Goal: Task Accomplishment & Management: Use online tool/utility

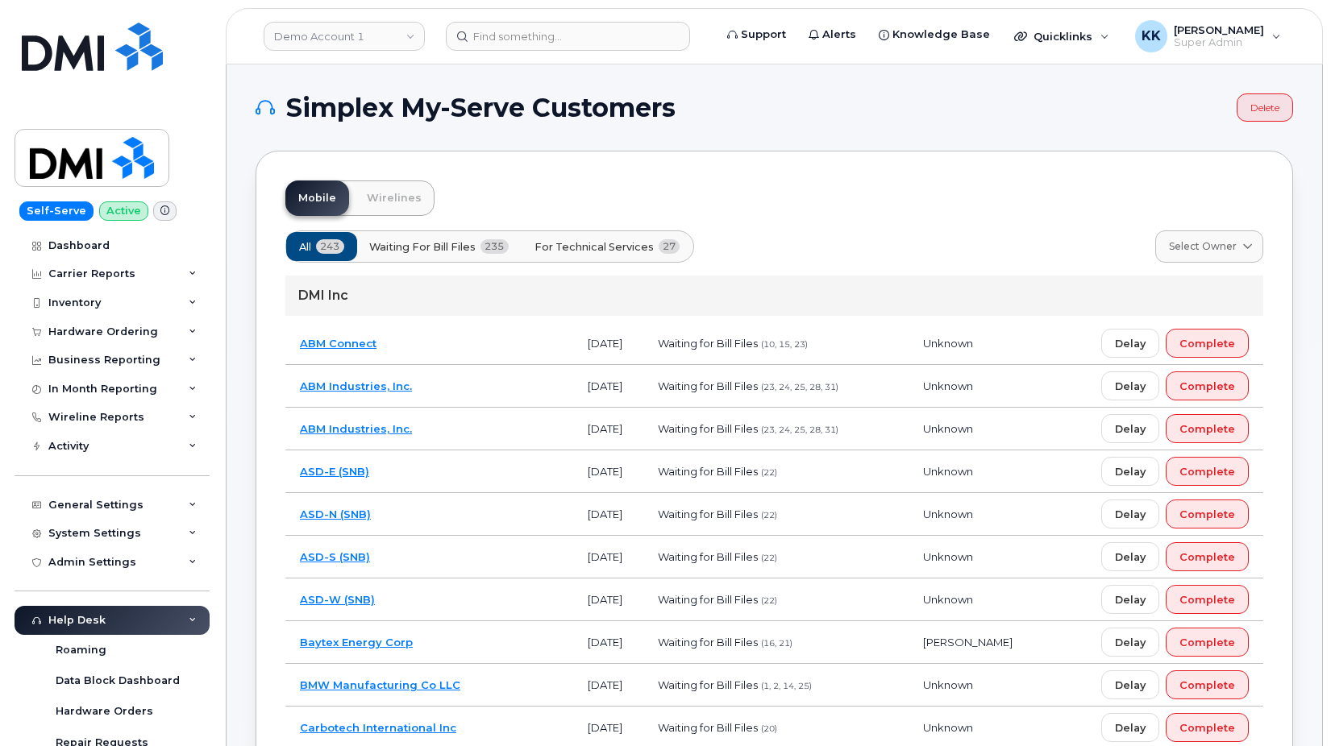
click span "For Technical Services"
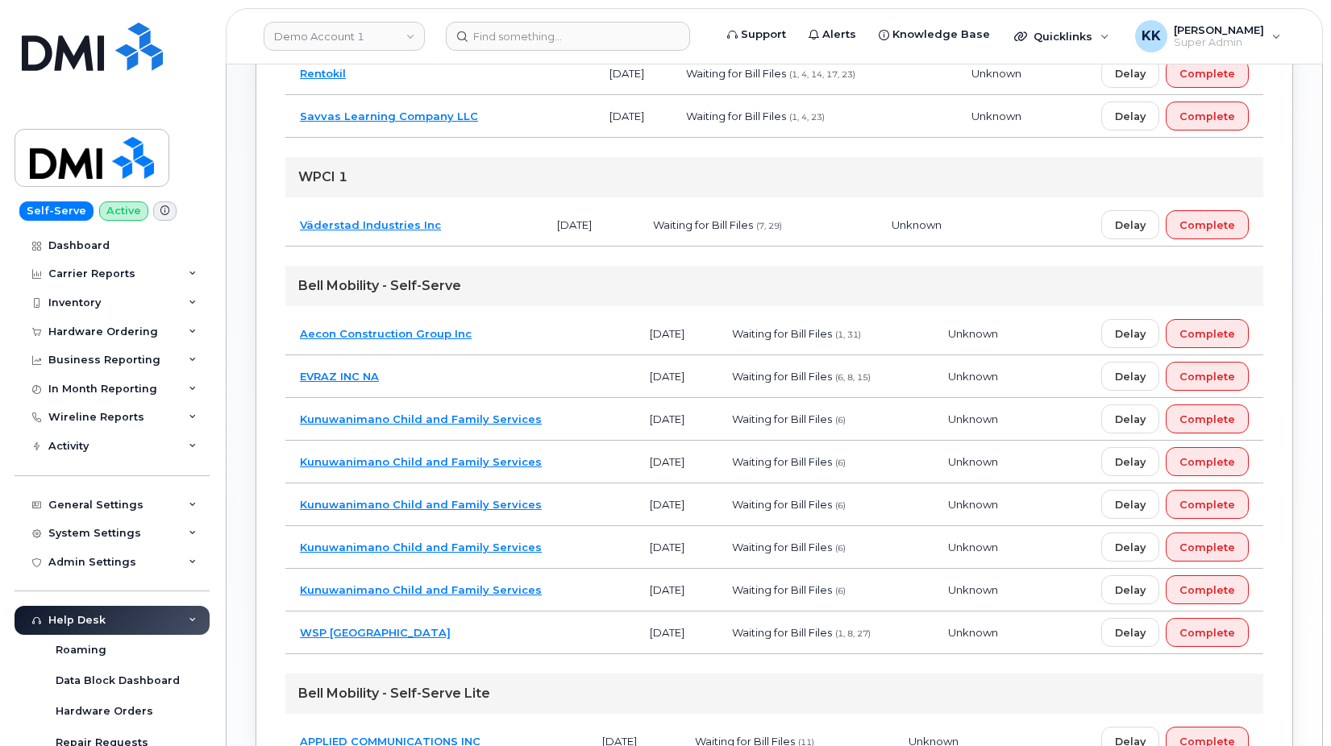
scroll to position [1138, 0]
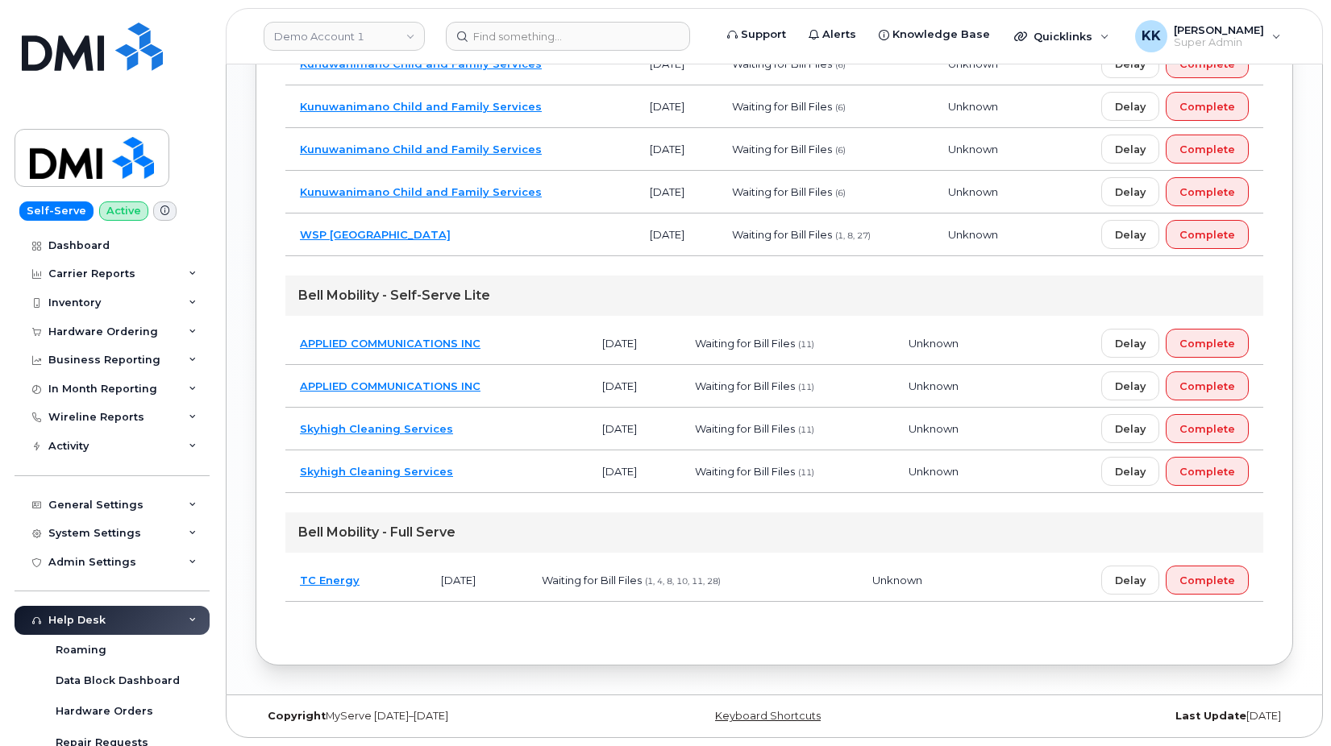
click td "TC Energy"
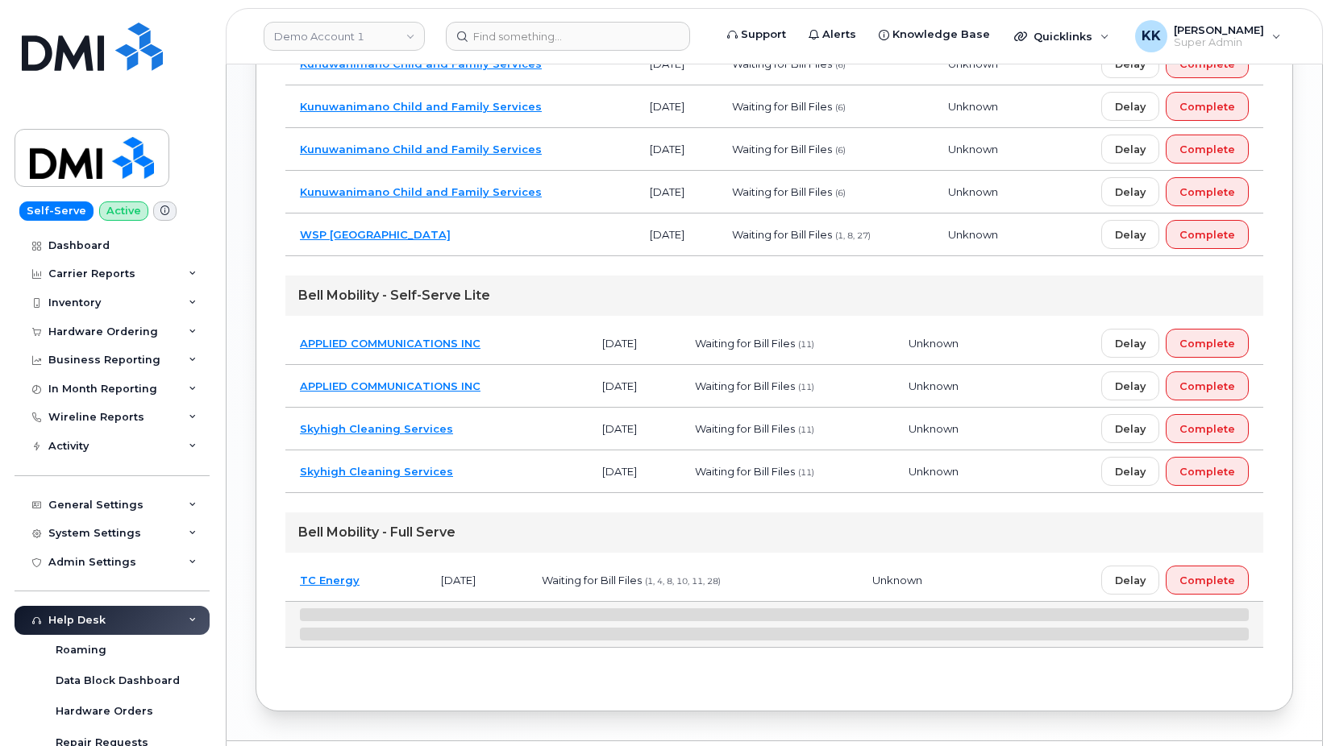
scroll to position [1184, 0]
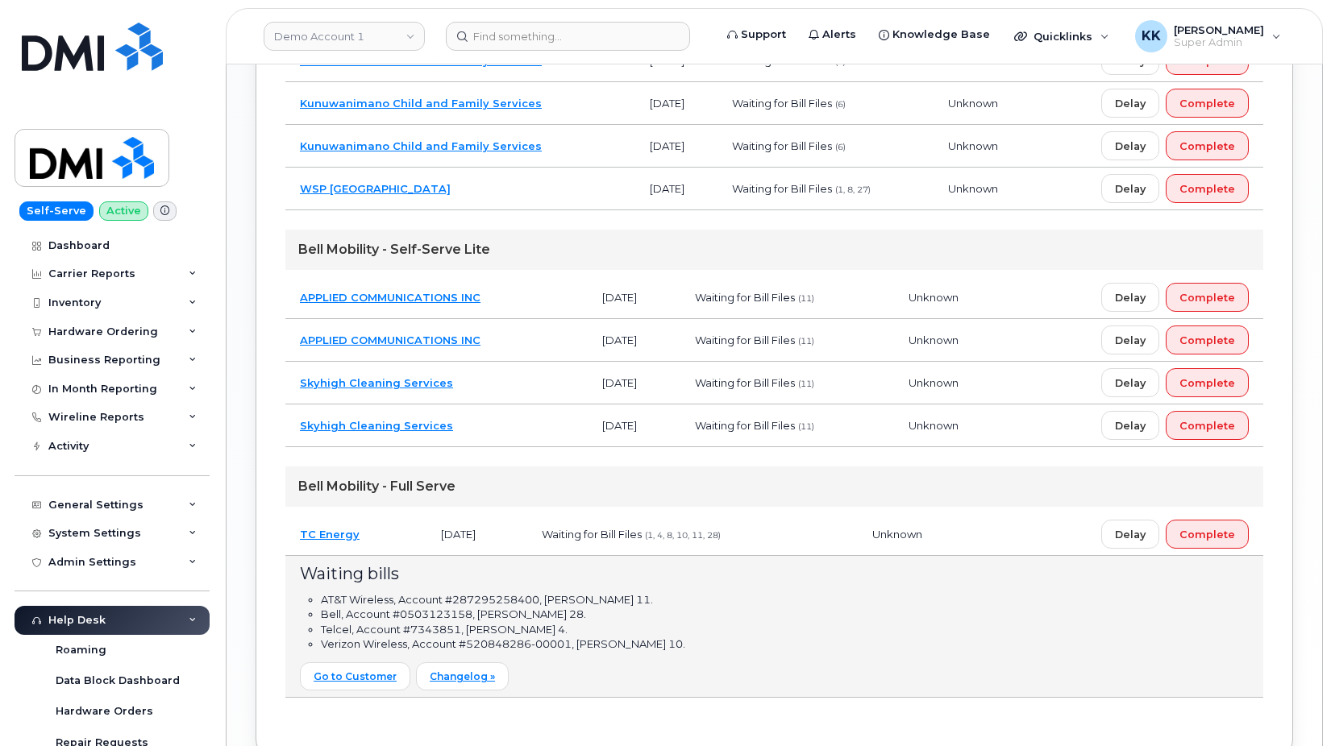
click td "TC Energy"
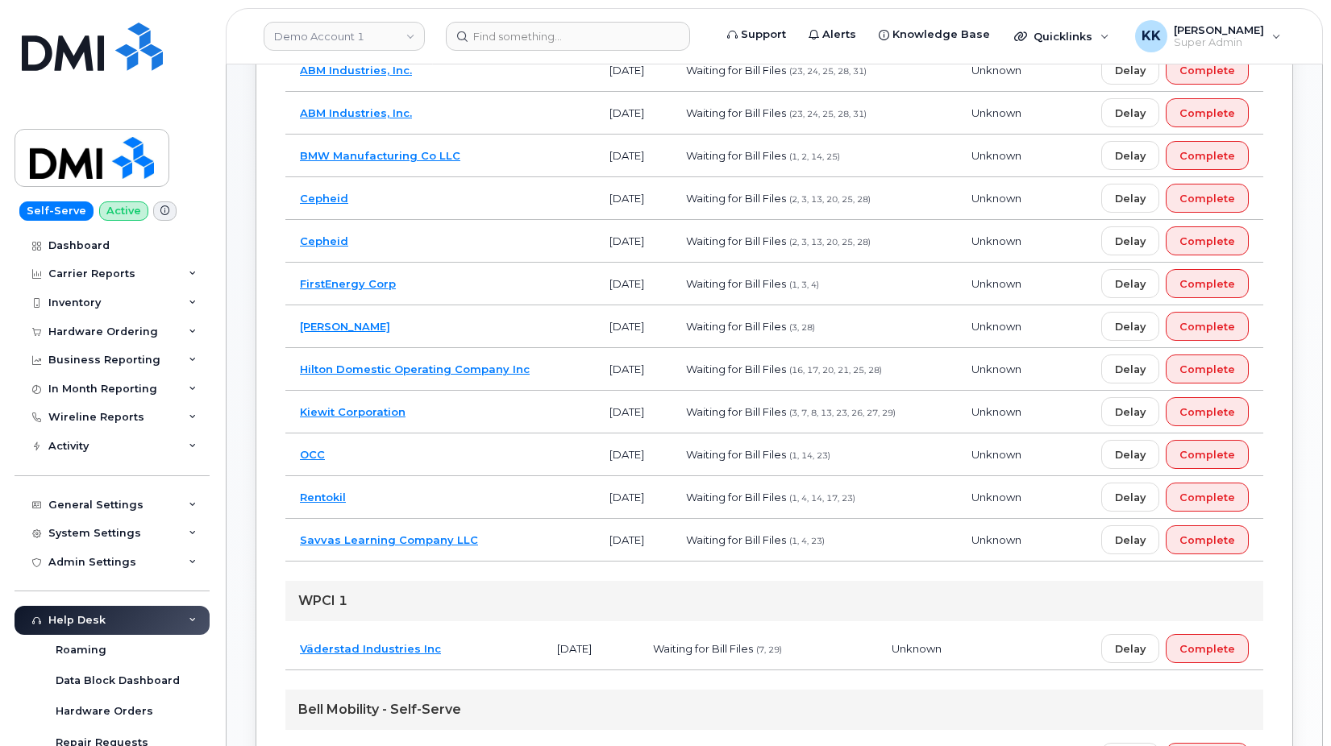
scroll to position [234, 0]
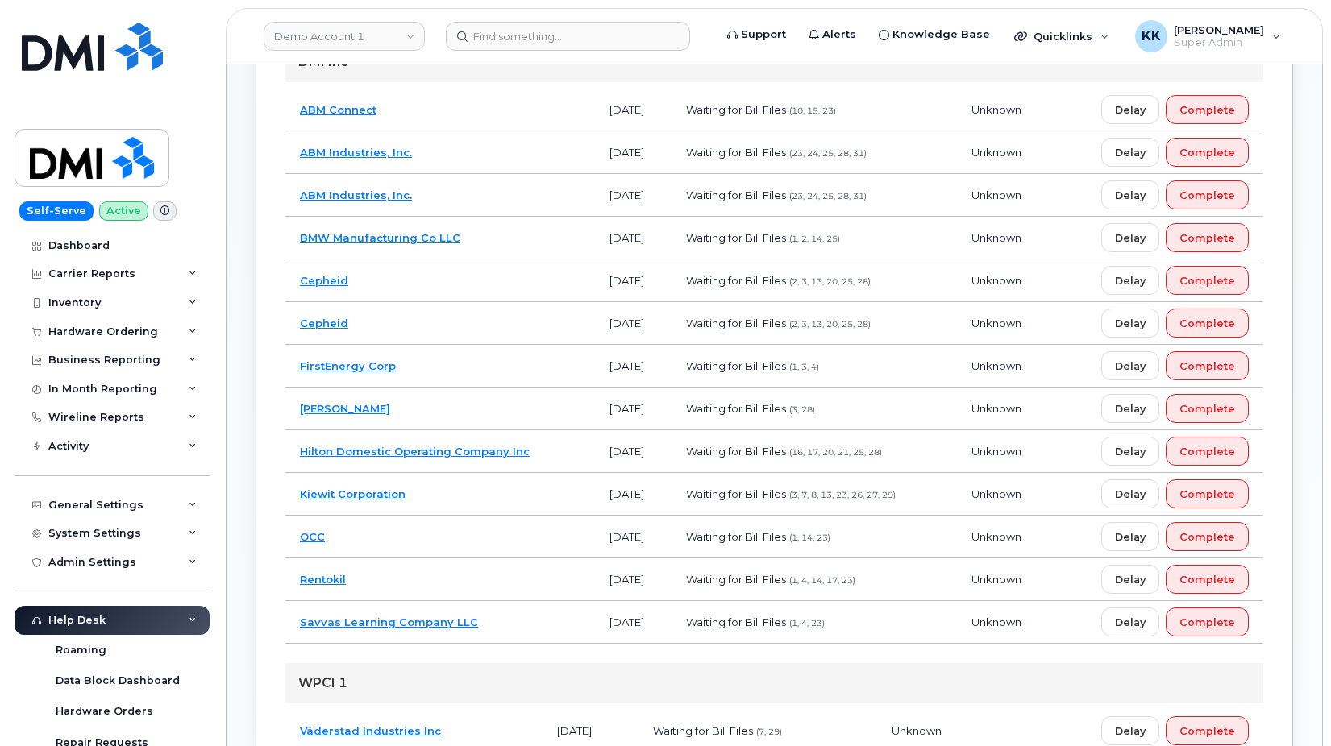
click td "FirstEnergy Corp"
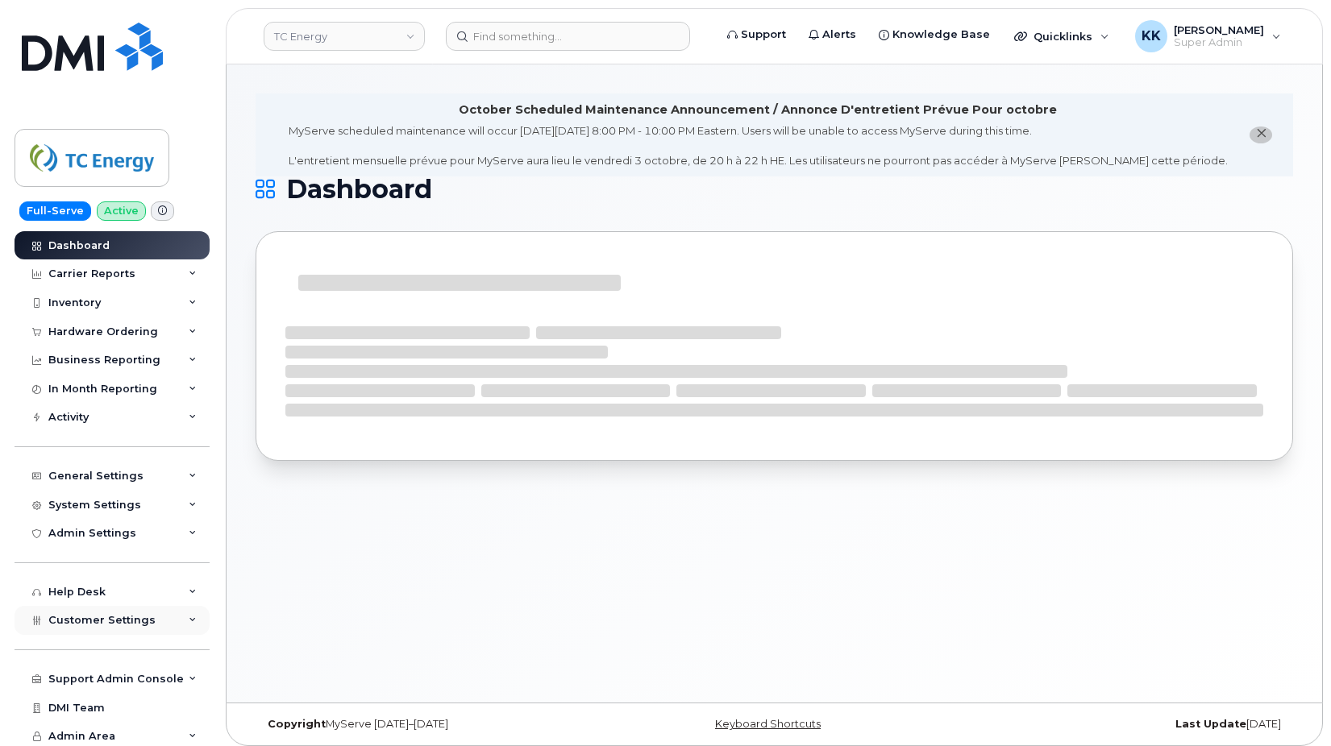
click at [68, 614] on div "Customer Settings" at bounding box center [112, 620] width 195 height 29
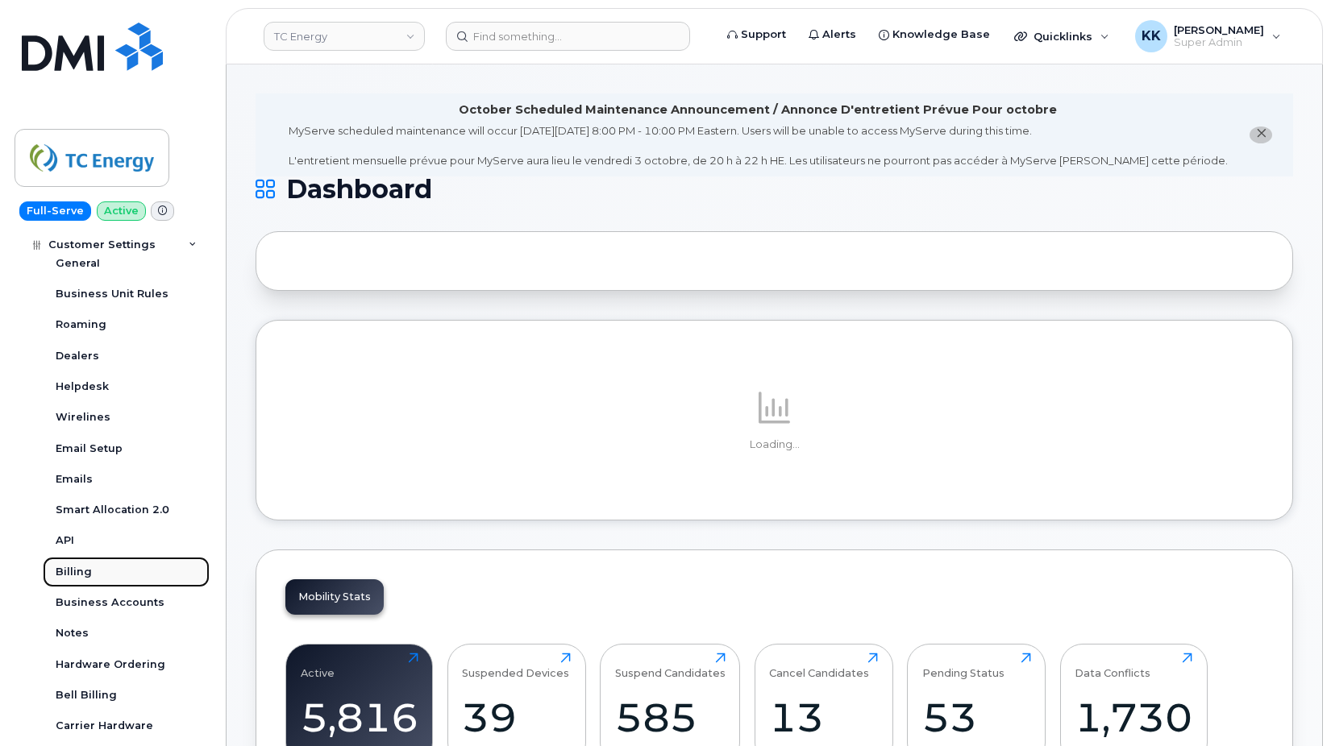
click at [100, 588] on link "Billing" at bounding box center [126, 572] width 167 height 31
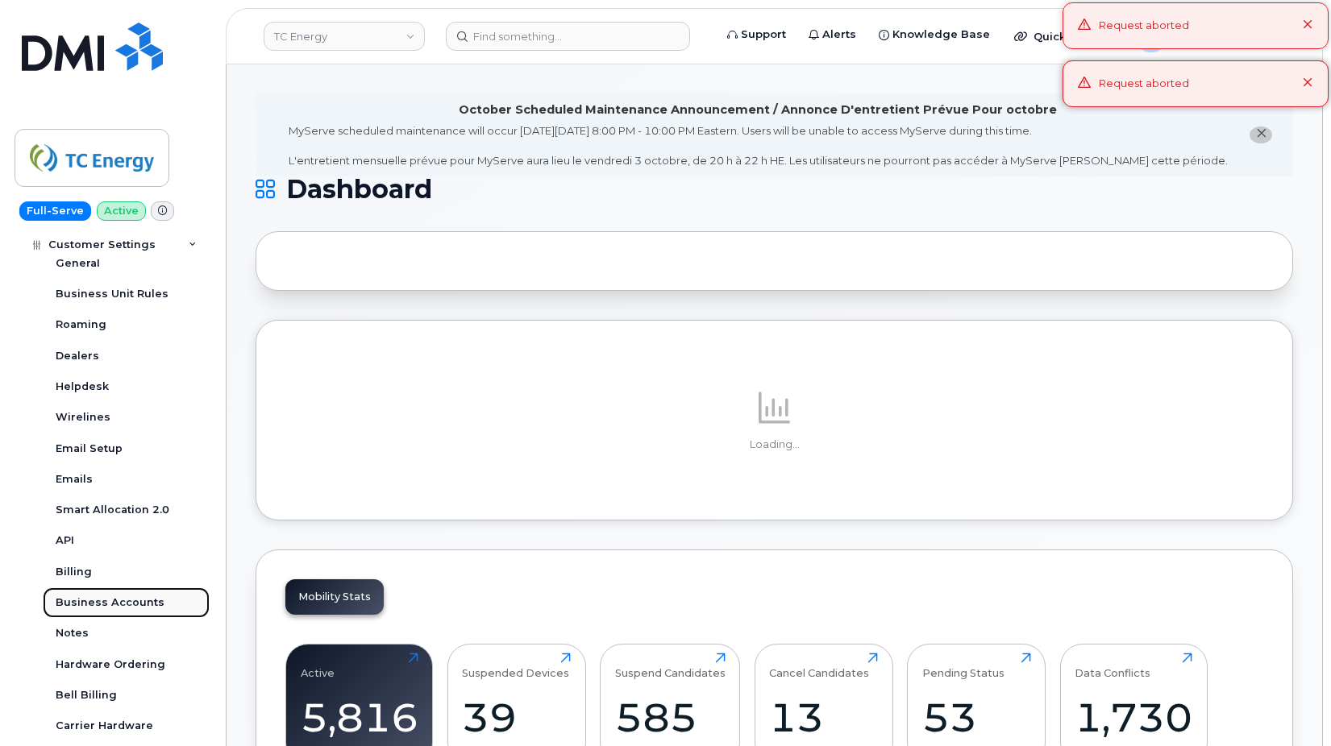
click at [105, 597] on link "Business Accounts" at bounding box center [126, 603] width 167 height 31
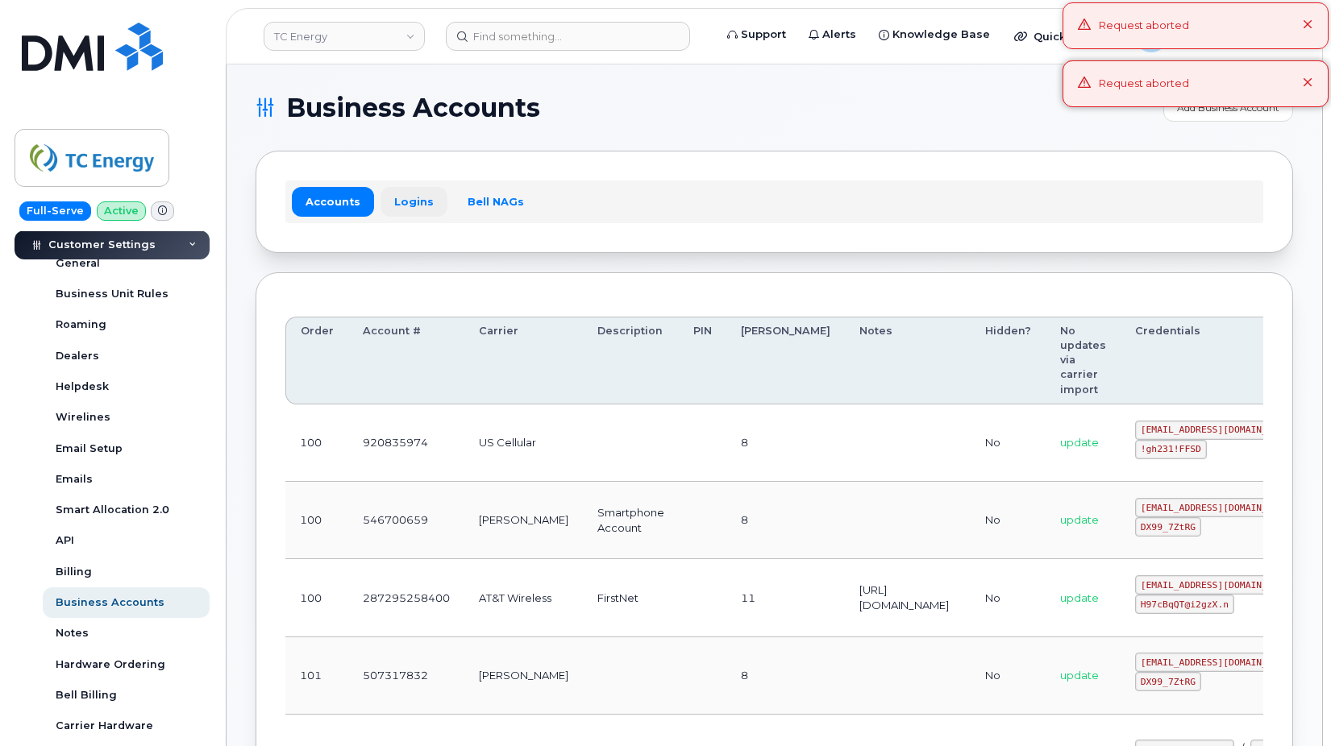
click at [406, 197] on link "Logins" at bounding box center [413, 201] width 67 height 29
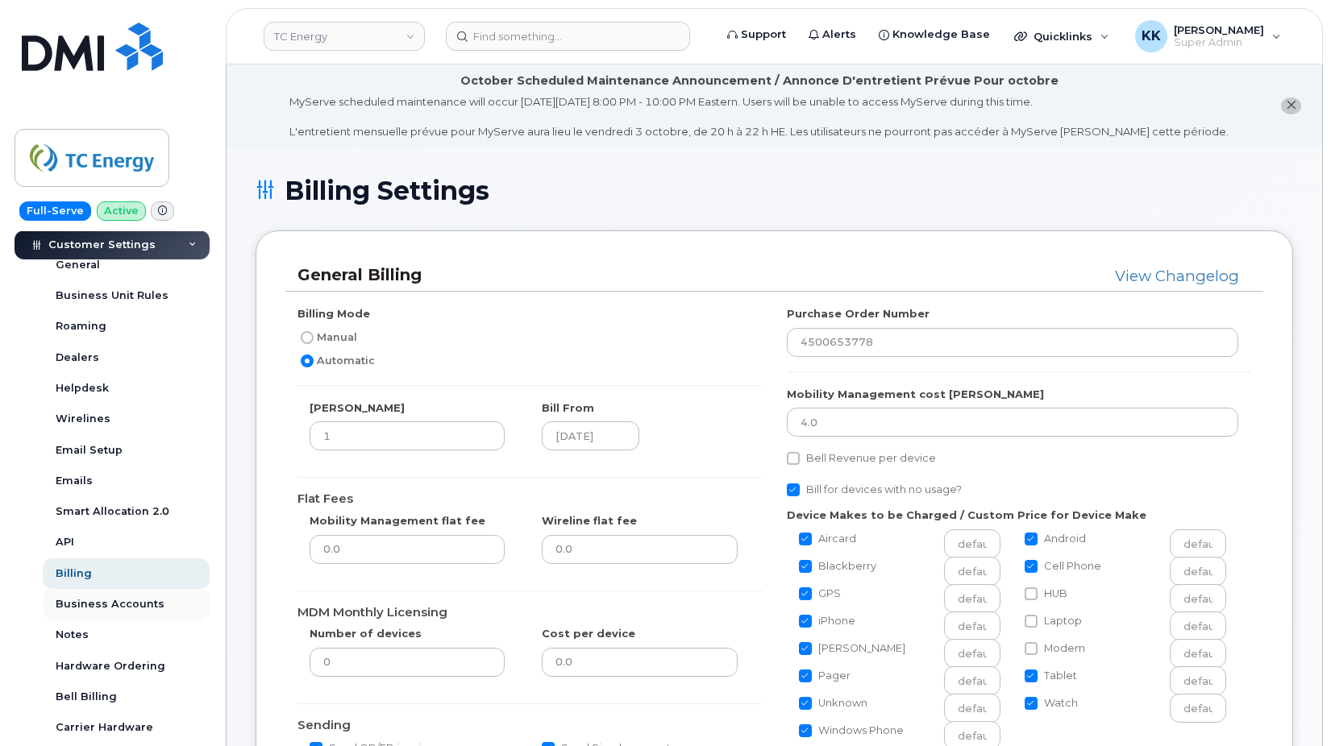
scroll to position [387, 0]
click at [110, 603] on div "Business Accounts" at bounding box center [110, 603] width 109 height 15
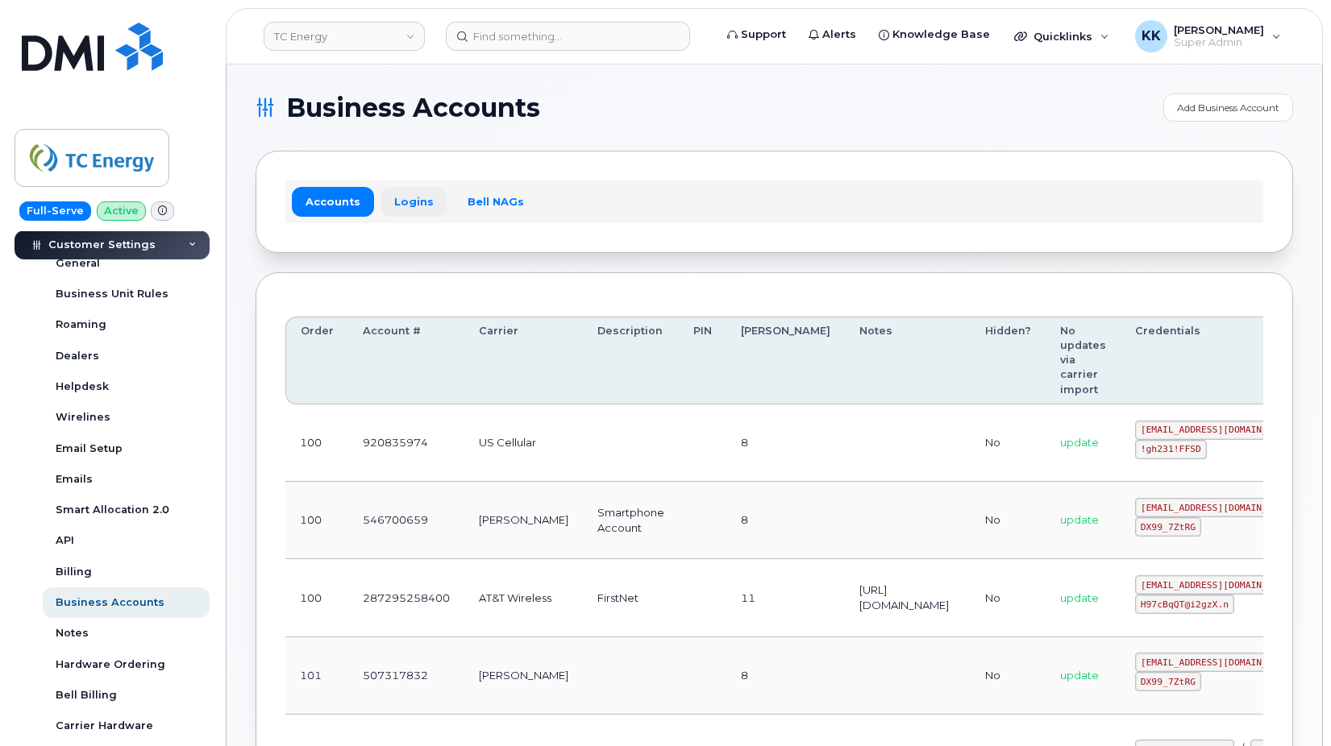
click at [418, 210] on link "Logins" at bounding box center [413, 201] width 67 height 29
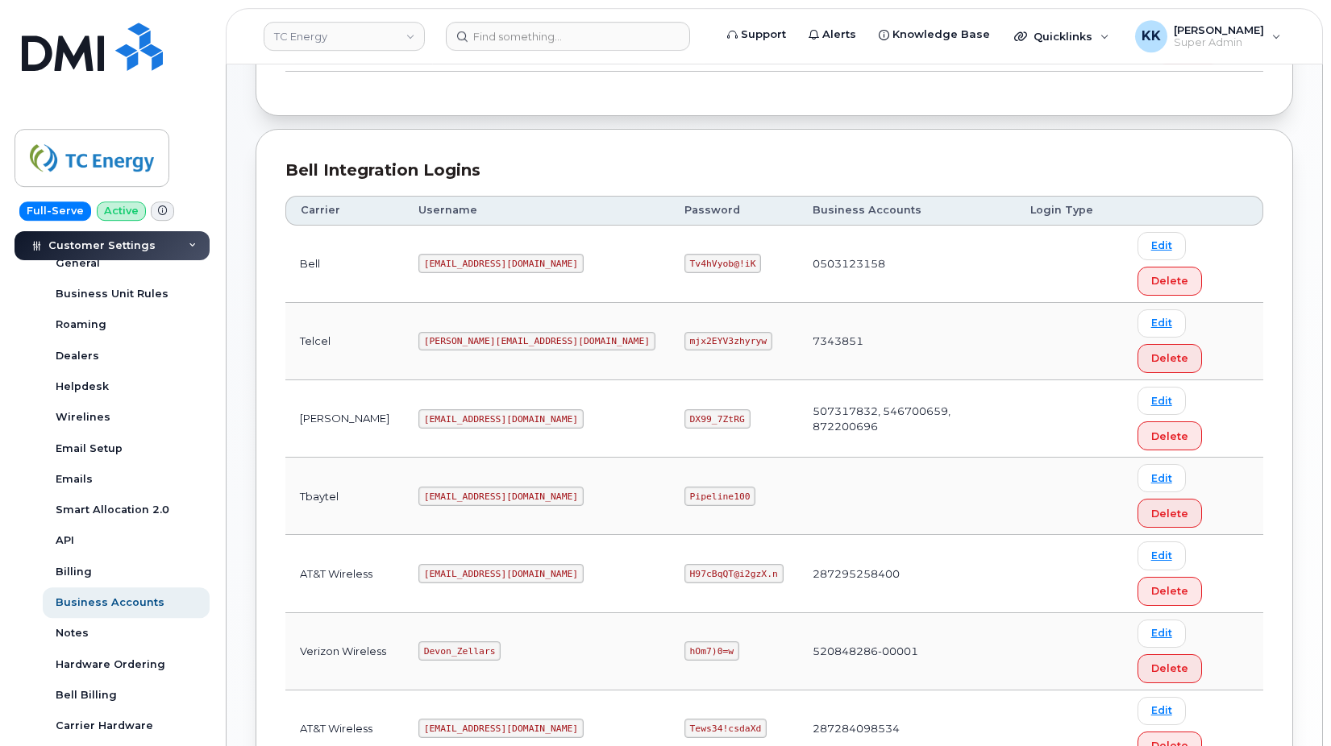
scroll to position [318, 0]
click at [469, 640] on code "Devon_Zellars" at bounding box center [459, 649] width 82 height 19
copy code "Devon_Zellars"
click at [684, 640] on code "hOm7)0=w" at bounding box center [711, 649] width 55 height 19
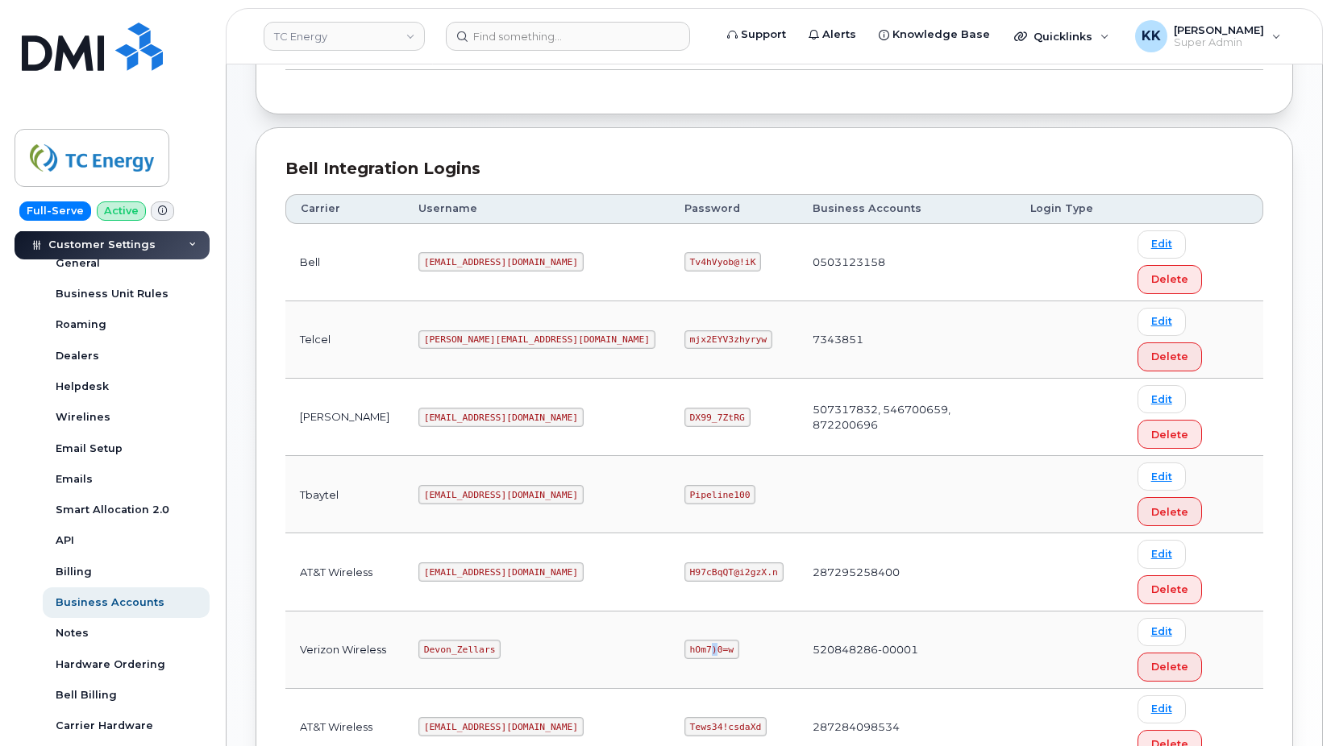
click at [684, 640] on code "hOm7)0=w" at bounding box center [711, 649] width 55 height 19
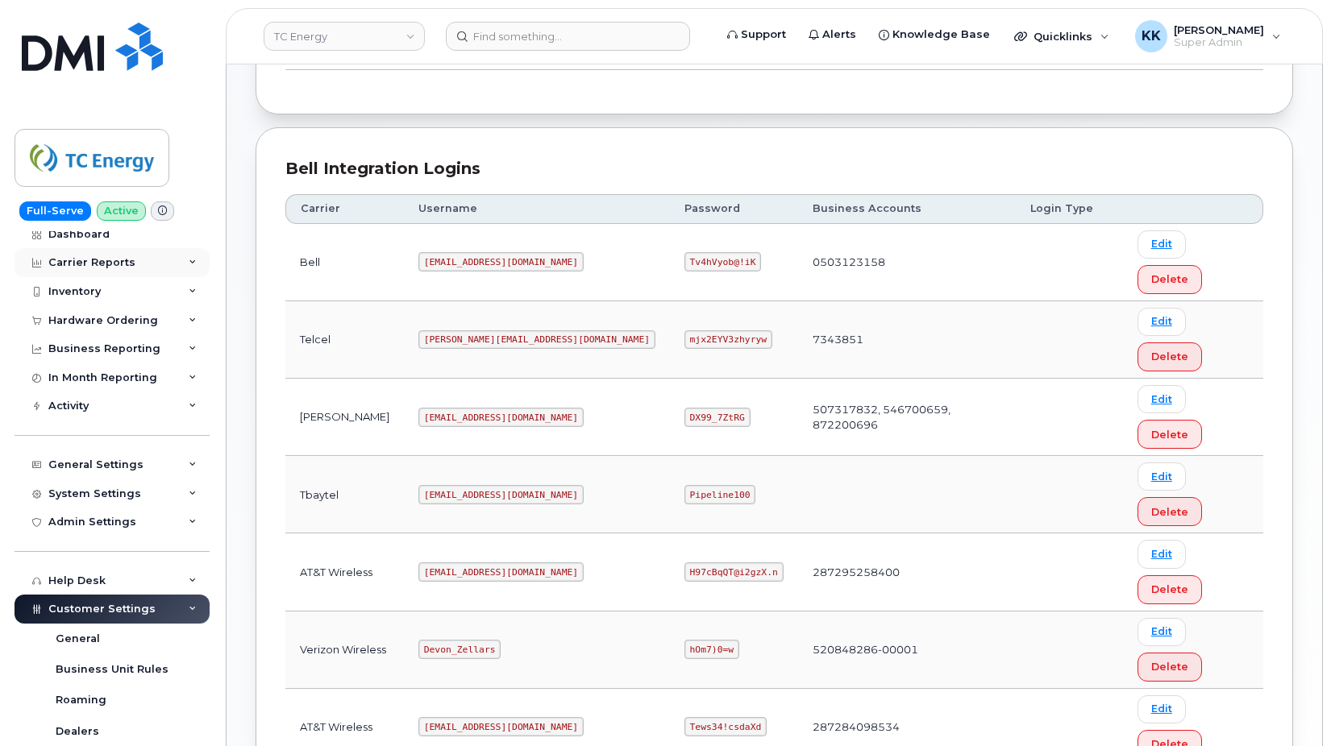
scroll to position [0, 0]
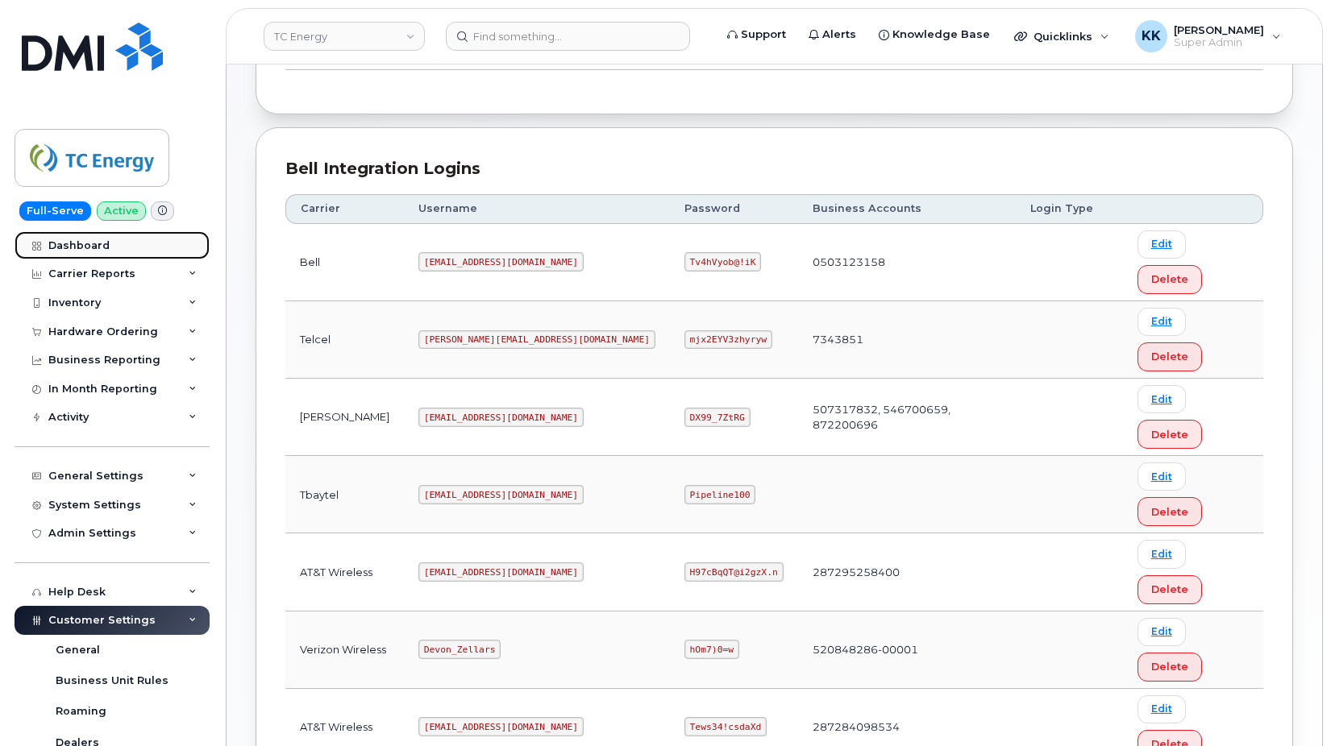
click at [79, 246] on div "Dashboard" at bounding box center [78, 245] width 61 height 13
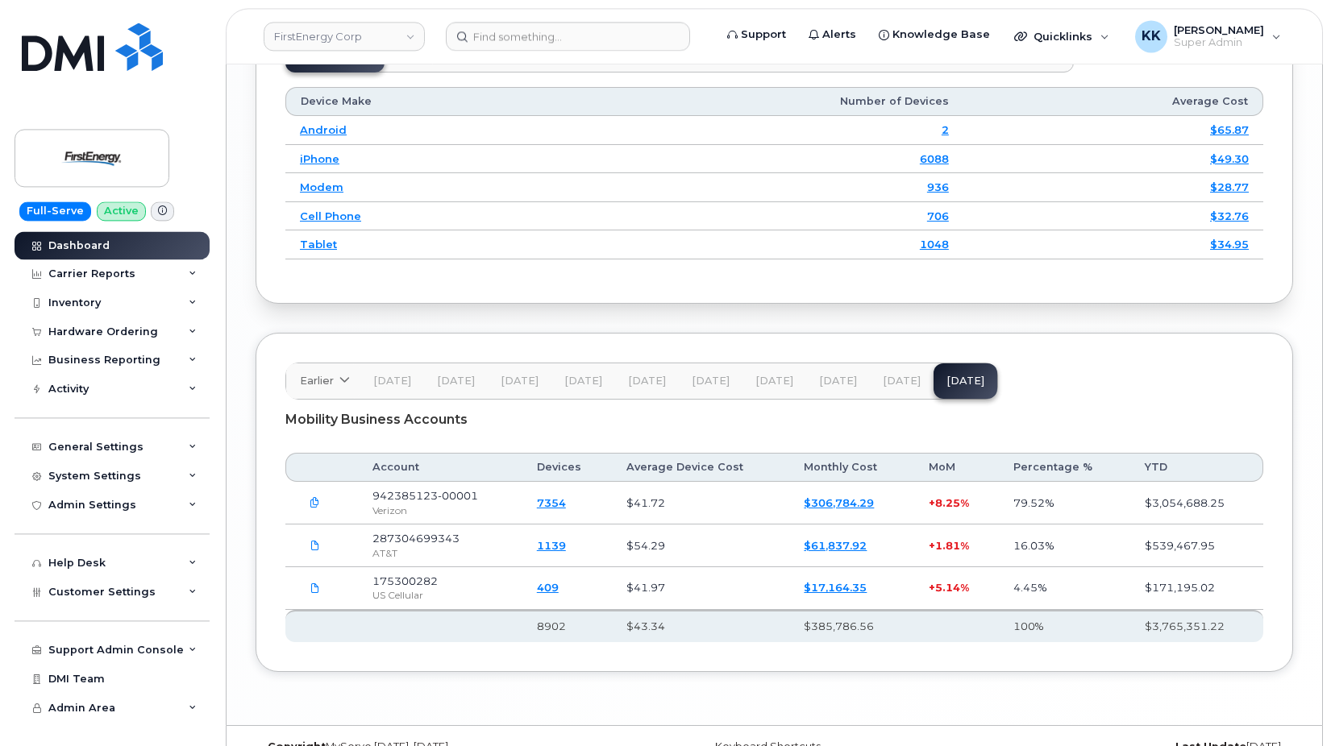
scroll to position [2367, 0]
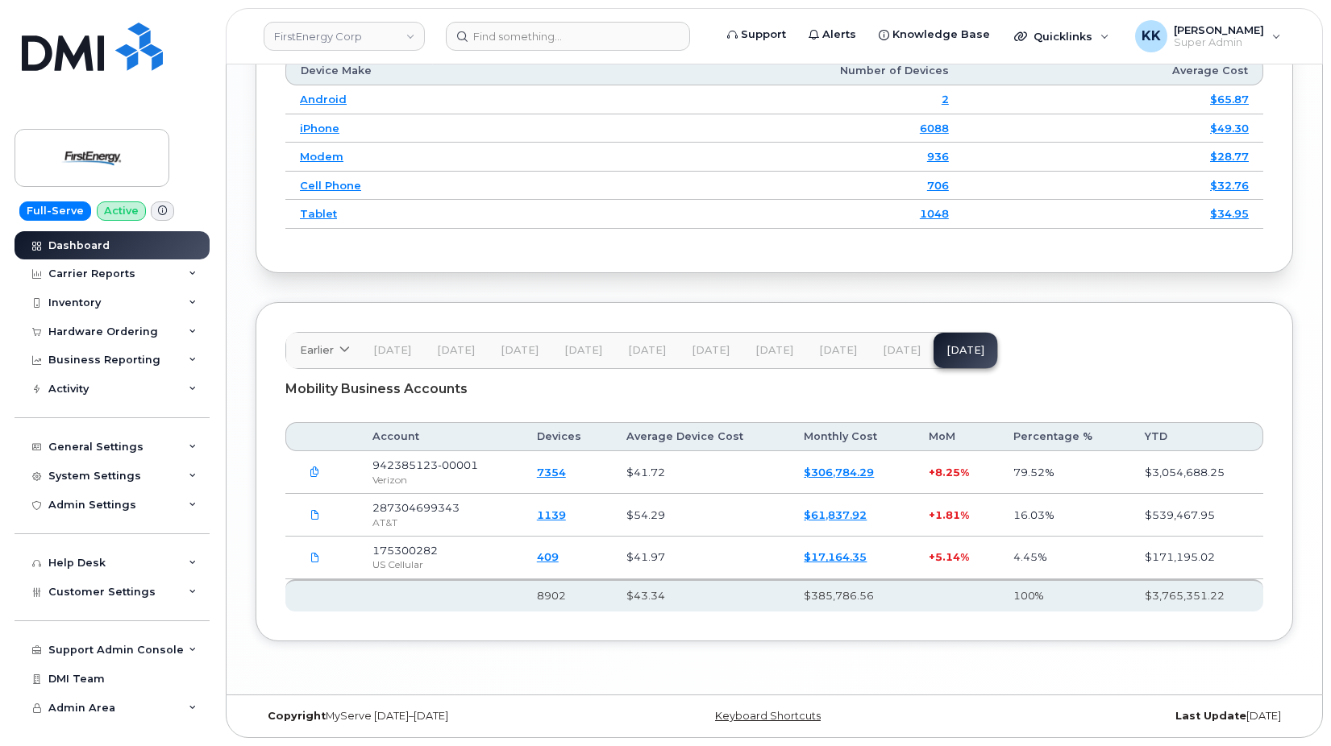
click at [322, 472] on button "button" at bounding box center [314, 472] width 29 height 29
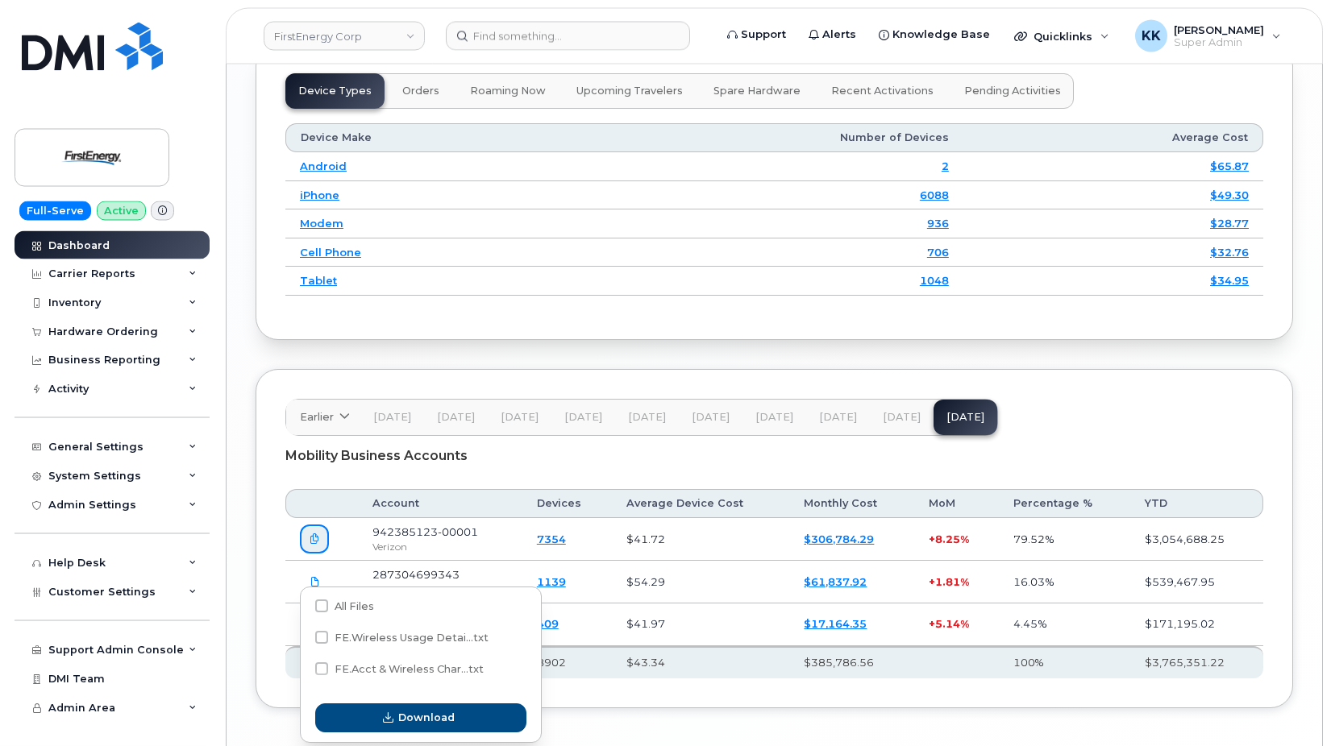
scroll to position [2203, 0]
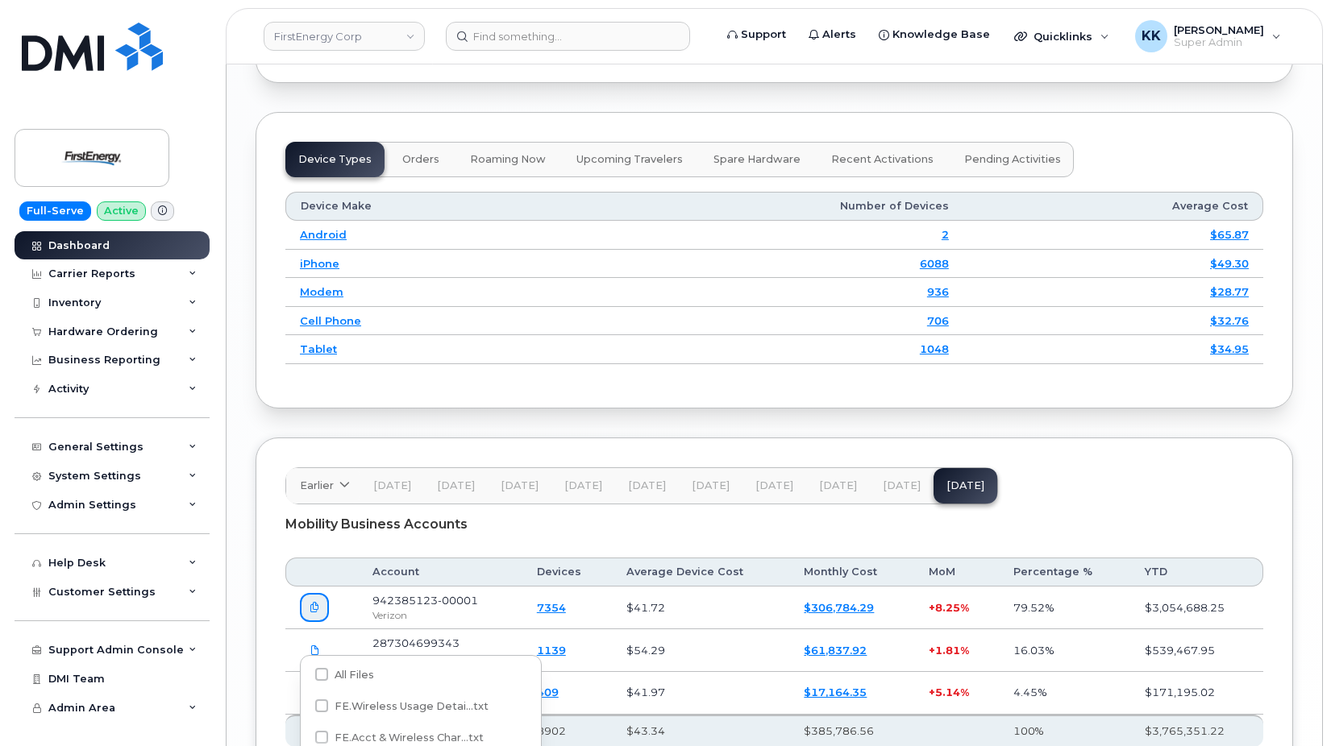
click at [468, 545] on div "Mobility Business Accounts" at bounding box center [774, 525] width 978 height 40
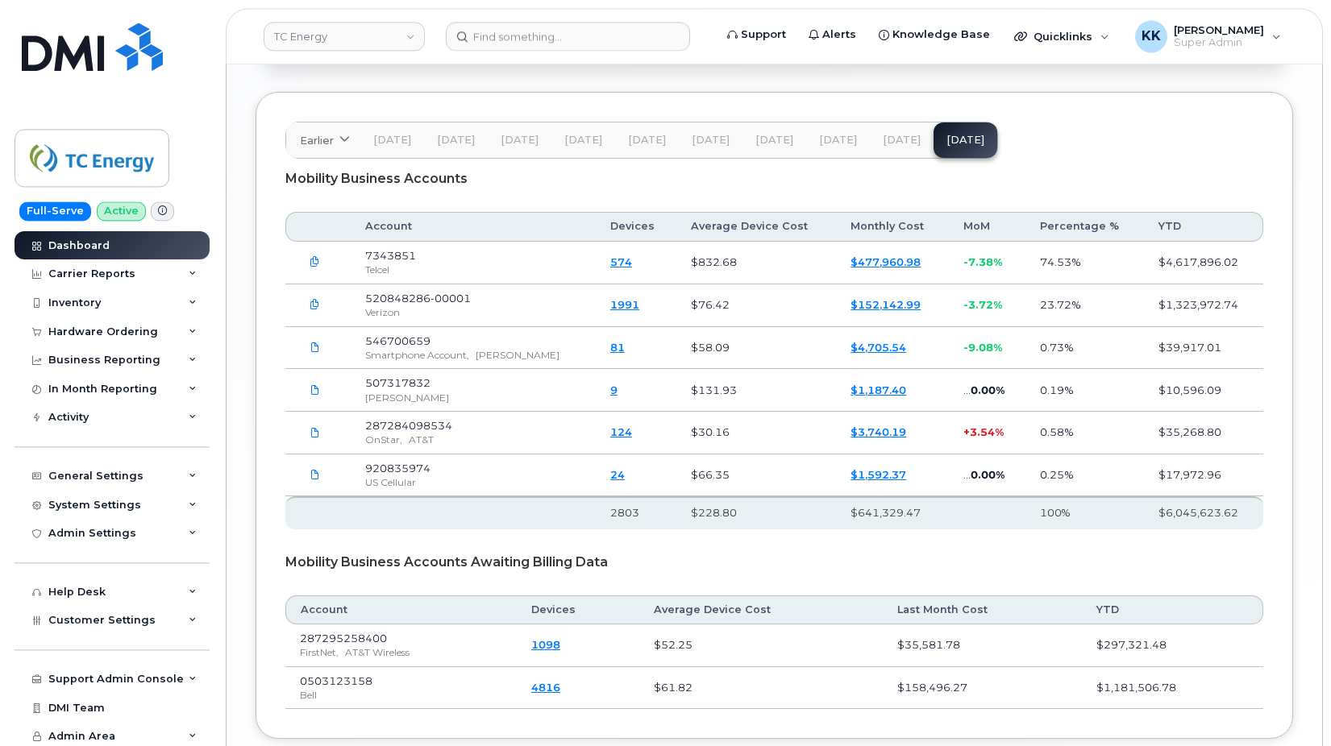
scroll to position [2549, 0]
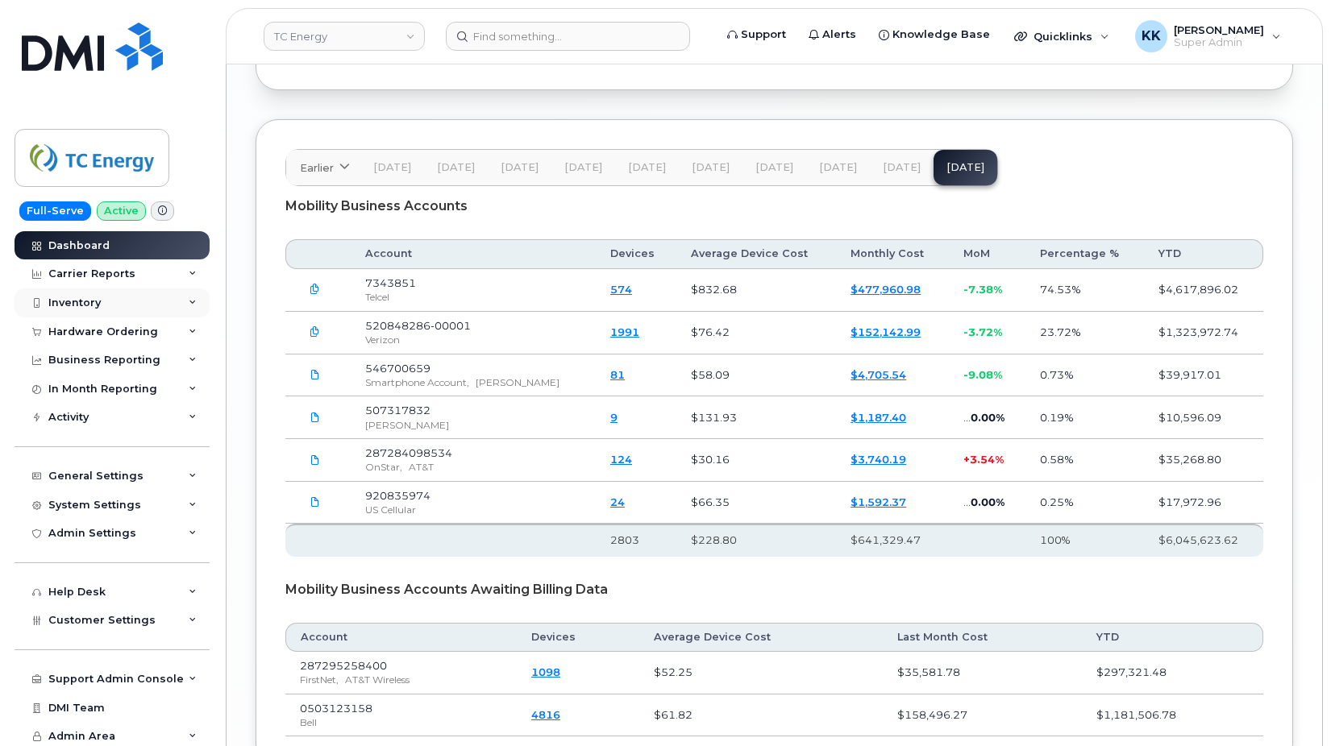
click at [106, 298] on div "Inventory" at bounding box center [112, 303] width 195 height 29
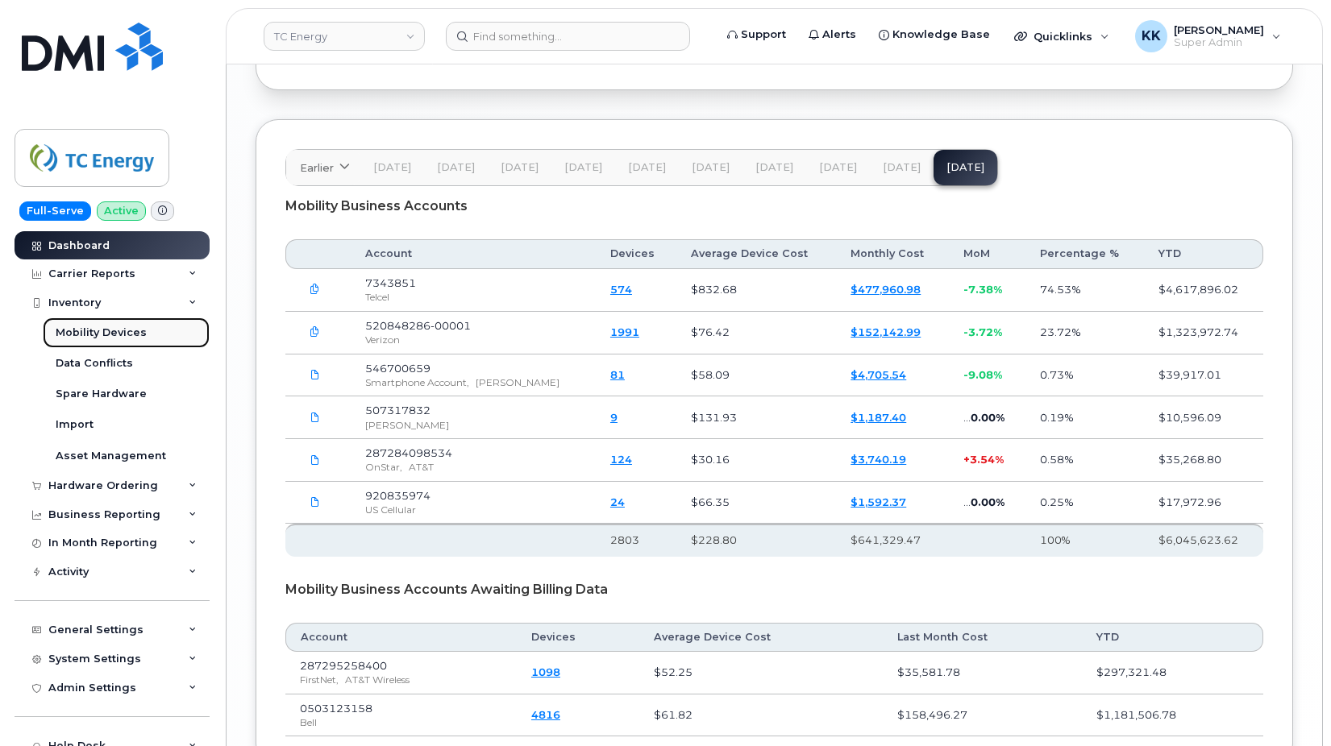
click at [98, 320] on link "Mobility Devices" at bounding box center [126, 333] width 167 height 31
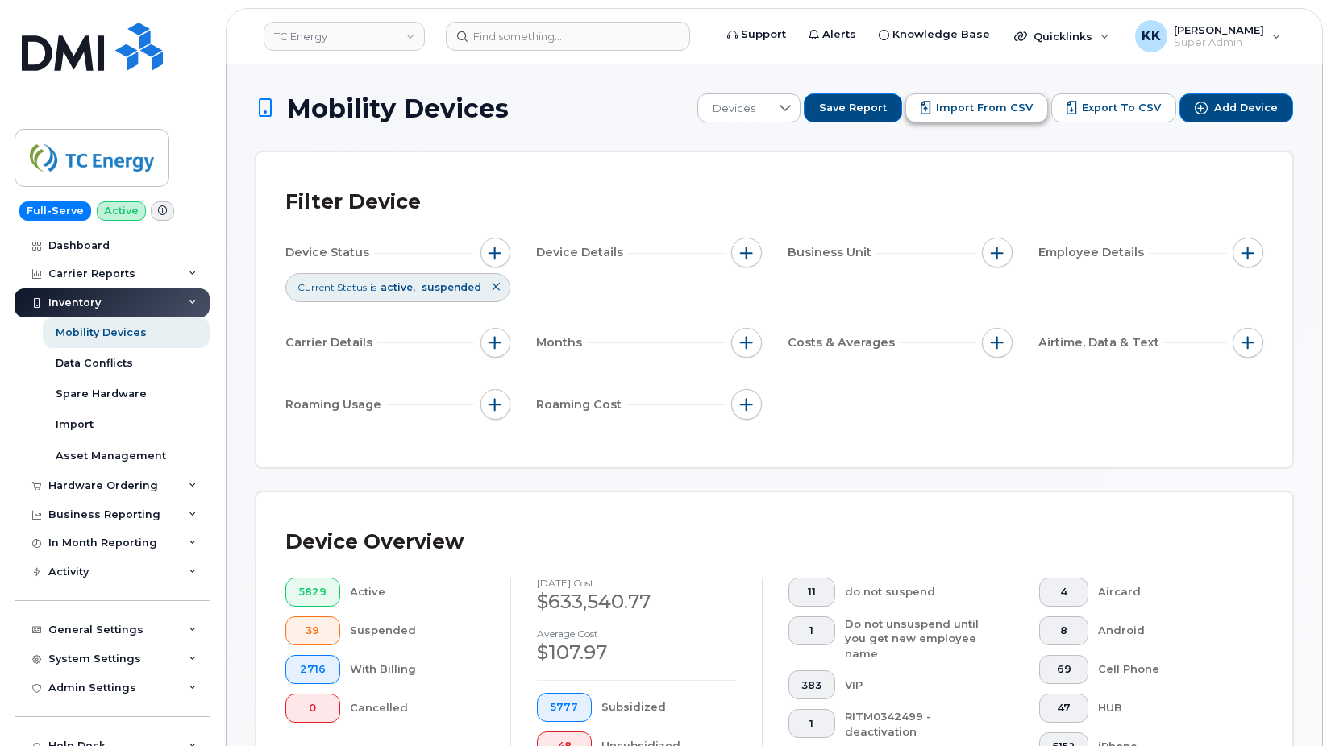
click at [987, 110] on span "Import from CSV" at bounding box center [984, 108] width 97 height 15
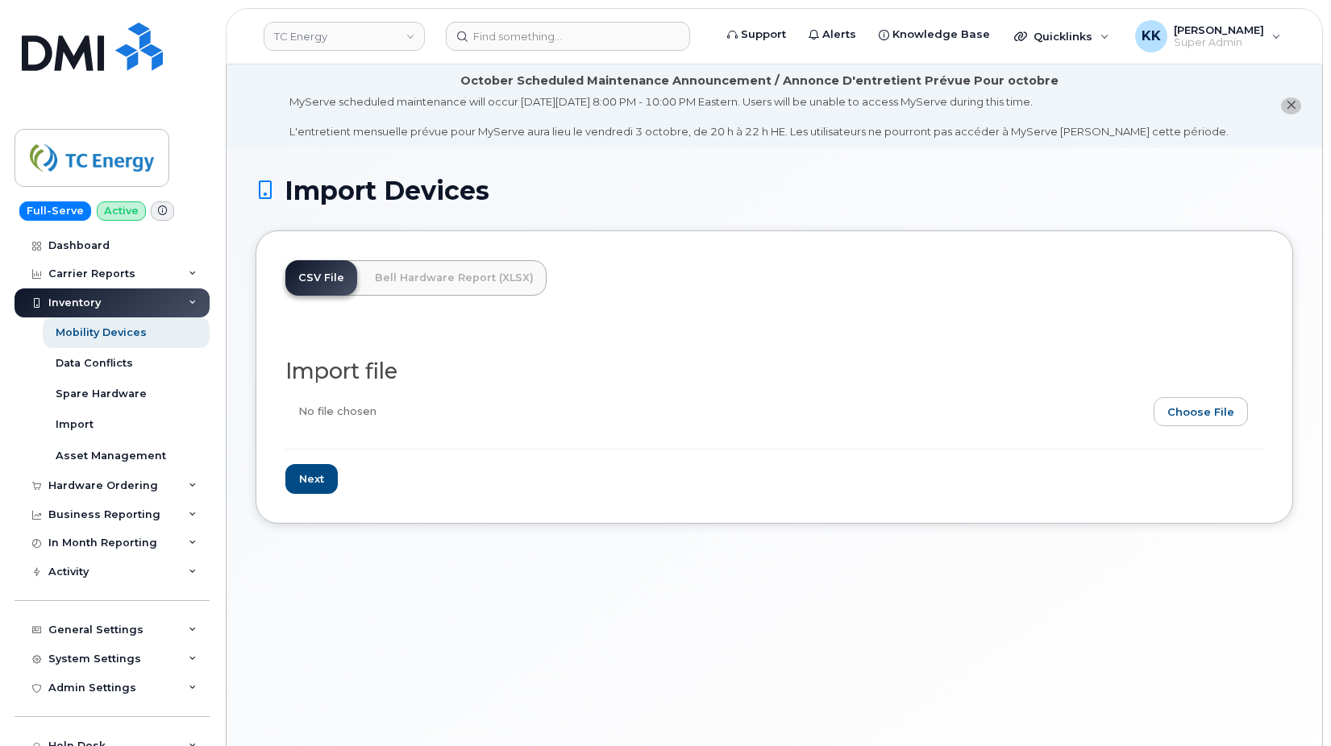
click at [1214, 409] on input "file" at bounding box center [767, 415] width 965 height 37
type input "C:\fakepath\TC Energy Verizon Inventory [DATE].csv"
click at [314, 477] on input "Next" at bounding box center [311, 479] width 52 height 30
type input "Loading..."
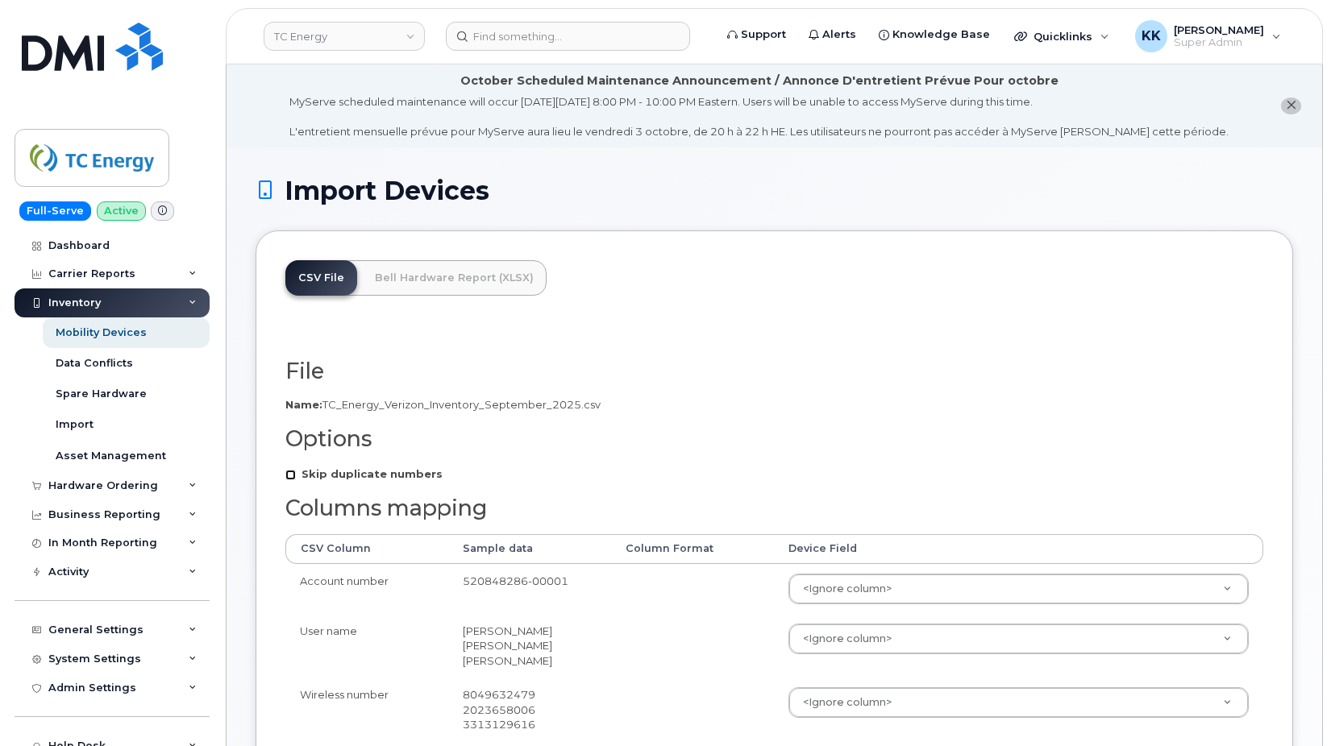
click at [296, 479] on input "Skip duplicate numbers" at bounding box center [290, 475] width 10 height 10
checkbox input "true"
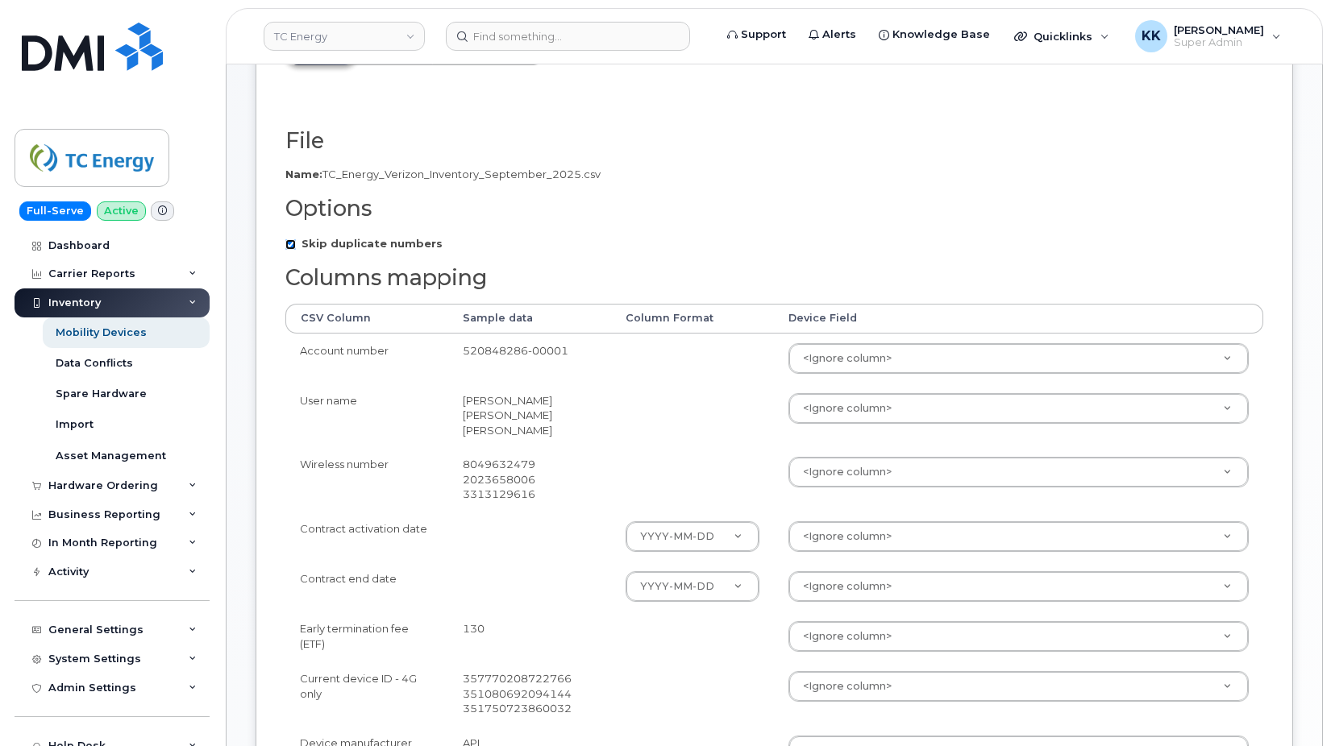
scroll to position [247, 0]
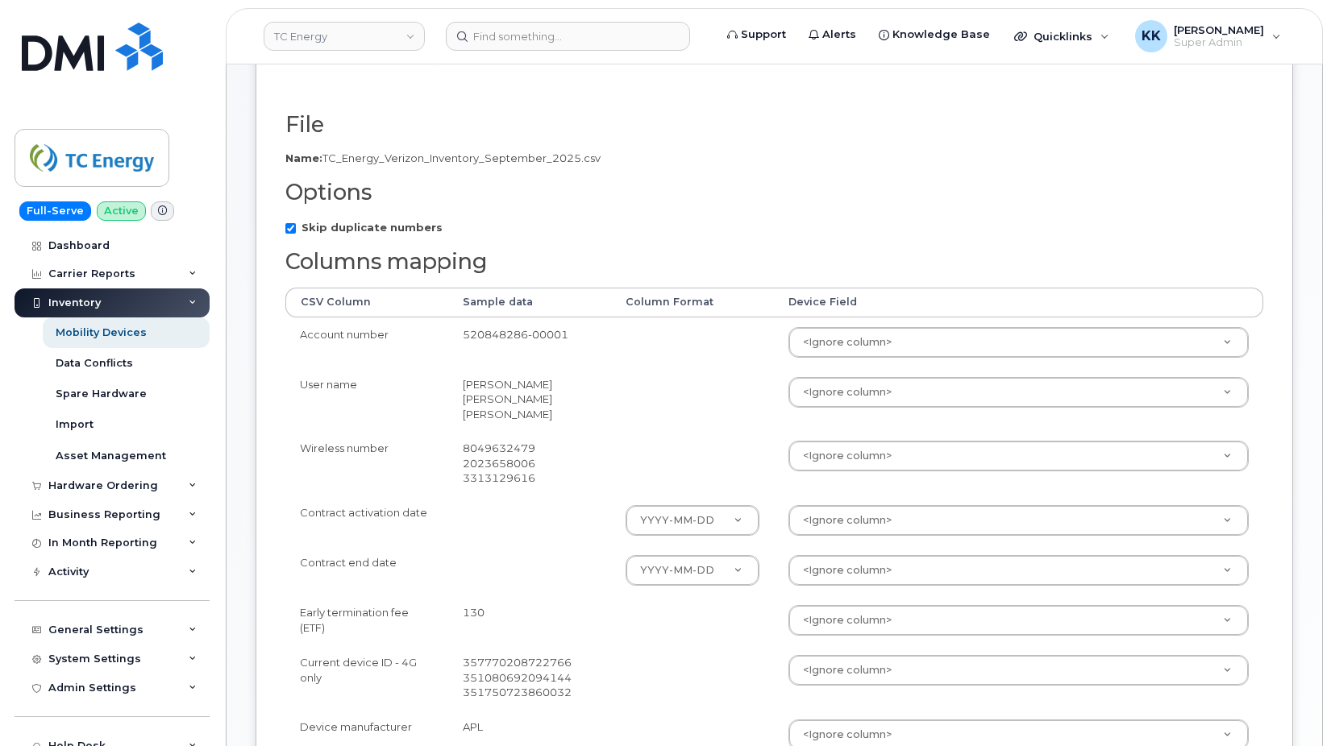
click at [894, 361] on td "<Ignore column> Accounting Categories Accounting Categories[Cost Center] Additi…" at bounding box center [1018, 343] width 489 height 50
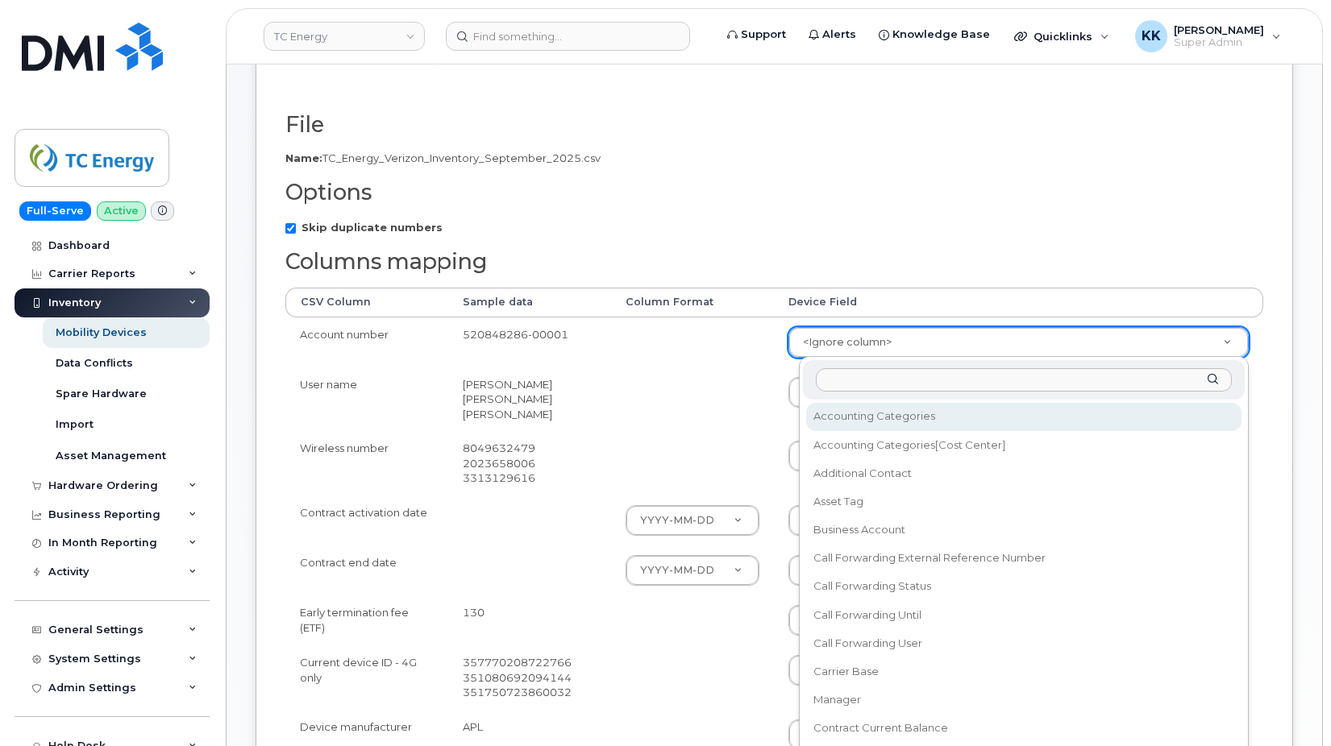
click at [894, 347] on body "TC Energy Support Alerts Knowledge Base Quicklinks Suspend / Cancel Device Chan…" at bounding box center [665, 507] width 1331 height 1508
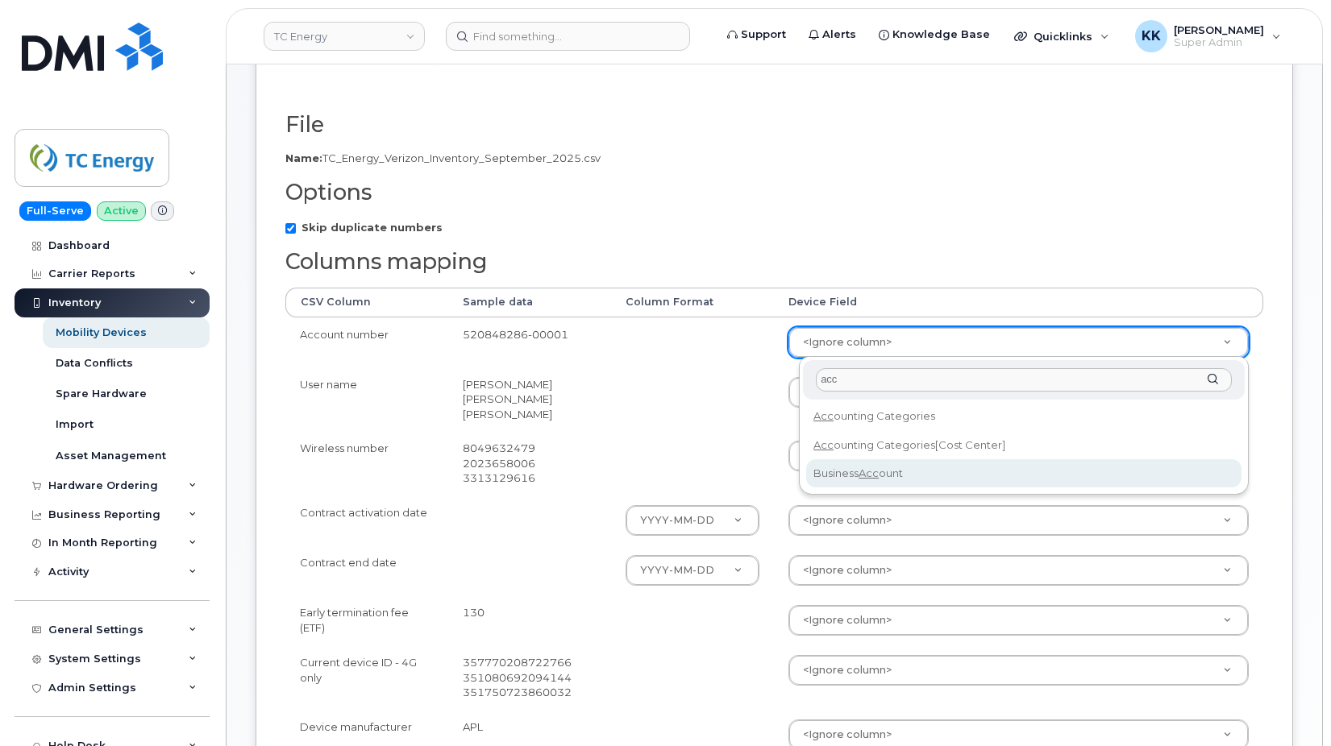
type input "acc"
select select "business_account_id"
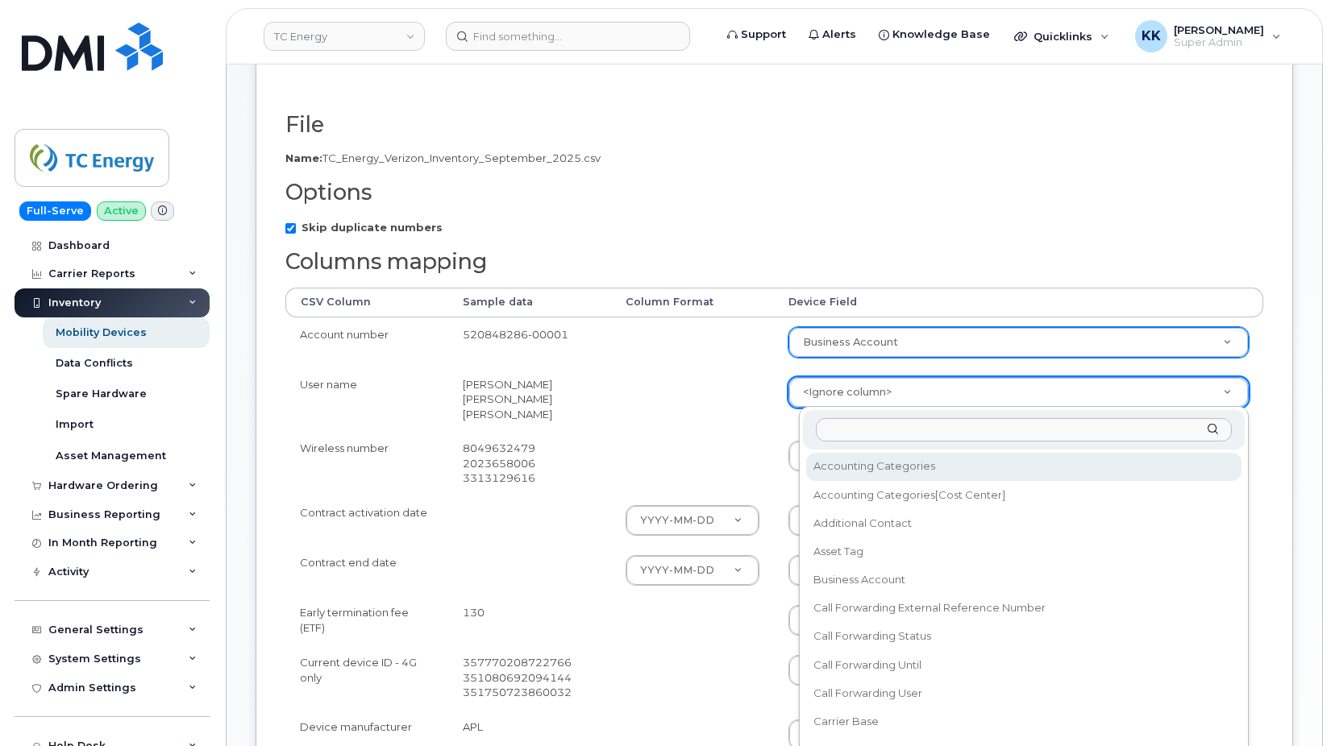
click at [875, 401] on body "TC Energy Support Alerts Knowledge Base Quicklinks Suspend / Cancel Device Chan…" at bounding box center [665, 507] width 1331 height 1508
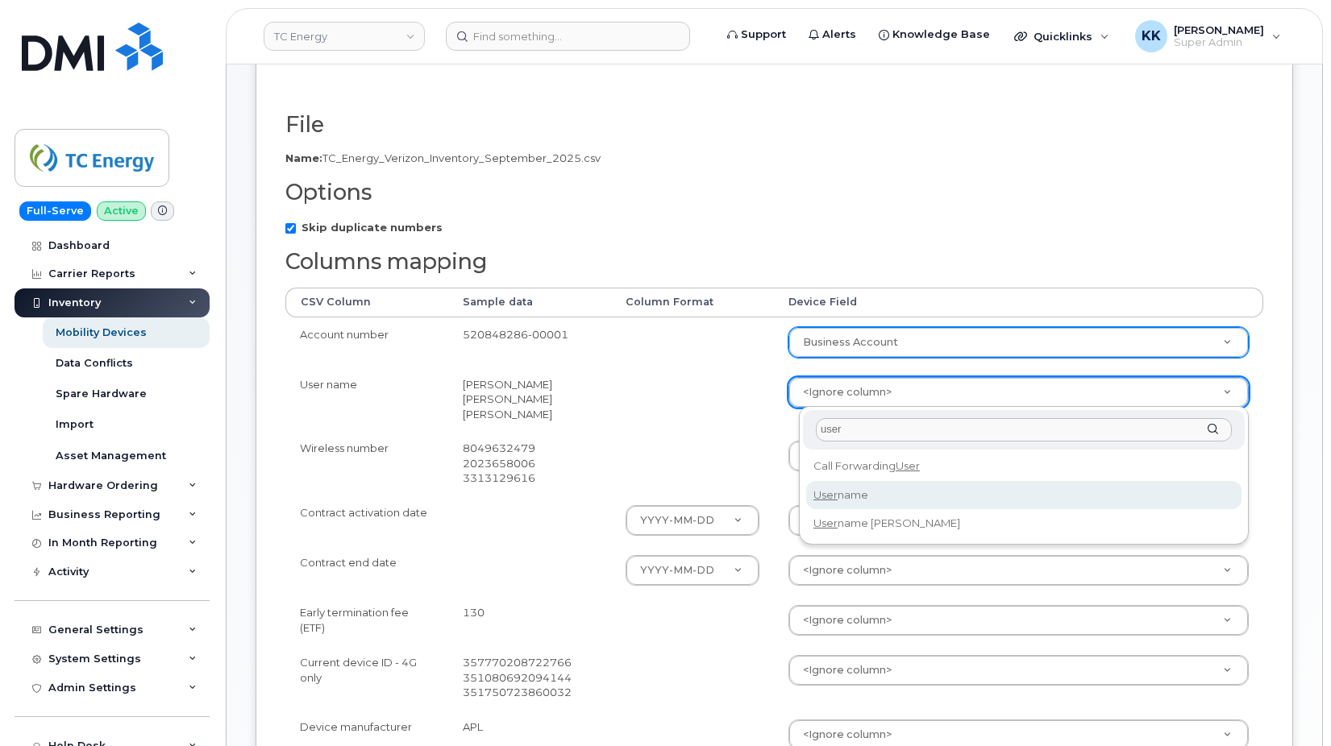
type input "user"
select select "username"
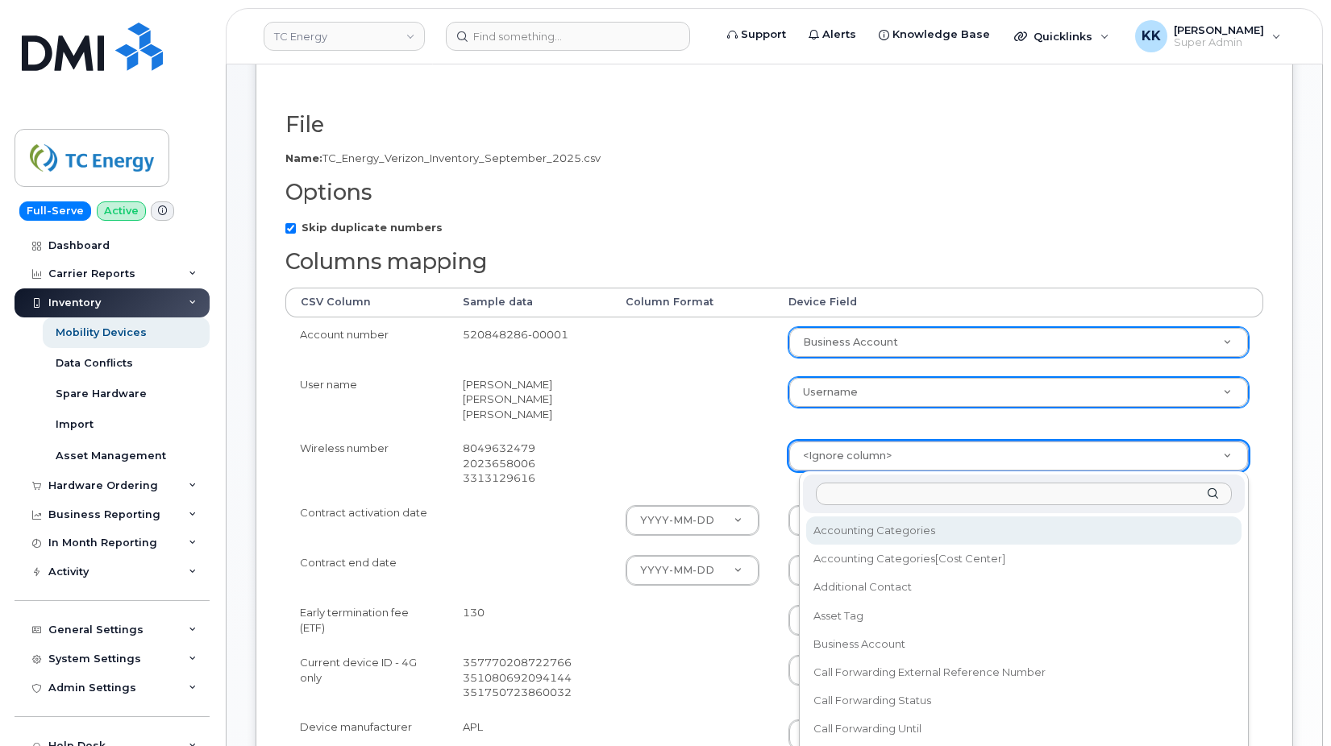
drag, startPoint x: 841, startPoint y: 463, endPoint x: 844, endPoint y: 454, distance: 9.4
click at [845, 461] on body "TC Energy Support Alerts Knowledge Base Quicklinks Suspend / Cancel Device Chan…" at bounding box center [665, 507] width 1331 height 1508
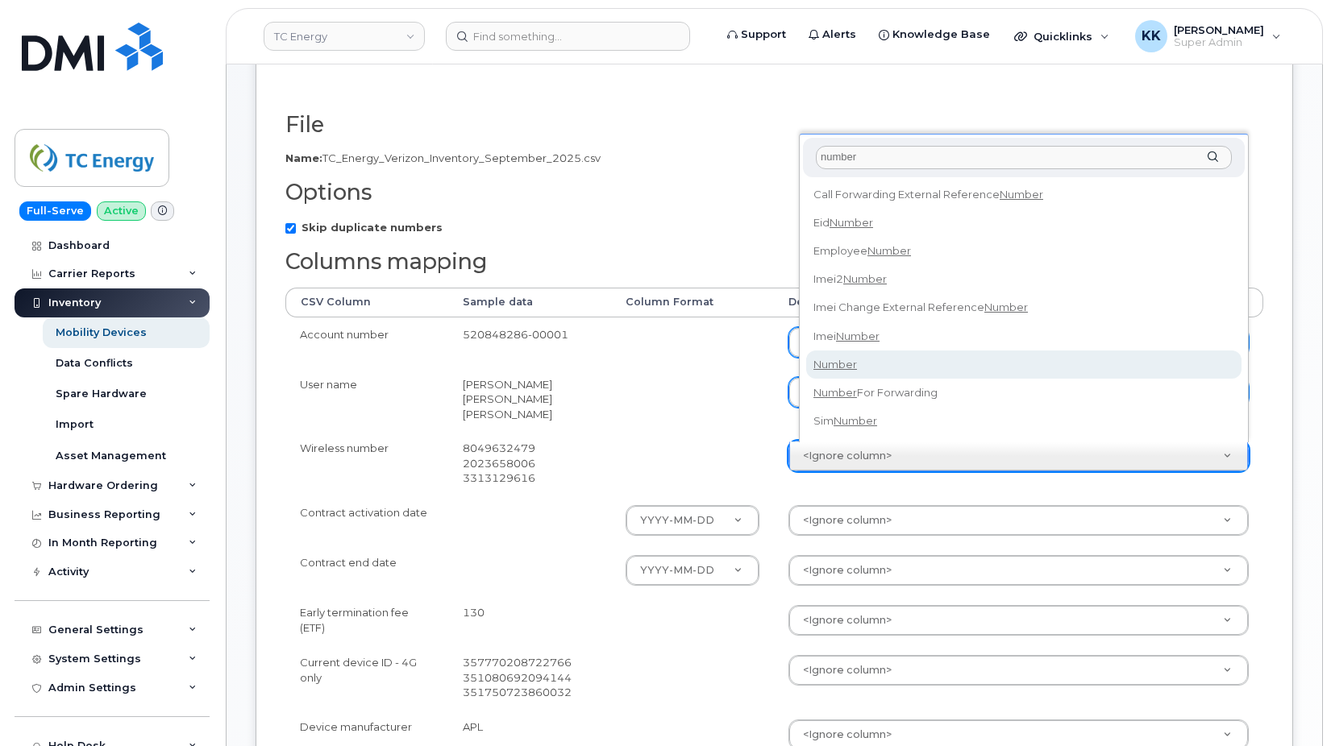
type input "number"
select select "number"
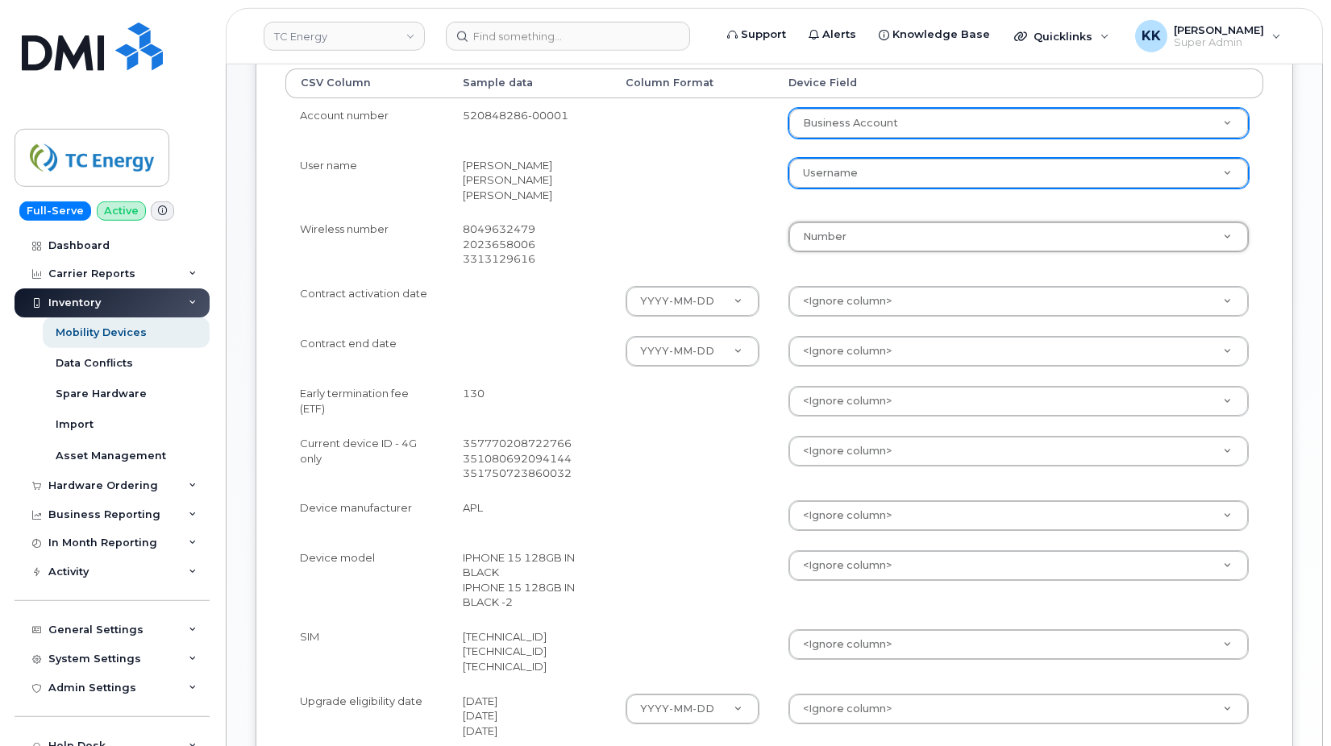
scroll to position [493, 0]
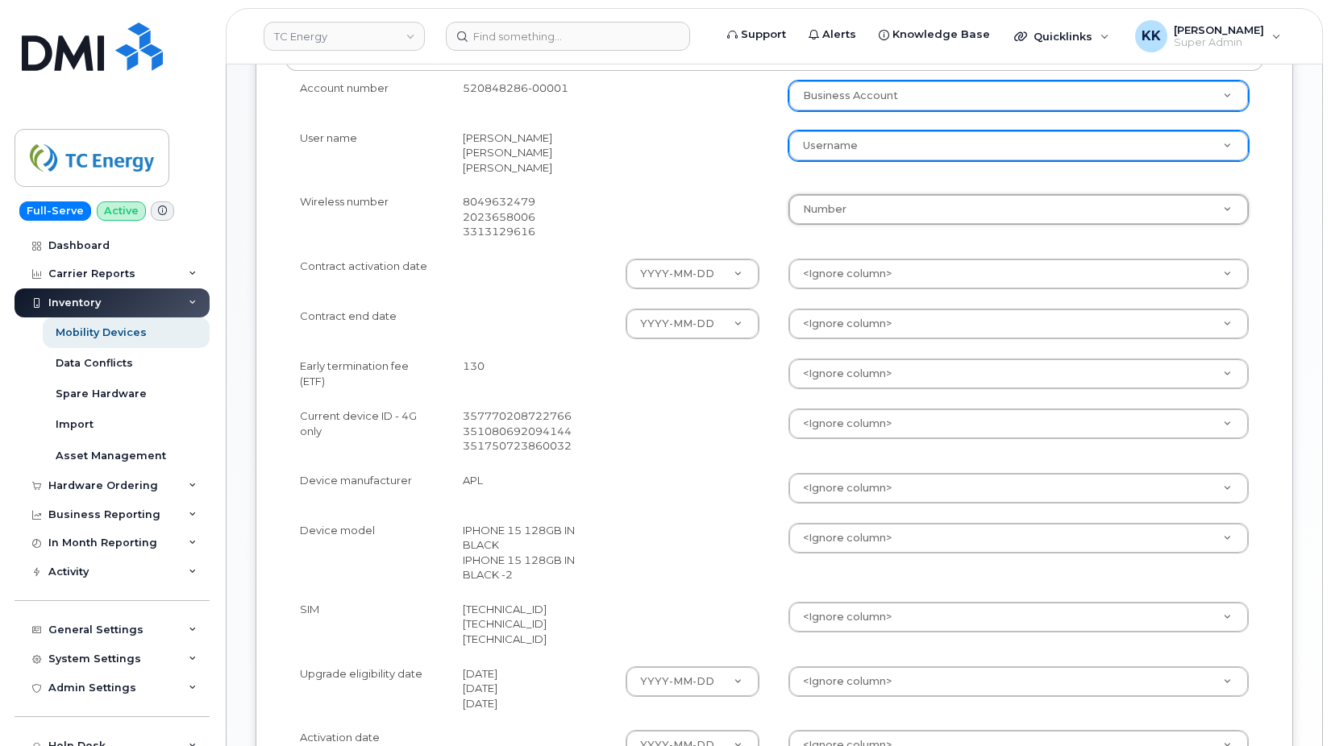
click at [858, 267] on body "TC Energy Support Alerts Knowledge Base Quicklinks Suspend / Cancel Device Chan…" at bounding box center [665, 261] width 1331 height 1508
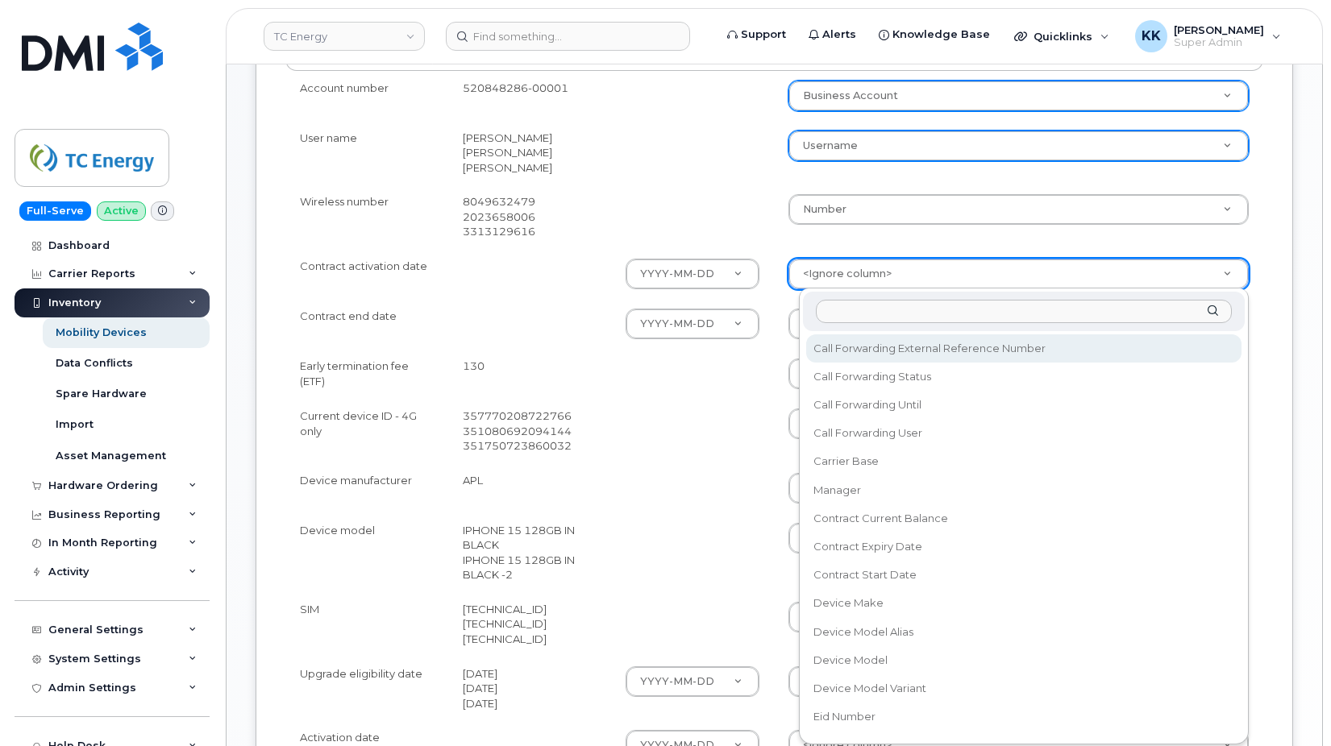
scroll to position [155, 0]
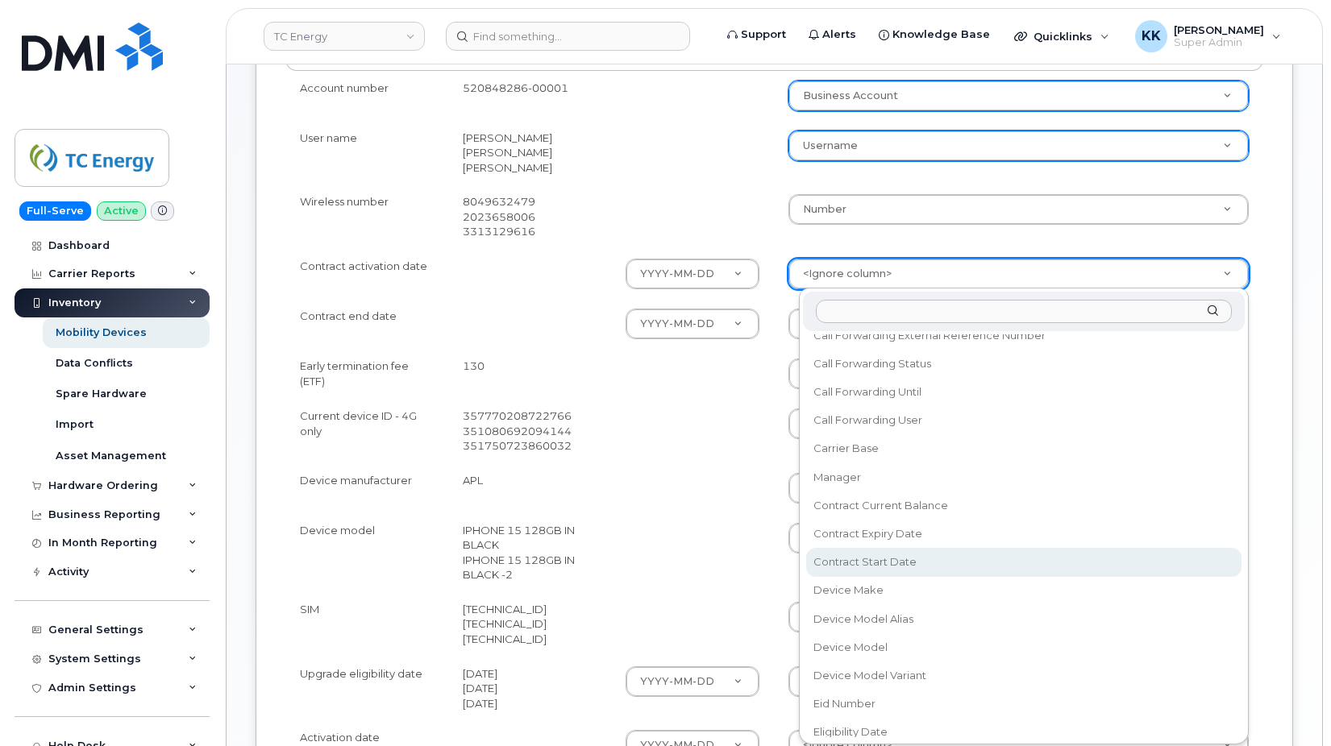
select select "contract_start_date"
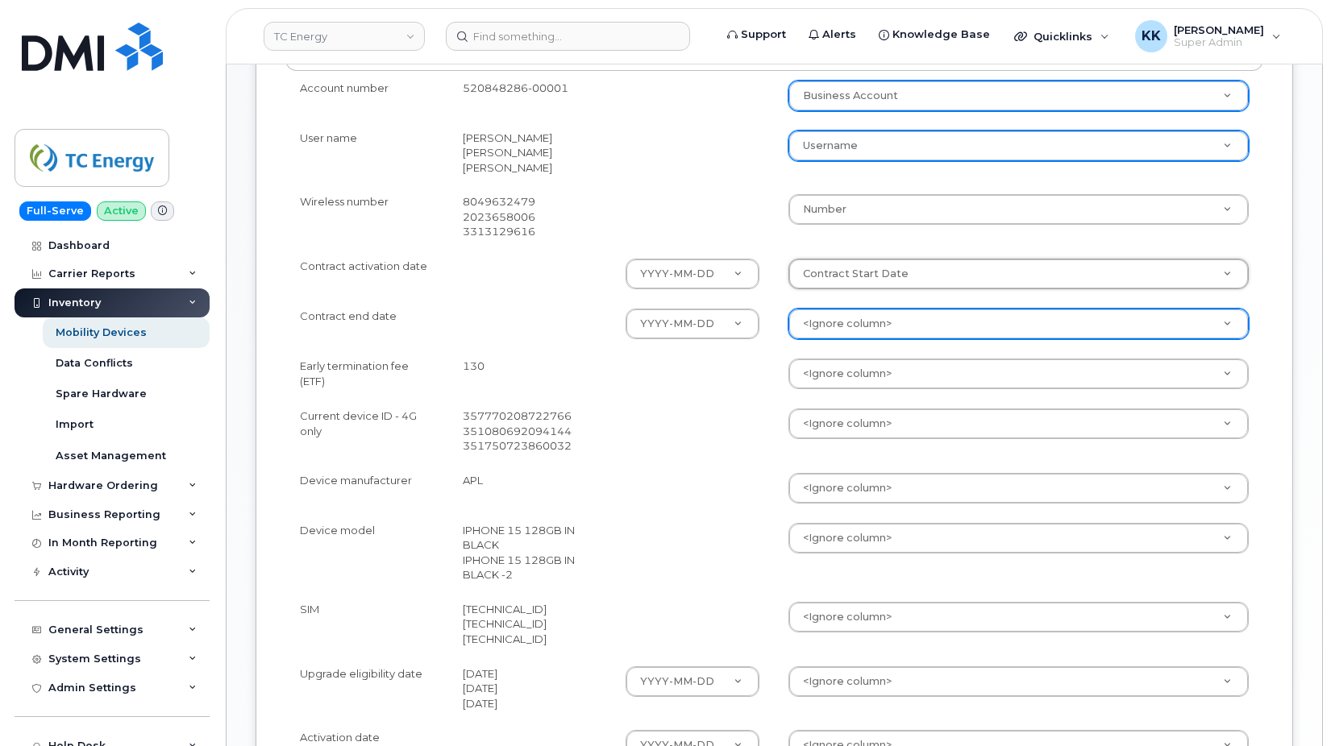
click at [861, 333] on body "TC Energy Support Alerts Knowledge Base Quicklinks Suspend / Cancel Device Chan…" at bounding box center [665, 261] width 1331 height 1508
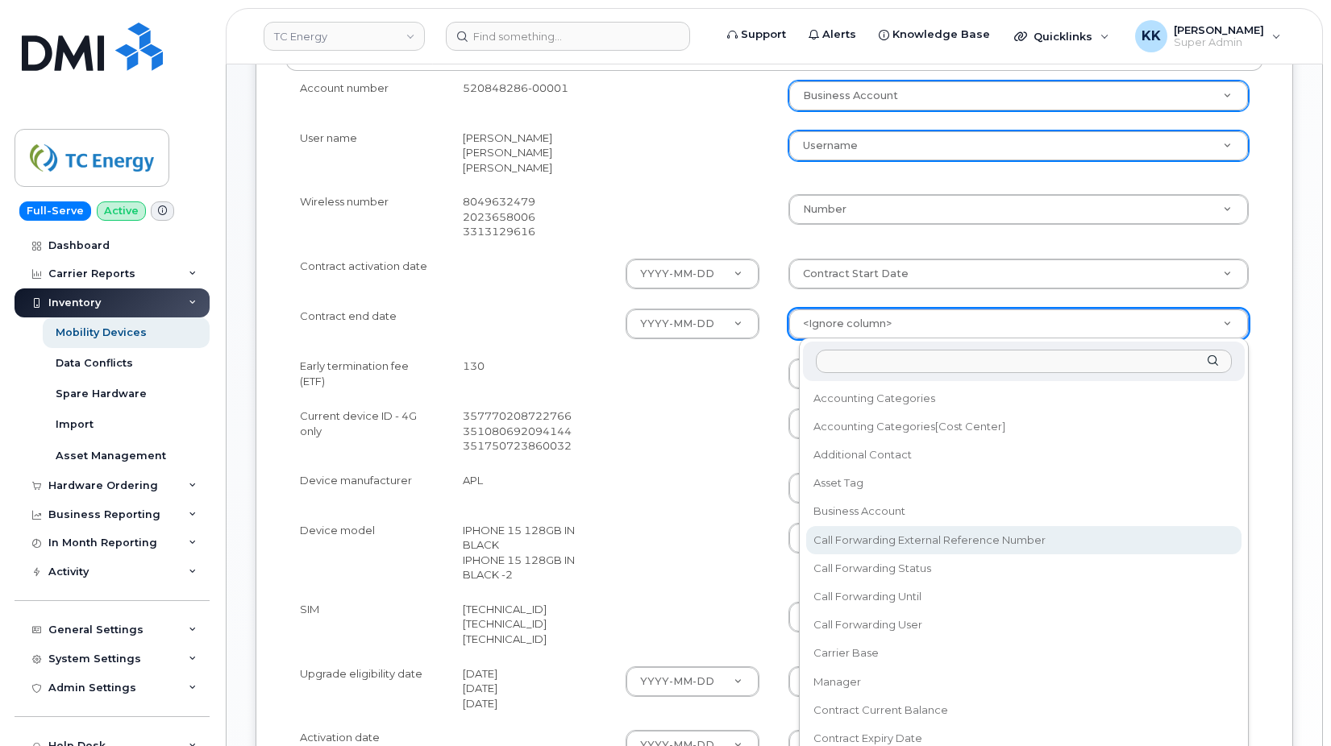
scroll to position [77, 0]
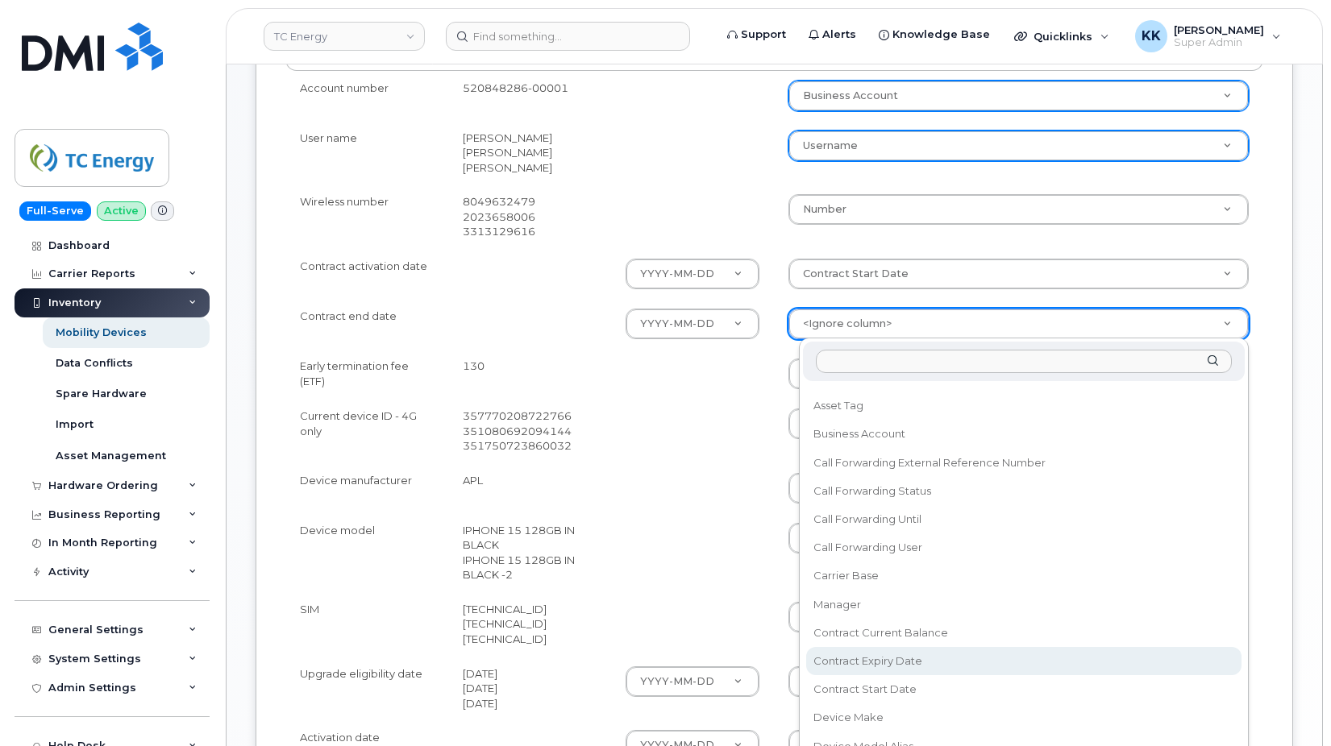
select select "contract_expiry_date"
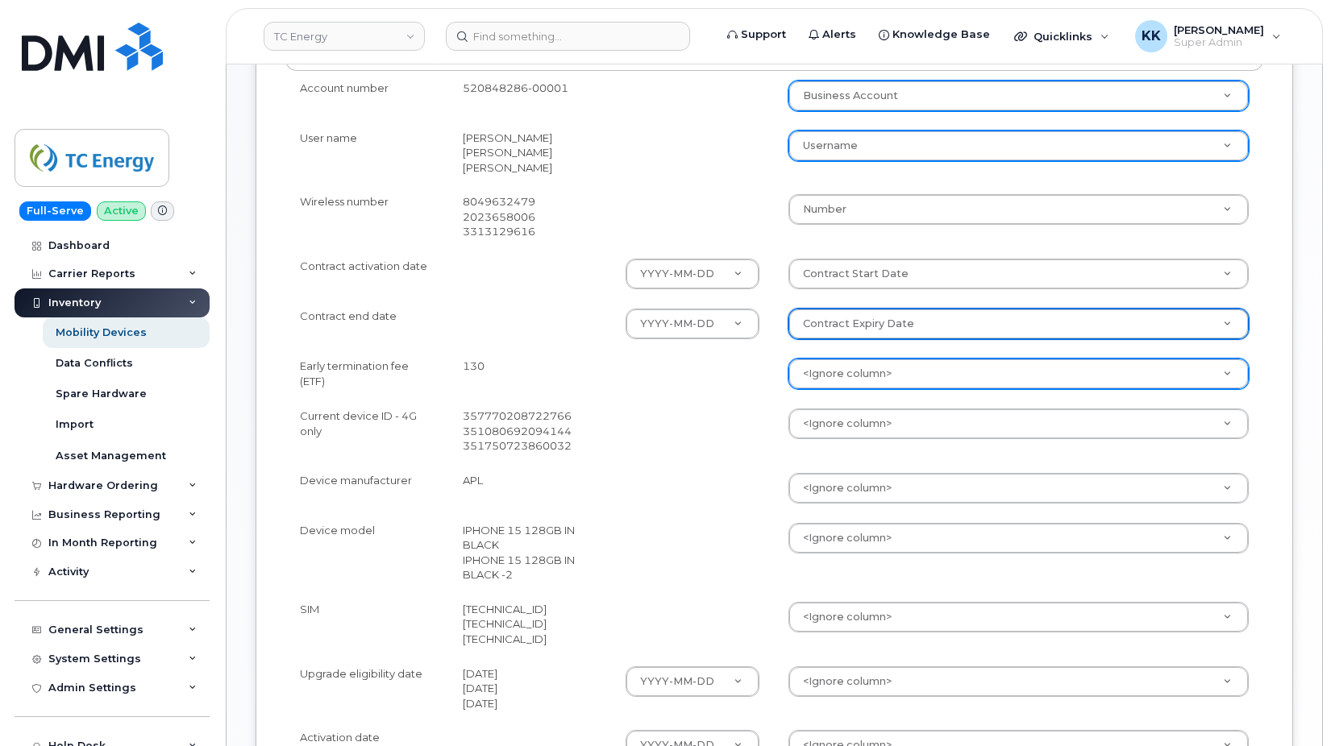
click at [846, 372] on body "TC Energy Support Alerts Knowledge Base Quicklinks Suspend / Cancel Device Chan…" at bounding box center [665, 261] width 1331 height 1508
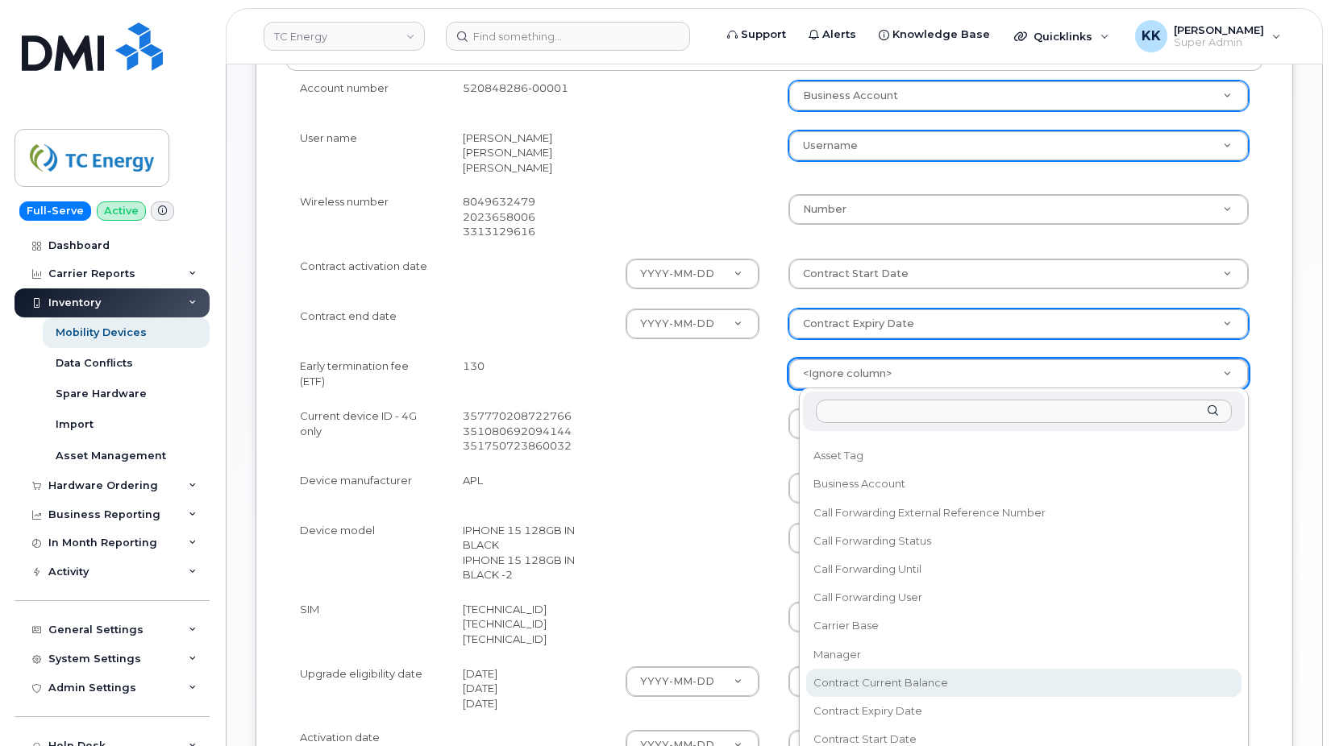
select select "contract_current_balance"
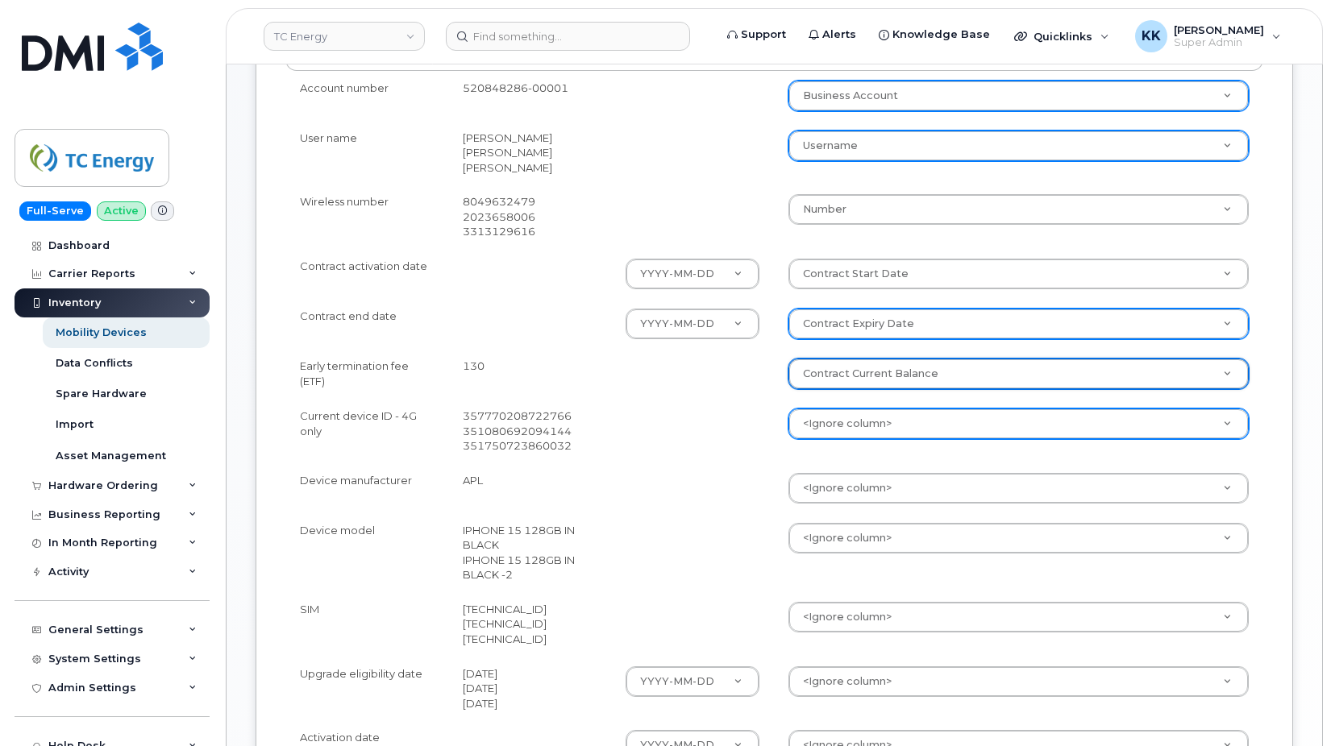
click at [832, 426] on body "TC Energy Support Alerts Knowledge Base Quicklinks Suspend / Cancel Device Chan…" at bounding box center [665, 261] width 1331 height 1508
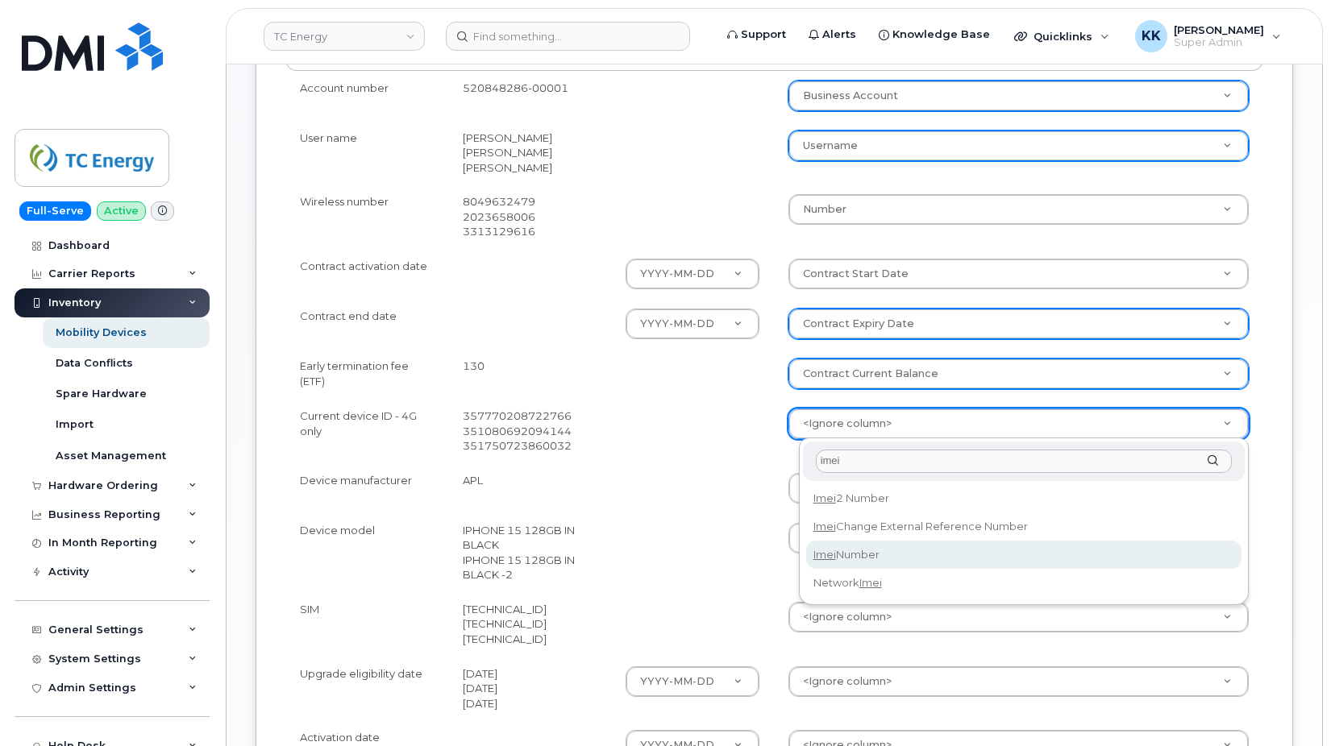
type input "imei"
select select "imei_number"
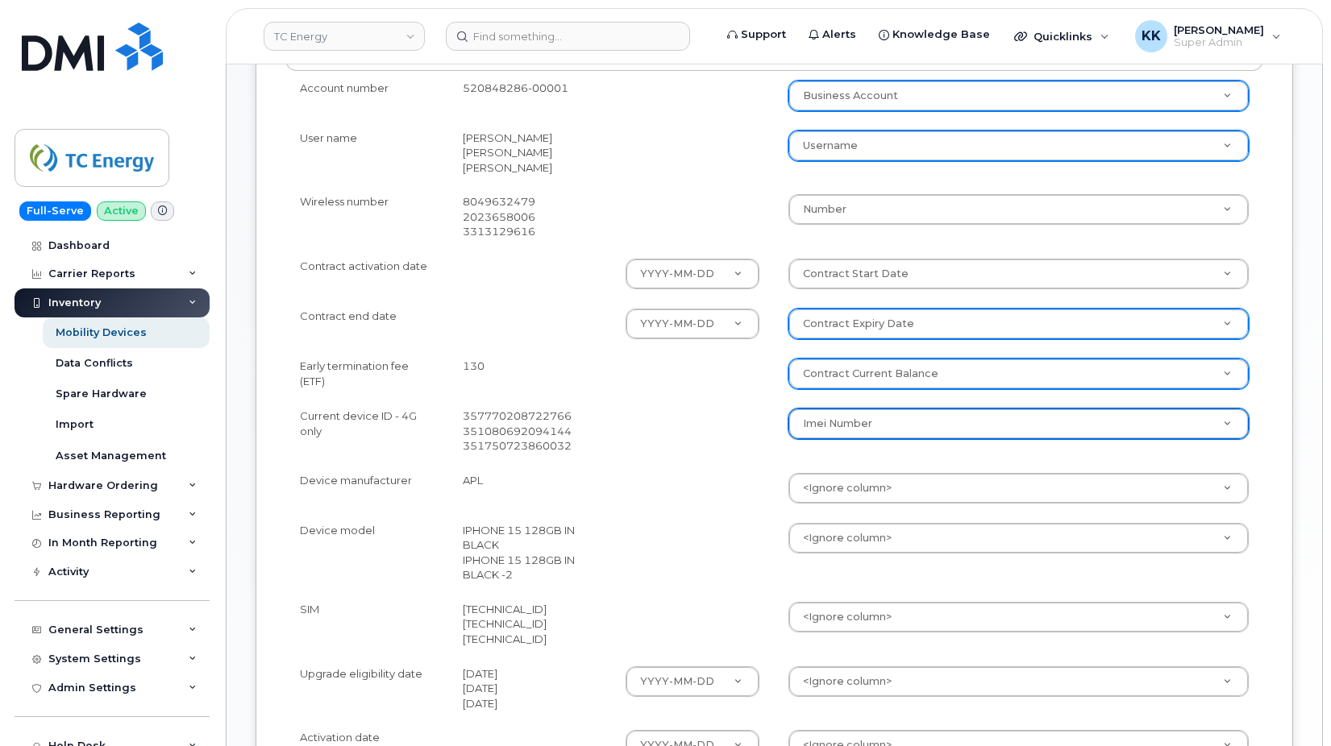
click at [833, 486] on body "TC Energy Support Alerts Knowledge Base Quicklinks Suspend / Cancel Device Chan…" at bounding box center [665, 261] width 1331 height 1508
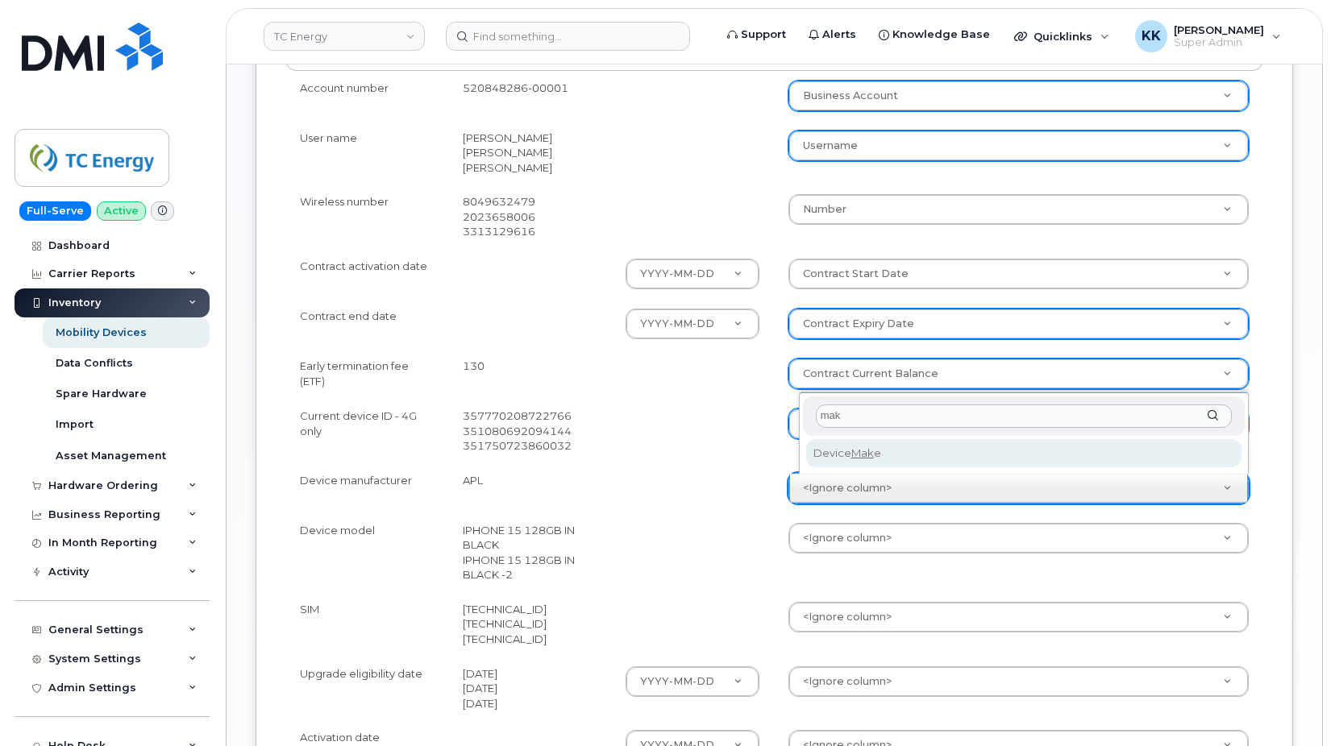
type input "mak"
select select "device_make_id"
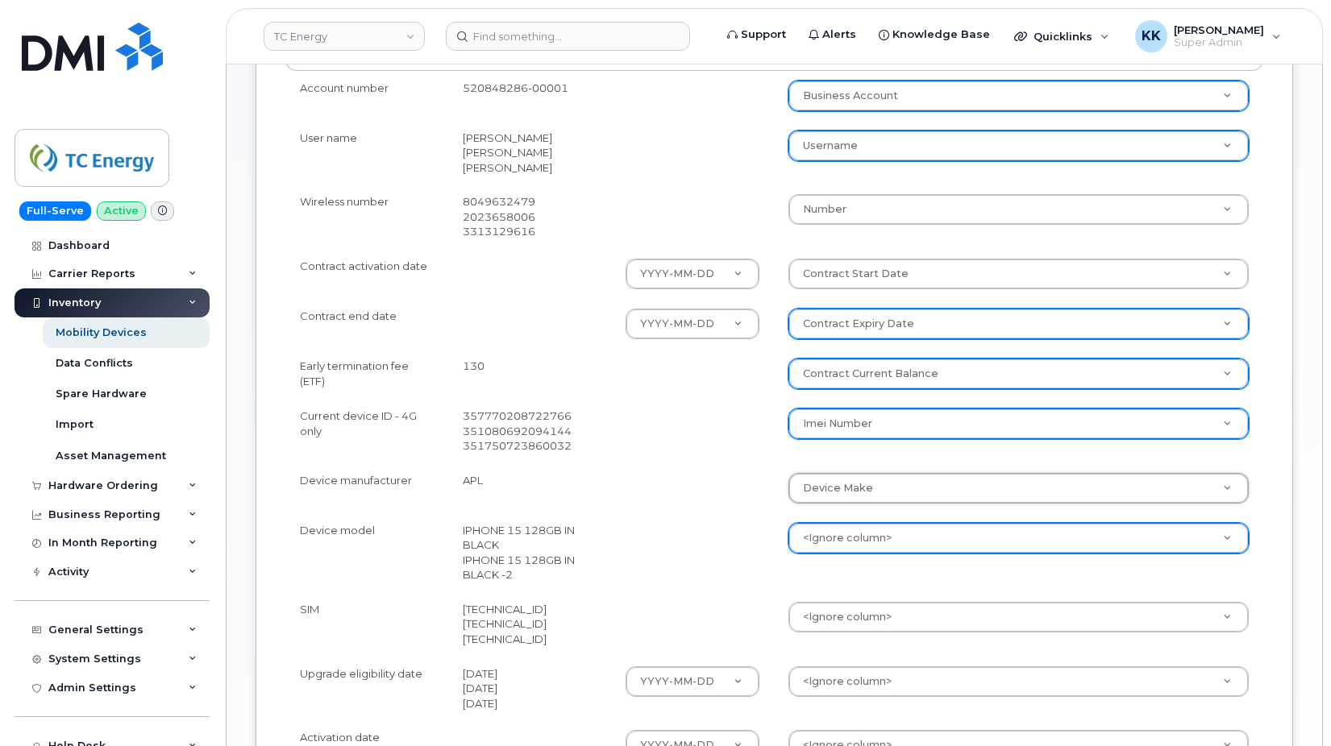
click at [847, 531] on body "TC Energy Support Alerts Knowledge Base Quicklinks Suspend / Cancel Device Chan…" at bounding box center [665, 261] width 1331 height 1508
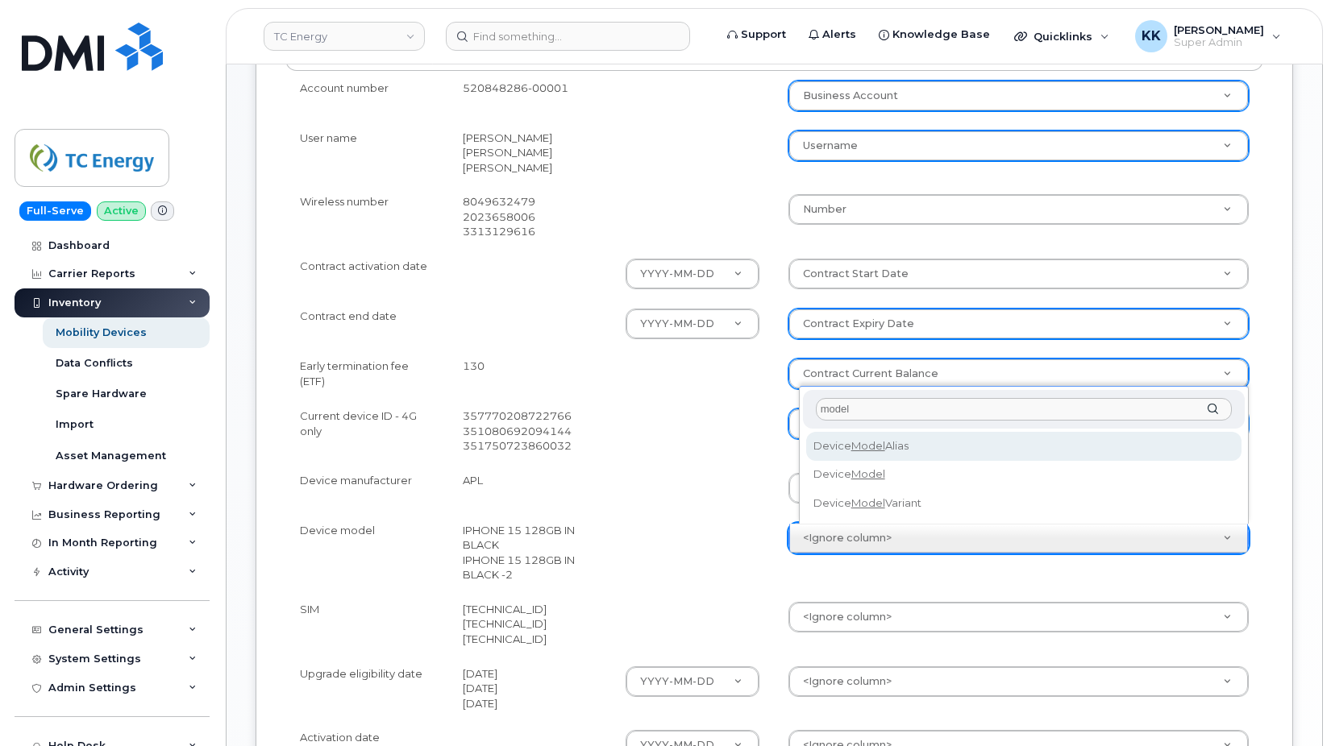
type input "model"
select select "device_model_alias"
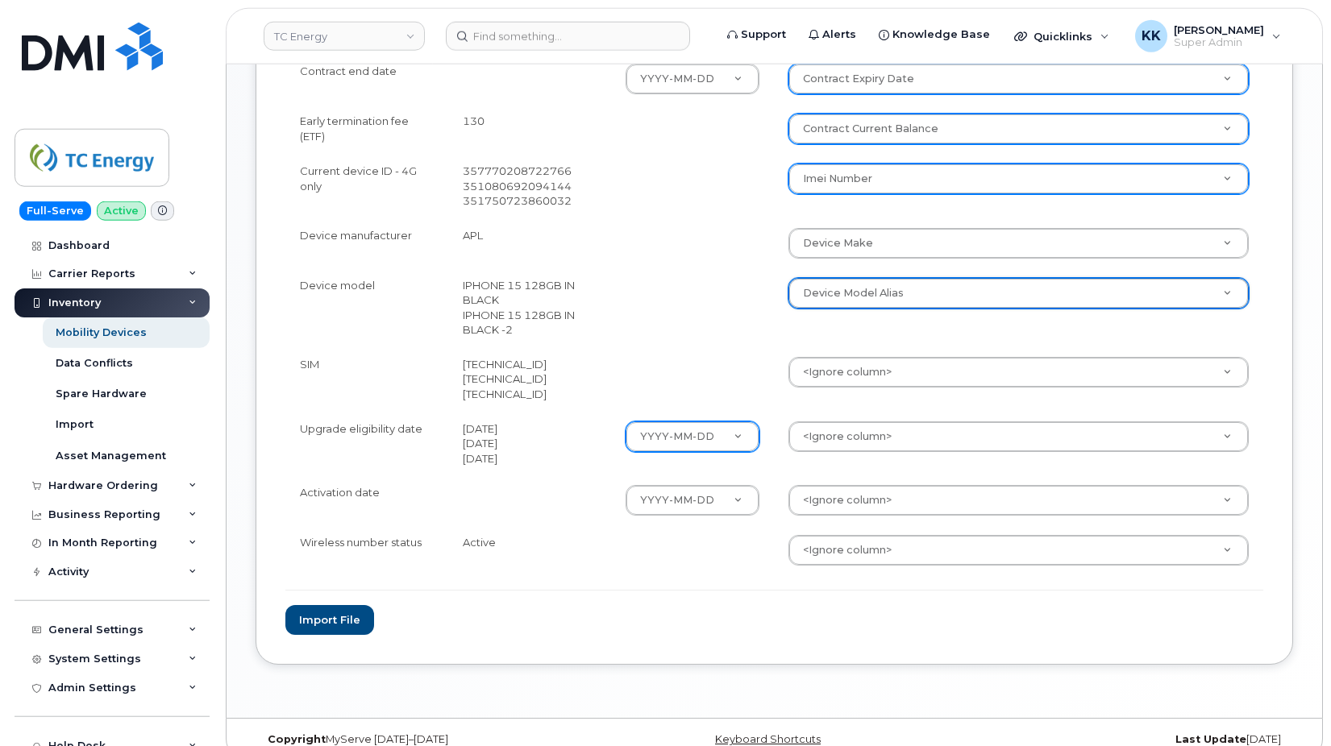
scroll to position [740, 0]
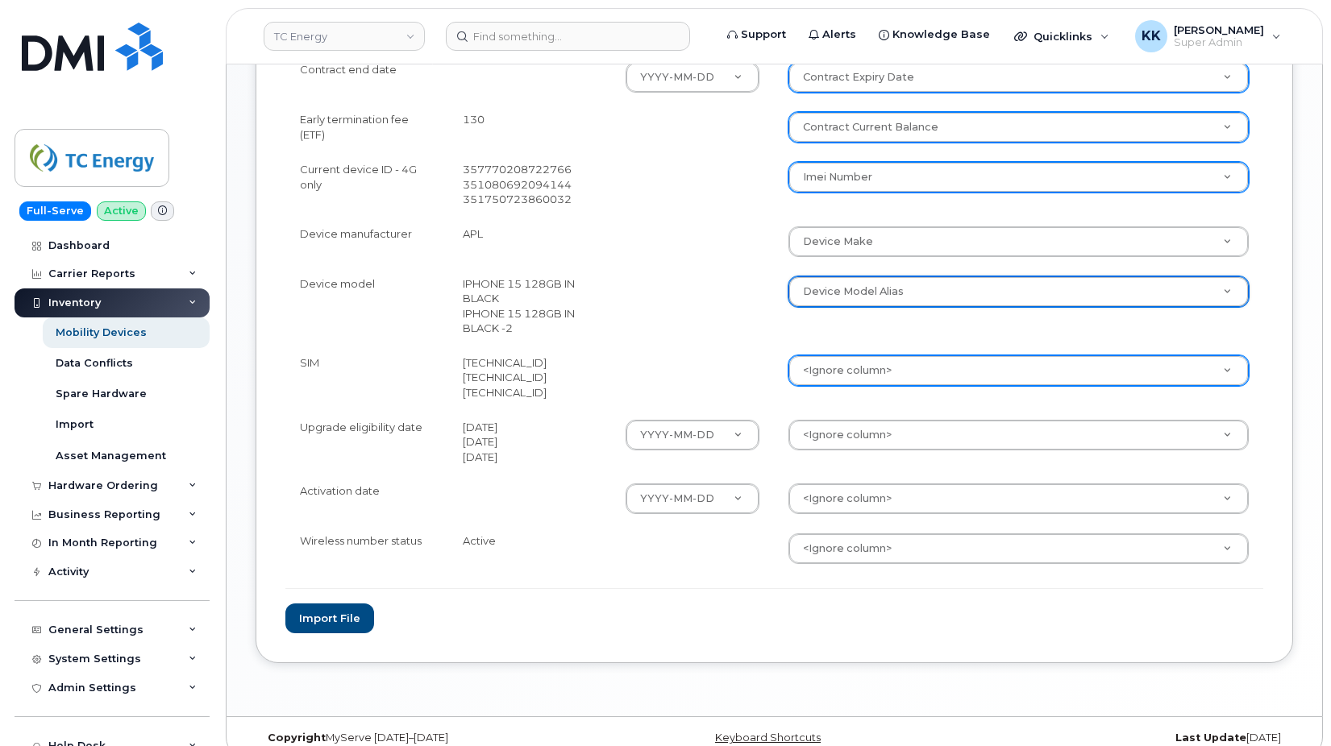
click at [819, 374] on body "TC Energy Support Alerts Knowledge Base Quicklinks Suspend / Cancel Device Chan…" at bounding box center [665, 14] width 1331 height 1508
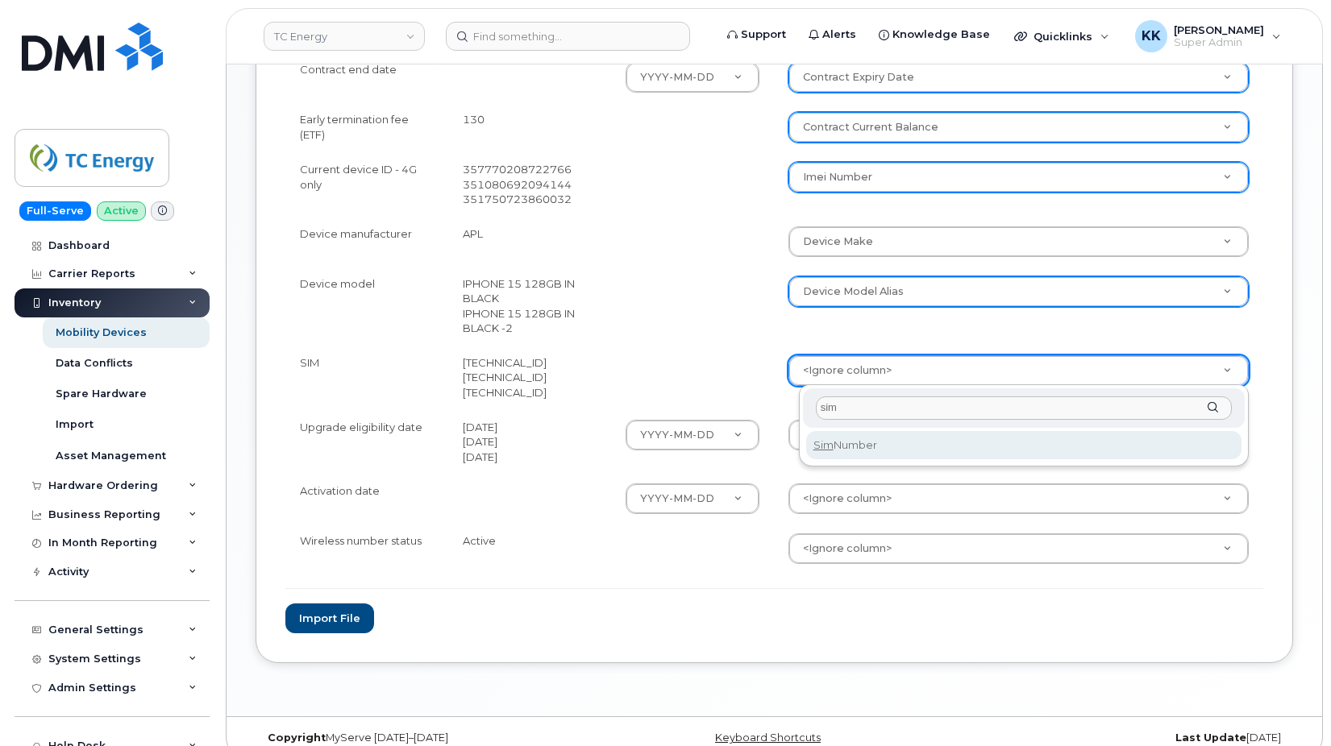
type input "sim"
select select "sim_number"
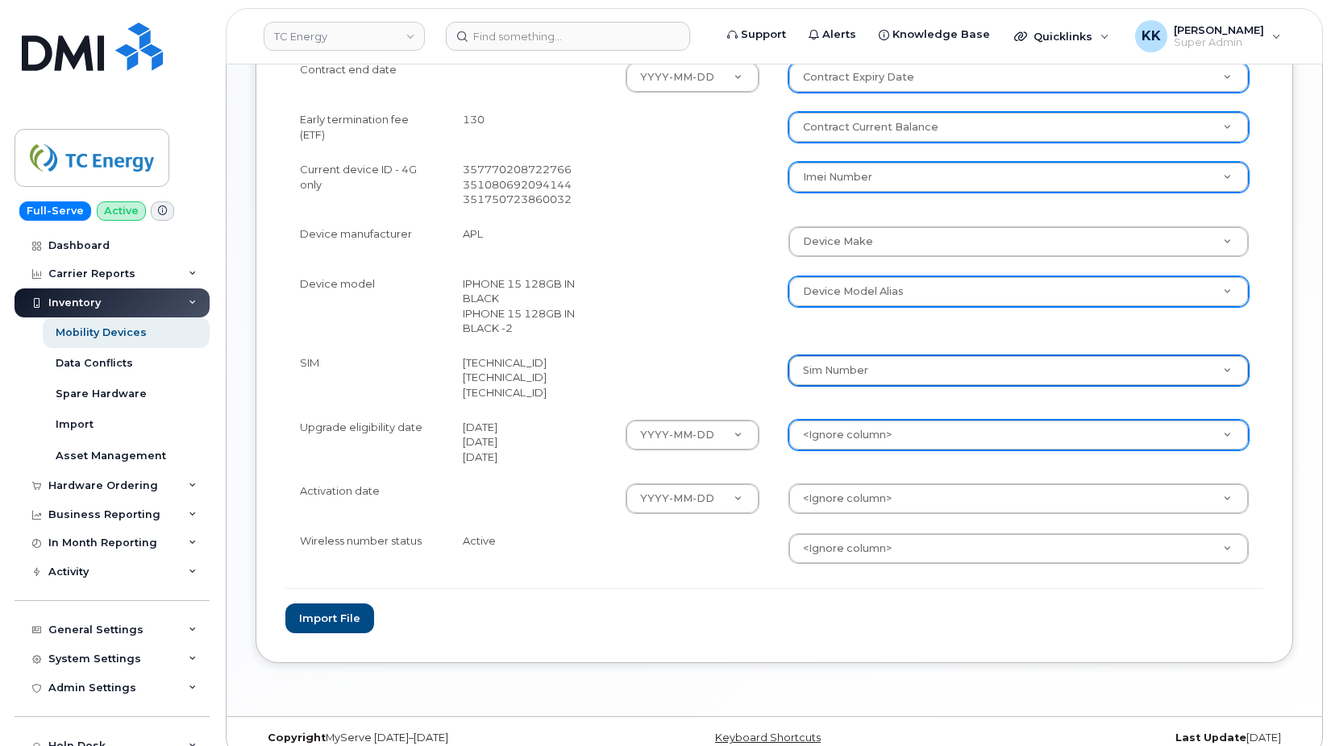
click at [829, 442] on body "TC Energy Support Alerts Knowledge Base Quicklinks Suspend / Cancel Device Chan…" at bounding box center [665, 14] width 1331 height 1508
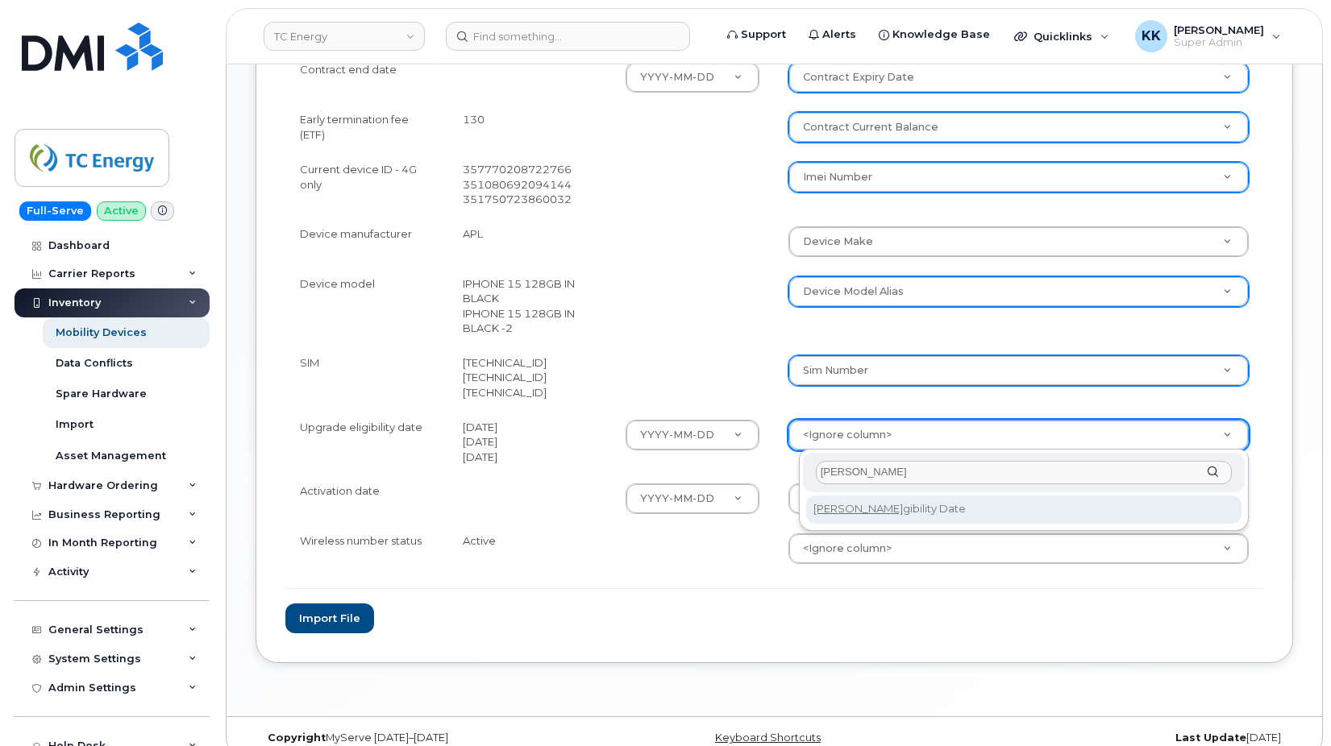
type input "eli"
select select "eligibility_date"
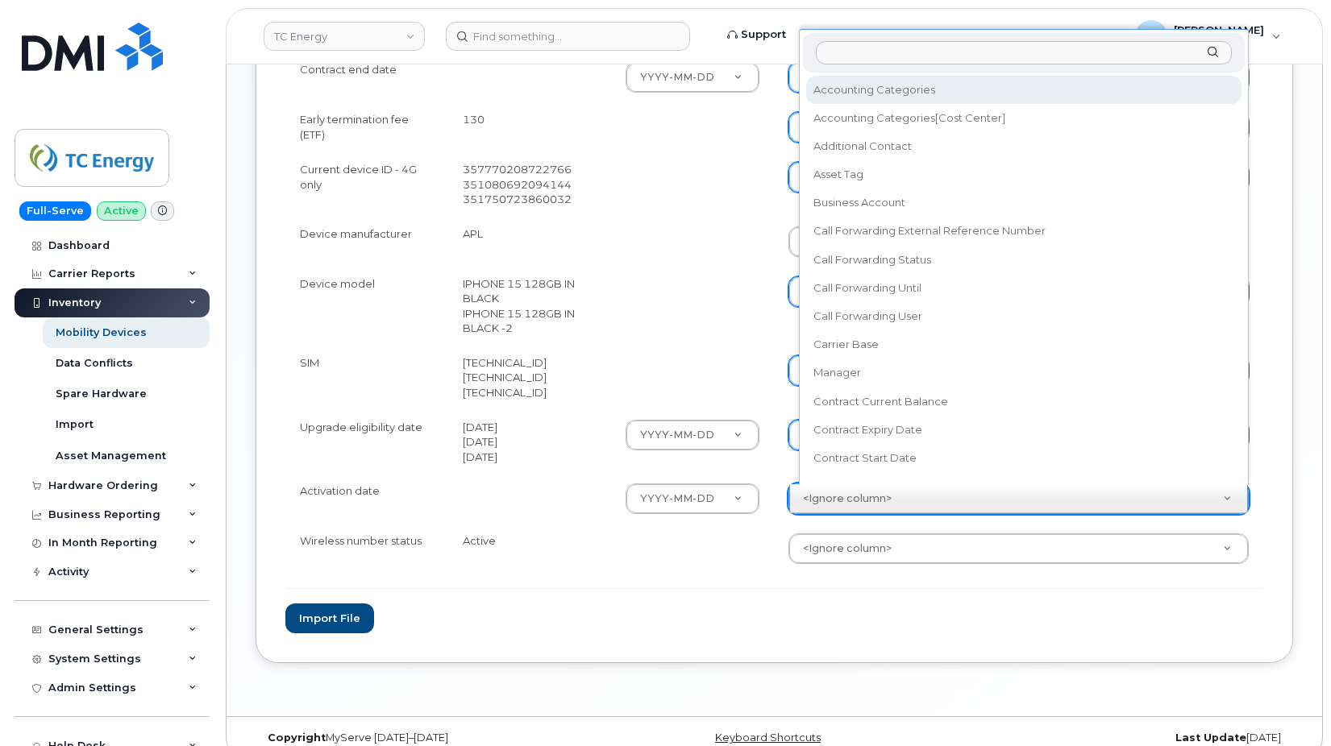
click at [846, 505] on body "TC Energy Support Alerts Knowledge Base Quicklinks Suspend / Cancel Device Chan…" at bounding box center [665, 14] width 1331 height 1508
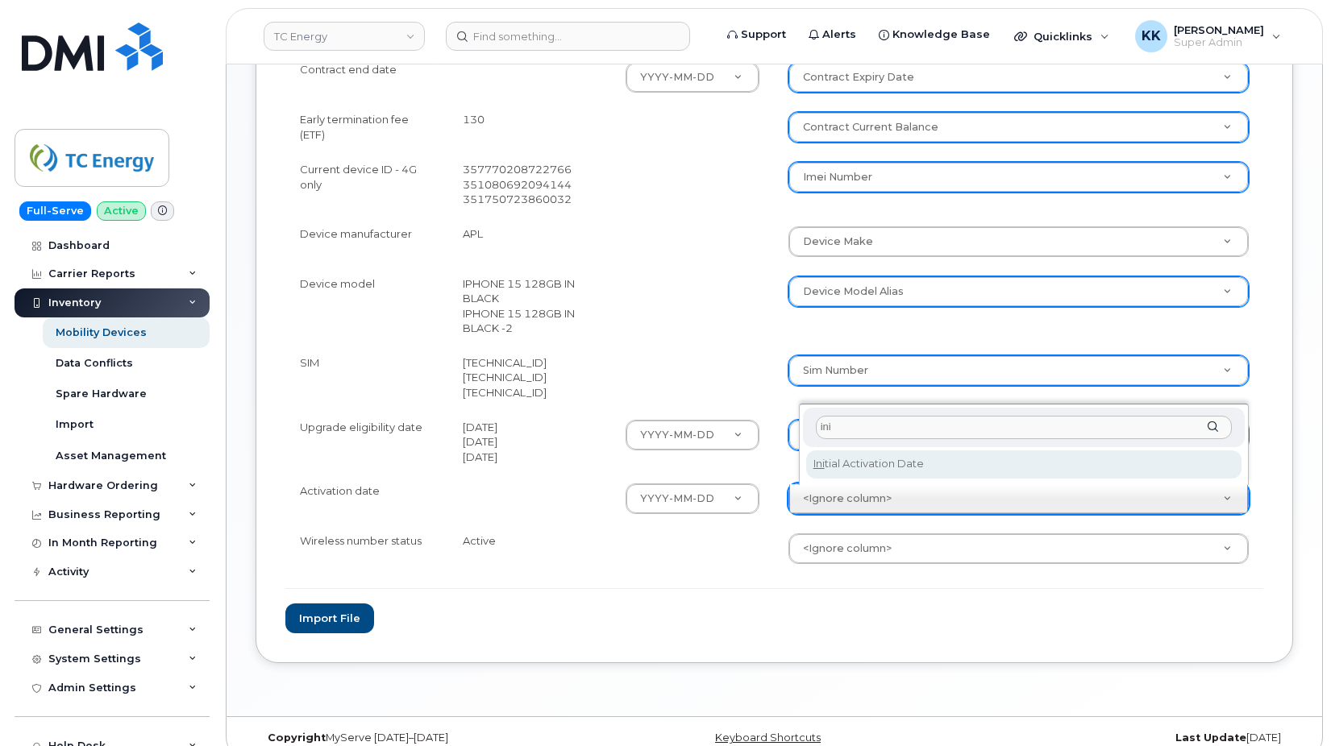
type input "ini"
select select "initial_activation_date"
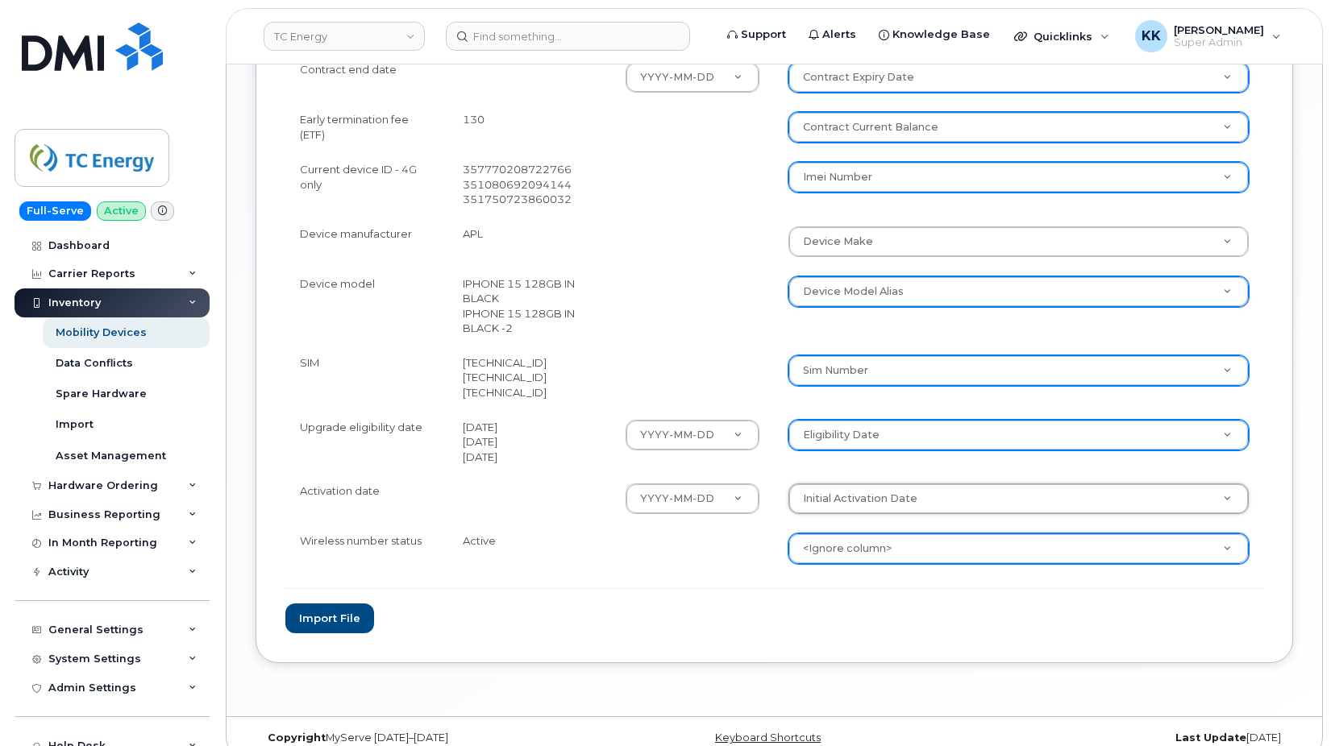
click at [848, 542] on body "TC Energy Support Alerts Knowledge Base Quicklinks Suspend / Cancel Device Chan…" at bounding box center [665, 14] width 1331 height 1508
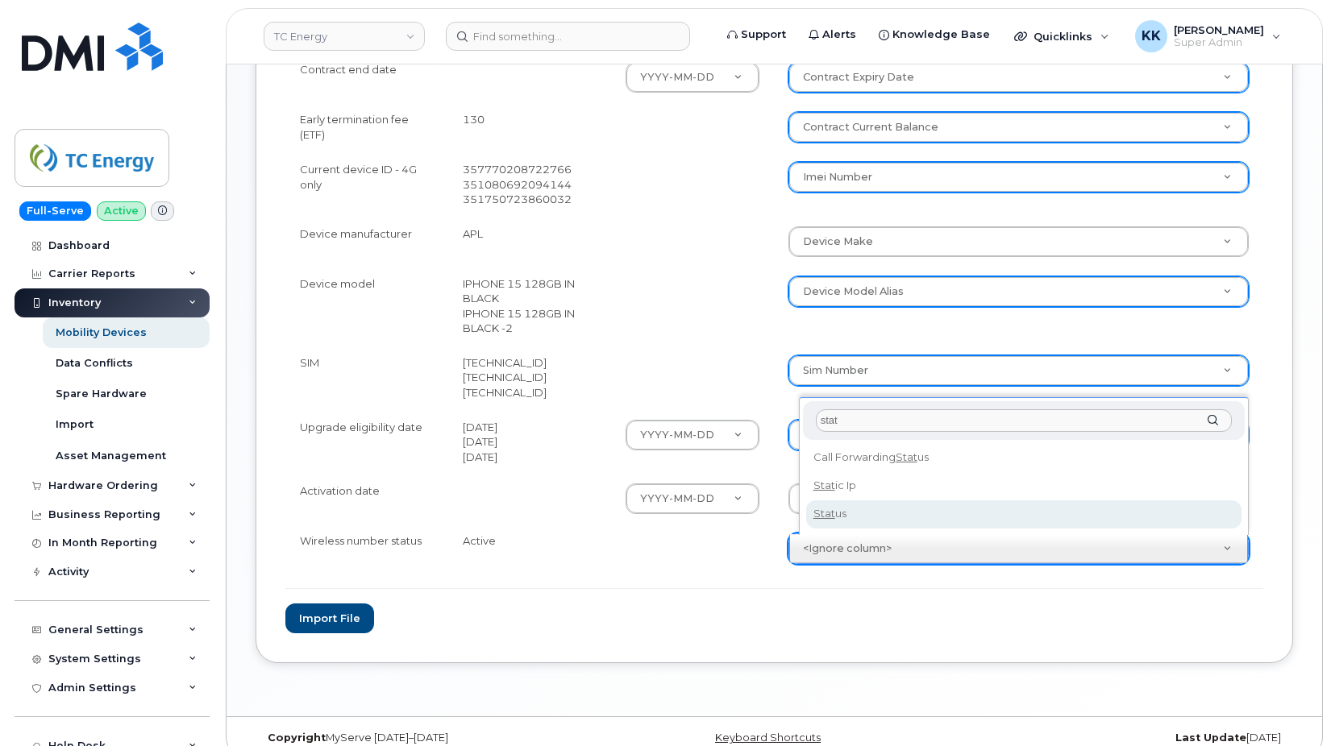
type input "stat"
select select "status"
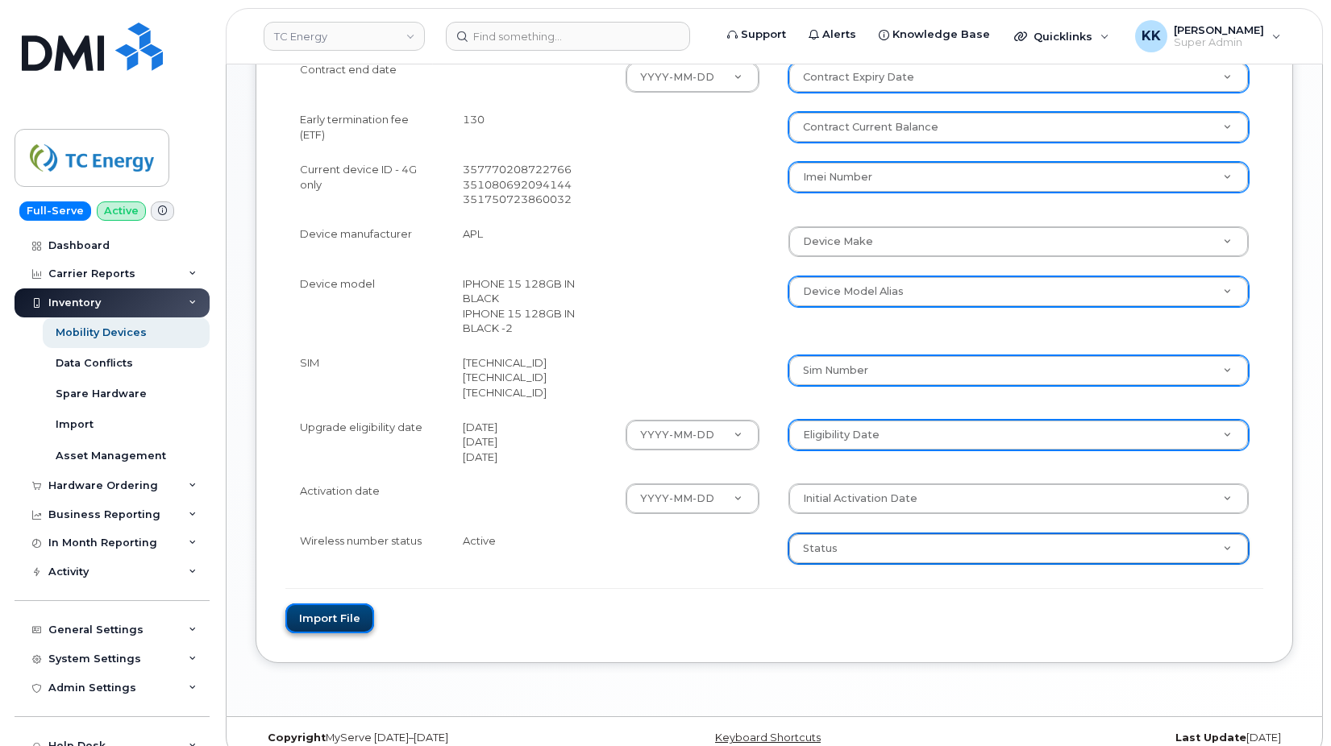
click at [341, 627] on button "Import file" at bounding box center [329, 619] width 89 height 30
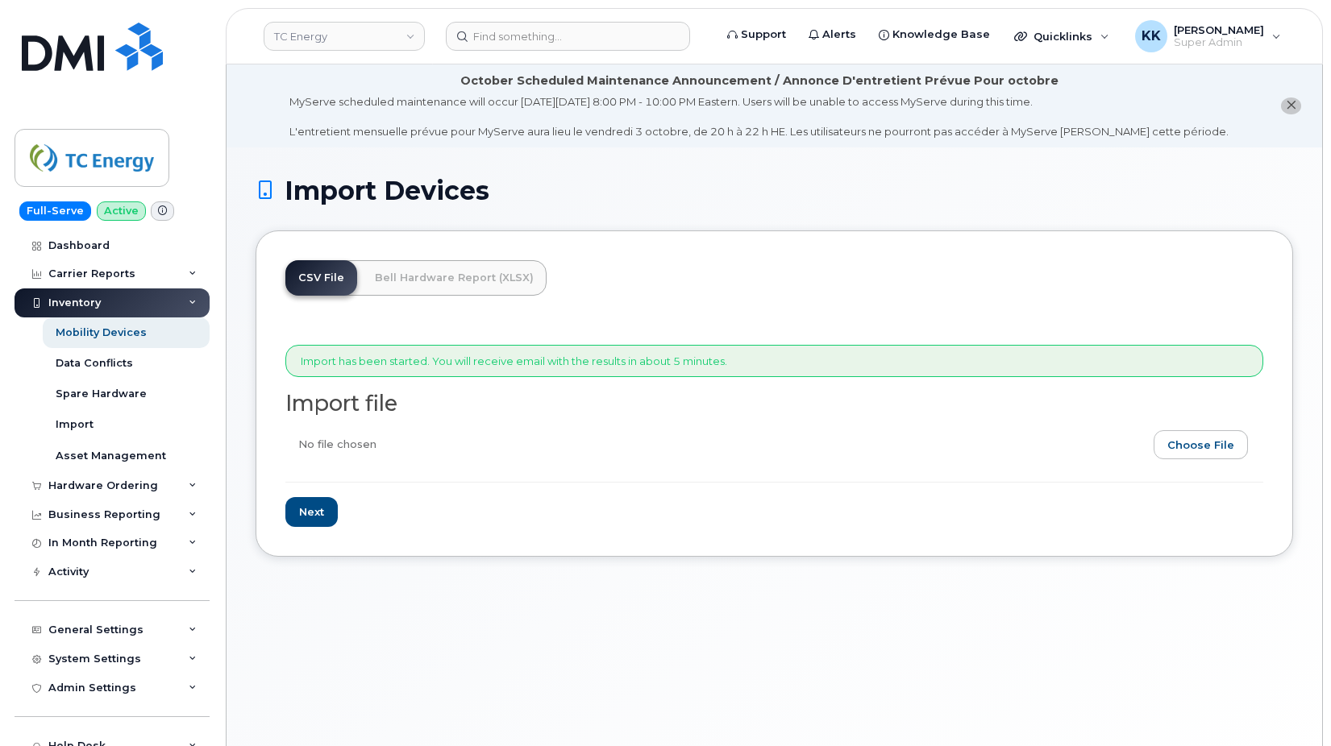
click at [1207, 447] on input "file" at bounding box center [767, 448] width 965 height 37
type input "C:\fakepath\TC Energy Verizon Inventory September 2025.csv"
click at [327, 519] on input "Next" at bounding box center [311, 512] width 52 height 30
type input "Loading..."
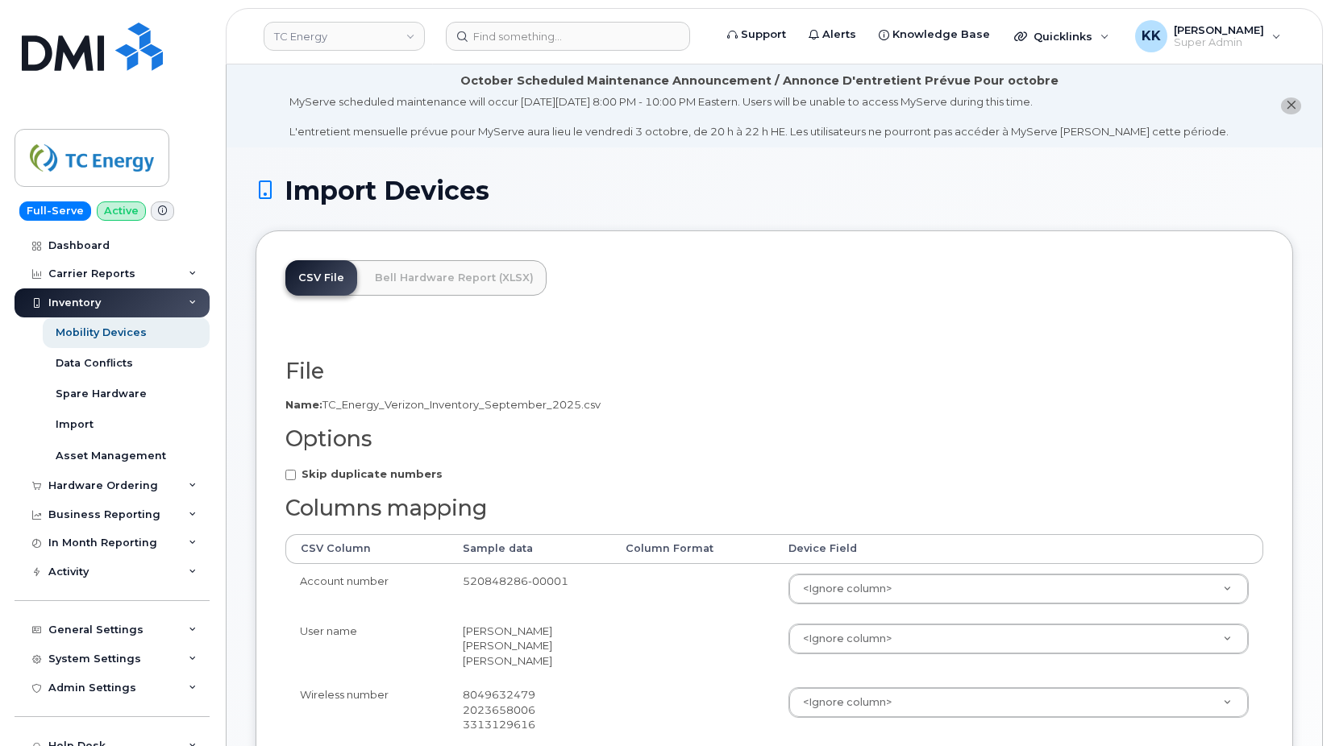
click at [385, 472] on strong "Skip duplicate numbers" at bounding box center [371, 474] width 141 height 13
click at [296, 472] on input "Skip duplicate numbers" at bounding box center [290, 475] width 10 height 10
checkbox input "true"
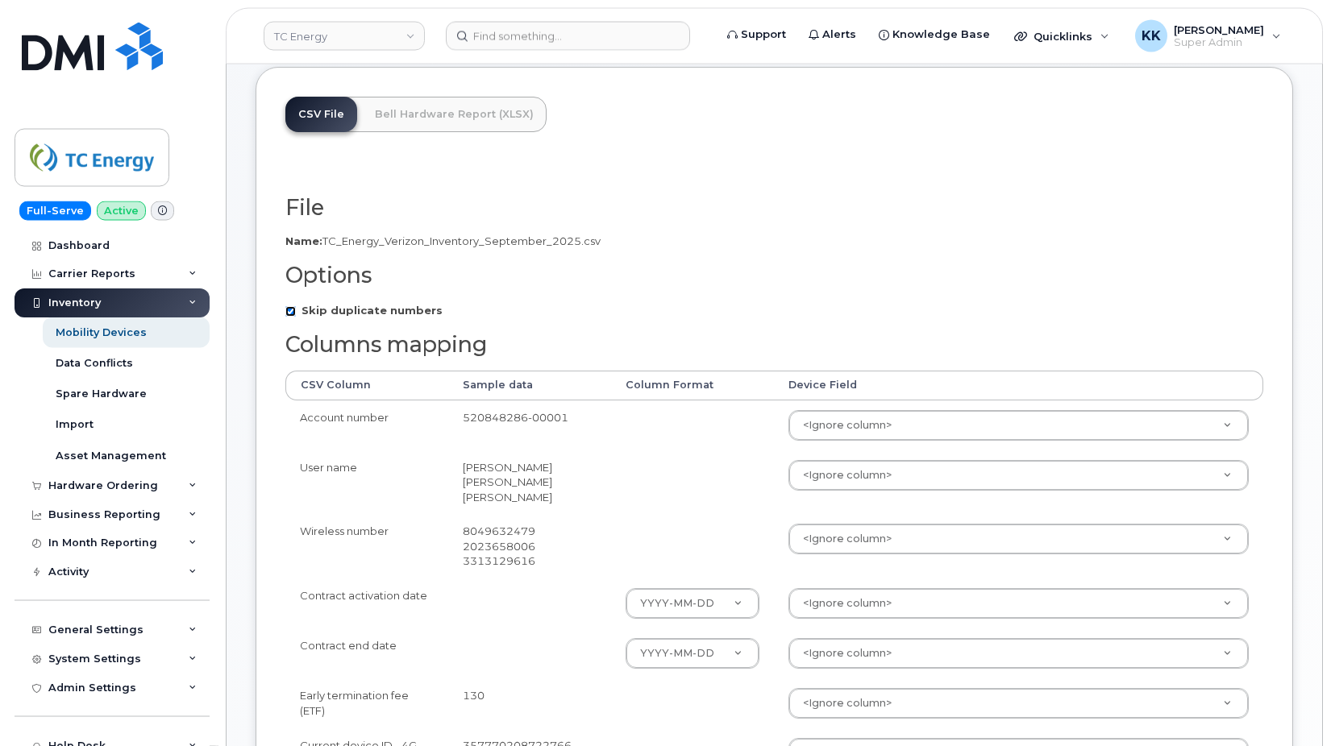
scroll to position [329, 0]
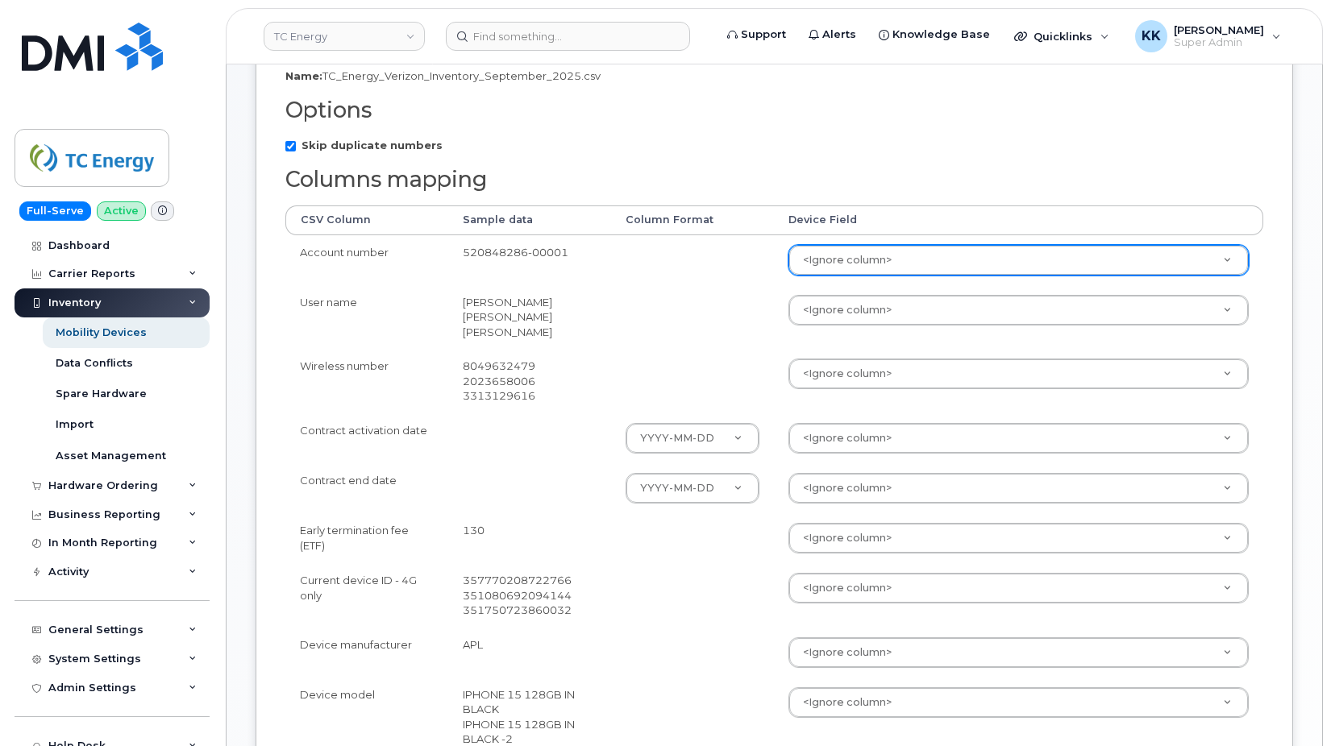
click at [883, 260] on body "TC Energy Support Alerts Knowledge Base Quicklinks Suspend / Cancel Device Chan…" at bounding box center [665, 425] width 1331 height 1508
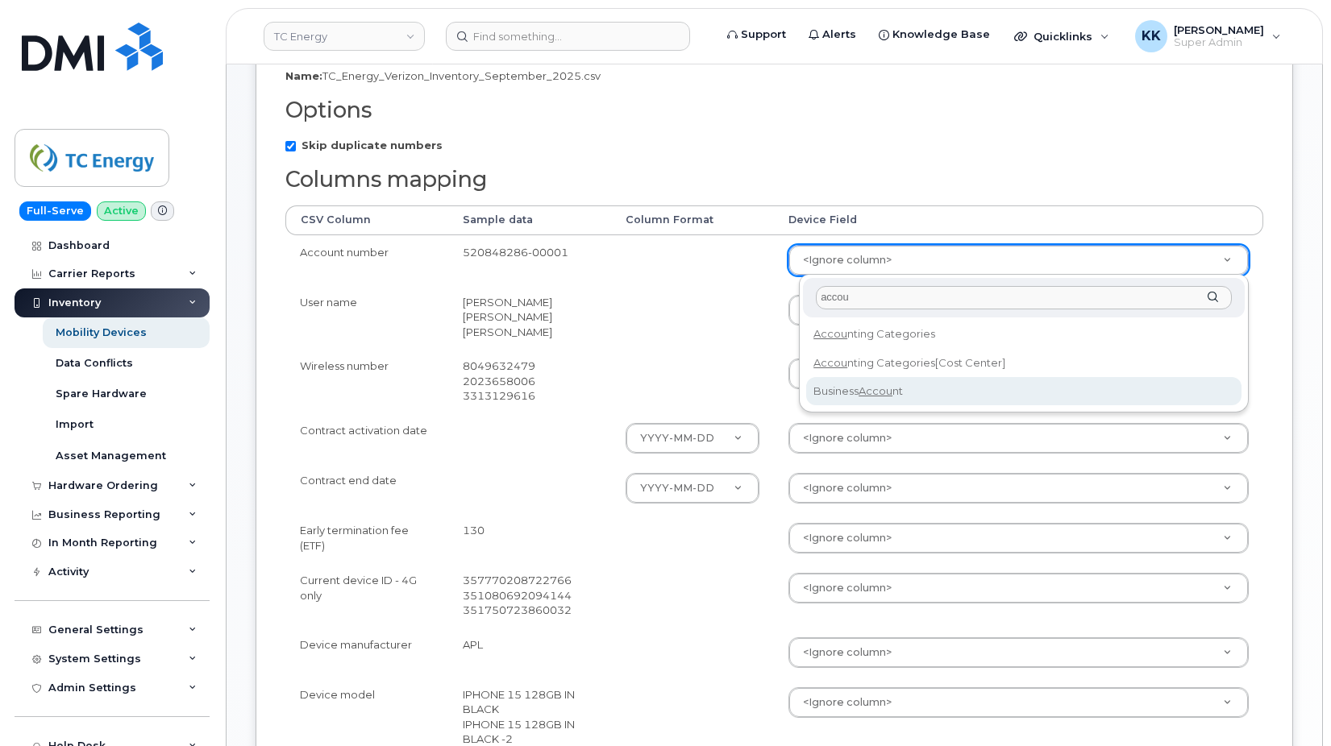
type input "accou"
select select "business_account_id"
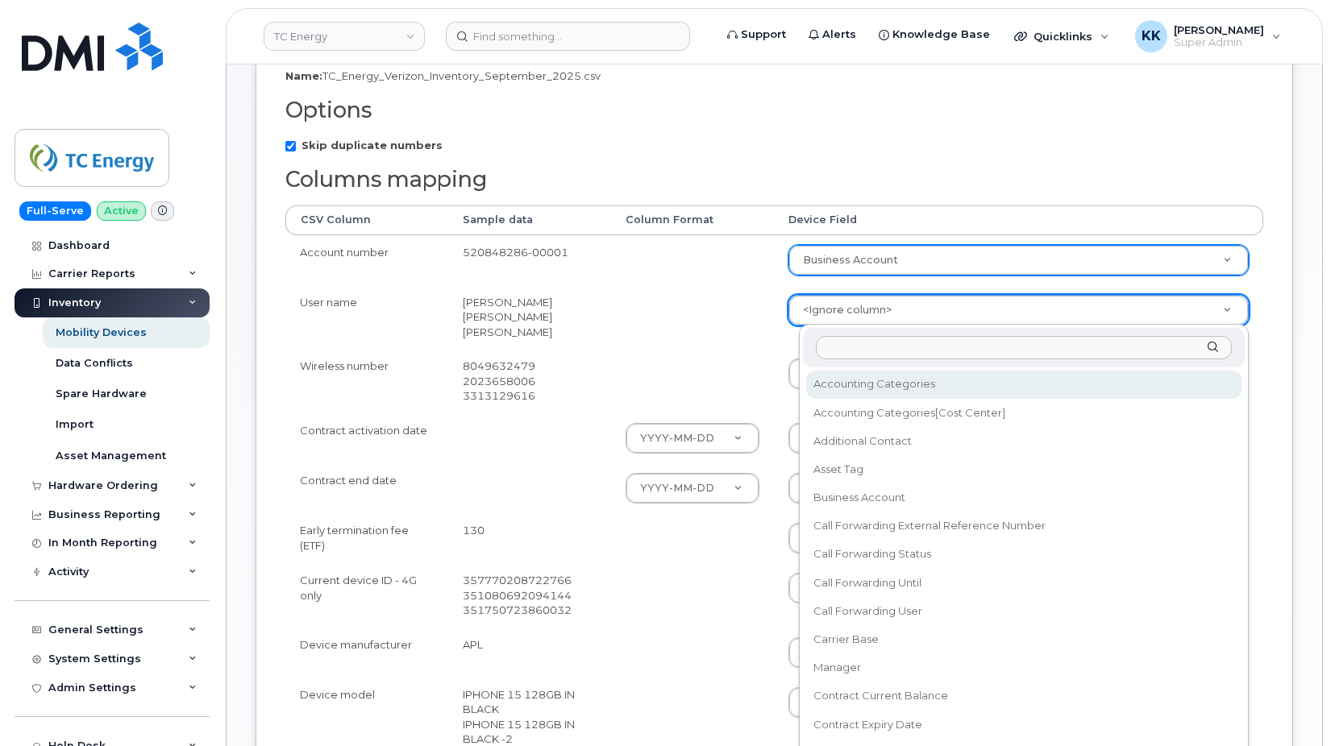
click at [830, 315] on body "TC Energy Support Alerts Knowledge Base Quicklinks Suspend / Cancel Device Chan…" at bounding box center [665, 425] width 1331 height 1508
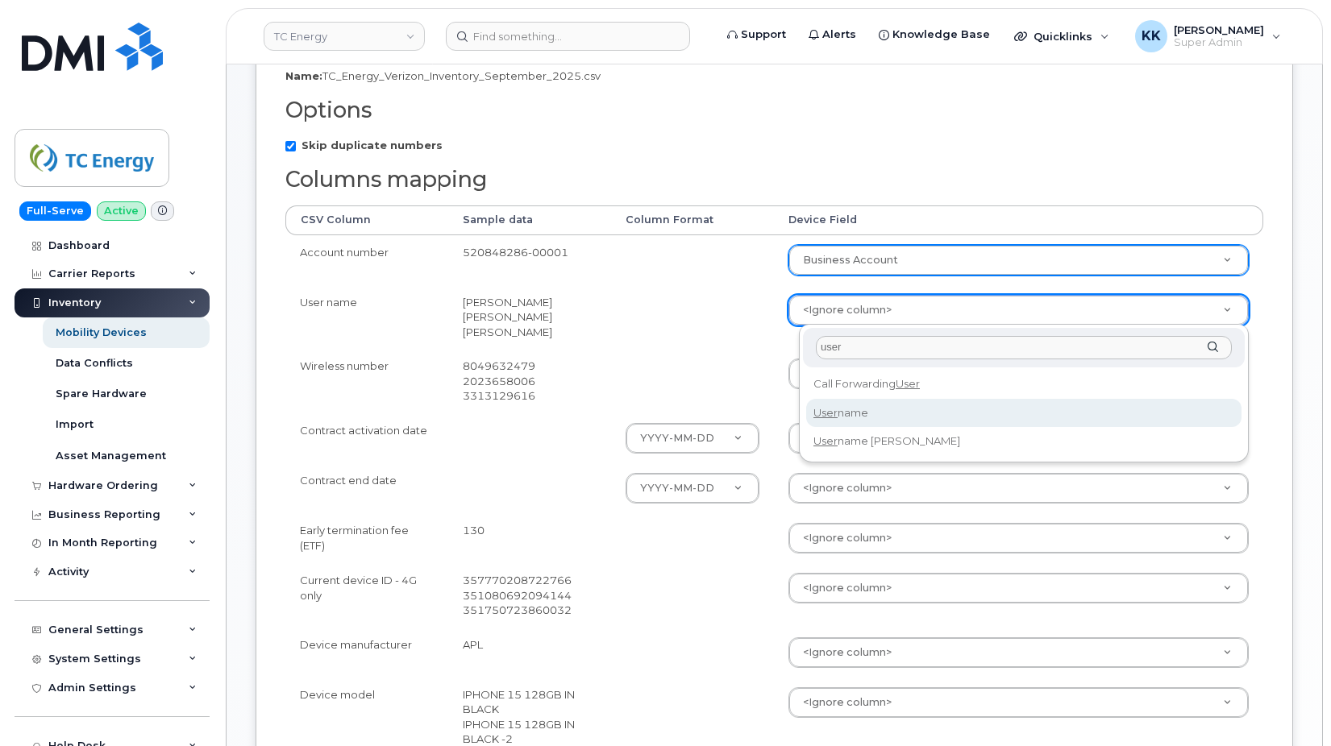
type input "user"
select select "username"
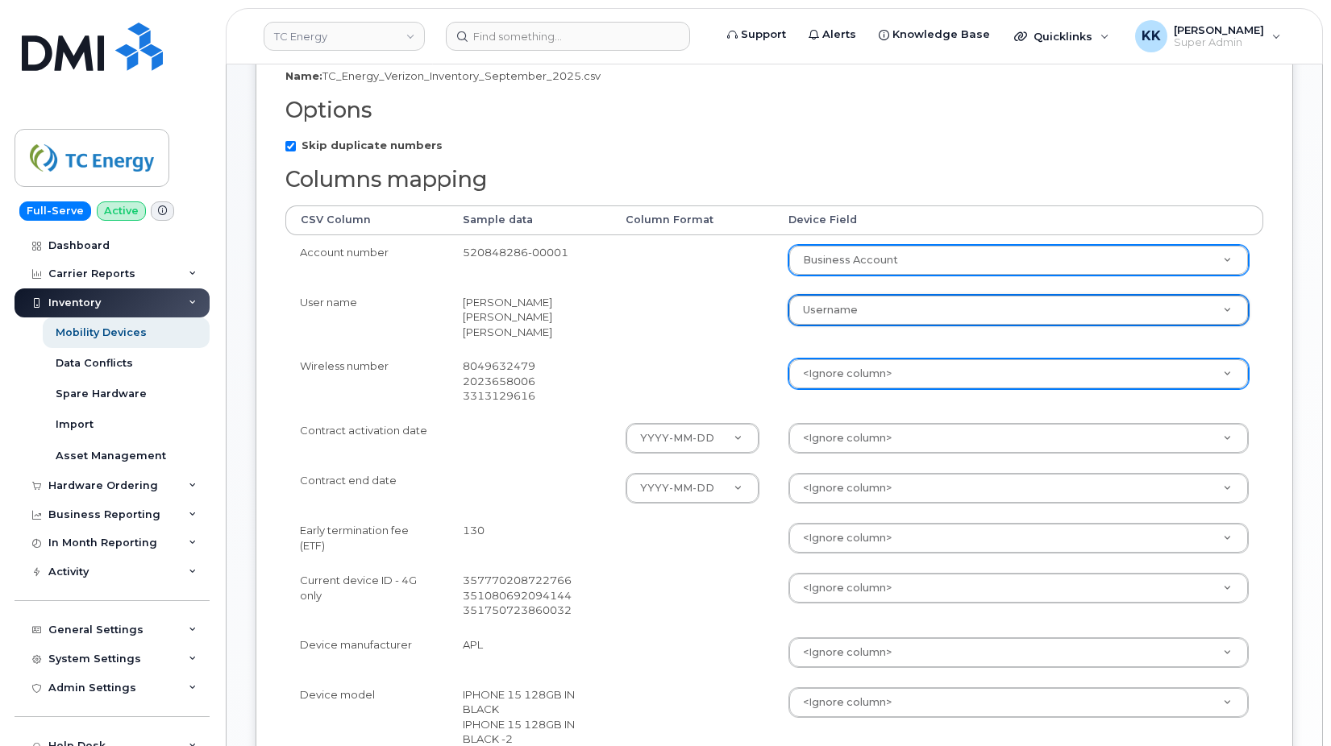
click at [843, 376] on body "TC Energy Support Alerts Knowledge Base Quicklinks Suspend / Cancel Device Chan…" at bounding box center [665, 425] width 1331 height 1508
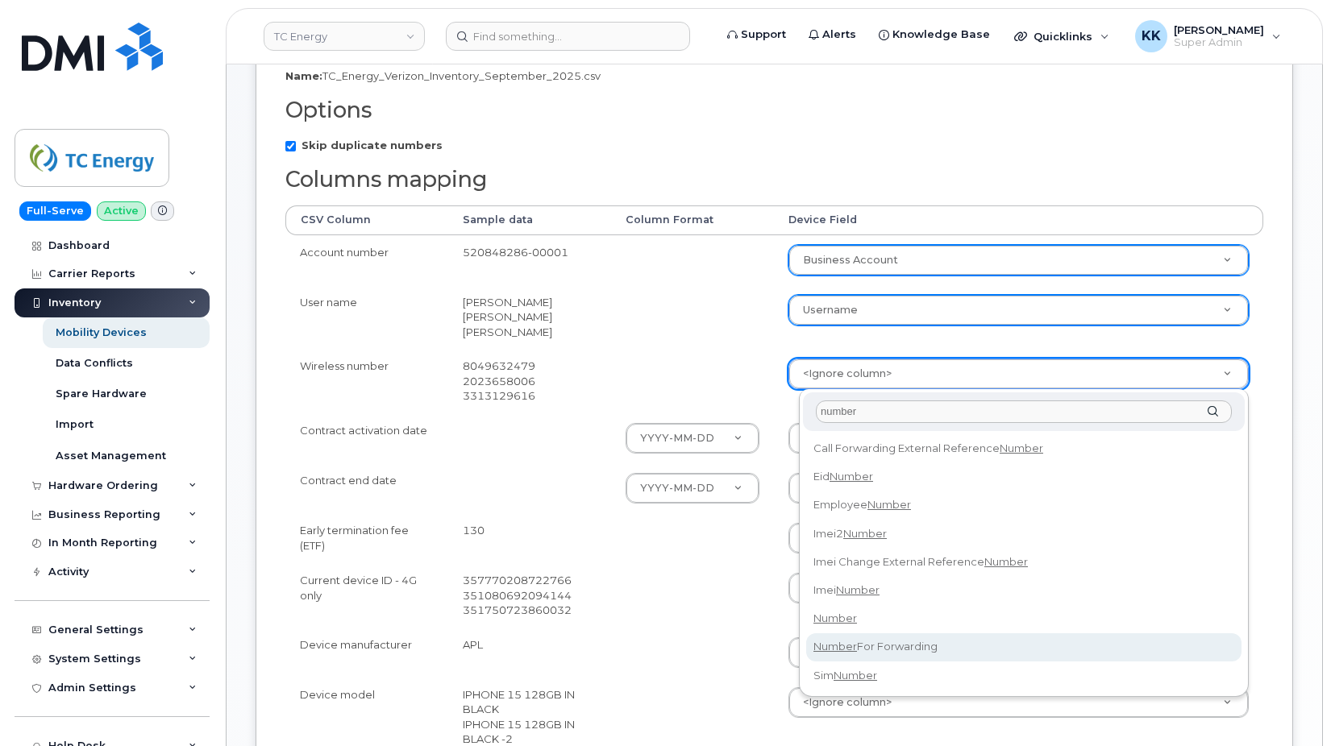
type input "number"
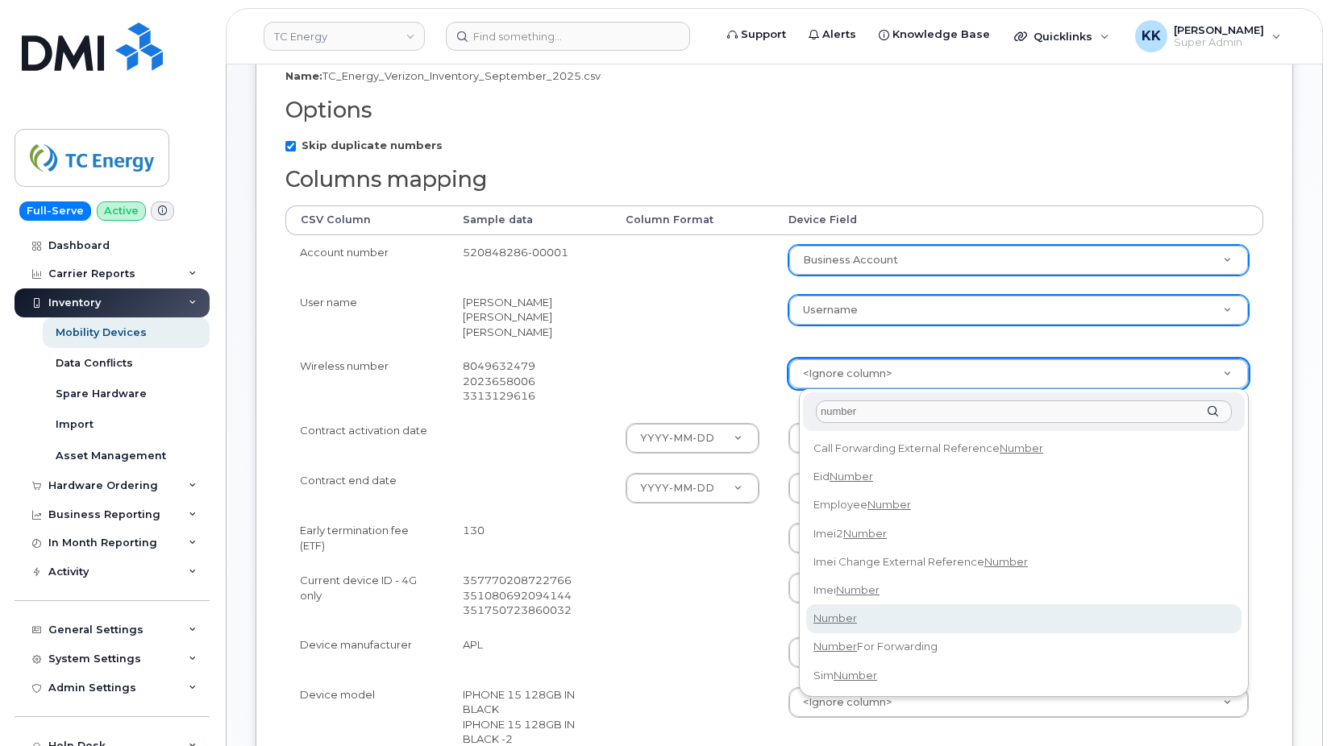
select select "number"
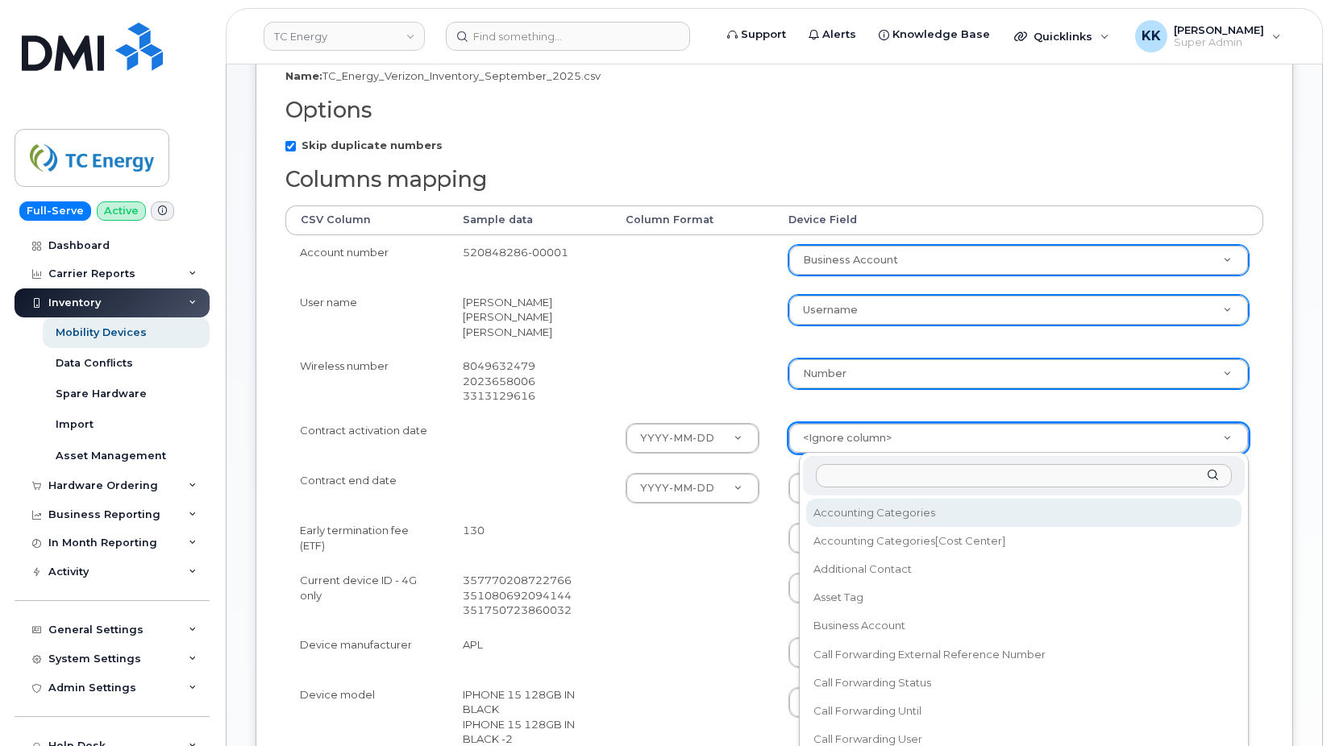
click at [854, 440] on body "TC Energy Support Alerts Knowledge Base Quicklinks Suspend / Cancel Device Chan…" at bounding box center [665, 425] width 1331 height 1508
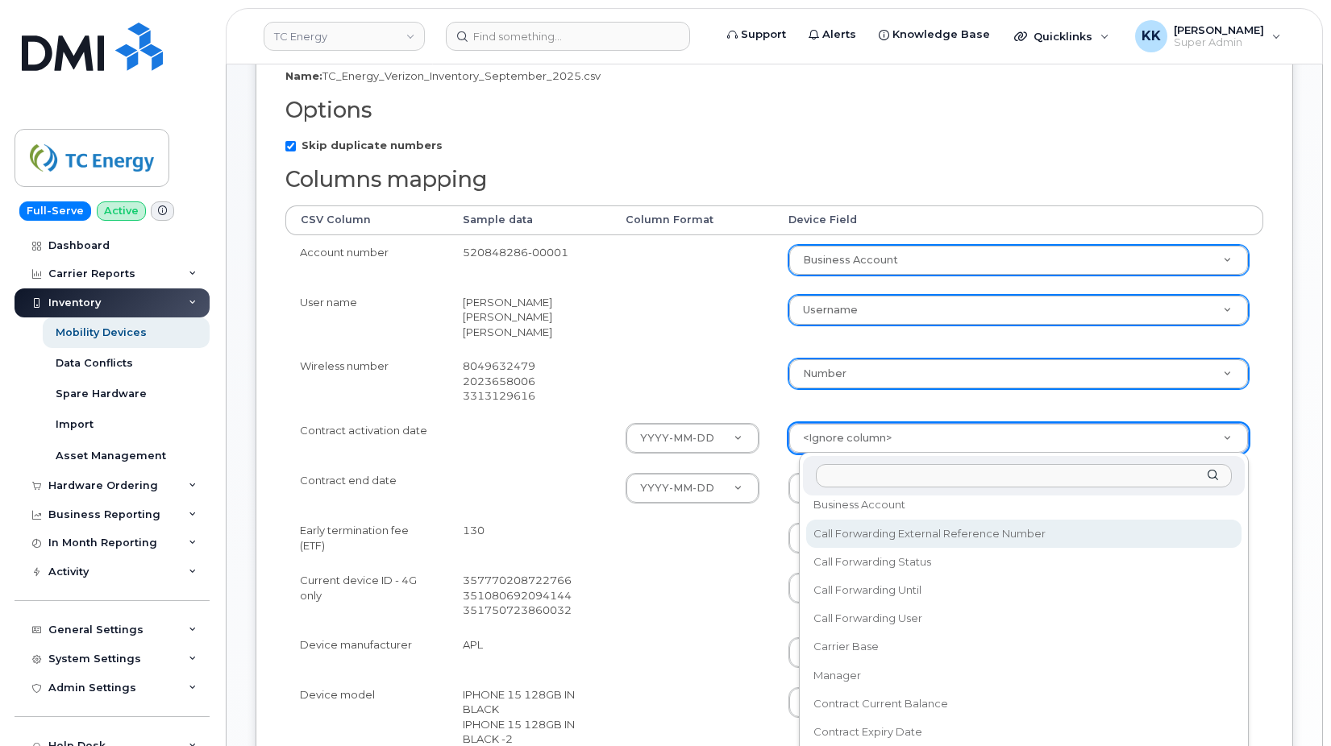
scroll to position [232, 0]
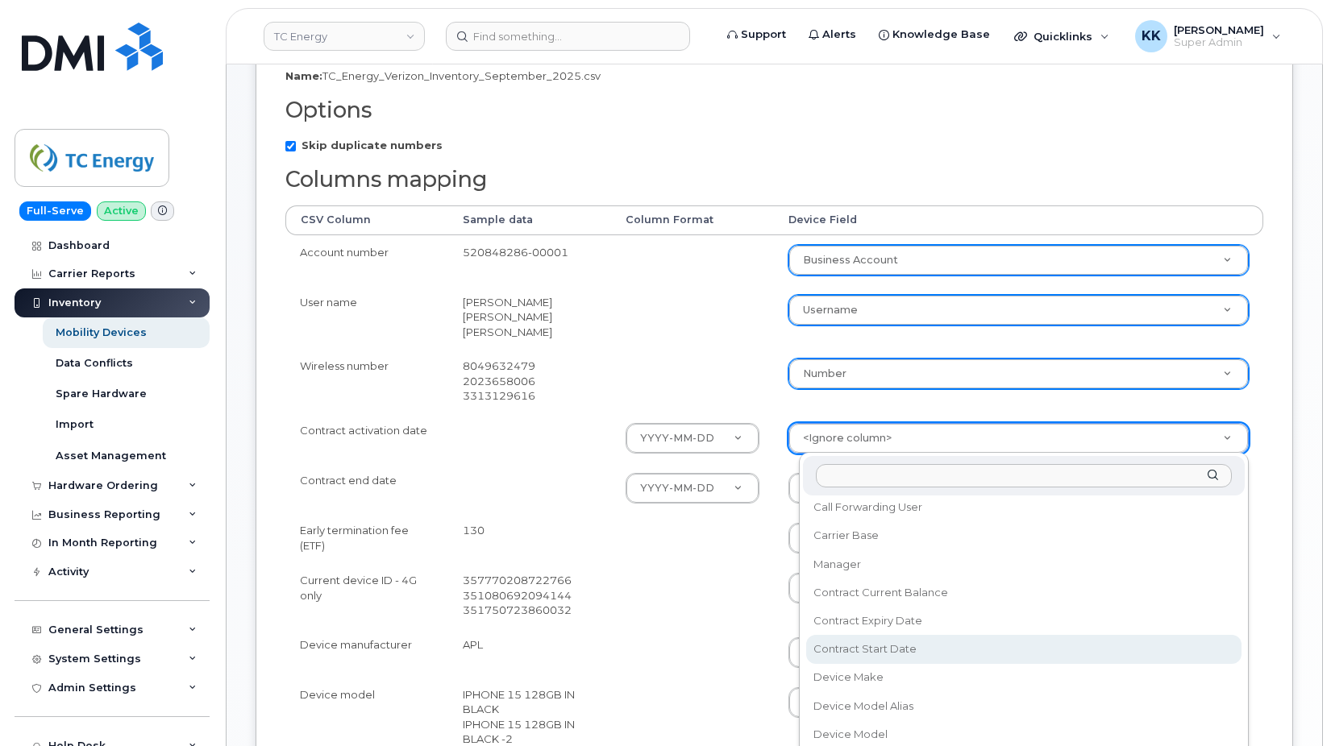
select select "contract_start_date"
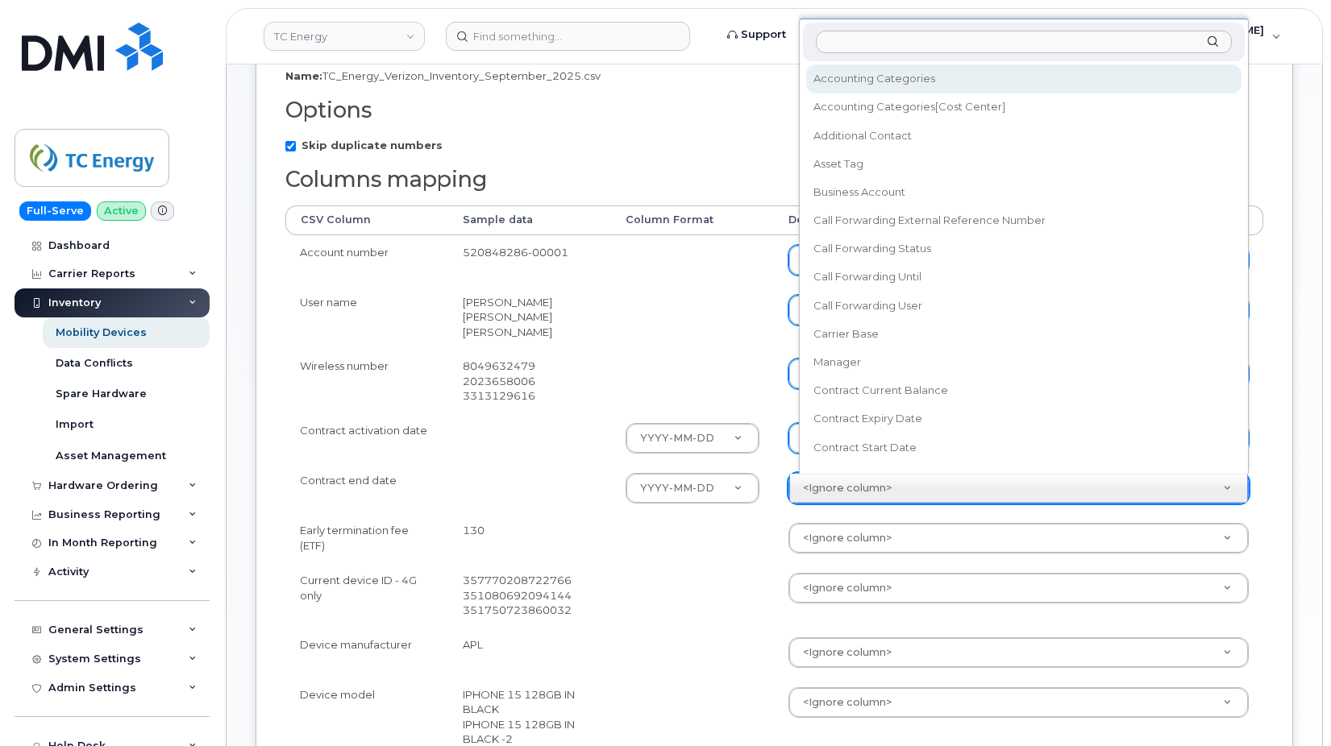
click at [874, 488] on body "TC Energy Support Alerts Knowledge Base Quicklinks Suspend / Cancel Device Chan…" at bounding box center [665, 425] width 1331 height 1508
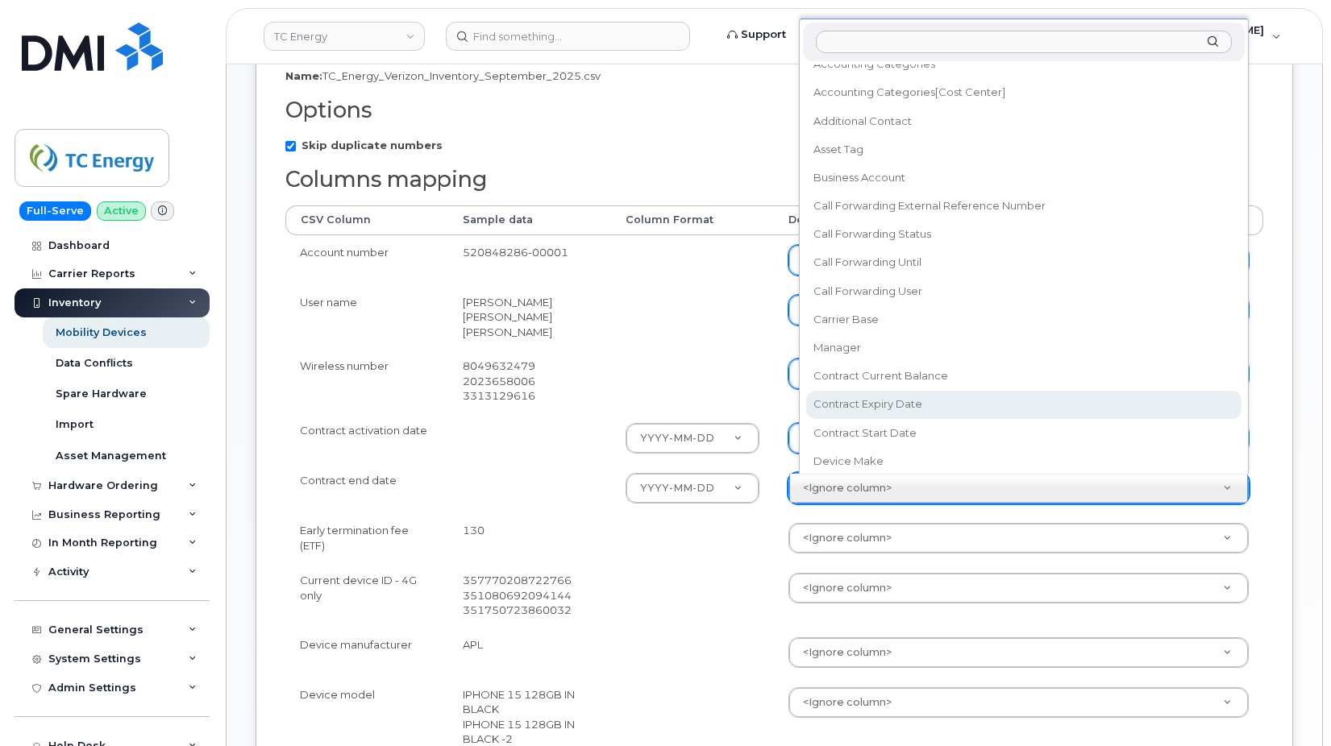
select select "contract_expiry_date"
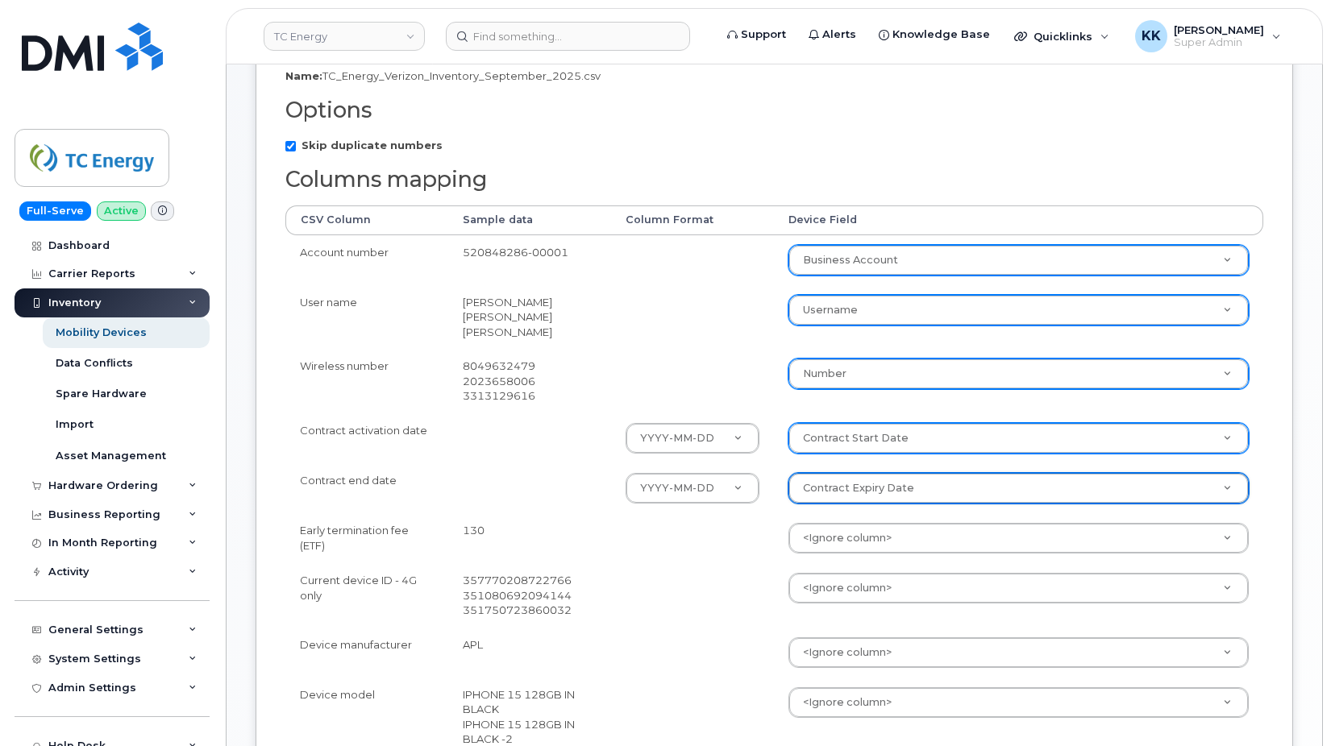
scroll to position [411, 0]
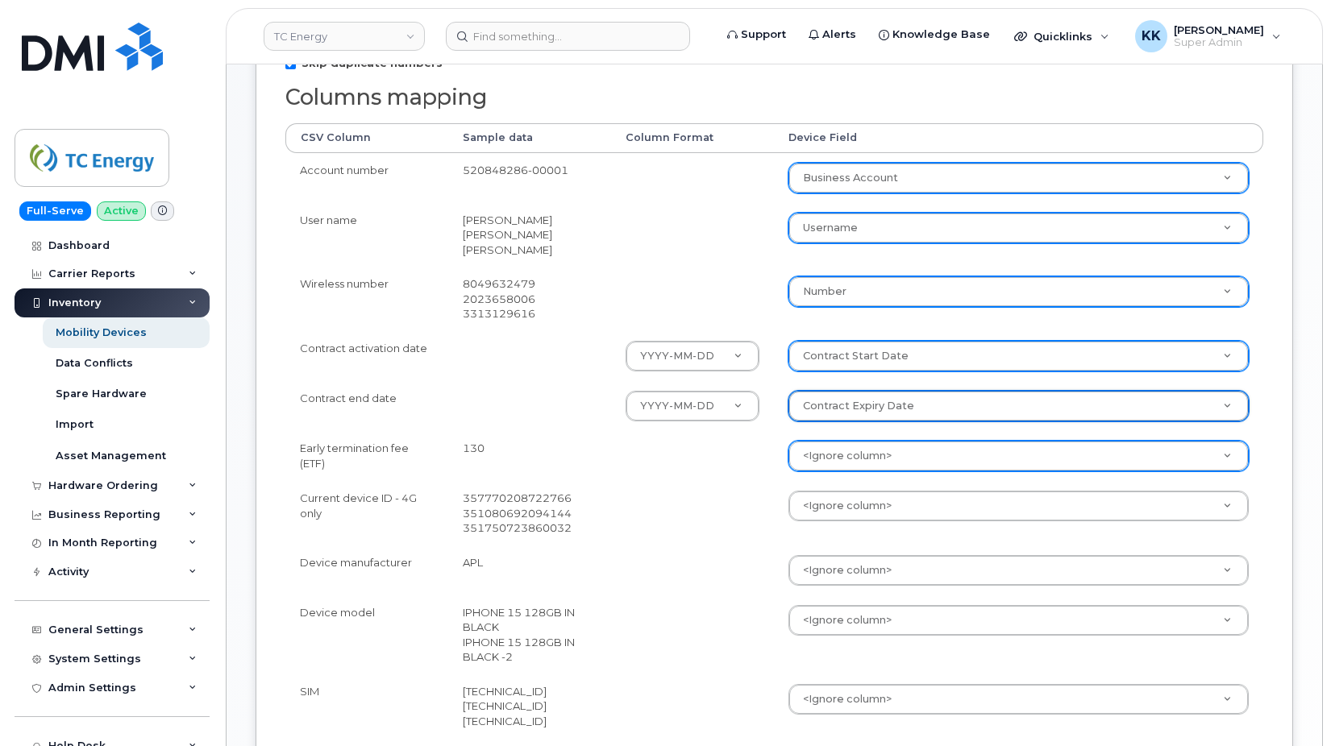
click at [875, 456] on body "TC Energy Support Alerts Knowledge Base Quicklinks Suspend / Cancel Device Chan…" at bounding box center [665, 343] width 1331 height 1508
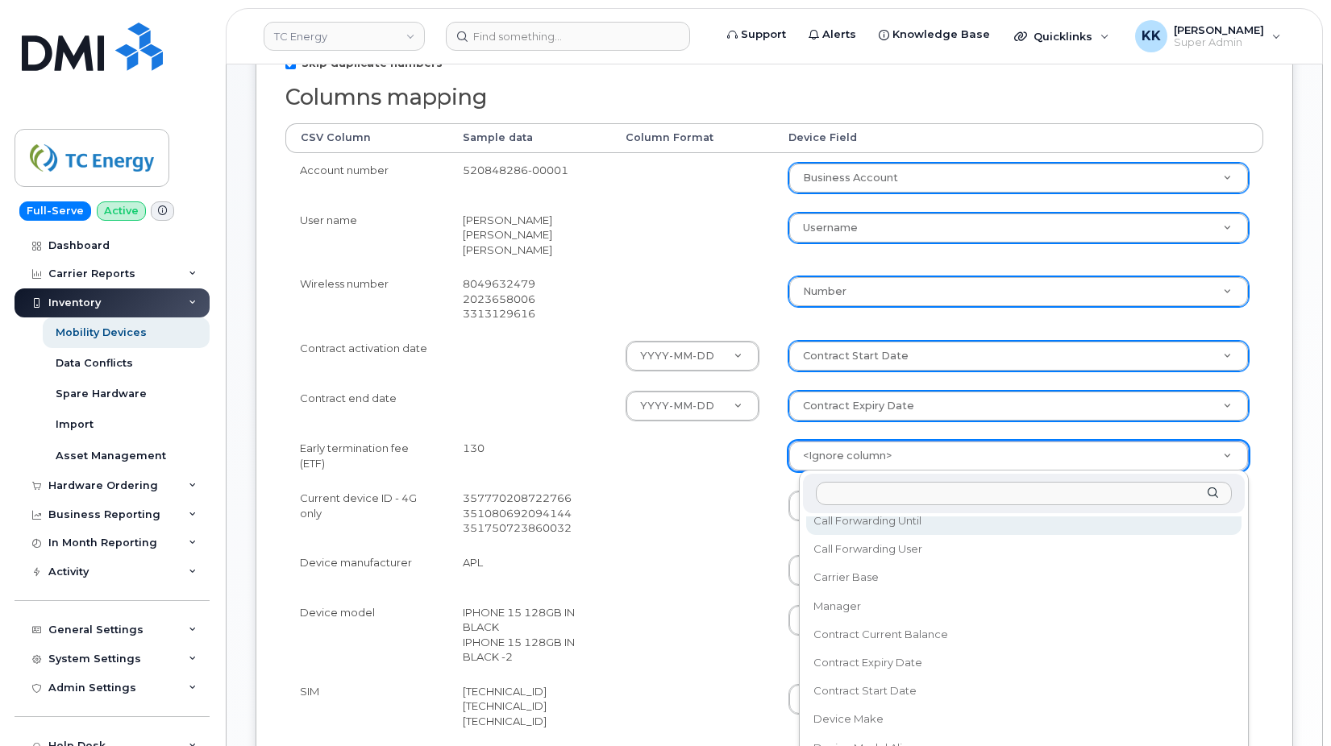
scroll to position [232, 0]
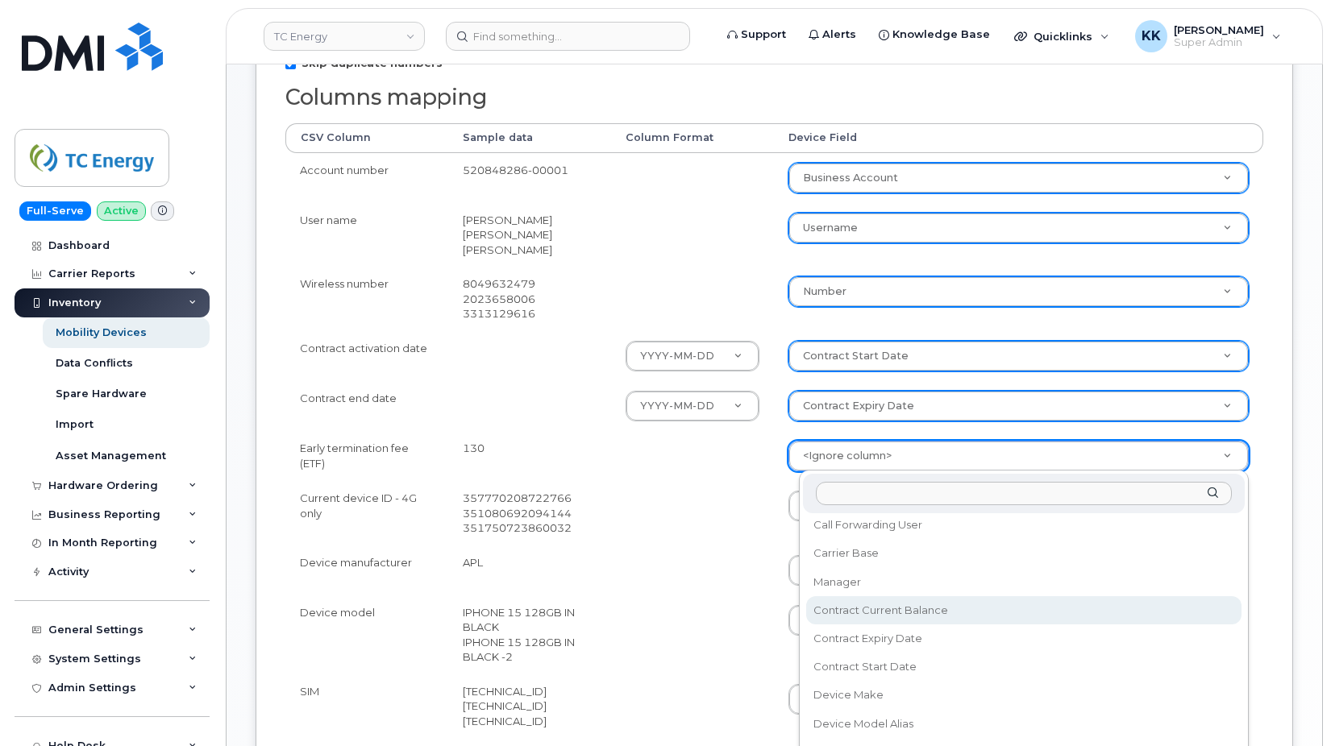
select select "contract_current_balance"
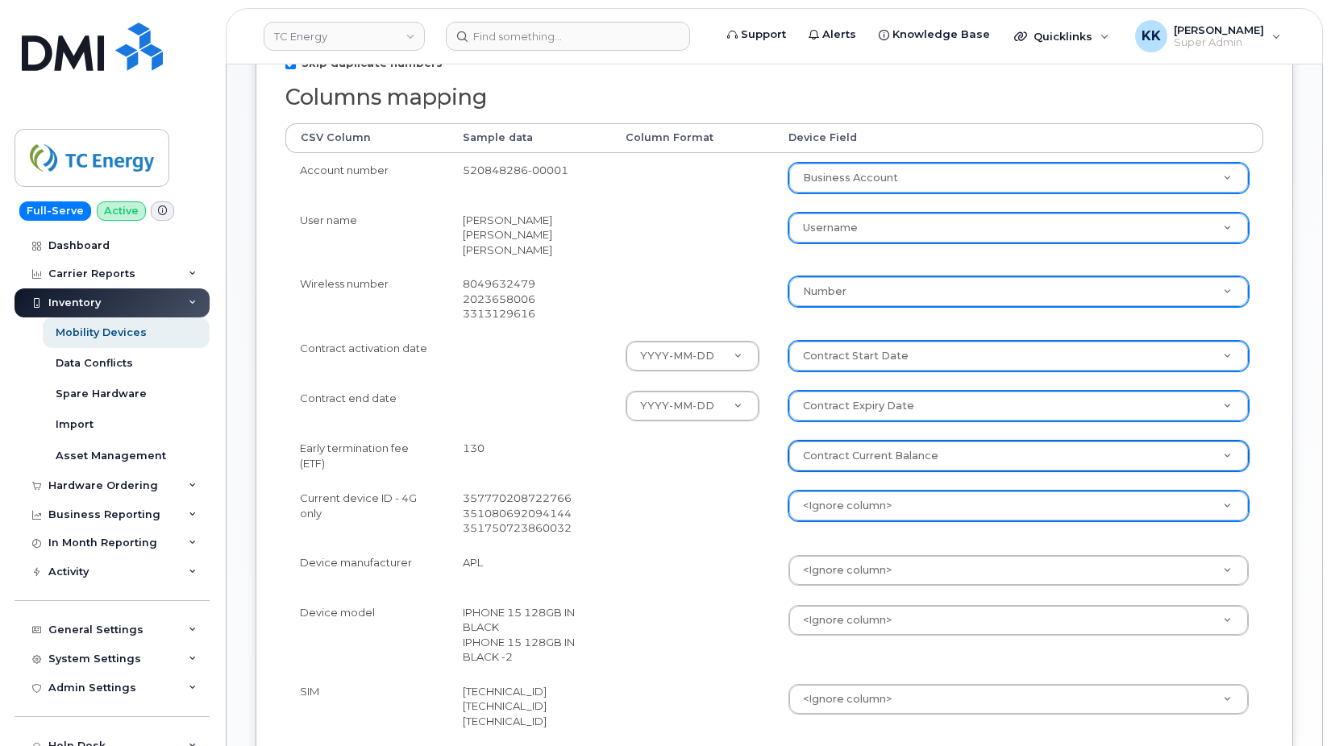
click at [858, 505] on body "TC Energy Support Alerts Knowledge Base Quicklinks Suspend / Cancel Device Chan…" at bounding box center [665, 343] width 1331 height 1508
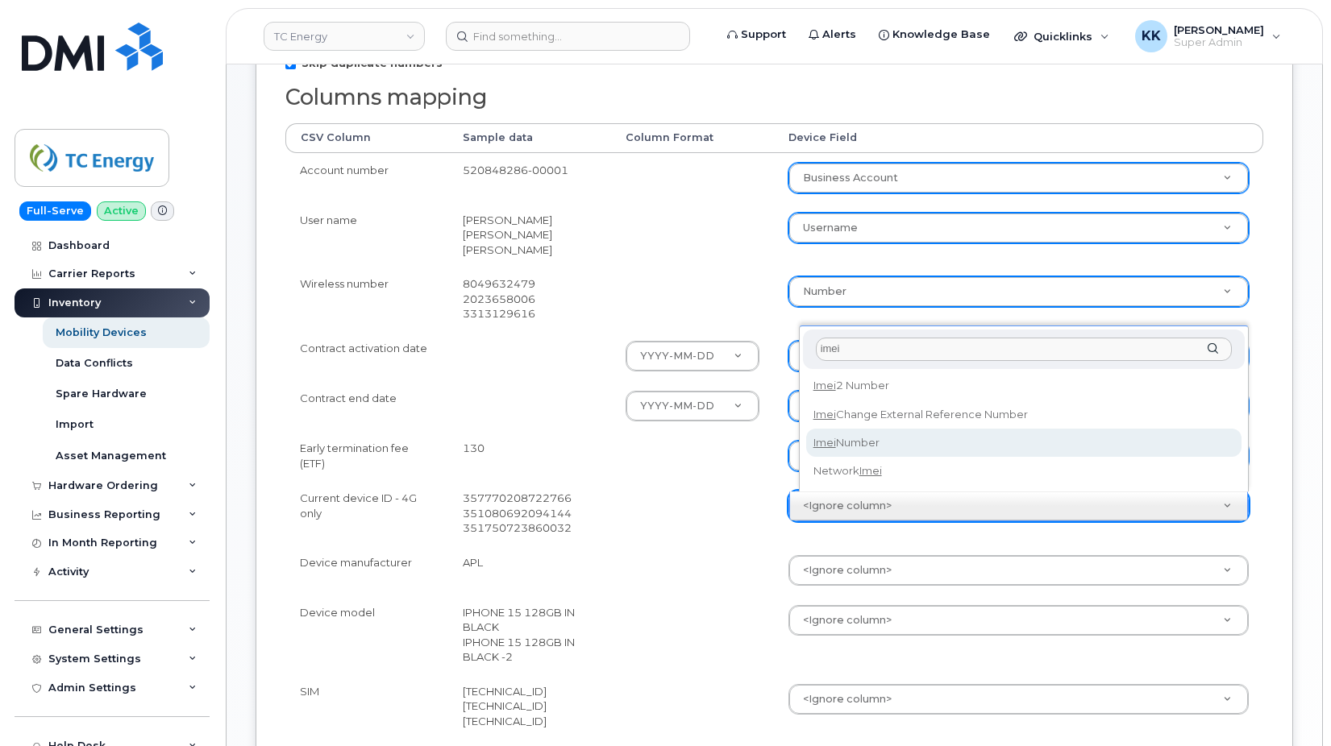
type input "imei"
select select "imei_number"
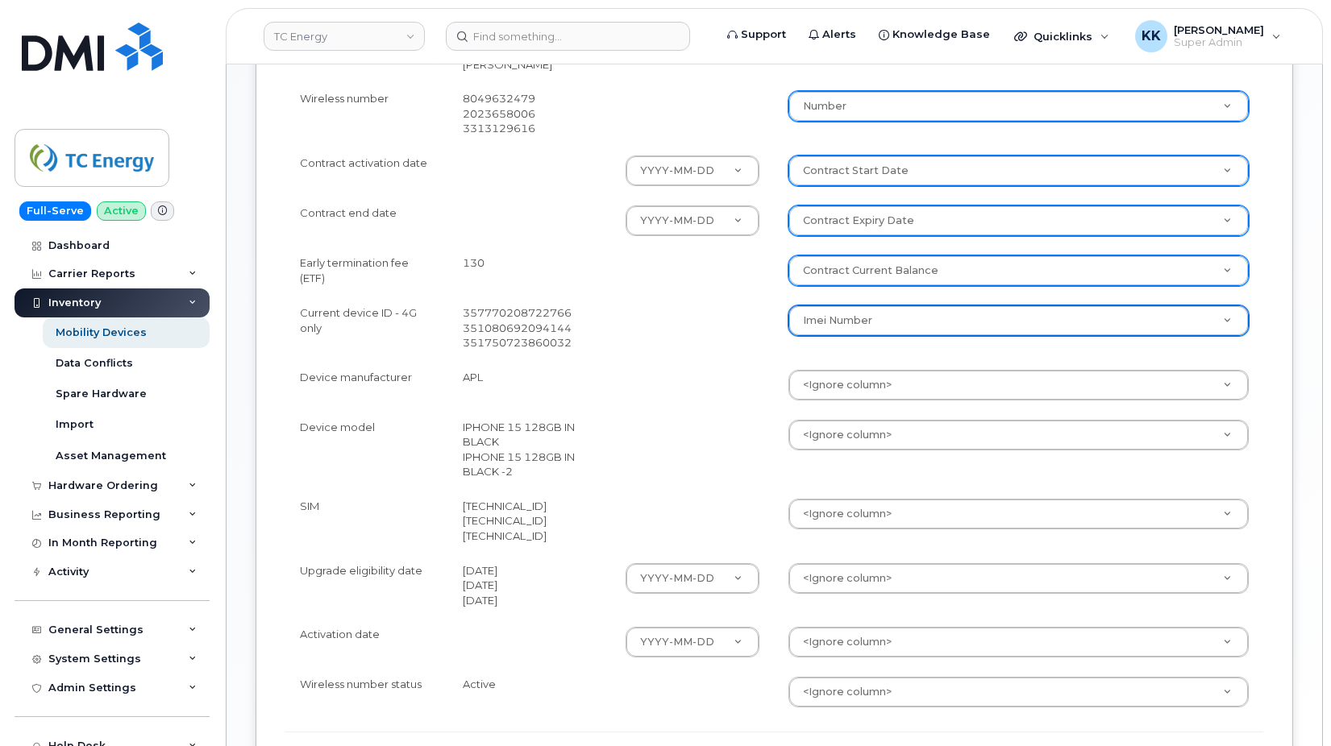
scroll to position [658, 0]
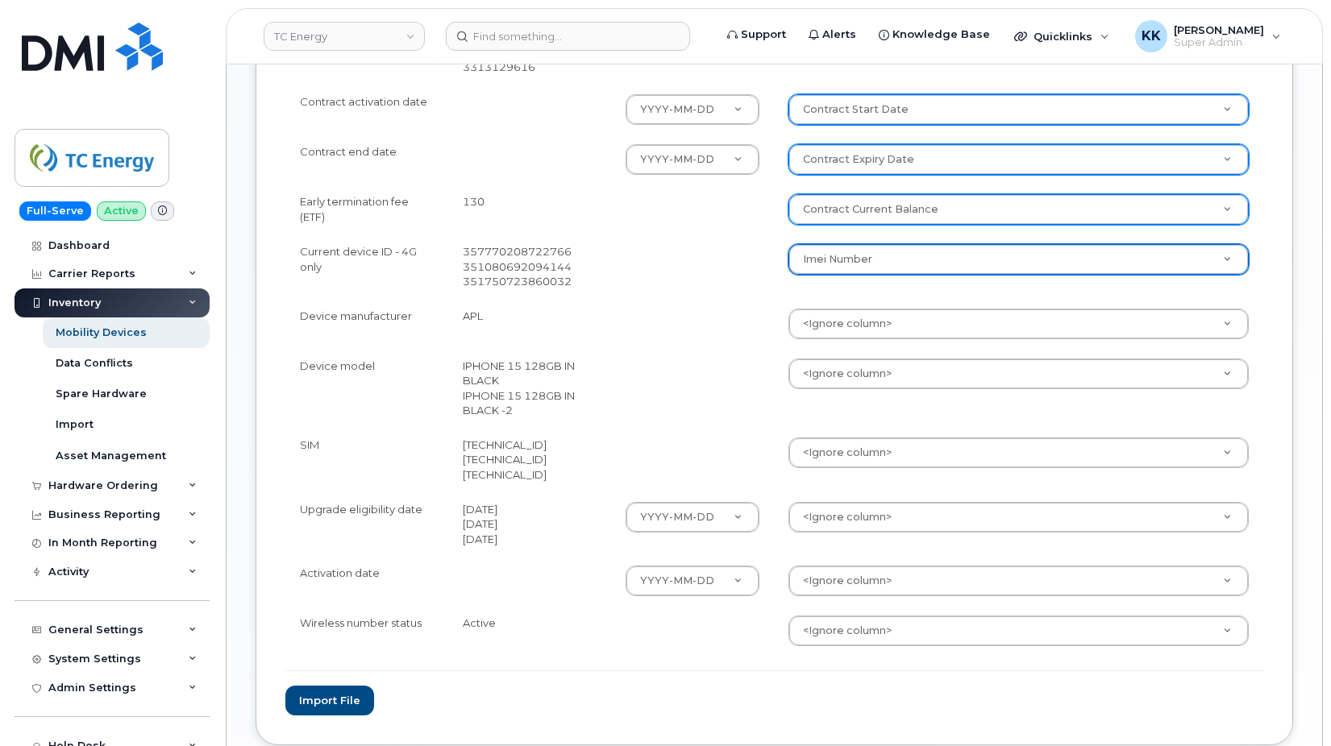
click at [844, 324] on body "TC Energy Support Alerts Knowledge Base Quicklinks Suspend / Cancel Device Chan…" at bounding box center [665, 96] width 1331 height 1508
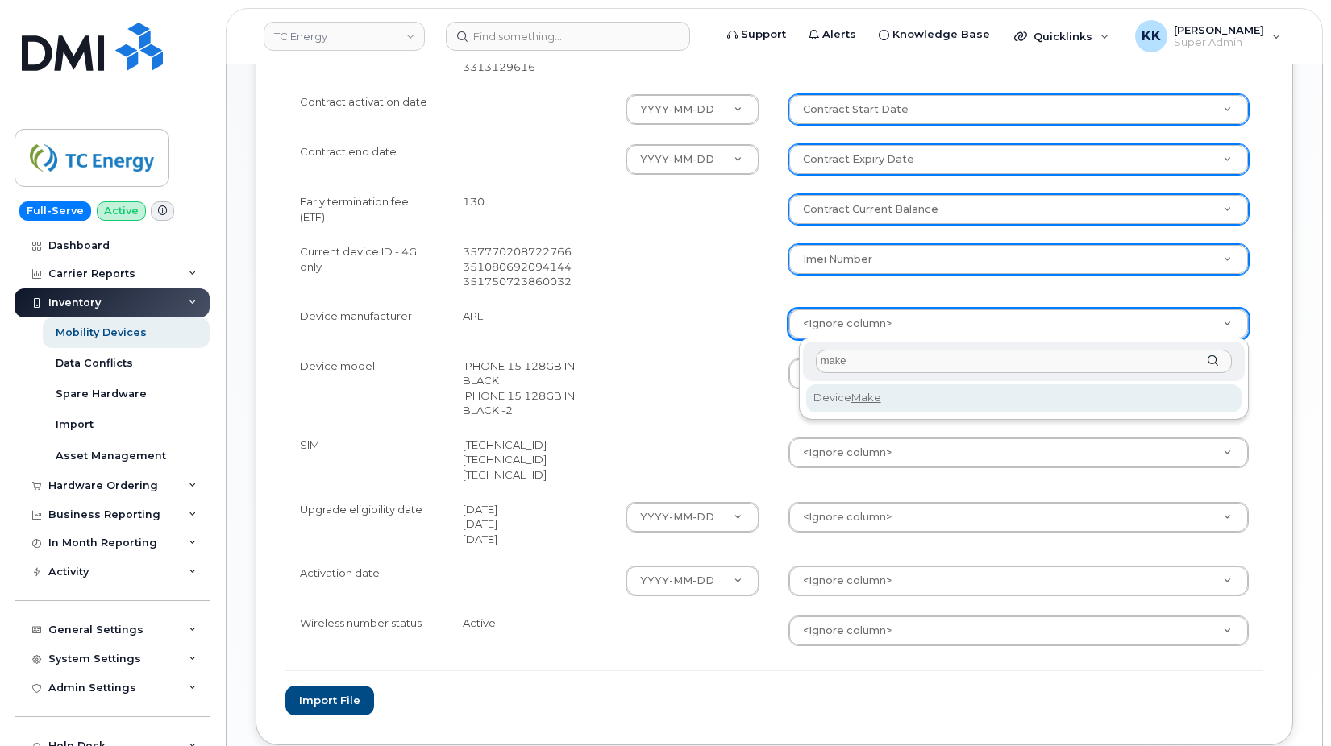
type input "make"
select select "device_make_id"
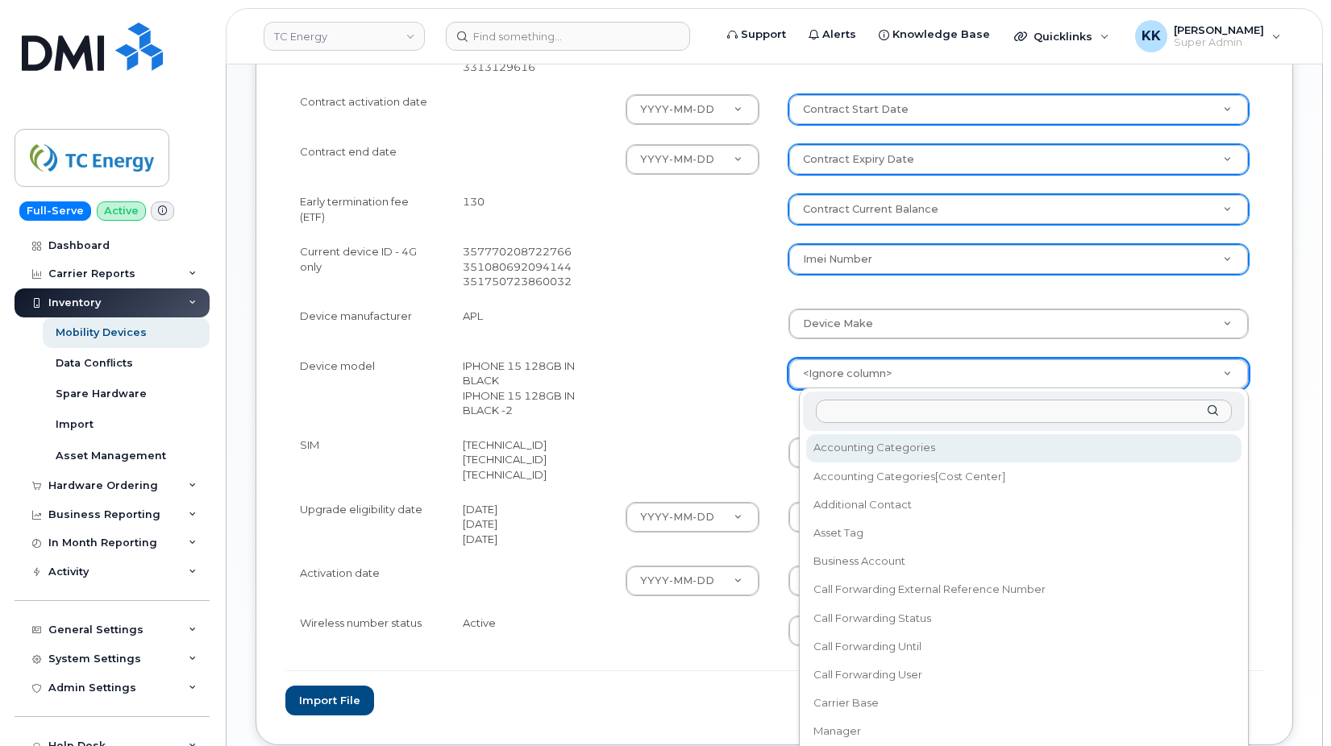
click at [850, 371] on body "TC Energy Support Alerts Knowledge Base Quicklinks Suspend / Cancel Device Chan…" at bounding box center [665, 96] width 1331 height 1508
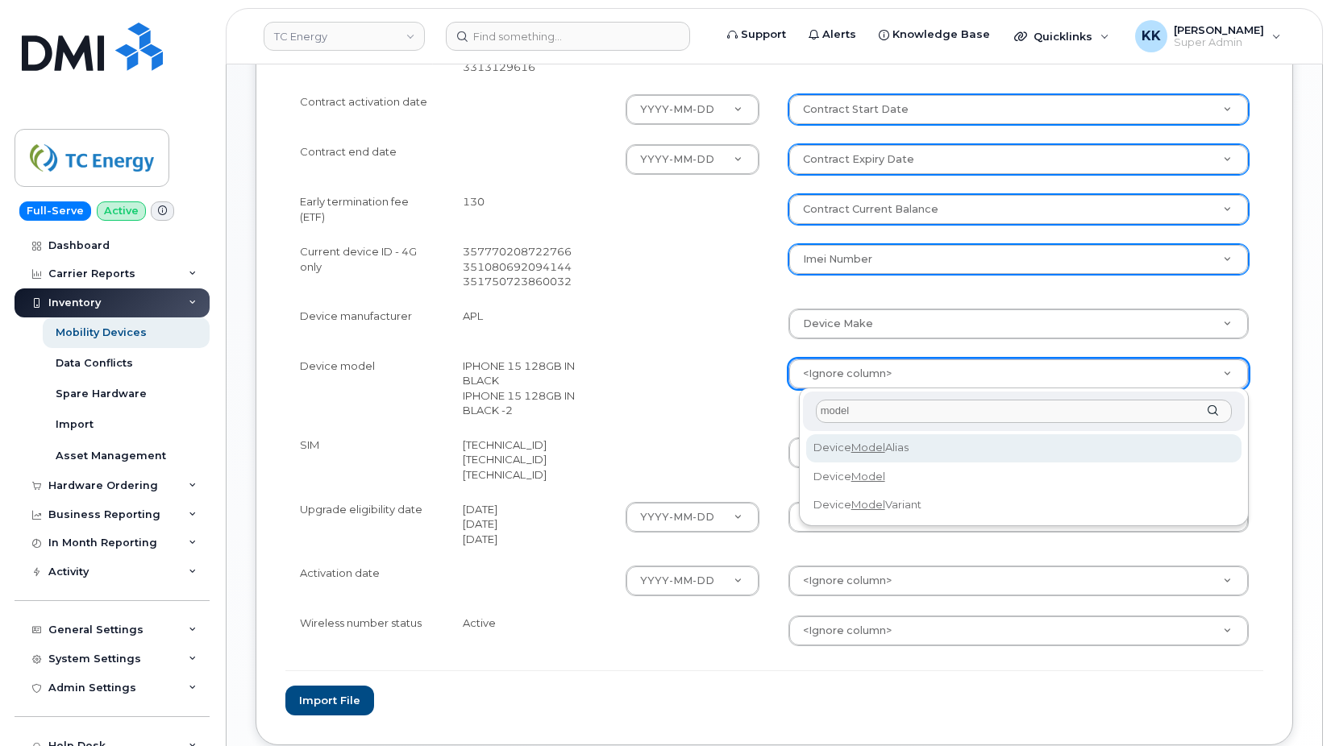
type input "model"
select select "device_model_alias"
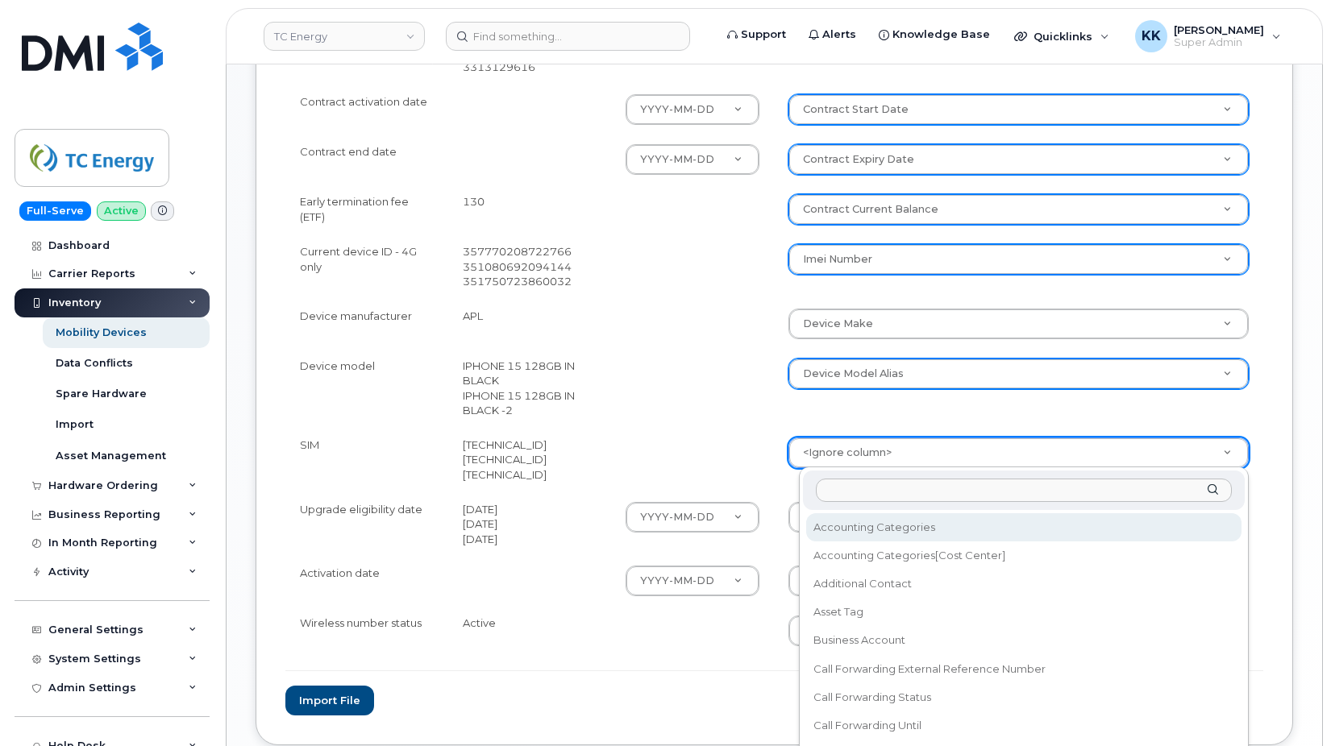
click at [843, 446] on body "TC Energy Support Alerts Knowledge Base Quicklinks Suspend / Cancel Device Chan…" at bounding box center [665, 96] width 1331 height 1508
type input "sim"
select select "sim_number"
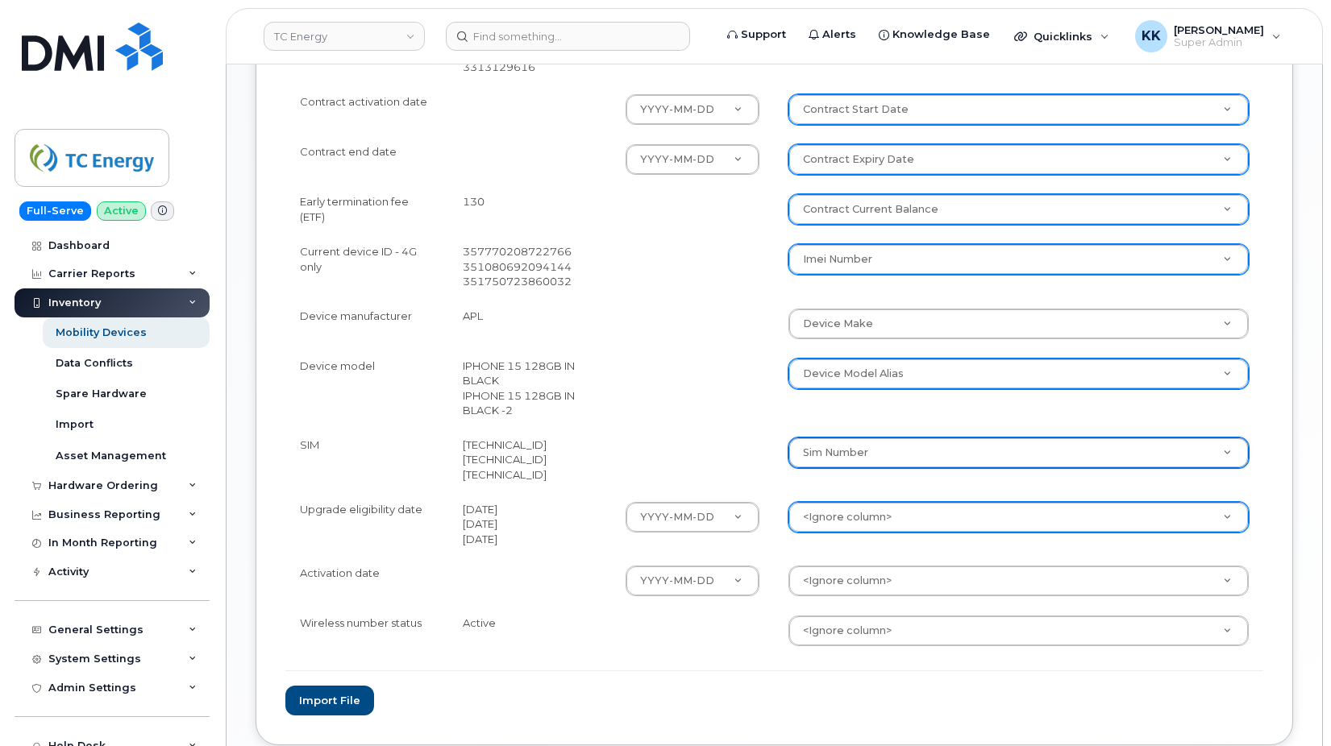
click at [868, 516] on body "TC Energy Support Alerts Knowledge Base Quicklinks Suspend / Cancel Device Chan…" at bounding box center [665, 96] width 1331 height 1508
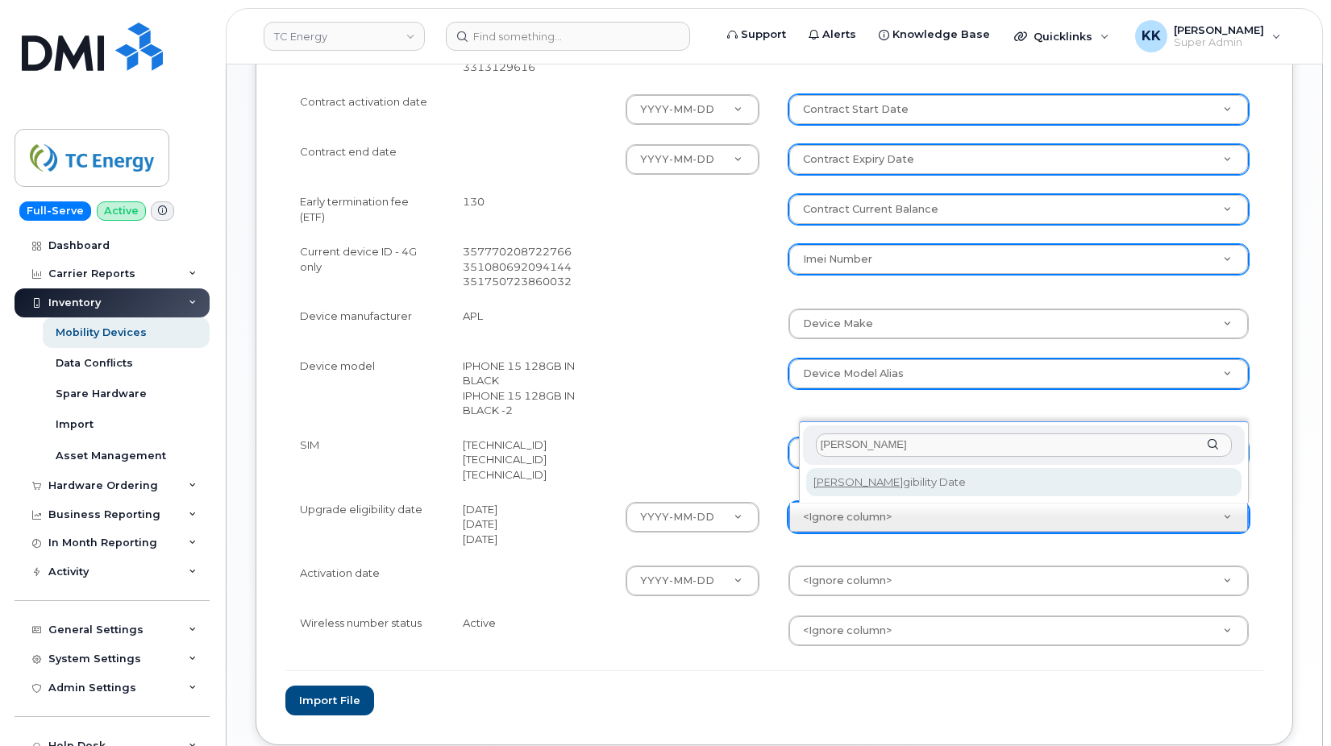
type input "eli"
select select "eligibility_date"
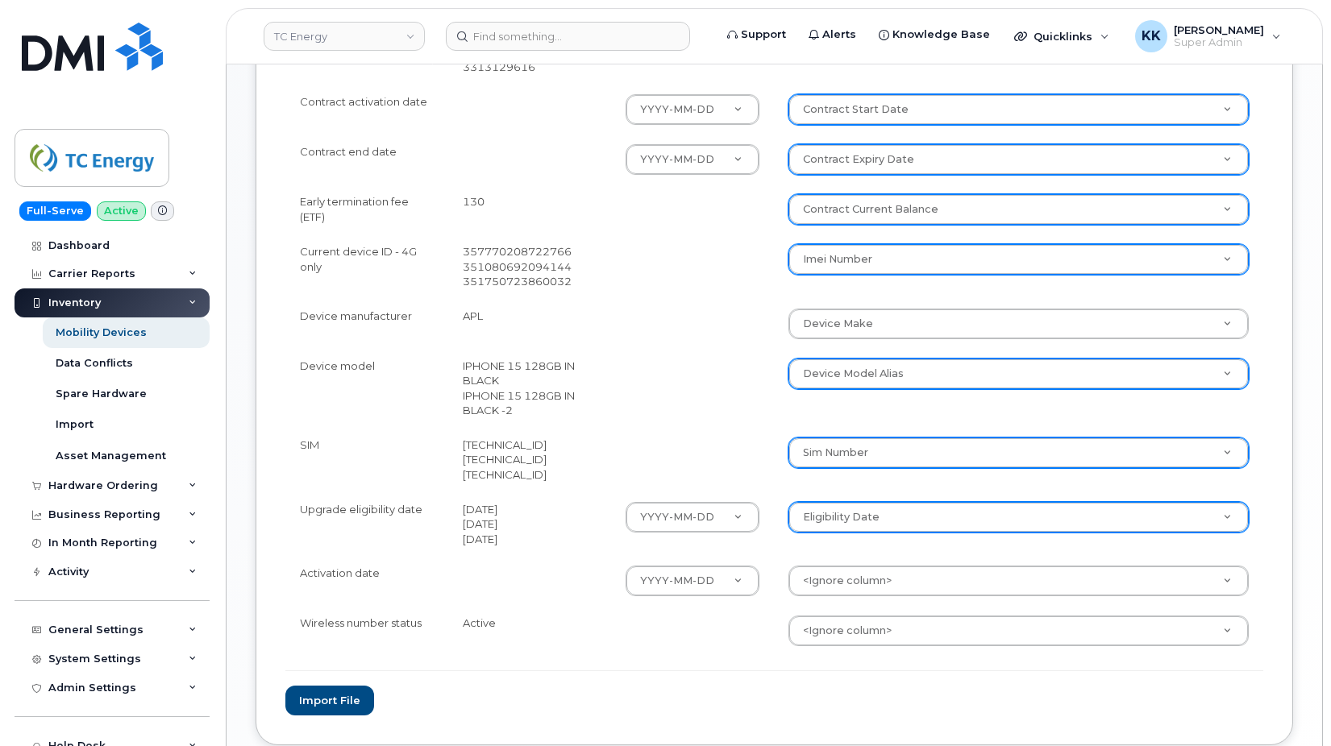
click at [883, 600] on td "<Ignore column> Accounting Categories Accounting Categories[Cost Center] Additi…" at bounding box center [1018, 581] width 489 height 50
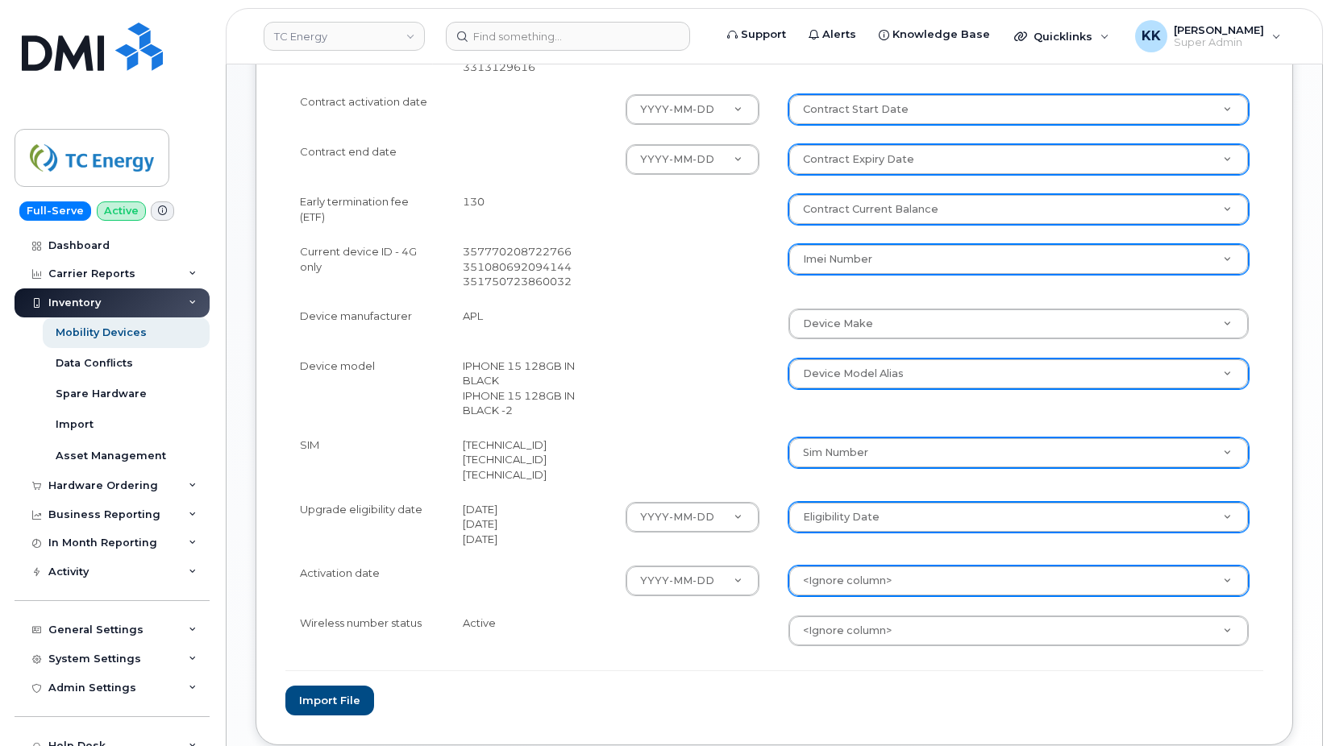
click at [880, 587] on body "TC Energy Support Alerts Knowledge Base Quicklinks Suspend / Cancel Device Chan…" at bounding box center [665, 96] width 1331 height 1508
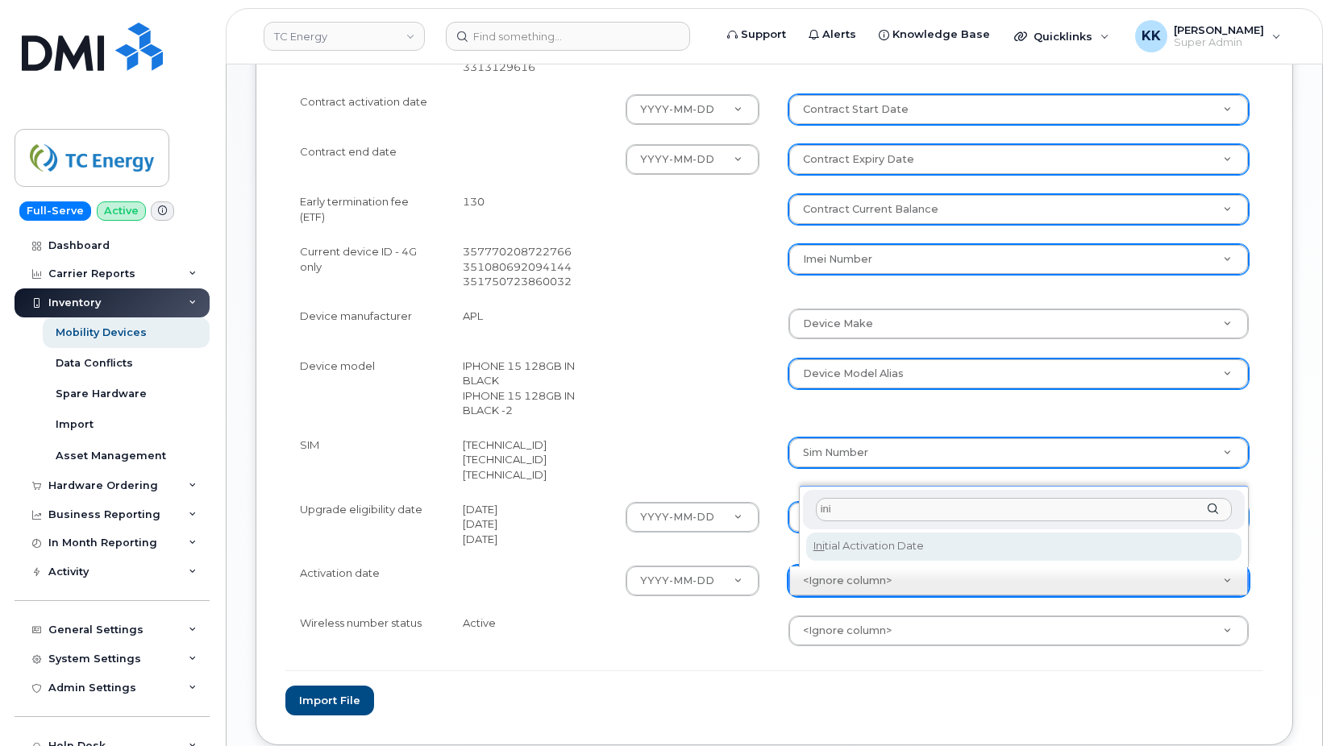
type input "ini"
select select "initial_activation_date"
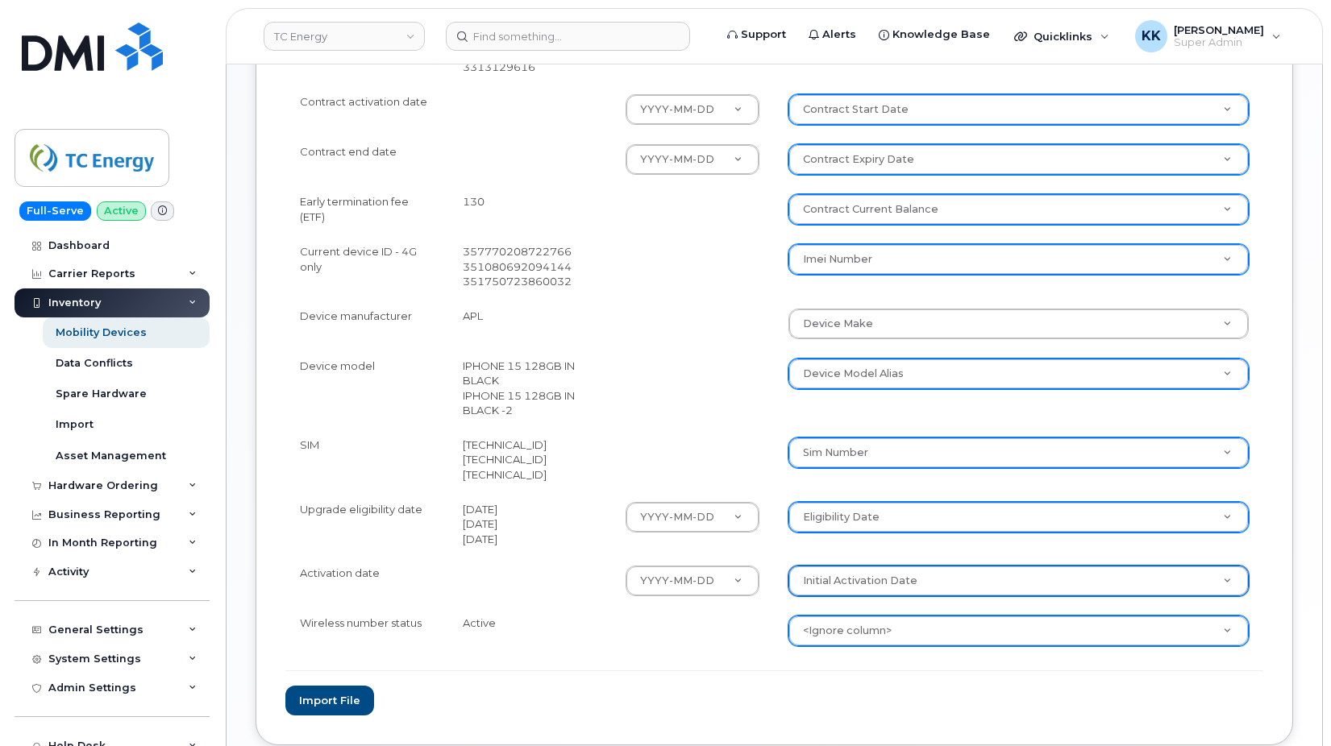
click at [862, 634] on body "TC Energy Support Alerts Knowledge Base Quicklinks Suspend / Cancel Device Chan…" at bounding box center [665, 96] width 1331 height 1508
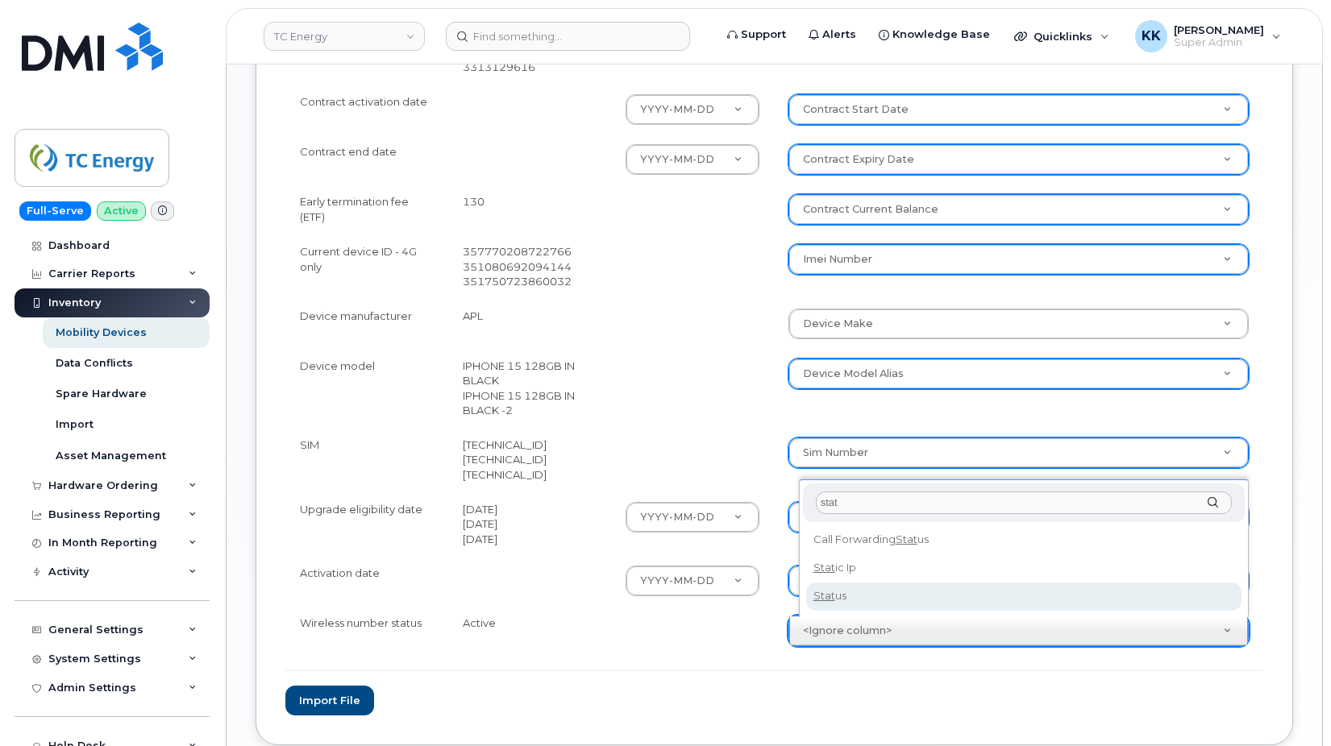
type input "stat"
select select "status"
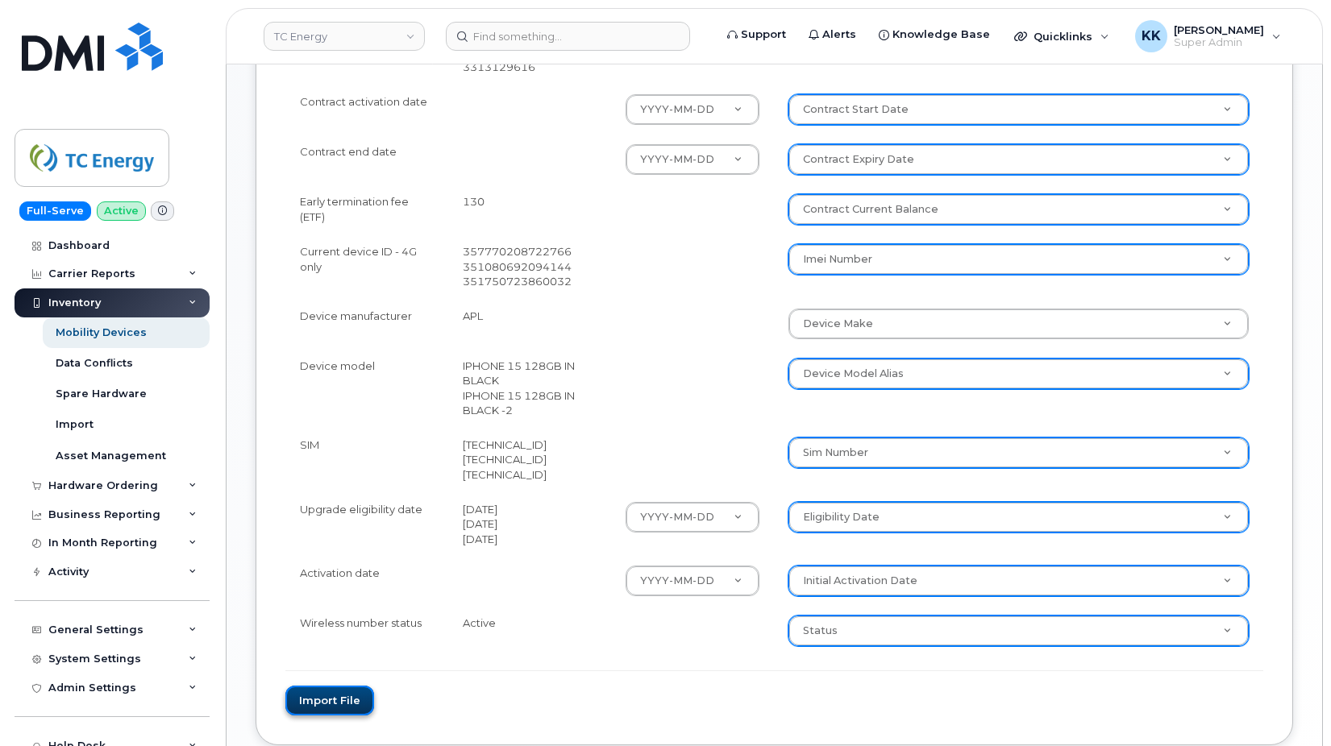
click at [360, 696] on button "Import file" at bounding box center [329, 701] width 89 height 30
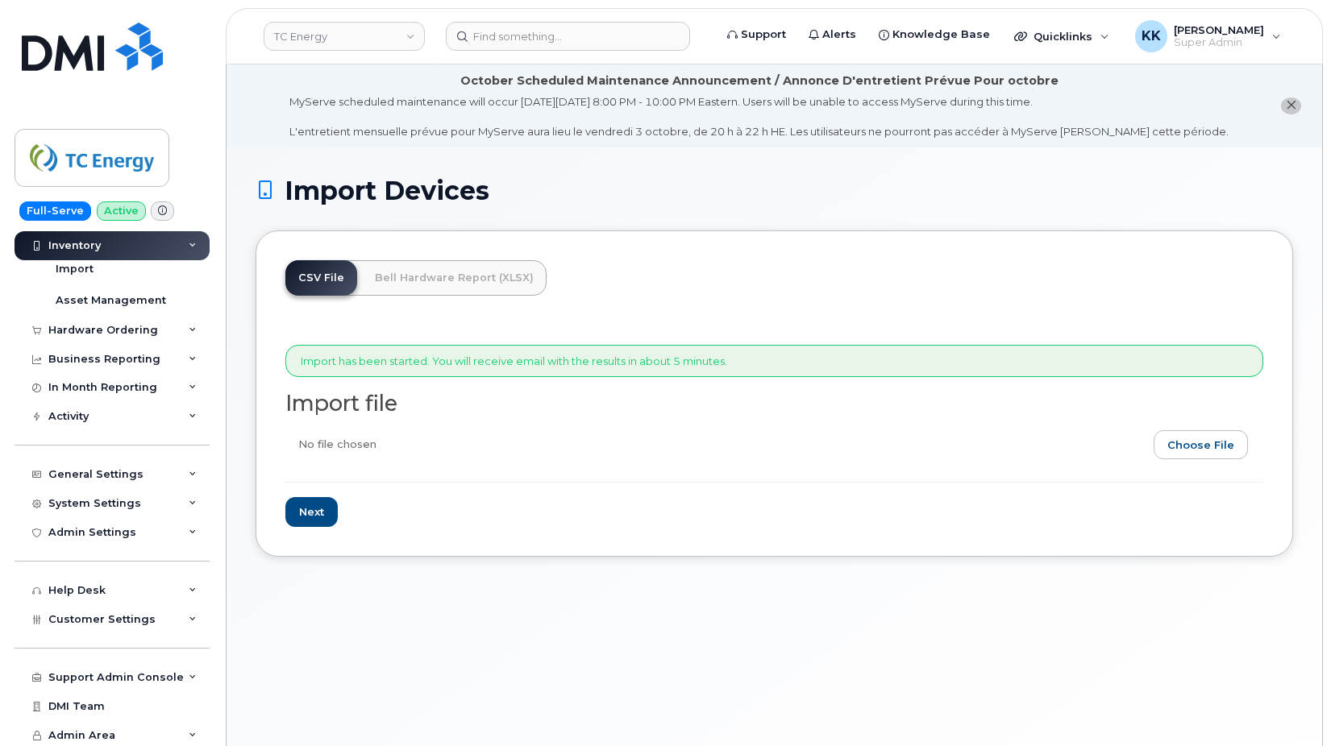
scroll to position [158, 0]
click at [103, 625] on div "Customer Settings" at bounding box center [112, 617] width 195 height 29
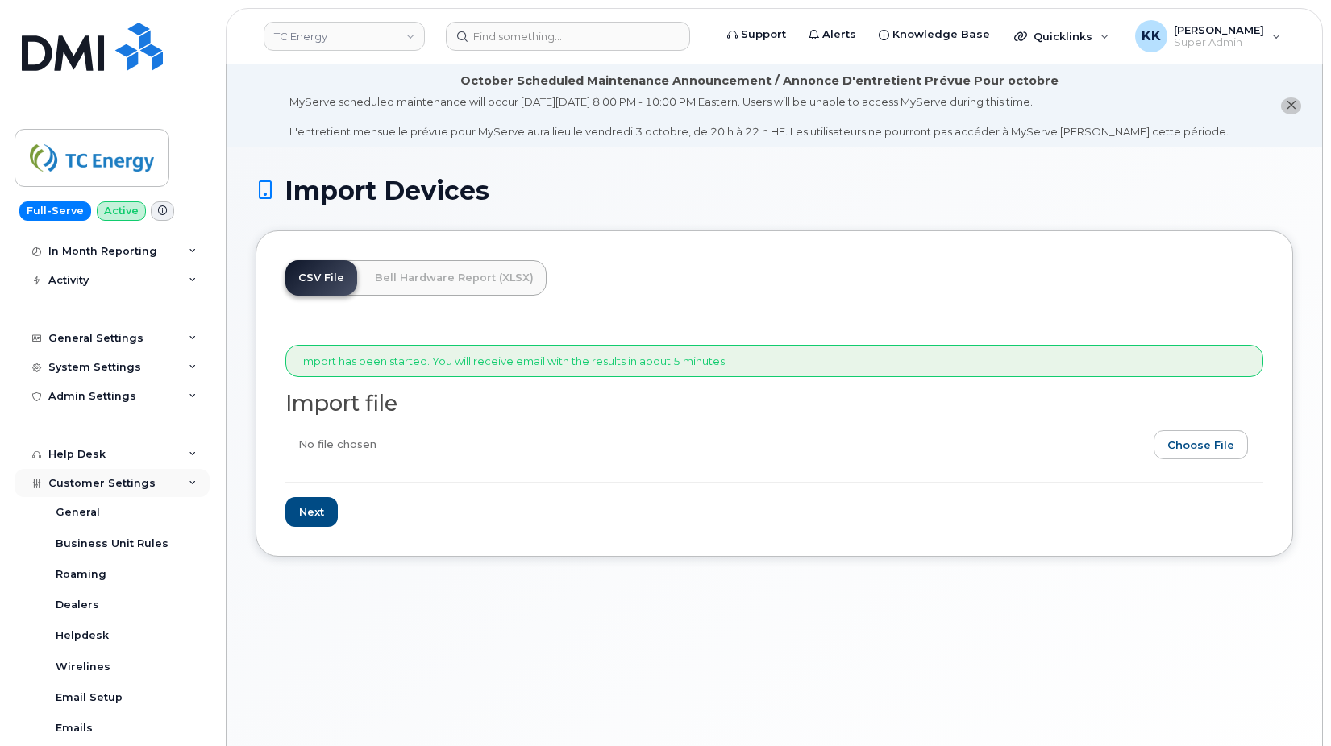
scroll to position [468, 0]
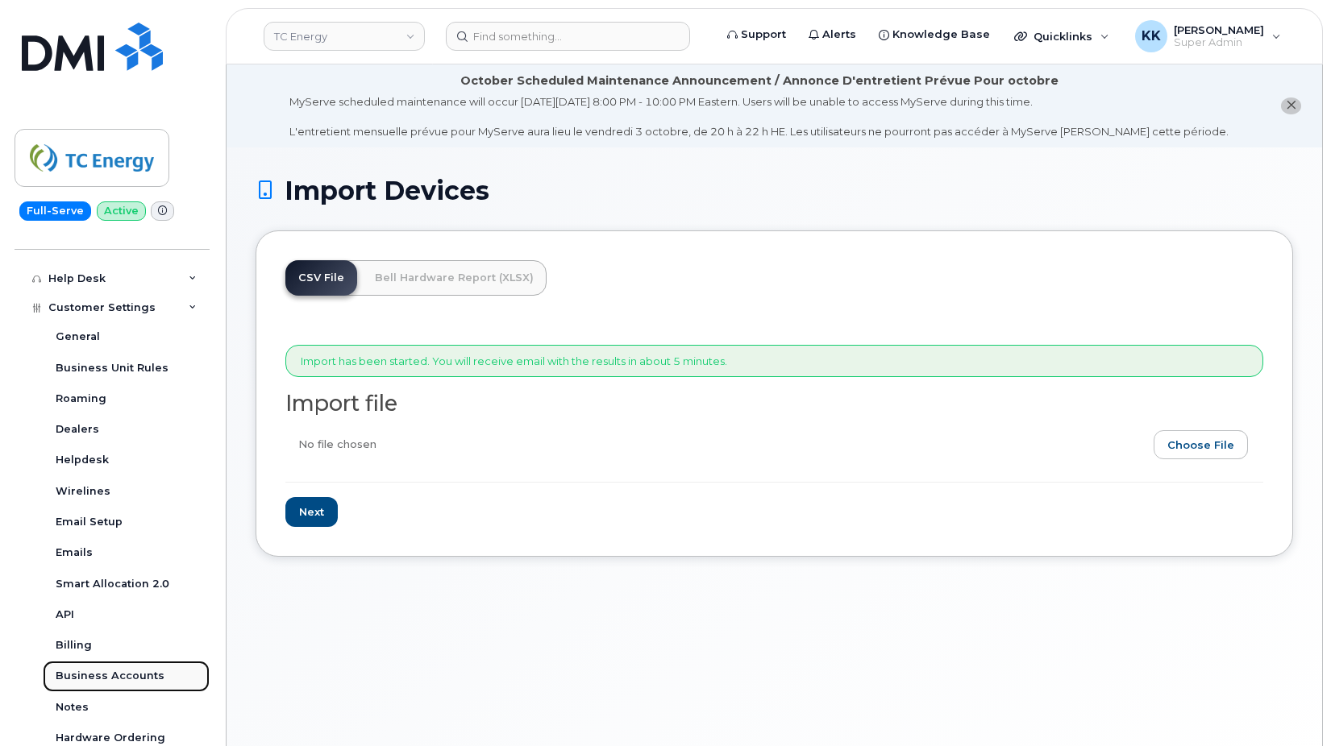
click at [116, 676] on div "Business Accounts" at bounding box center [110, 676] width 109 height 15
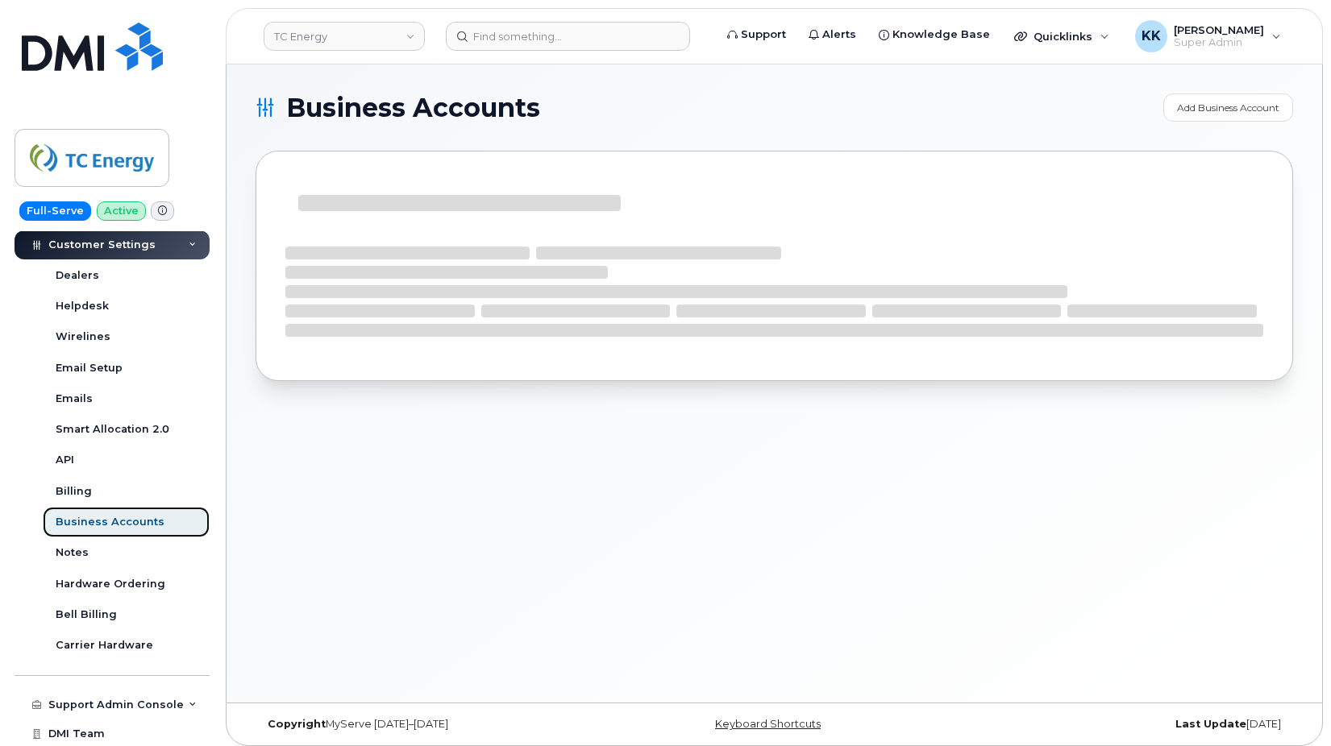
scroll to position [313, 0]
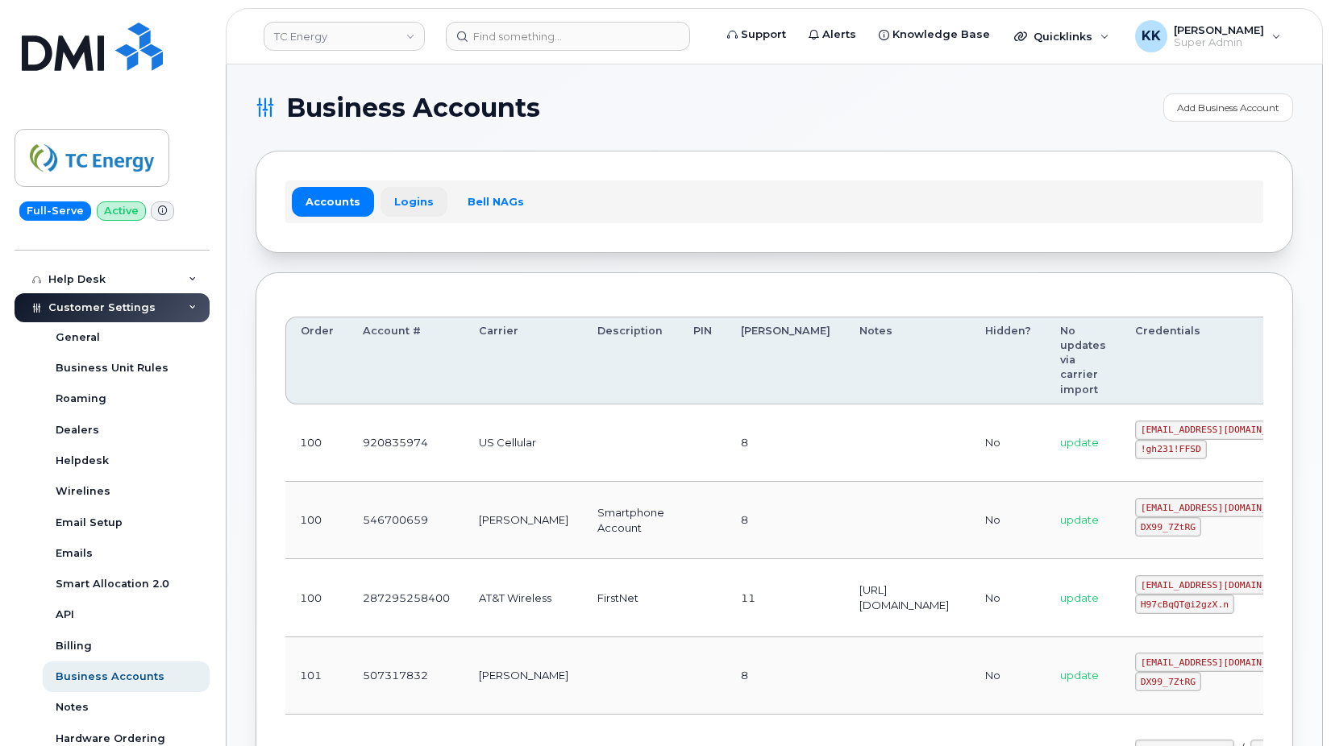
click at [396, 205] on link "Logins" at bounding box center [413, 201] width 67 height 29
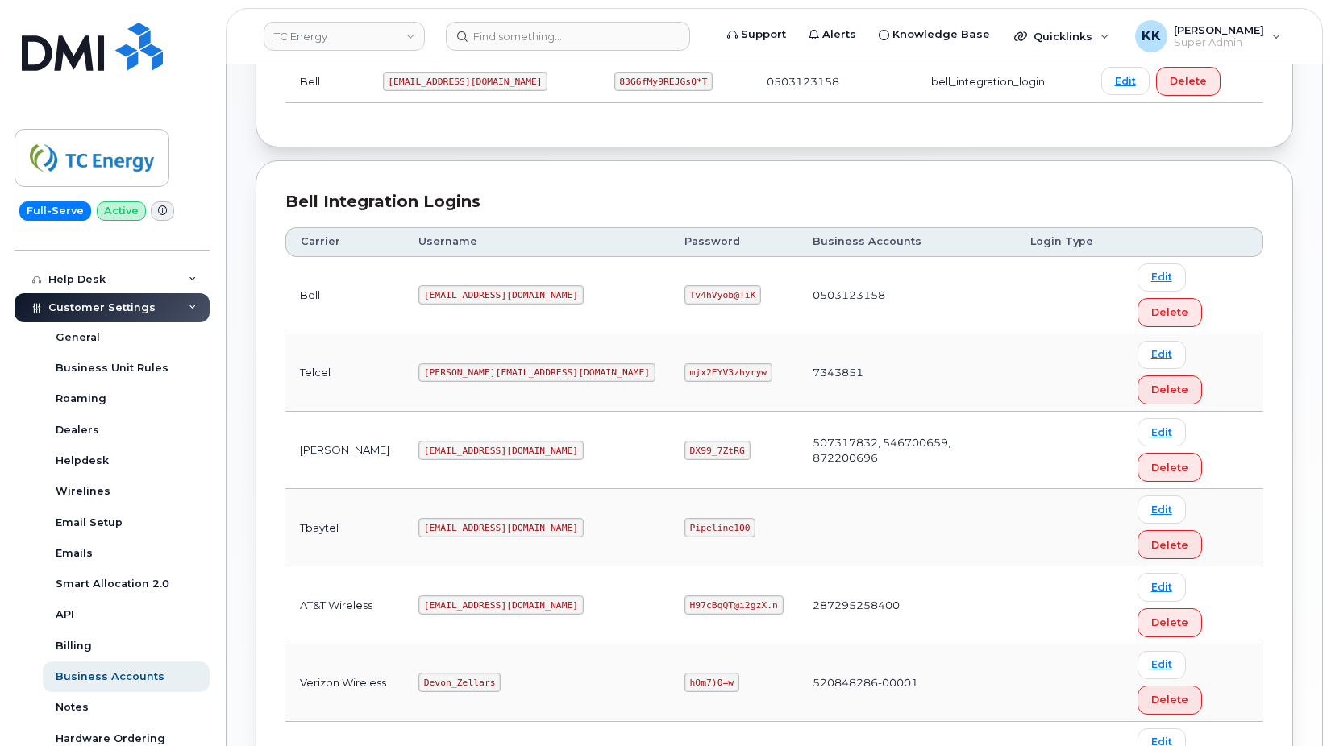
scroll to position [318, 0]
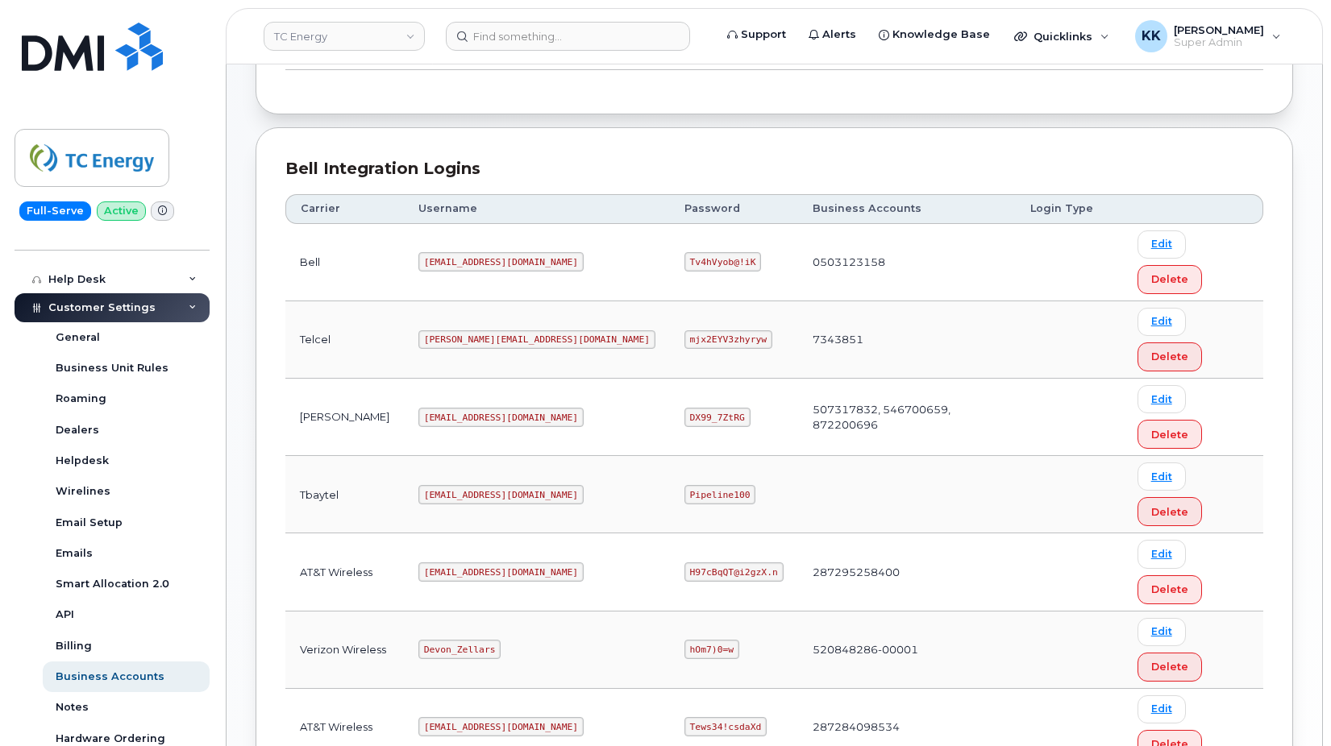
click at [465, 563] on code "[EMAIL_ADDRESS][DOMAIN_NAME]" at bounding box center [500, 572] width 165 height 19
click at [694, 563] on code "H97cBqQT@i2gzX.n" at bounding box center [733, 572] width 99 height 19
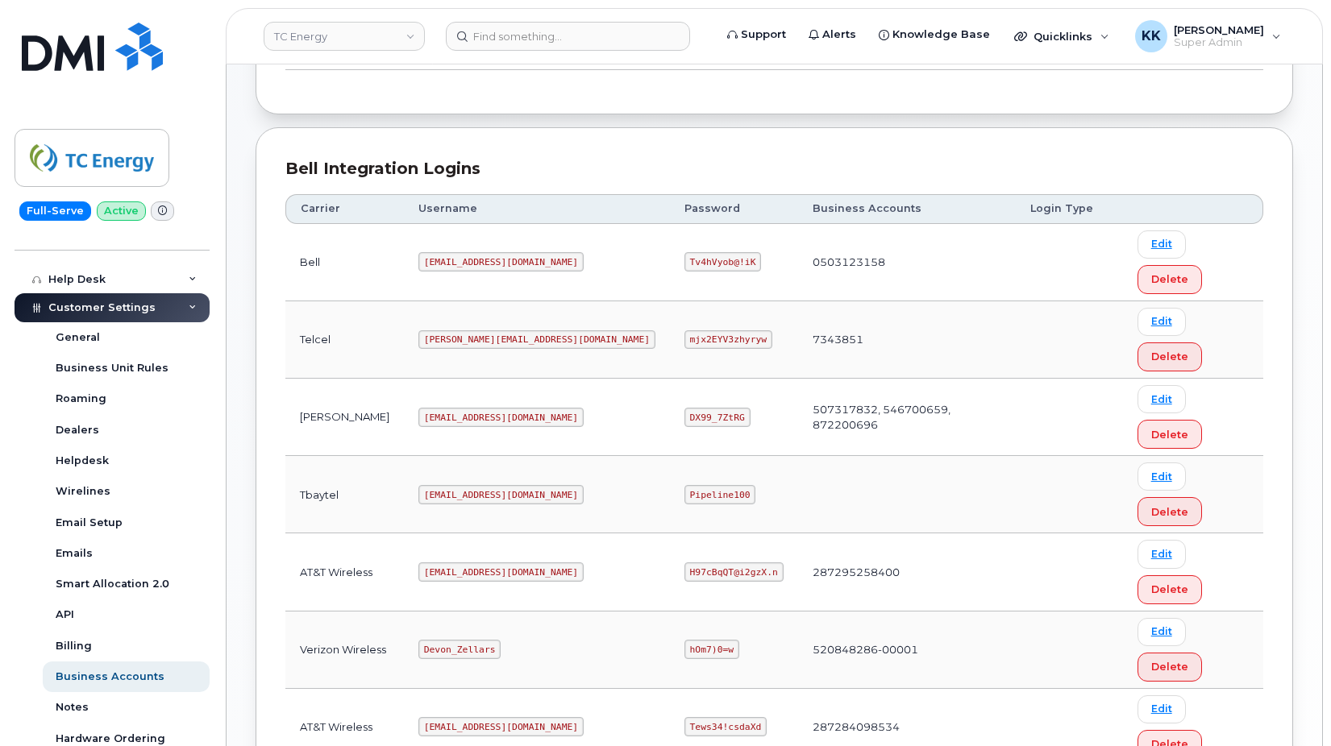
click at [694, 563] on code "H97cBqQT@i2gzX.n" at bounding box center [733, 572] width 99 height 19
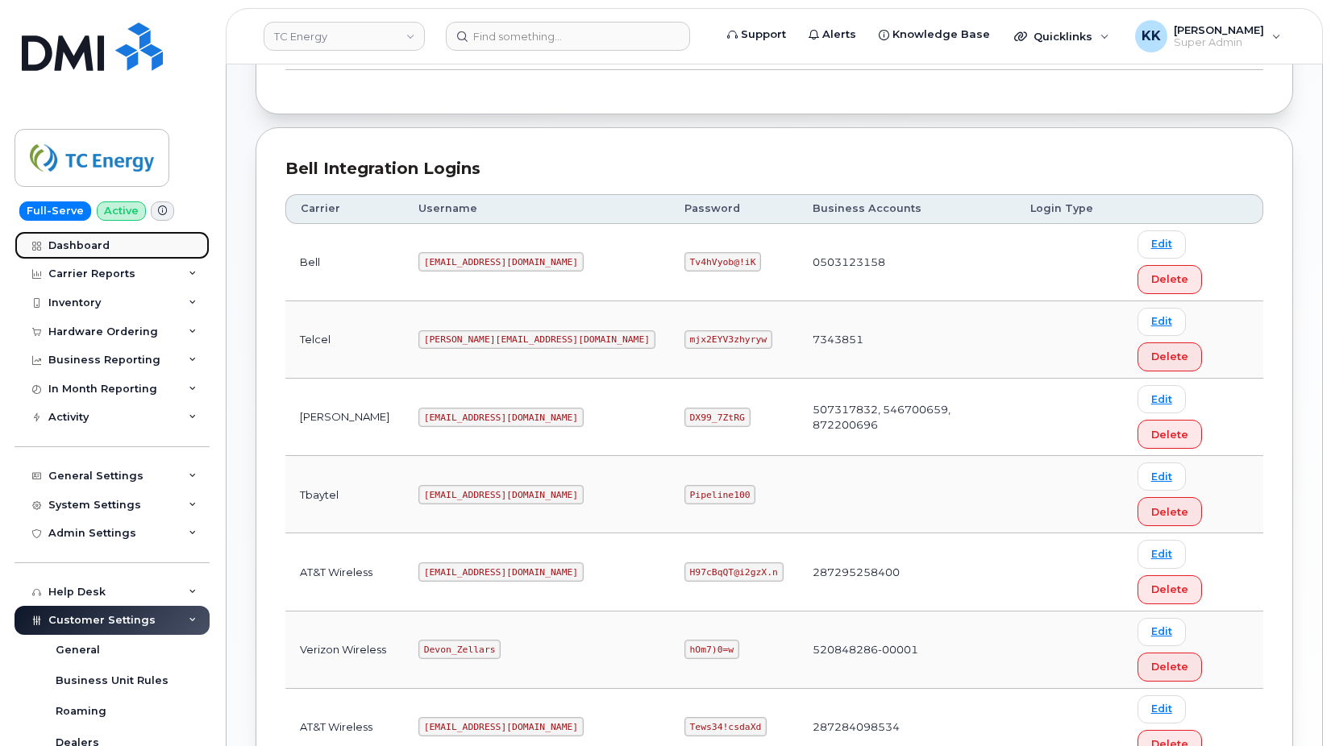
click at [96, 247] on div "Dashboard" at bounding box center [78, 245] width 61 height 13
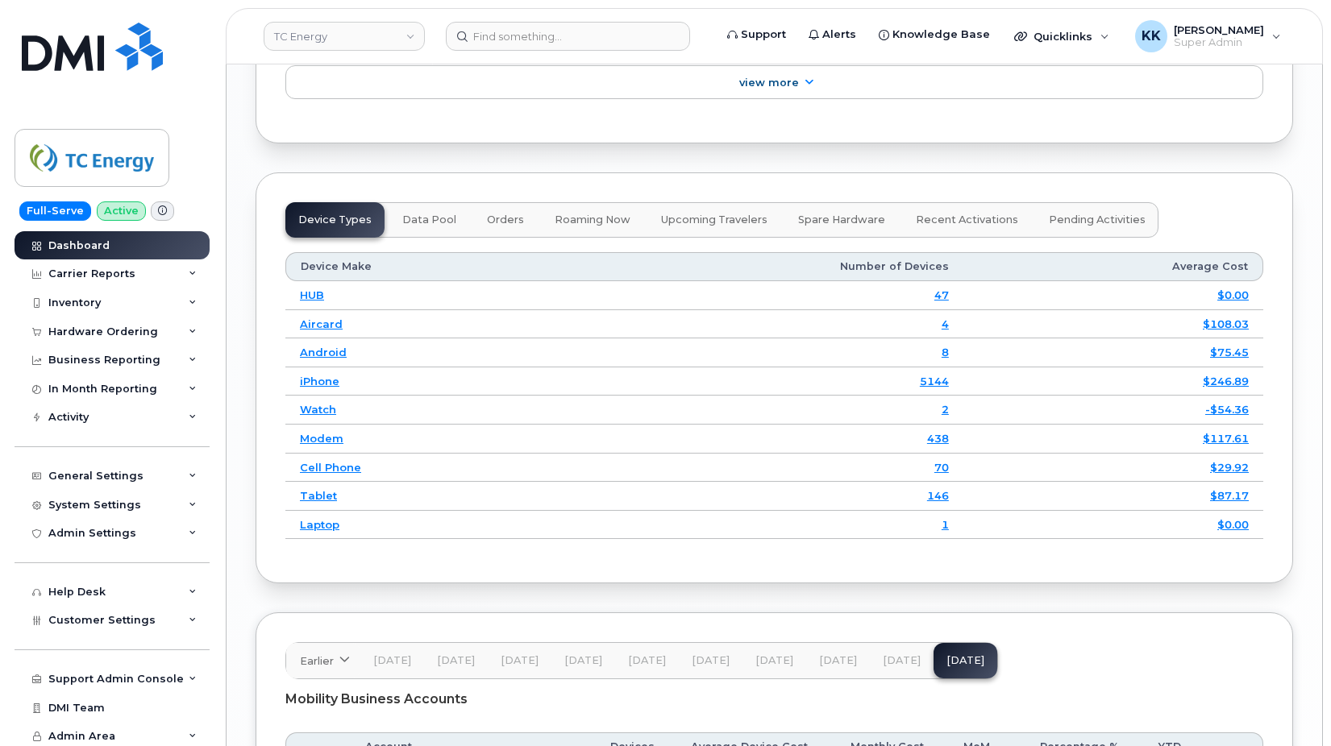
scroll to position [2646, 0]
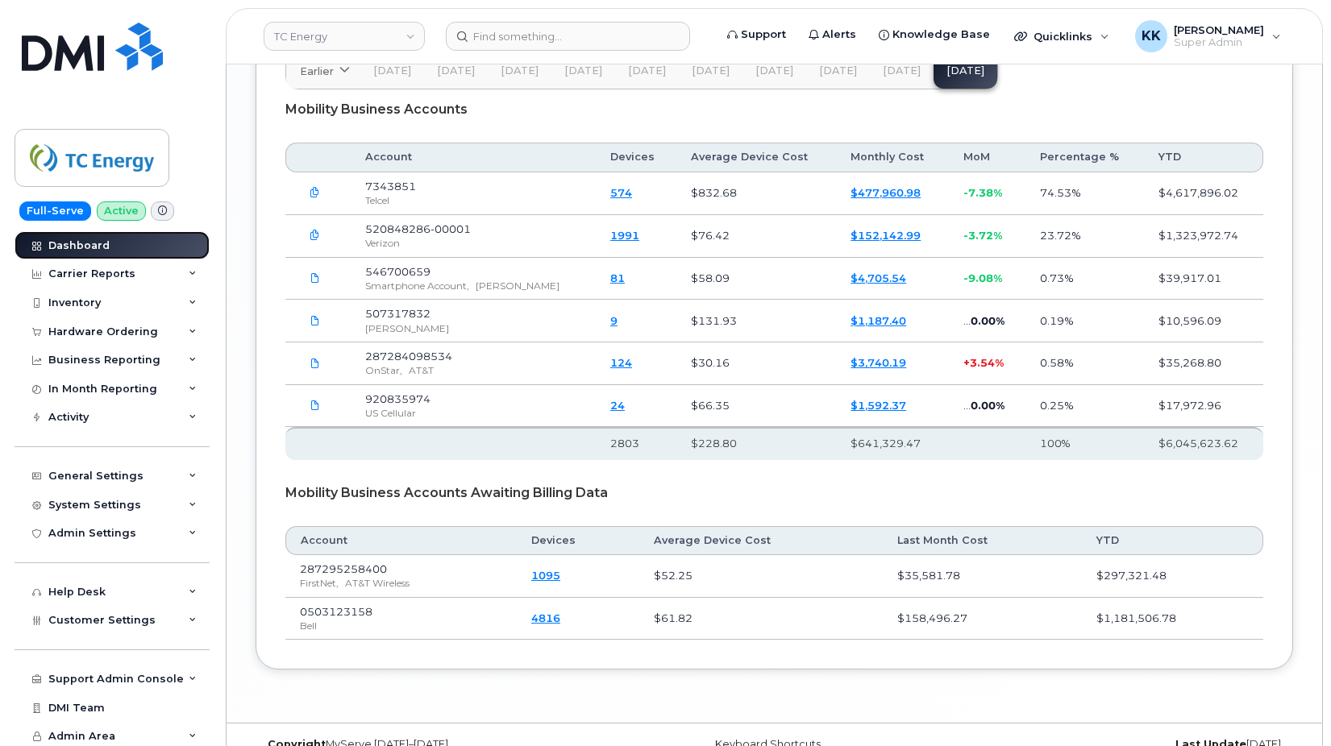
click at [101, 246] on div "Dashboard" at bounding box center [78, 245] width 61 height 13
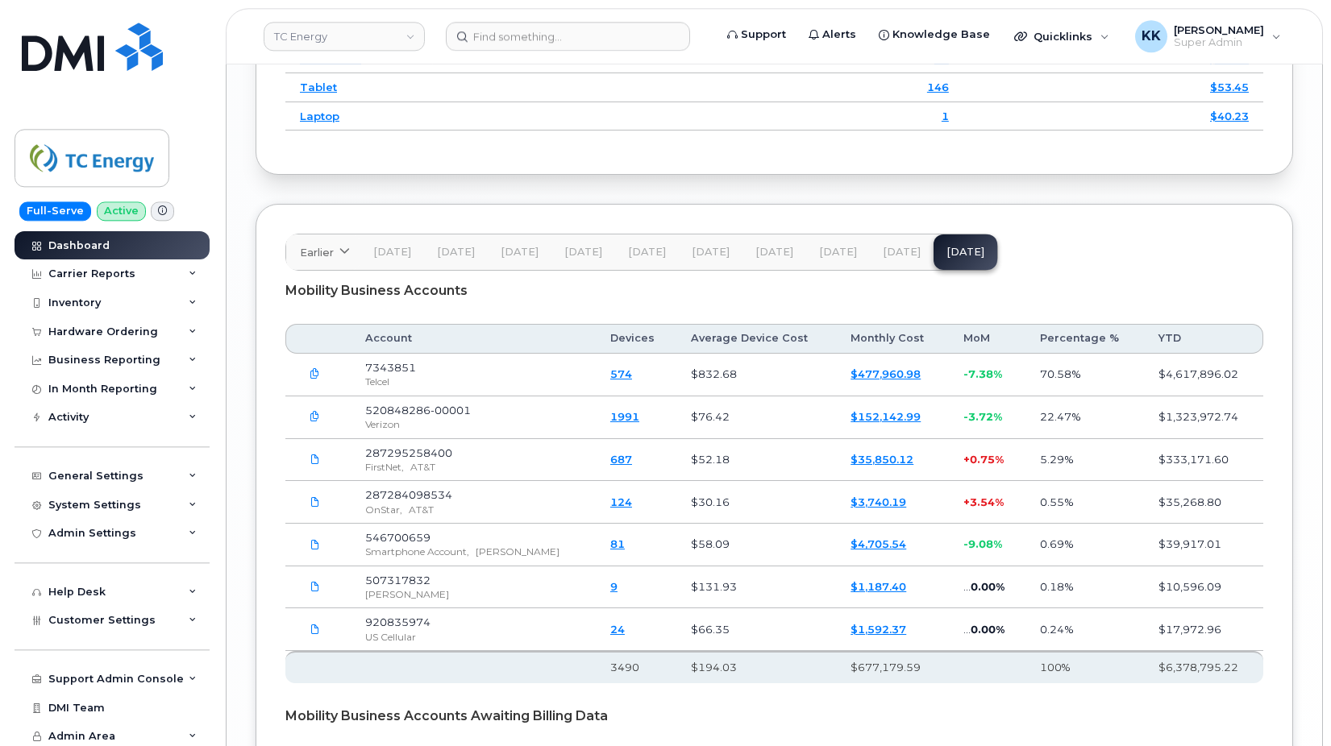
scroll to position [2467, 0]
click at [86, 293] on div "Inventory" at bounding box center [112, 303] width 195 height 29
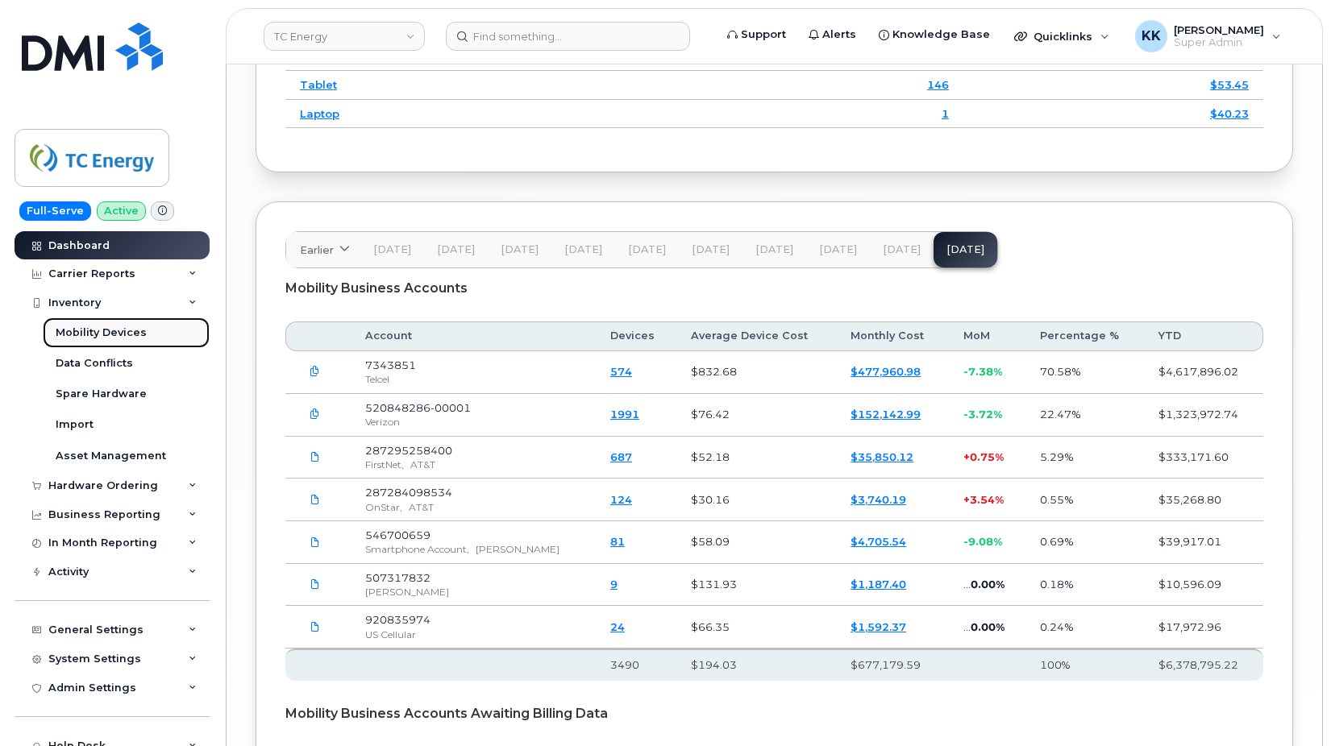
drag, startPoint x: 95, startPoint y: 339, endPoint x: 119, endPoint y: 337, distance: 24.2
click at [96, 339] on div "Mobility Devices" at bounding box center [101, 333] width 91 height 15
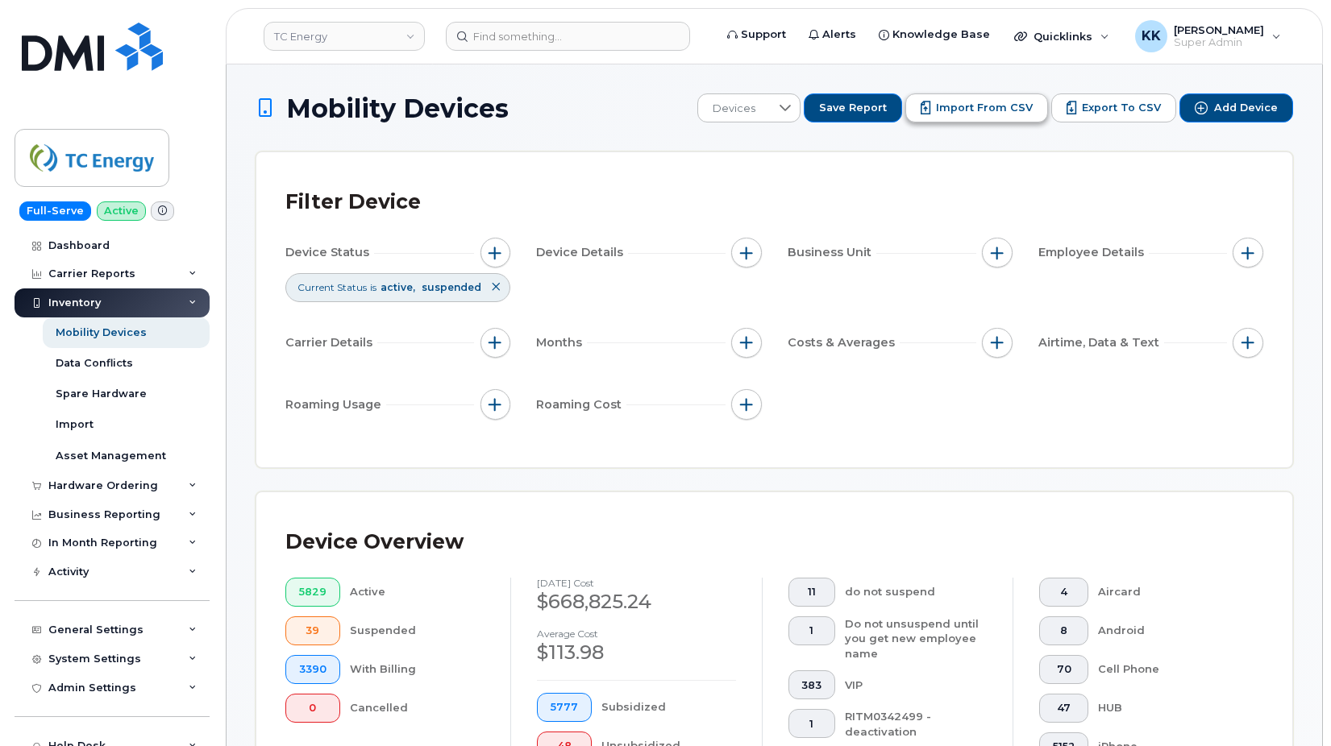
click span "Import from CSV"
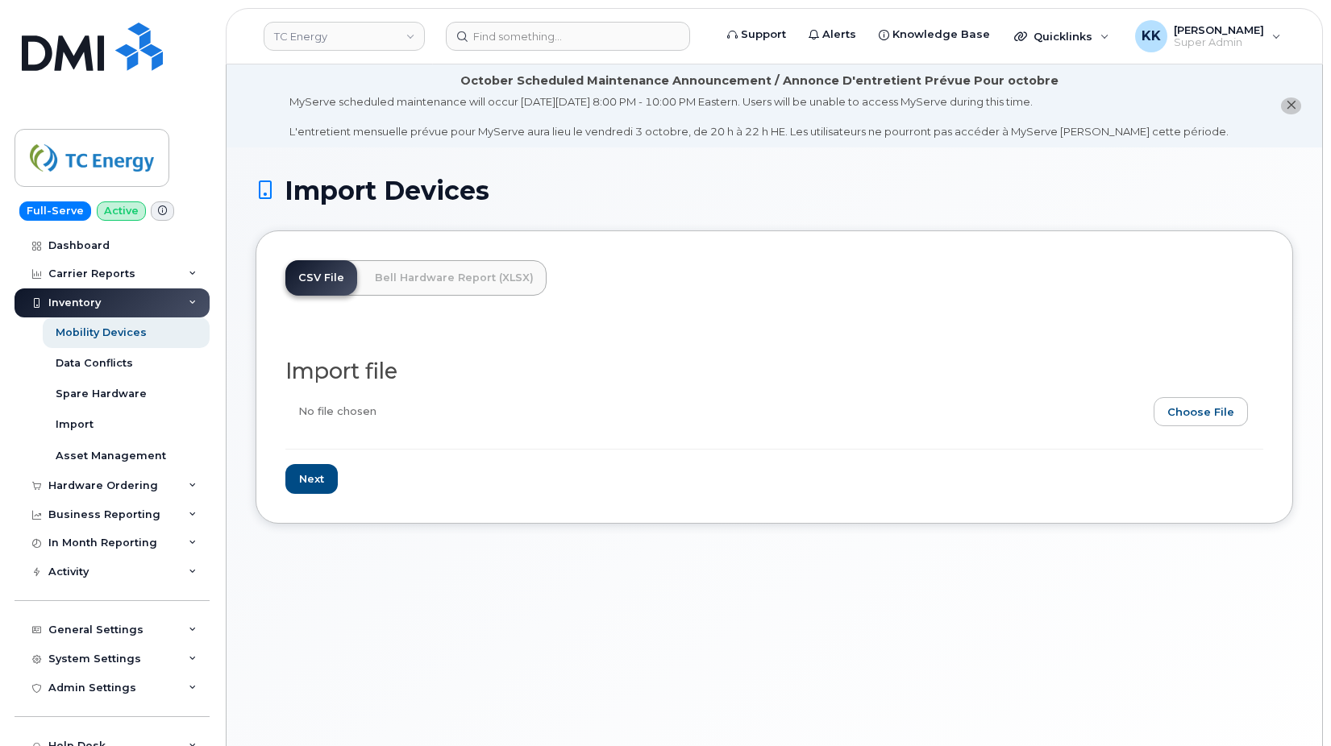
click at [1198, 418] on input "file" at bounding box center [767, 415] width 965 height 37
type input "C:\fakepath\TC Energy FirstNet Inventory [DATE].csv"
click at [303, 478] on input "Next" at bounding box center [311, 479] width 52 height 30
type input "Loading..."
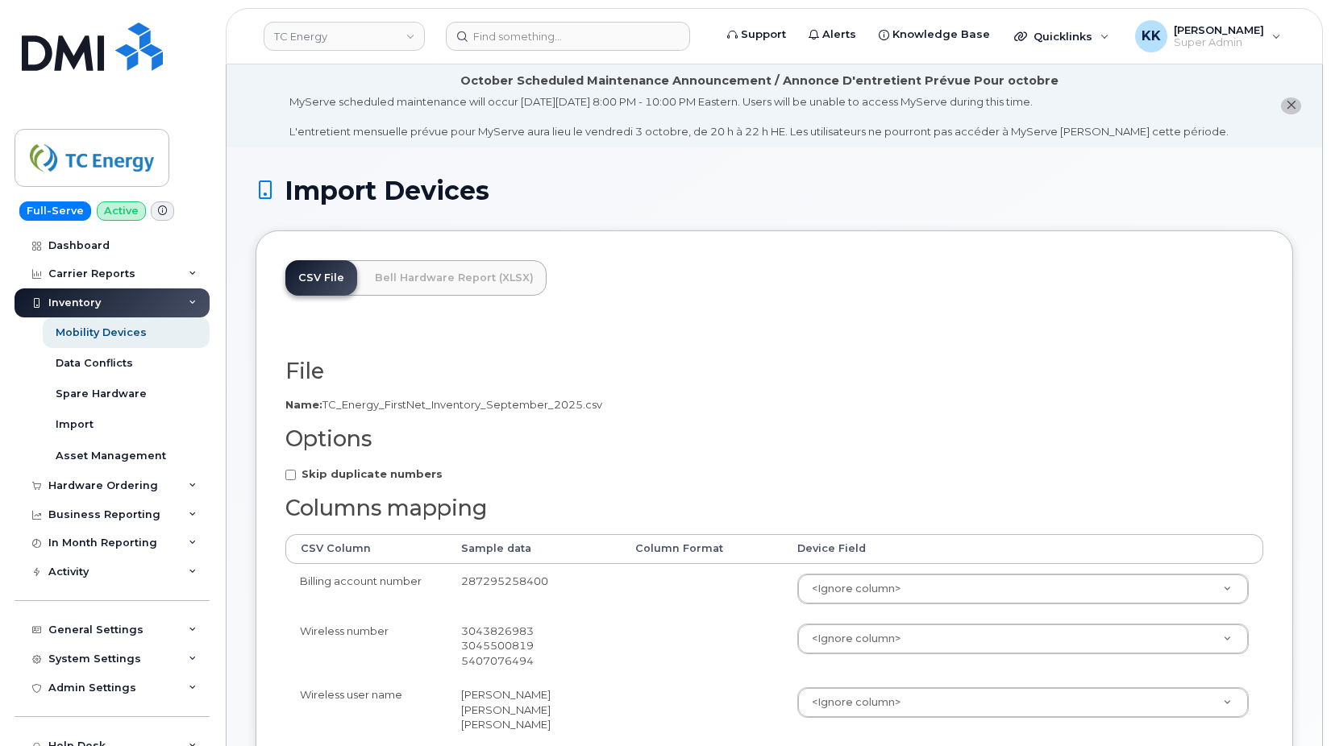
click at [330, 474] on strong "Skip duplicate numbers" at bounding box center [371, 474] width 141 height 13
click at [296, 474] on input "Skip duplicate numbers" at bounding box center [290, 475] width 10 height 10
checkbox input "true"
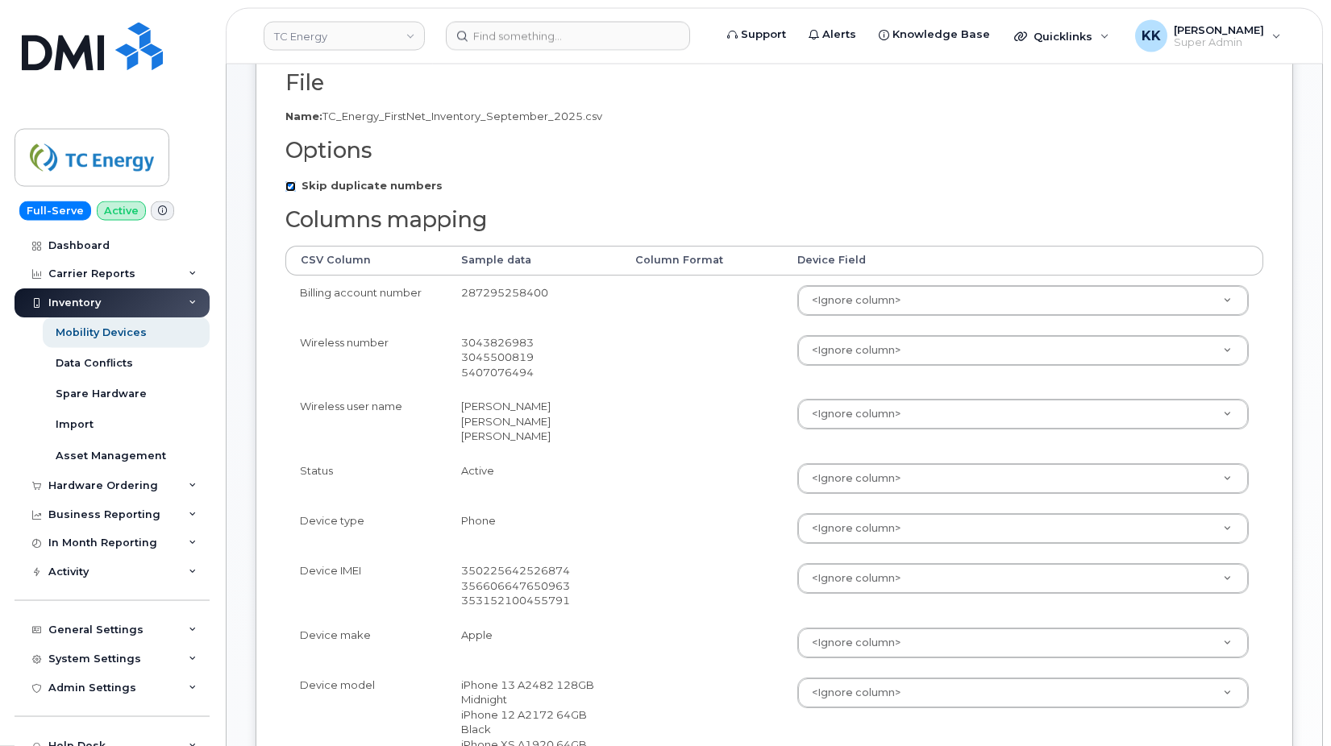
scroll to position [329, 0]
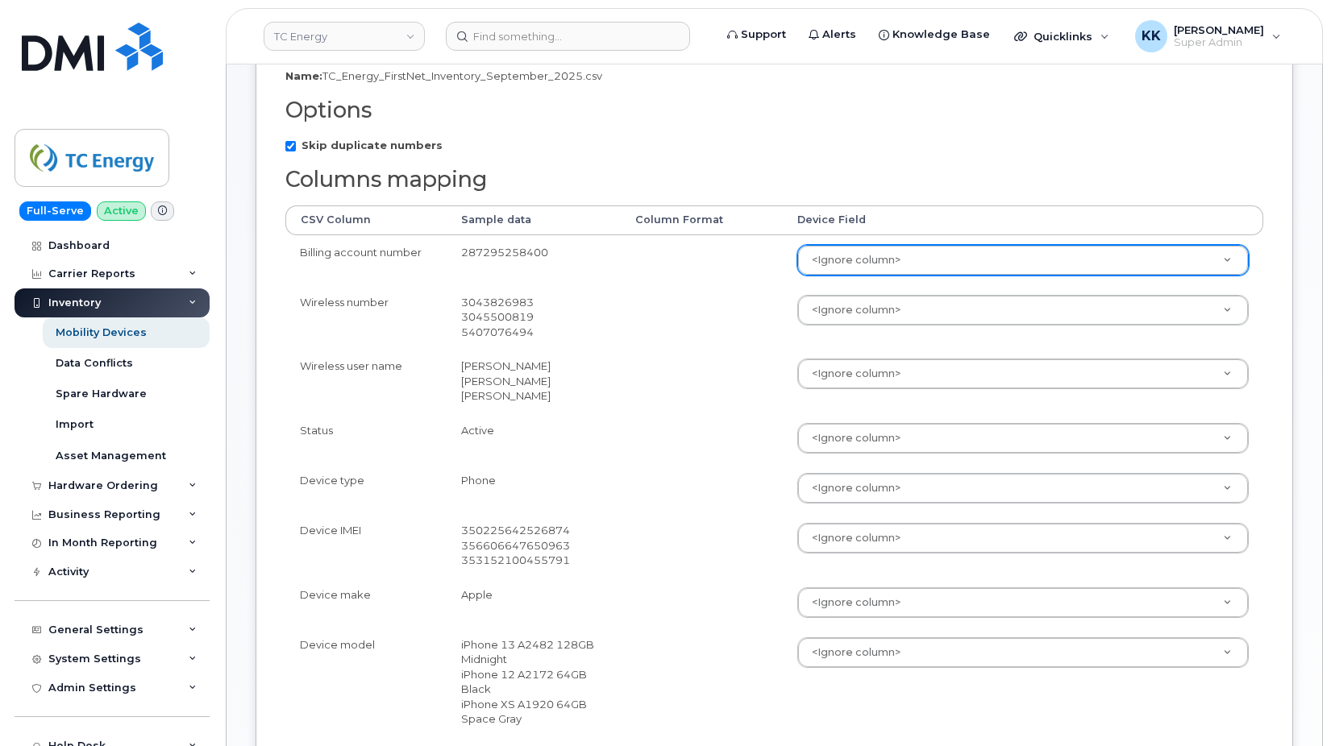
click at [826, 269] on body "TC Energy Support Alerts Knowledge Base Quicklinks Suspend / Cancel Device Chan…" at bounding box center [665, 493] width 1331 height 1645
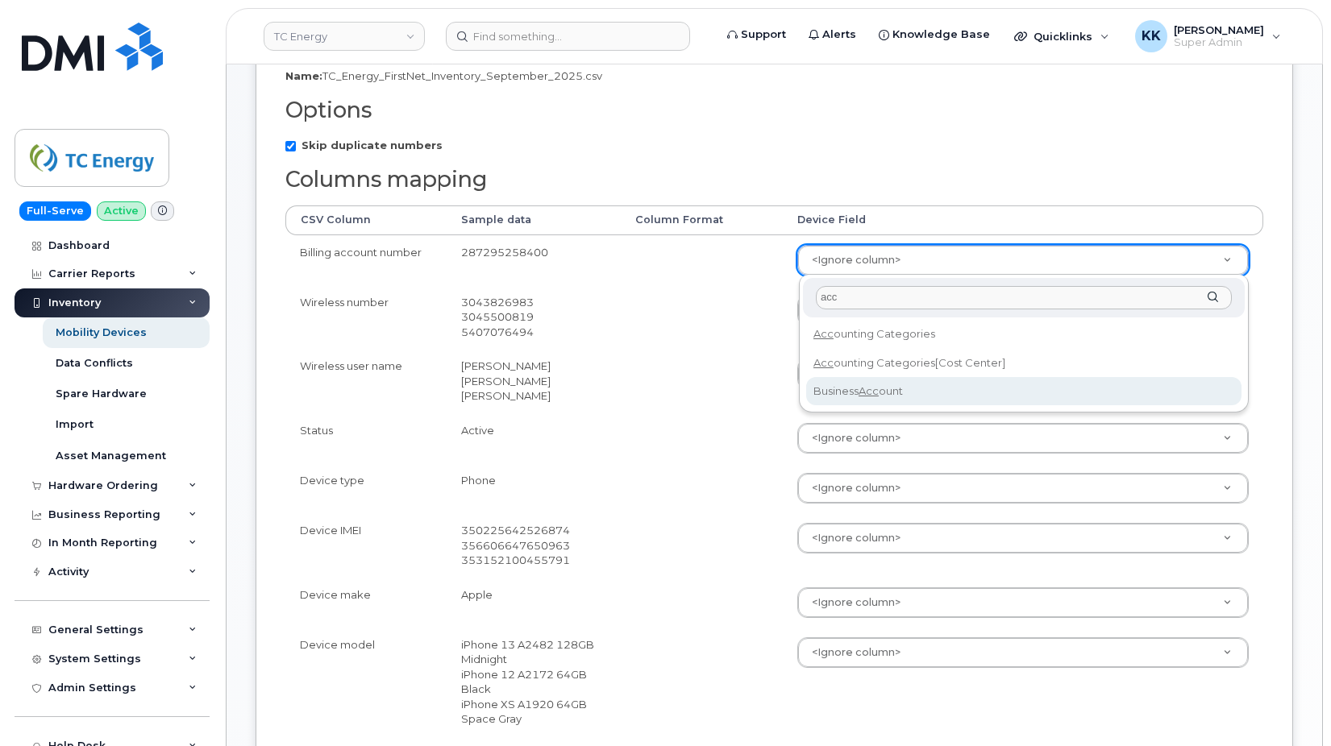
type input "acc"
select select "business_account_id"
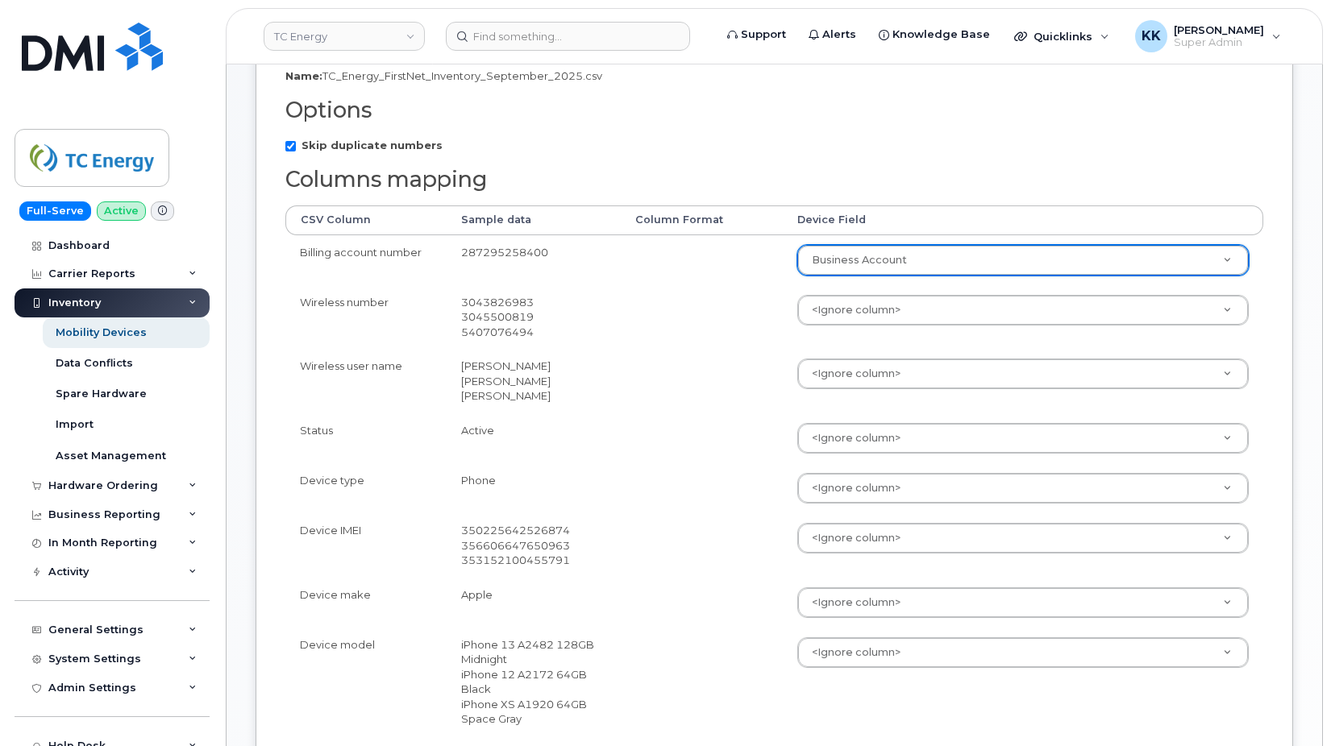
click at [848, 316] on body "TC Energy Support Alerts Knowledge Base Quicklinks Suspend / Cancel Device Chan…" at bounding box center [665, 493] width 1331 height 1645
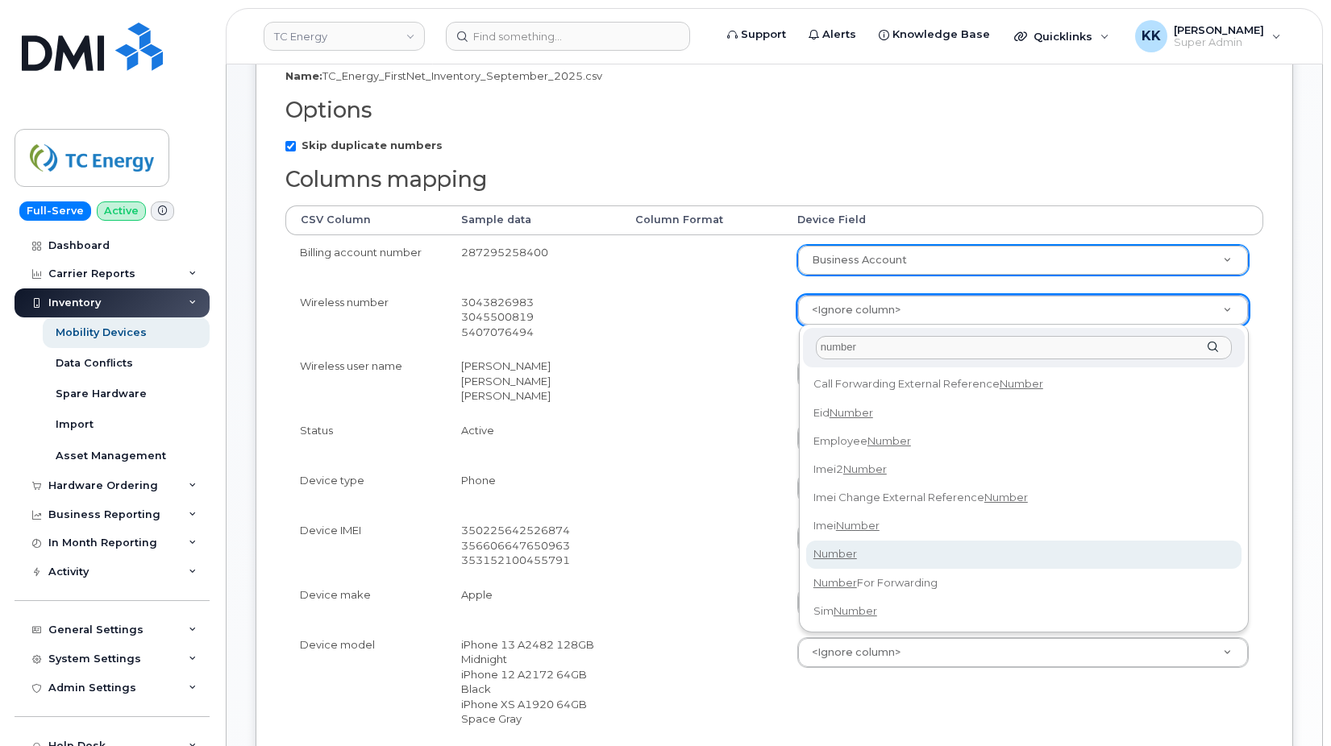
type input "number"
select select "number"
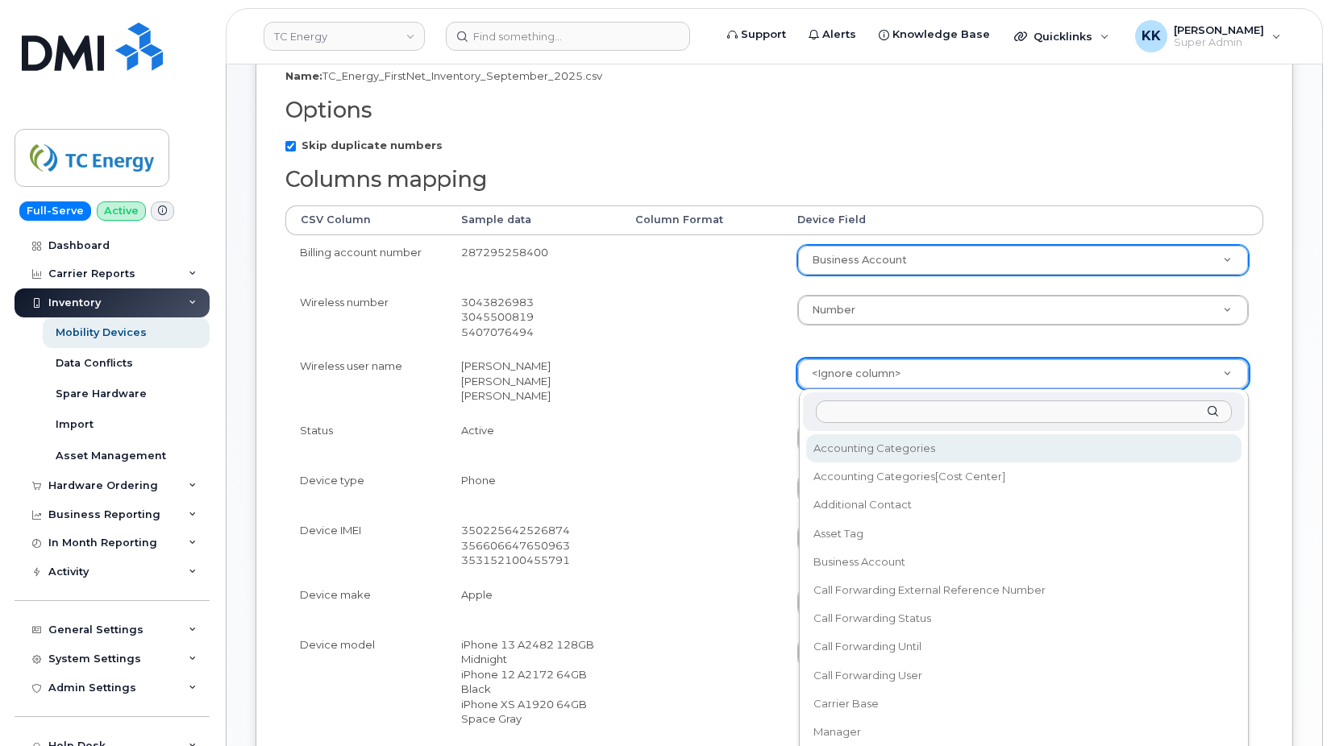
click at [842, 384] on body "TC Energy Support Alerts Knowledge Base Quicklinks Suspend / Cancel Device Chan…" at bounding box center [665, 493] width 1331 height 1645
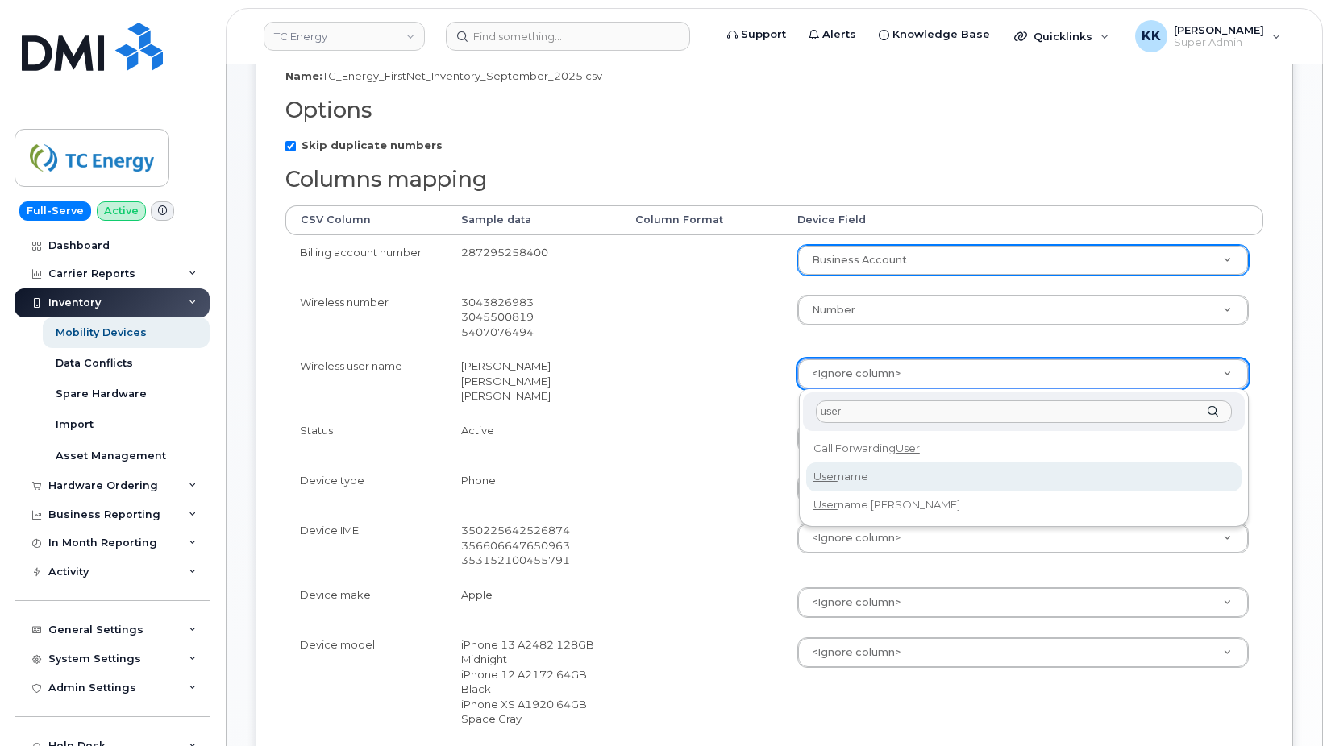
type input "user"
select select "username"
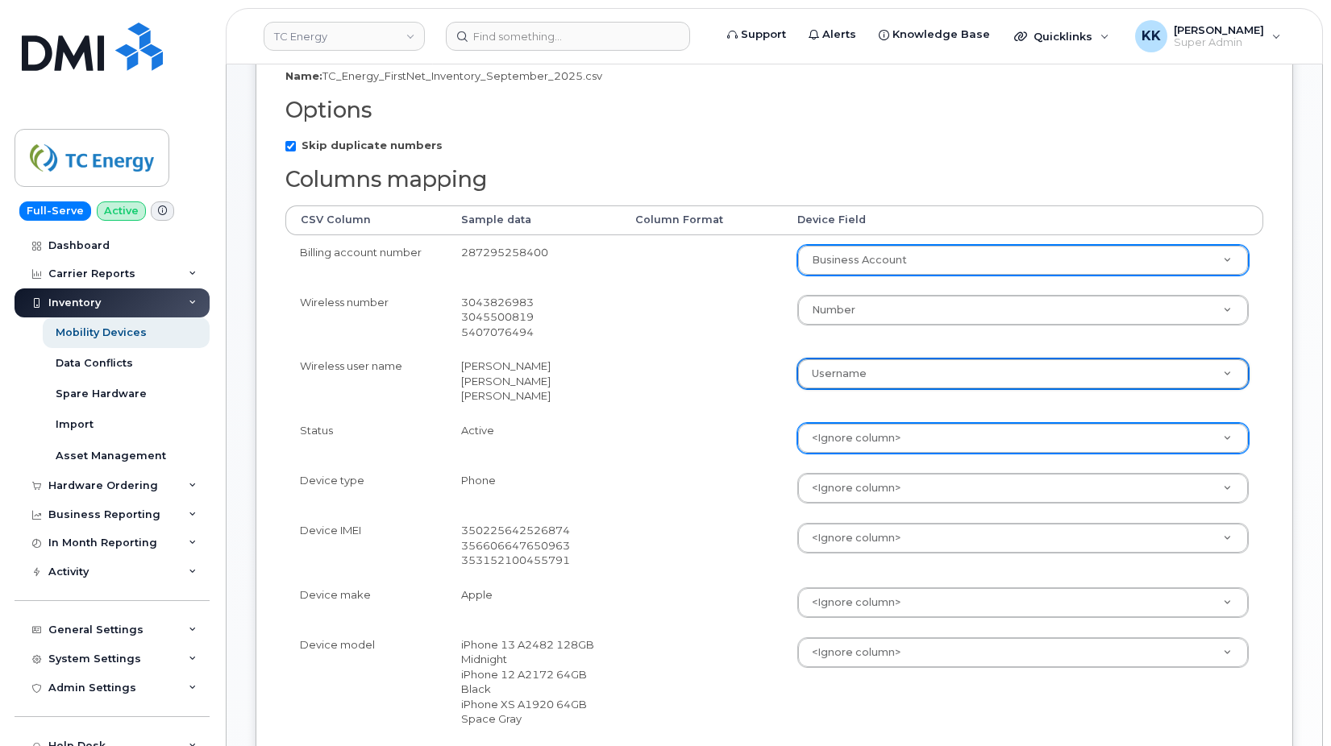
click at [835, 433] on body "TC Energy Support Alerts Knowledge Base Quicklinks Suspend / Cancel Device Chan…" at bounding box center [665, 493] width 1331 height 1645
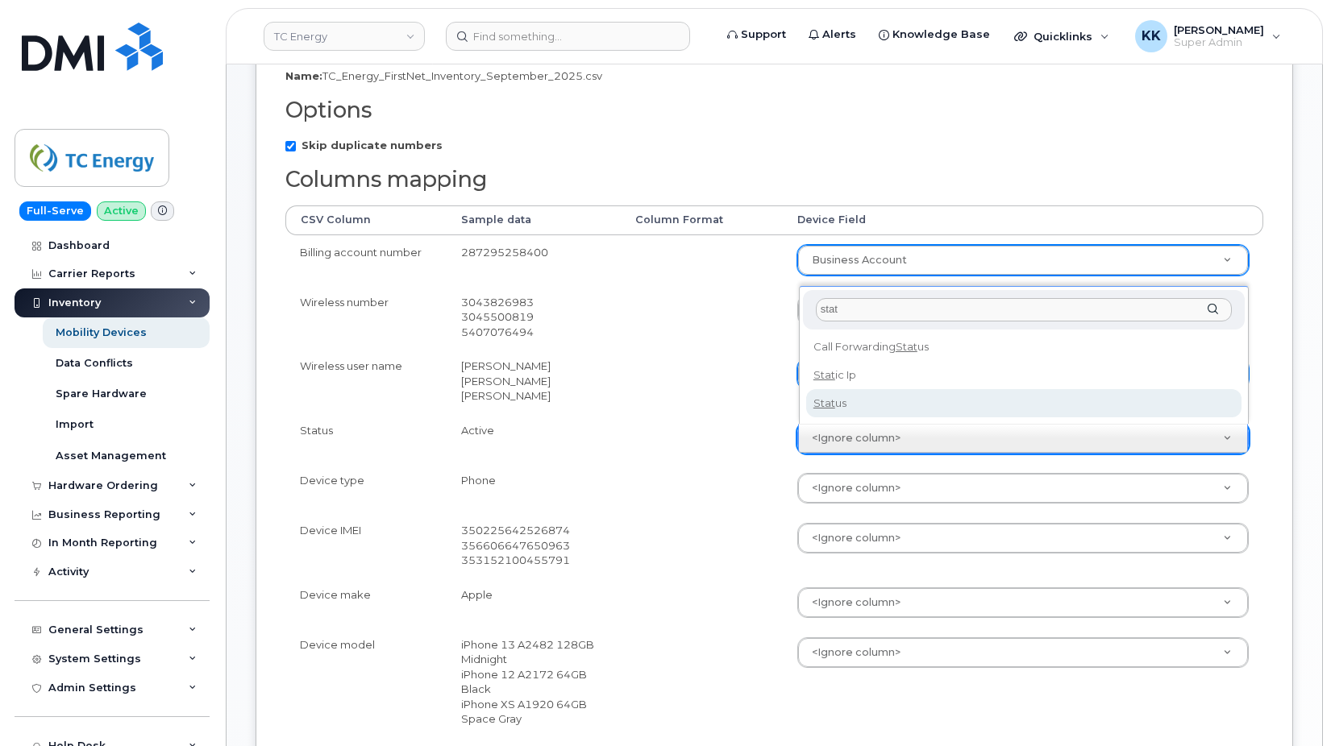
type input "stat"
select select "status"
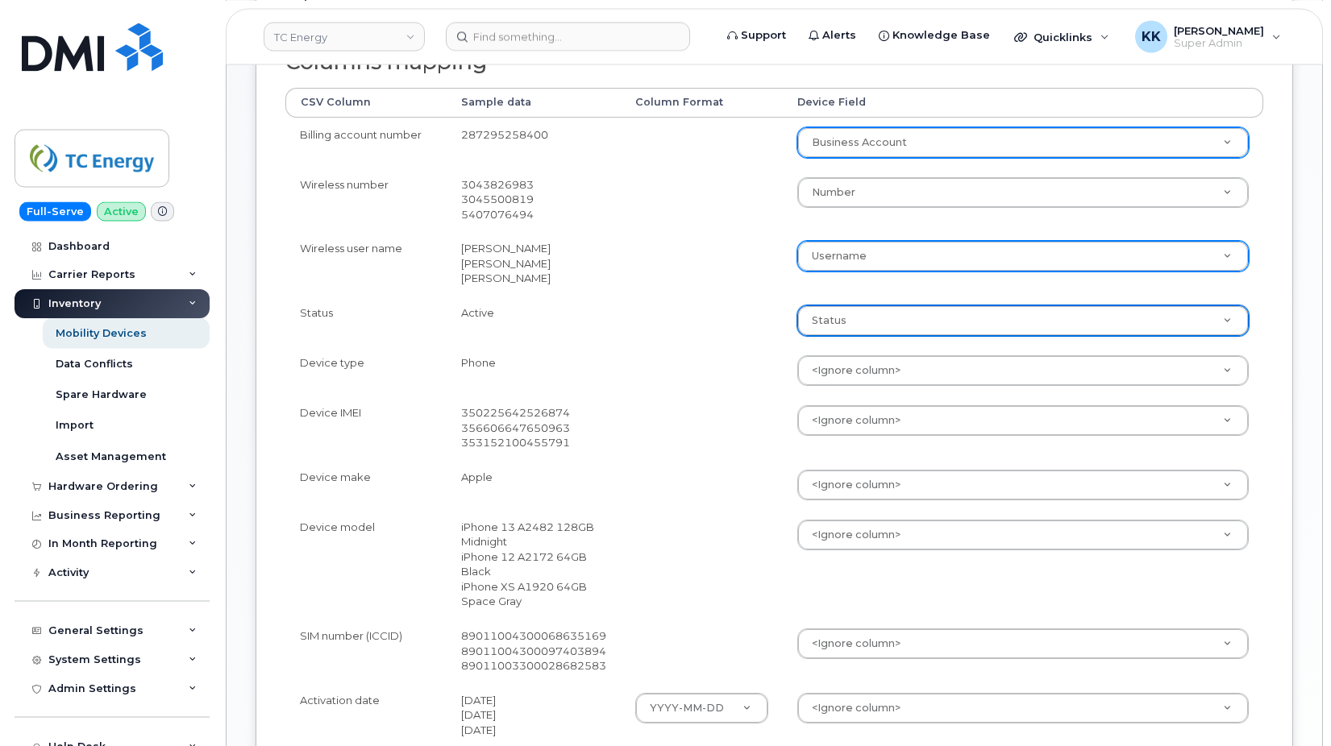
scroll to position [493, 0]
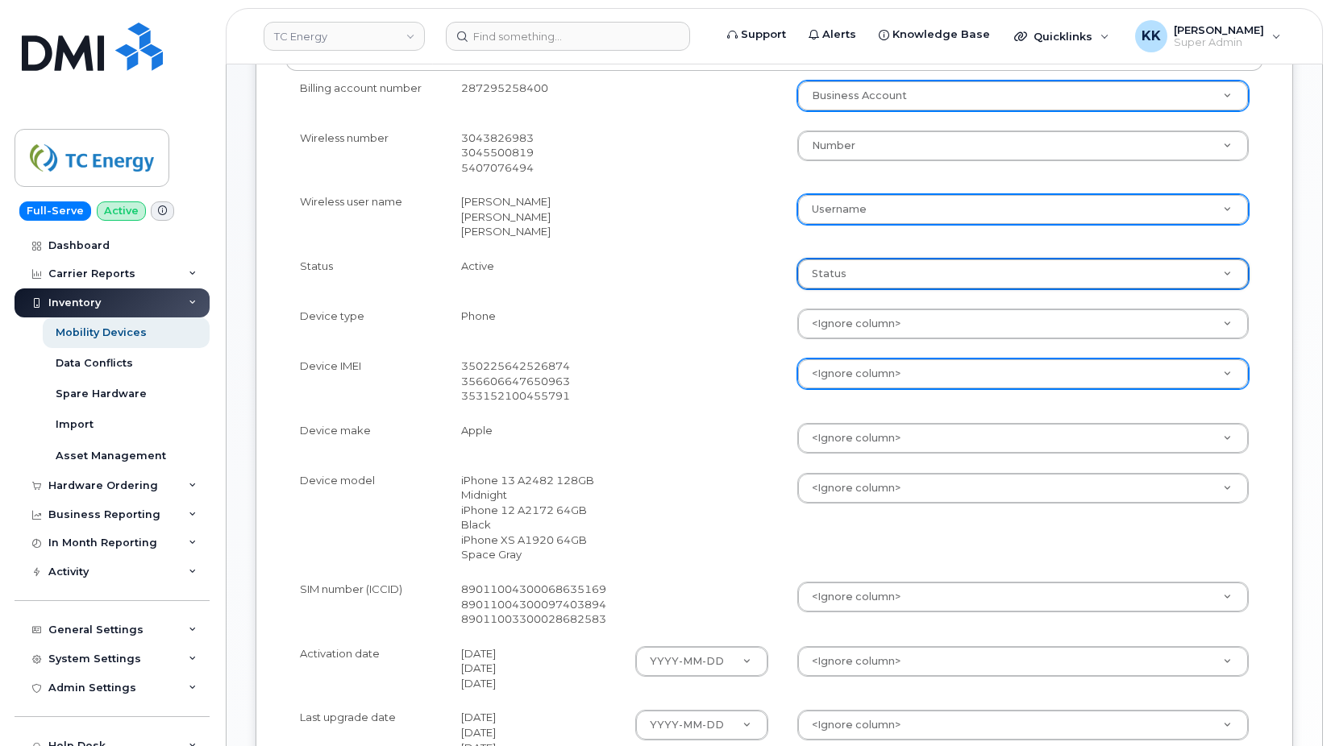
click at [817, 376] on body "TC Energy Support Alerts Knowledge Base Quicklinks Suspend / Cancel Device Chan…" at bounding box center [665, 329] width 1331 height 1645
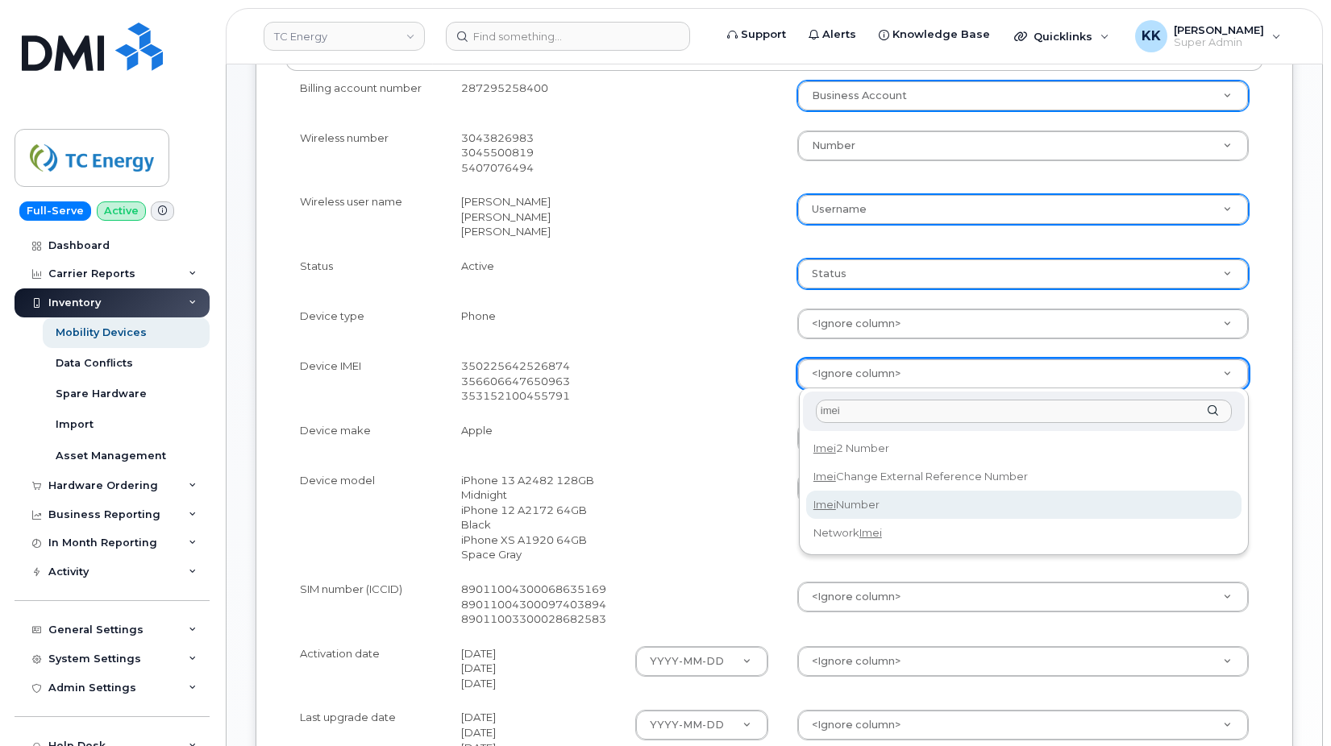
type input "imei"
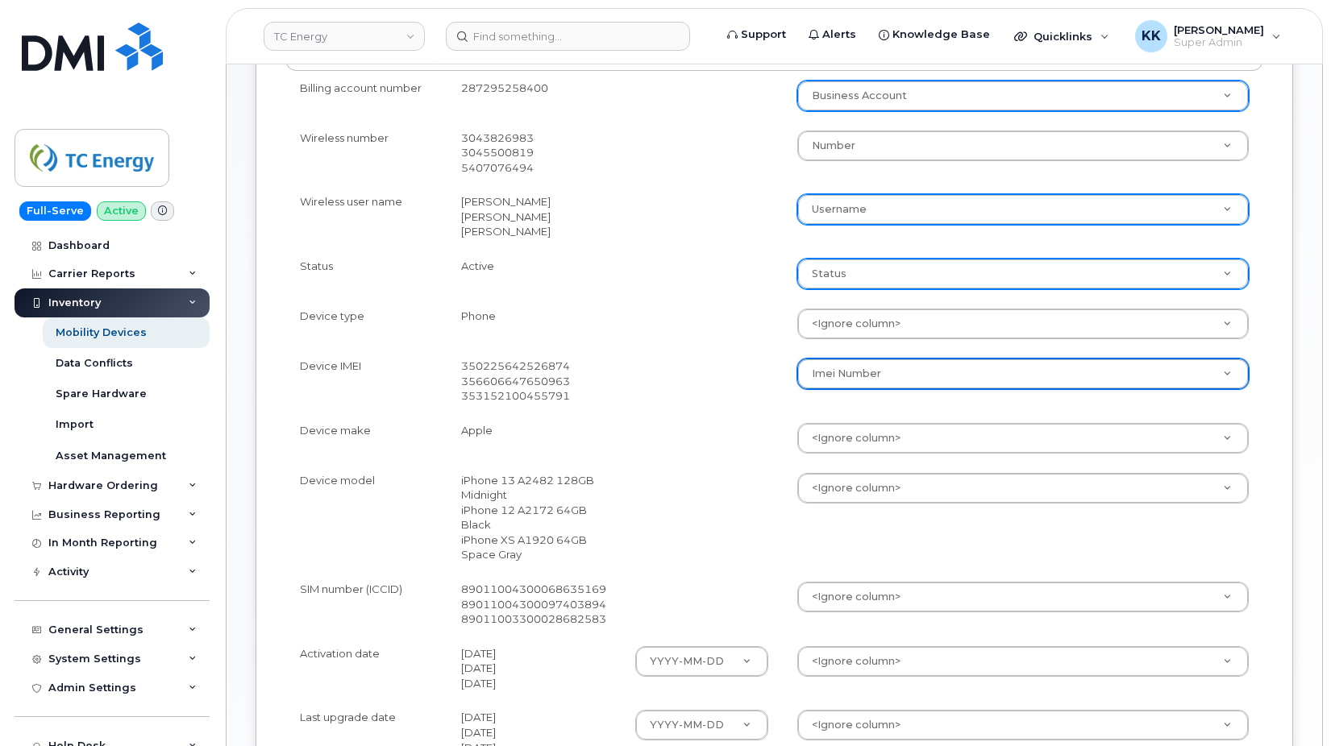
select select "imei_number"
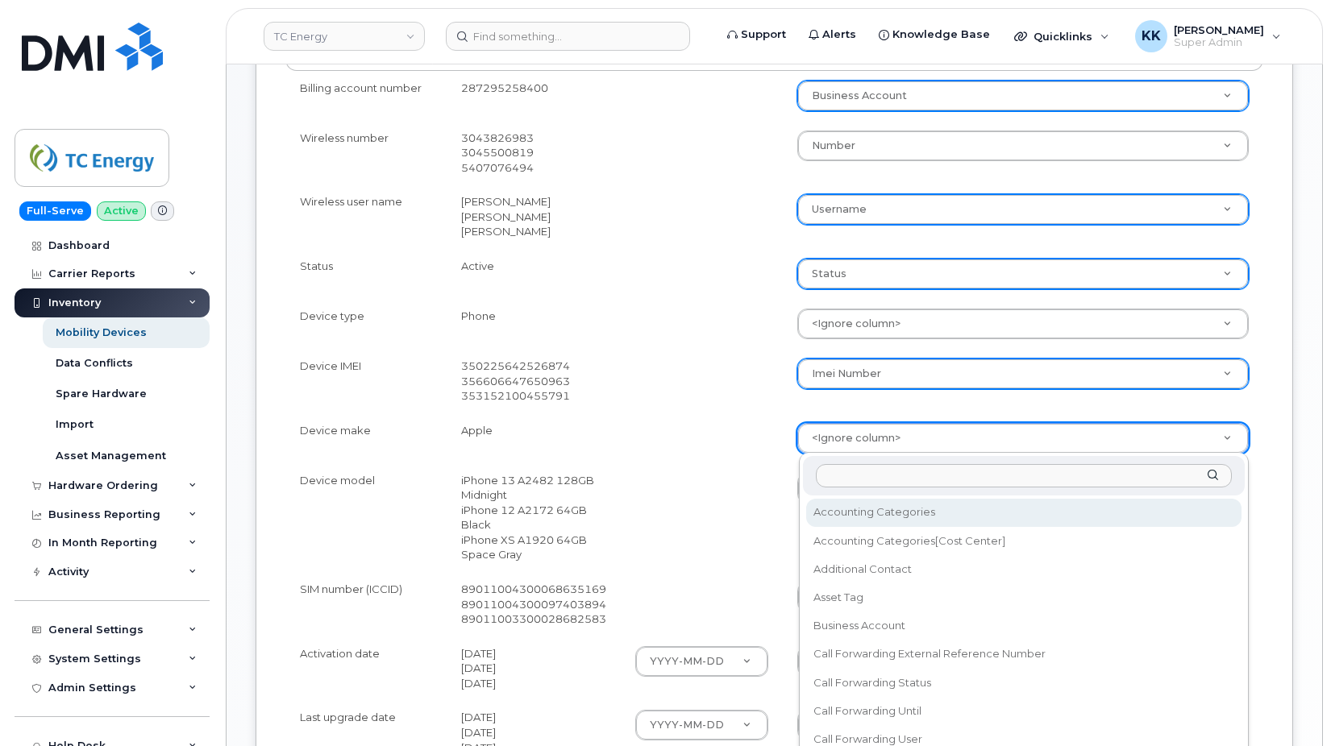
click at [829, 441] on body "TC Energy Support Alerts Knowledge Base Quicklinks Suspend / Cancel Device Chan…" at bounding box center [665, 329] width 1331 height 1645
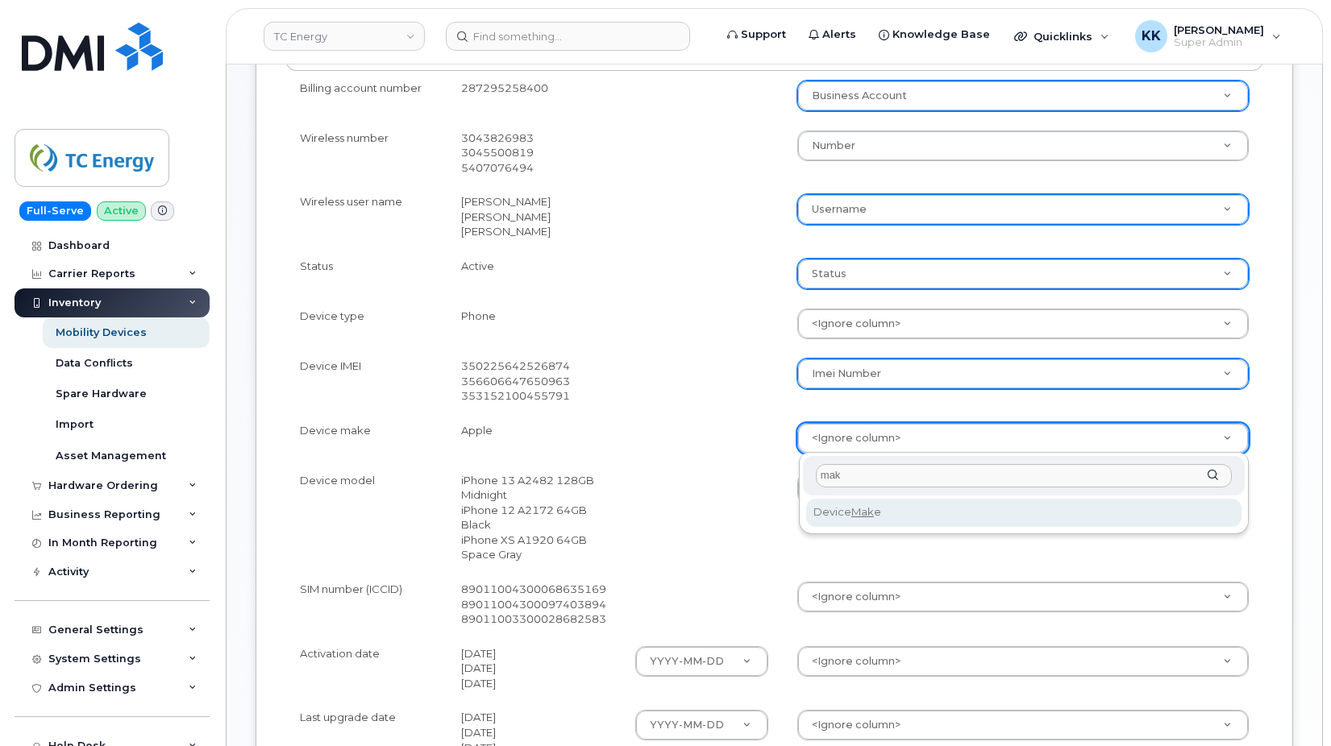
type input "mak"
select select "device_make_id"
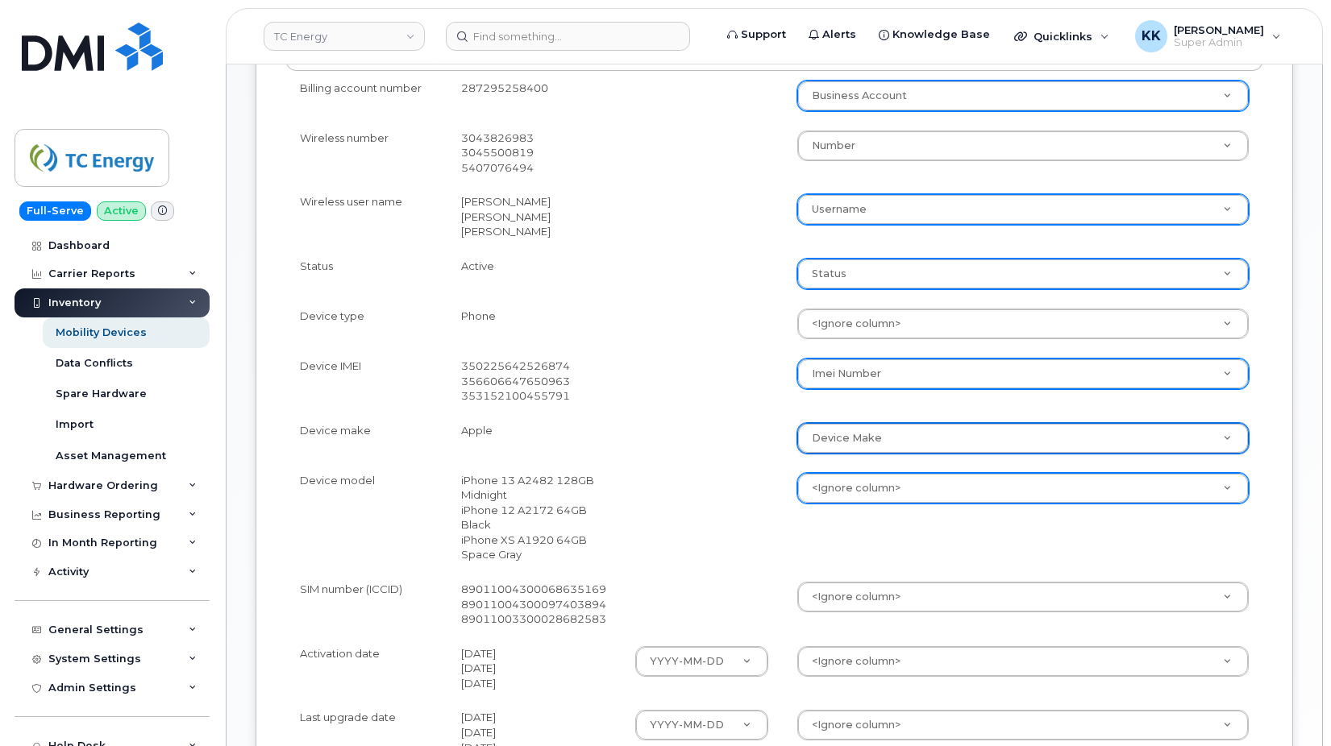
click at [829, 480] on body "TC Energy Support Alerts Knowledge Base Quicklinks Suspend / Cancel Device Chan…" at bounding box center [665, 329] width 1331 height 1645
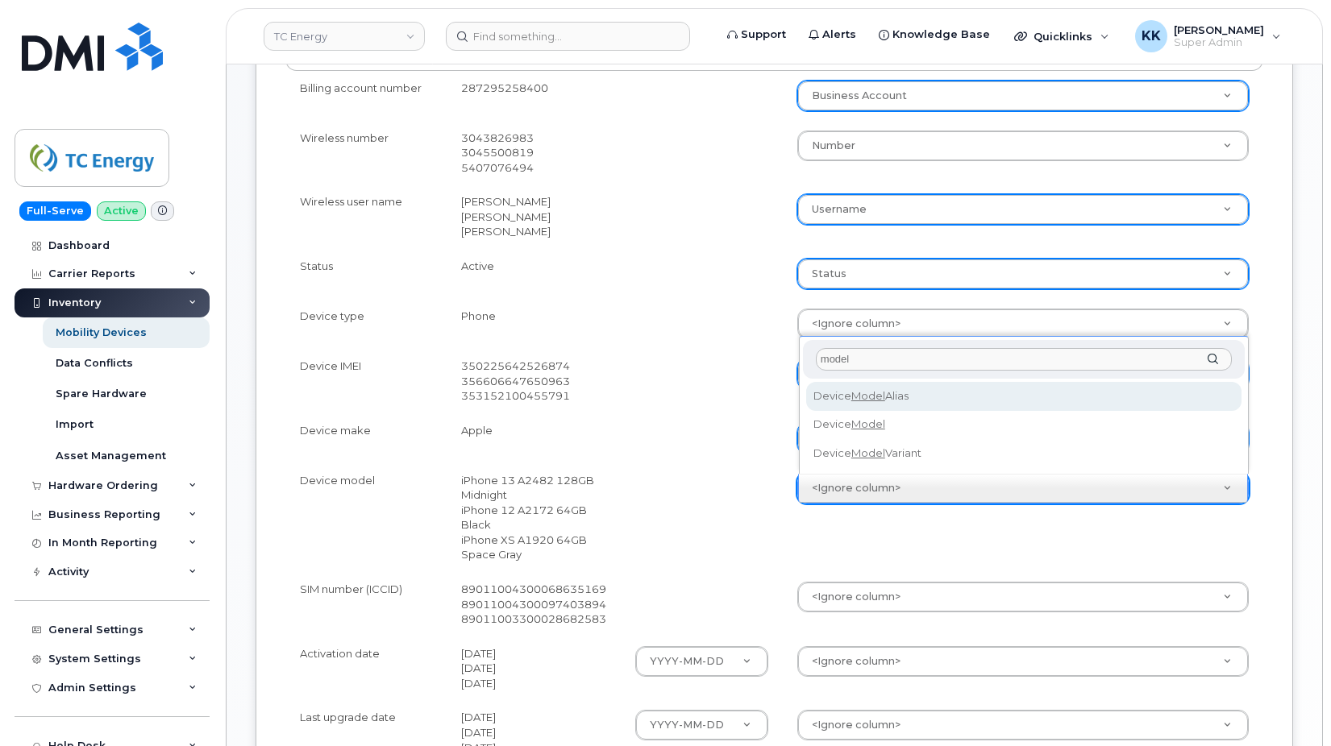
type input "model"
select select "device_model_alias"
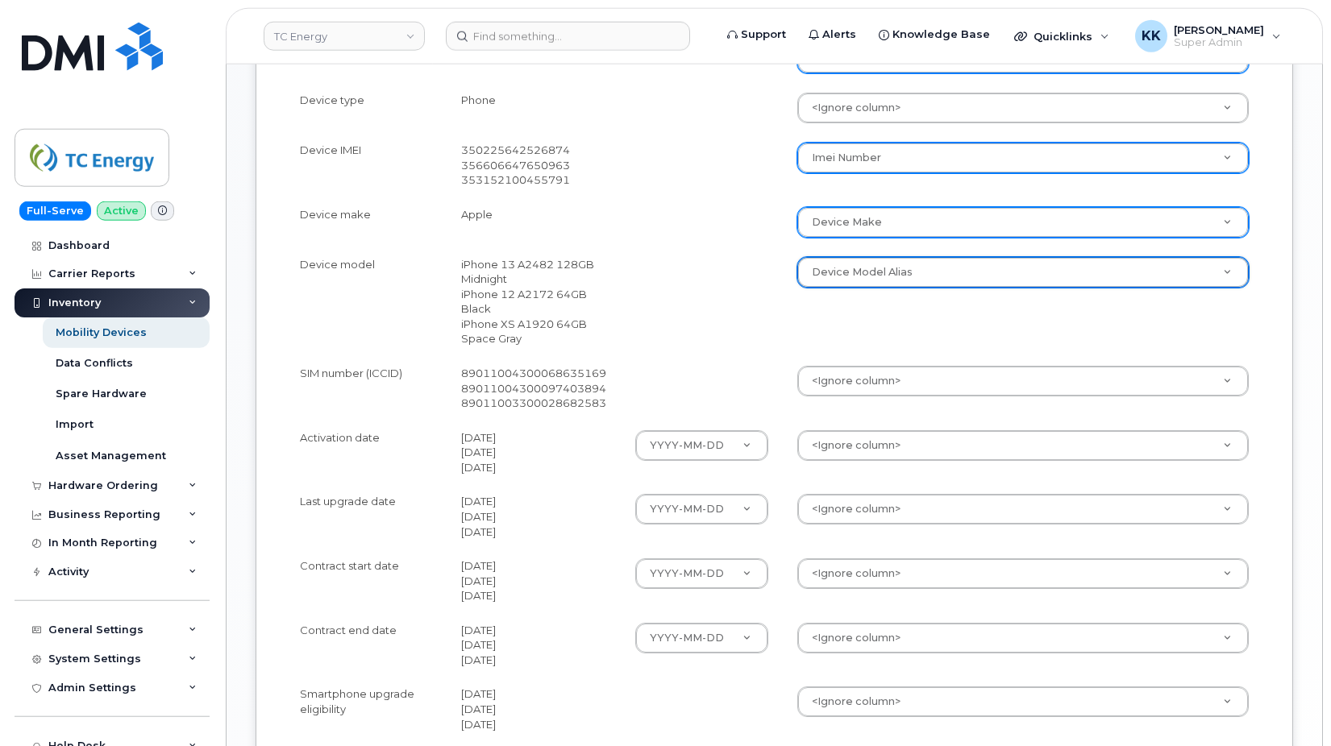
scroll to position [740, 0]
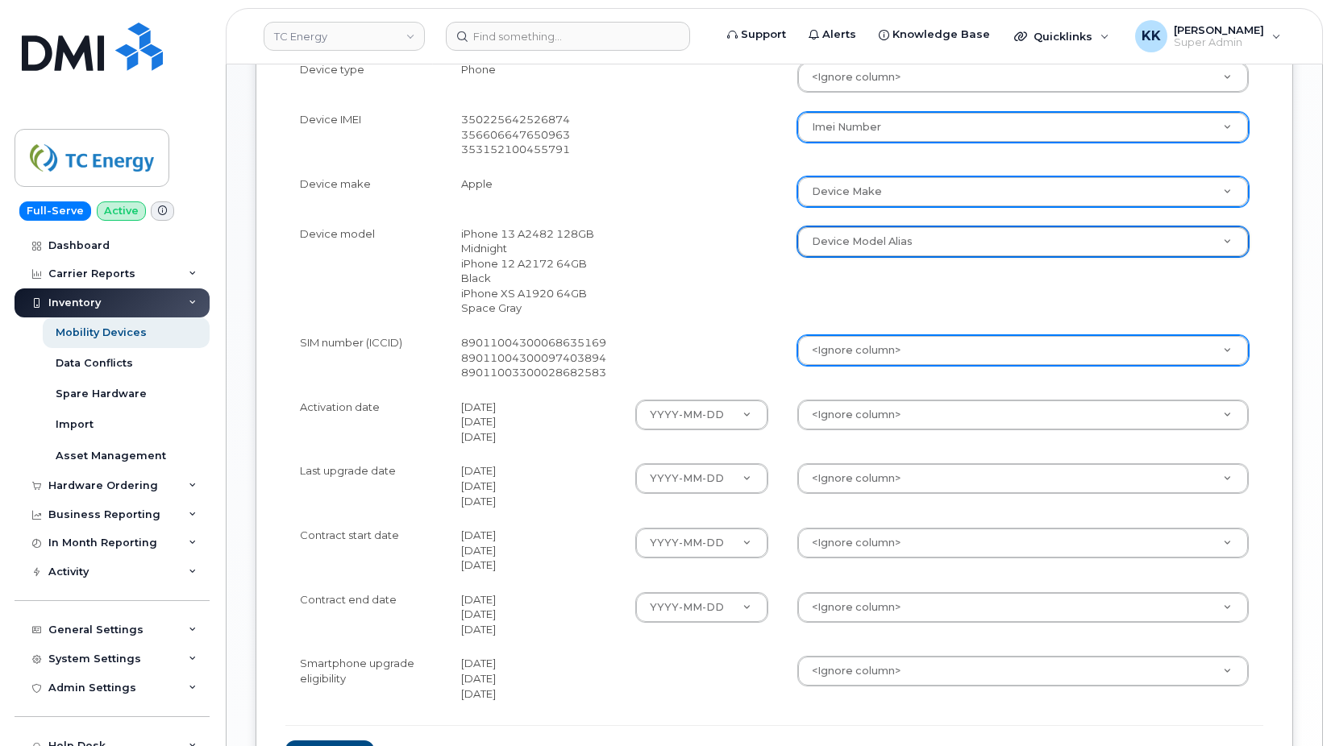
click at [876, 346] on body "TC Energy Support Alerts Knowledge Base Quicklinks Suspend / Cancel Device Chan…" at bounding box center [665, 82] width 1331 height 1645
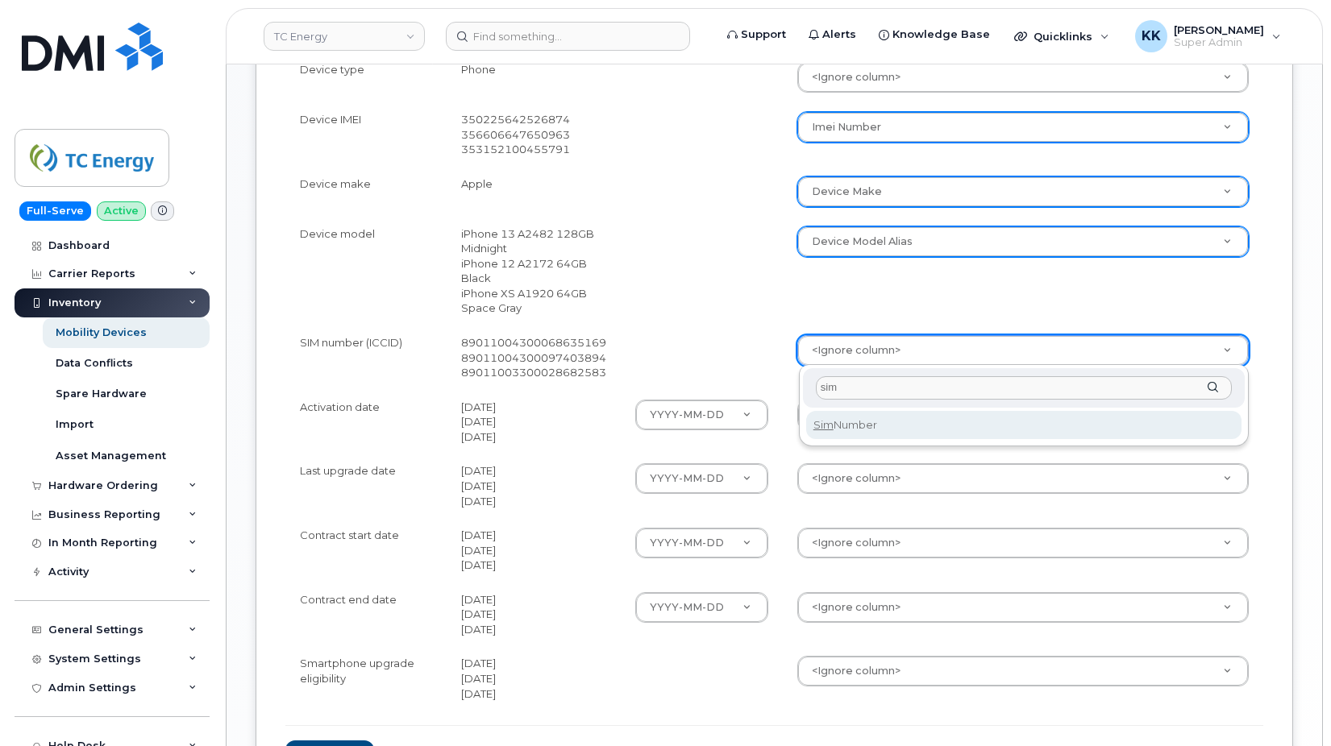
type input "sim"
select select "sim_number"
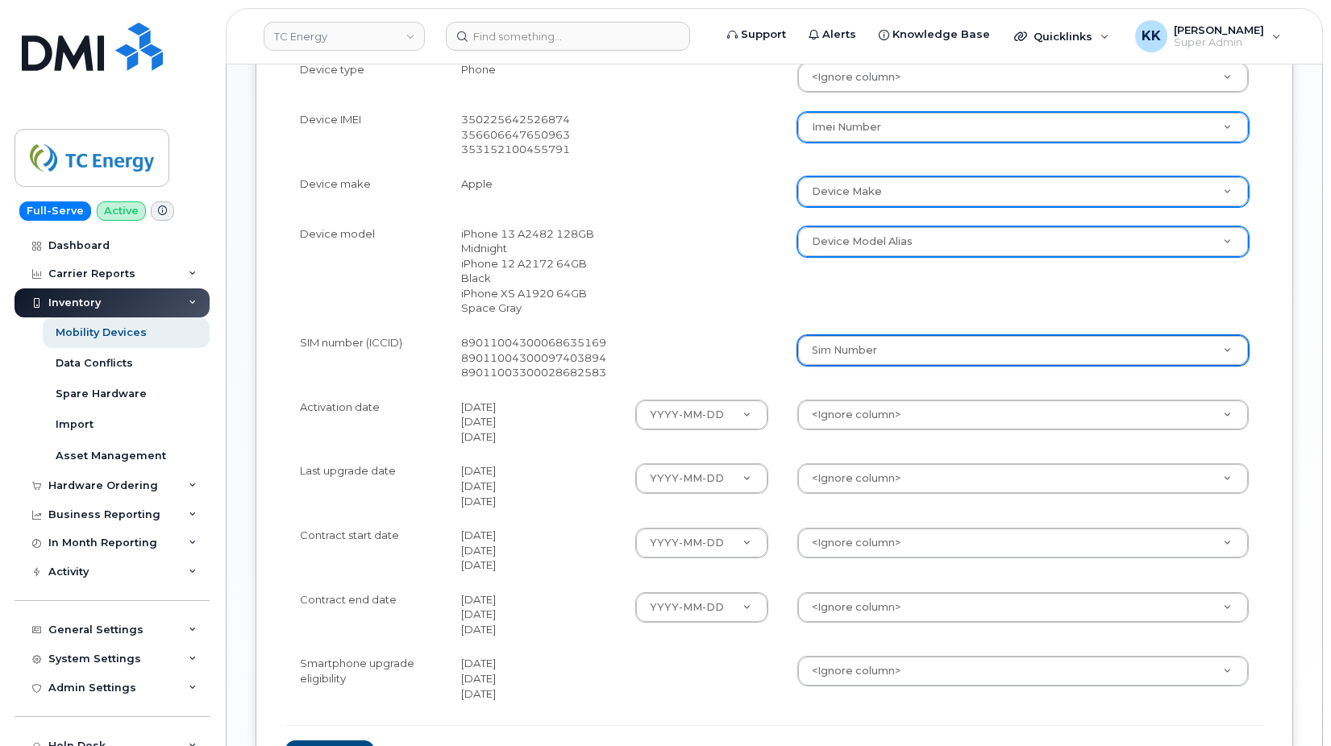
click at [902, 412] on body "TC Energy Support Alerts Knowledge Base Quicklinks Suspend / Cancel Device Chan…" at bounding box center [665, 82] width 1331 height 1645
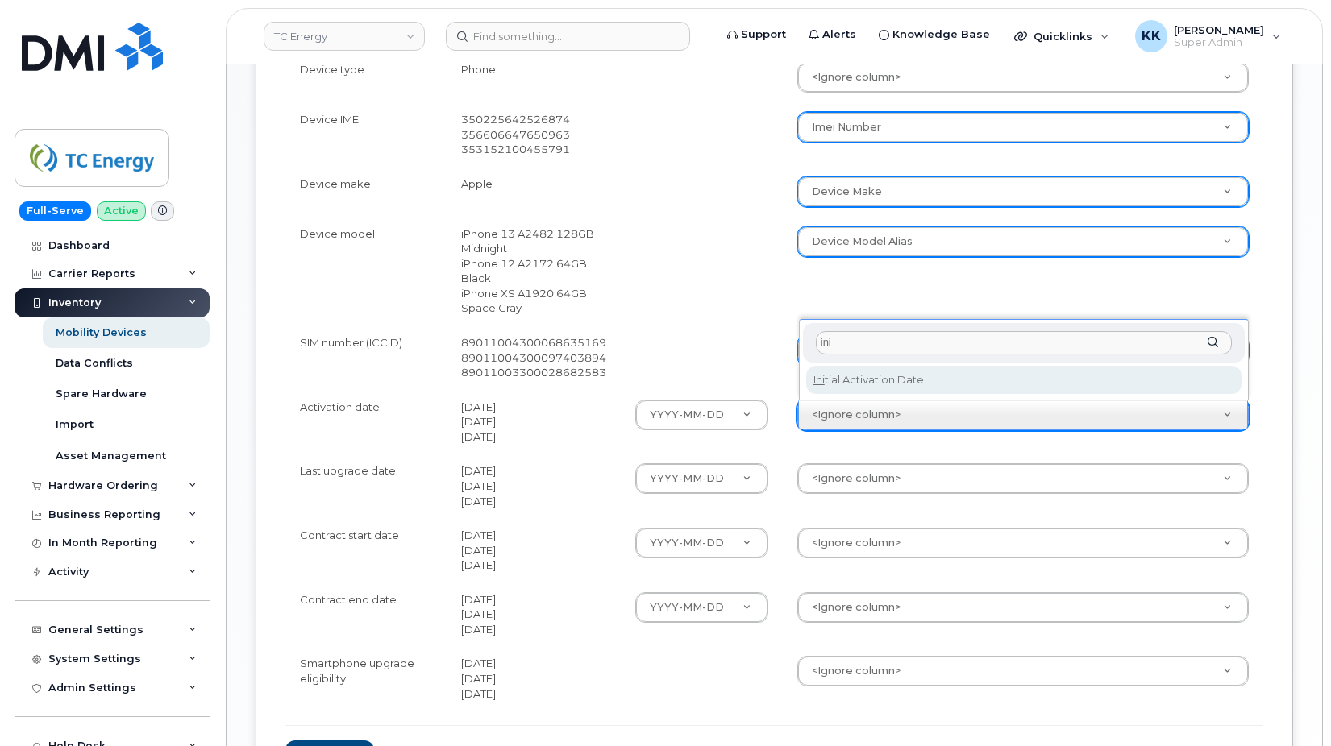
type input "ini"
select select "initial_activation_date"
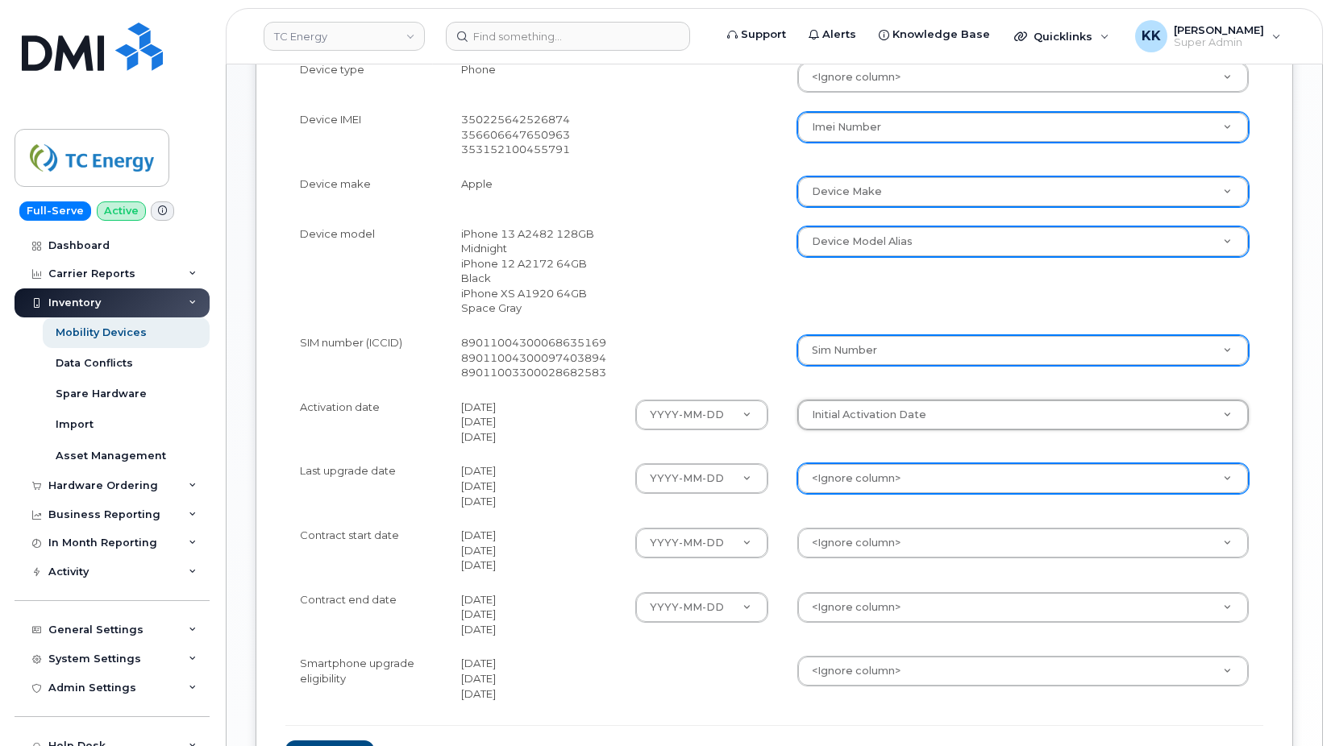
click at [866, 480] on body "TC Energy Support Alerts Knowledge Base Quicklinks Suspend / Cancel Device Chan…" at bounding box center [665, 82] width 1331 height 1645
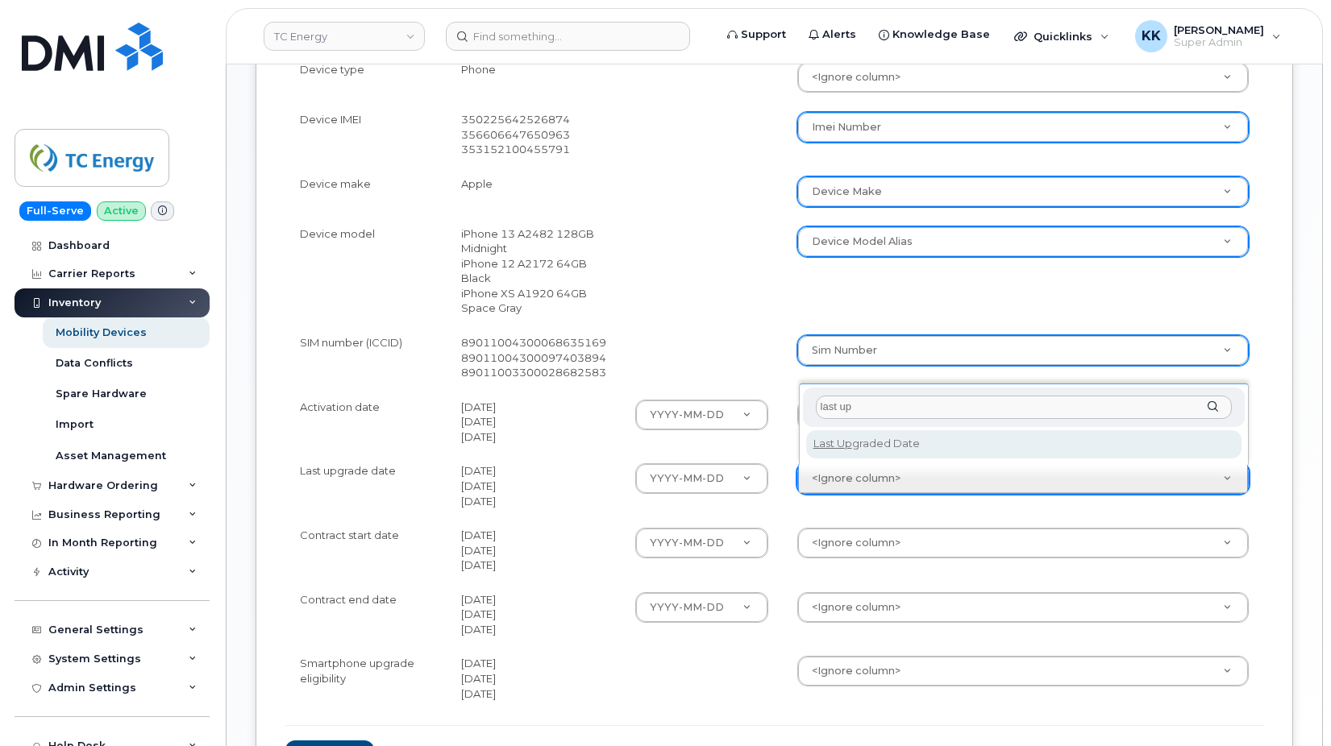
type input "last up"
select select "last_upgraded_date"
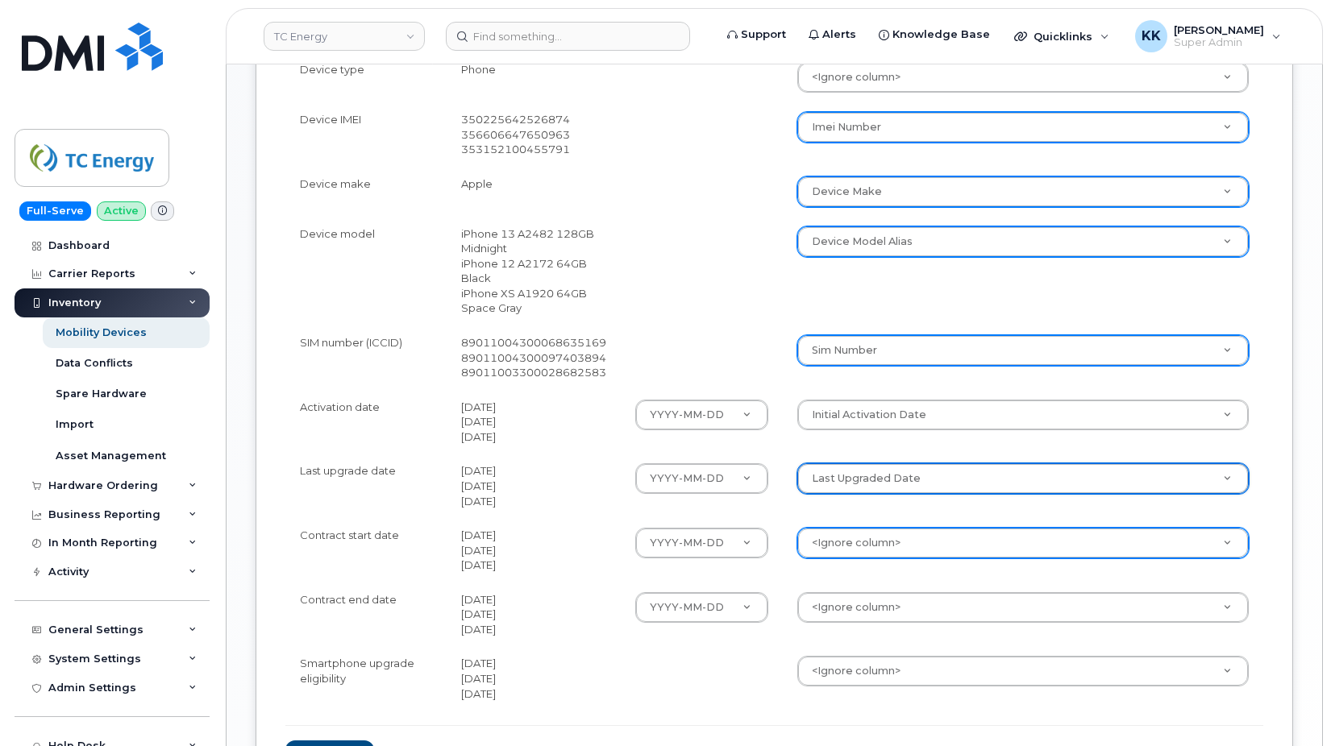
click at [874, 537] on body "TC Energy Support Alerts Knowledge Base Quicklinks Suspend / Cancel Device Chan…" at bounding box center [665, 82] width 1331 height 1645
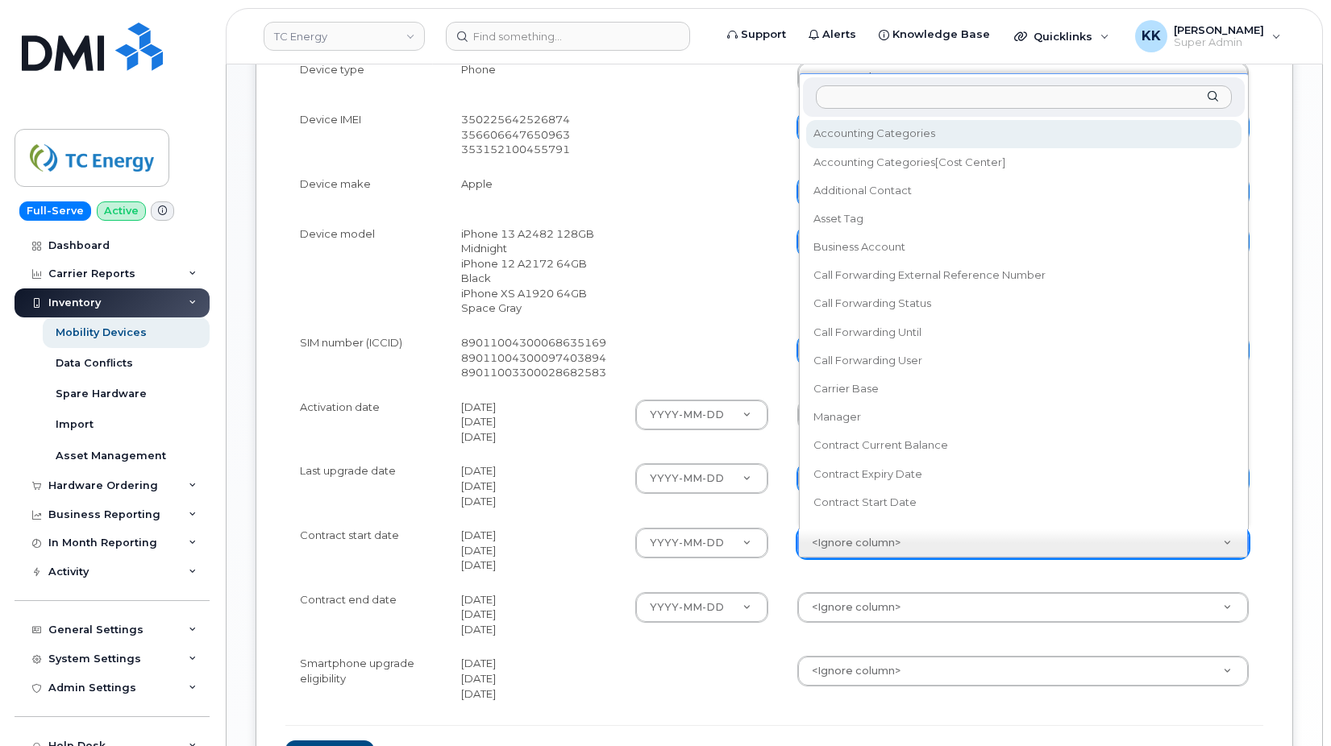
scroll to position [15, 0]
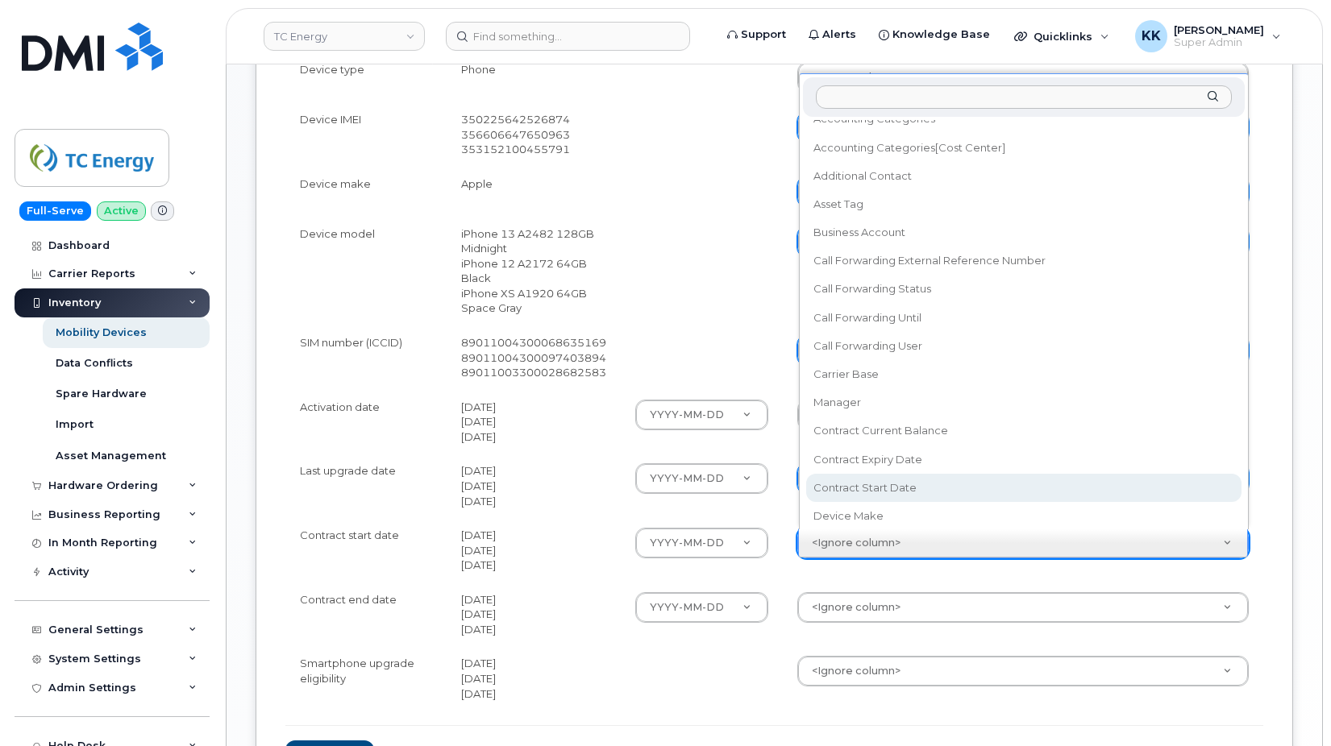
select select "contract_start_date"
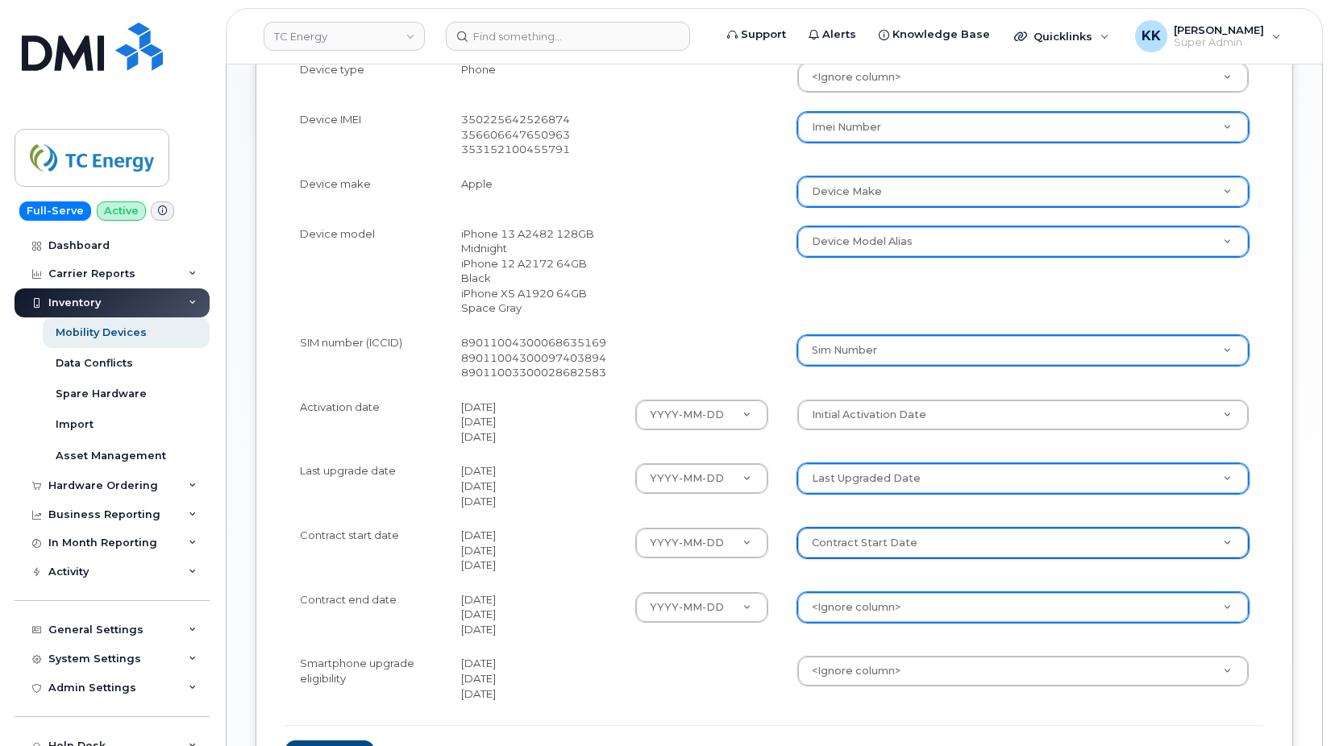
click at [870, 605] on body "TC Energy Support Alerts Knowledge Base Quicklinks Suspend / Cancel Device Chan…" at bounding box center [665, 82] width 1331 height 1645
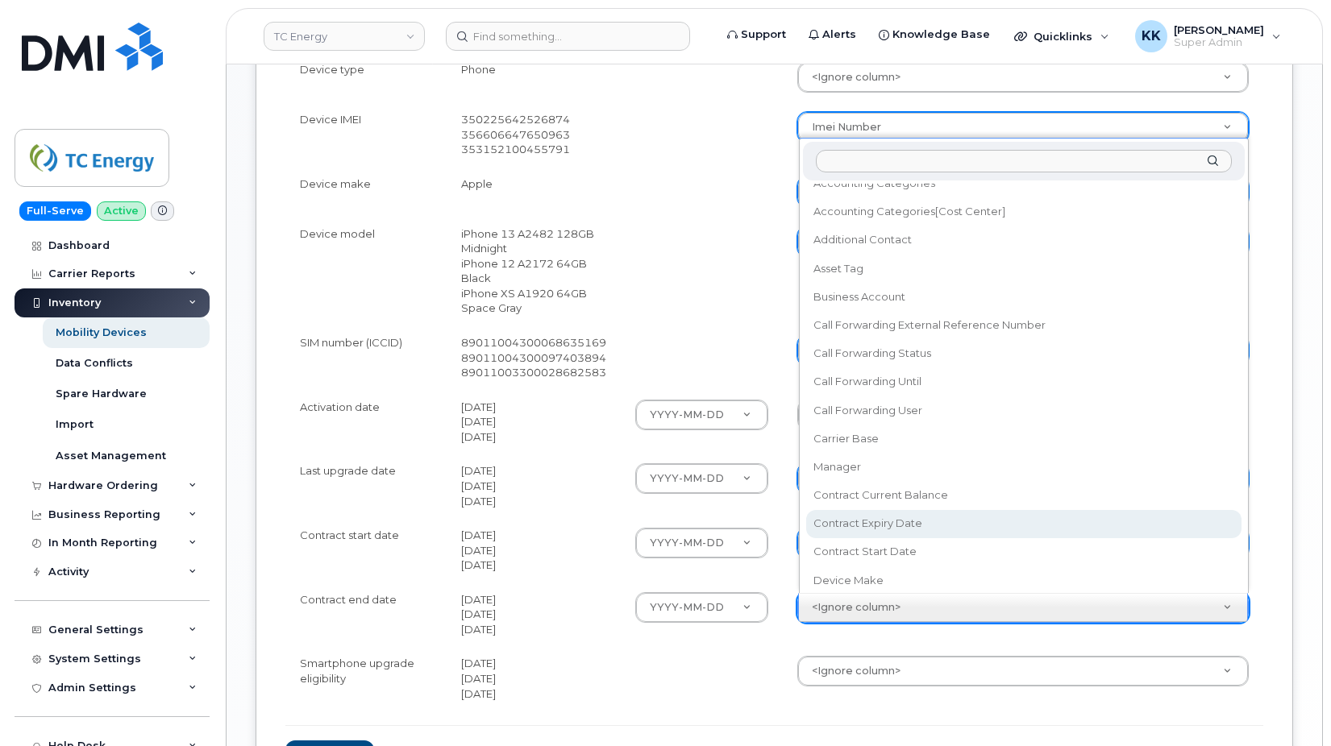
select select "contract_expiry_date"
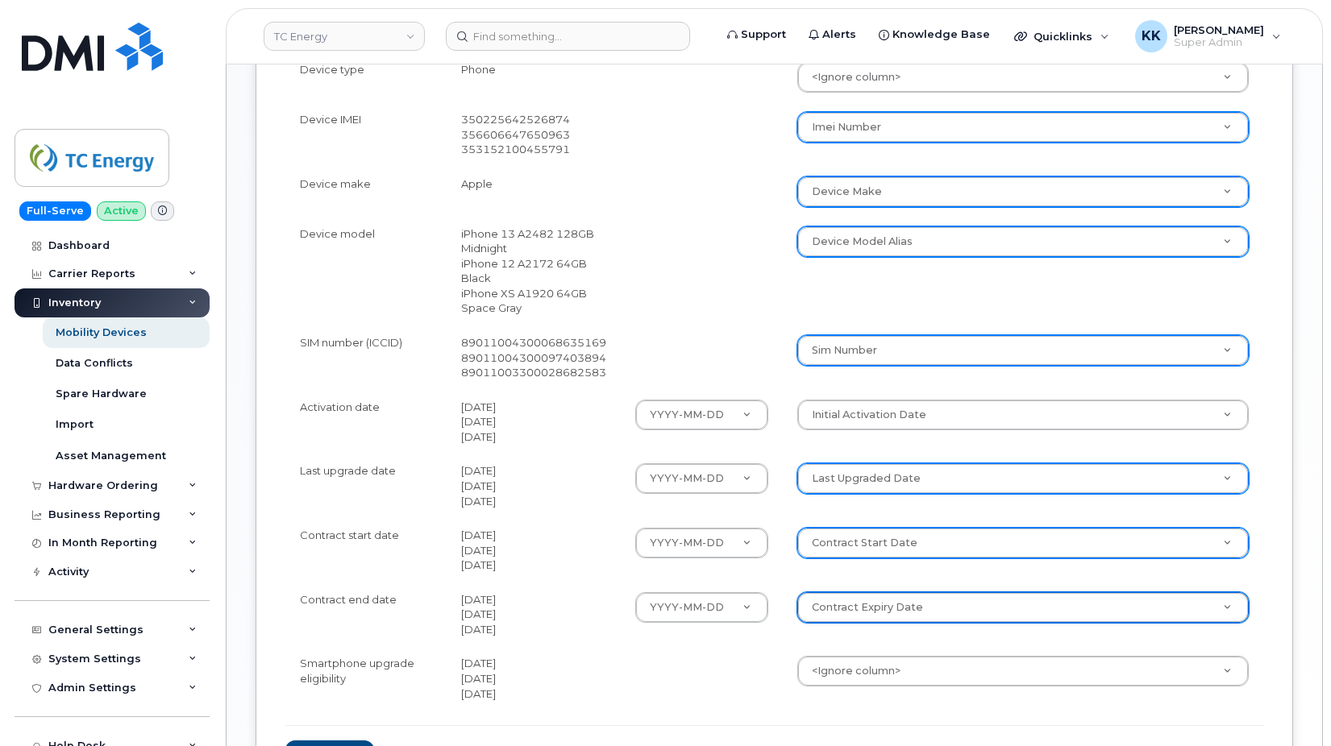
click at [844, 669] on body "TC Energy Support Alerts Knowledge Base Quicklinks Suspend / Cancel Device Chan…" at bounding box center [665, 82] width 1331 height 1645
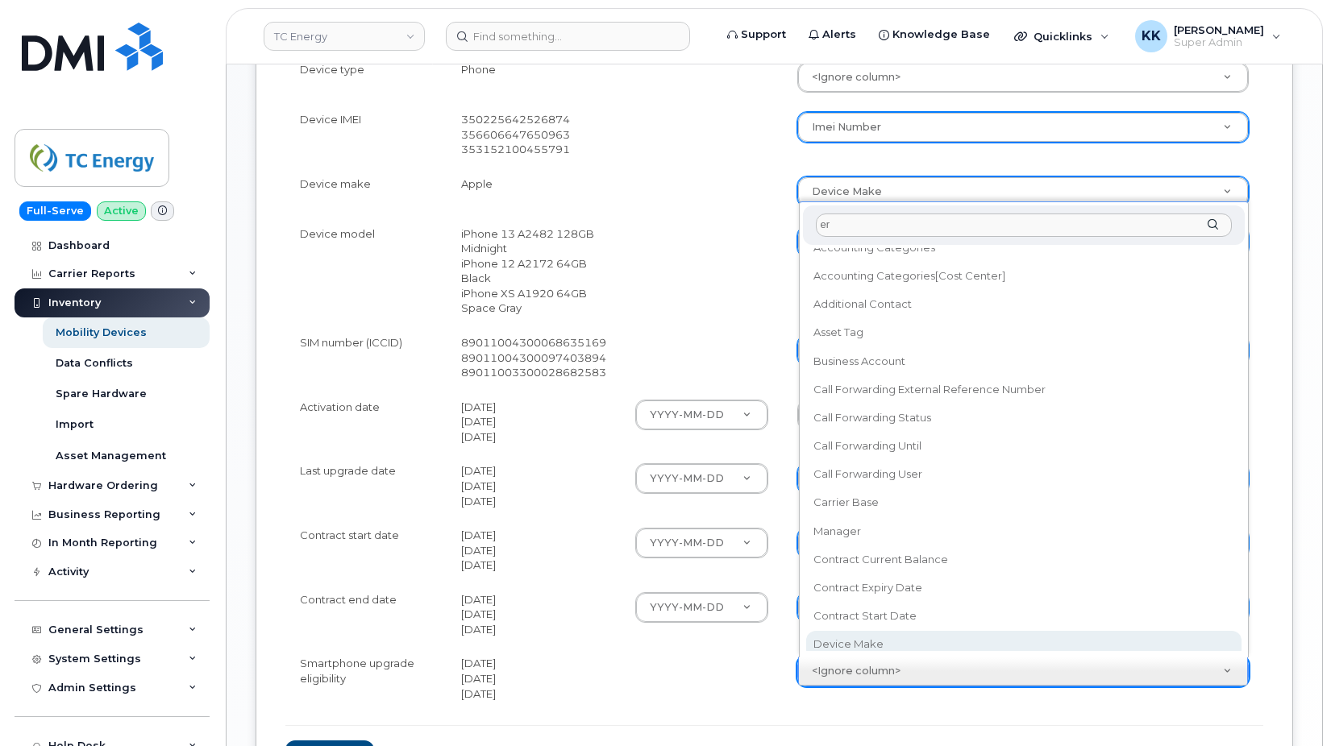
scroll to position [0, 0]
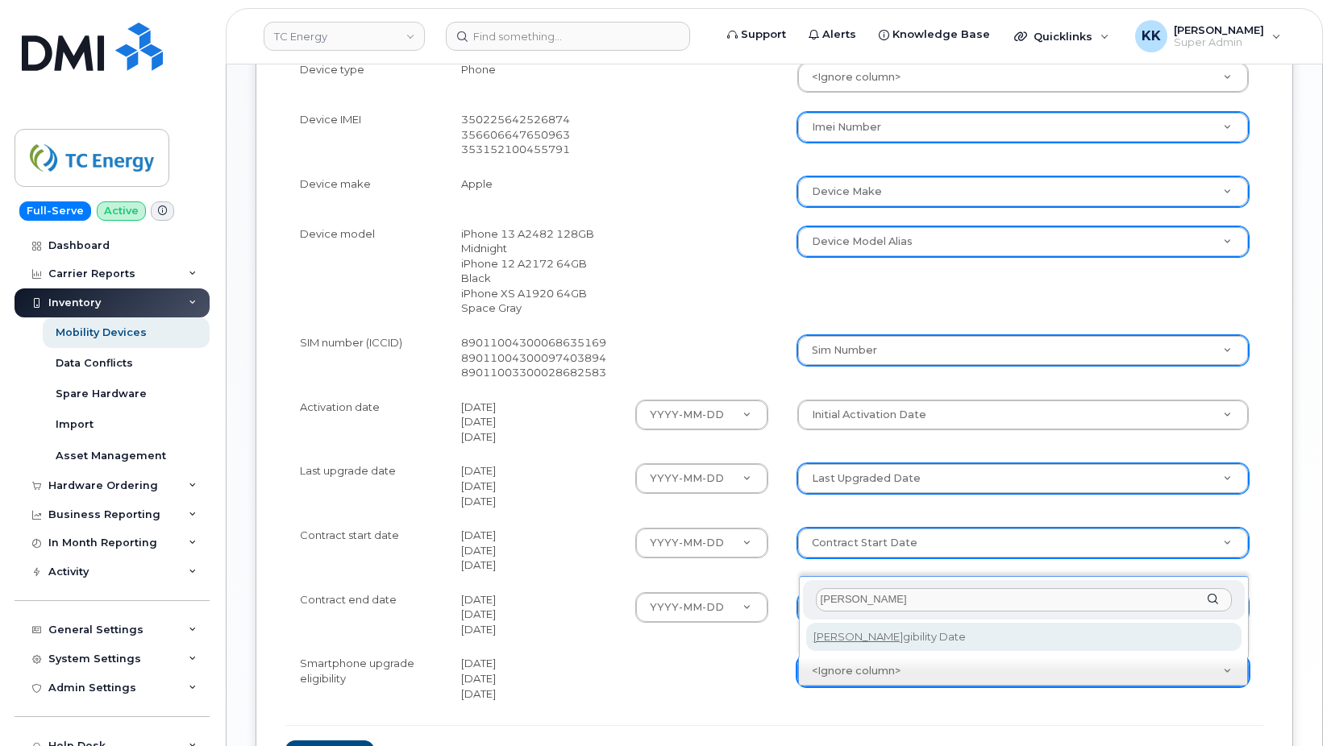
type input "eli"
select select "eligibility_date"
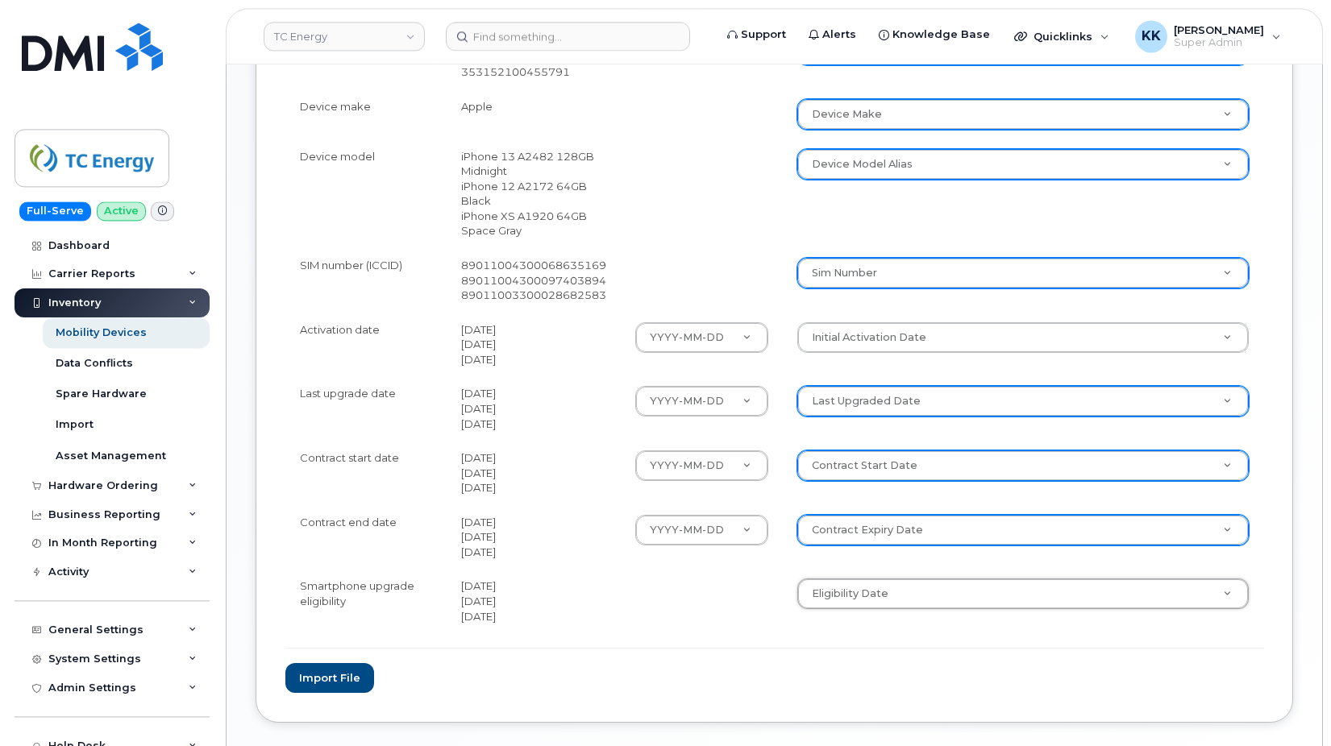
scroll to position [822, 0]
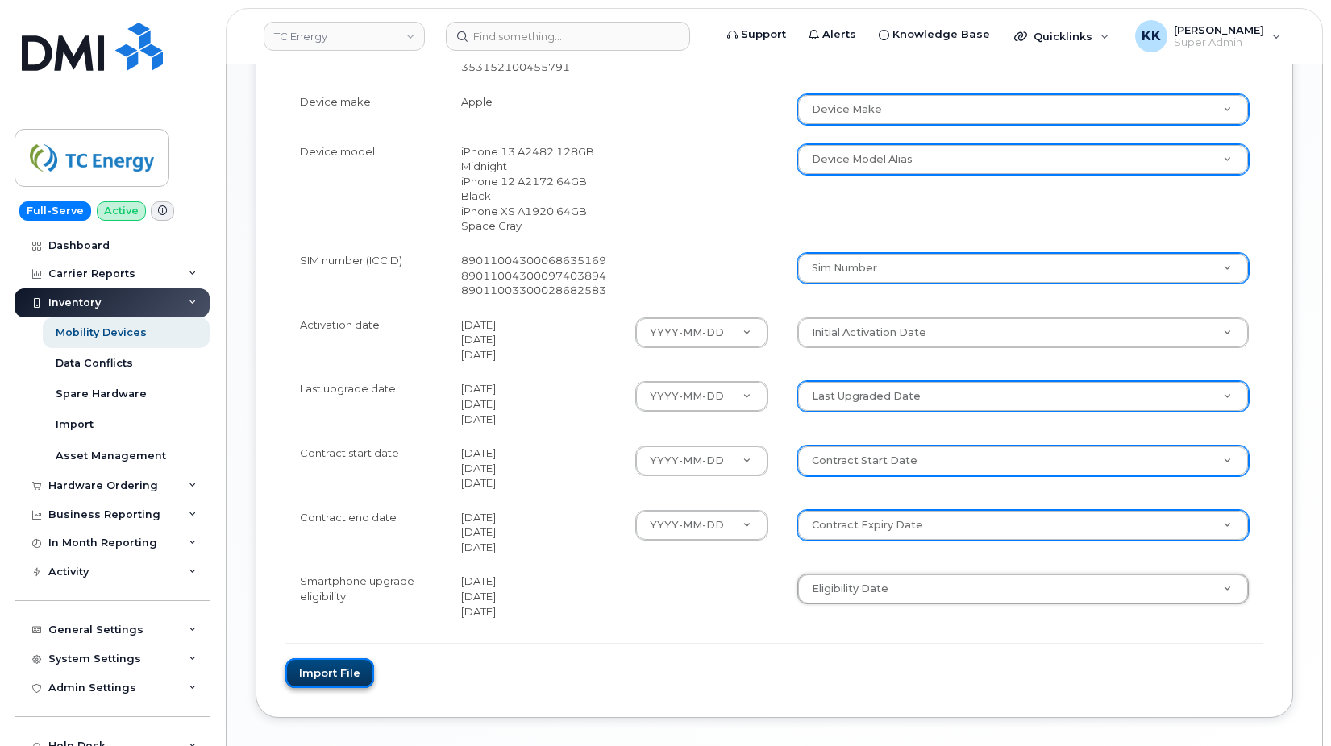
click at [346, 673] on button "Import file" at bounding box center [329, 674] width 89 height 30
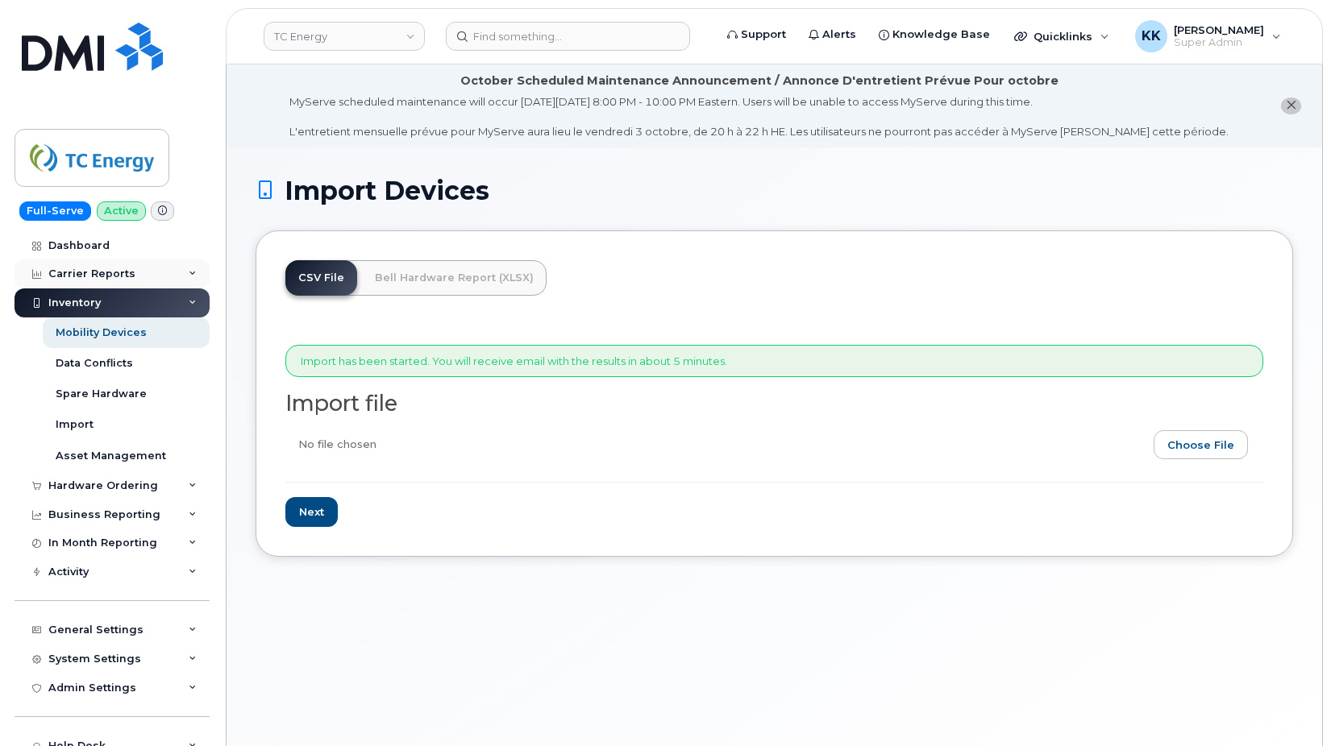
click at [84, 274] on div "Carrier Reports" at bounding box center [91, 274] width 87 height 13
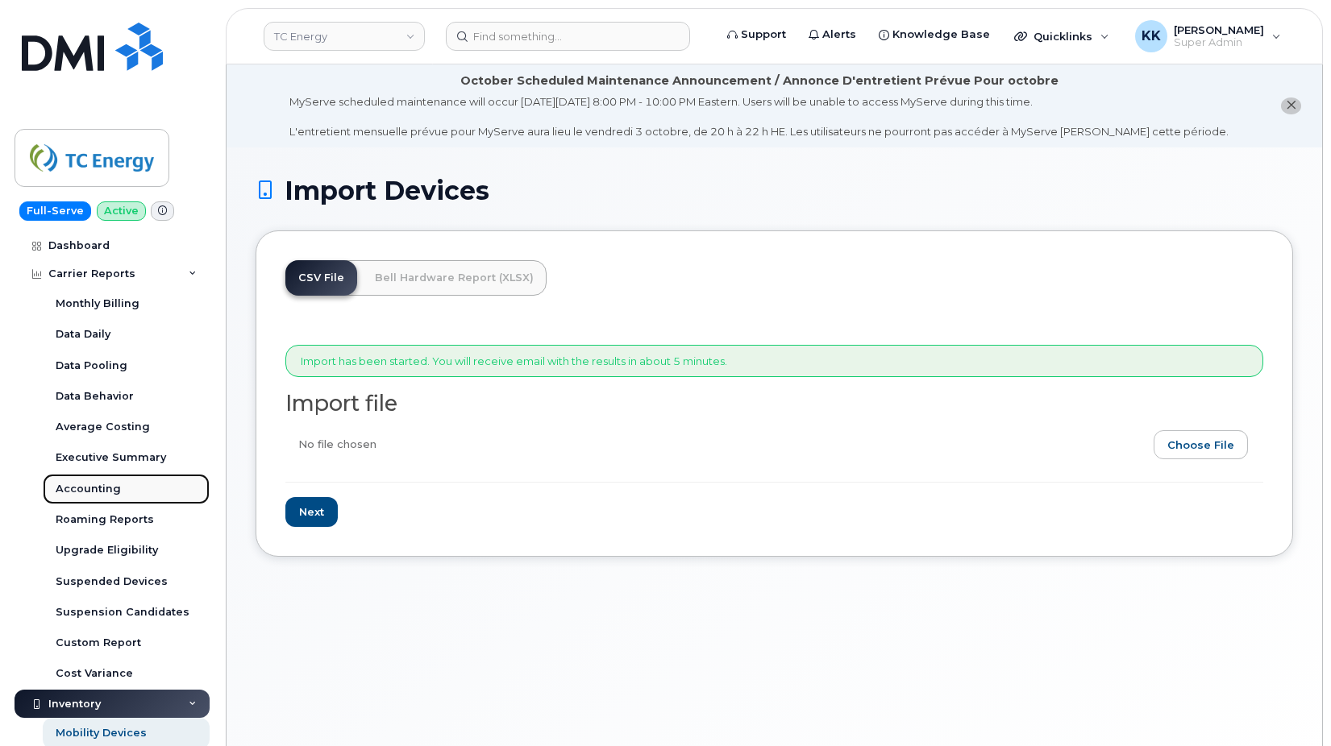
click at [106, 485] on div "Accounting" at bounding box center [88, 489] width 65 height 15
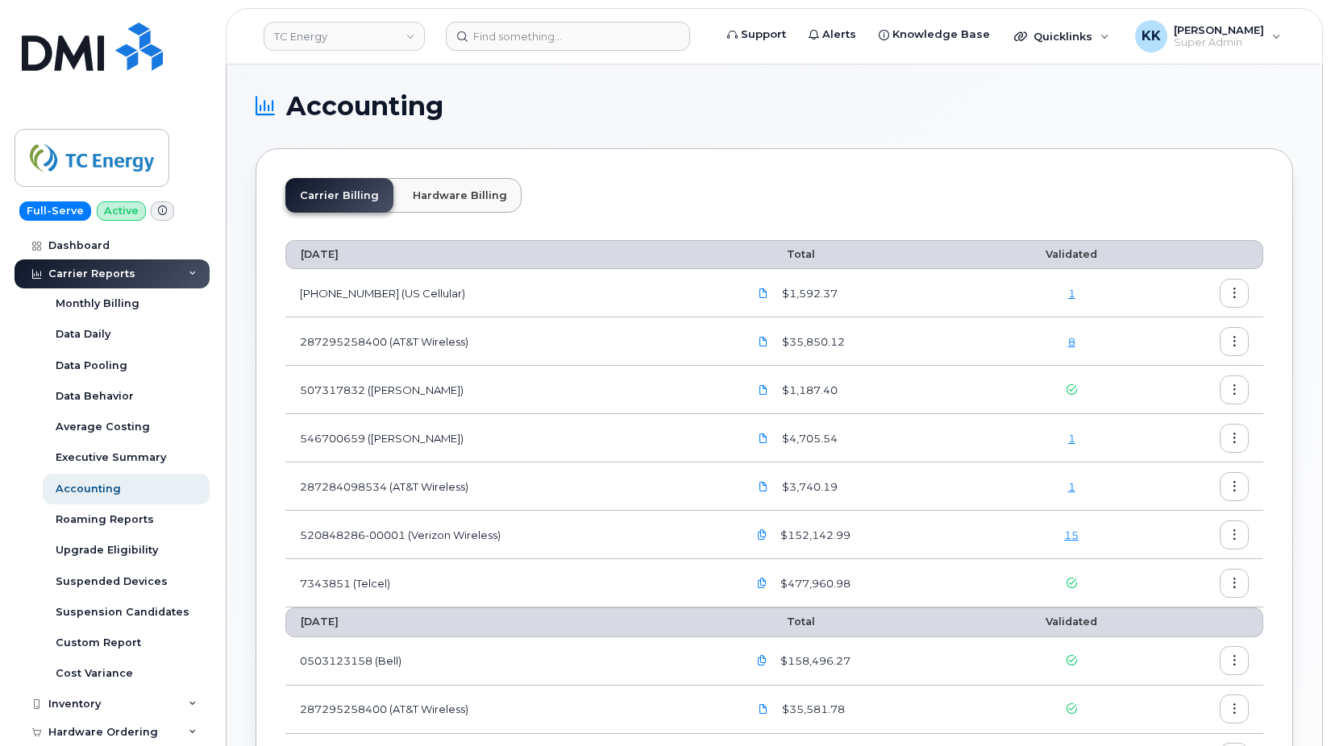
click at [1074, 294] on link "1" at bounding box center [1071, 293] width 7 height 13
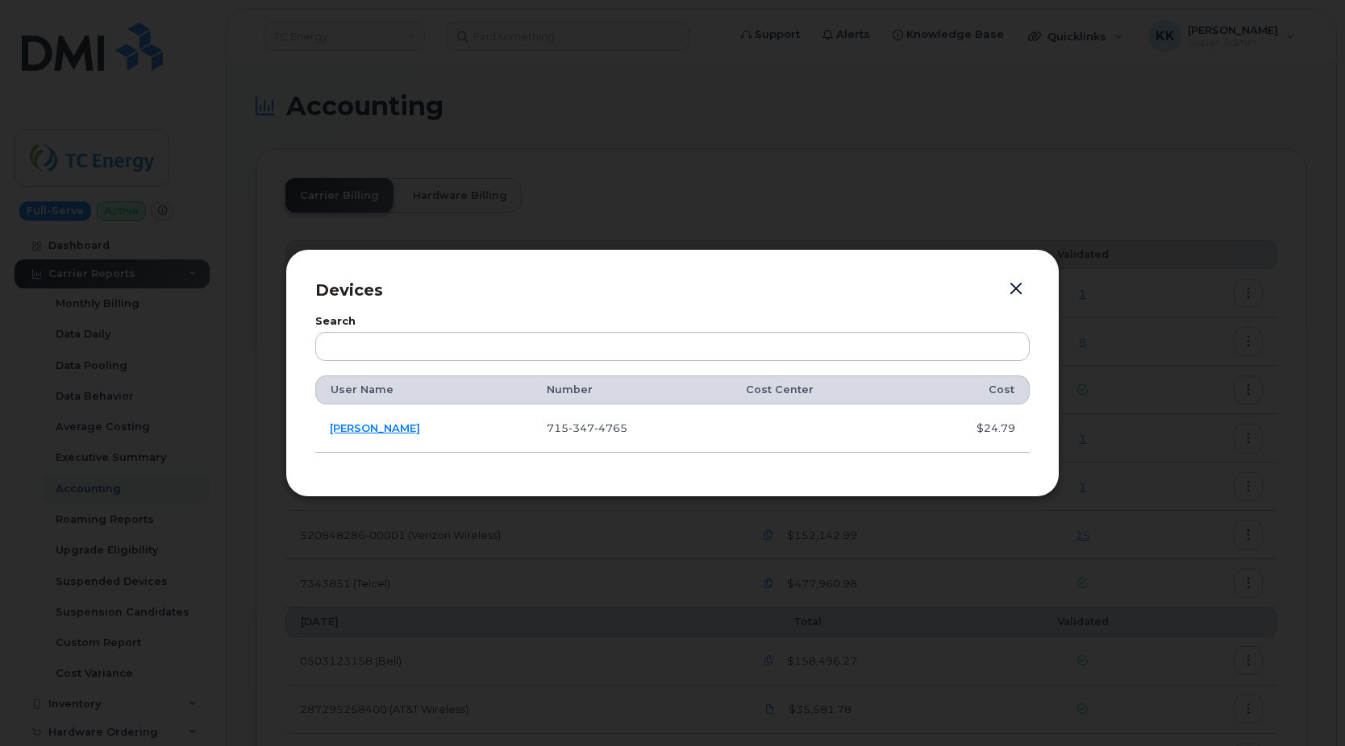
click at [1021, 289] on button "button" at bounding box center [1016, 289] width 24 height 23
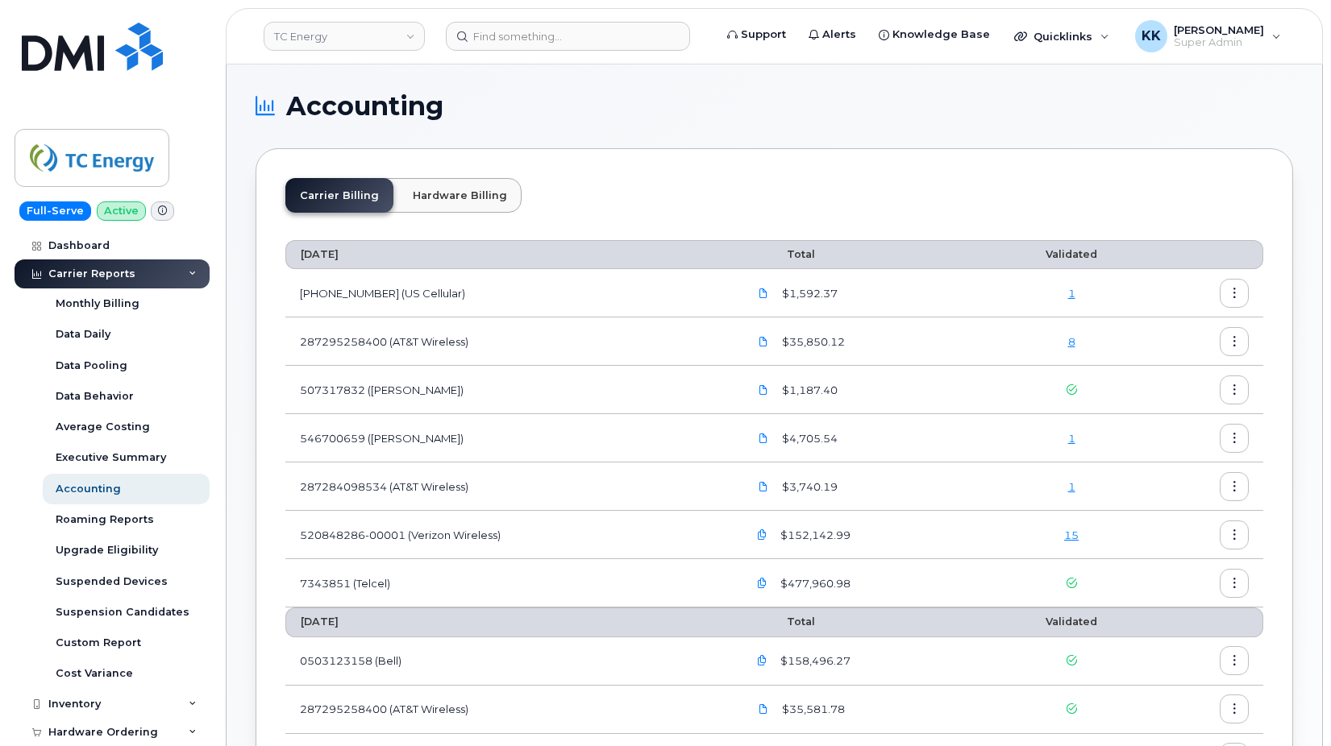
click at [1072, 339] on link "8" at bounding box center [1071, 341] width 7 height 13
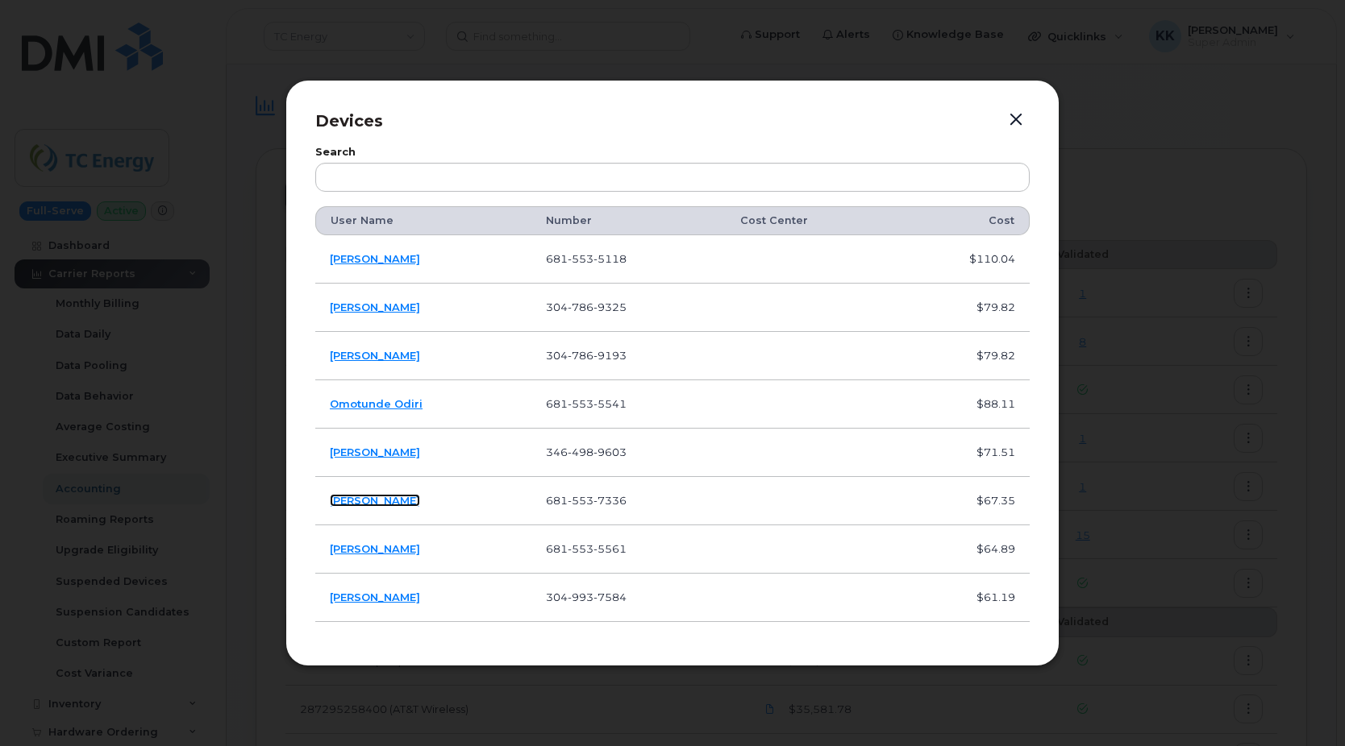
drag, startPoint x: 368, startPoint y: 500, endPoint x: 364, endPoint y: 531, distance: 31.7
click at [1016, 124] on button "button" at bounding box center [1016, 120] width 24 height 23
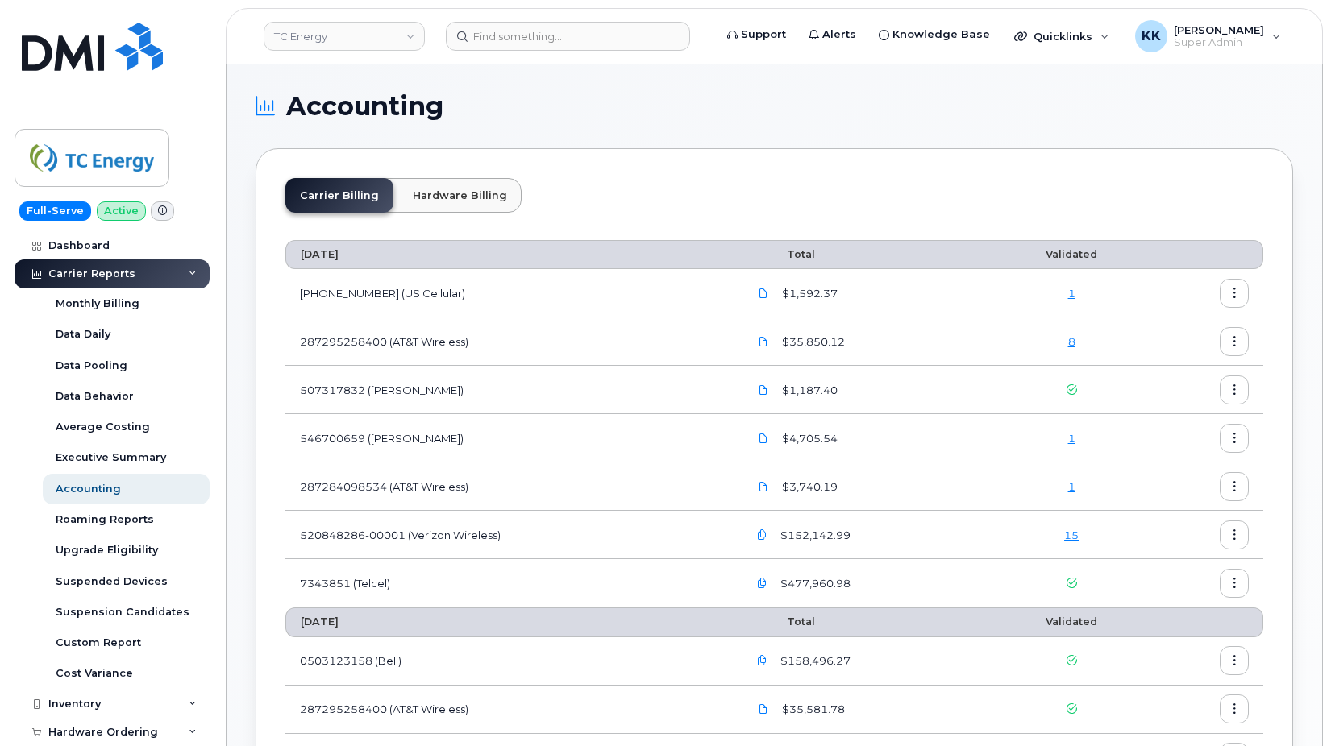
click at [1070, 439] on link "1" at bounding box center [1071, 438] width 7 height 13
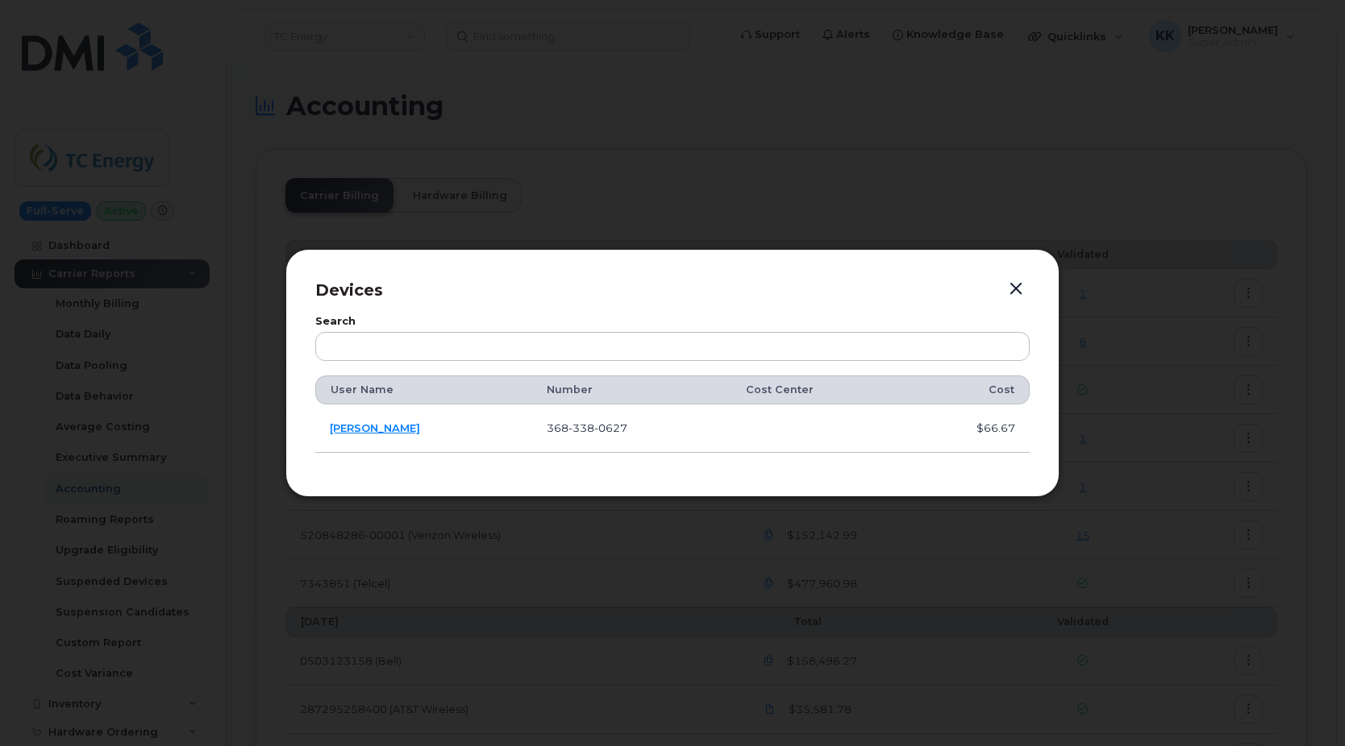
click at [1008, 292] on button "button" at bounding box center [1016, 289] width 24 height 23
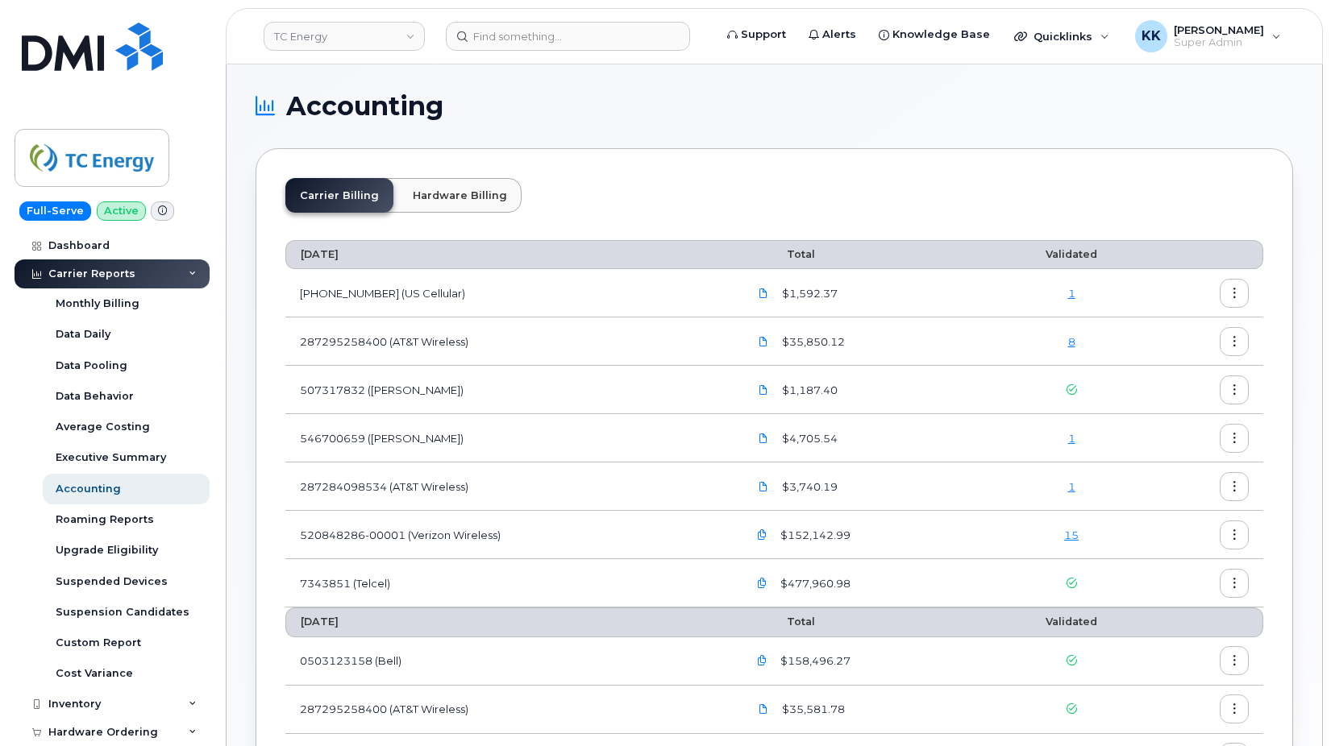
click at [1069, 486] on link "1" at bounding box center [1071, 486] width 7 height 13
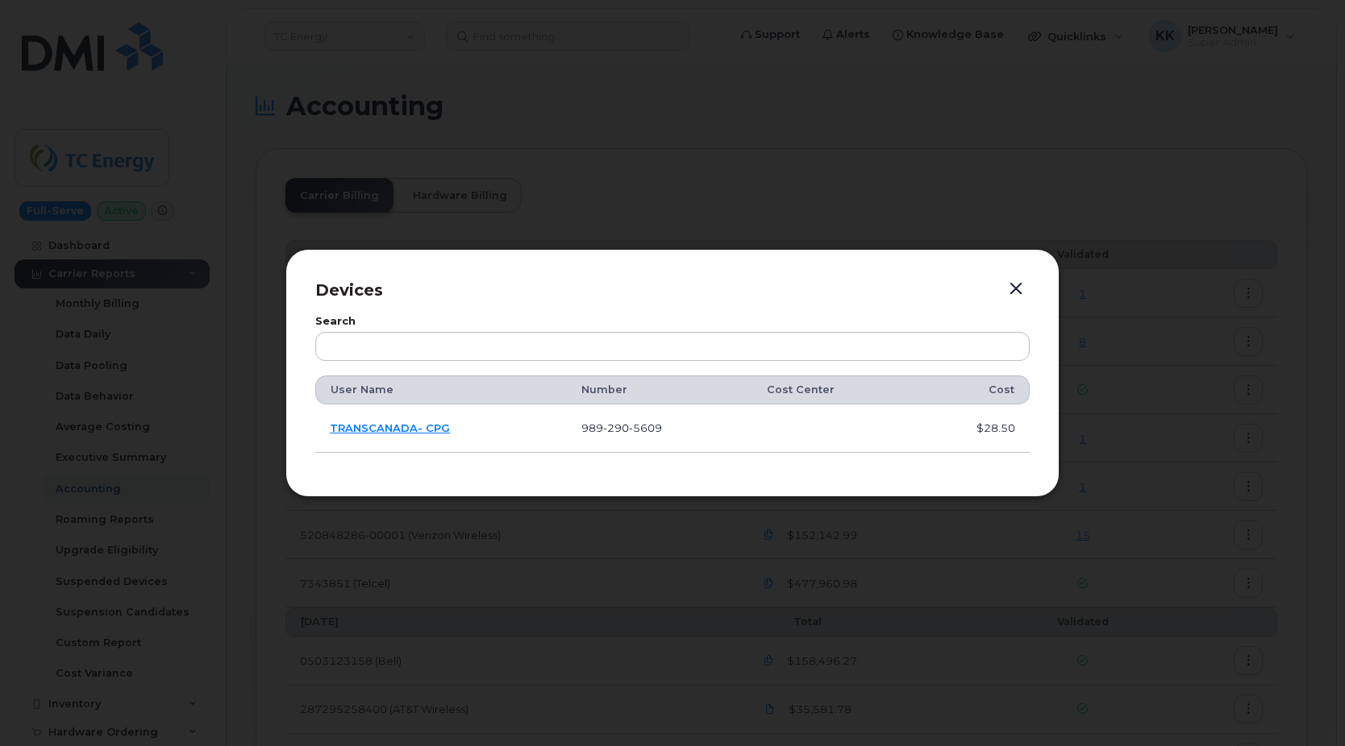
click at [1012, 287] on button "button" at bounding box center [1016, 289] width 24 height 23
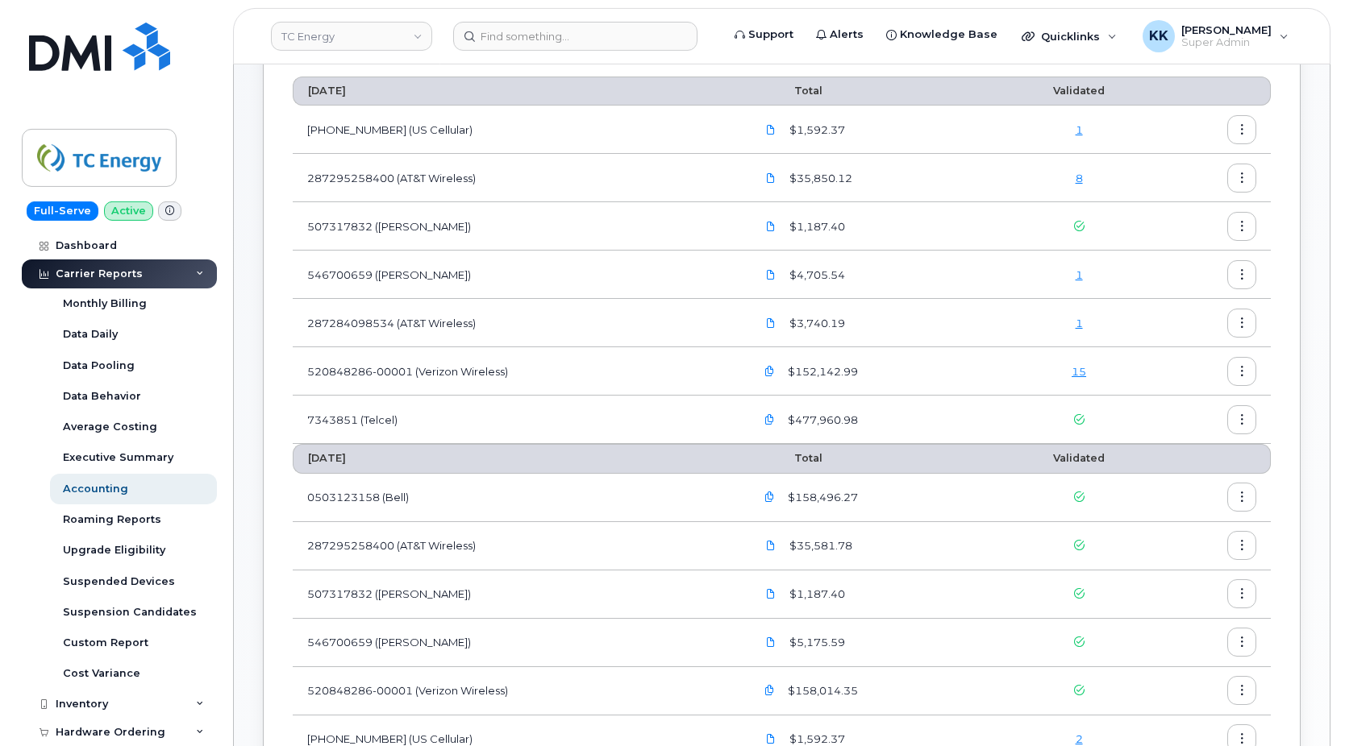
scroll to position [164, 0]
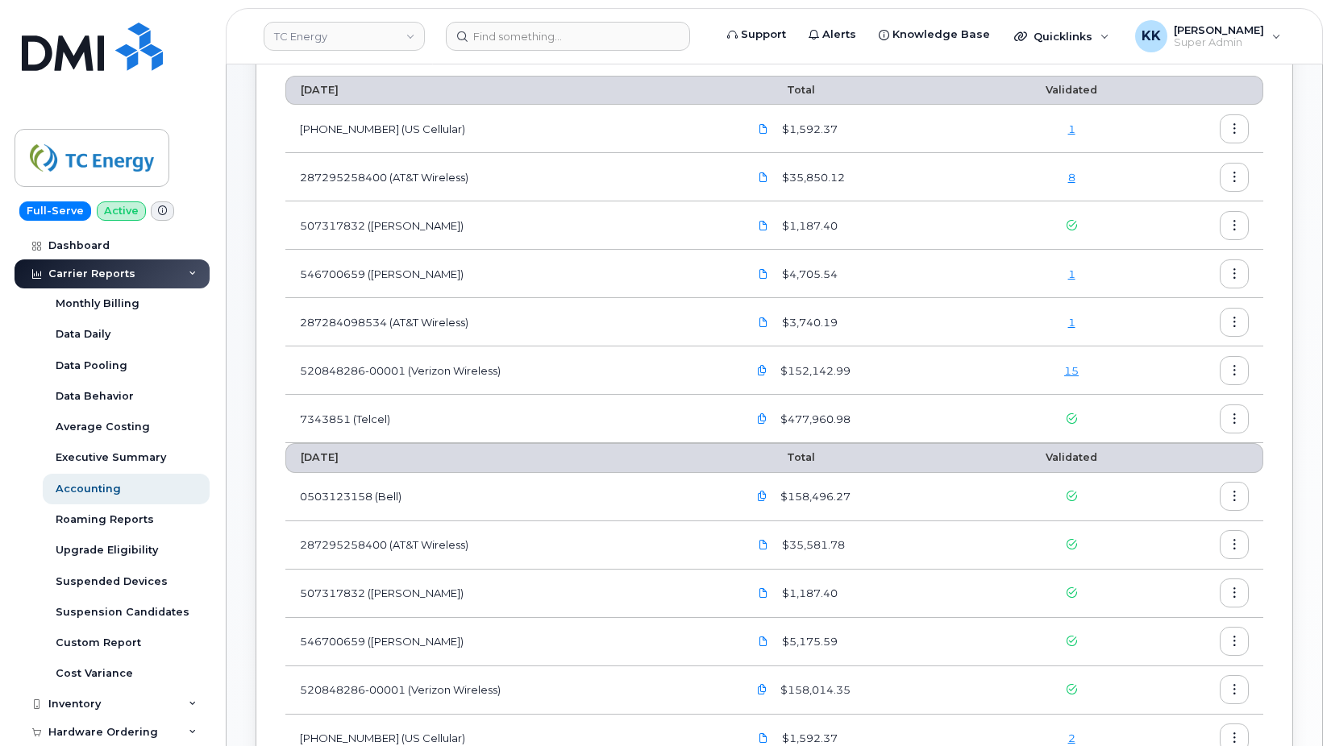
click at [1079, 371] on link "15" at bounding box center [1071, 370] width 15 height 13
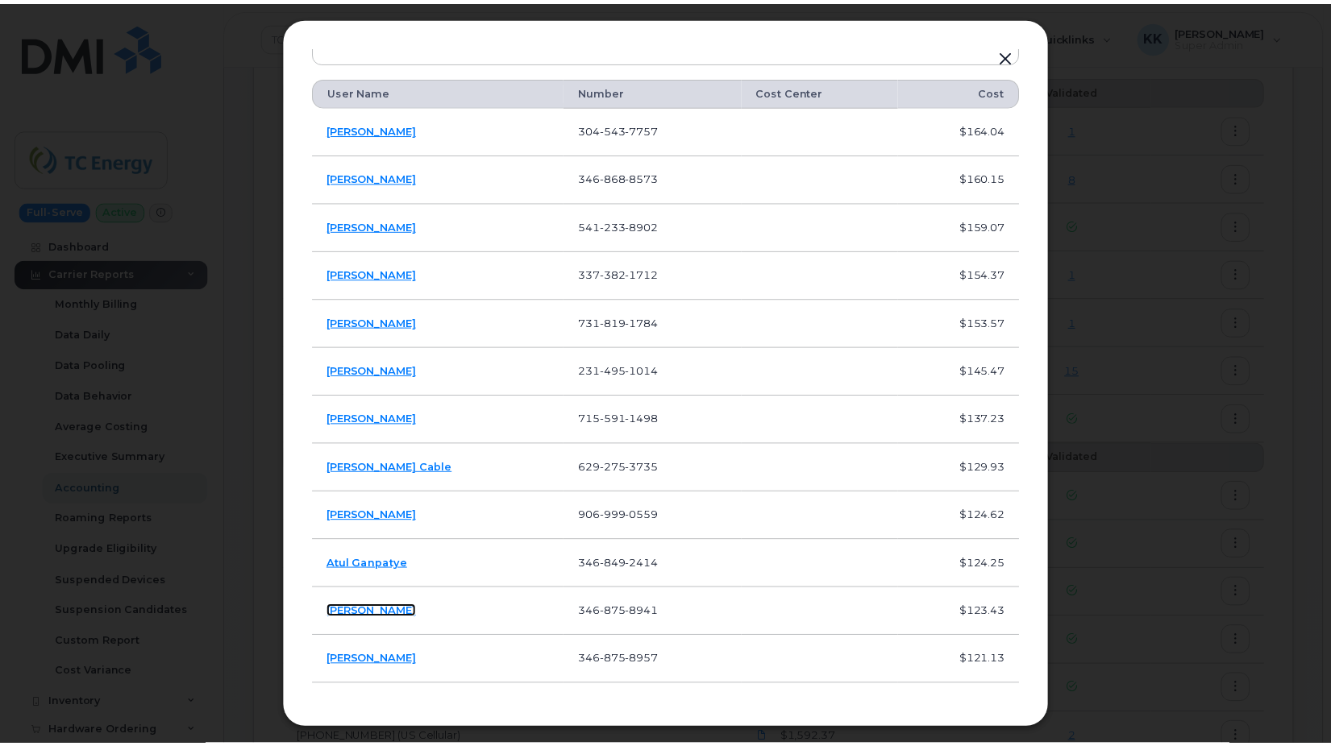
scroll to position [211, 0]
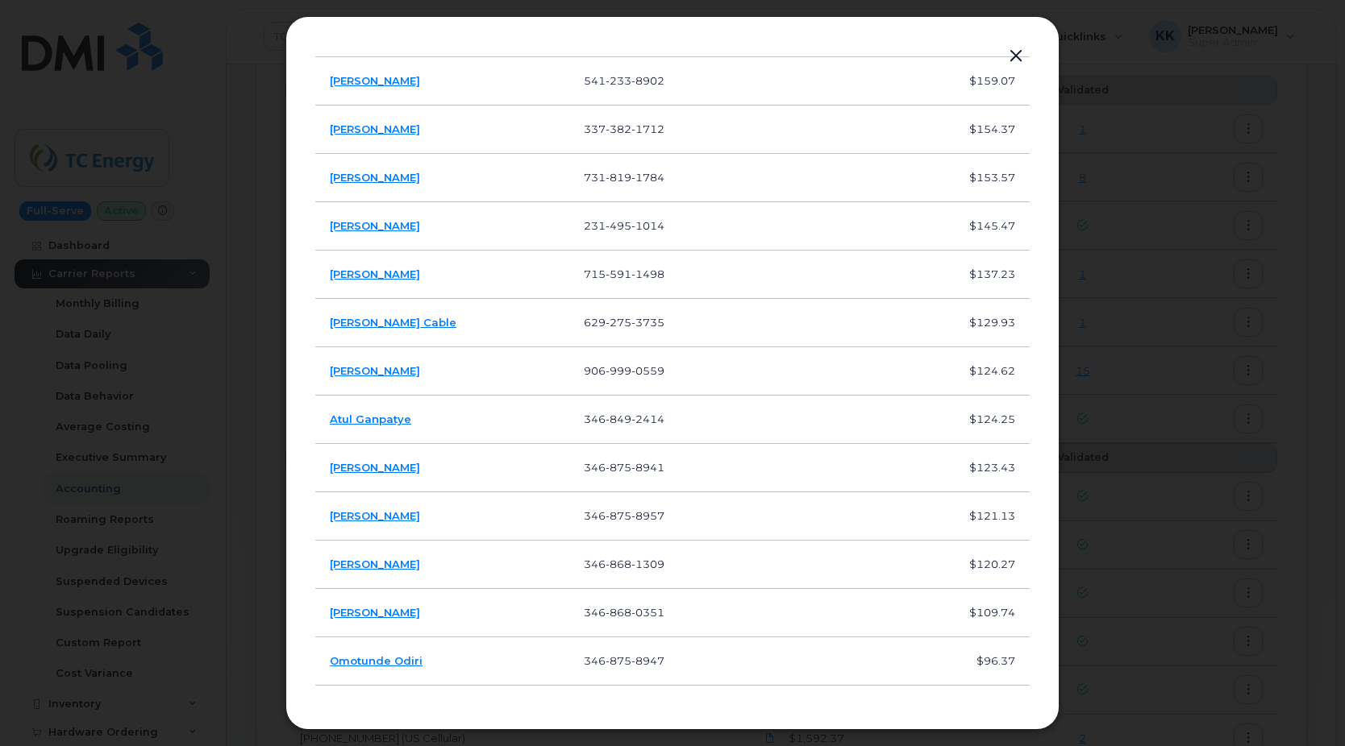
click at [1019, 58] on button "button" at bounding box center [1016, 56] width 24 height 23
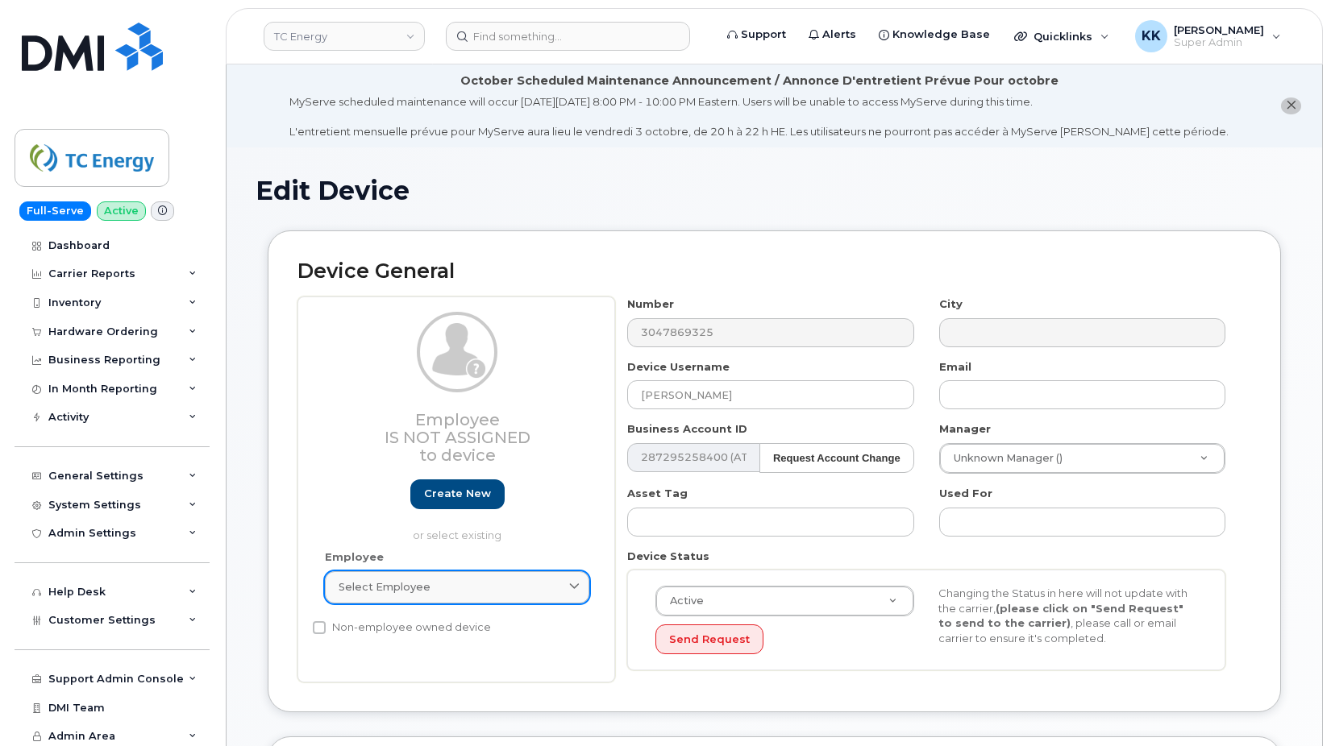
click at [395, 584] on span "Select employee" at bounding box center [385, 587] width 92 height 15
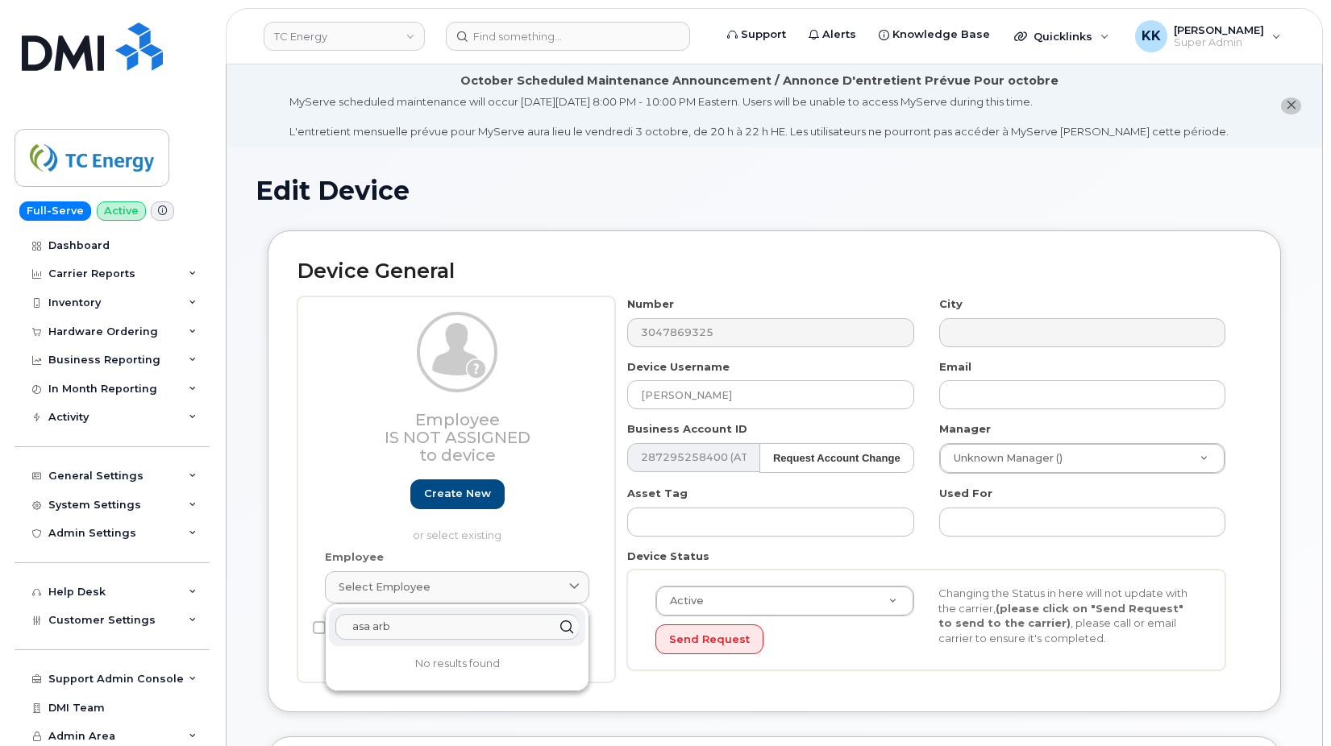
drag, startPoint x: 368, startPoint y: 628, endPoint x: 266, endPoint y: 628, distance: 102.4
click at [335, 628] on input "asa arb" at bounding box center [456, 627] width 243 height 26
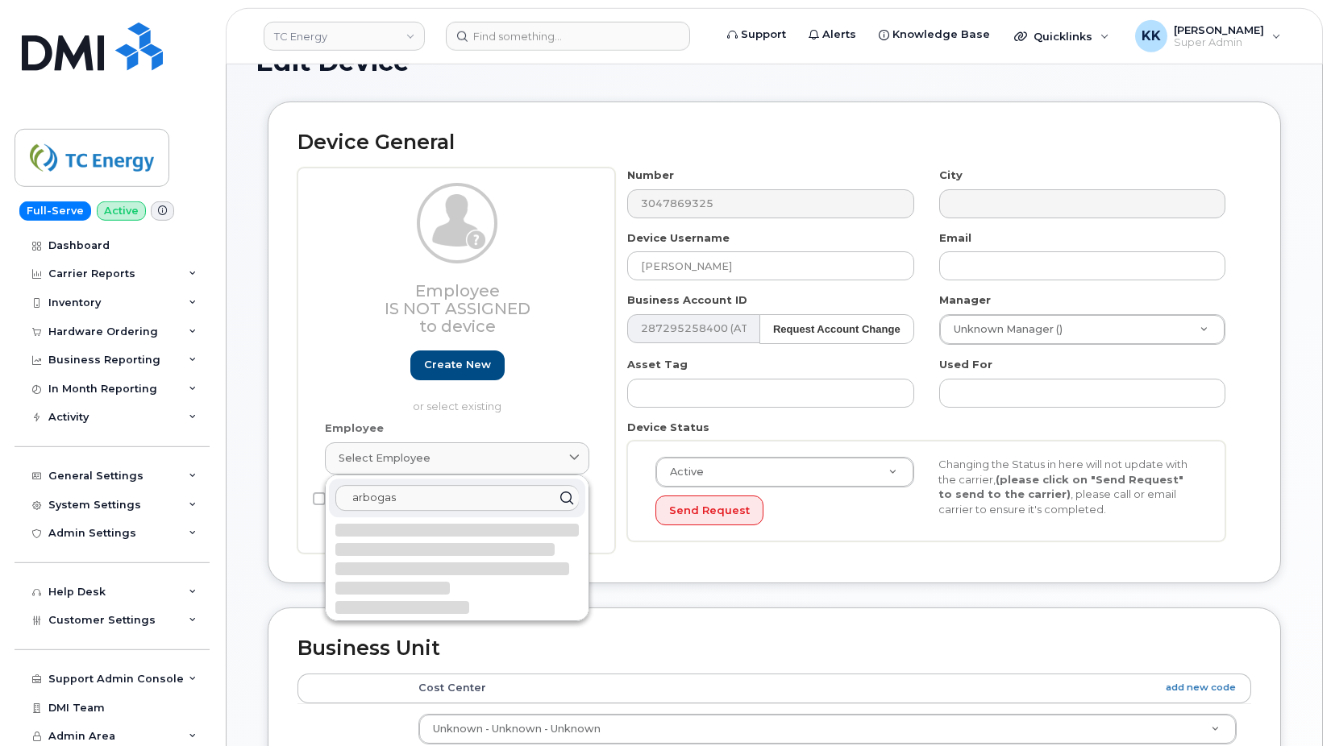
scroll to position [164, 0]
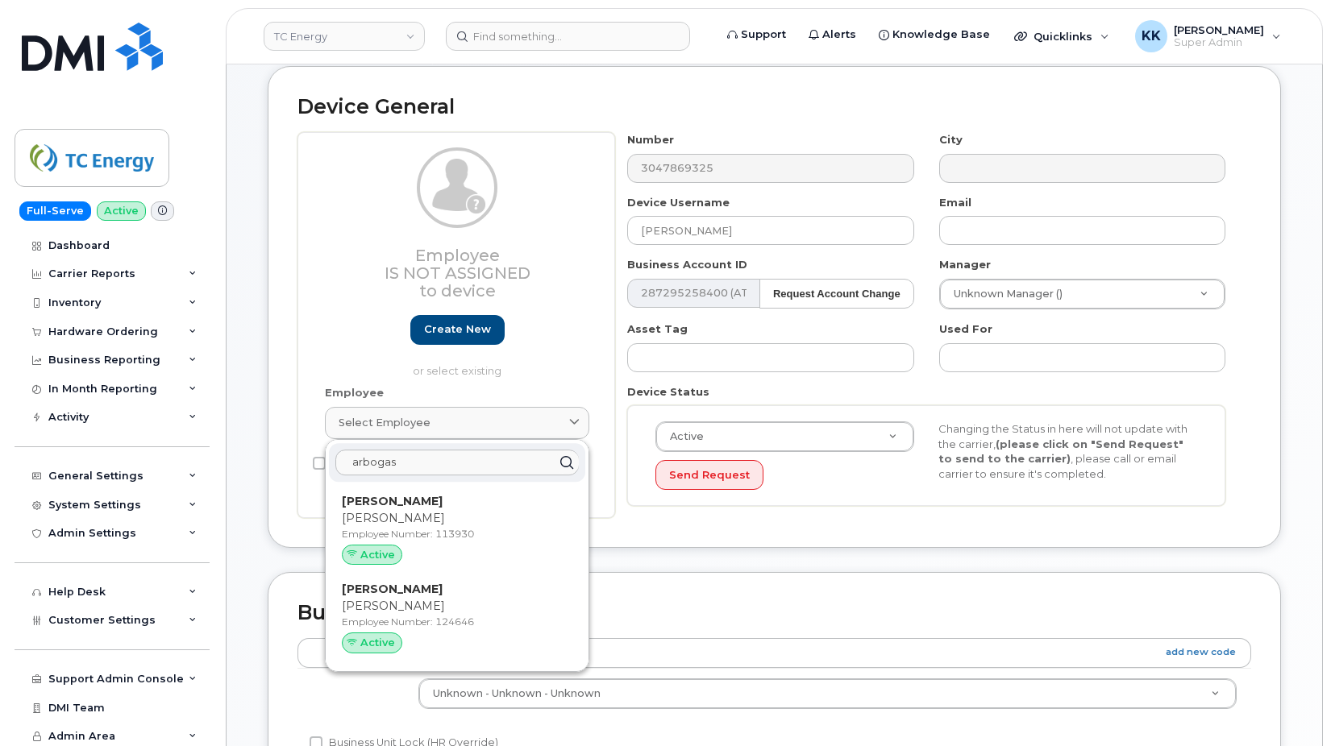
type input "arbogas"
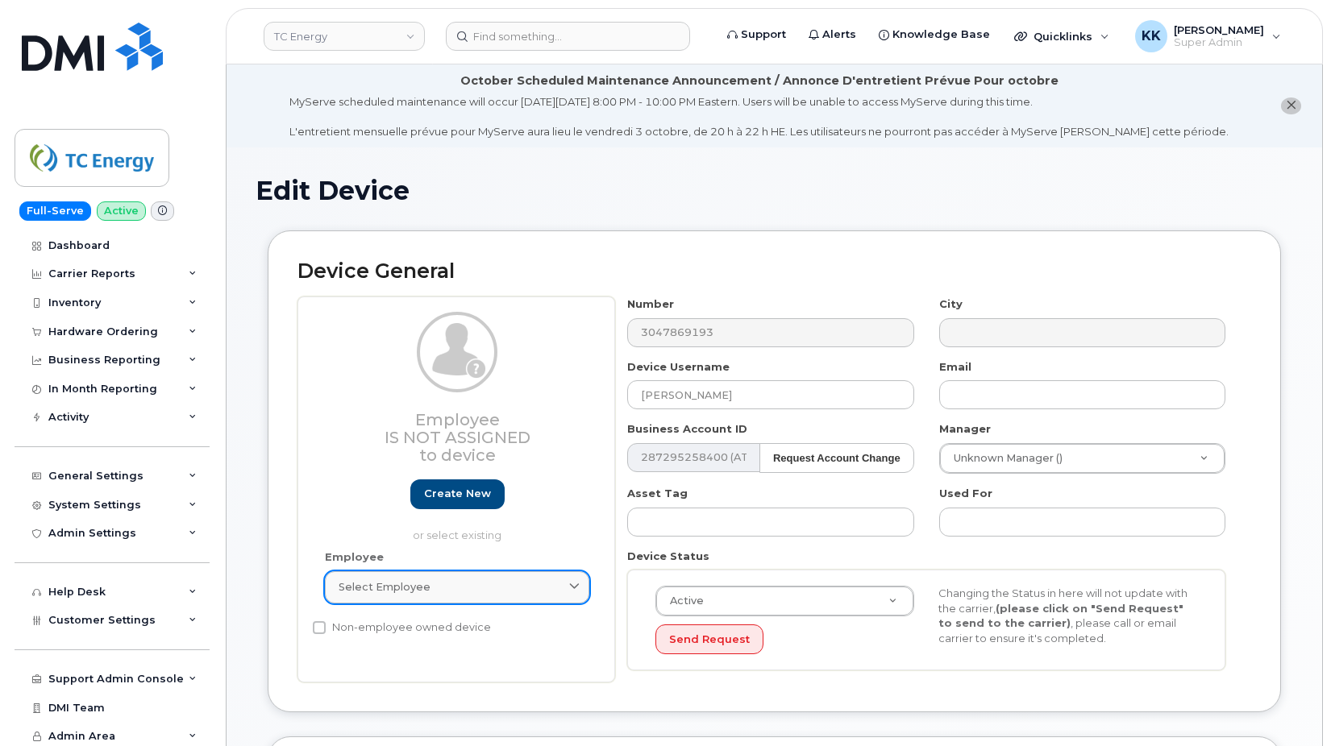
click at [372, 588] on span "Select employee" at bounding box center [385, 587] width 92 height 15
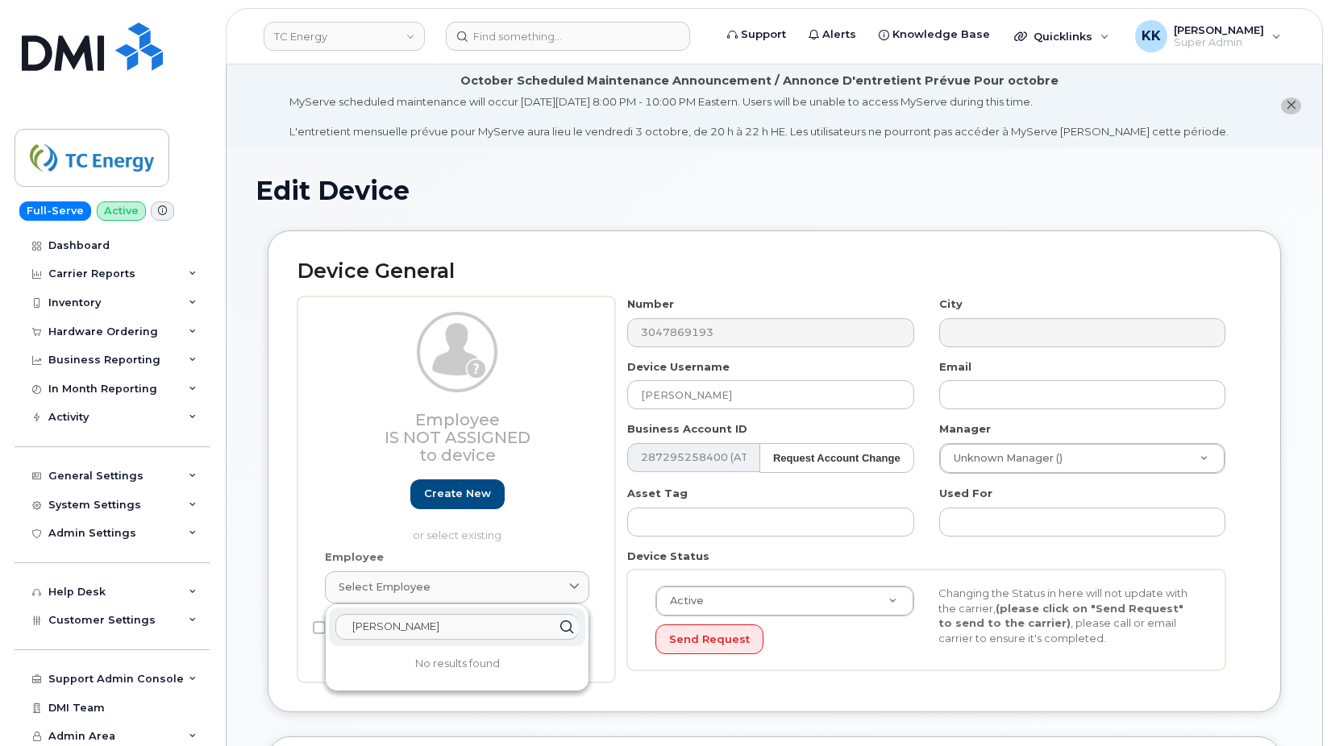
type input "brandon young"
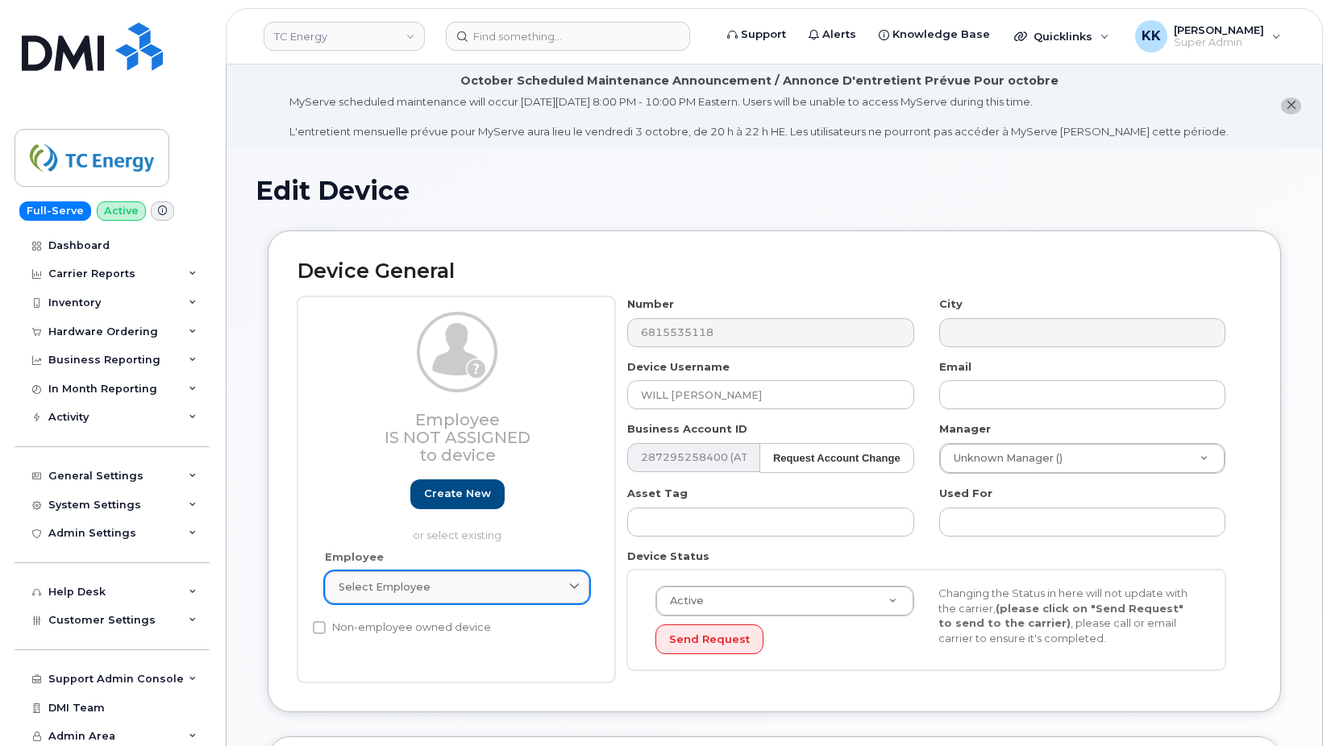
click at [449, 588] on div "Select employee" at bounding box center [457, 587] width 237 height 15
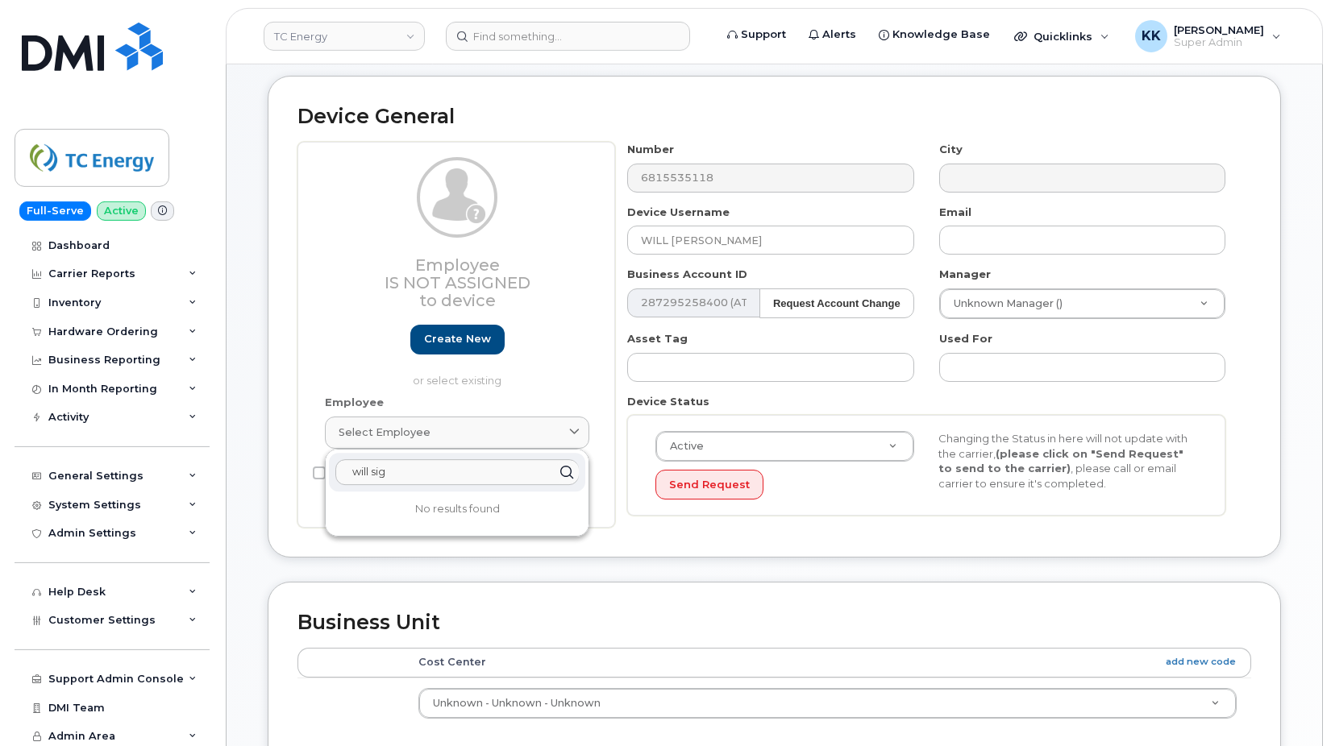
scroll to position [164, 0]
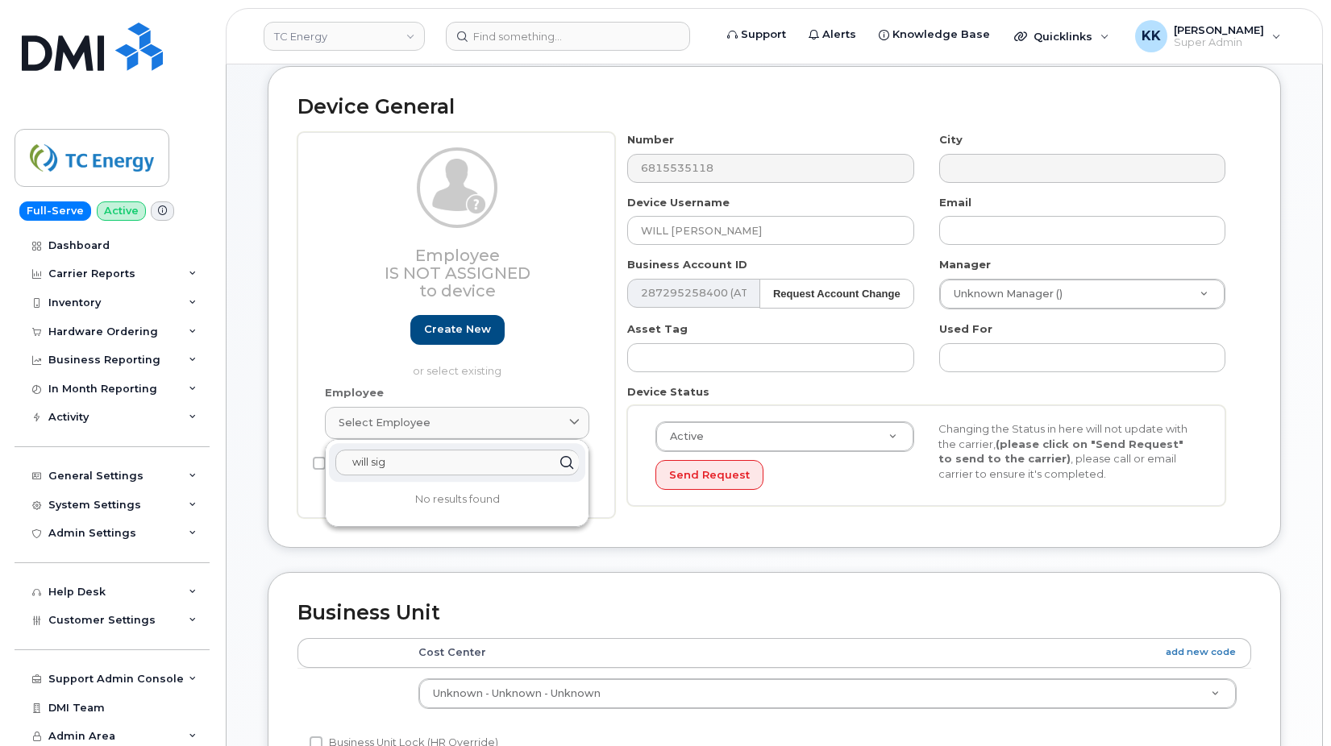
drag, startPoint x: 395, startPoint y: 469, endPoint x: 291, endPoint y: 468, distance: 104.0
click at [335, 468] on input "will sig" at bounding box center [456, 463] width 243 height 26
type input "[PERSON_NAME]"
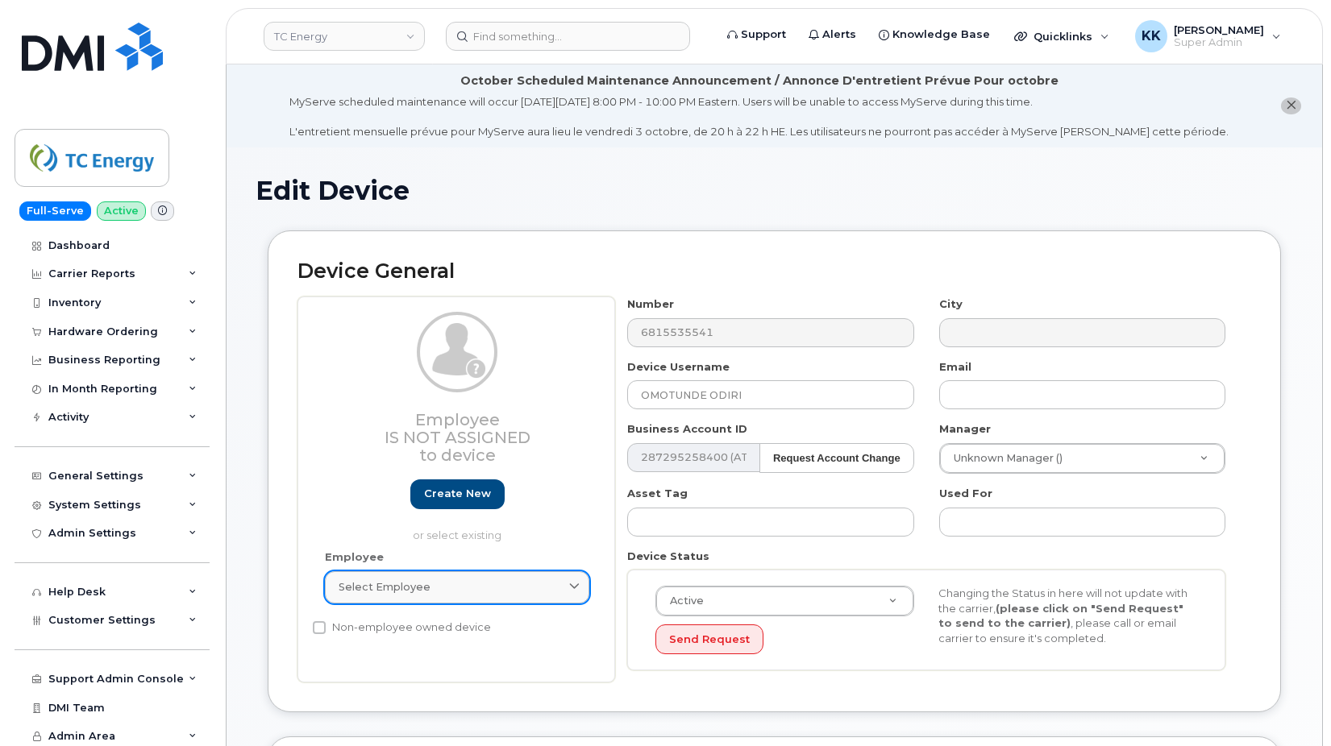
click at [429, 581] on div "Select employee" at bounding box center [457, 587] width 237 height 15
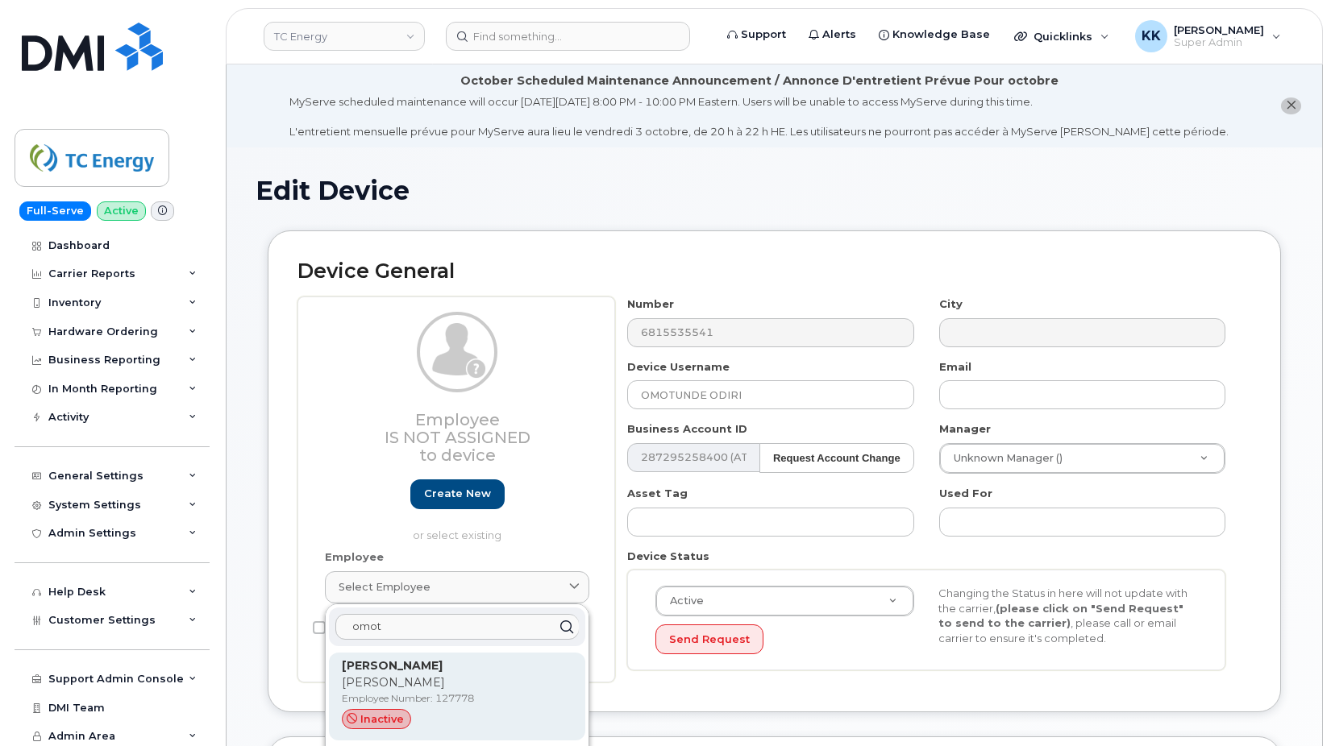
scroll to position [82, 0]
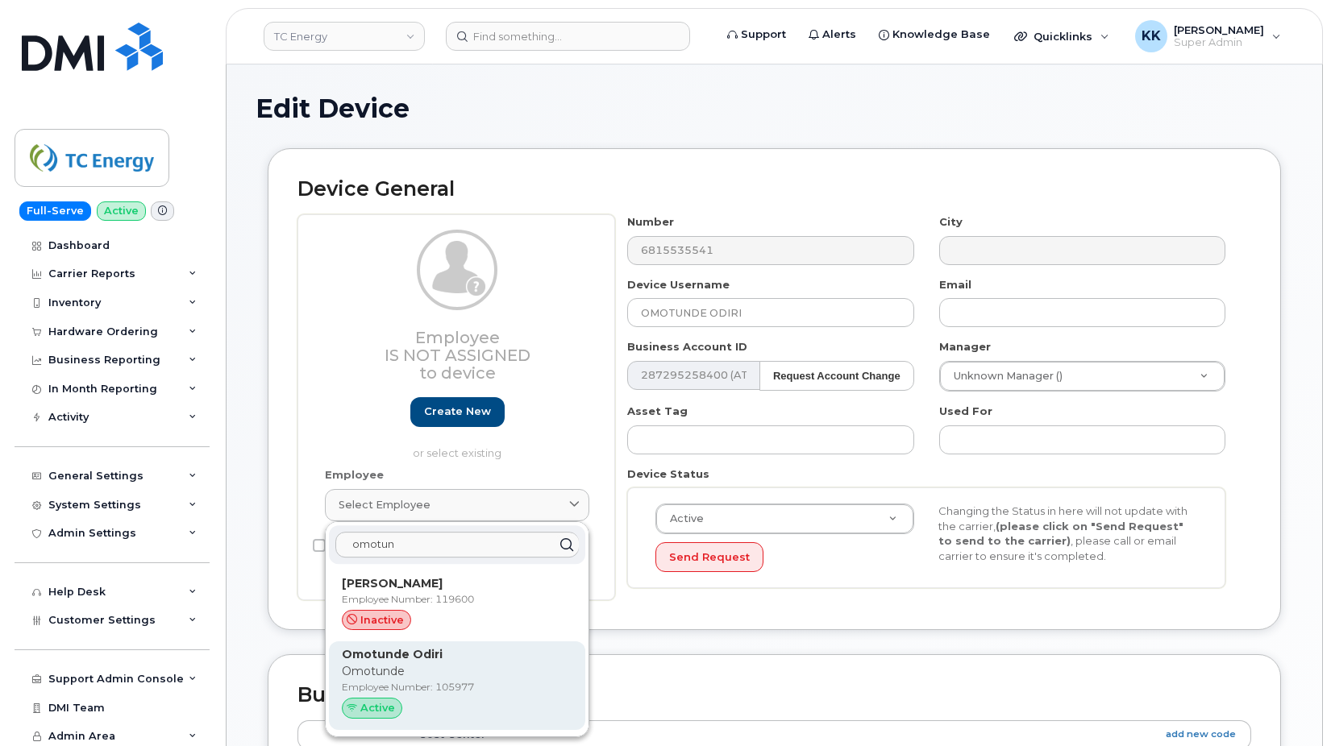
type input "omotun"
click at [414, 687] on p "Employee Number: 105977" at bounding box center [457, 687] width 231 height 15
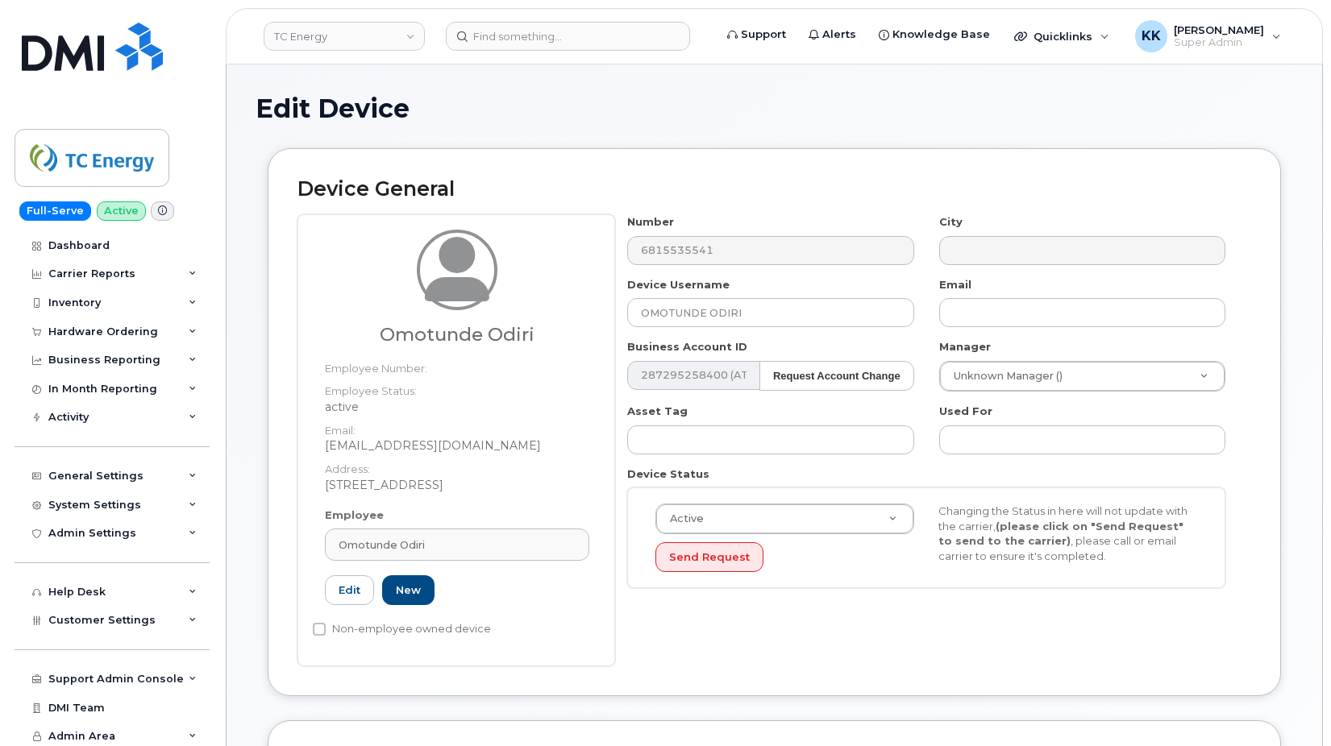
type input "105977"
type input "Omotunde Odiri"
type input "omotunde_odiri@tcenergy.com"
type input "34653632"
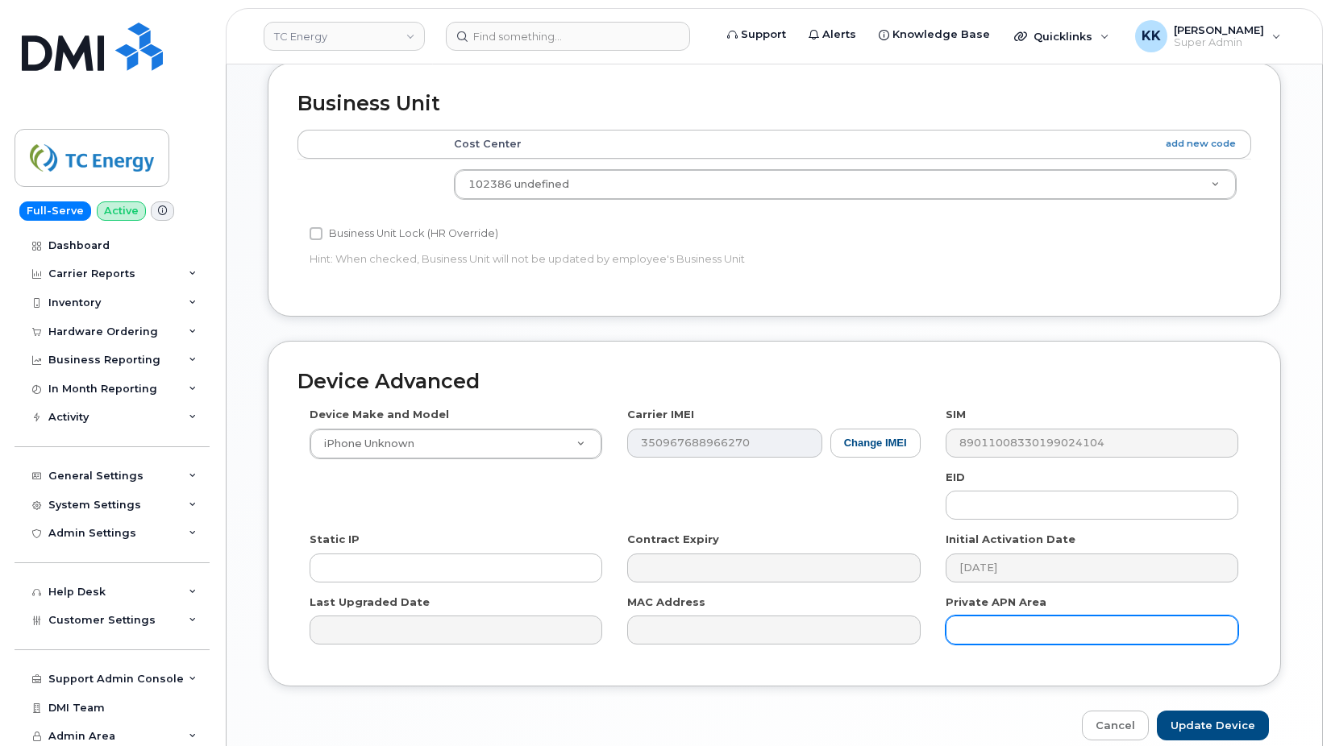
scroll to position [815, 0]
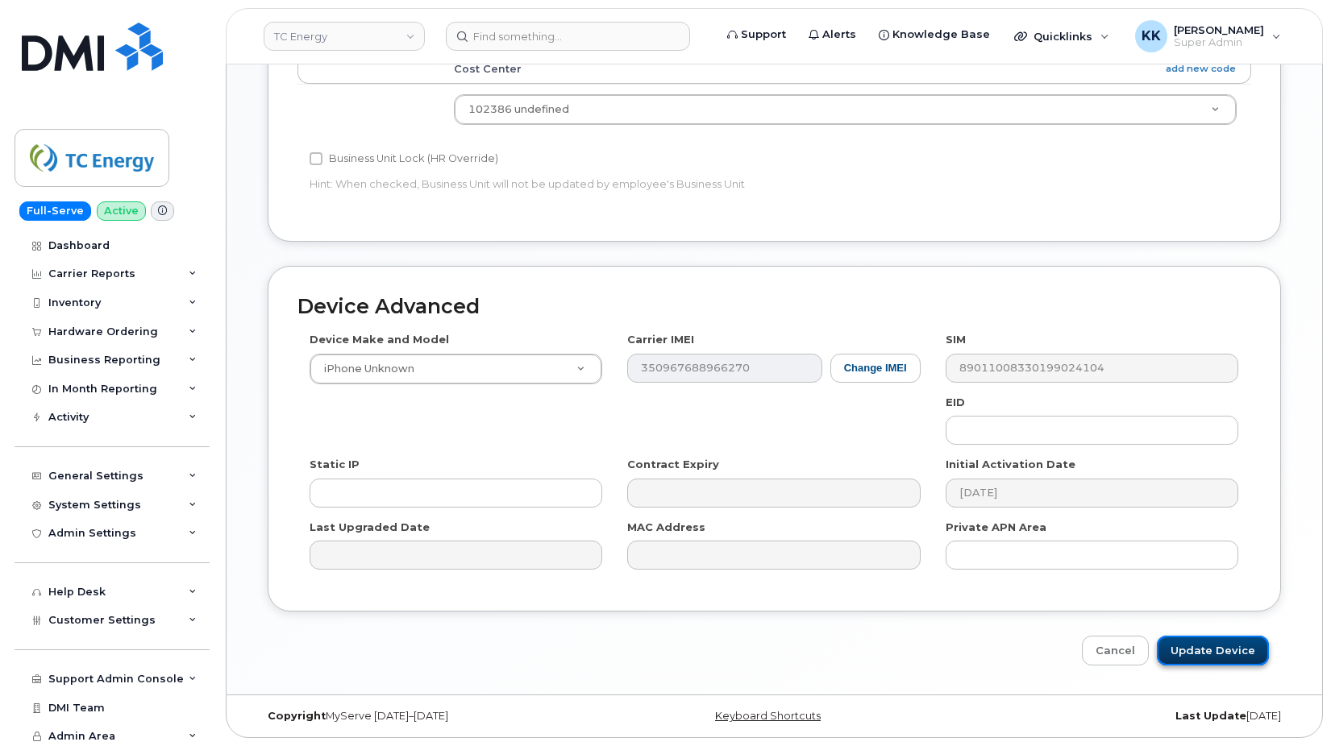
click at [1225, 652] on input "Update Device" at bounding box center [1213, 651] width 112 height 30
type input "Saving..."
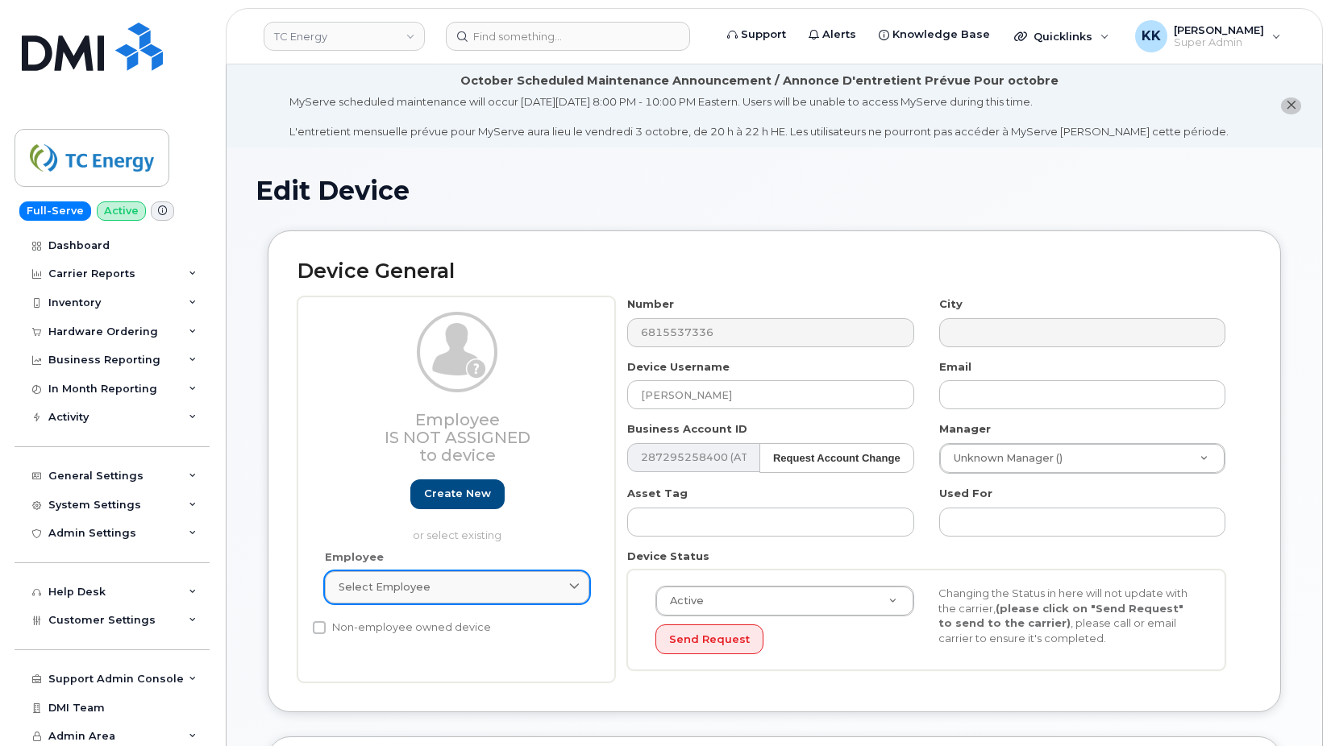
click at [449, 583] on div "Select employee" at bounding box center [457, 587] width 237 height 15
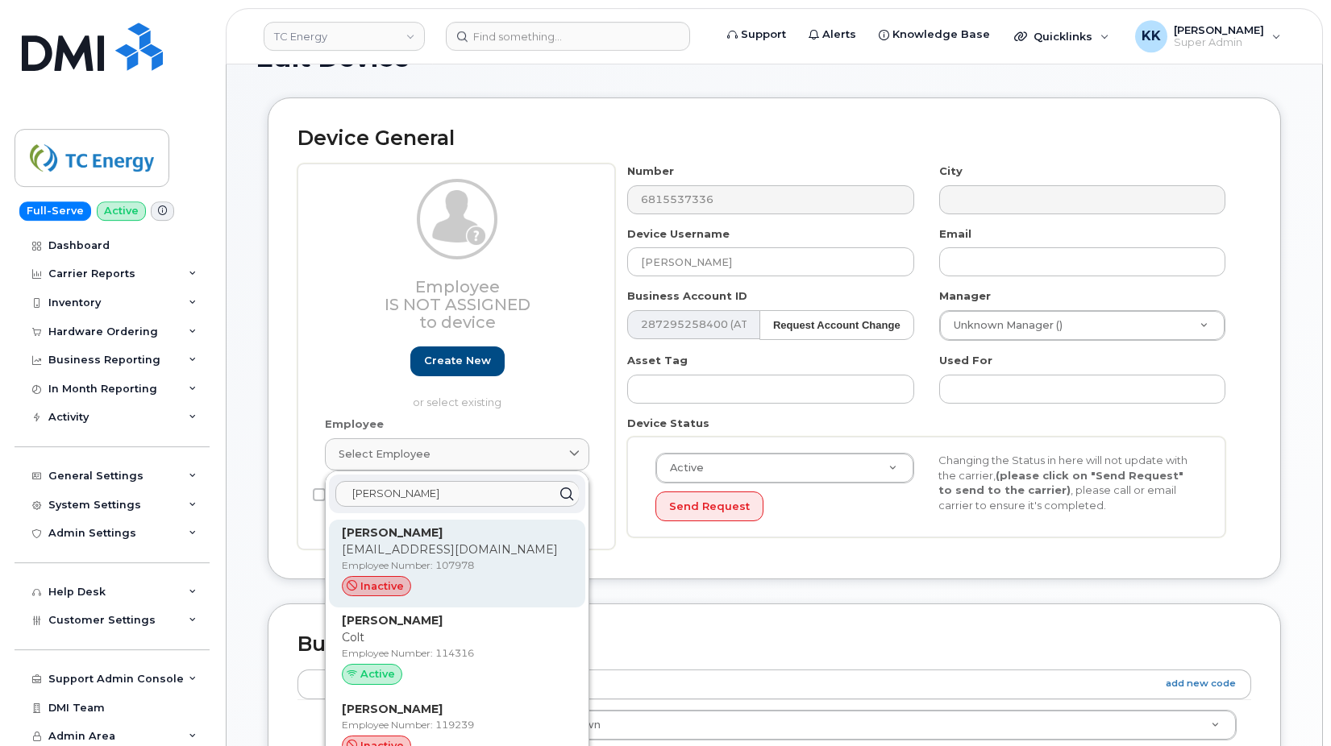
scroll to position [164, 0]
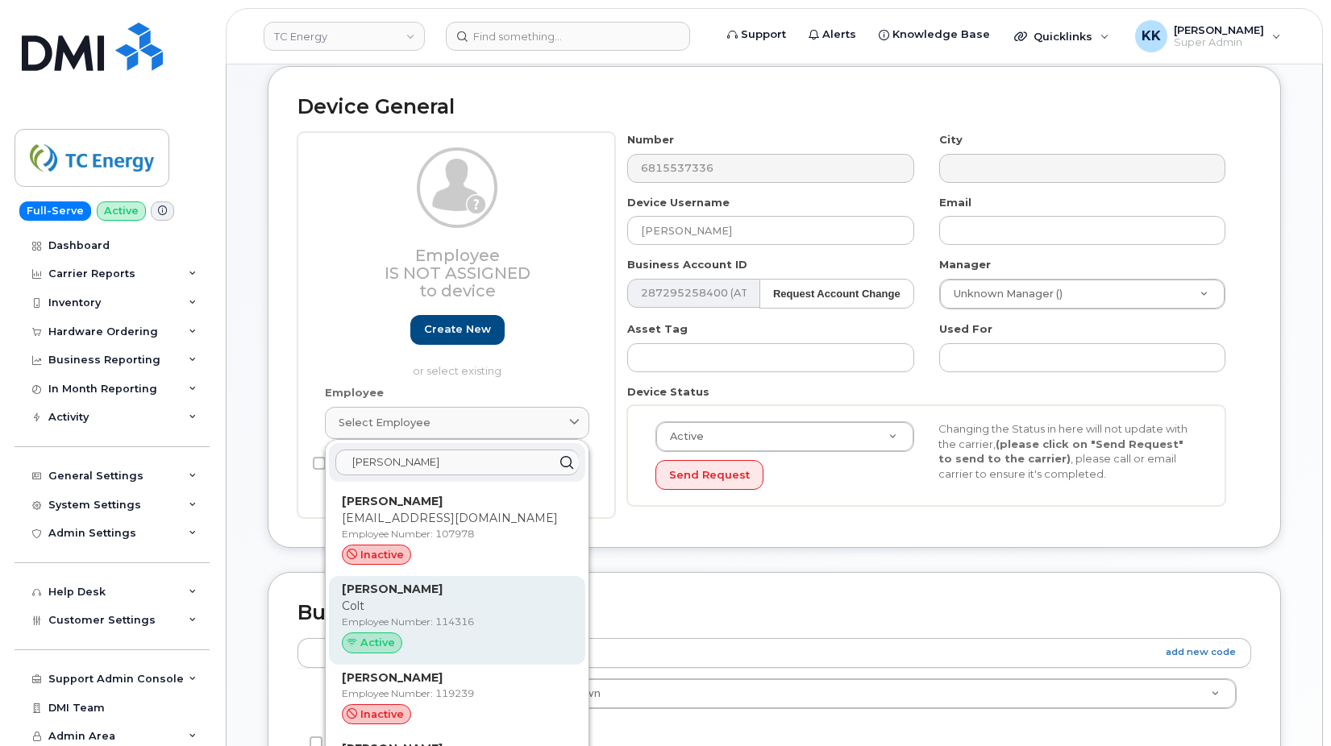
type input "[PERSON_NAME]"
click at [413, 601] on p "Colt" at bounding box center [457, 606] width 231 height 17
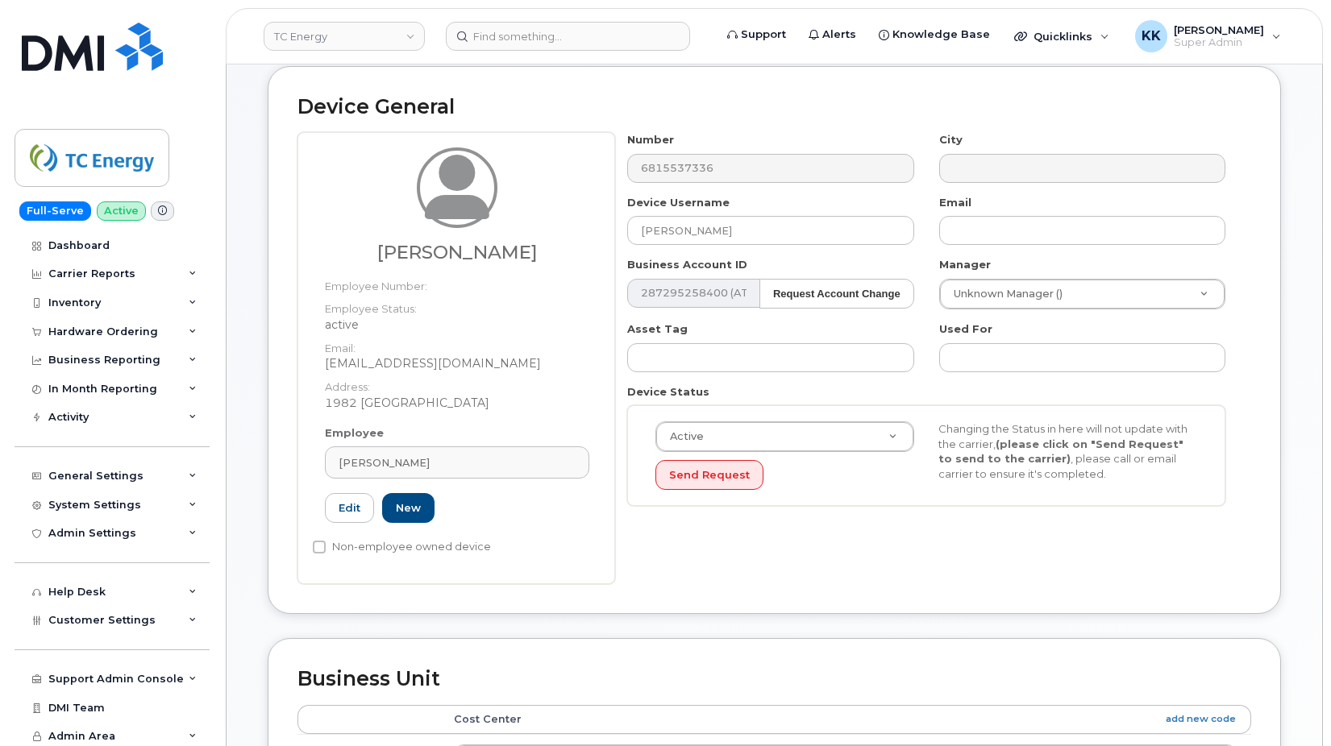
type input "114316"
type input "[PERSON_NAME]"
type input "[EMAIL_ADDRESS][DOMAIN_NAME]"
type input "4119591"
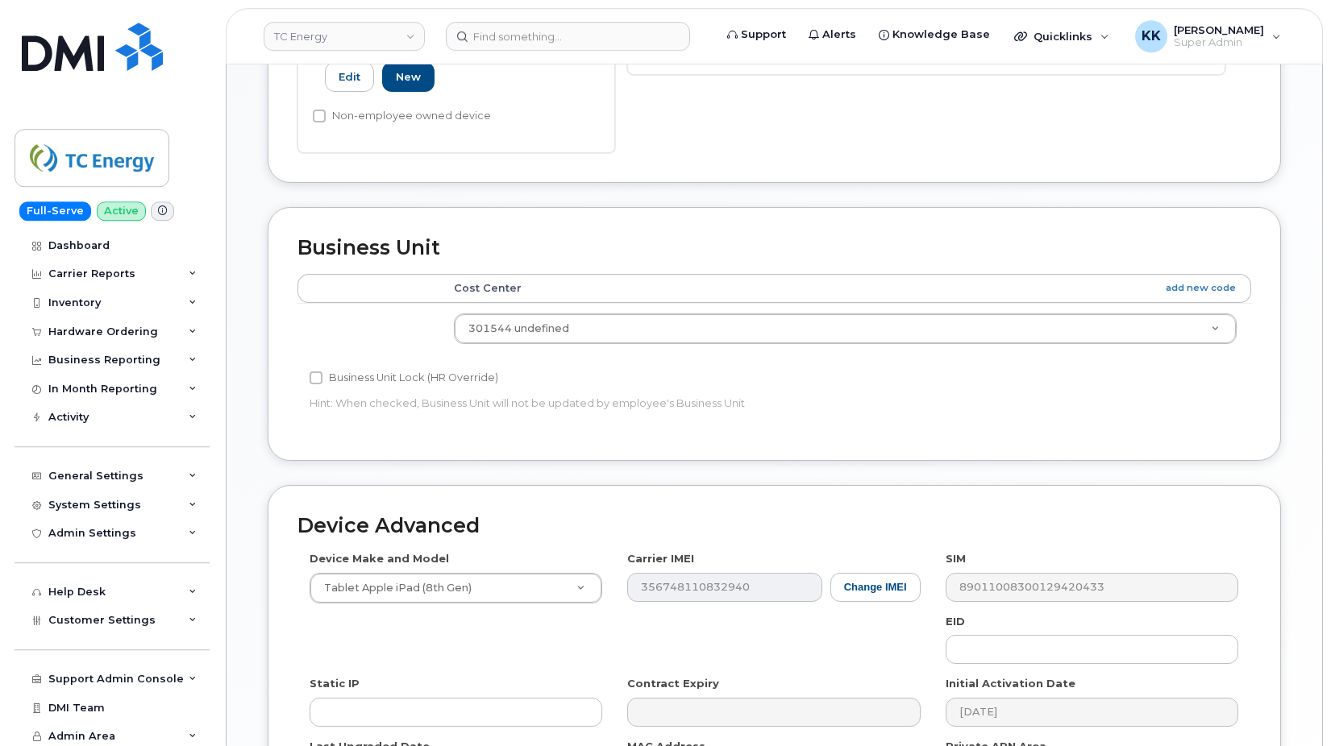
scroll to position [740, 0]
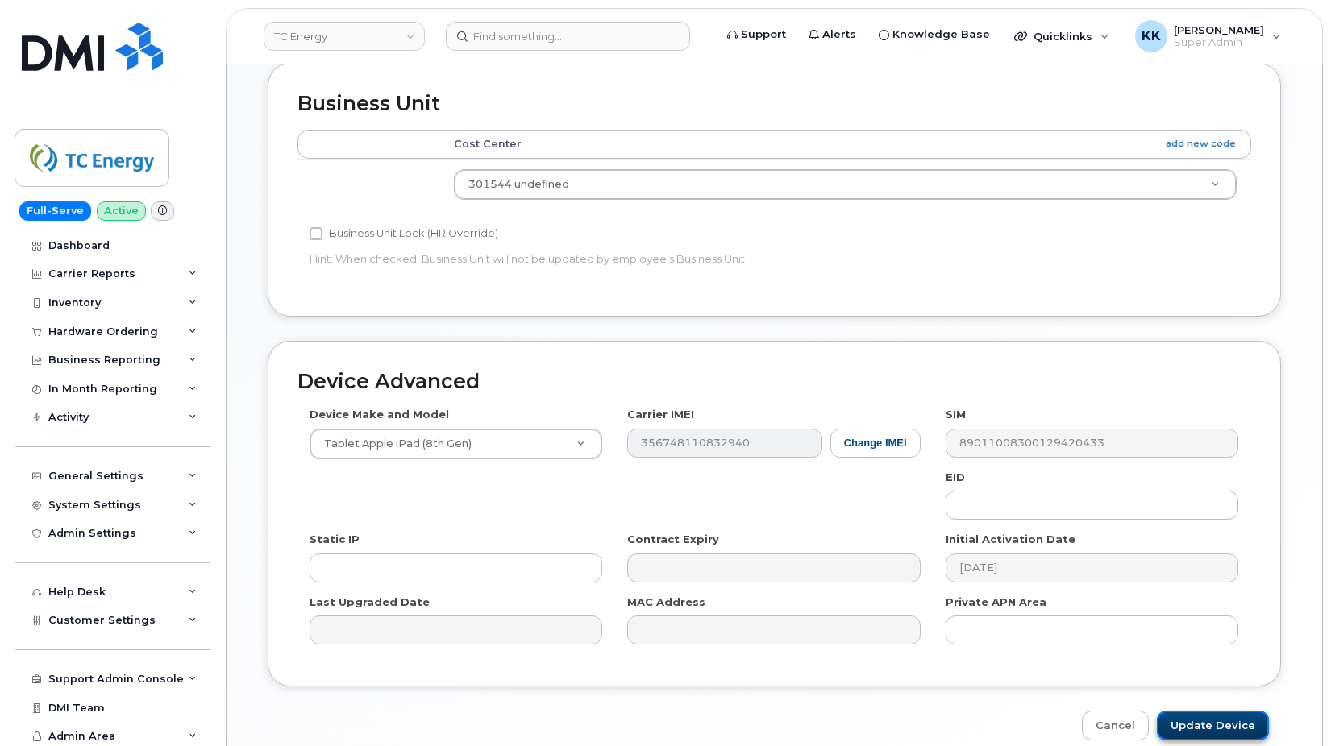
click at [1212, 717] on input "Update Device" at bounding box center [1213, 726] width 112 height 30
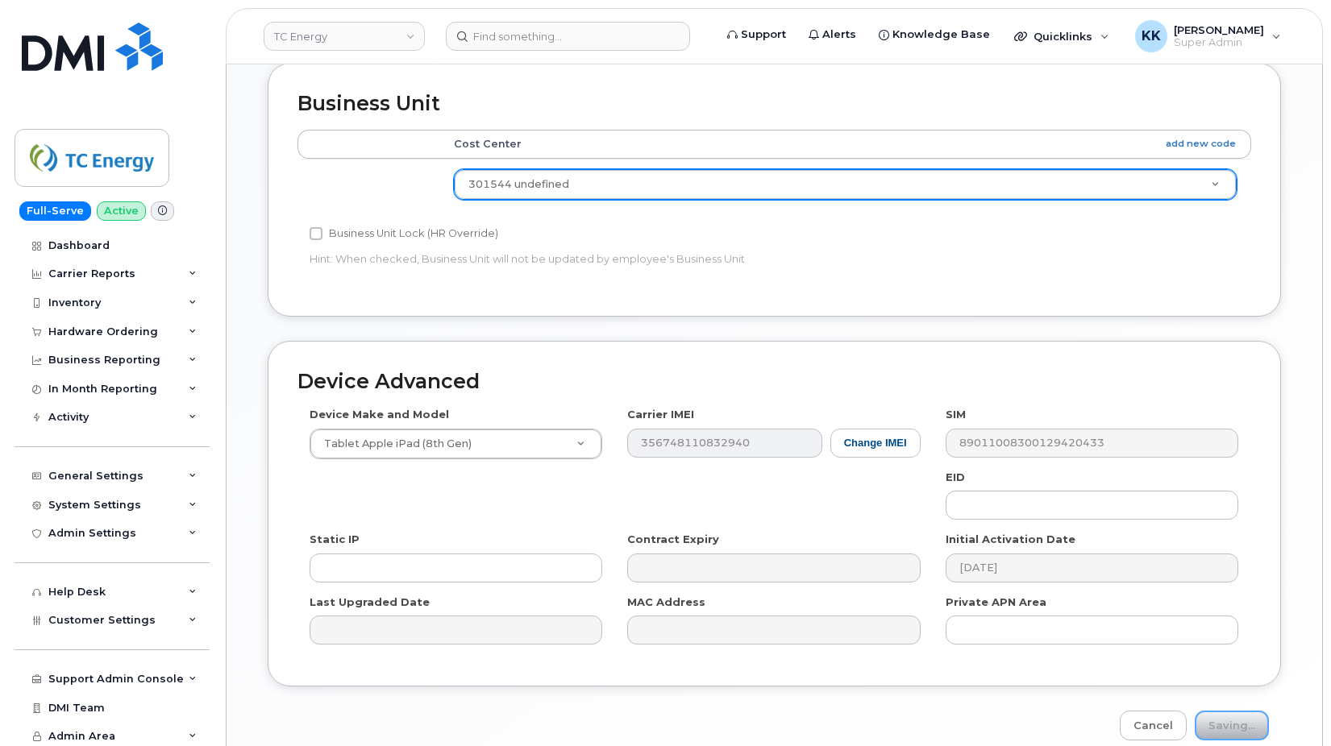
type input "Saving..."
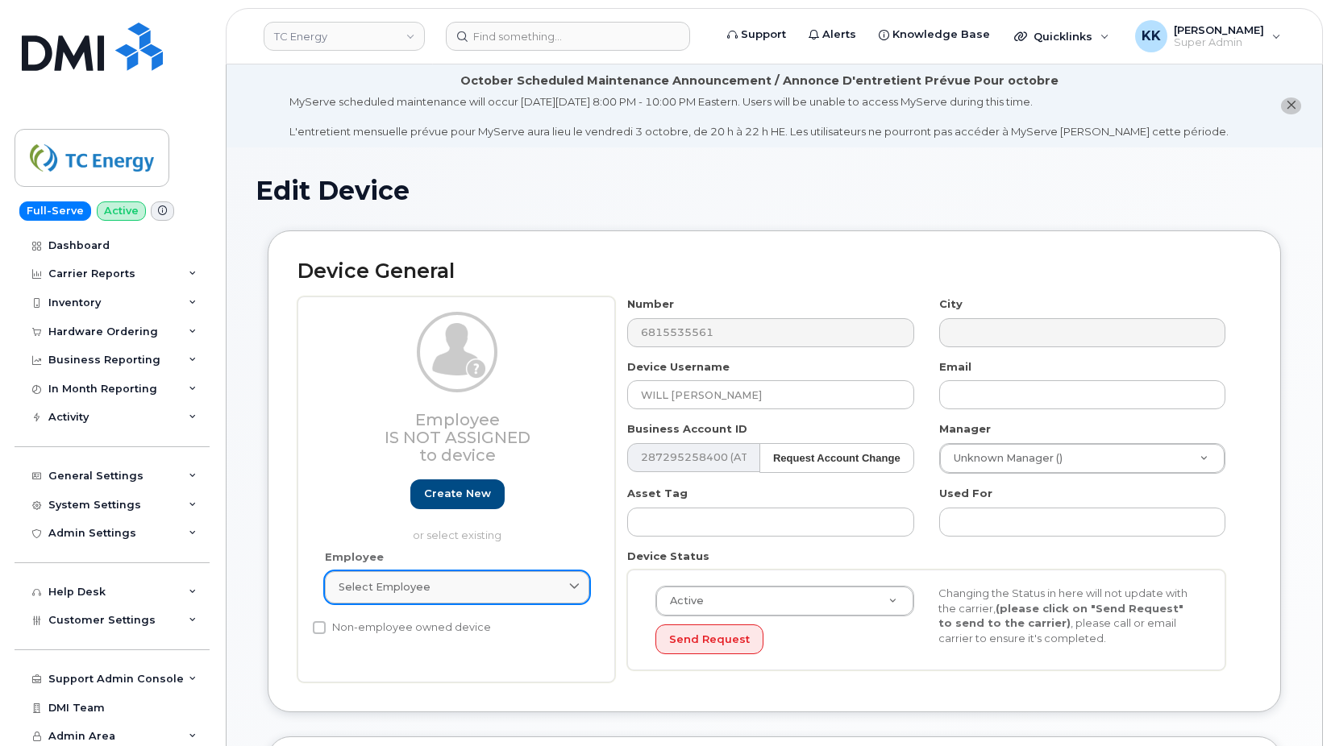
click at [418, 593] on span "Select employee" at bounding box center [385, 587] width 92 height 15
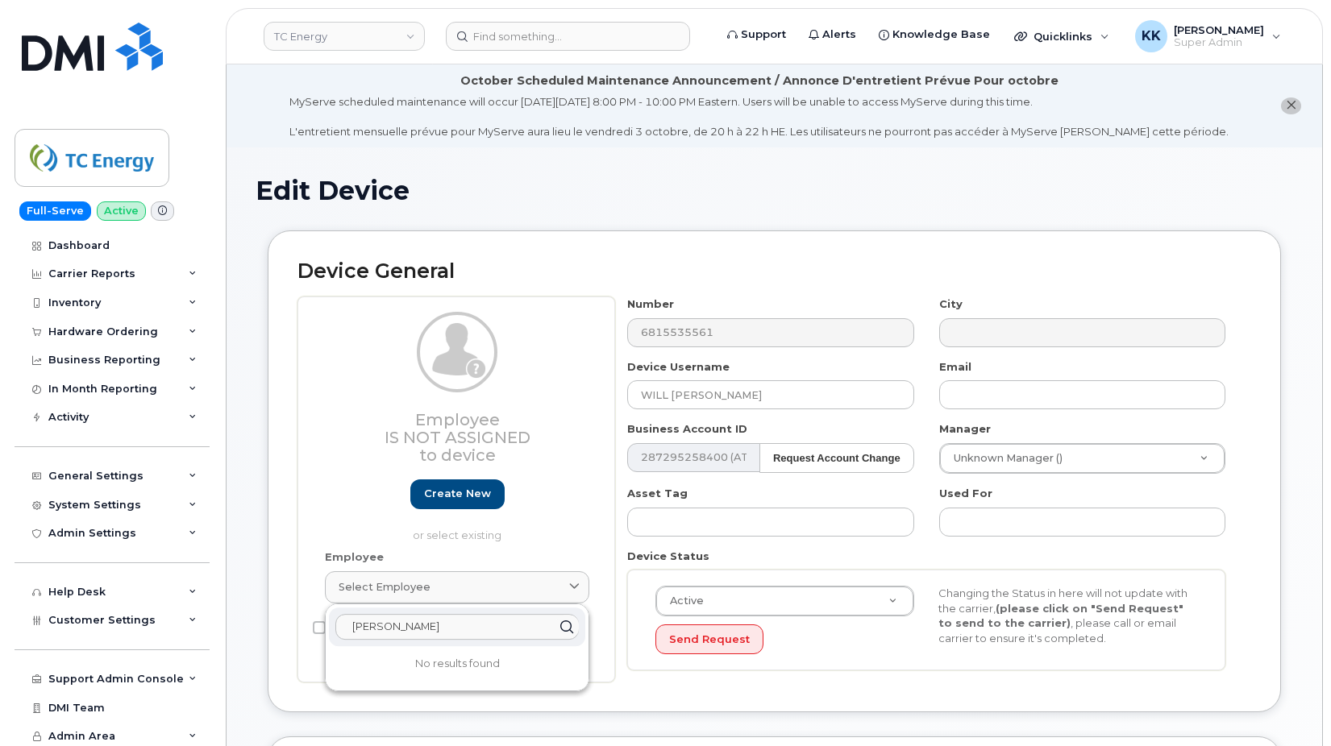
type input "[PERSON_NAME]"
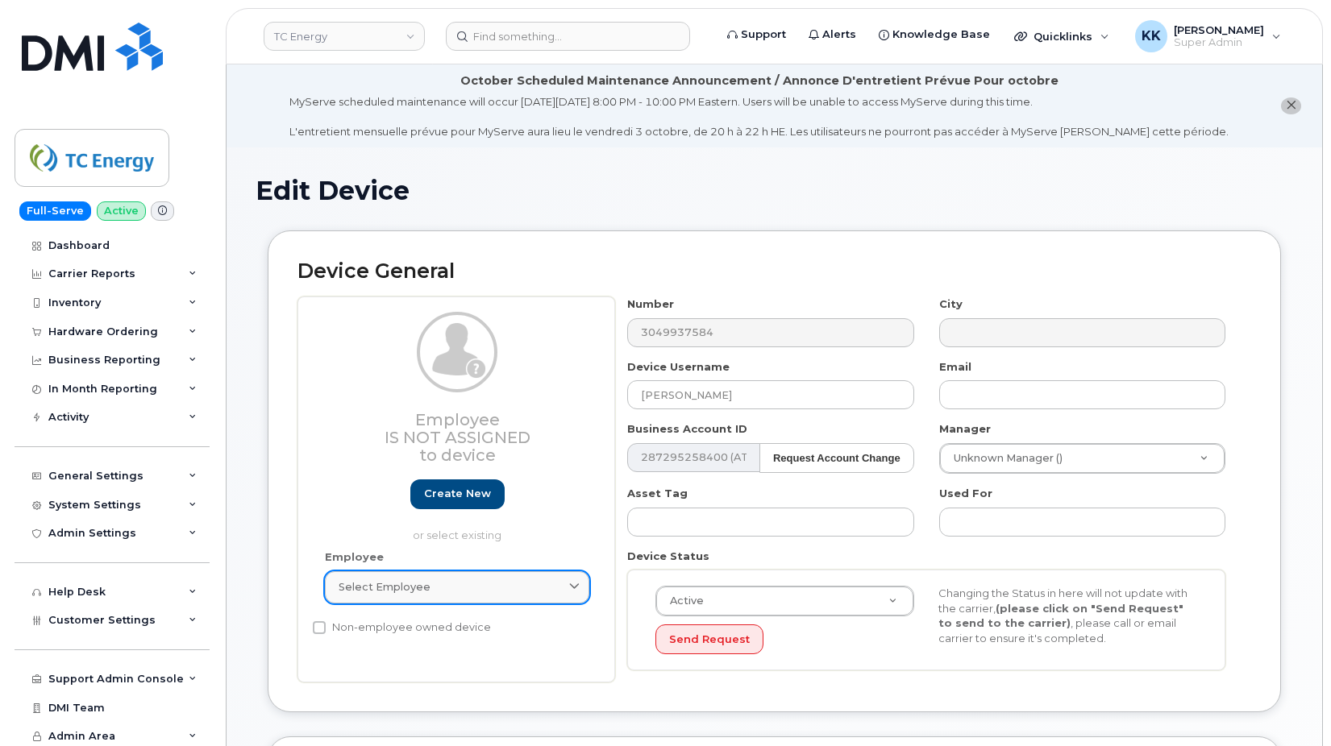
click at [397, 580] on span "Select employee" at bounding box center [385, 587] width 92 height 15
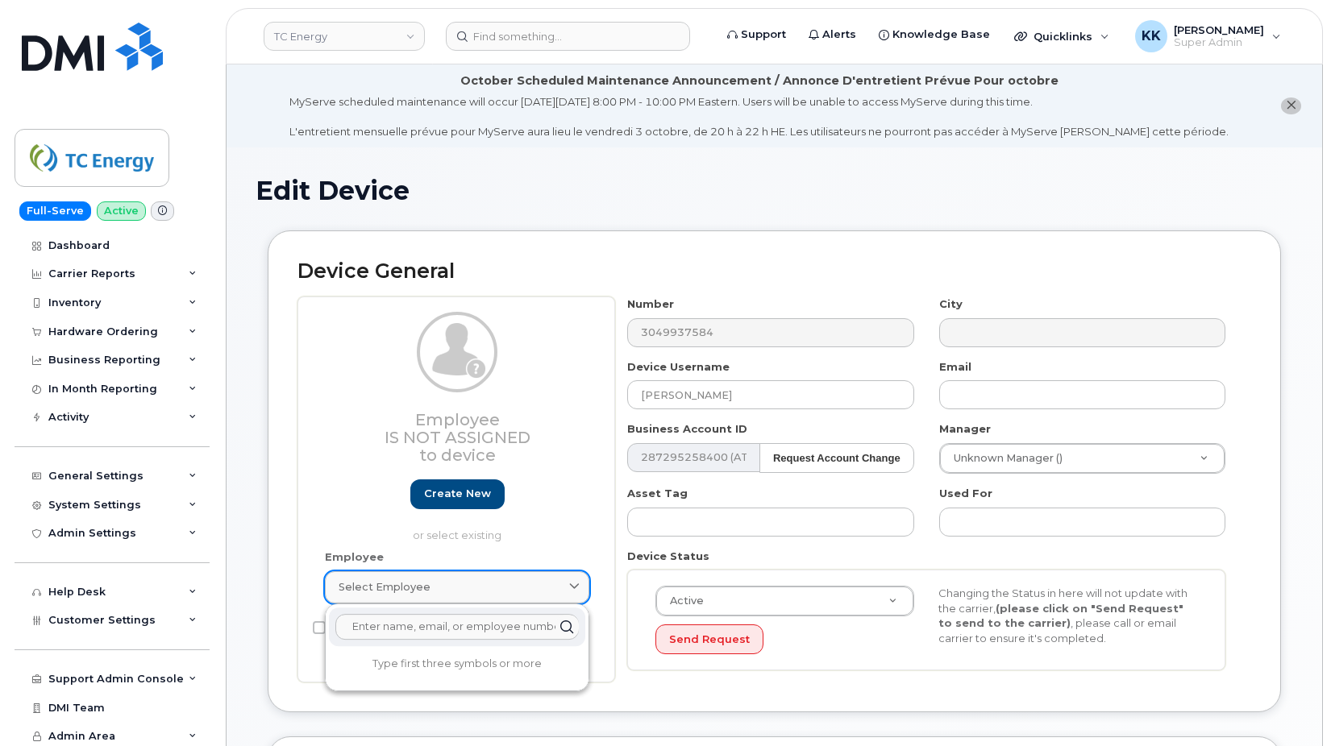
type input "j"
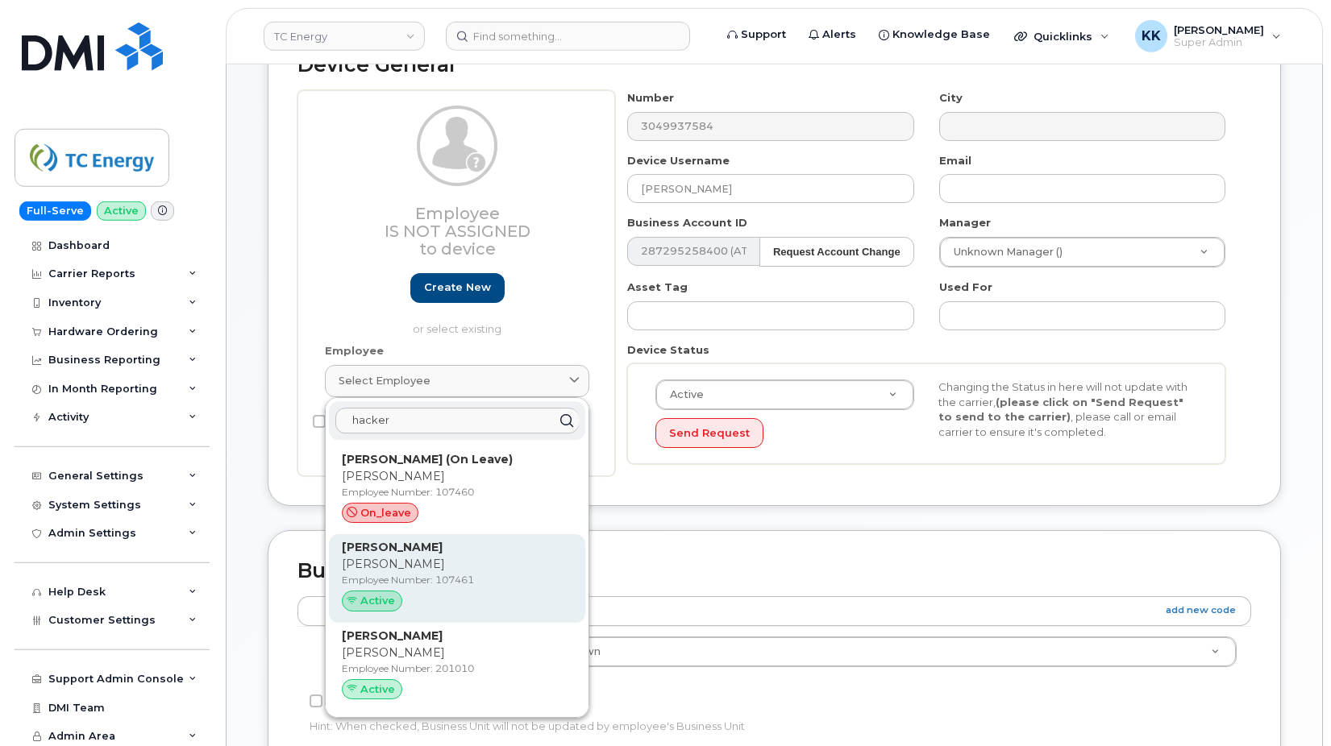
scroll to position [247, 0]
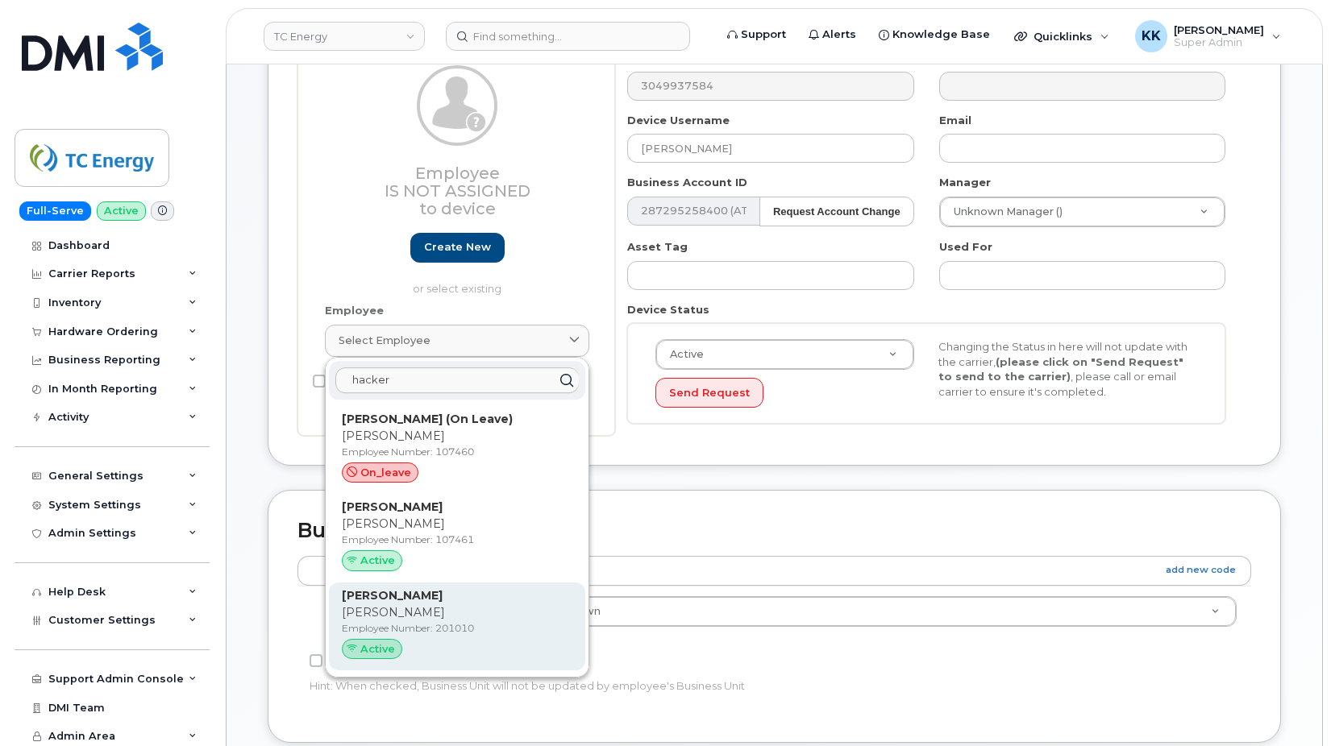
type input "hacker"
click at [417, 617] on p "[PERSON_NAME]" at bounding box center [457, 613] width 231 height 17
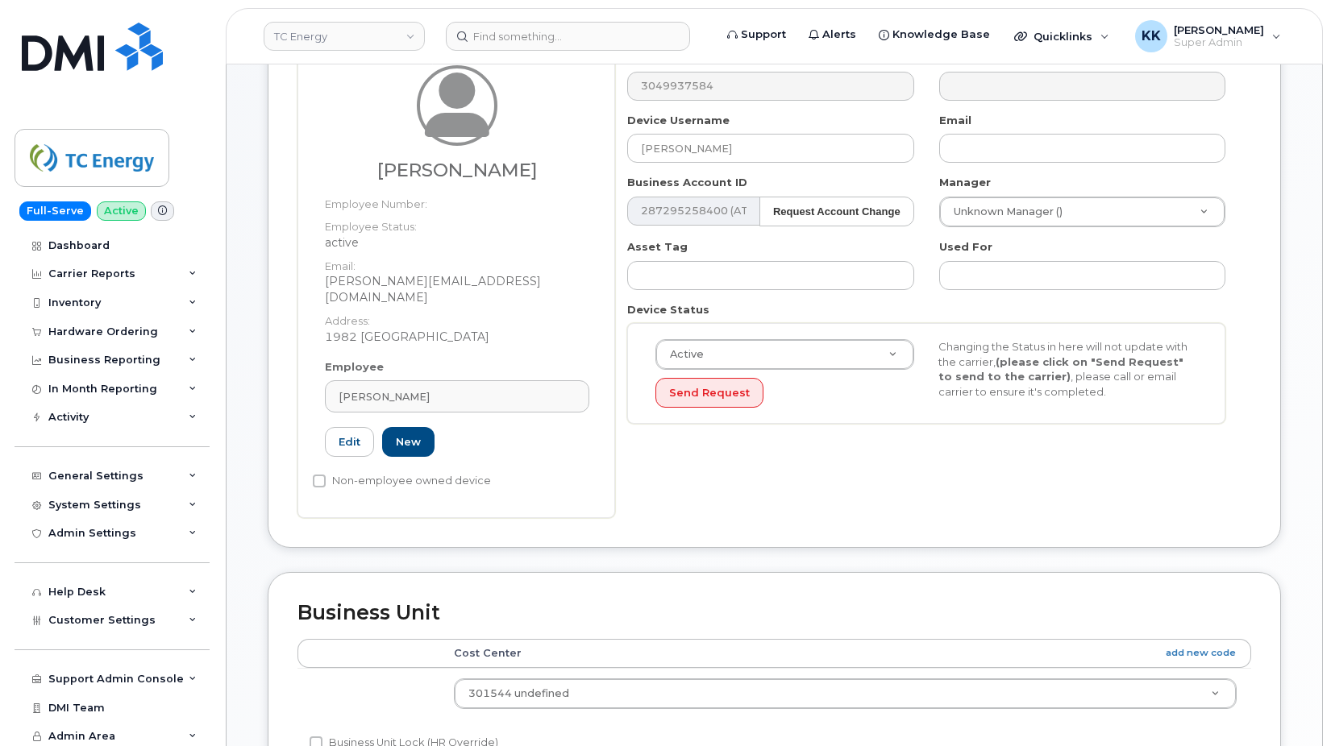
type input "201010"
type input "[PERSON_NAME]"
type input "[PERSON_NAME][EMAIL_ADDRESS][DOMAIN_NAME]"
type input "4119591"
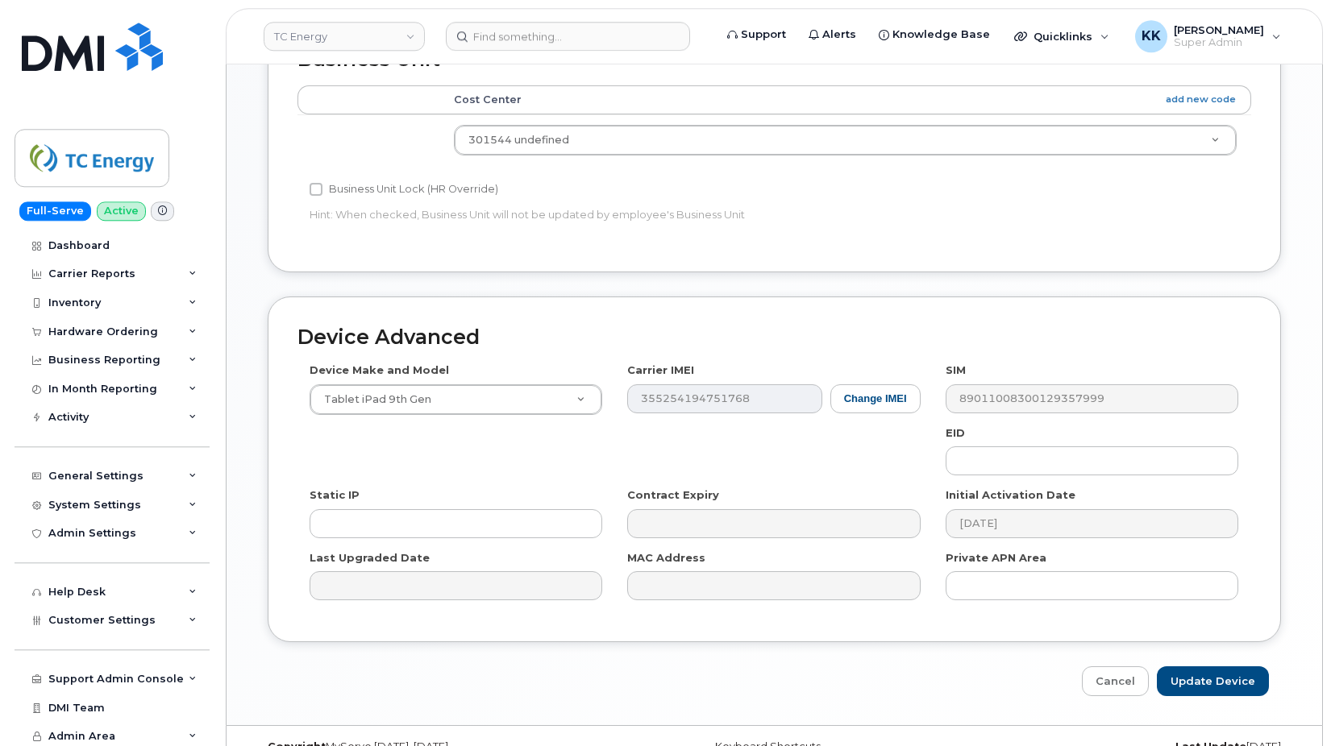
scroll to position [815, 0]
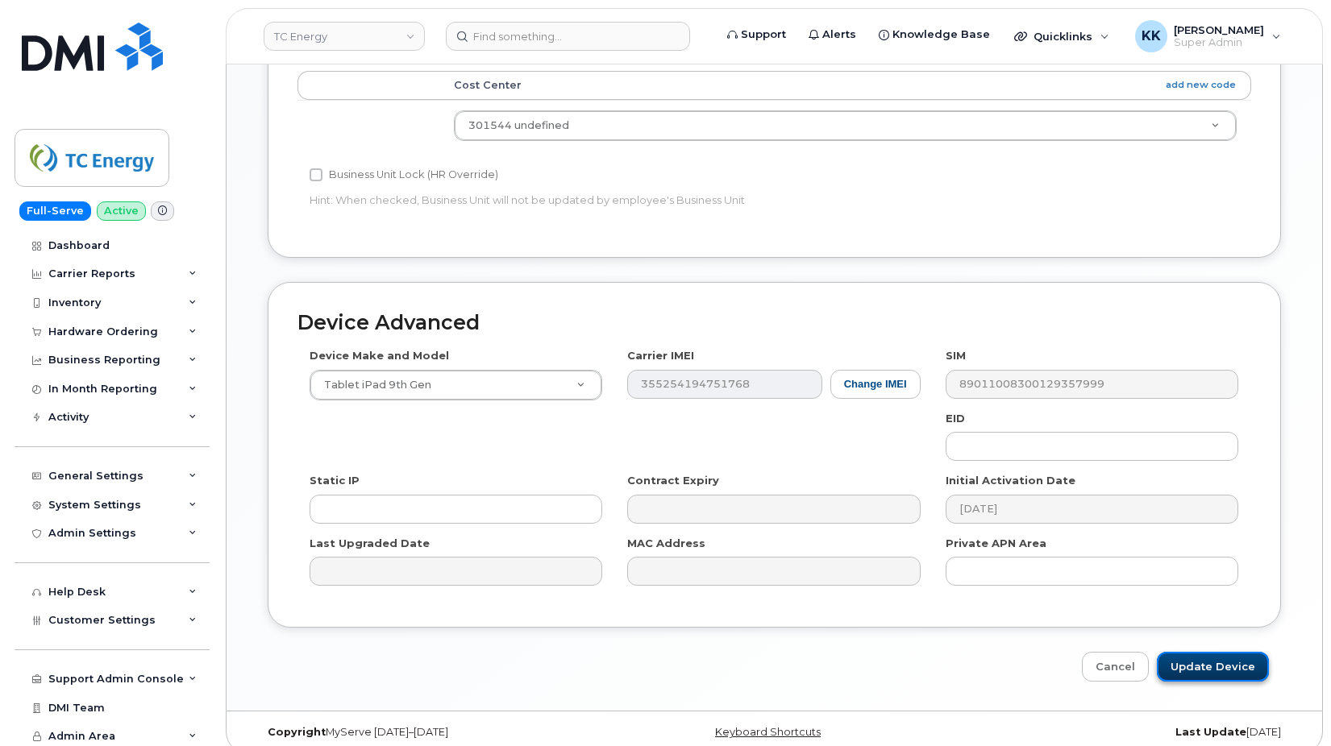
click at [1207, 652] on input "Update Device" at bounding box center [1213, 667] width 112 height 30
type input "Saving..."
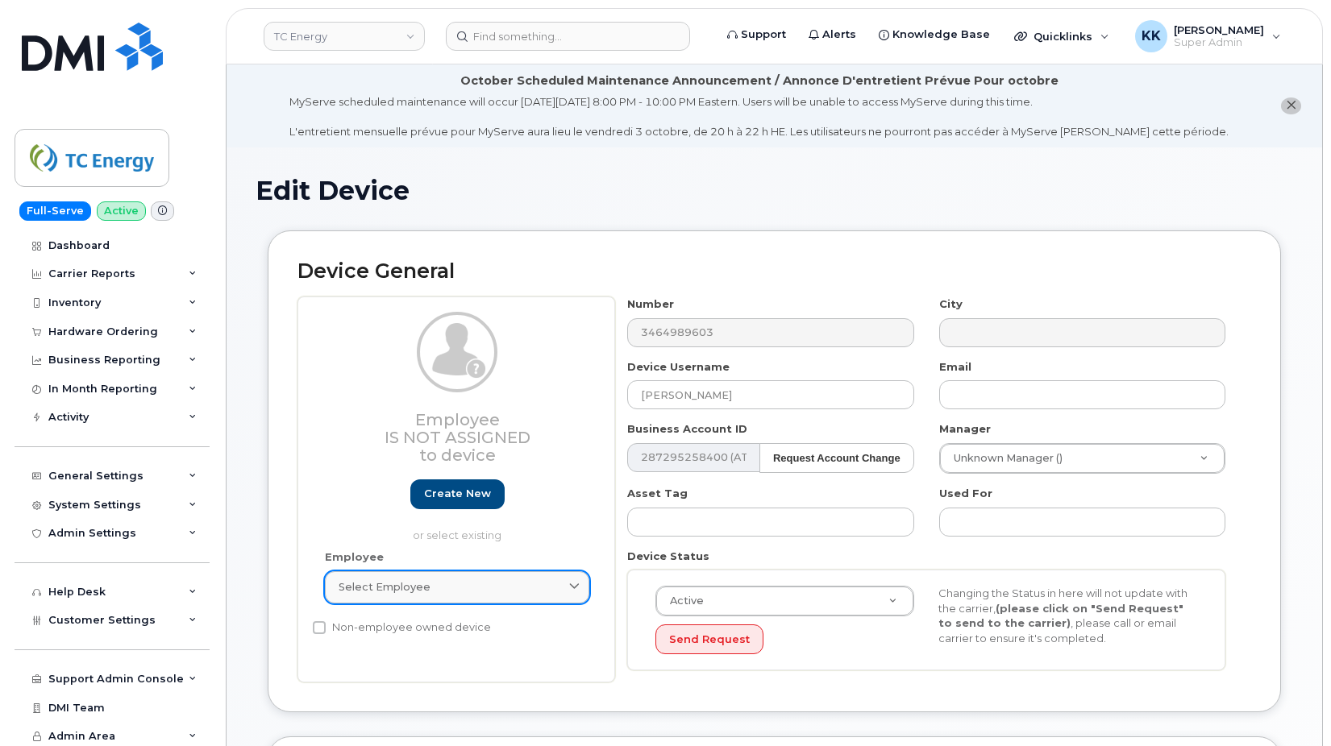
click at [405, 584] on span "Select employee" at bounding box center [385, 587] width 92 height 15
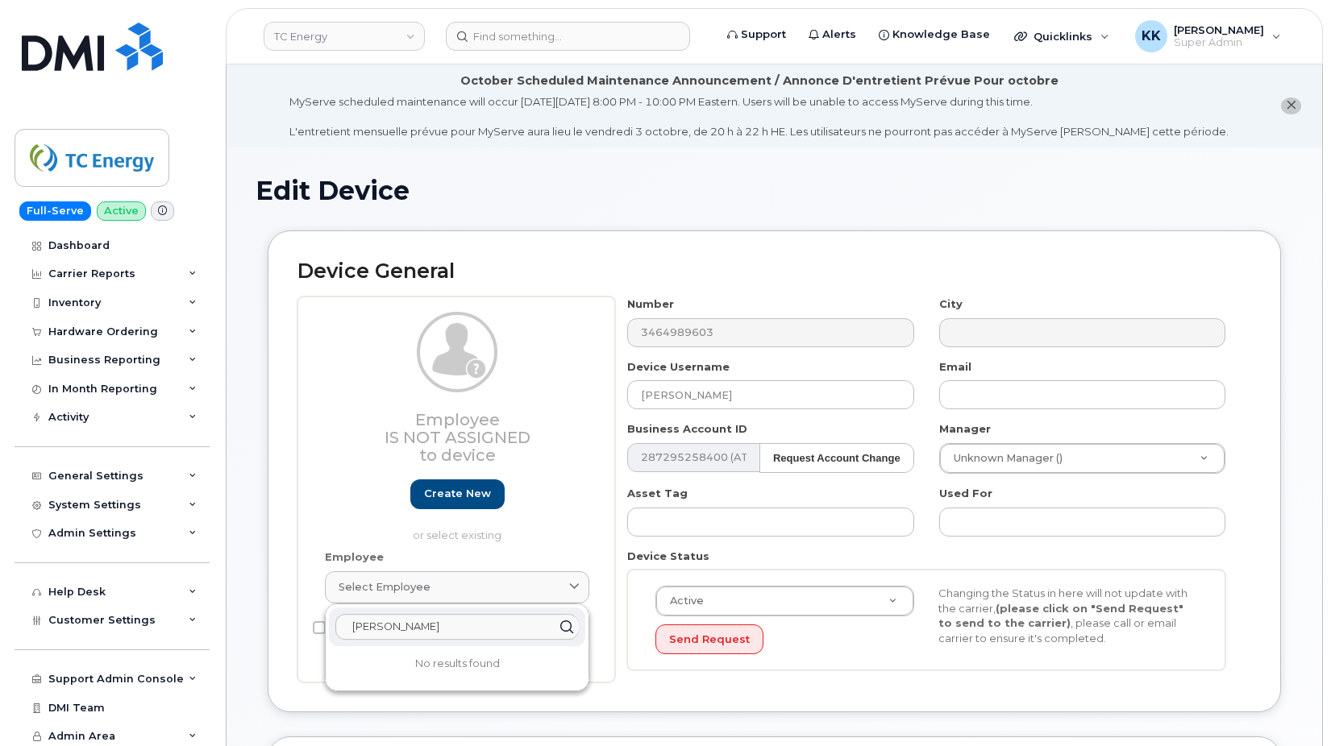
type input "lauri branch"
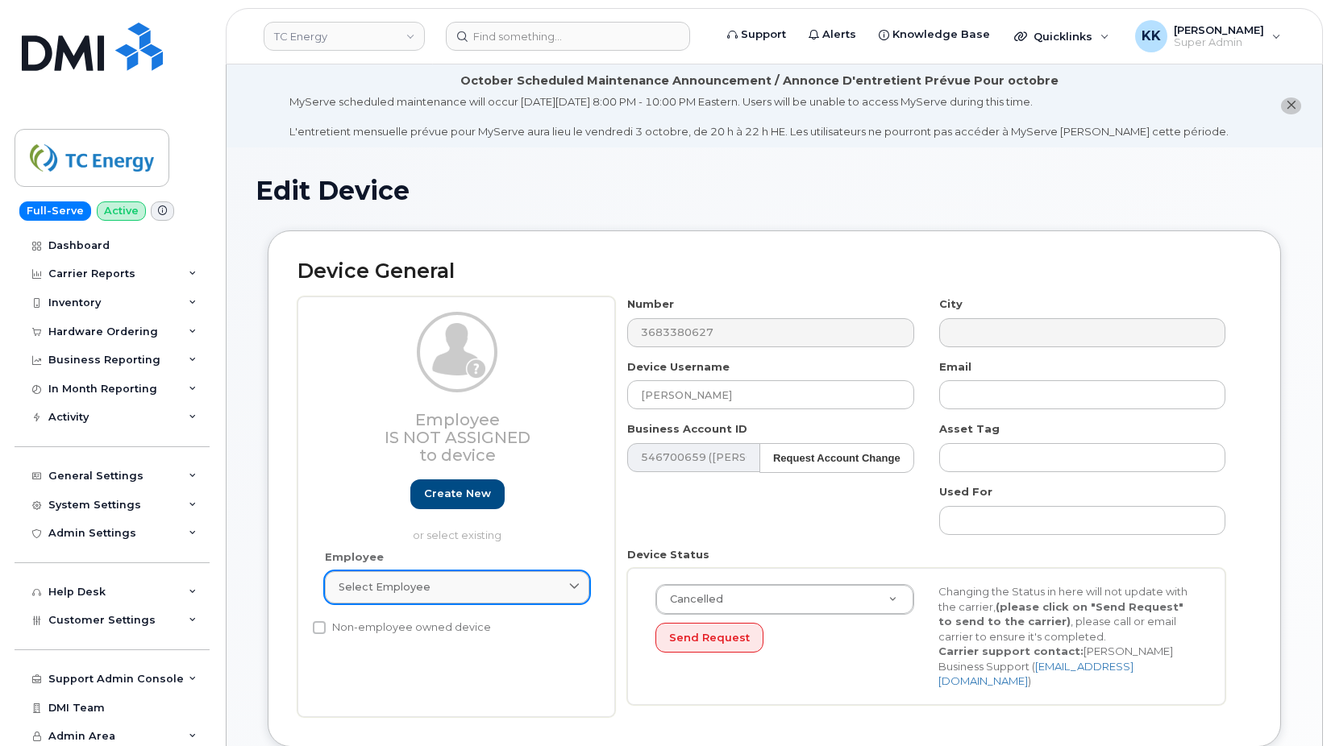
click at [413, 590] on span "Select employee" at bounding box center [385, 587] width 92 height 15
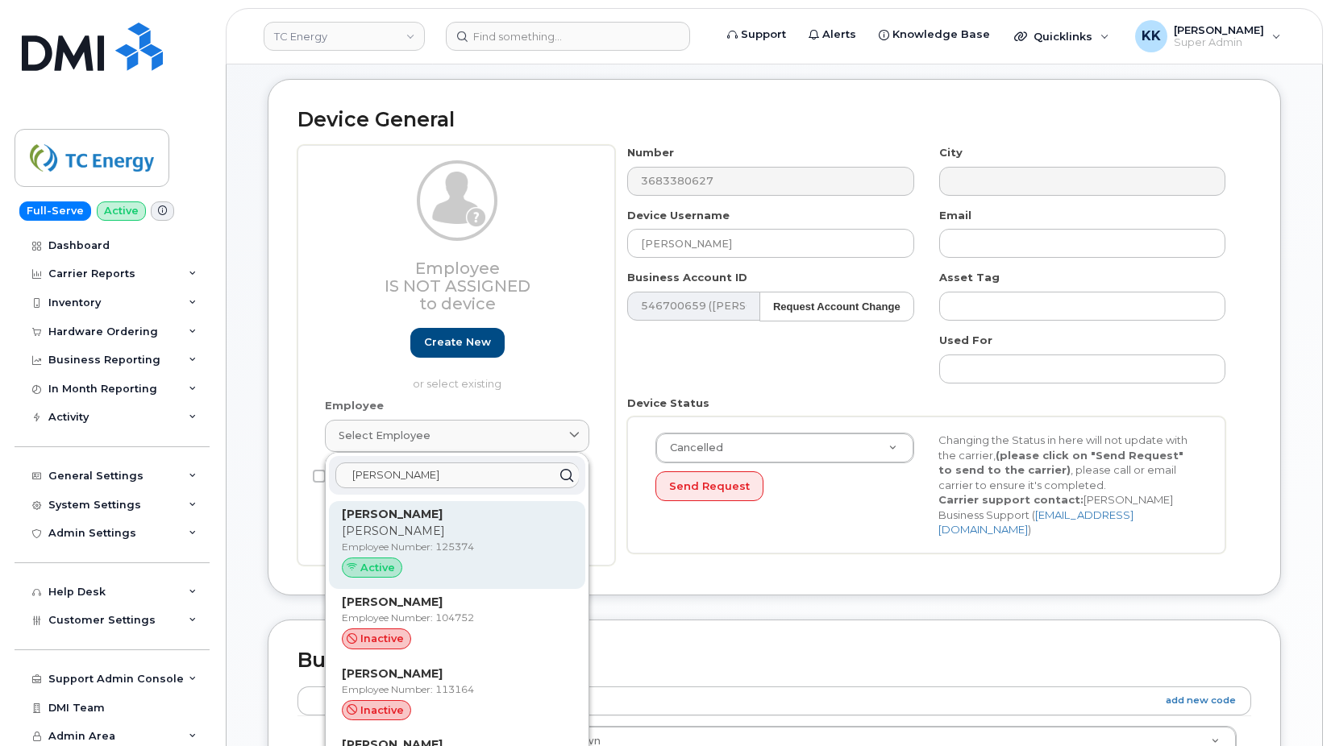
scroll to position [164, 0]
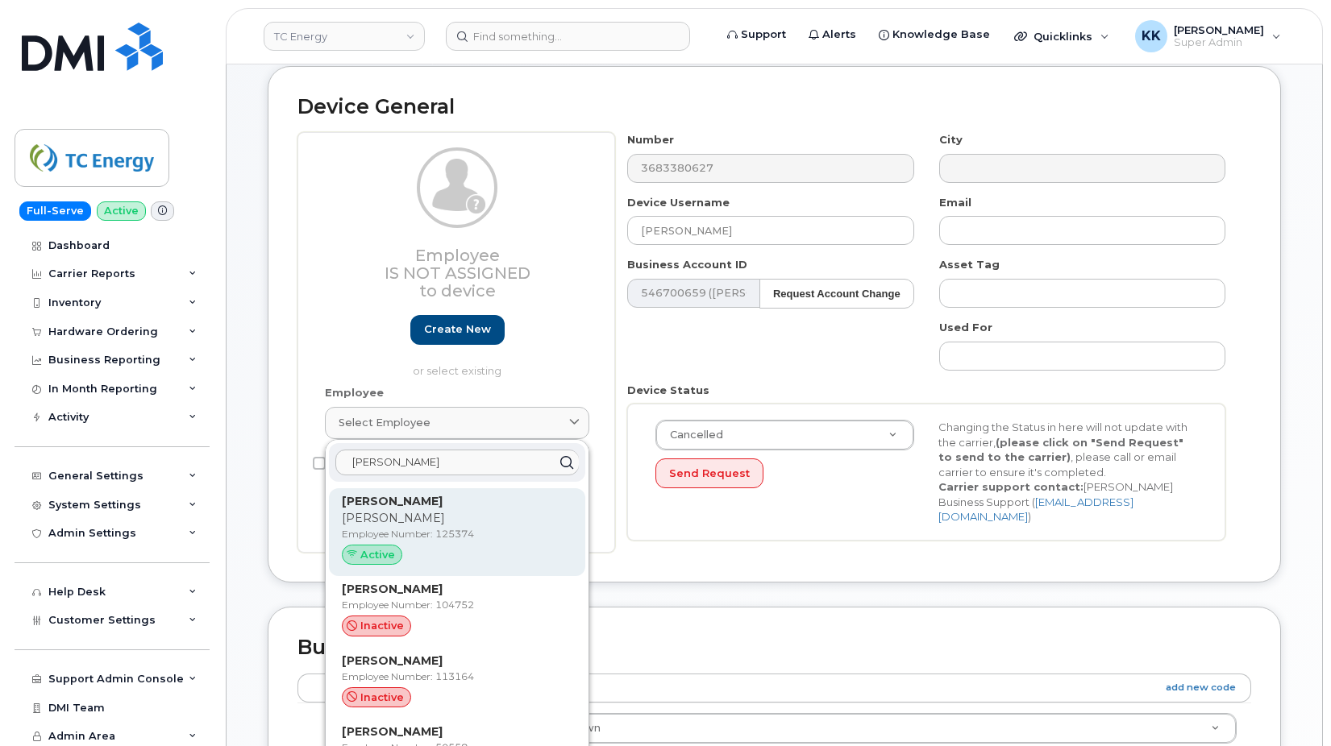
type input "[PERSON_NAME]"
click at [426, 516] on p "[PERSON_NAME]" at bounding box center [457, 518] width 231 height 17
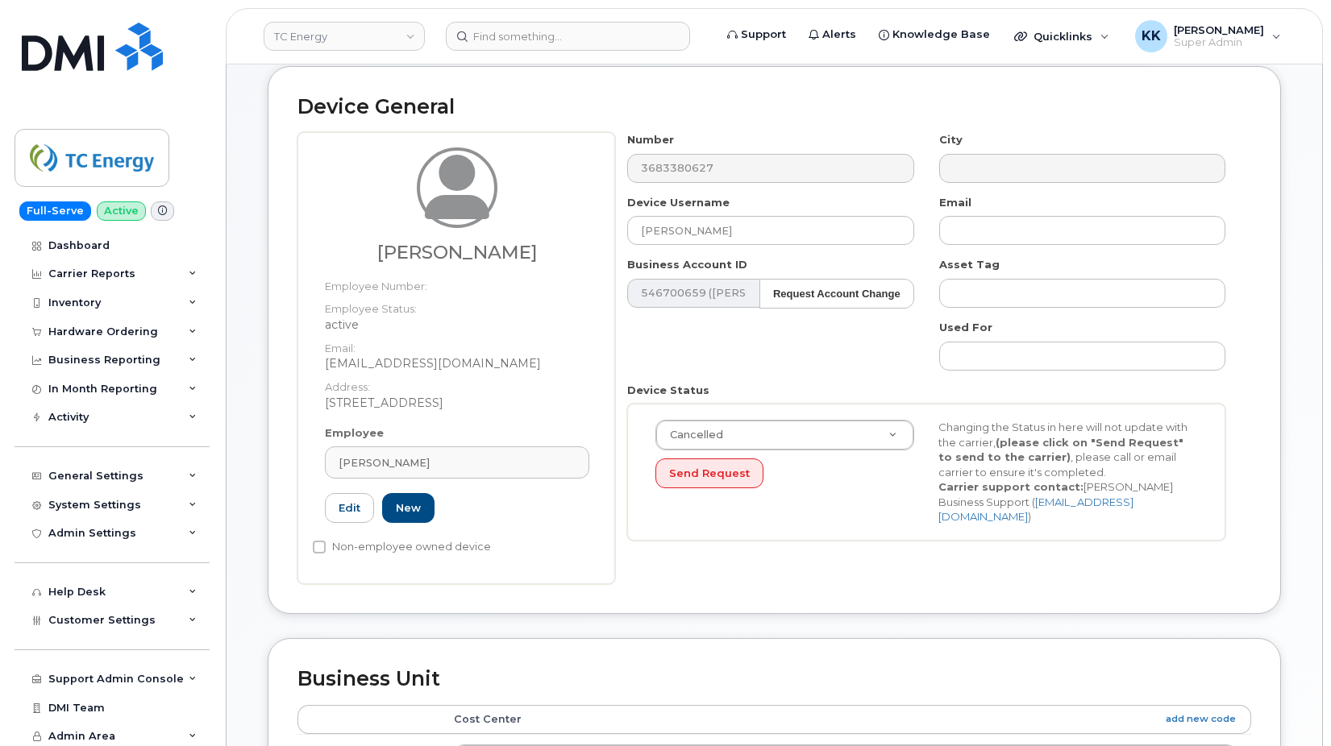
type input "125374"
type input "[PERSON_NAME]"
type input "[EMAIL_ADDRESS][DOMAIN_NAME]"
type input "4119825"
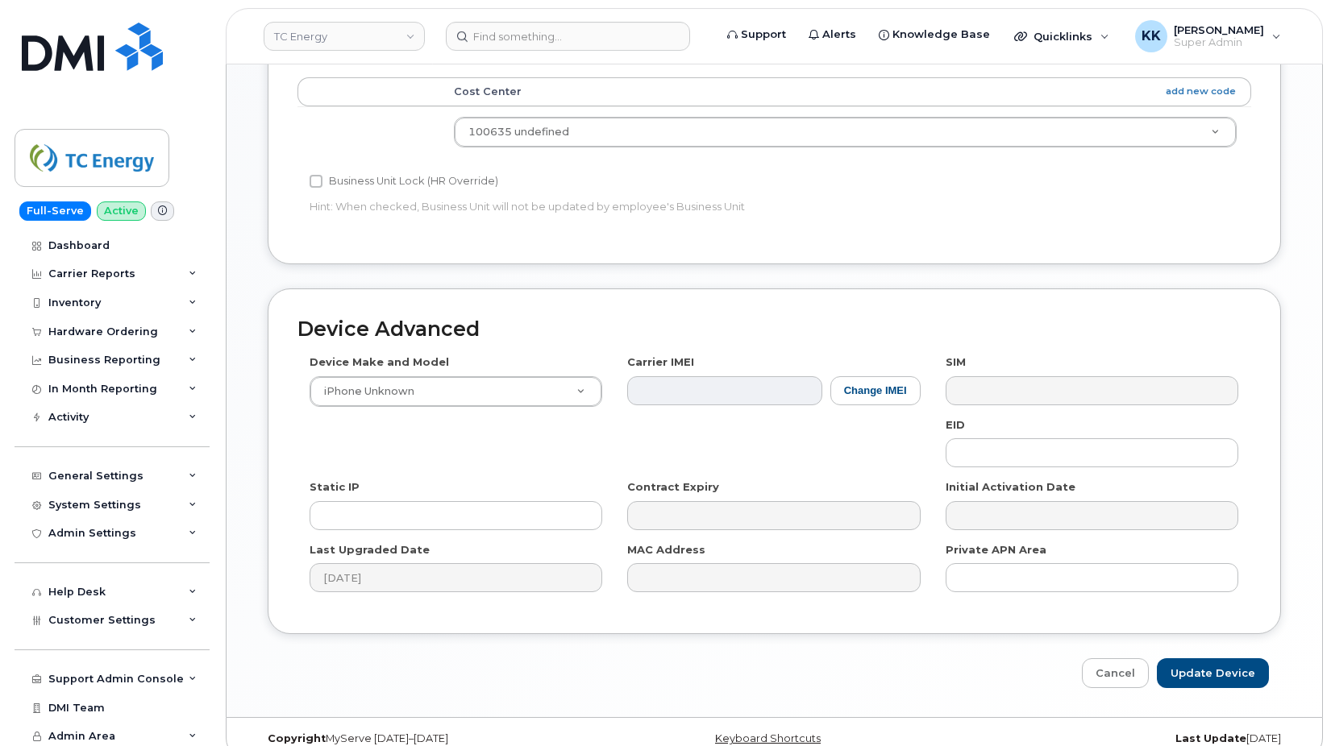
scroll to position [815, 0]
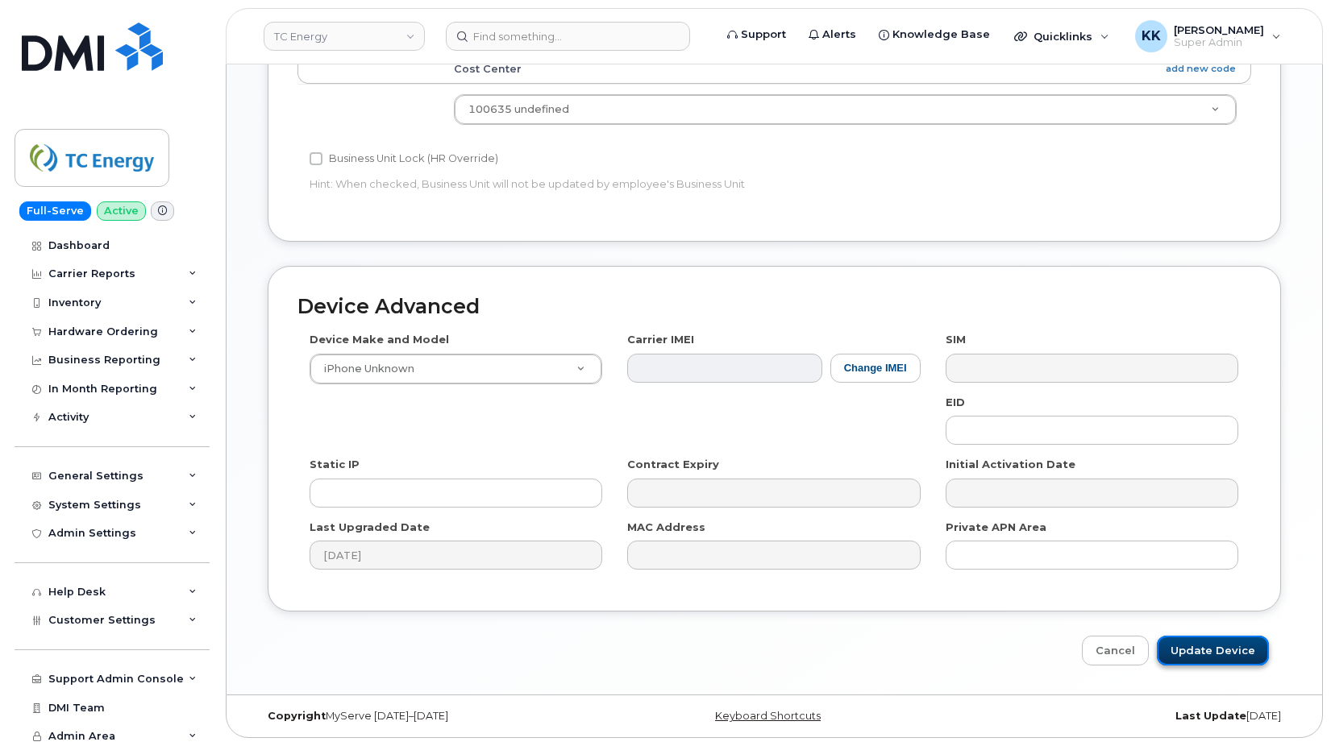
click at [1221, 642] on input "Update Device" at bounding box center [1213, 651] width 112 height 30
type input "Saving..."
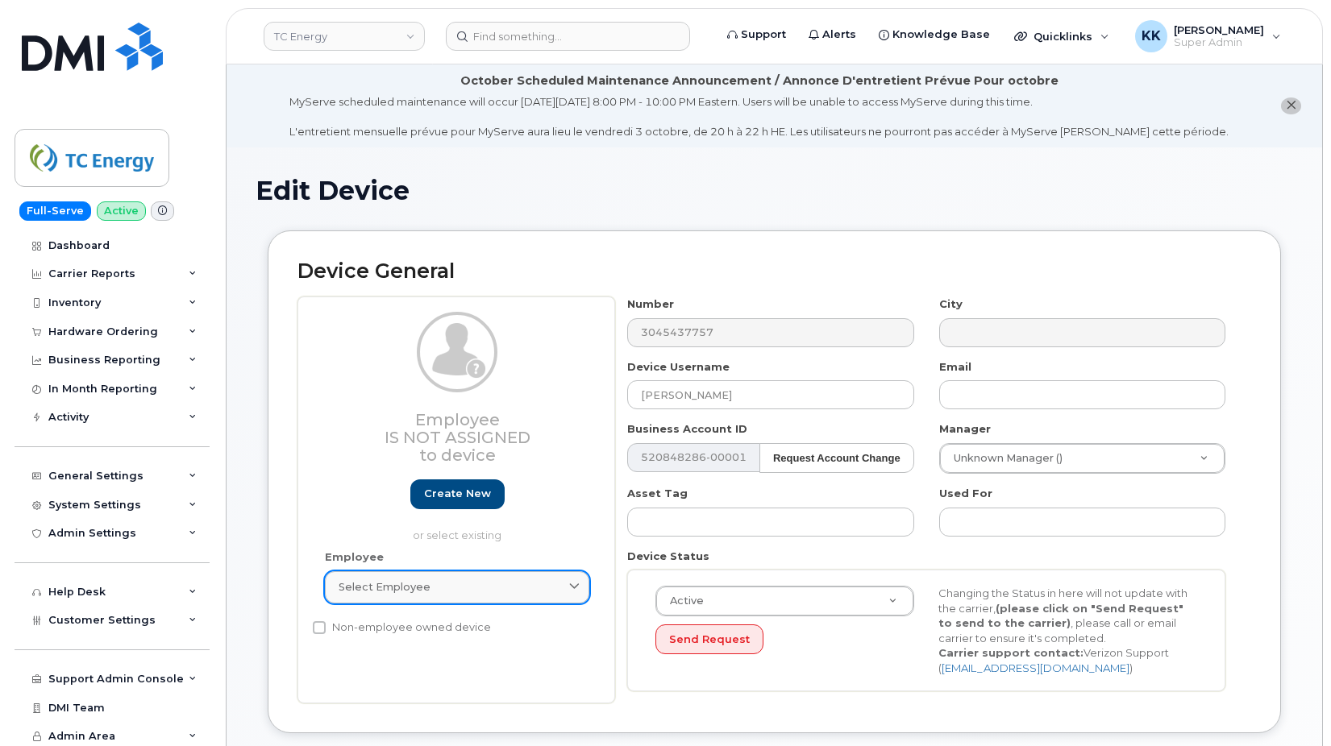
click at [418, 596] on link "Select employee" at bounding box center [457, 588] width 264 height 32
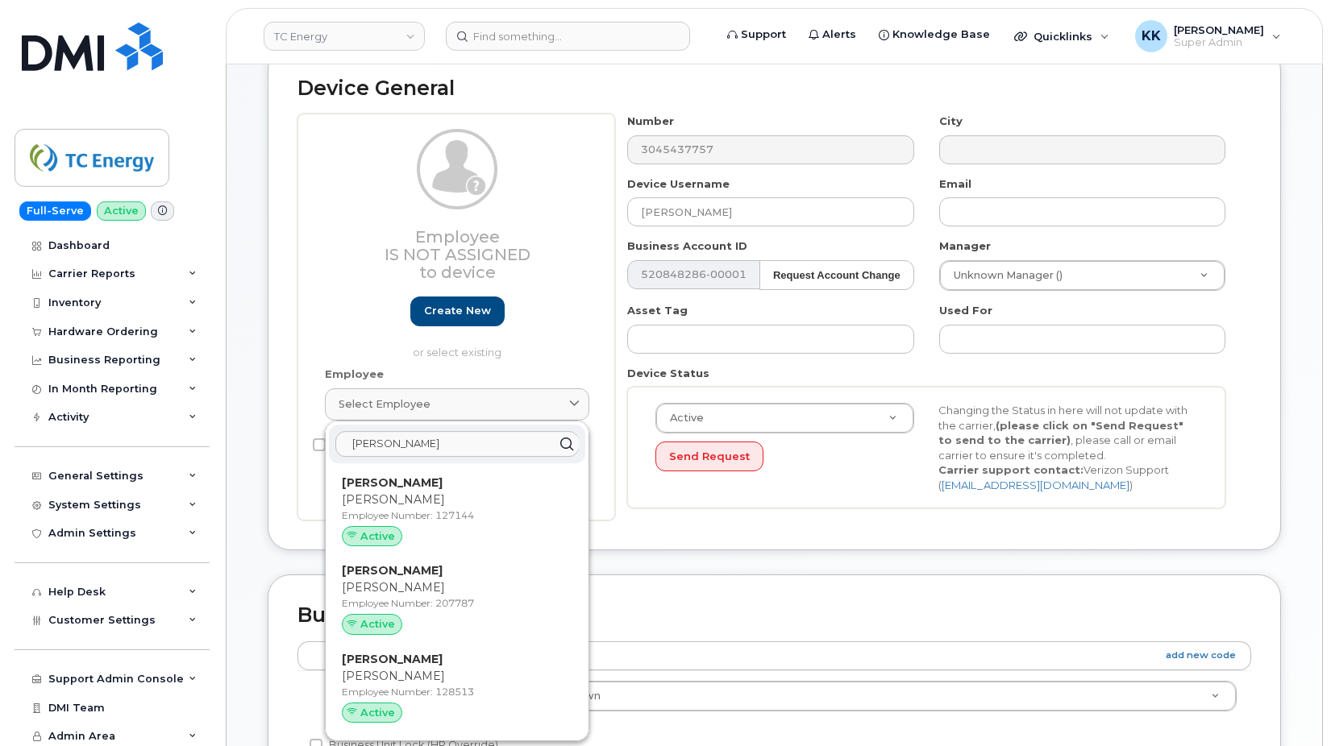
scroll to position [164, 0]
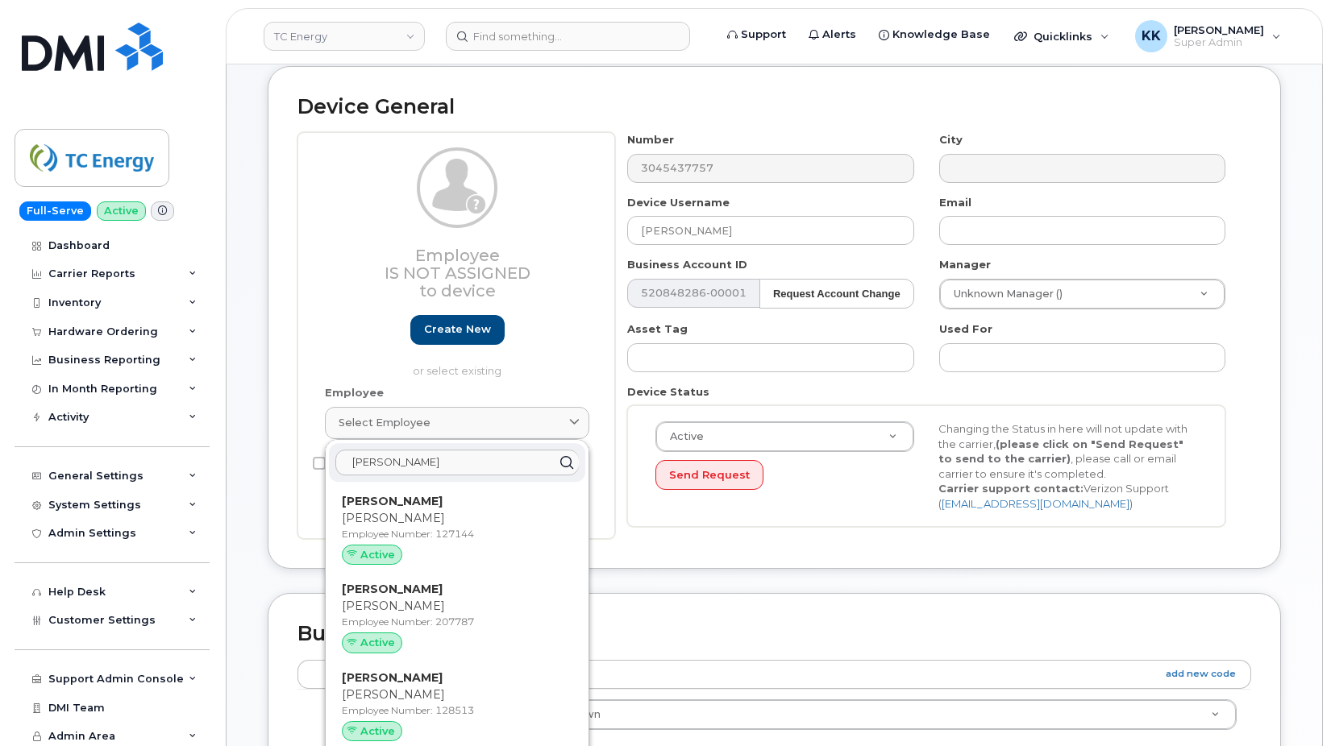
type input "jason smith"
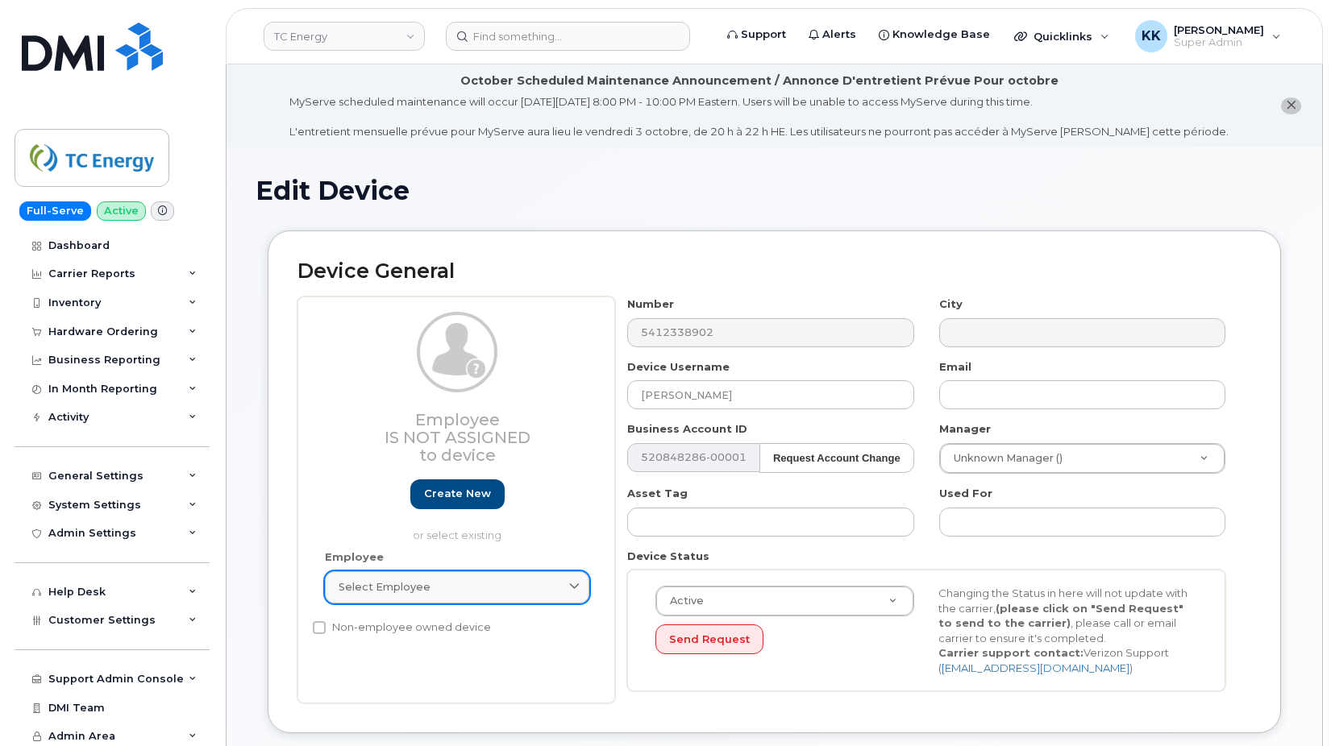
click at [442, 583] on div "Select employee" at bounding box center [457, 587] width 237 height 15
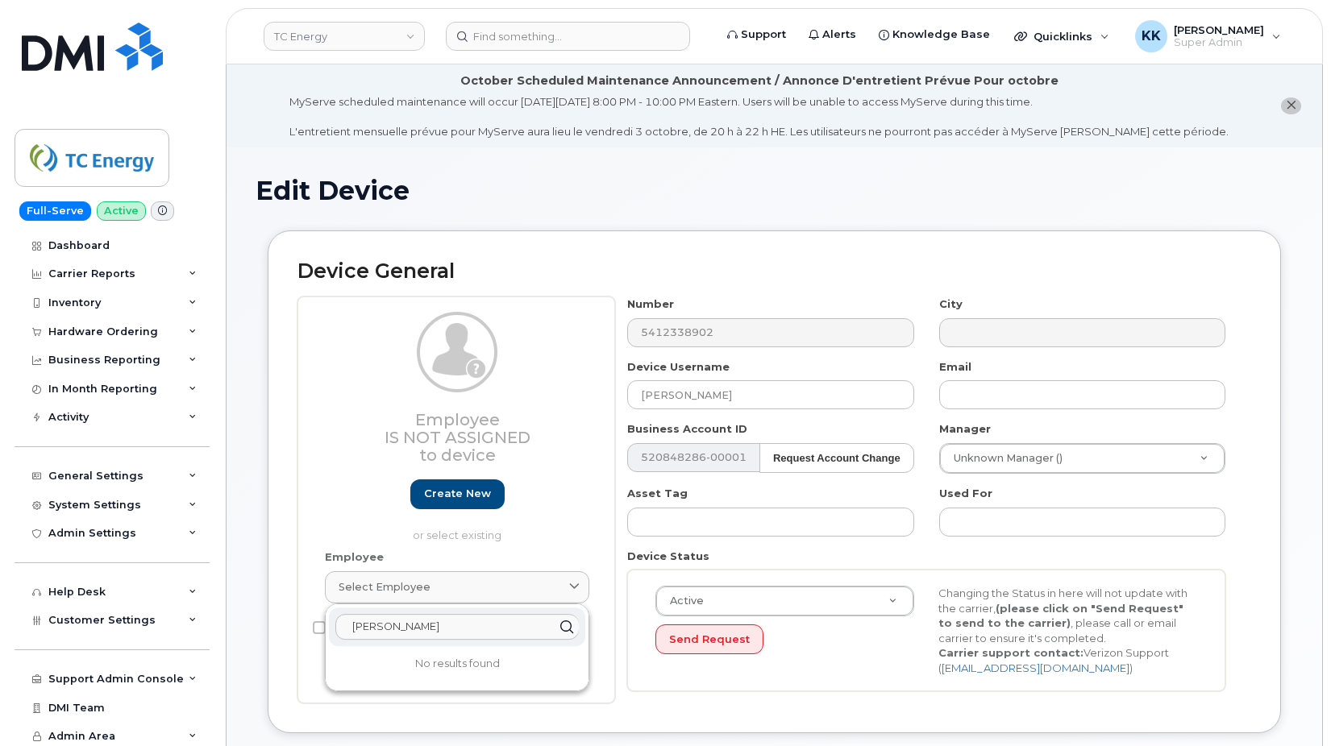
type input "[PERSON_NAME]"
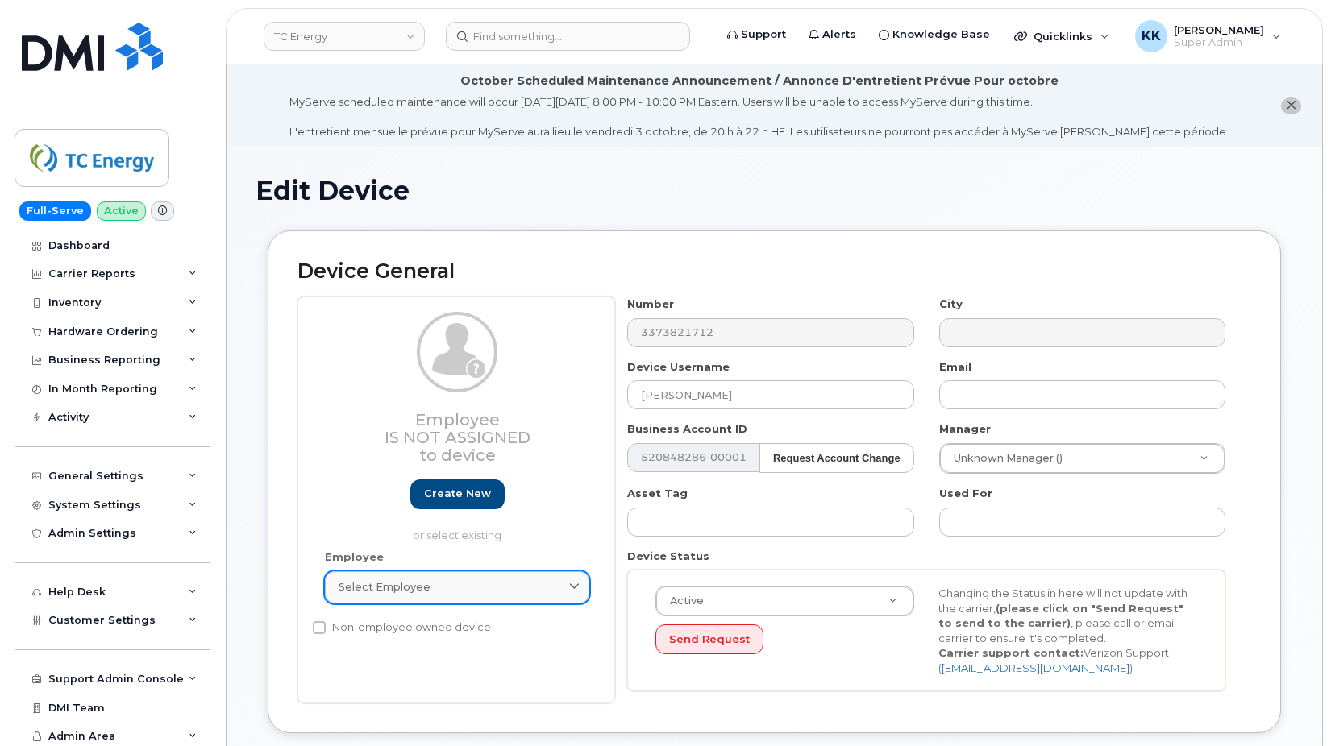
click at [390, 582] on span "Select employee" at bounding box center [385, 587] width 92 height 15
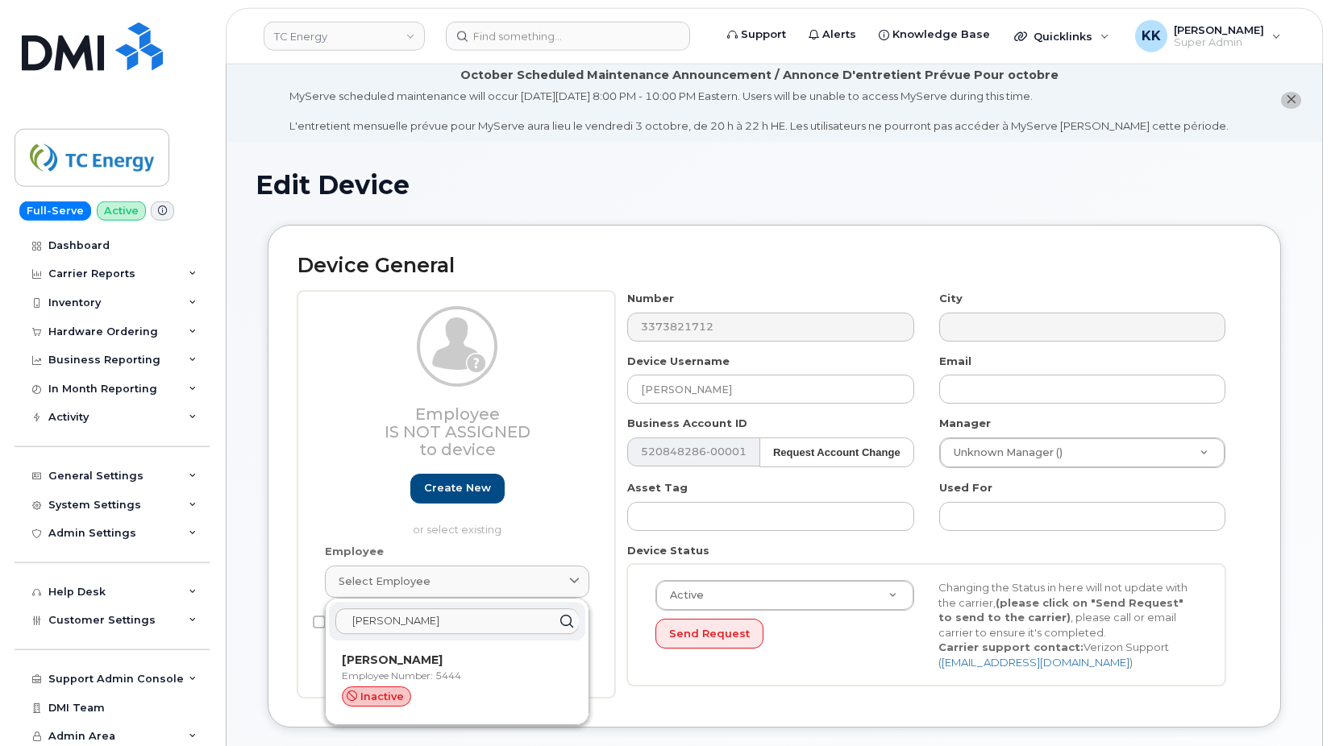
scroll to position [82, 0]
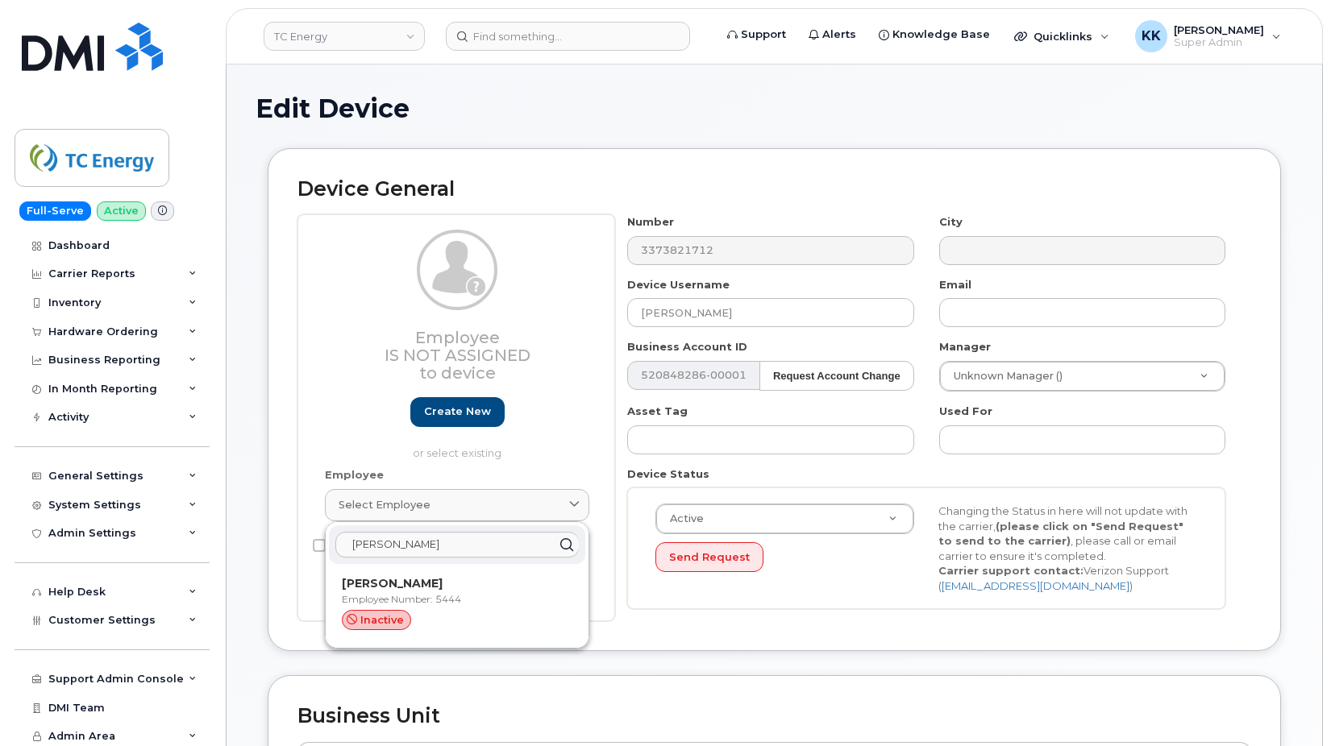
type input "[PERSON_NAME]"
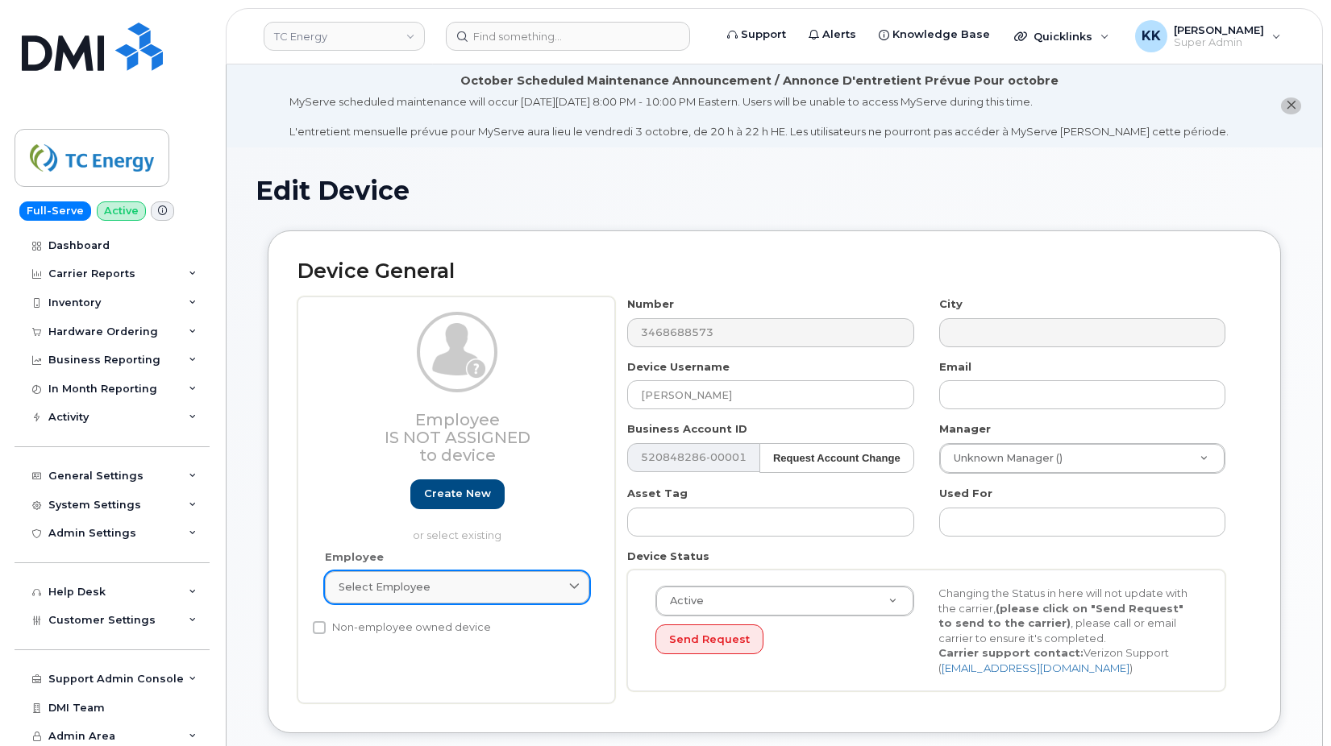
click at [436, 589] on div "Select employee" at bounding box center [457, 587] width 237 height 15
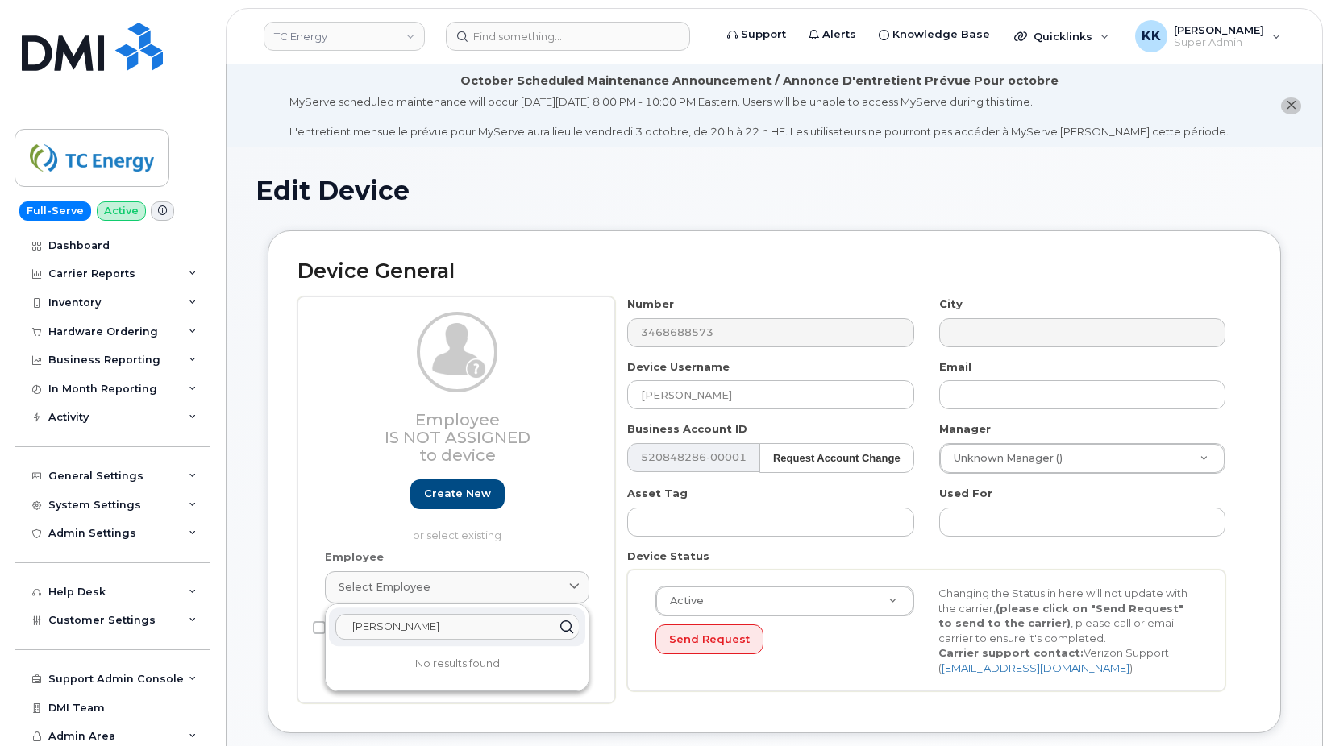
type input "[PERSON_NAME]"
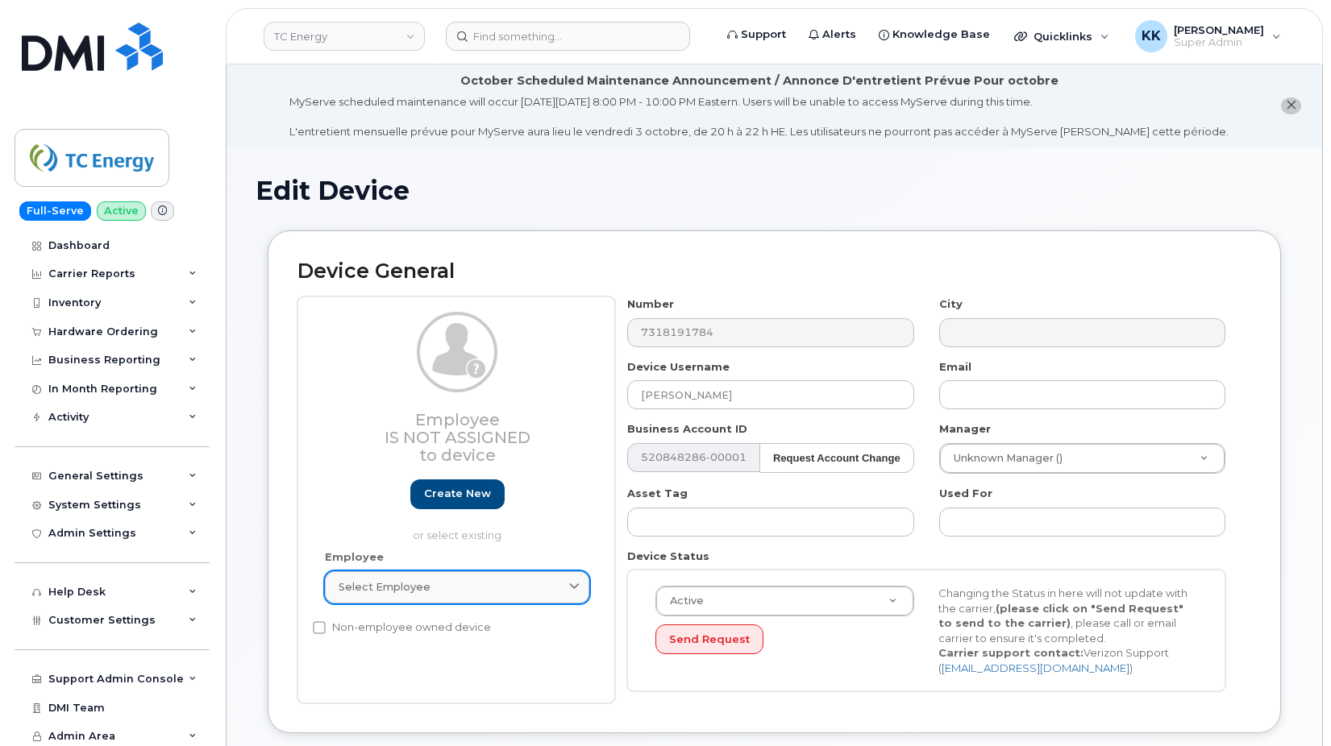
click at [426, 590] on span "Select employee" at bounding box center [385, 587] width 92 height 15
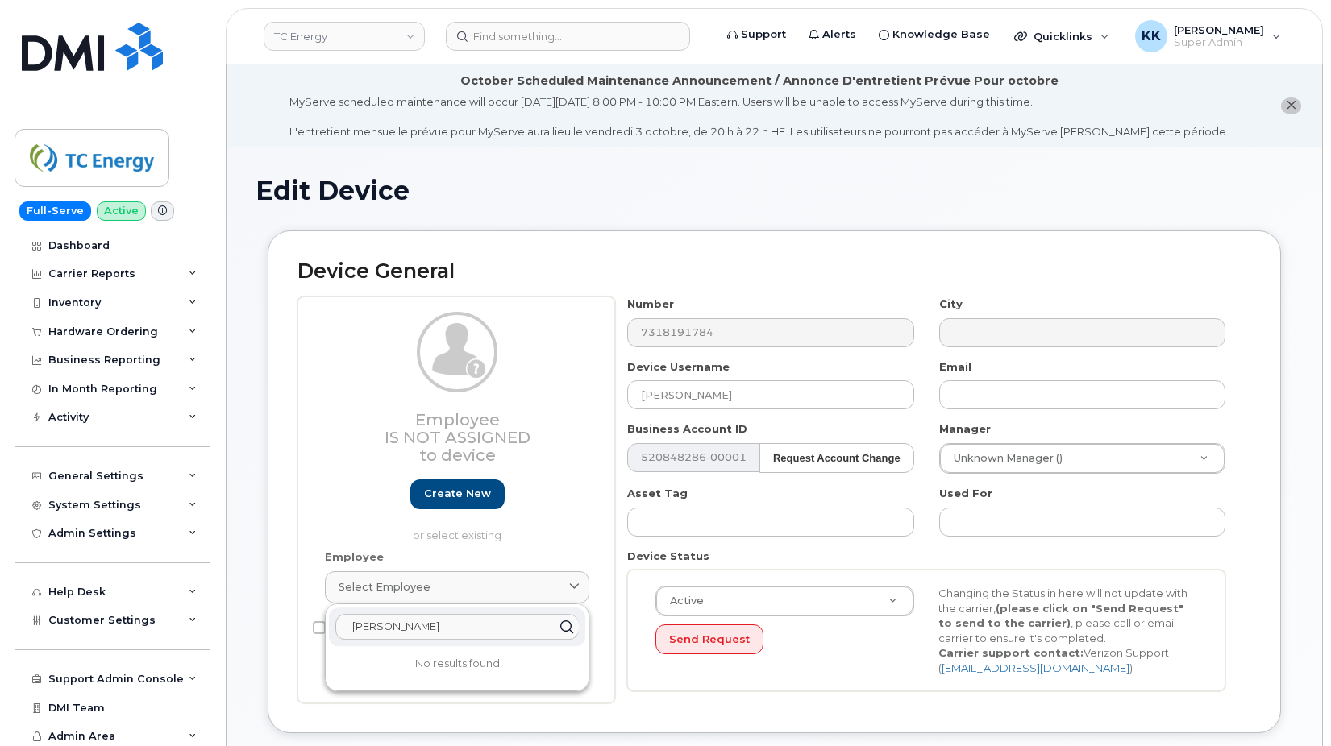
type input "[PERSON_NAME]"
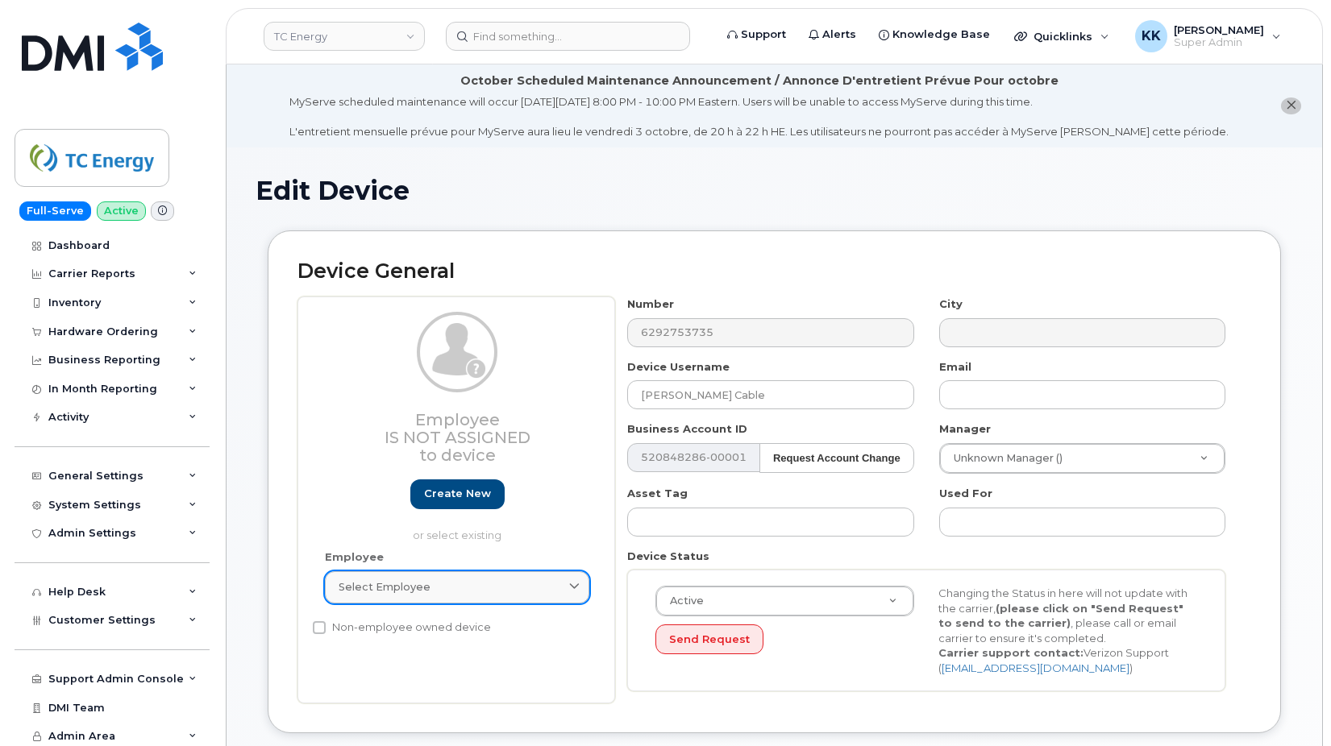
click at [459, 585] on div "Select employee" at bounding box center [457, 587] width 237 height 15
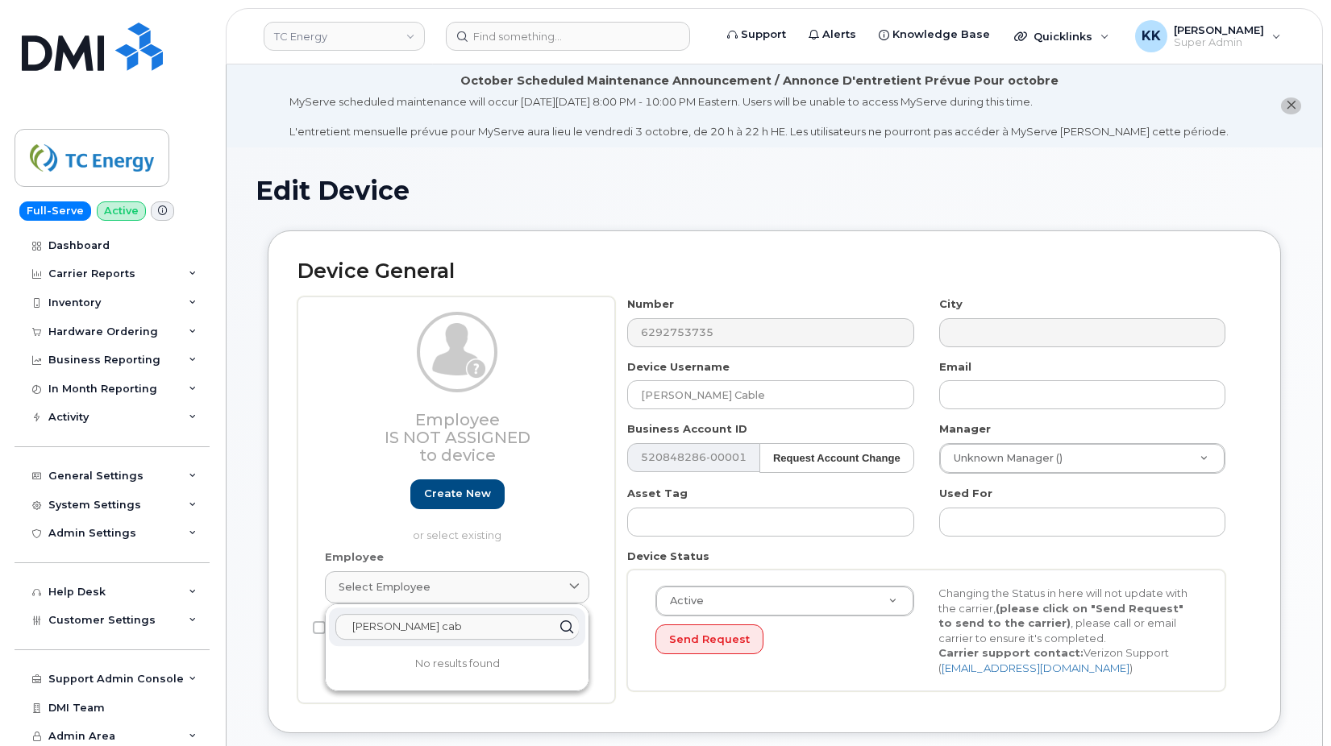
type input "[PERSON_NAME] cab"
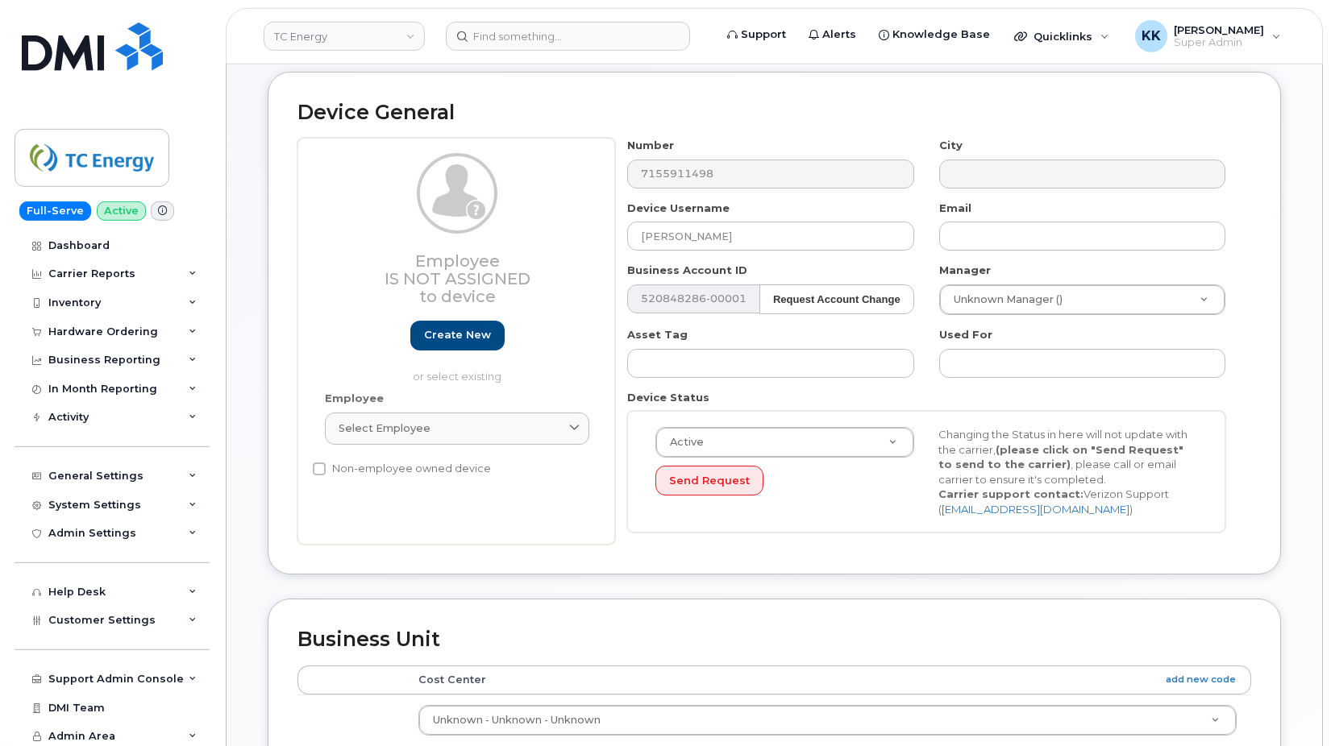
scroll to position [164, 0]
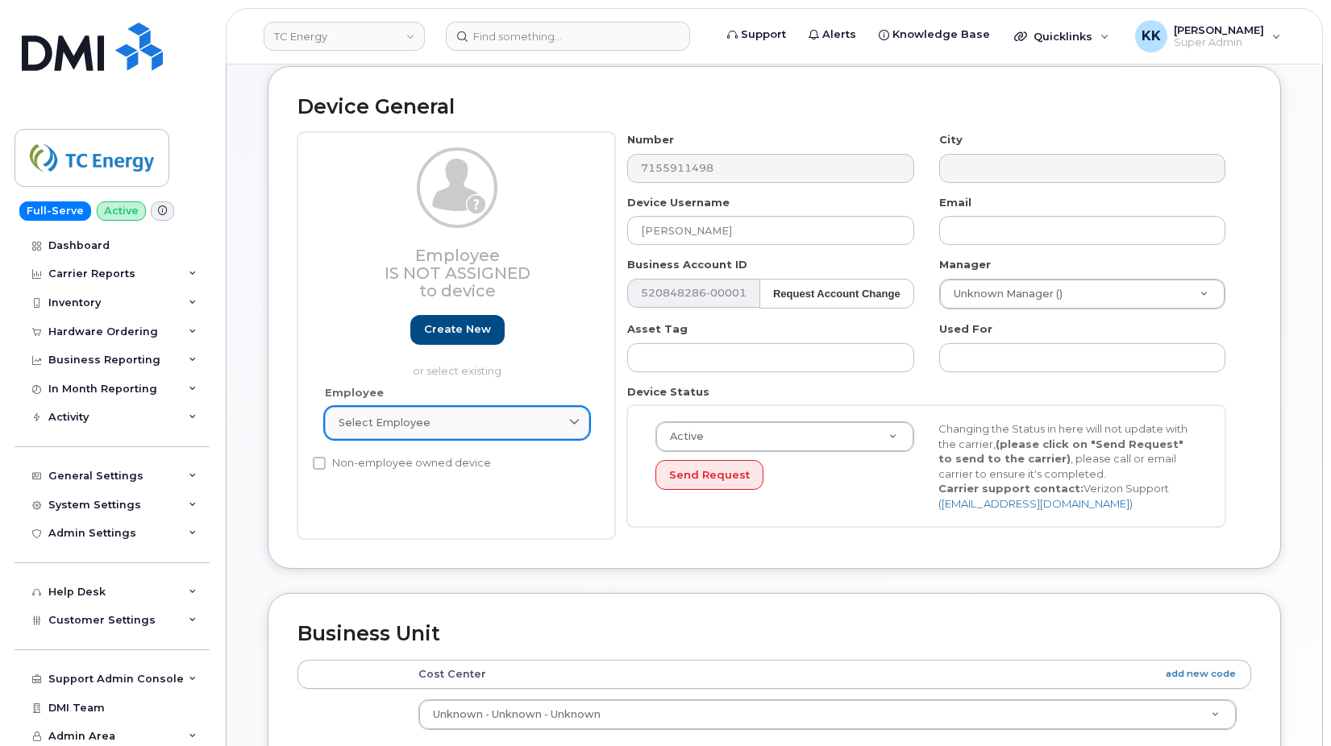
click at [391, 418] on span "Select employee" at bounding box center [385, 422] width 92 height 15
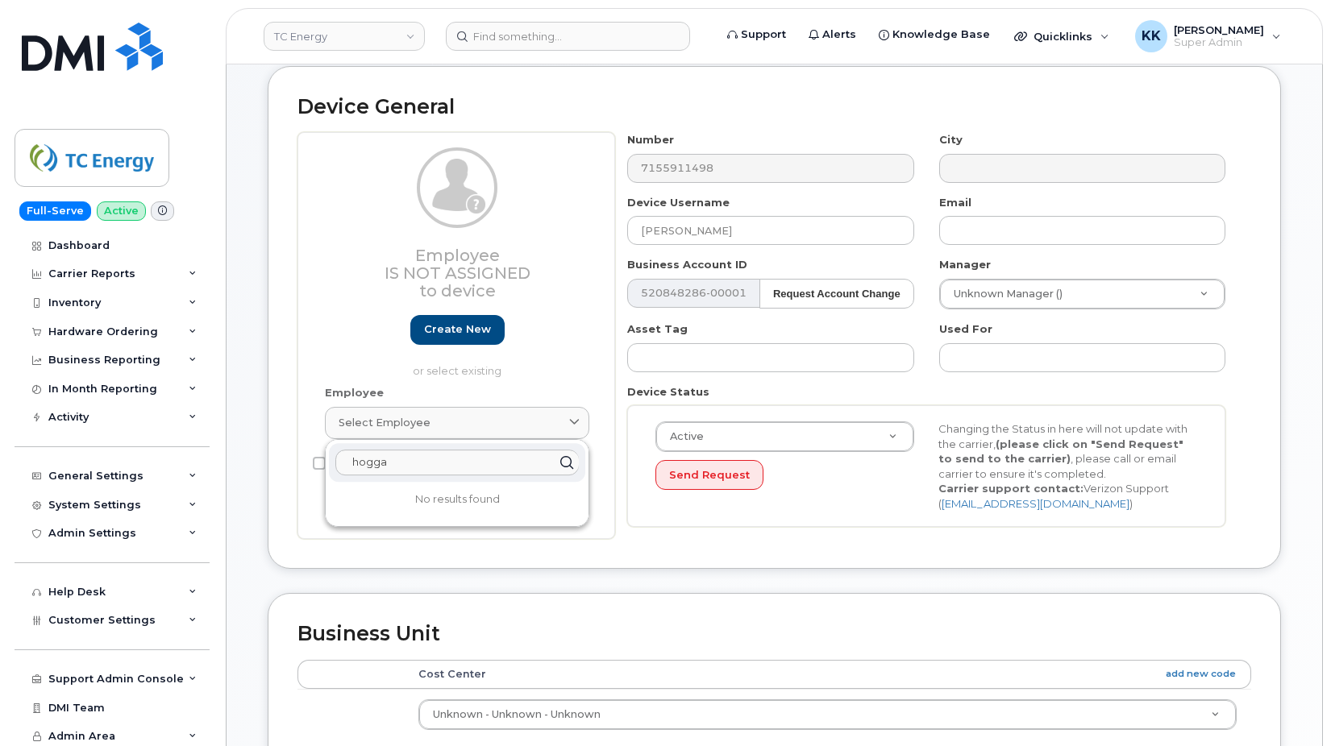
type input "hogga"
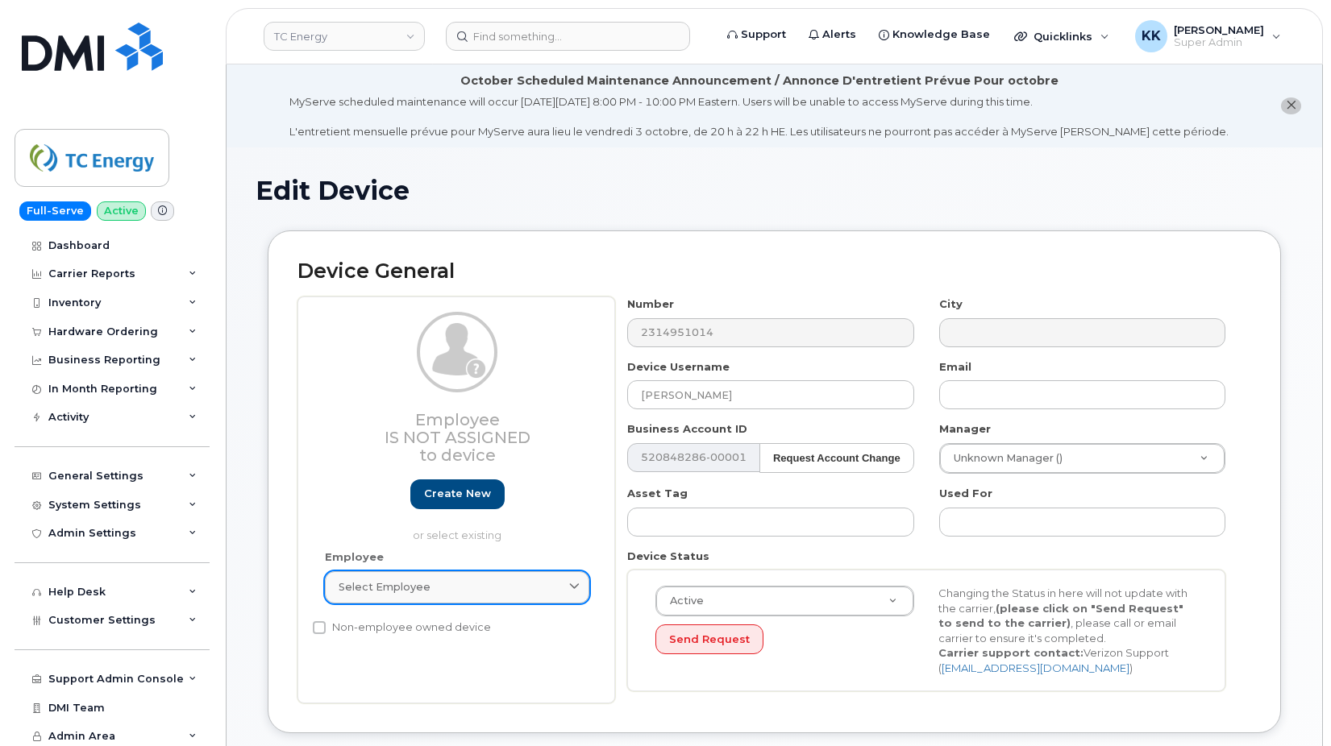
click at [383, 581] on span "Select employee" at bounding box center [385, 587] width 92 height 15
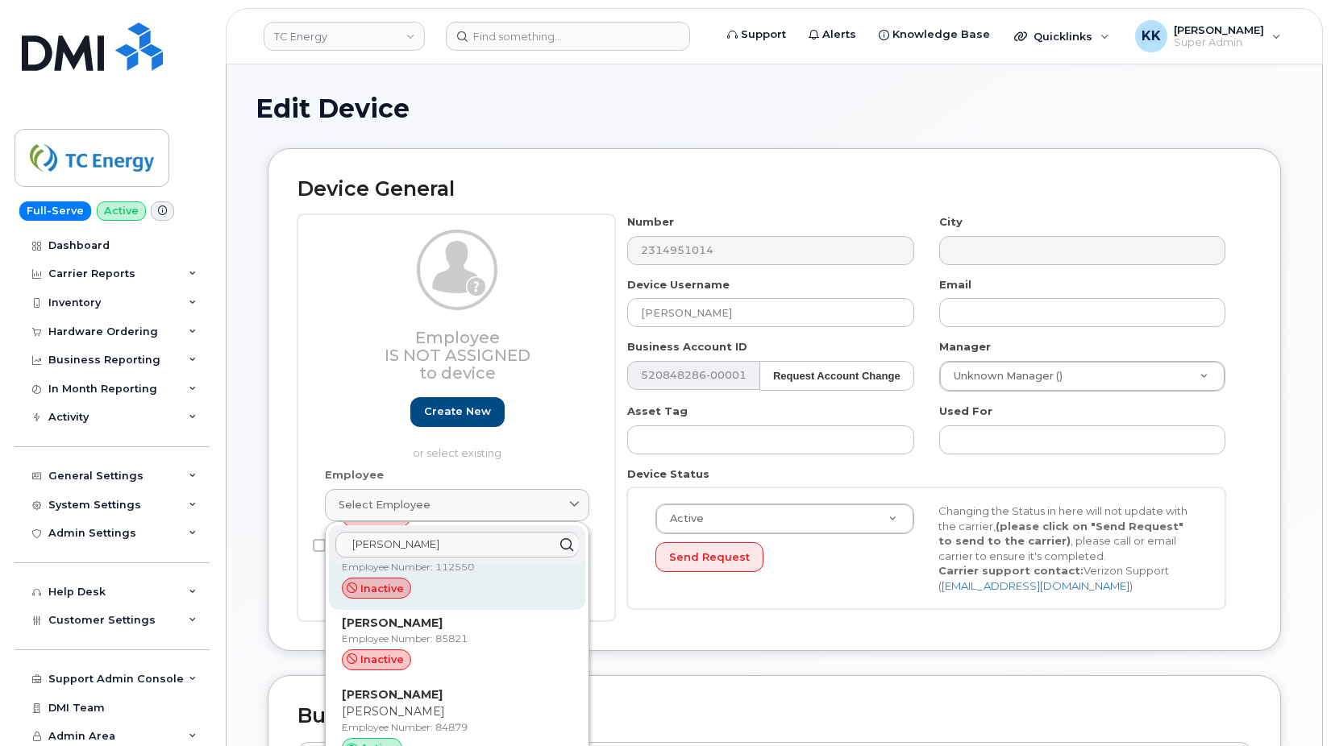
scroll to position [266, 0]
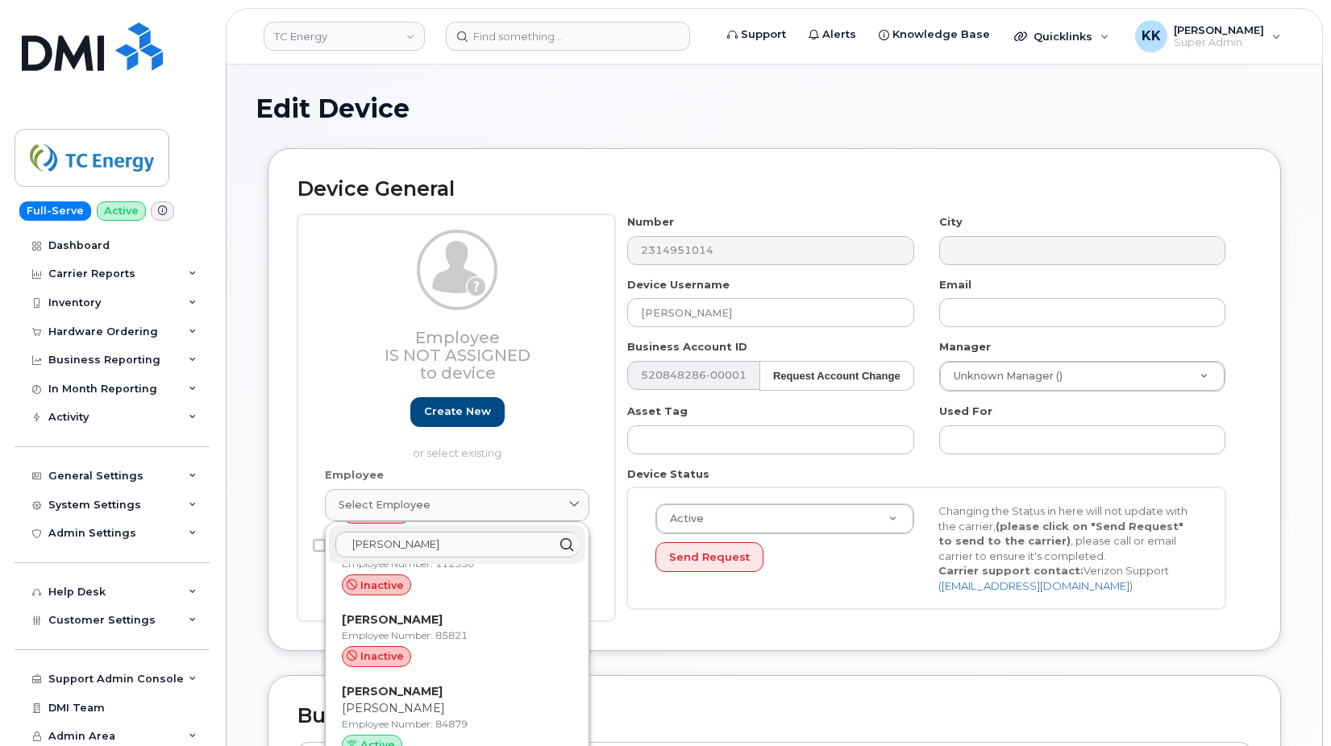
type input "[PERSON_NAME]"
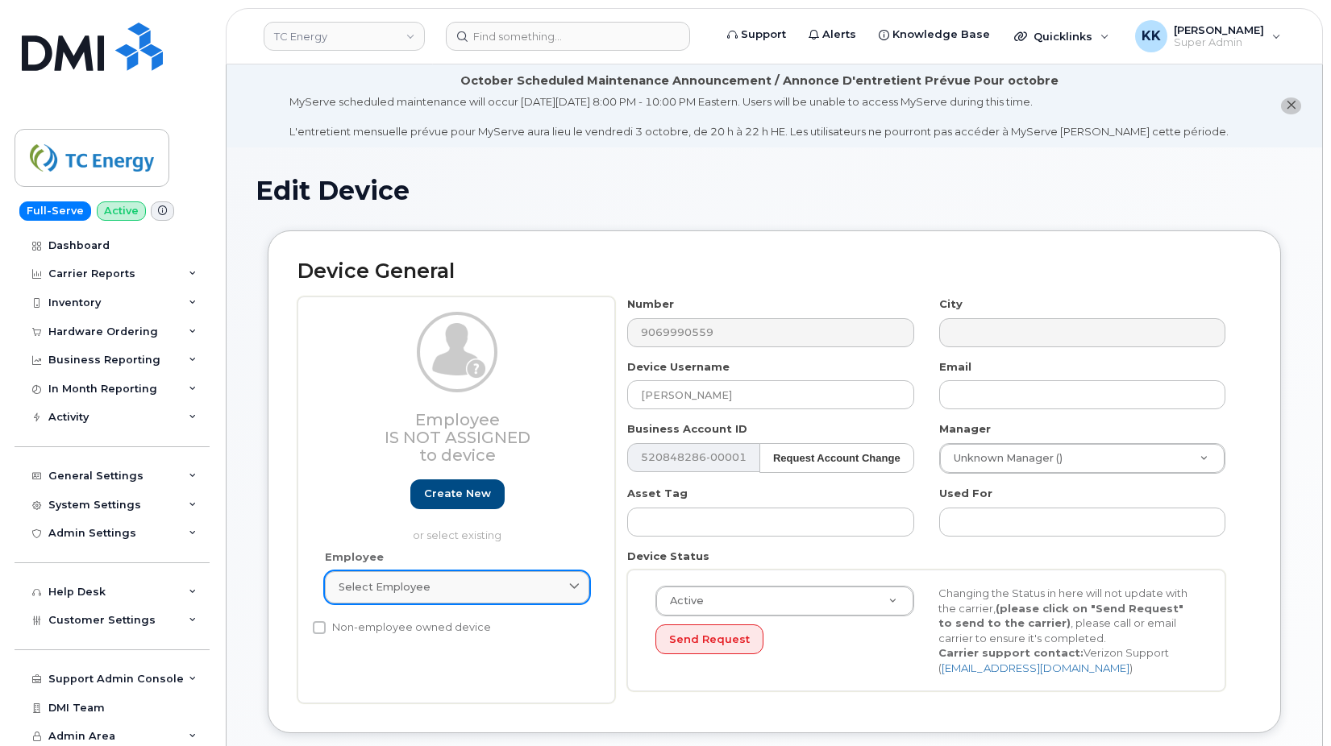
click at [399, 586] on span "Select employee" at bounding box center [385, 587] width 92 height 15
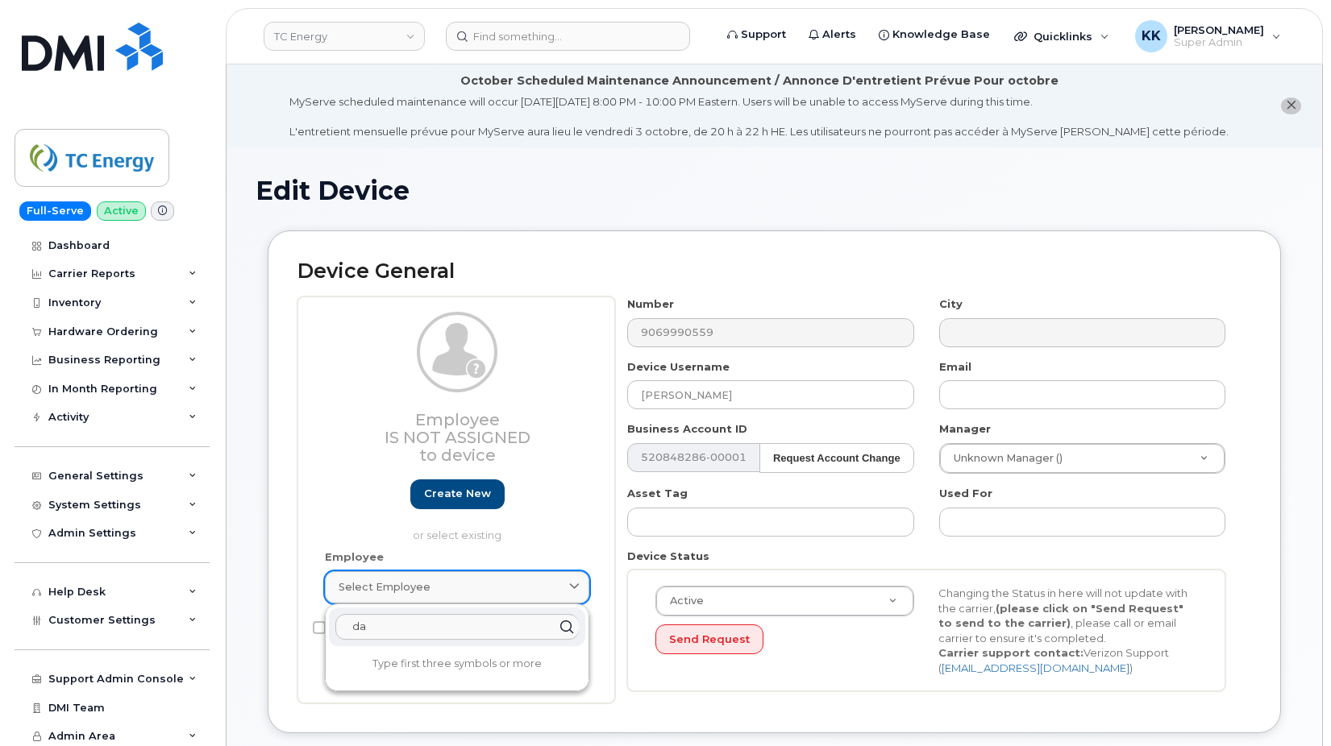
type input "d"
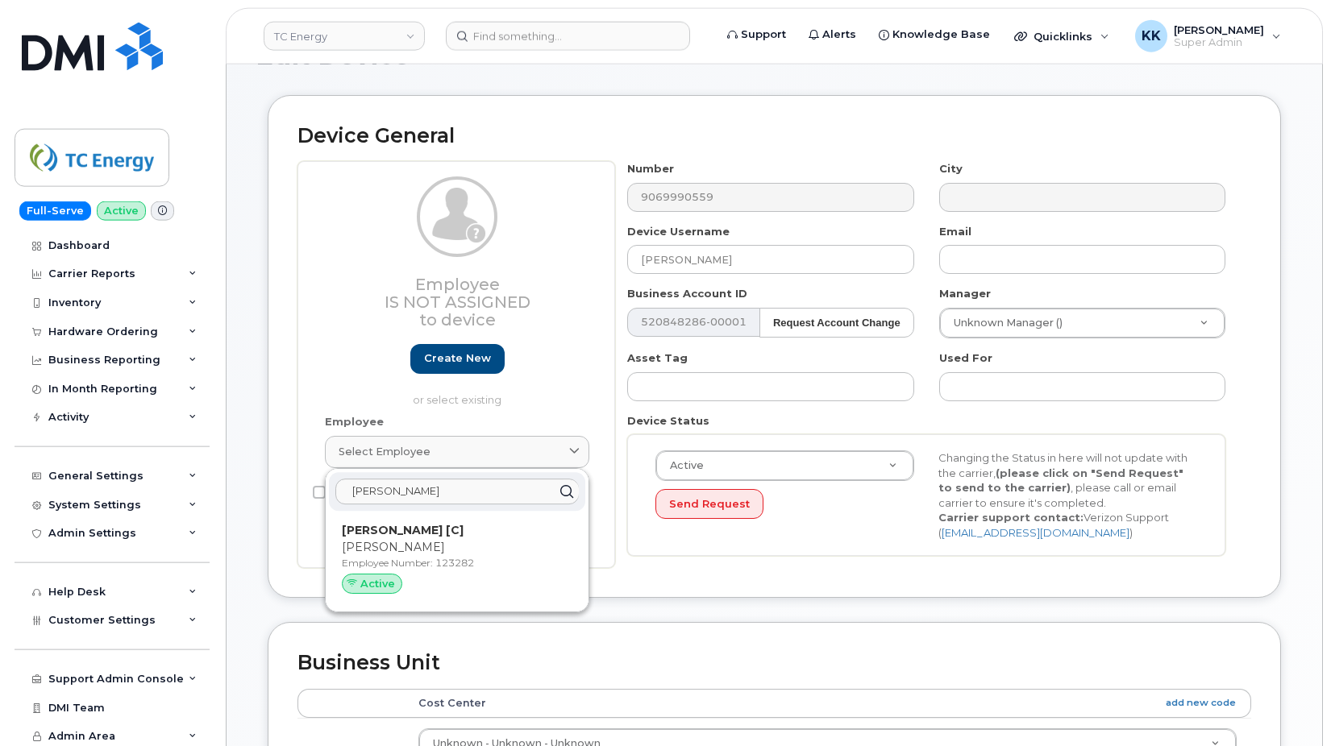
scroll to position [164, 0]
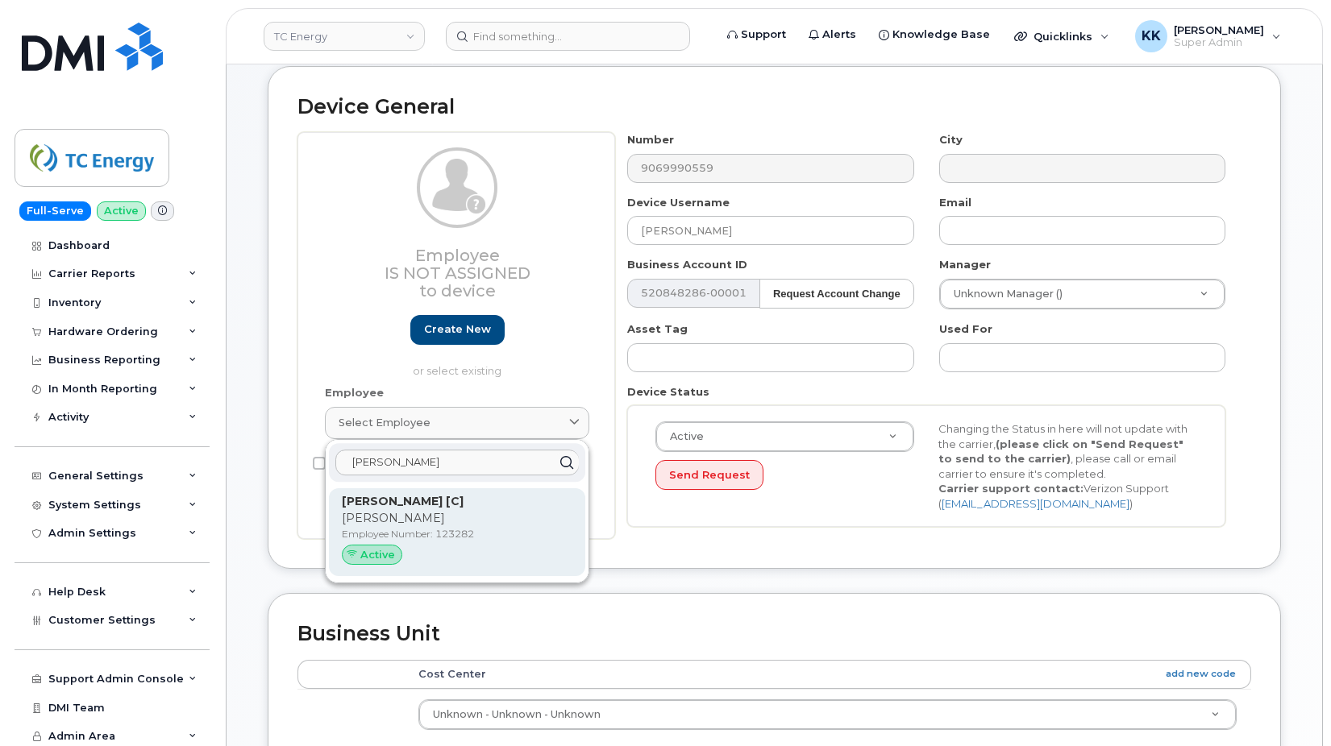
type input "steven davis"
click at [488, 524] on p "Steven" at bounding box center [457, 518] width 231 height 17
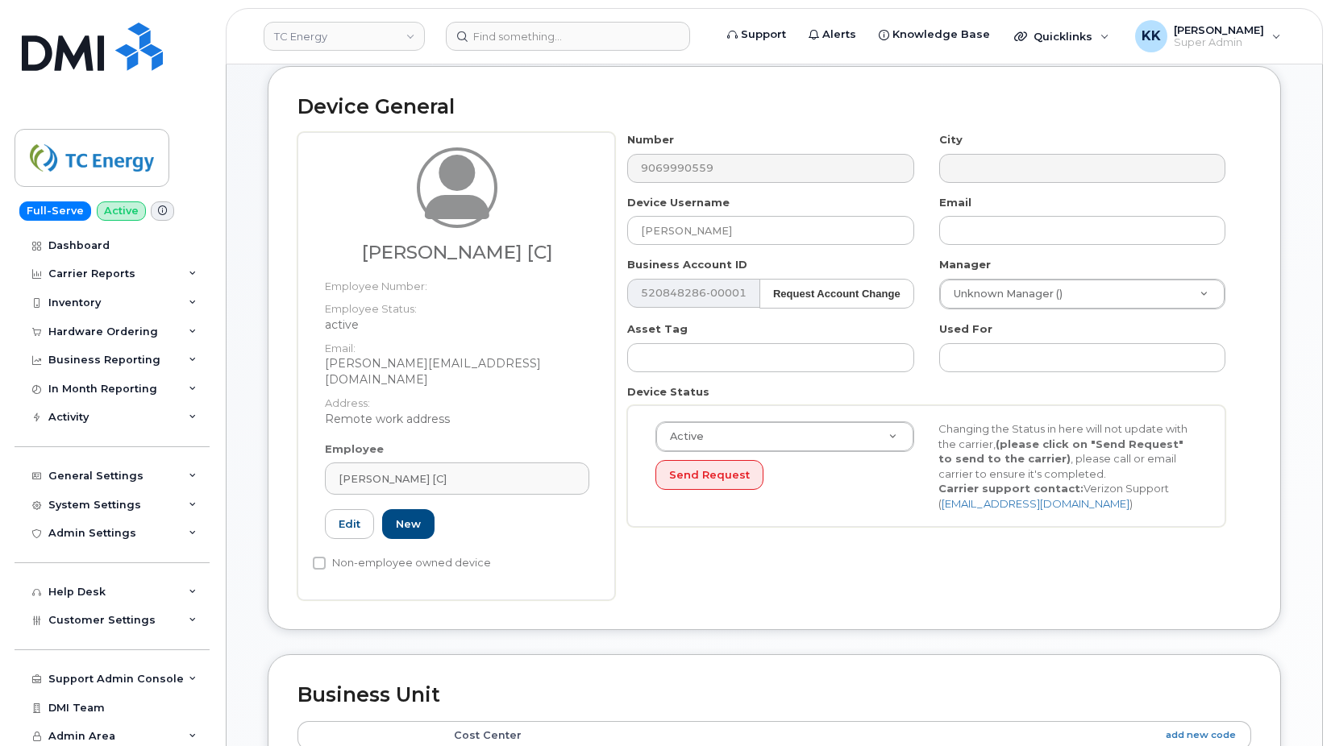
type input "123282"
type input "Steven Davis [C]"
type input "steven_davis@tcenergy.com"
type input "4805004"
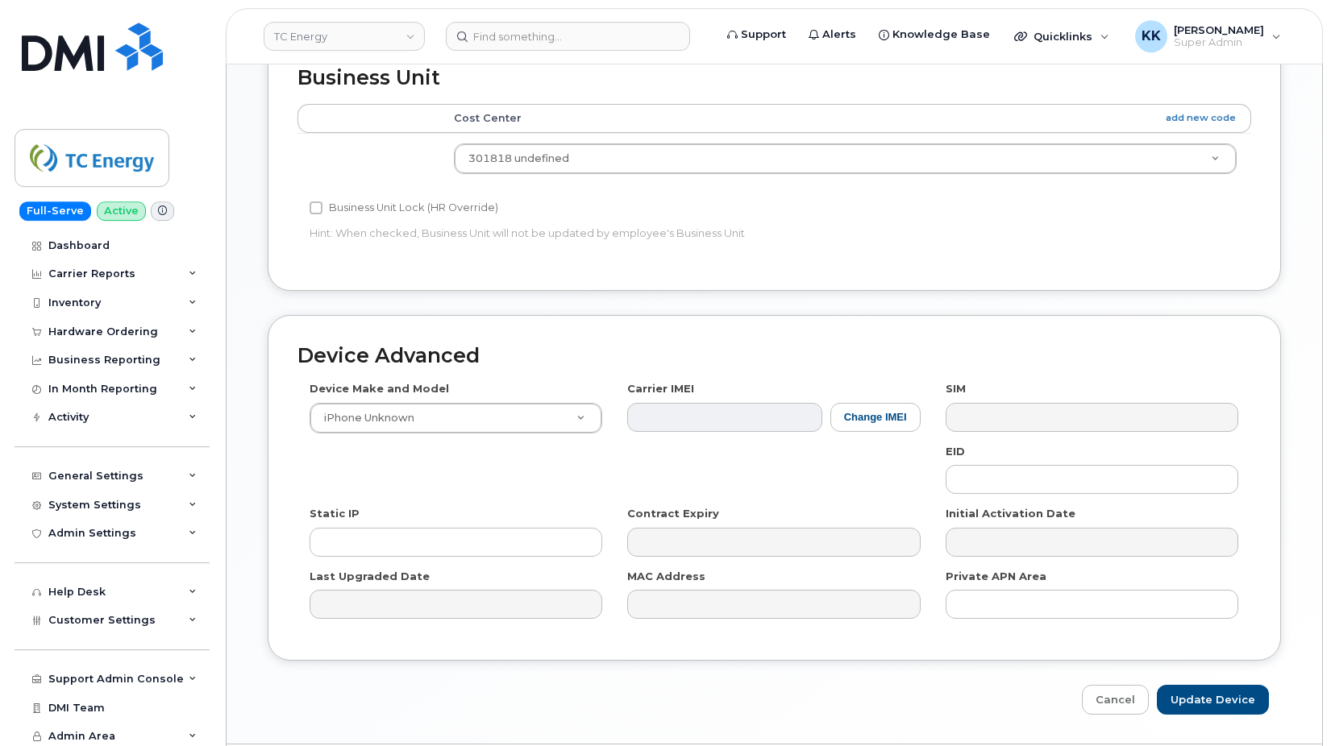
scroll to position [815, 0]
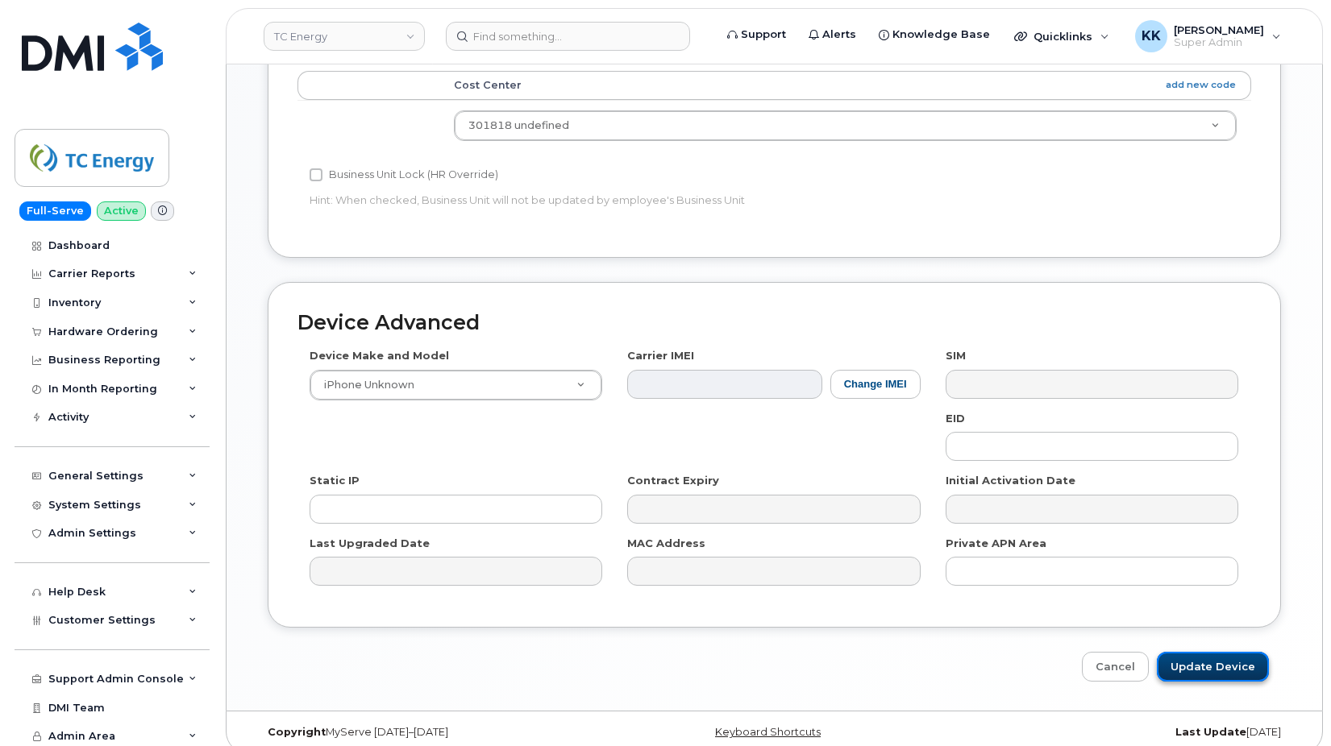
click at [1214, 664] on input "Update Device" at bounding box center [1213, 667] width 112 height 30
type input "Saving..."
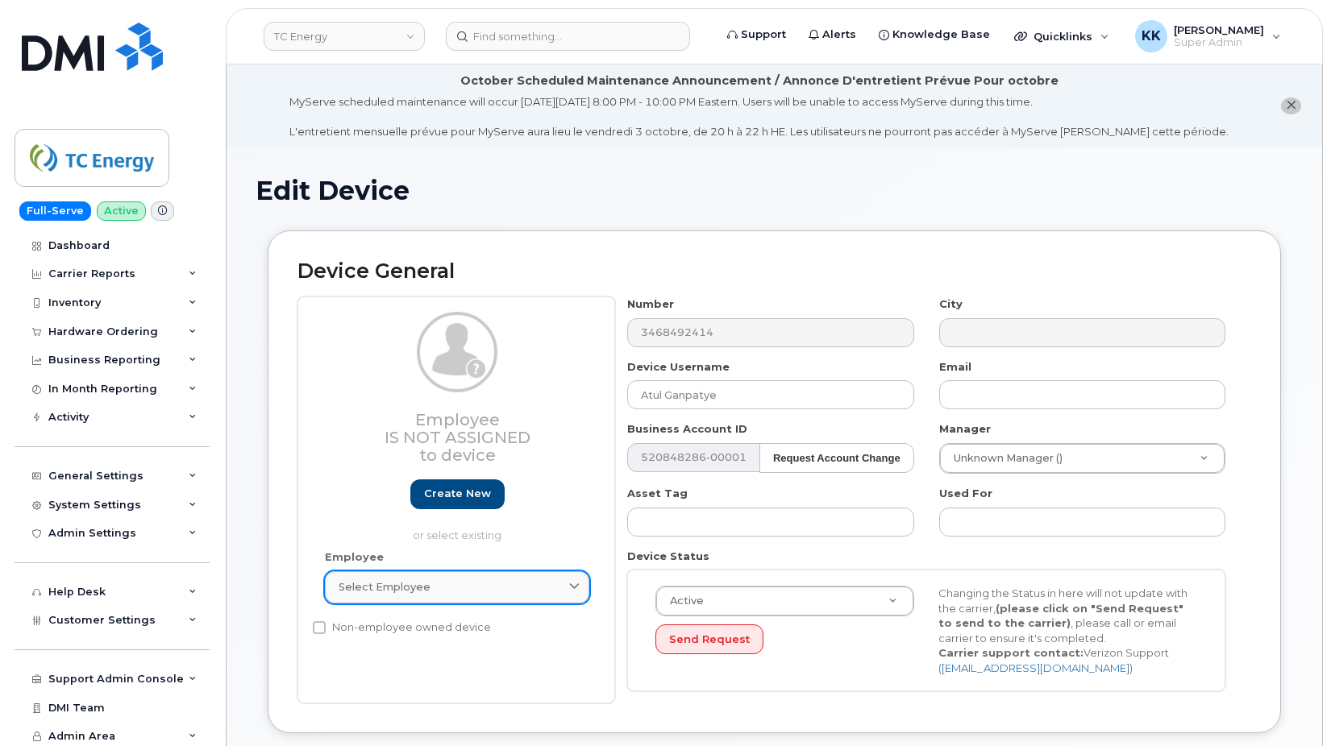
click at [416, 591] on span "Select employee" at bounding box center [385, 587] width 92 height 15
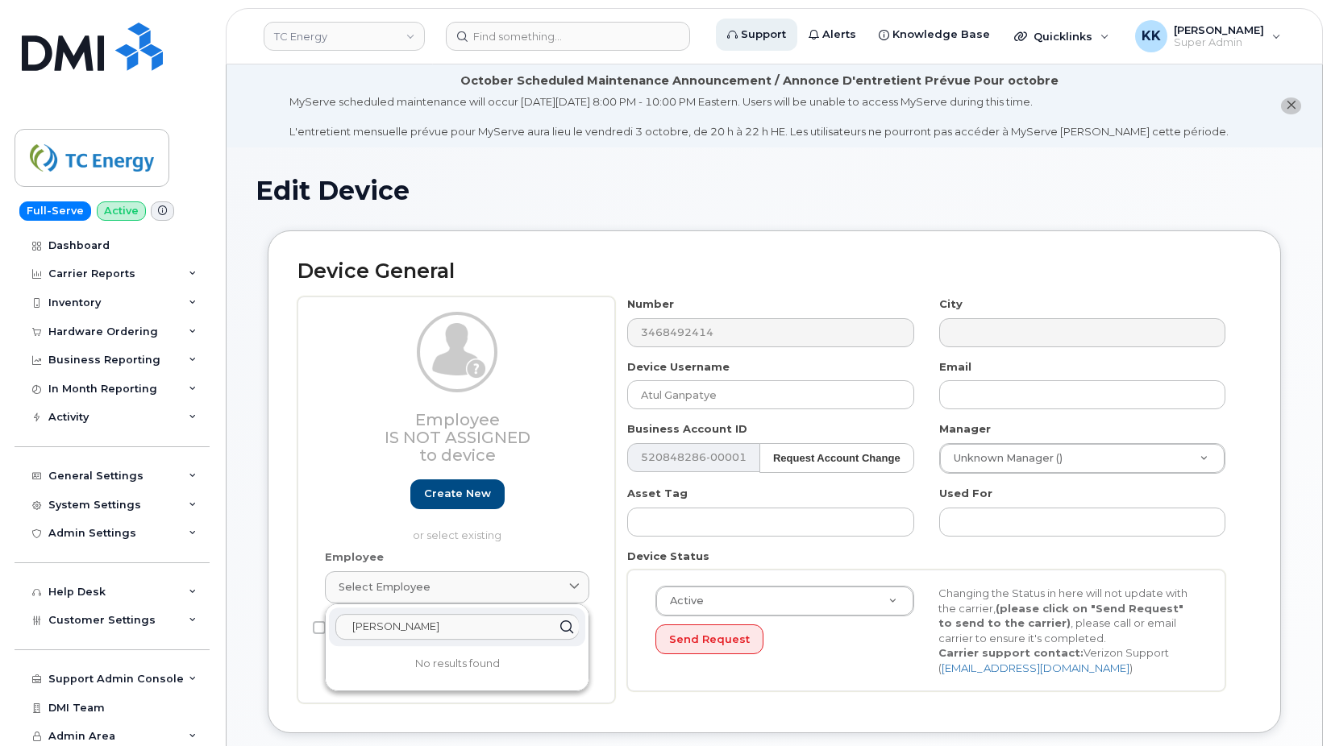
type input "atul gan"
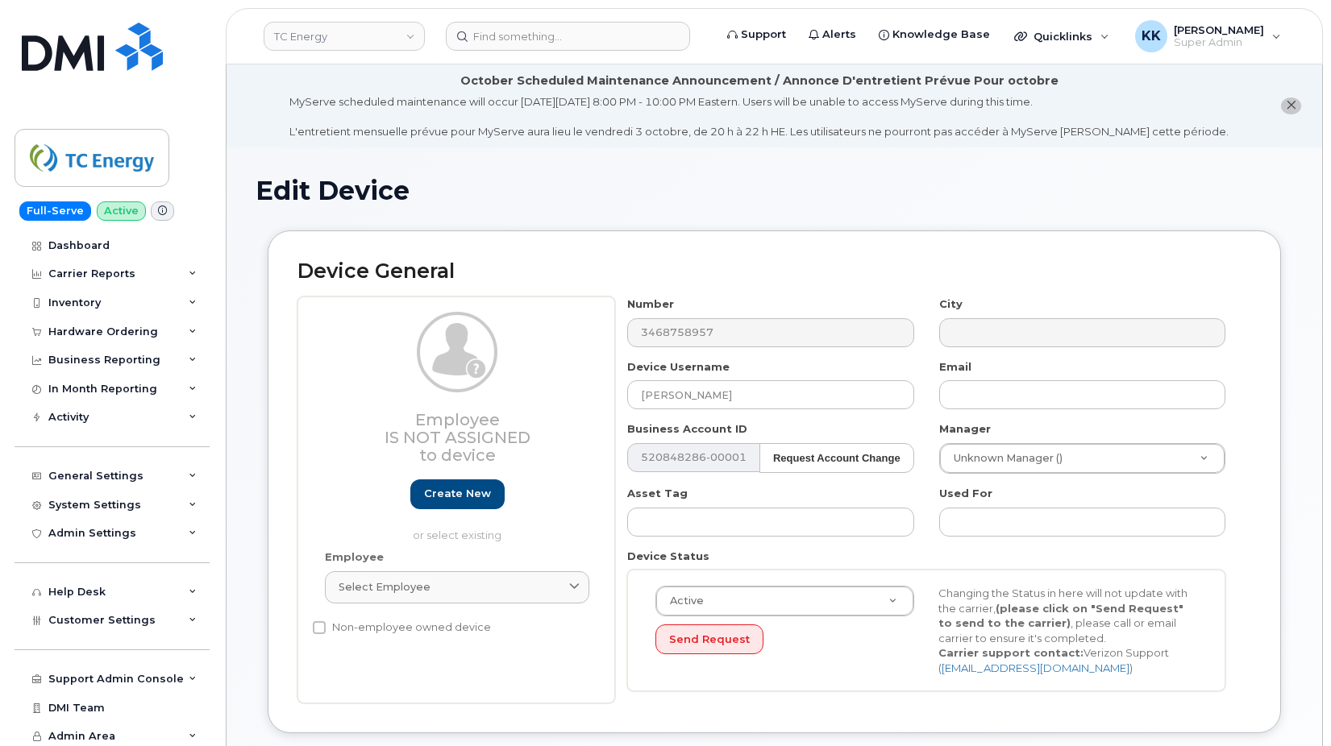
click at [420, 609] on div "Employee Select employee Type first three symbols or more" at bounding box center [457, 584] width 289 height 69
click at [427, 592] on div "Select employee" at bounding box center [457, 587] width 237 height 15
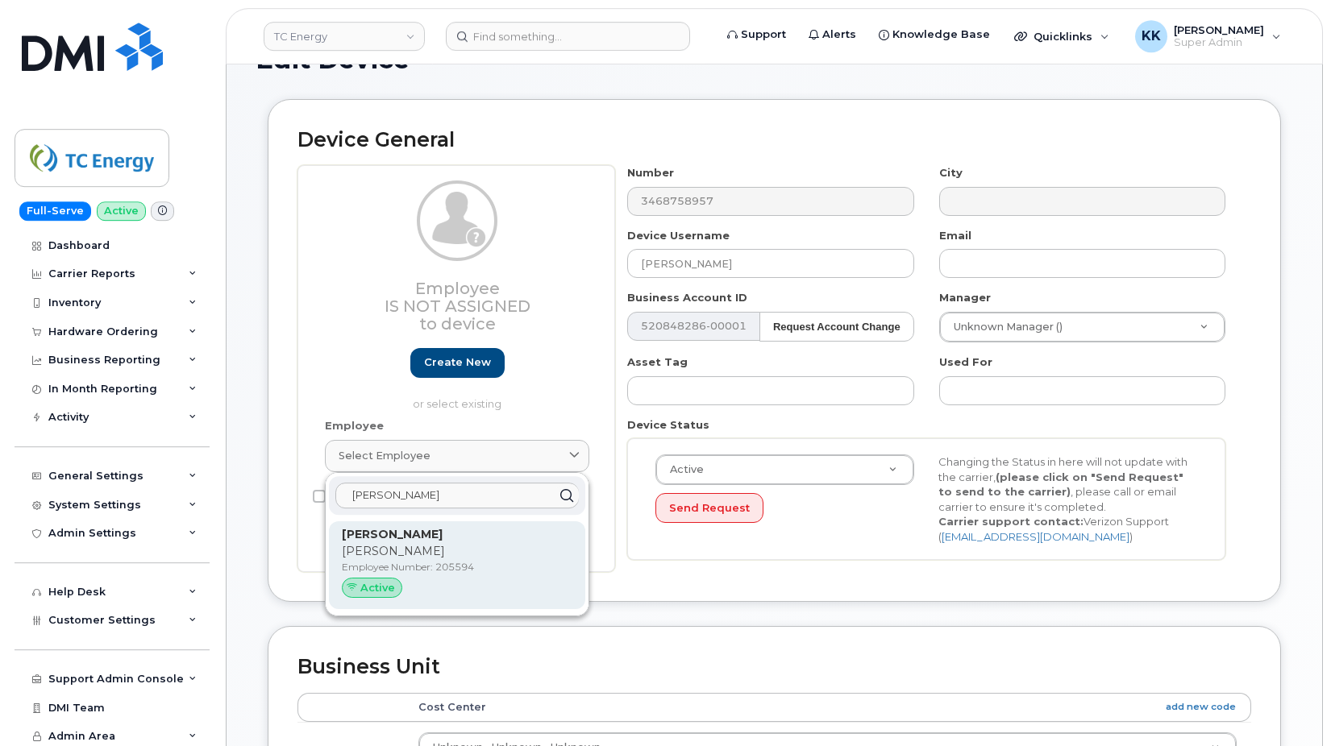
scroll to position [164, 0]
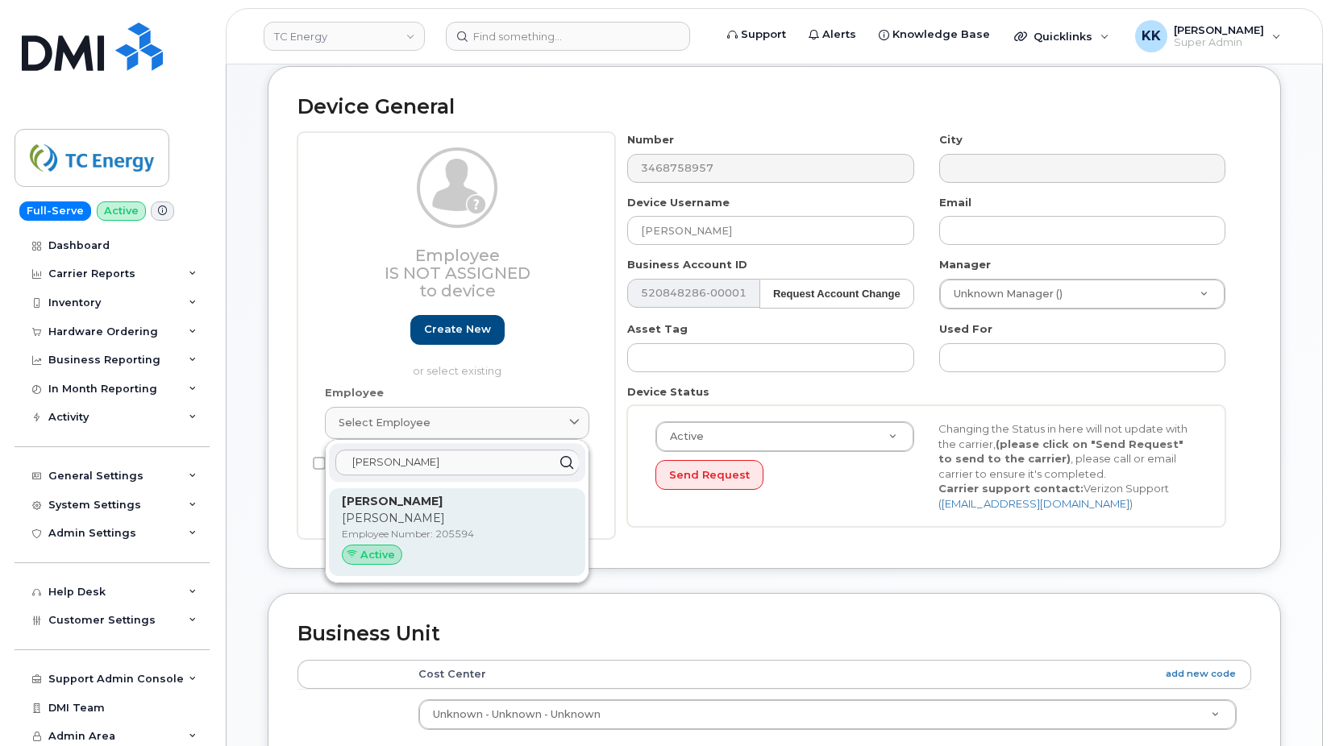
type input "[PERSON_NAME]"
click at [414, 523] on p "[PERSON_NAME]" at bounding box center [457, 518] width 231 height 17
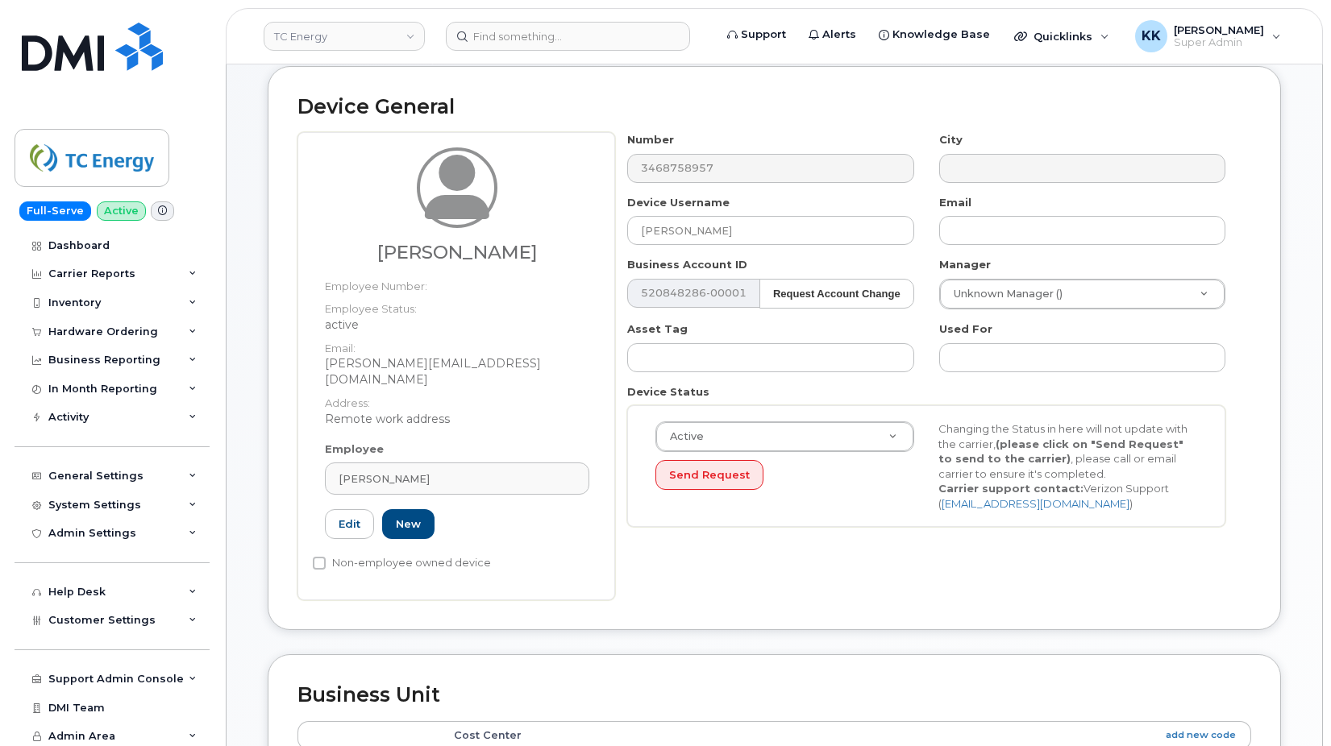
type input "205594"
type input "[PERSON_NAME]"
type input "[PERSON_NAME][EMAIL_ADDRESS][DOMAIN_NAME]"
type input "10568736"
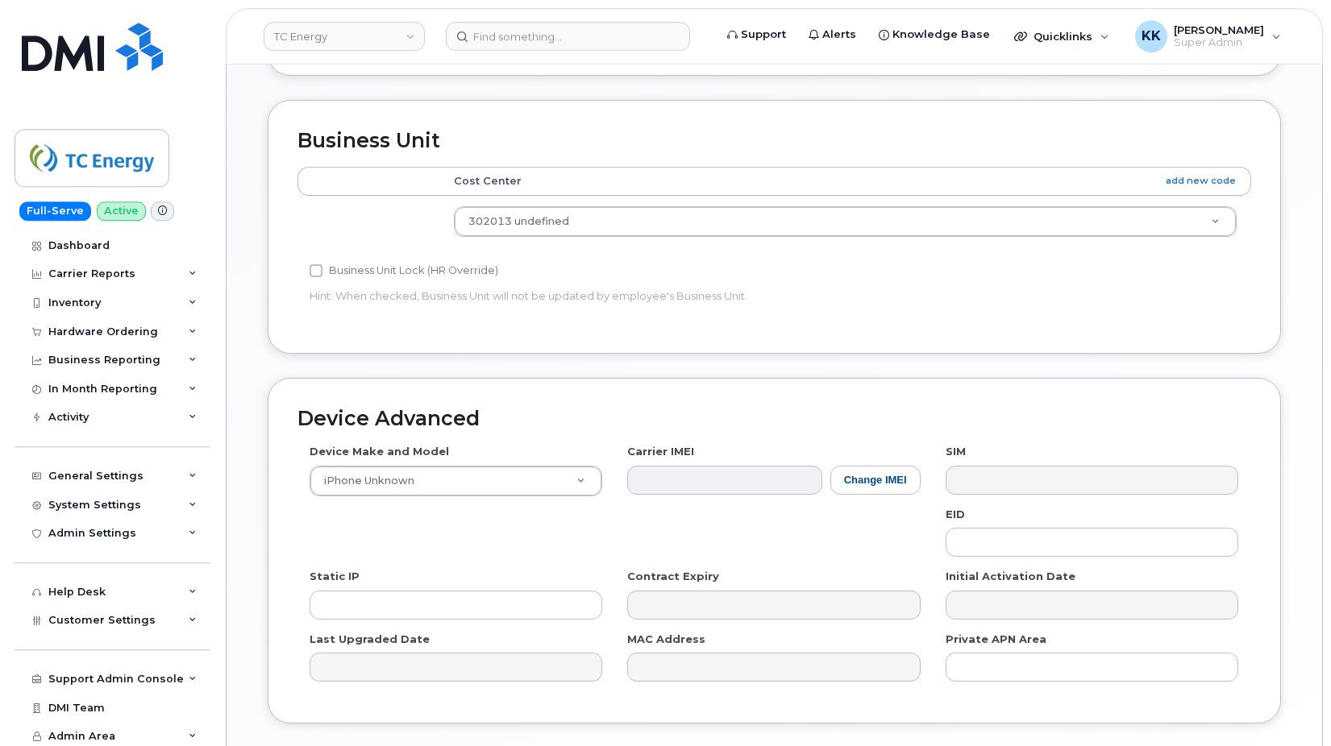
scroll to position [815, 0]
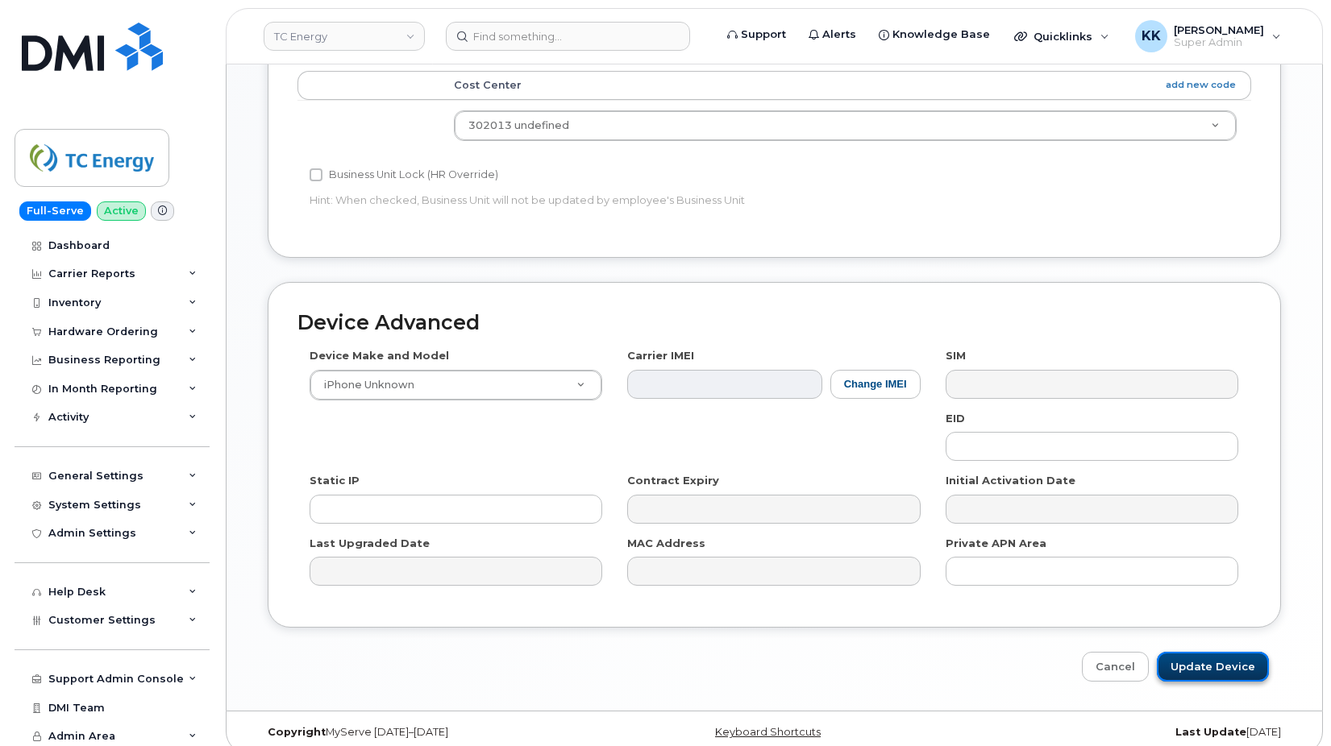
click at [1210, 652] on input "Update Device" at bounding box center [1213, 667] width 112 height 30
type input "Saving..."
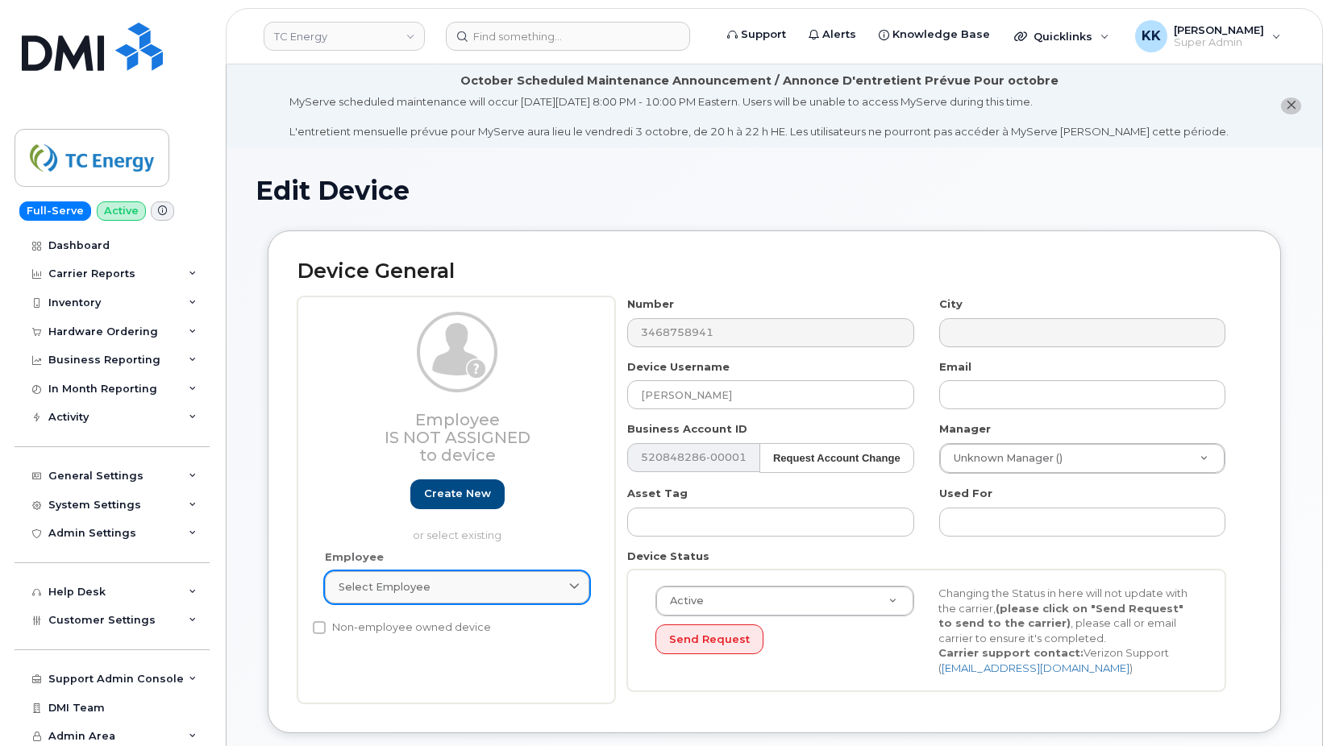
click at [439, 589] on div "Select employee" at bounding box center [457, 587] width 237 height 15
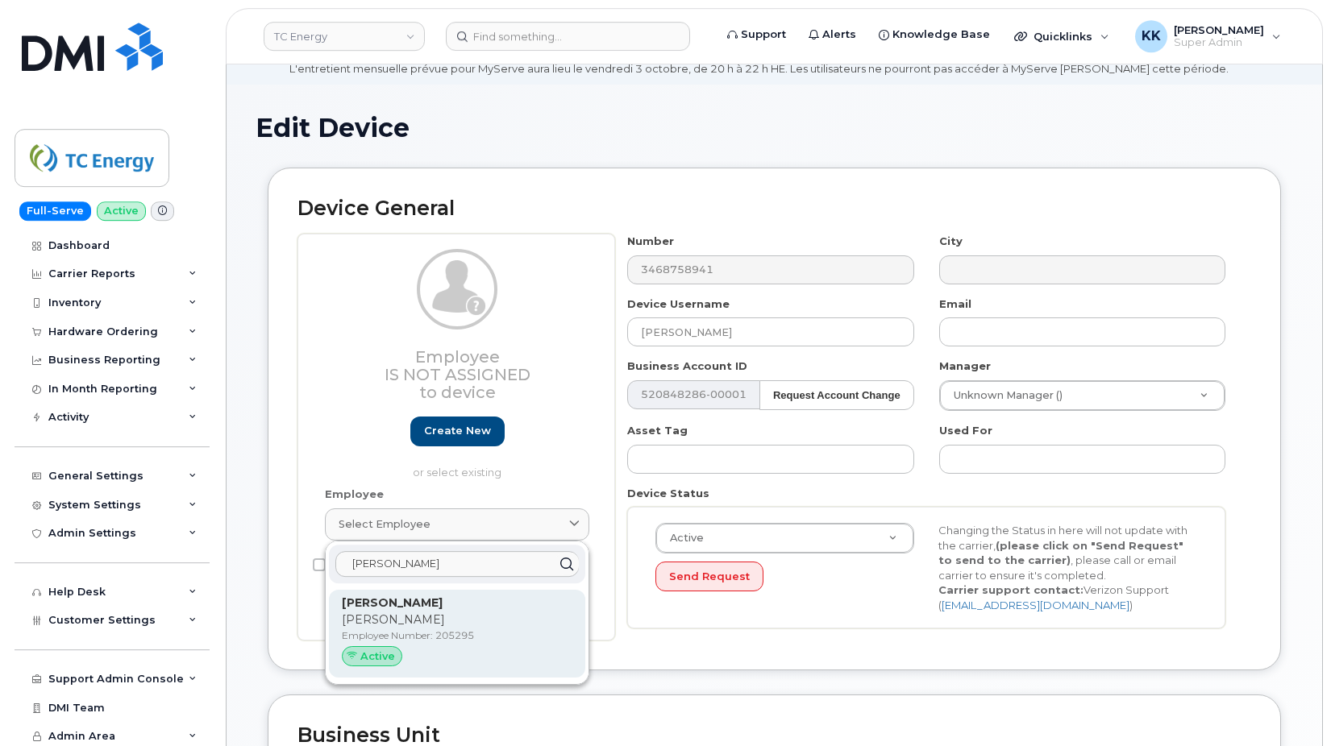
scroll to position [82, 0]
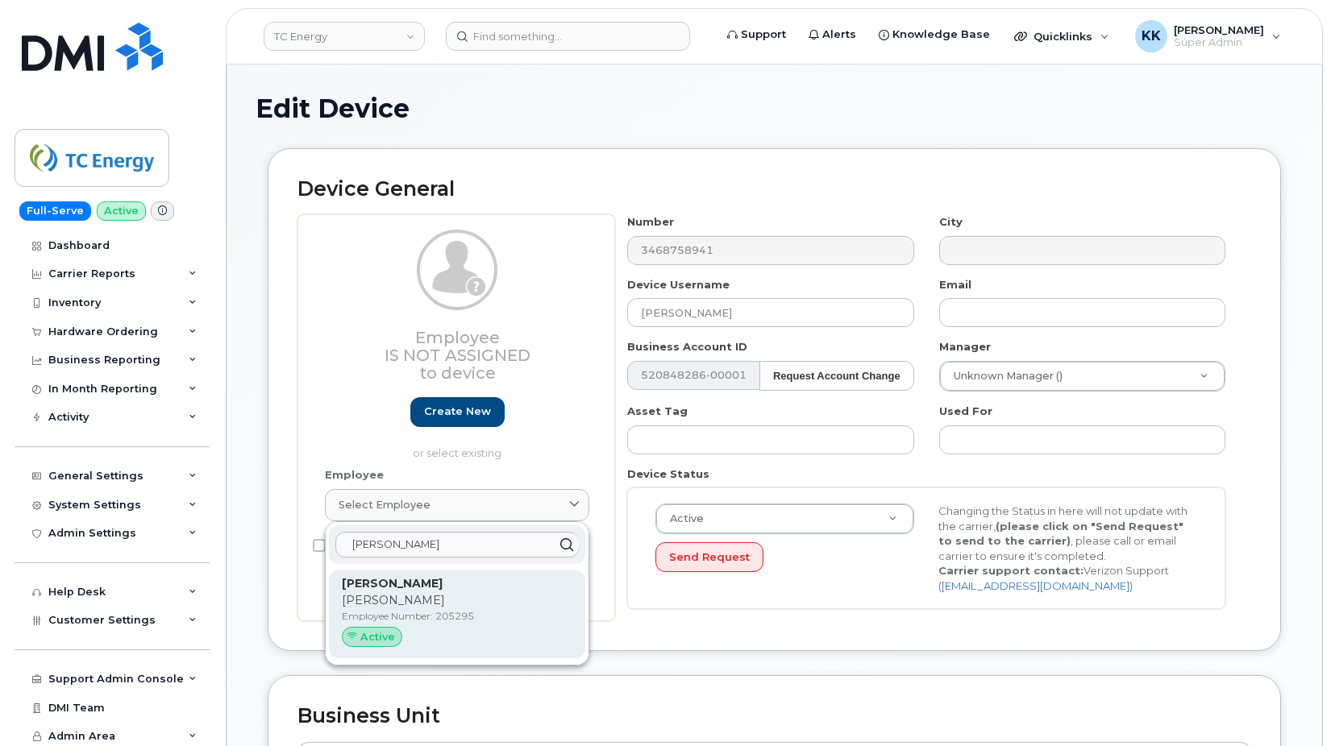
type input "[PERSON_NAME]"
click at [446, 598] on p "Scott" at bounding box center [457, 600] width 231 height 17
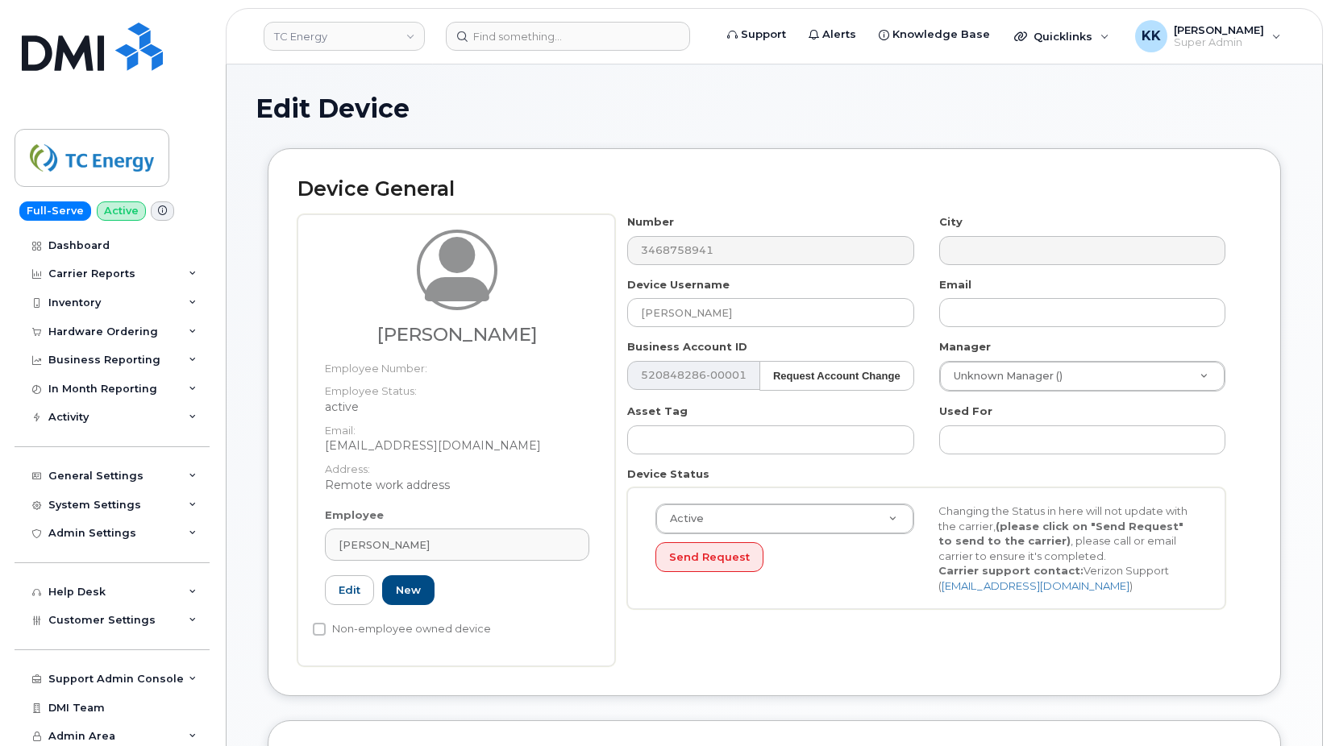
type input "205295"
type input "scott_willis@tcenergy.com"
type input "10568736"
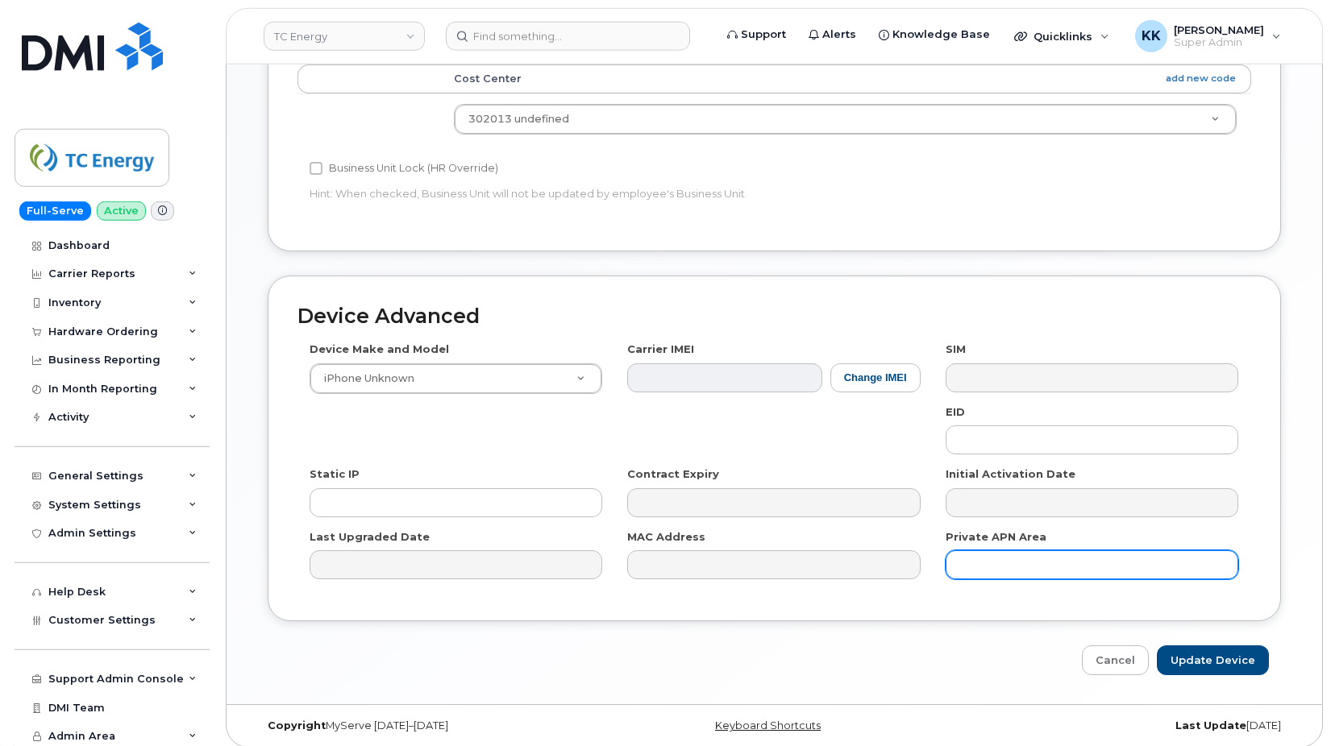
scroll to position [815, 0]
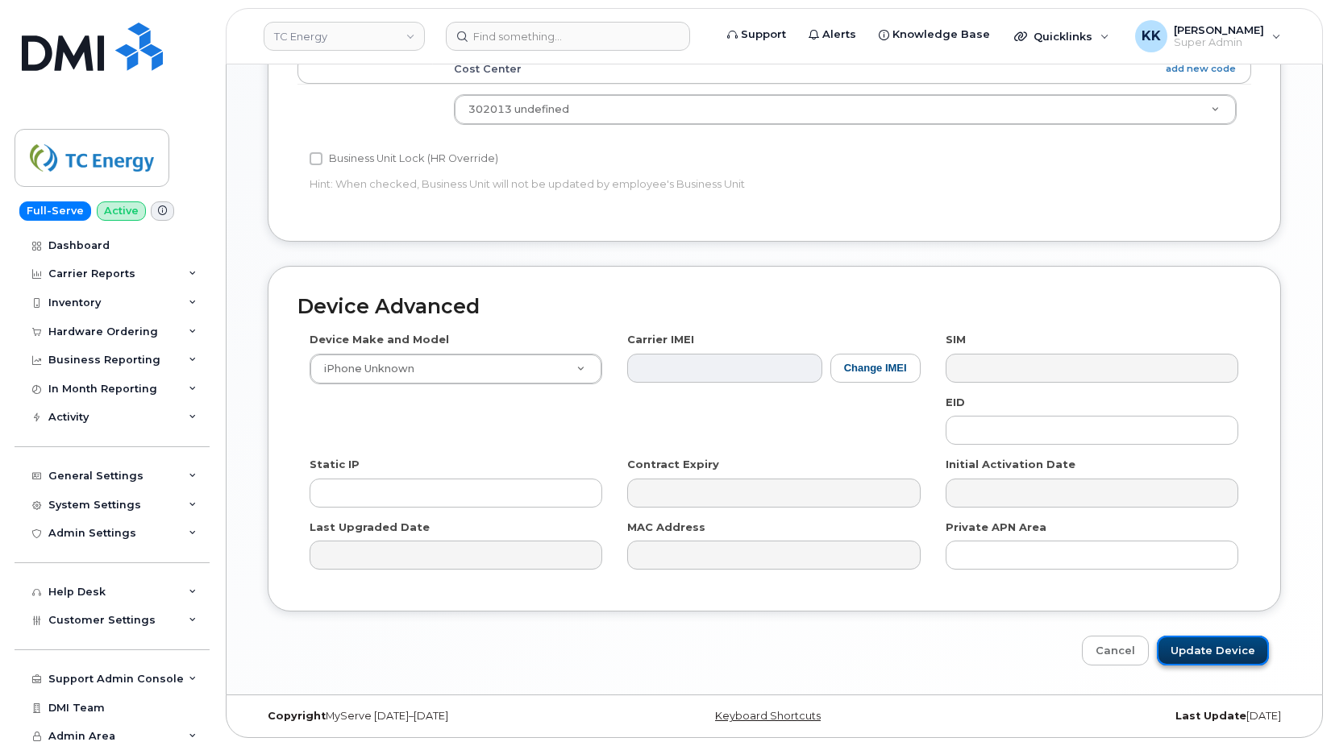
click at [1220, 652] on input "Update Device" at bounding box center [1213, 651] width 112 height 30
type input "Saving..."
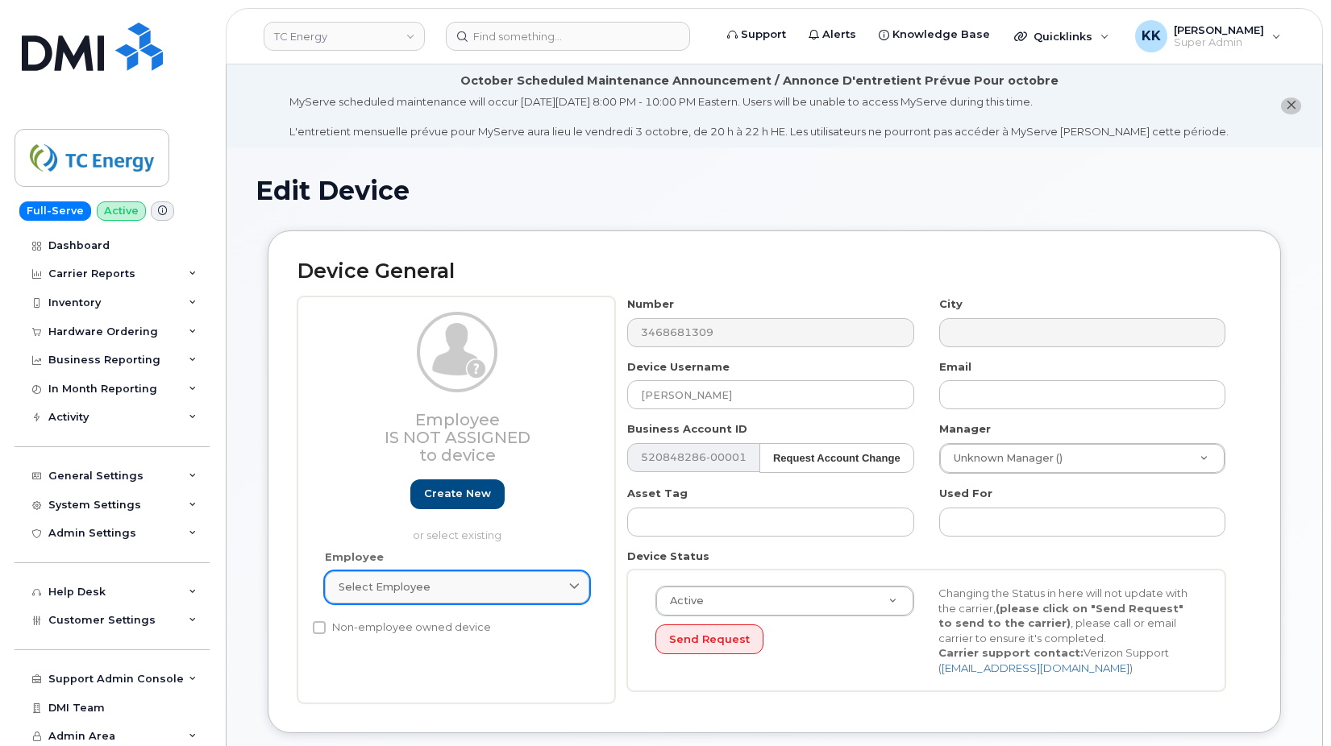
click at [383, 584] on span "Select employee" at bounding box center [385, 587] width 92 height 15
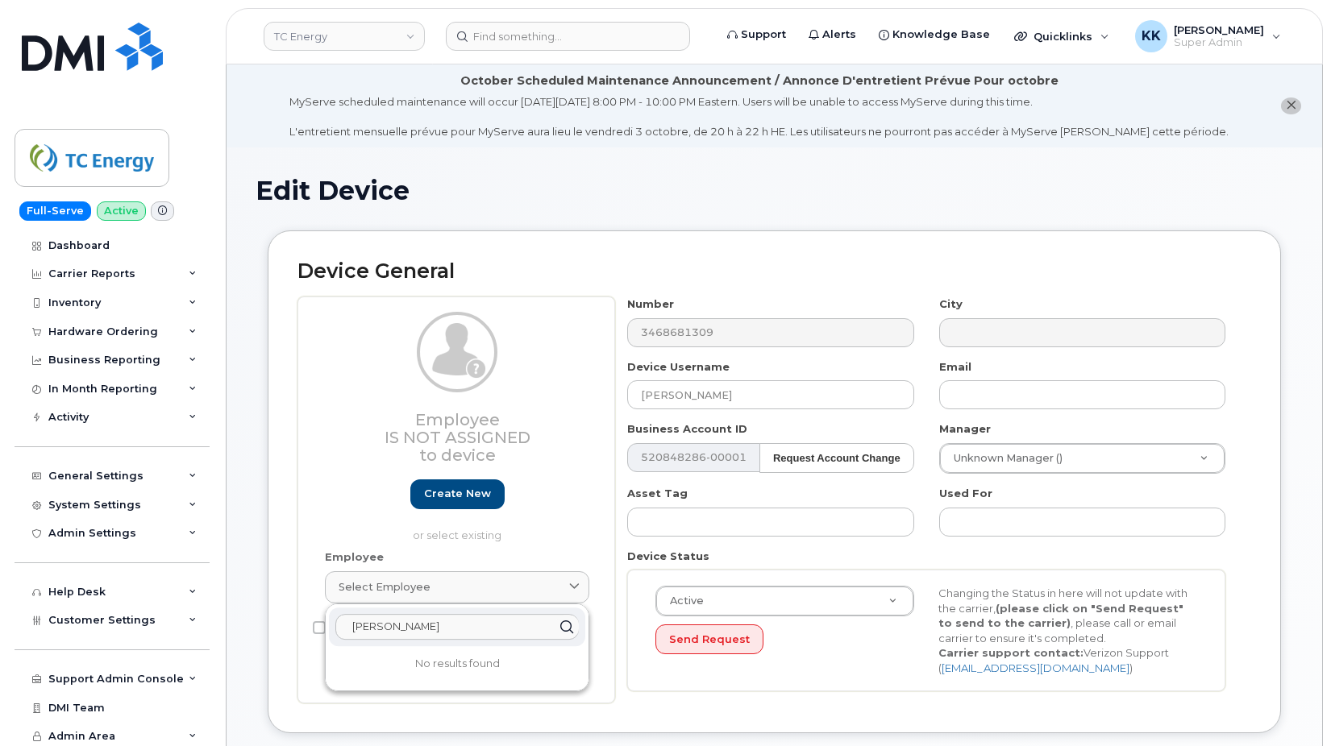
type input "[PERSON_NAME]"
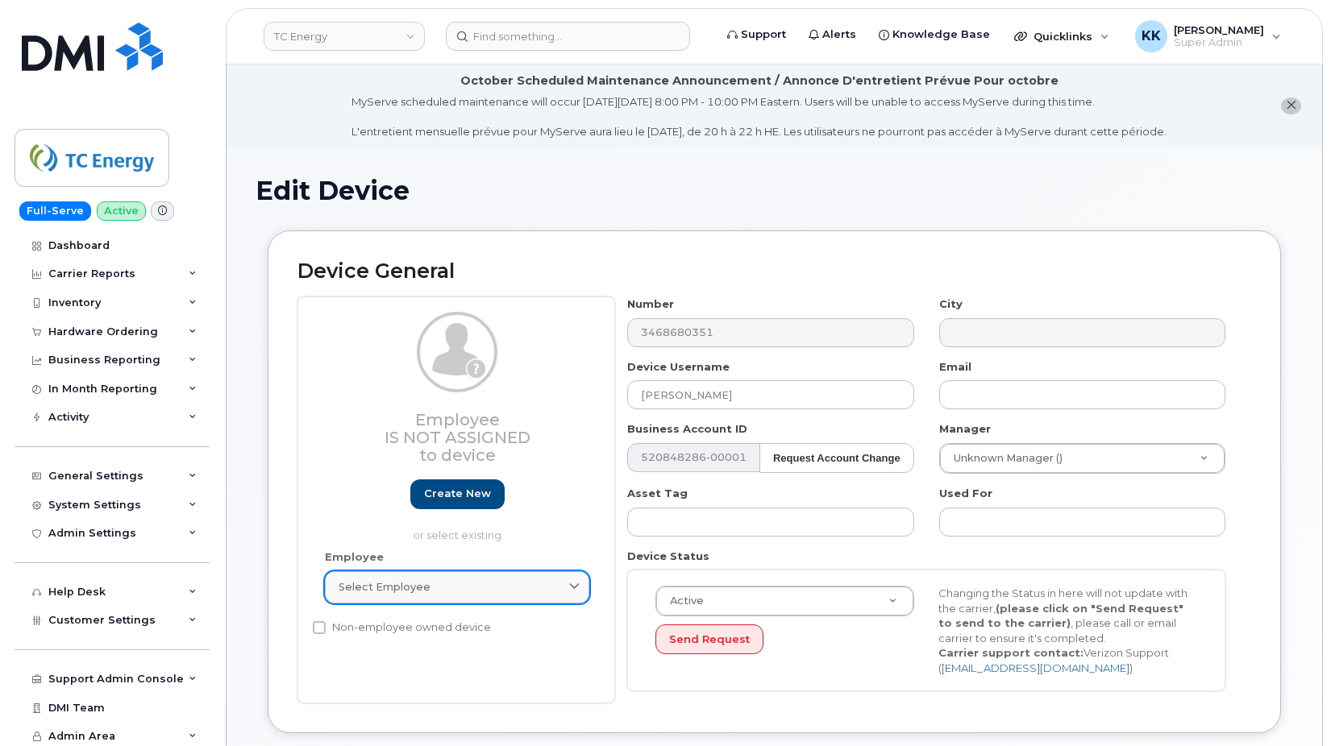
click at [460, 592] on div "Select employee" at bounding box center [457, 587] width 237 height 15
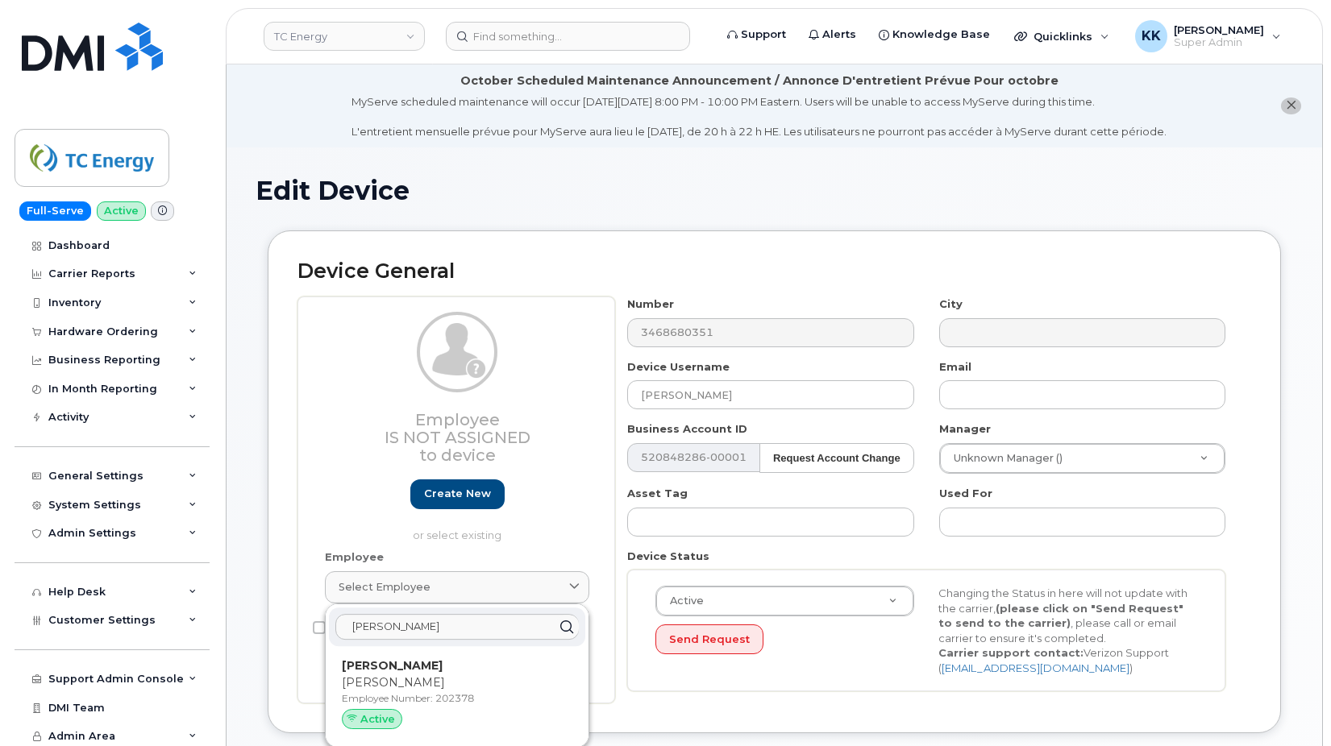
scroll to position [82, 0]
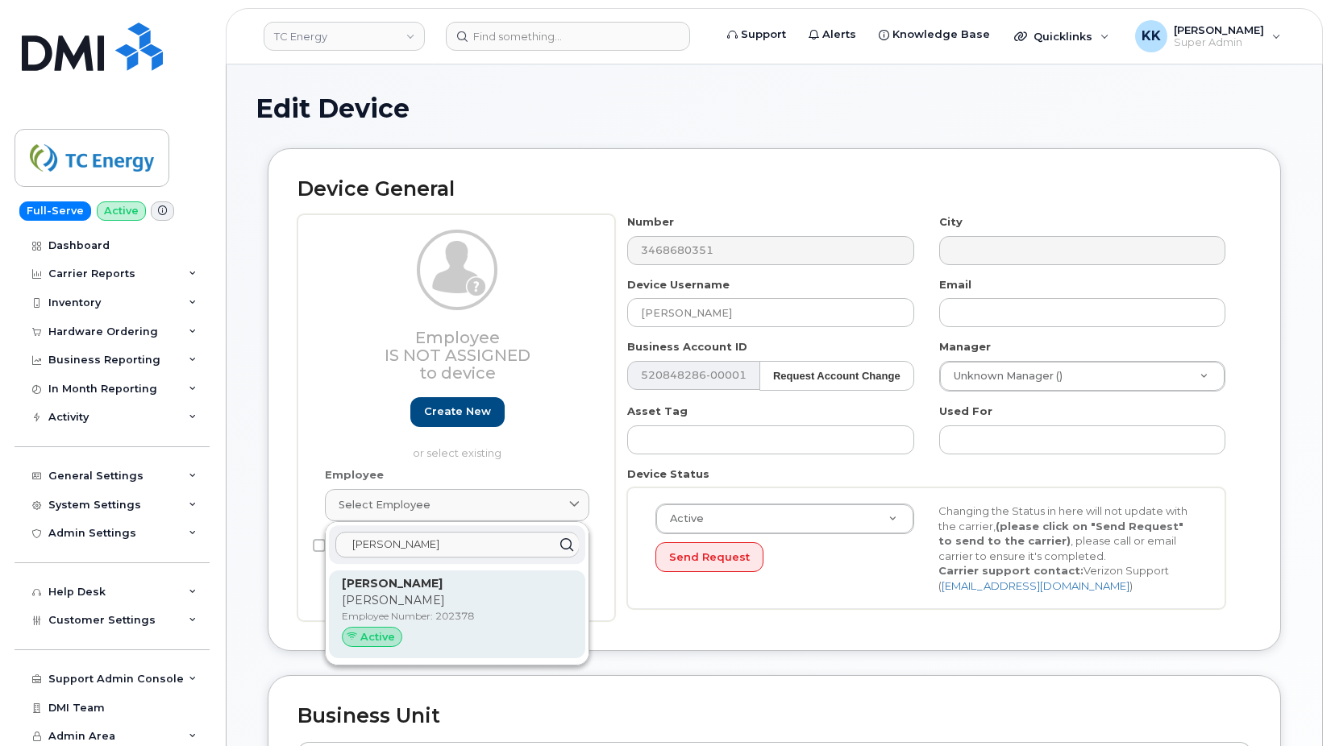
type input "paige dav"
click at [473, 601] on p "Paige" at bounding box center [457, 600] width 231 height 17
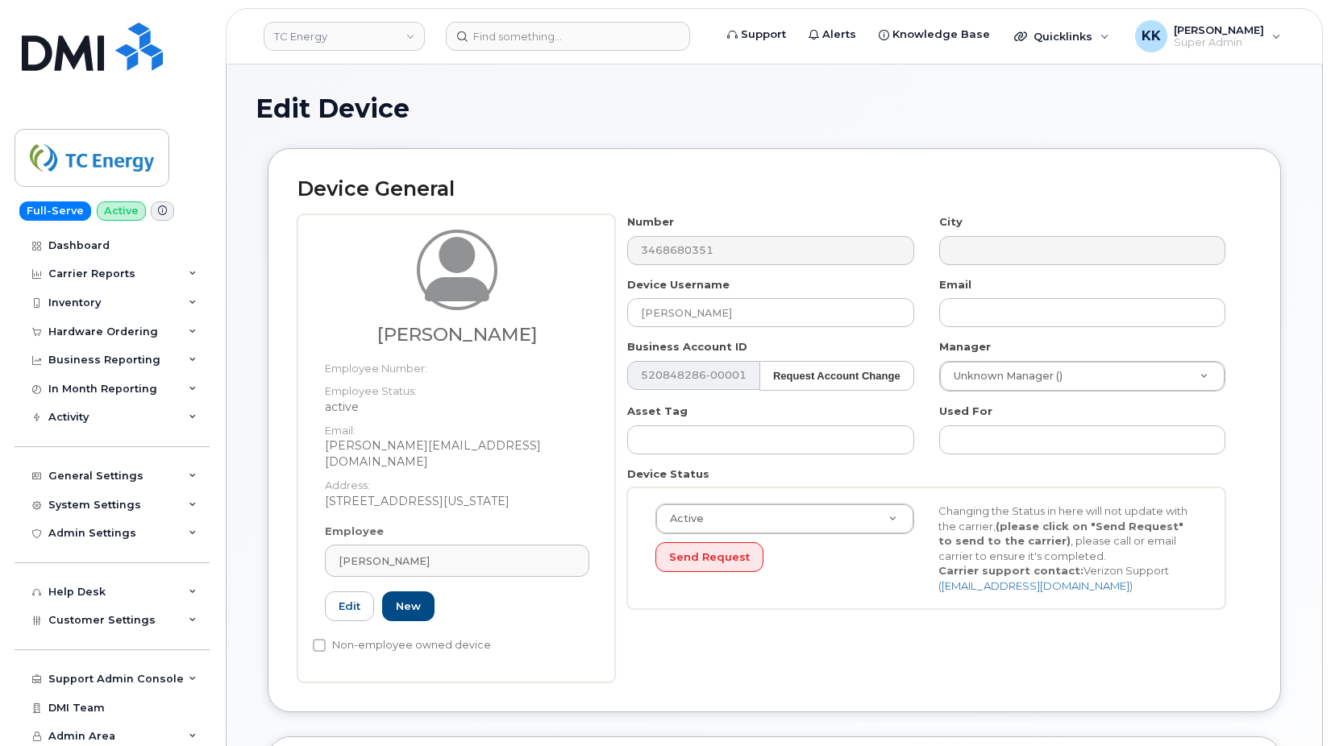
type input "202378"
type input "paige_davison@tcenergy.com"
type input "4119963"
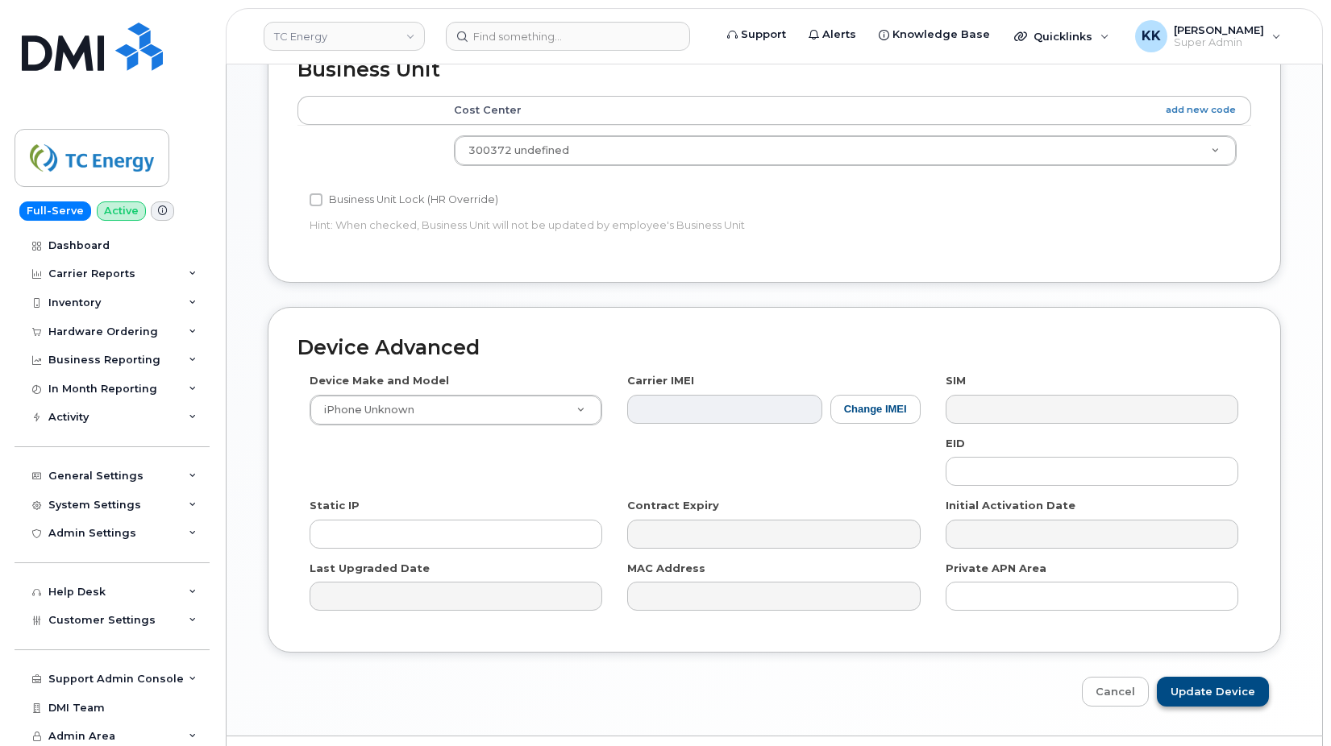
scroll to position [815, 0]
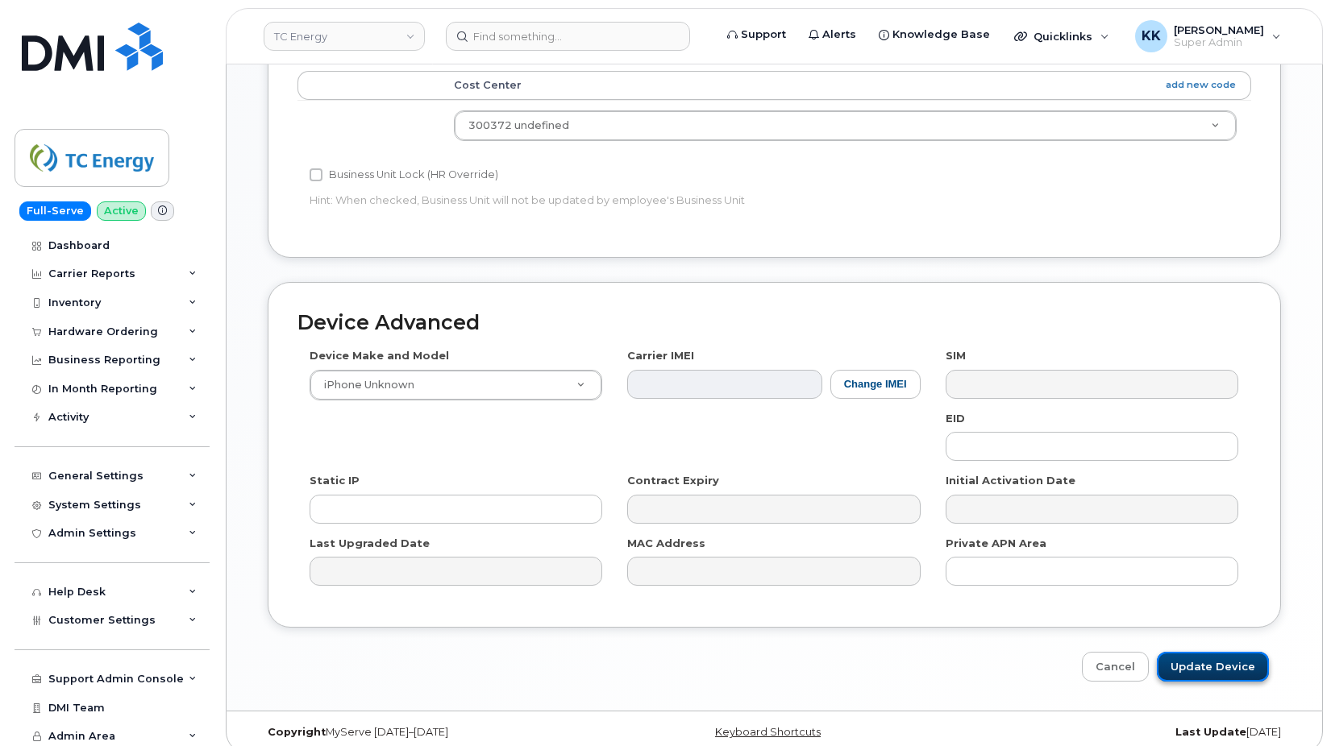
click at [1202, 653] on input "Update Device" at bounding box center [1213, 667] width 112 height 30
type input "Saving..."
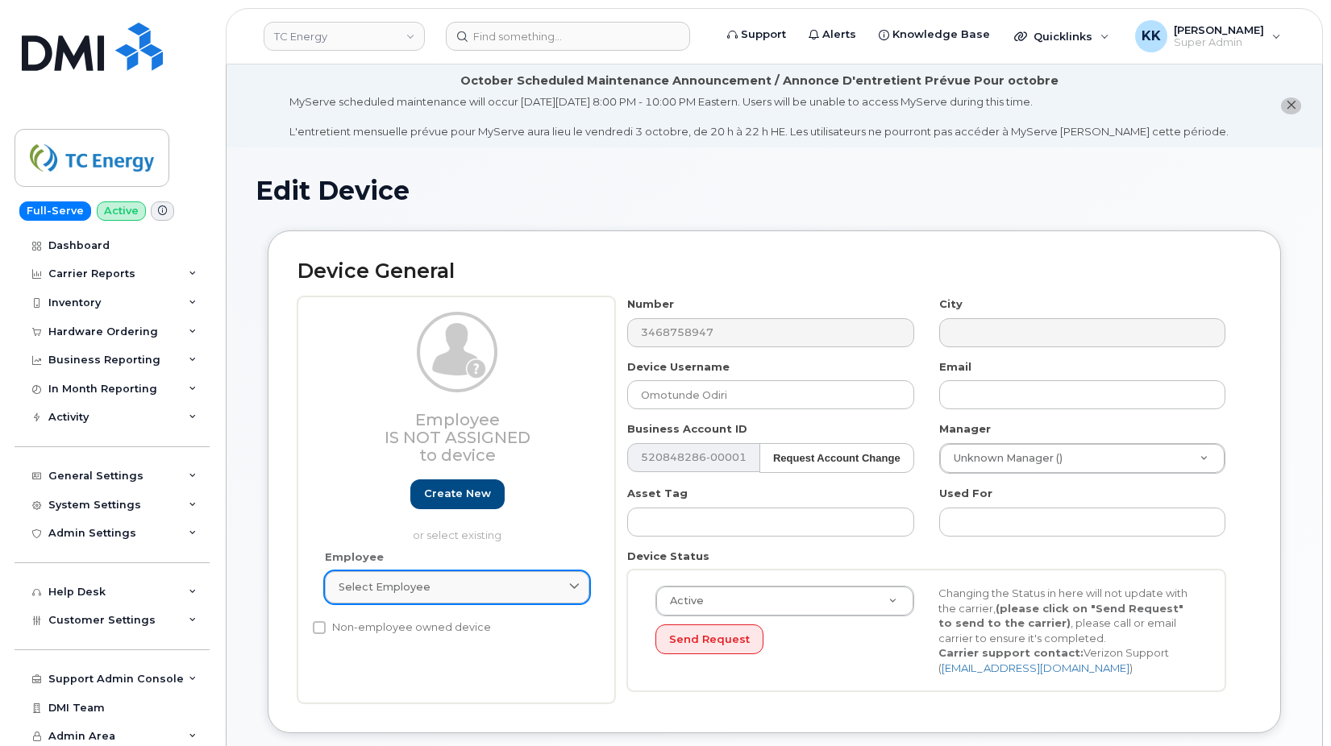
click at [460, 599] on link "Select employee" at bounding box center [457, 588] width 264 height 32
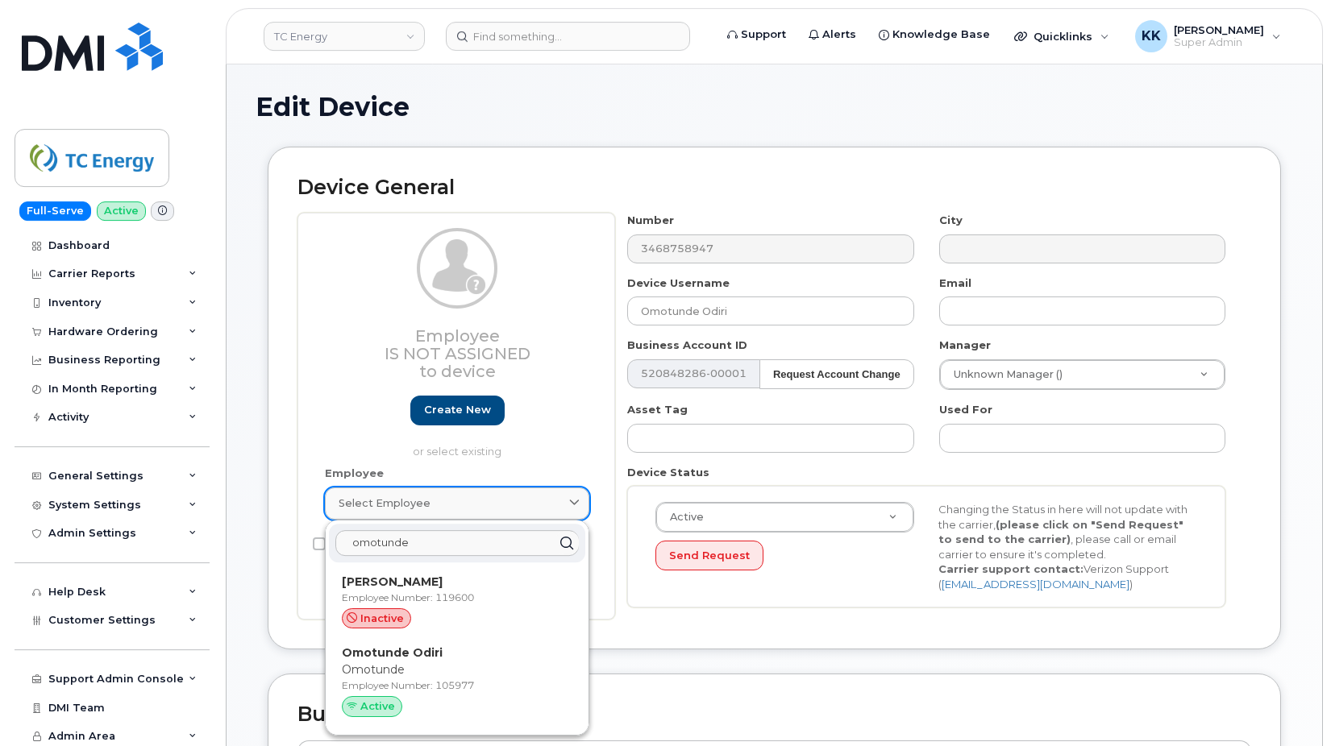
scroll to position [164, 0]
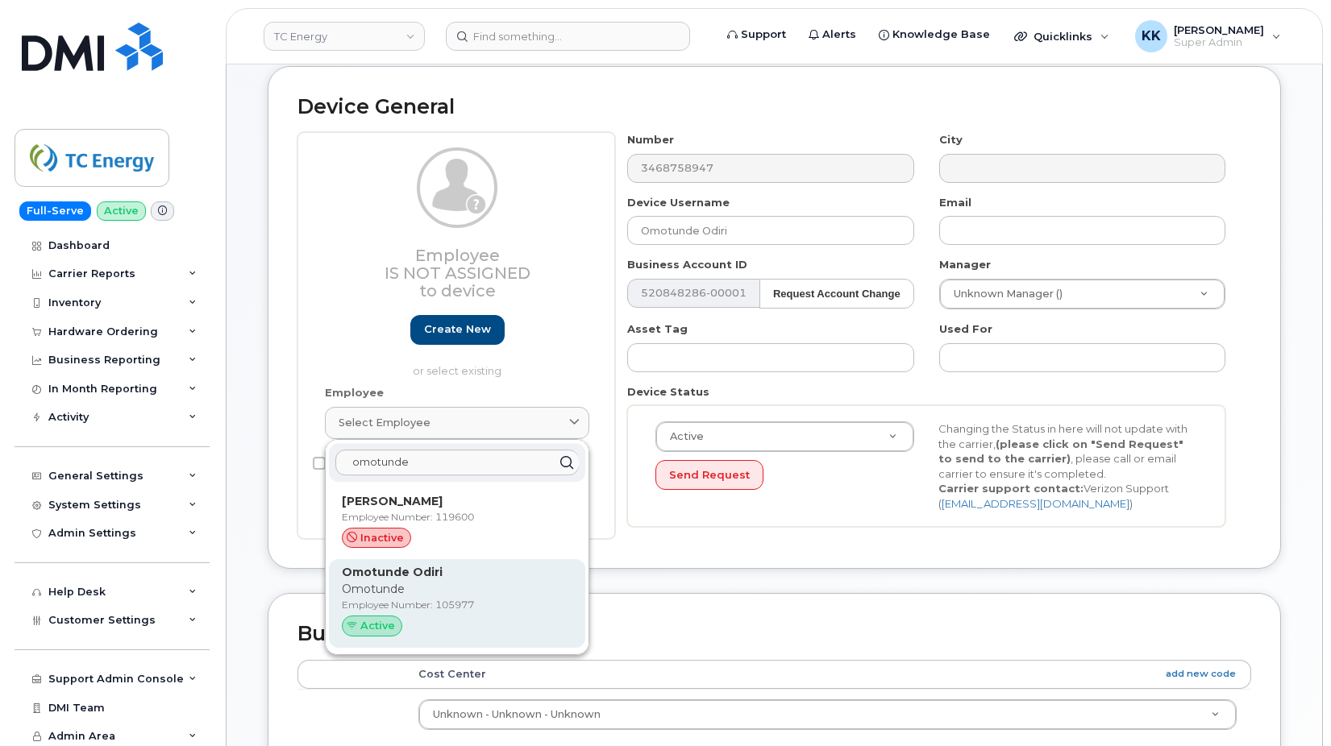
type input "omotunde"
click at [440, 603] on p "Employee Number: 105977" at bounding box center [457, 605] width 231 height 15
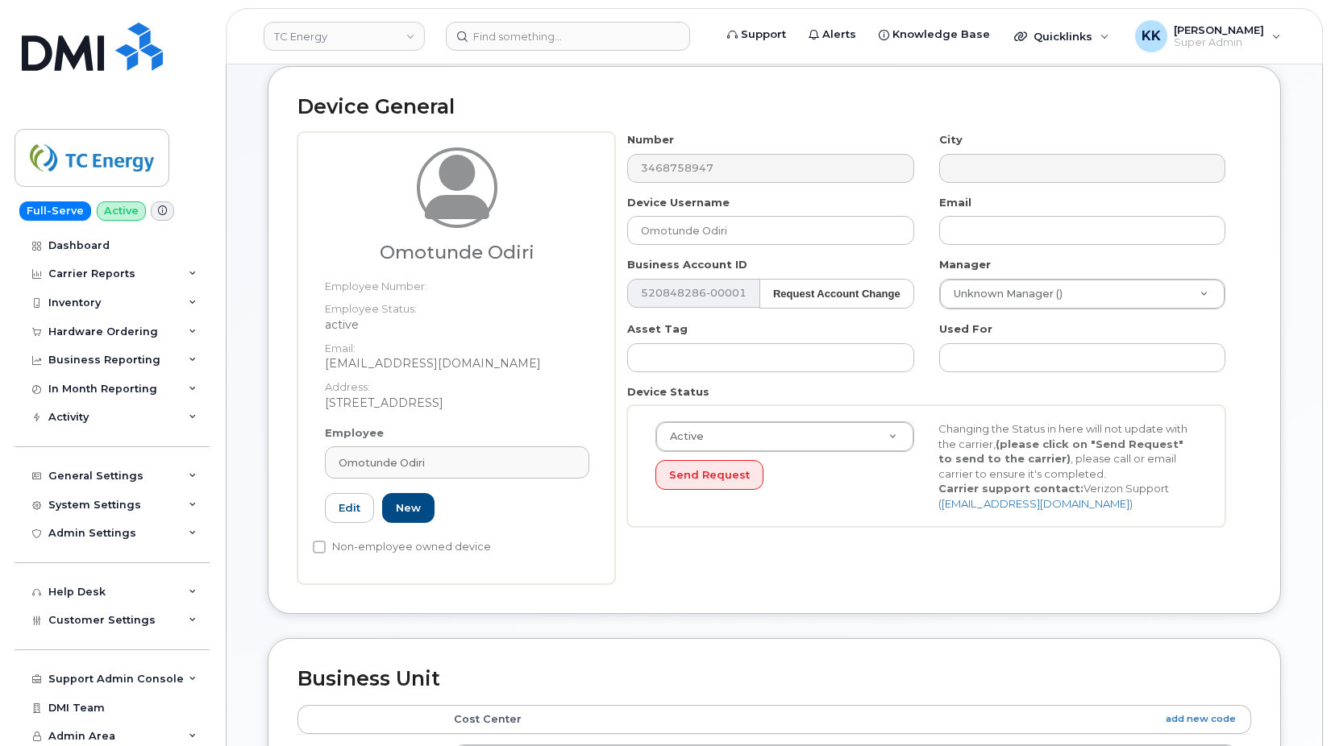
type input "105977"
type input "[EMAIL_ADDRESS][DOMAIN_NAME]"
type input "34653632"
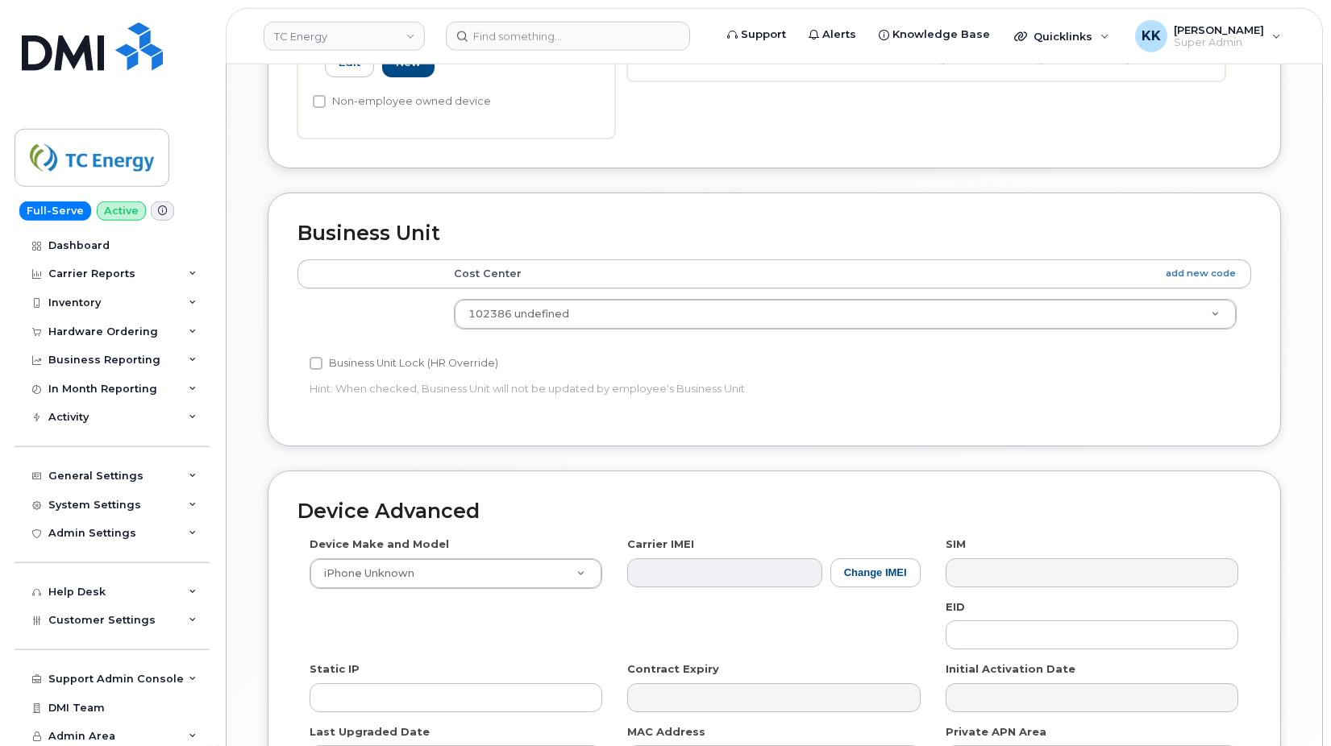
scroll to position [815, 0]
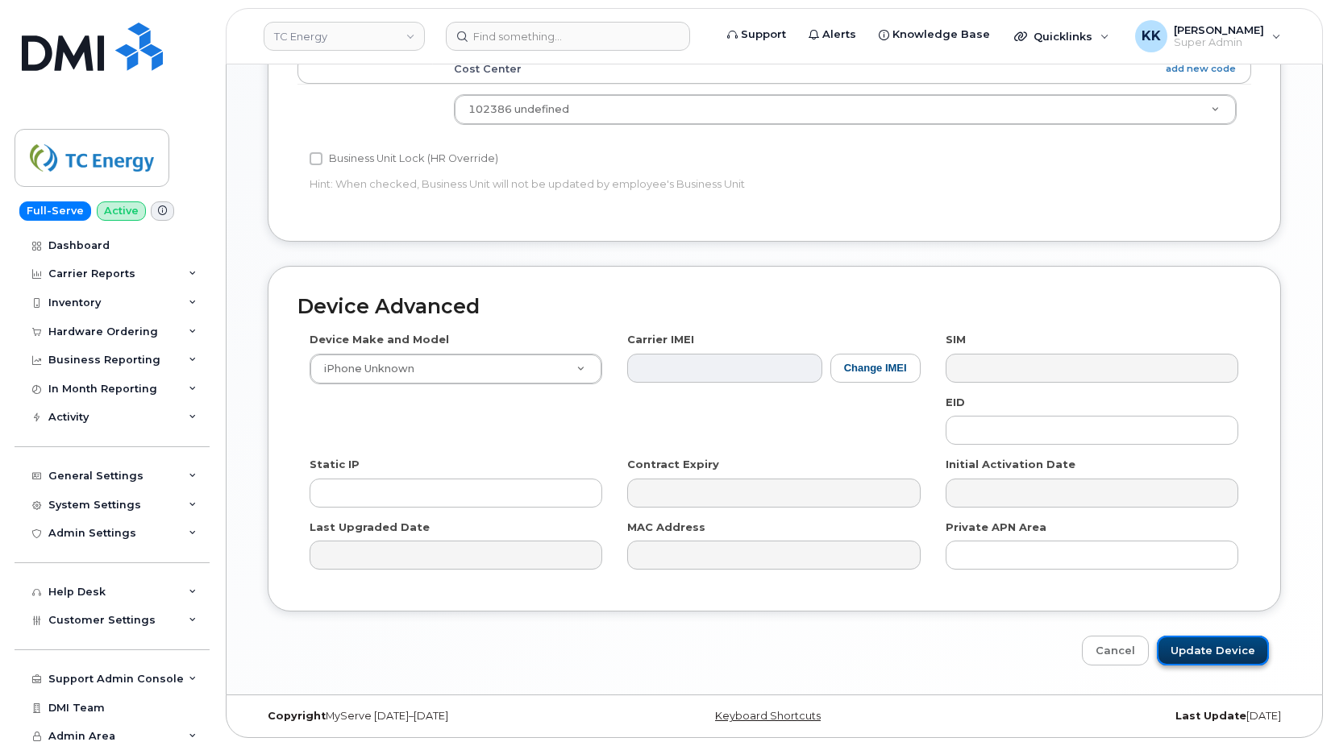
click at [1229, 657] on input "Update Device" at bounding box center [1213, 651] width 112 height 30
type input "Saving..."
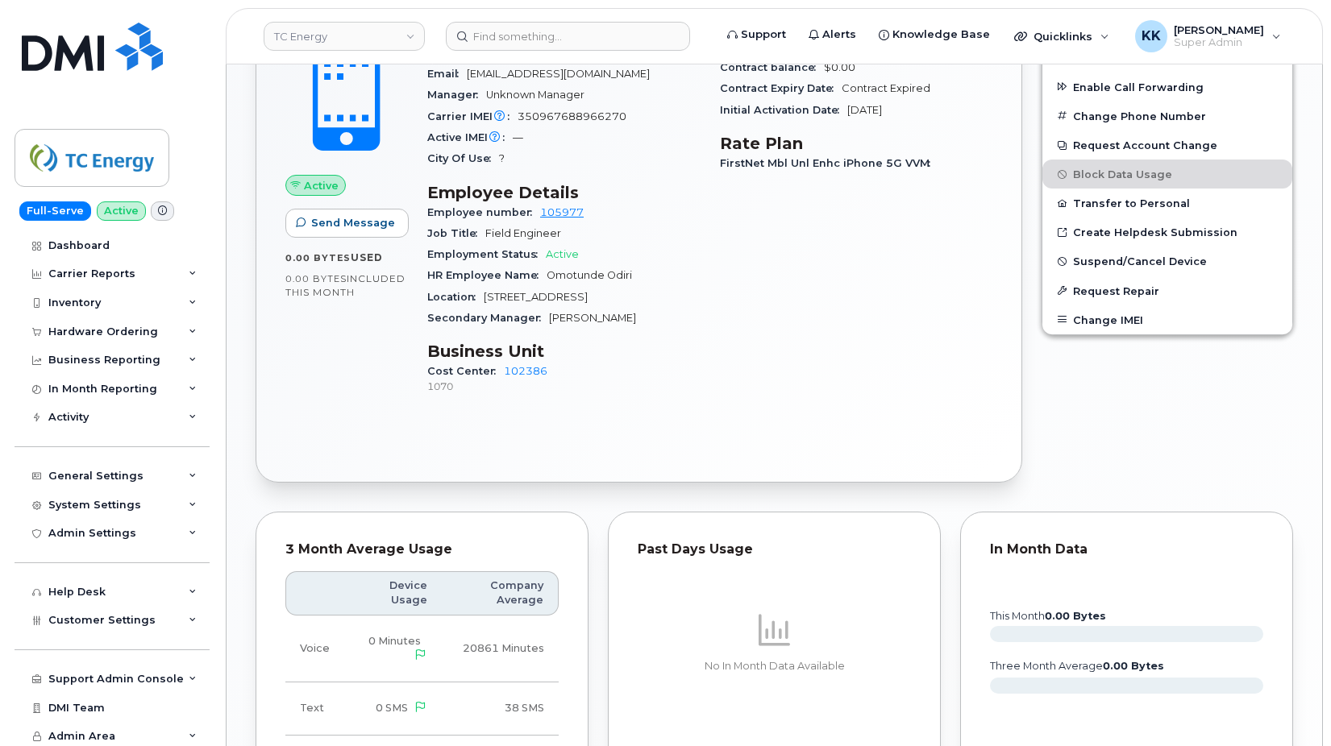
scroll to position [1165, 0]
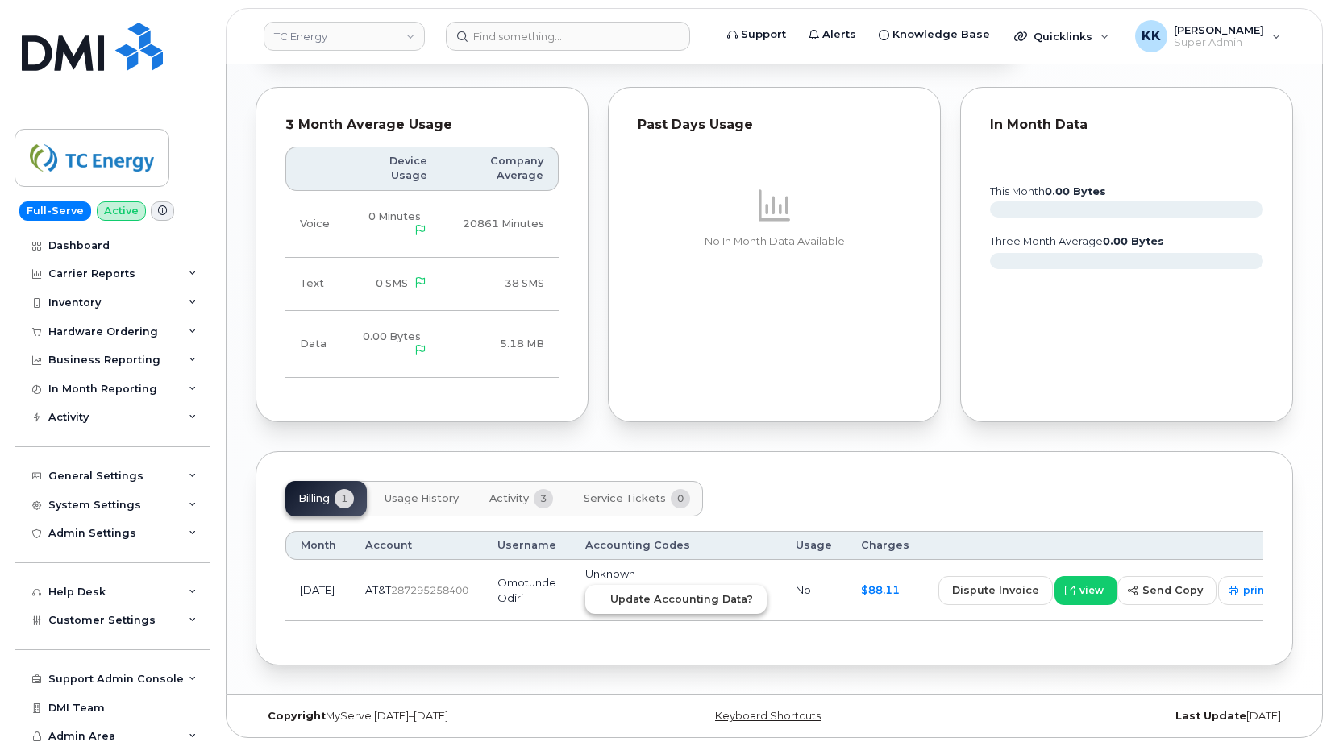
click at [634, 606] on span "Update Accounting Data?" at bounding box center [681, 599] width 143 height 15
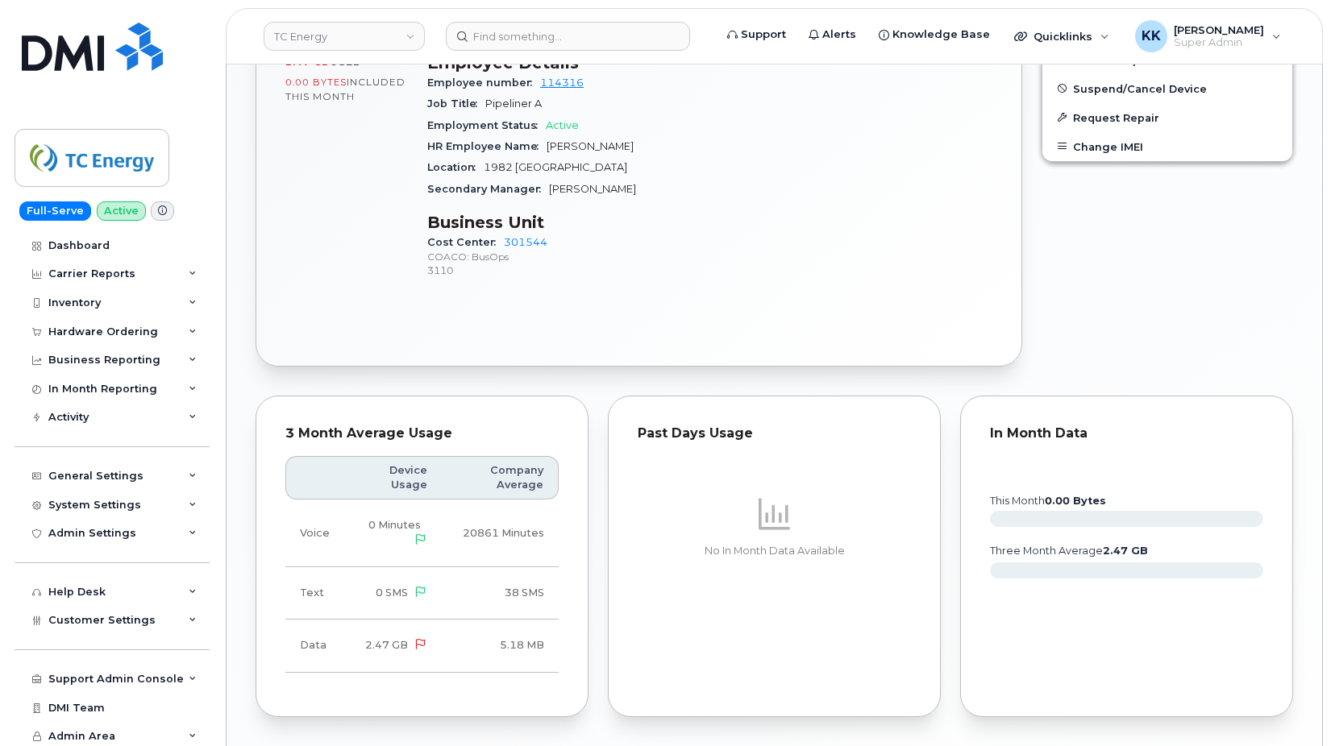
scroll to position [1117, 0]
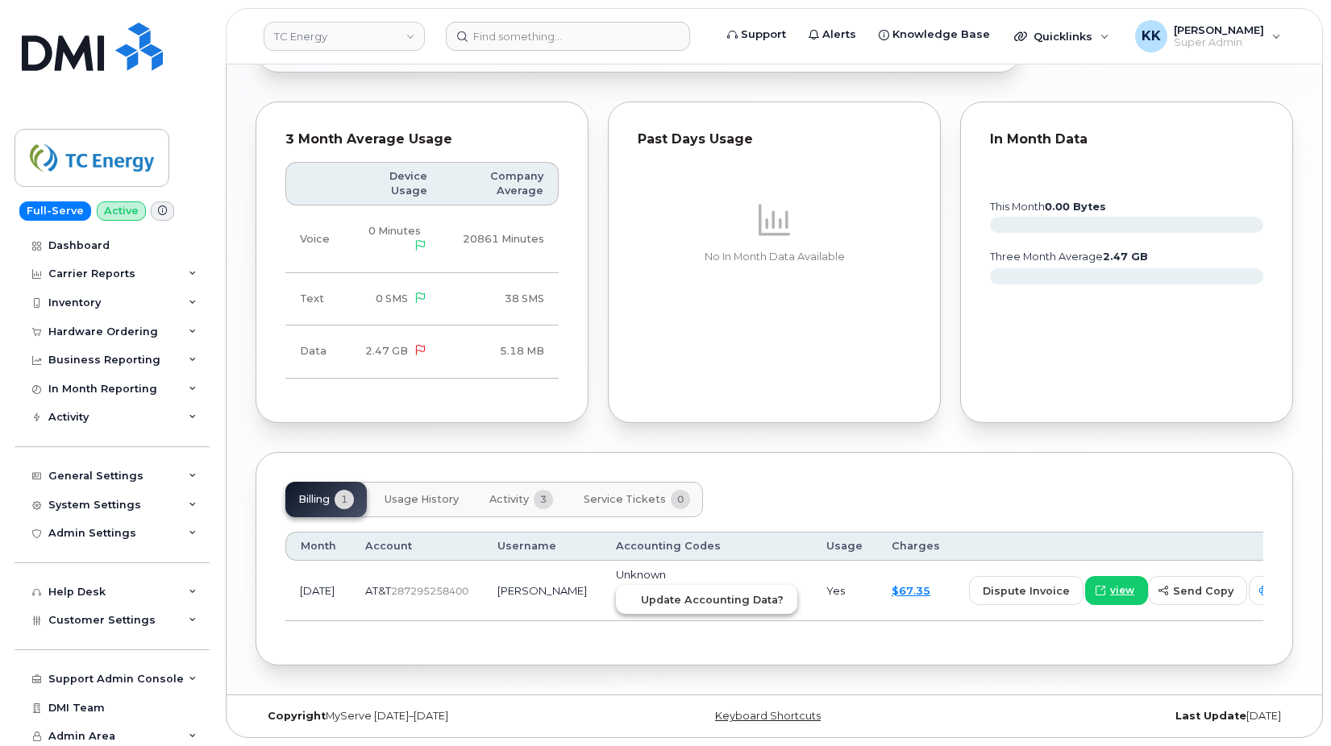
click at [631, 610] on button "Update Accounting Data?" at bounding box center [706, 599] width 181 height 29
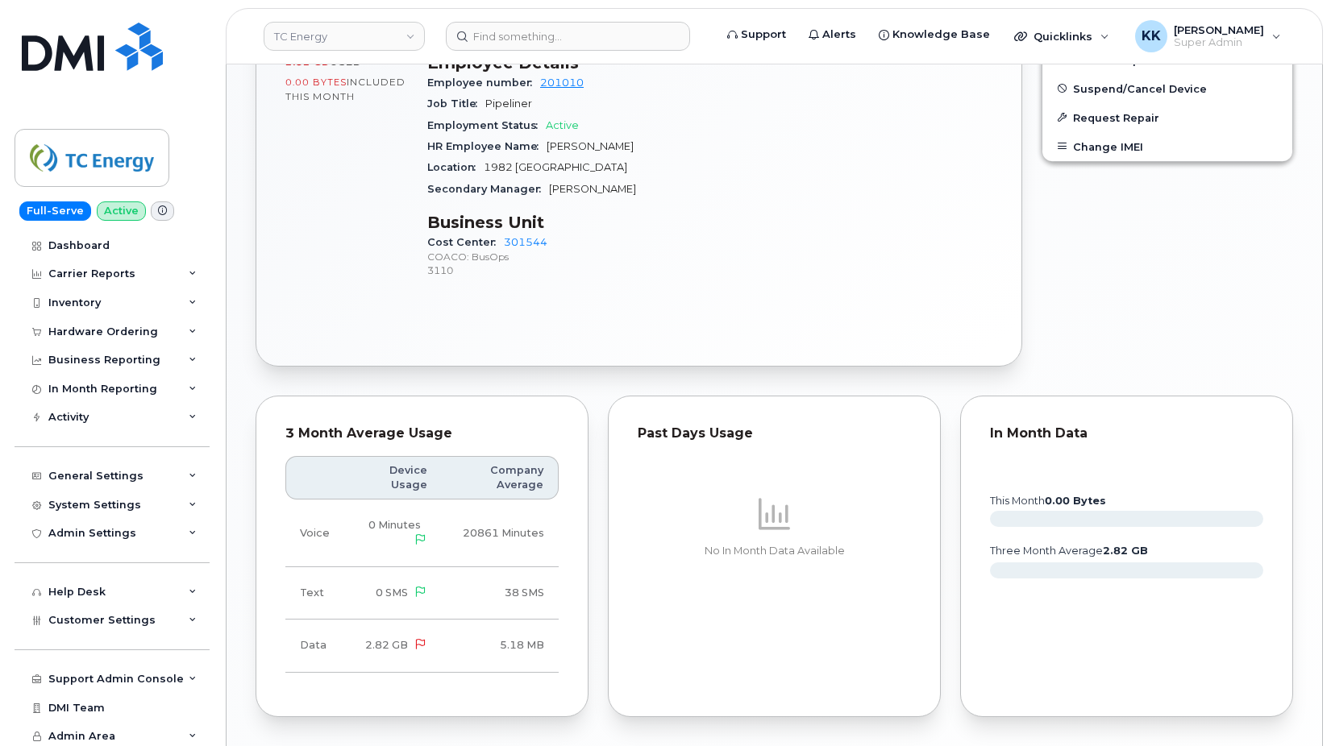
scroll to position [1102, 0]
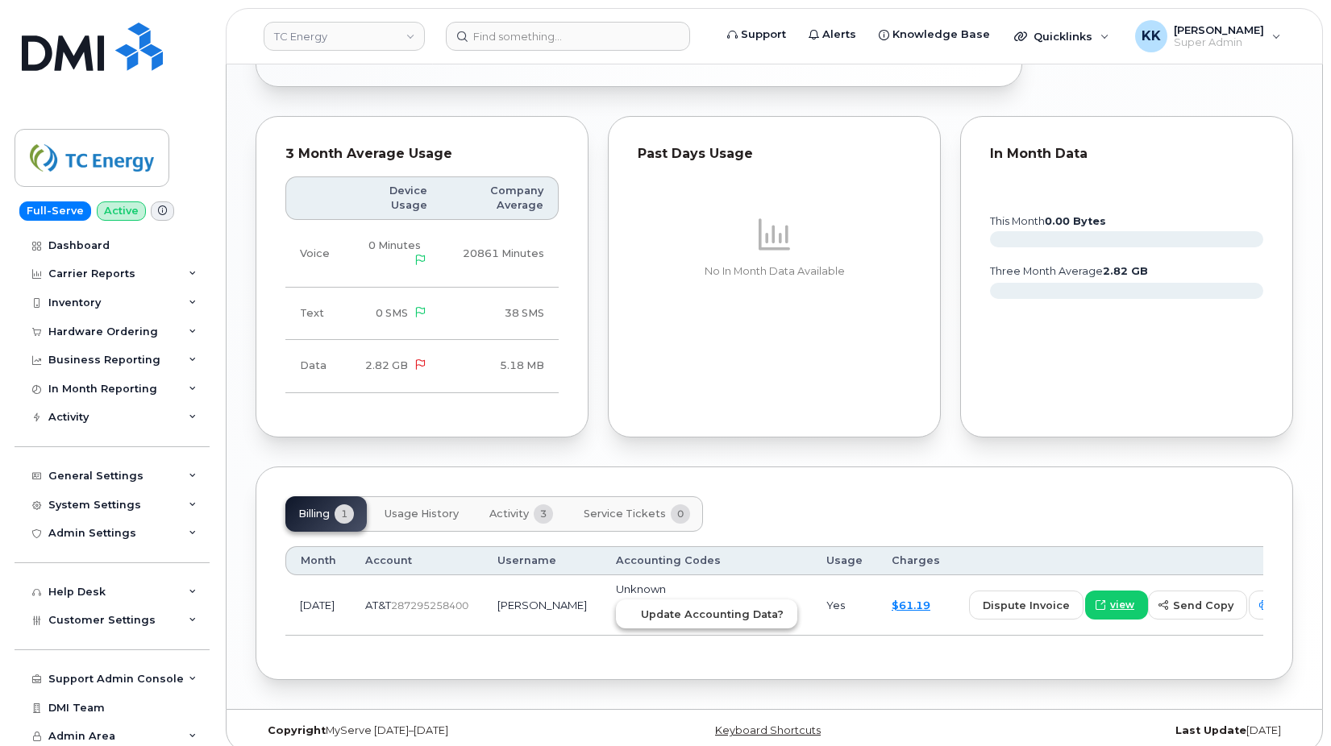
click at [641, 607] on span "Update Accounting Data?" at bounding box center [712, 614] width 143 height 15
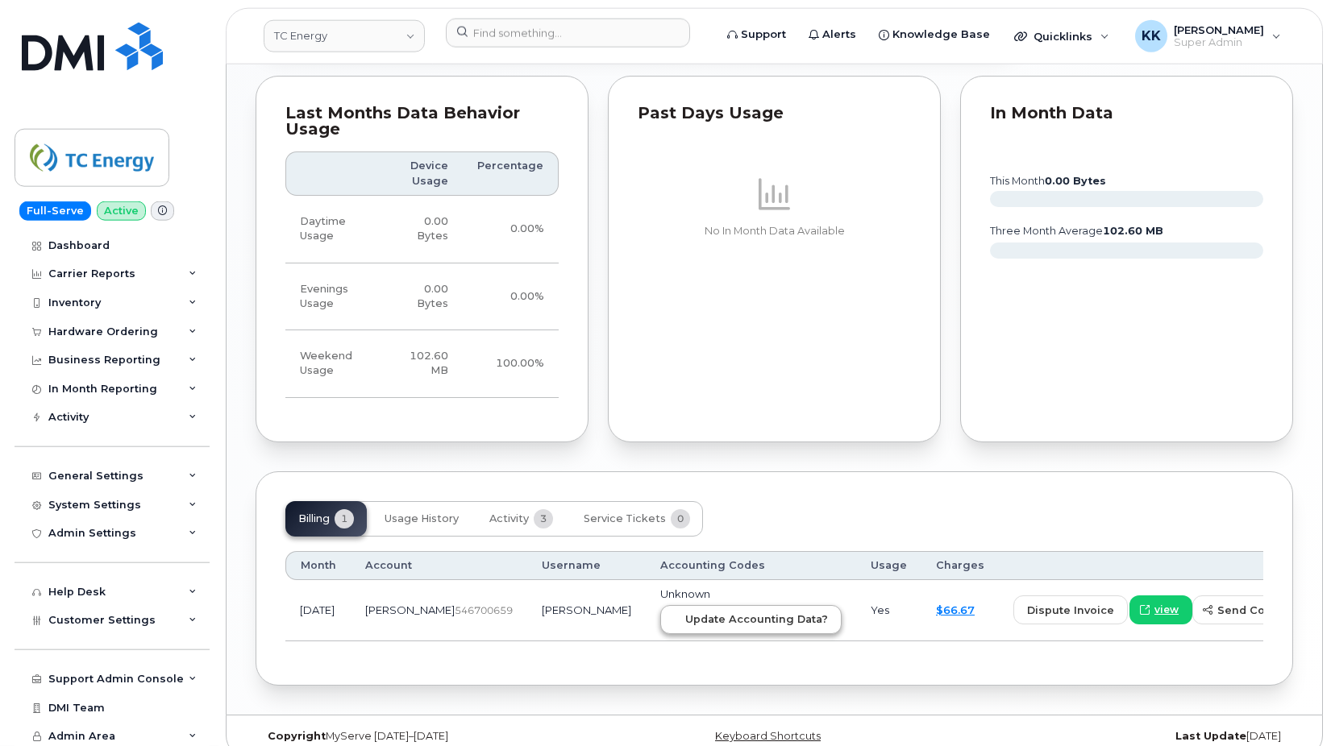
scroll to position [1234, 0]
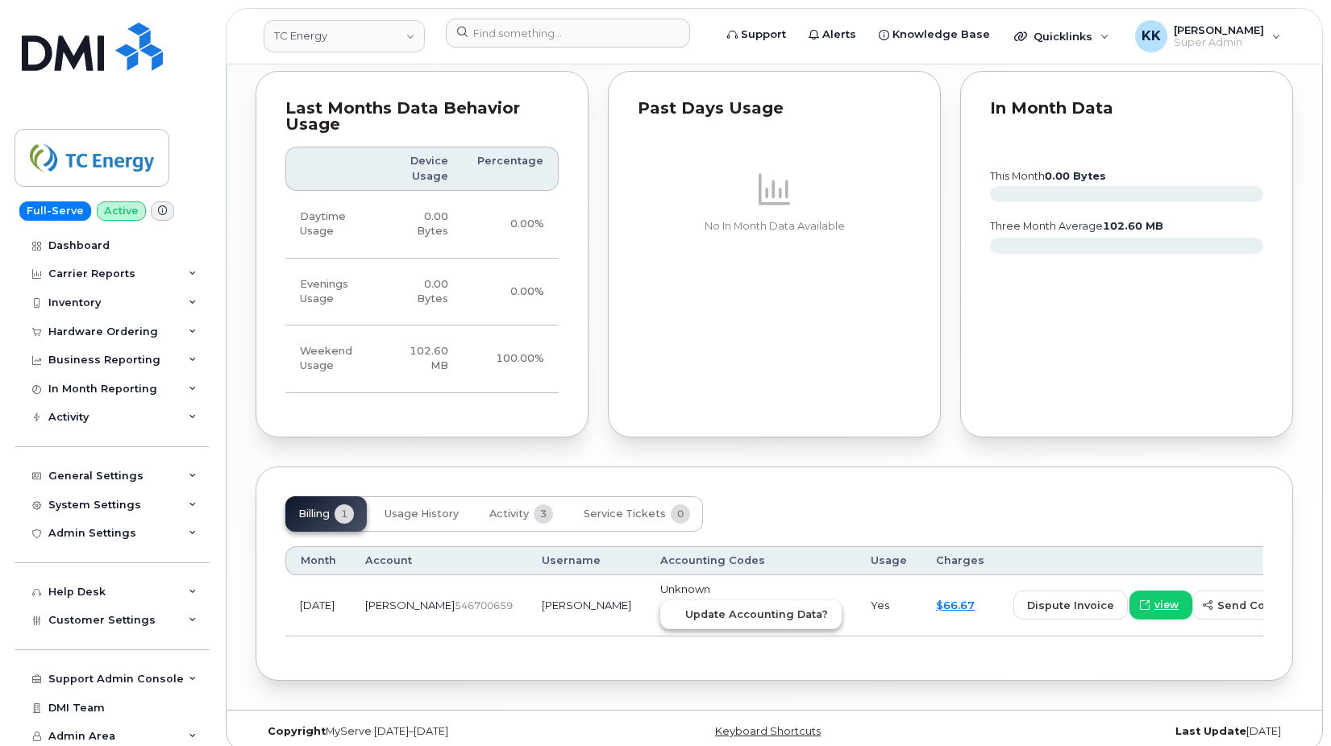
click at [685, 607] on span "Update Accounting Data?" at bounding box center [756, 614] width 143 height 15
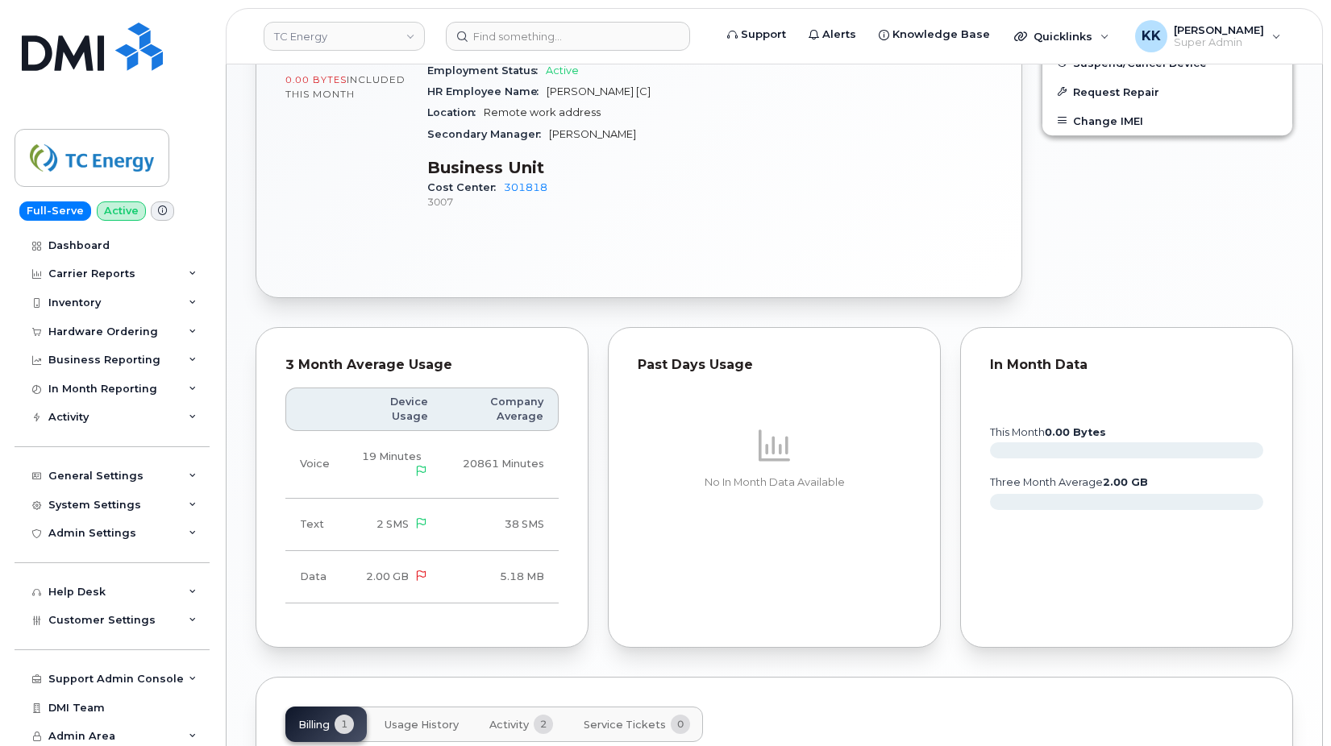
scroll to position [958, 0]
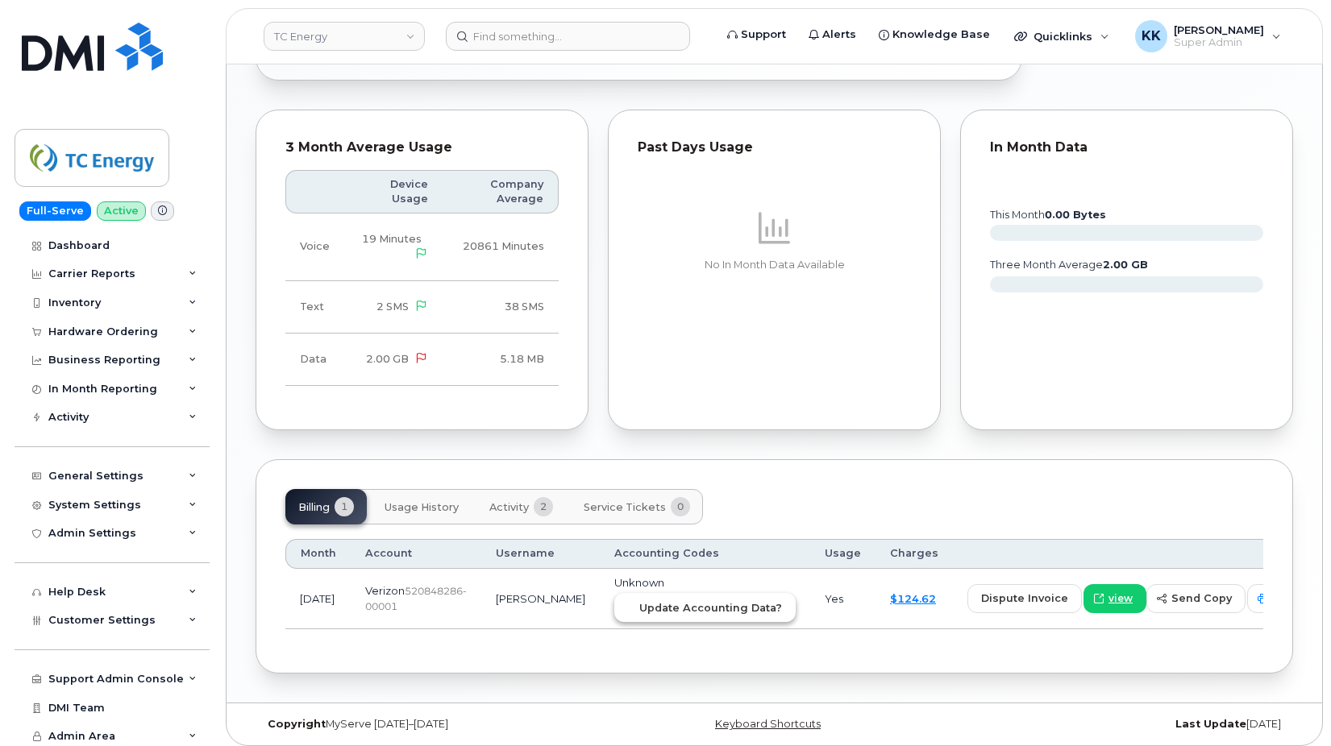
click at [651, 601] on span "Update Accounting Data?" at bounding box center [710, 608] width 143 height 15
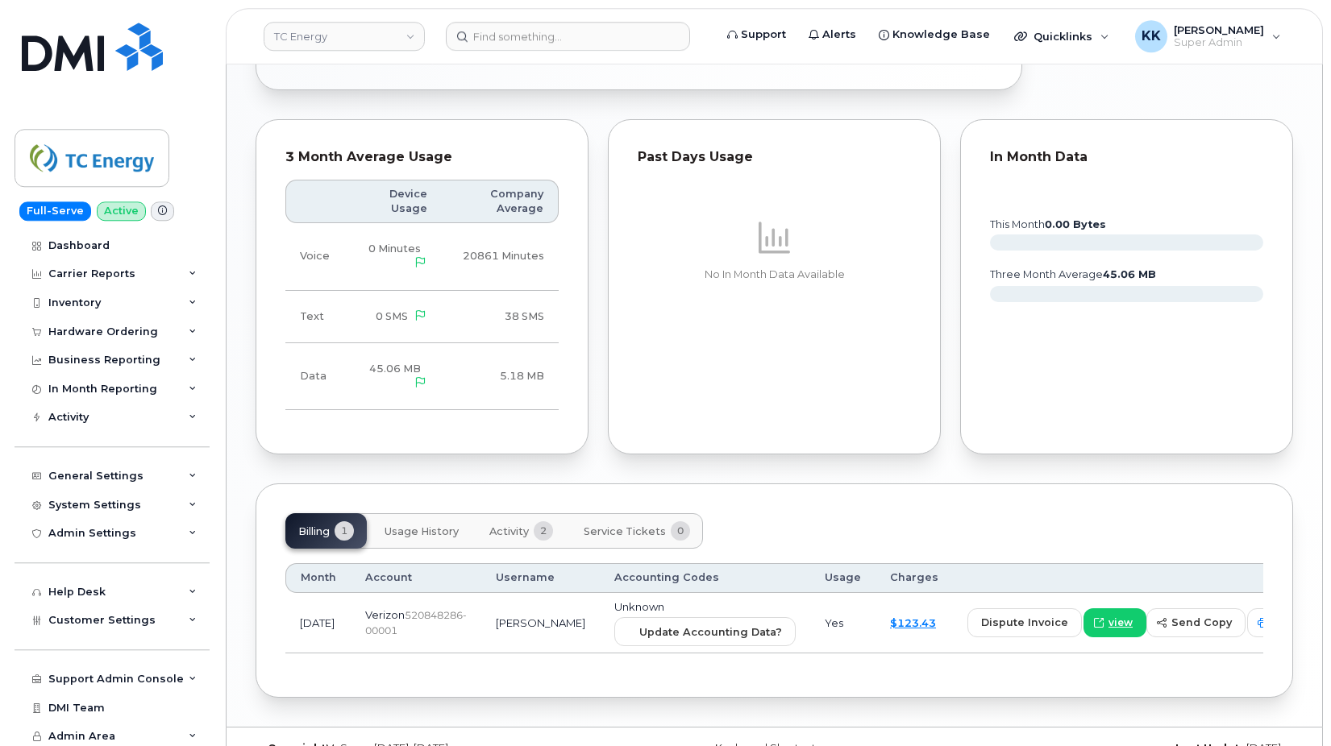
scroll to position [1109, 0]
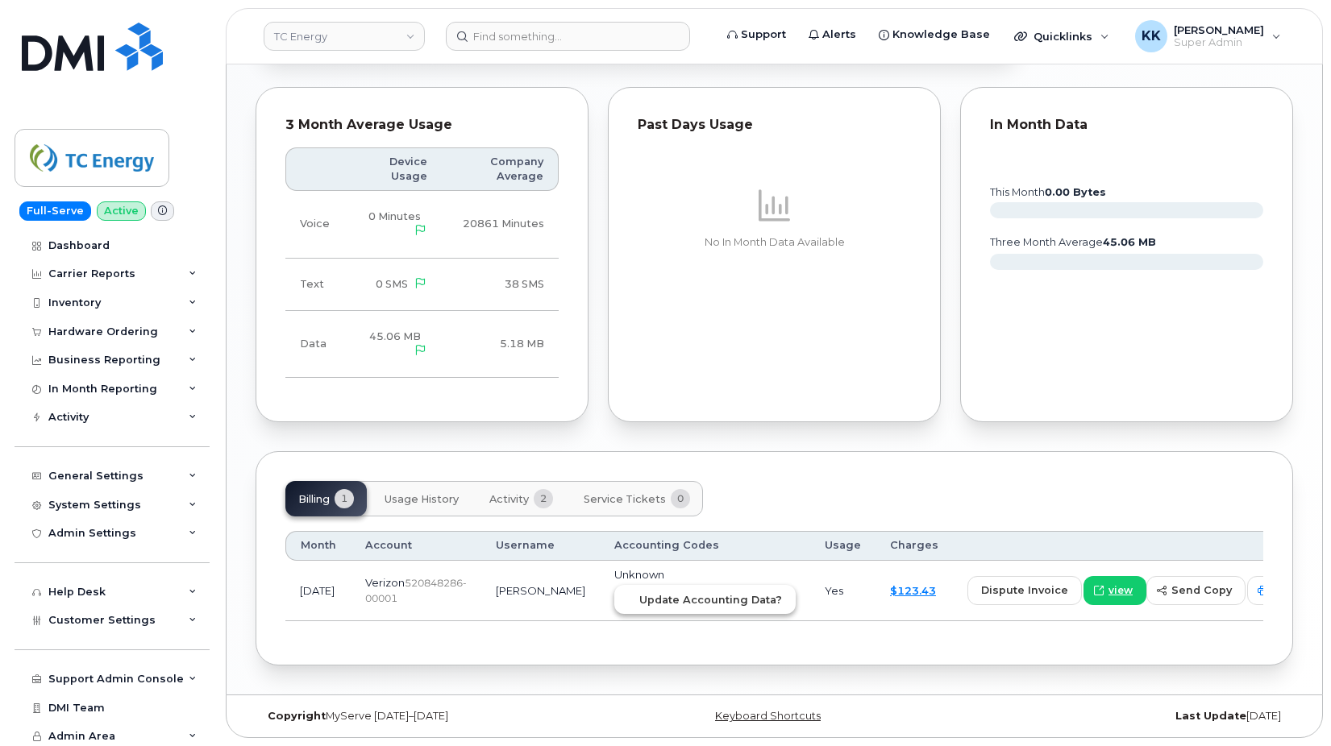
click at [639, 593] on span "Update Accounting Data?" at bounding box center [710, 599] width 143 height 15
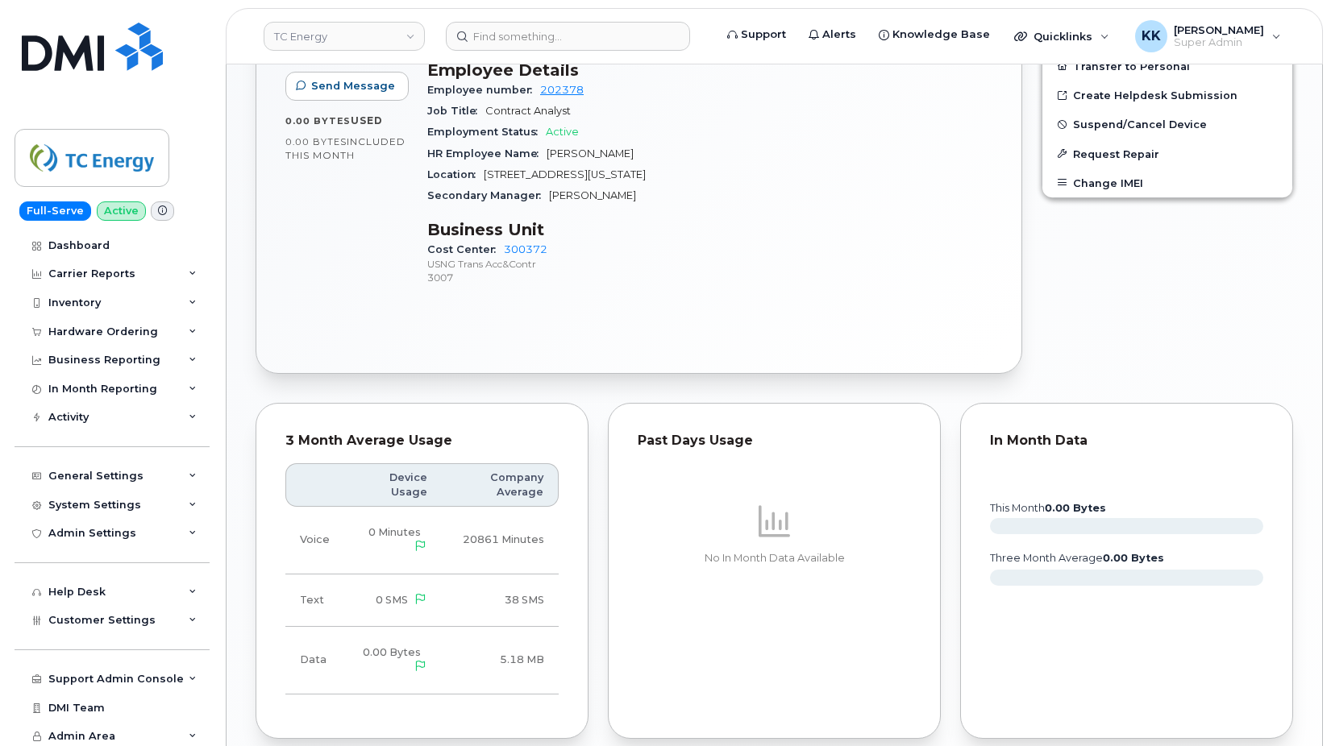
scroll to position [1048, 0]
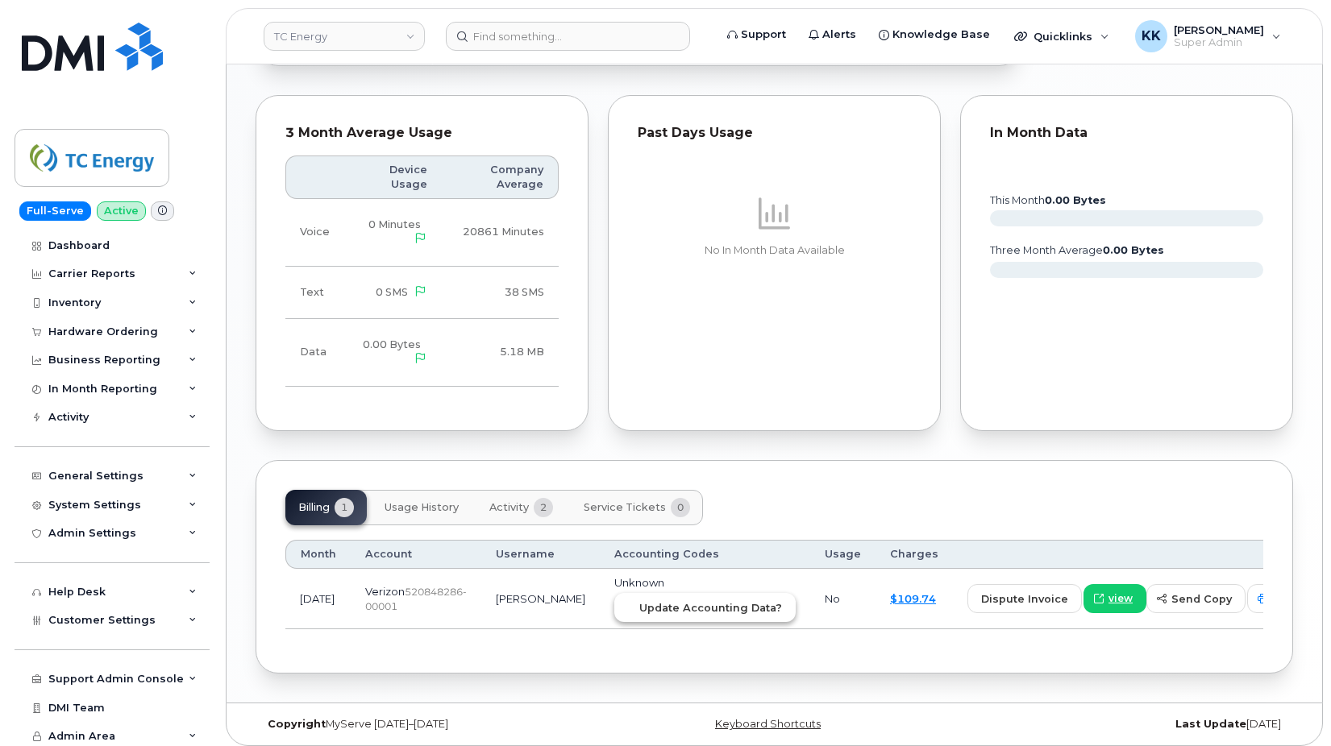
click at [675, 601] on span "Update Accounting Data?" at bounding box center [710, 608] width 143 height 15
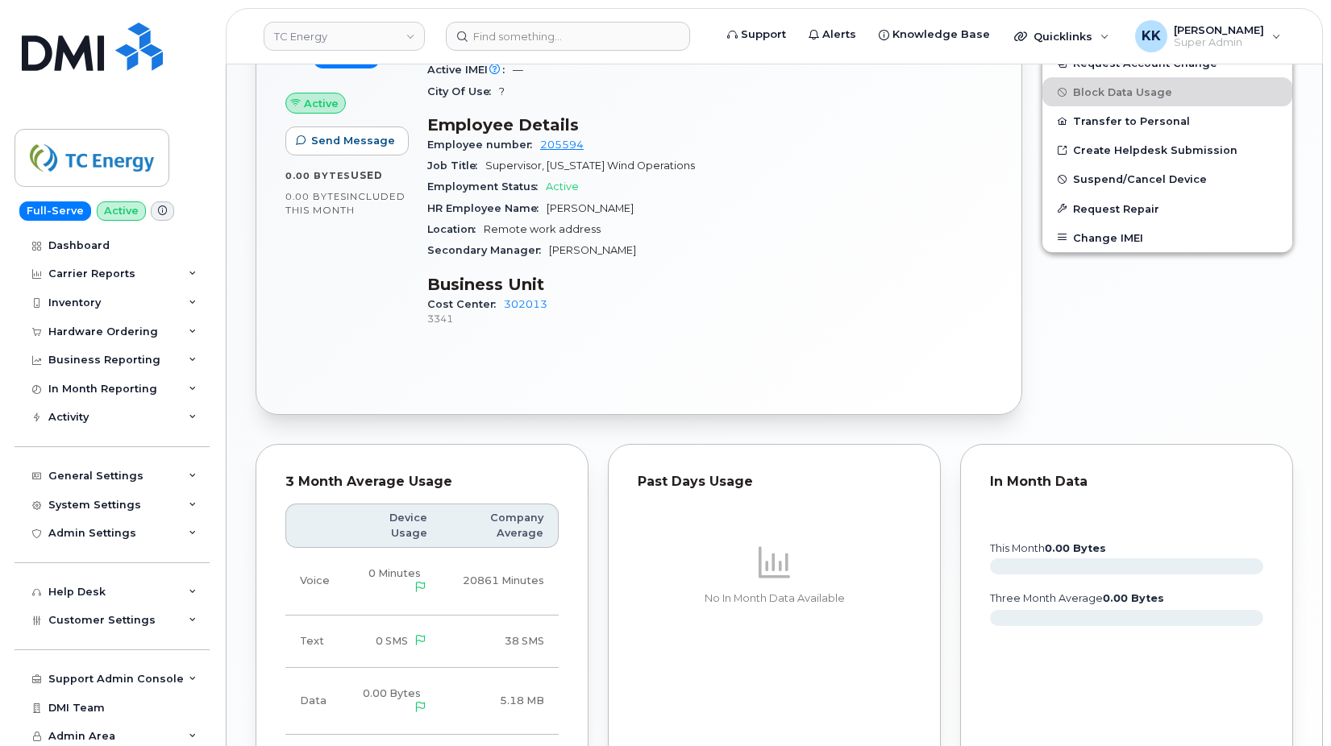
scroll to position [1171, 0]
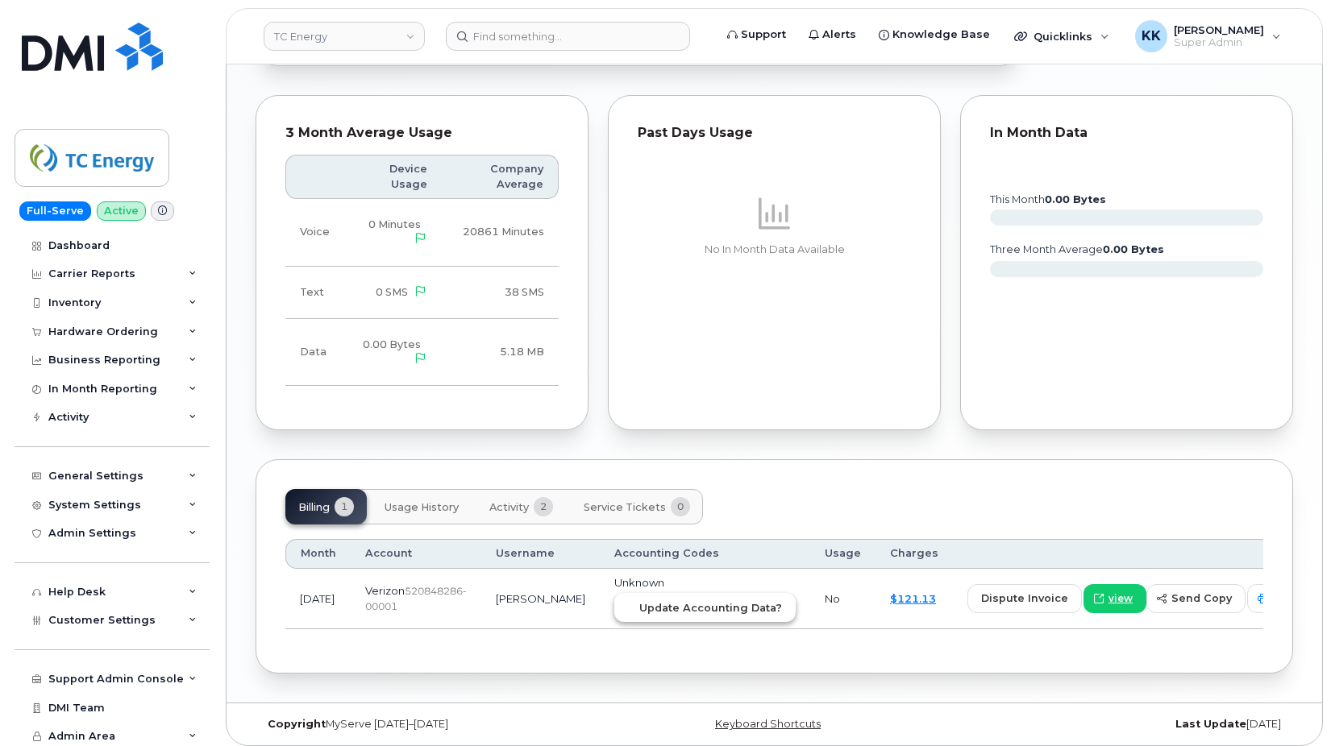
click at [639, 601] on span "Update Accounting Data?" at bounding box center [710, 608] width 143 height 15
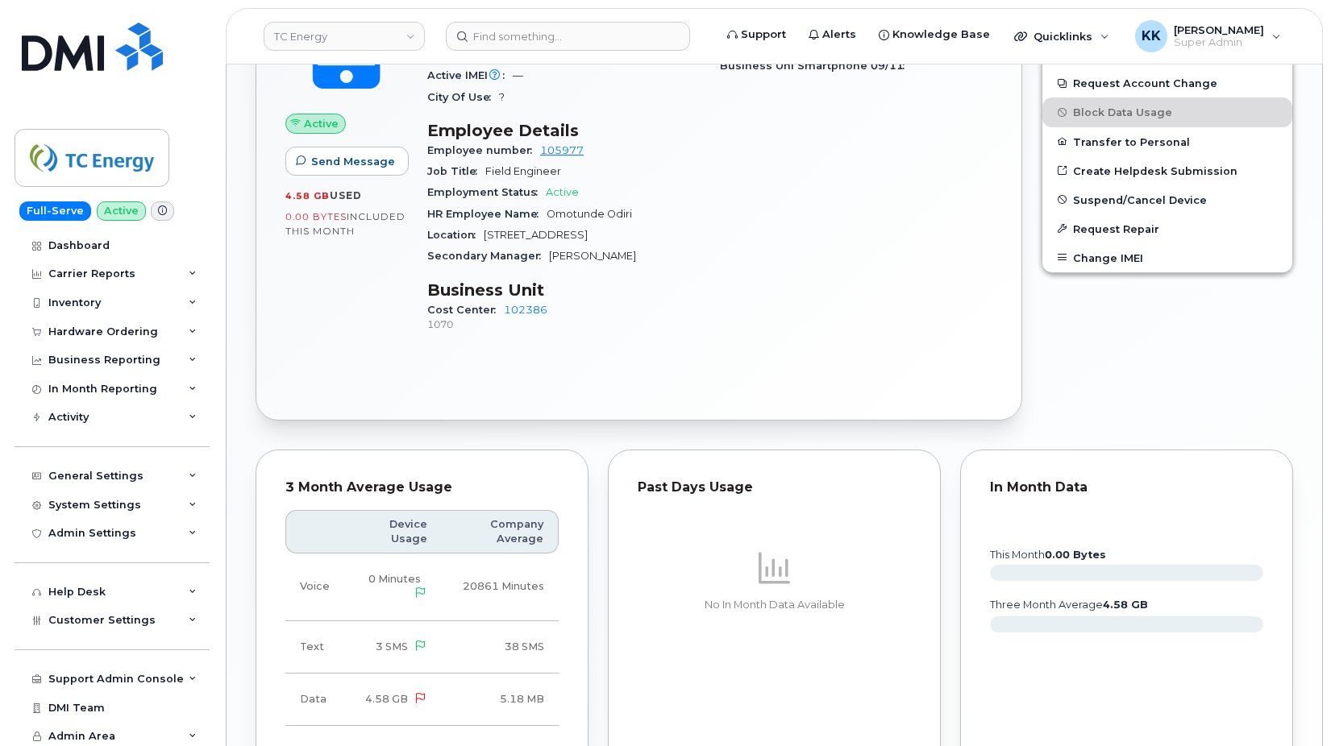
scroll to position [1095, 0]
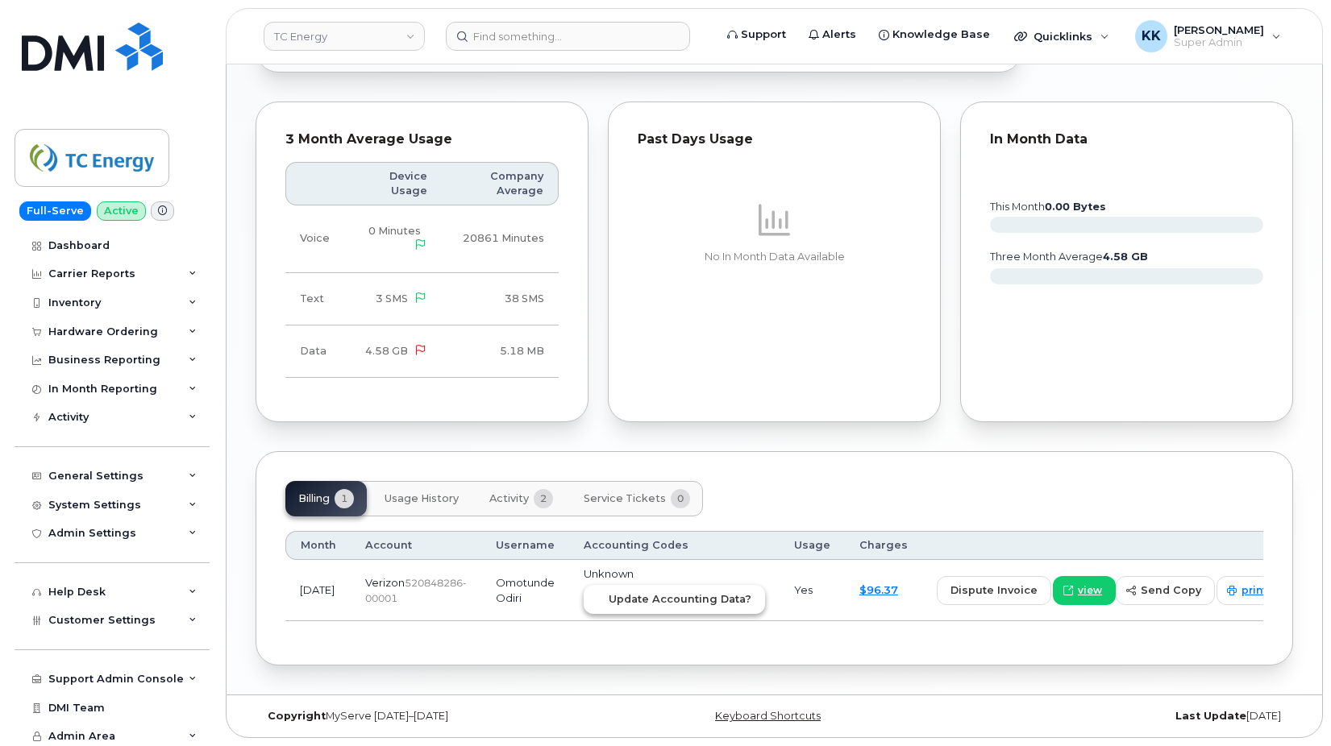
click at [700, 592] on span "Update Accounting Data?" at bounding box center [680, 599] width 143 height 15
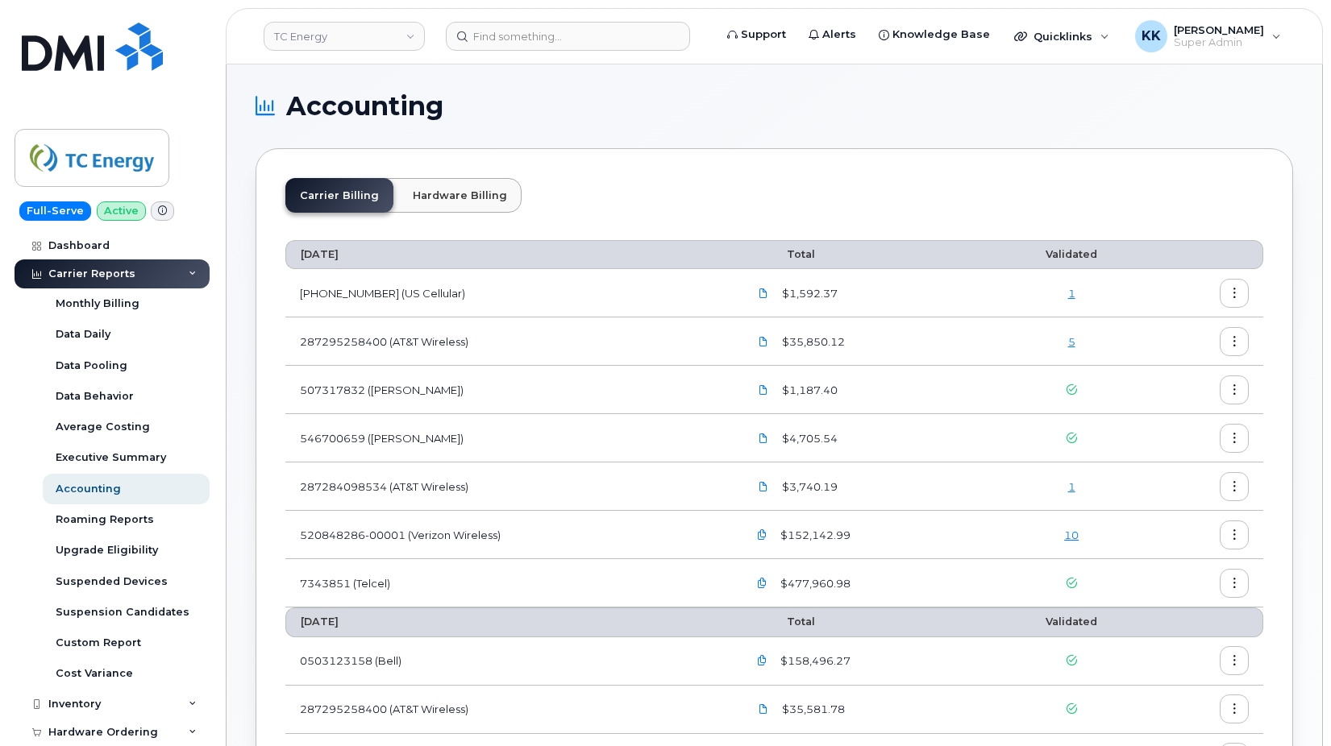
scroll to position [82, 0]
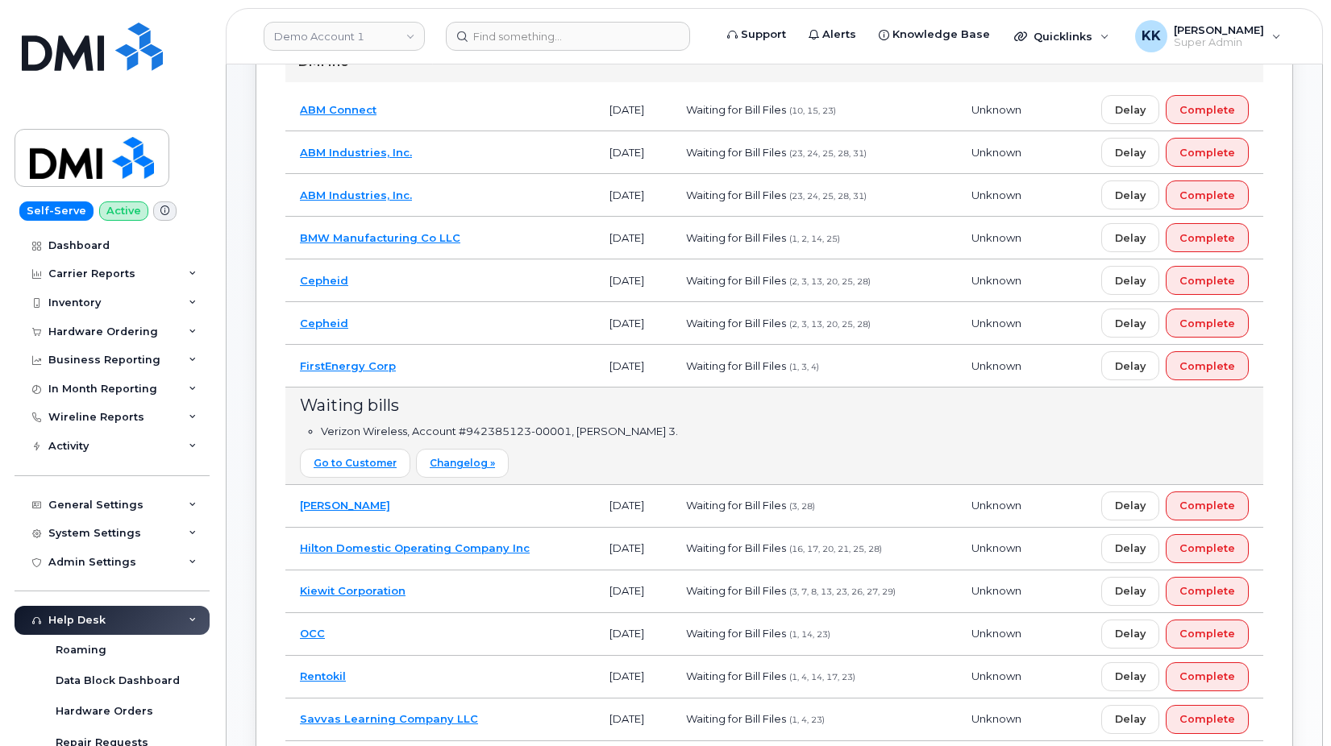
scroll to position [234, 0]
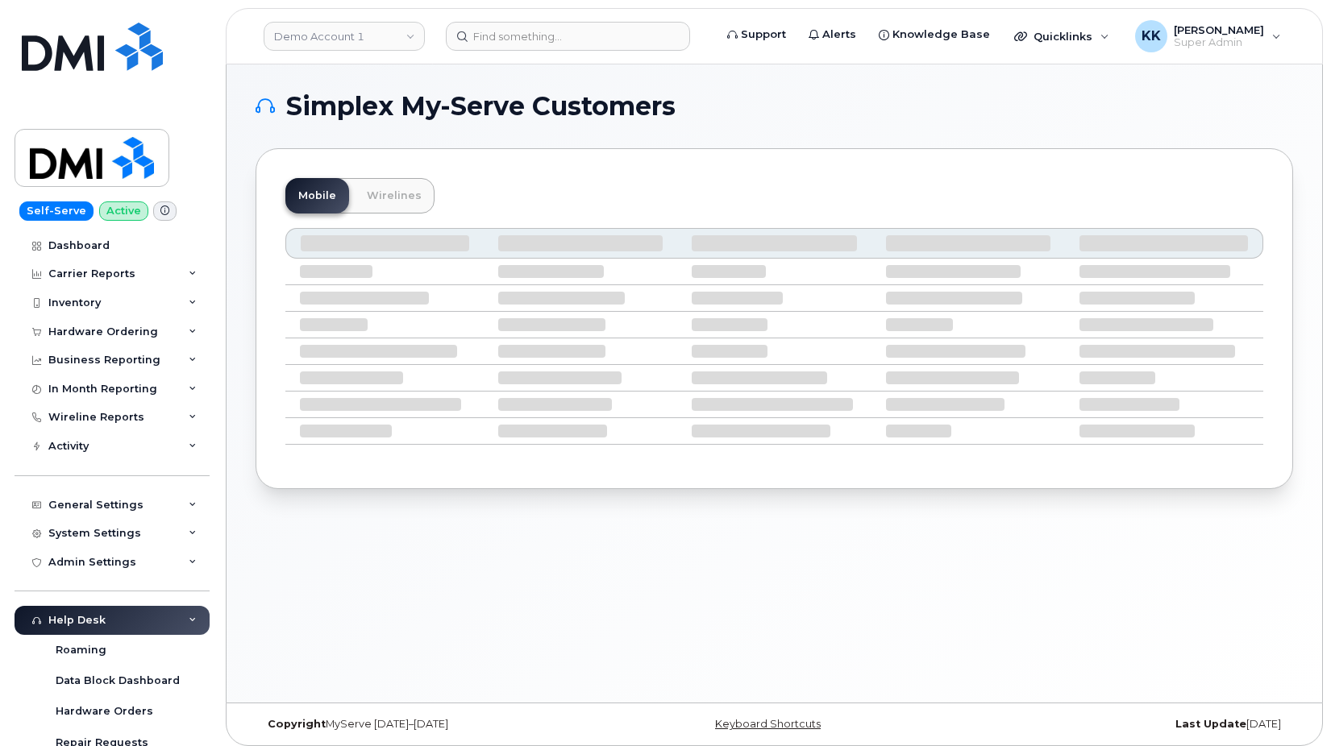
click at [755, 148] on div "Simplex My-Serve Customers Mobile Wirelines" at bounding box center [774, 292] width 1037 height 396
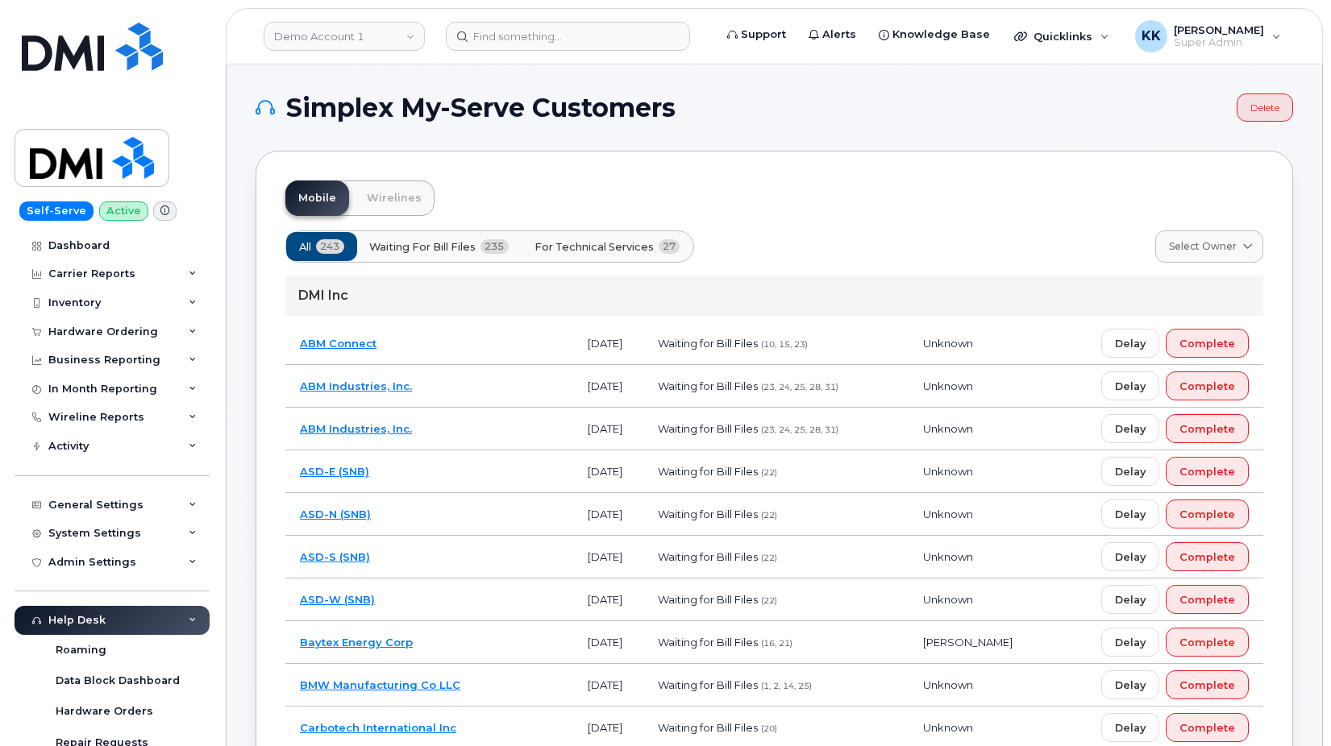
click at [571, 249] on span "For Technical Services" at bounding box center [593, 246] width 119 height 15
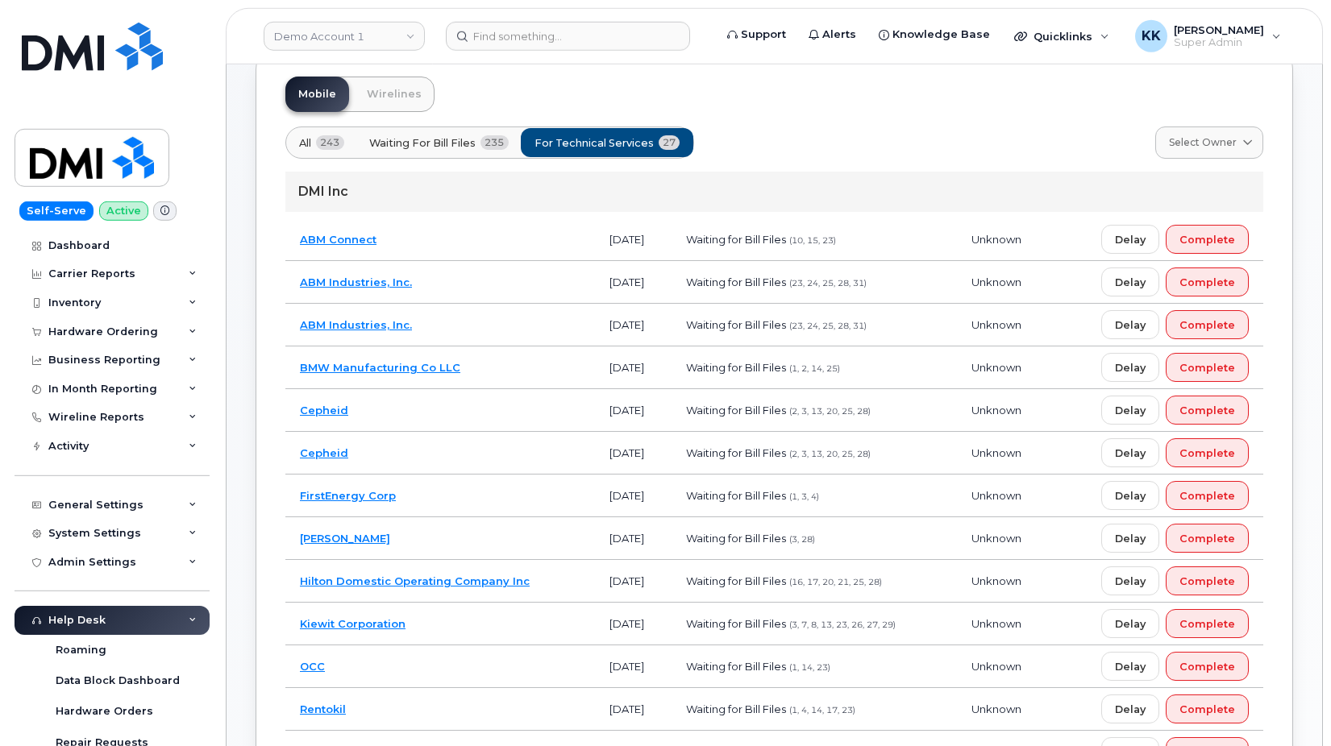
scroll to position [329, 0]
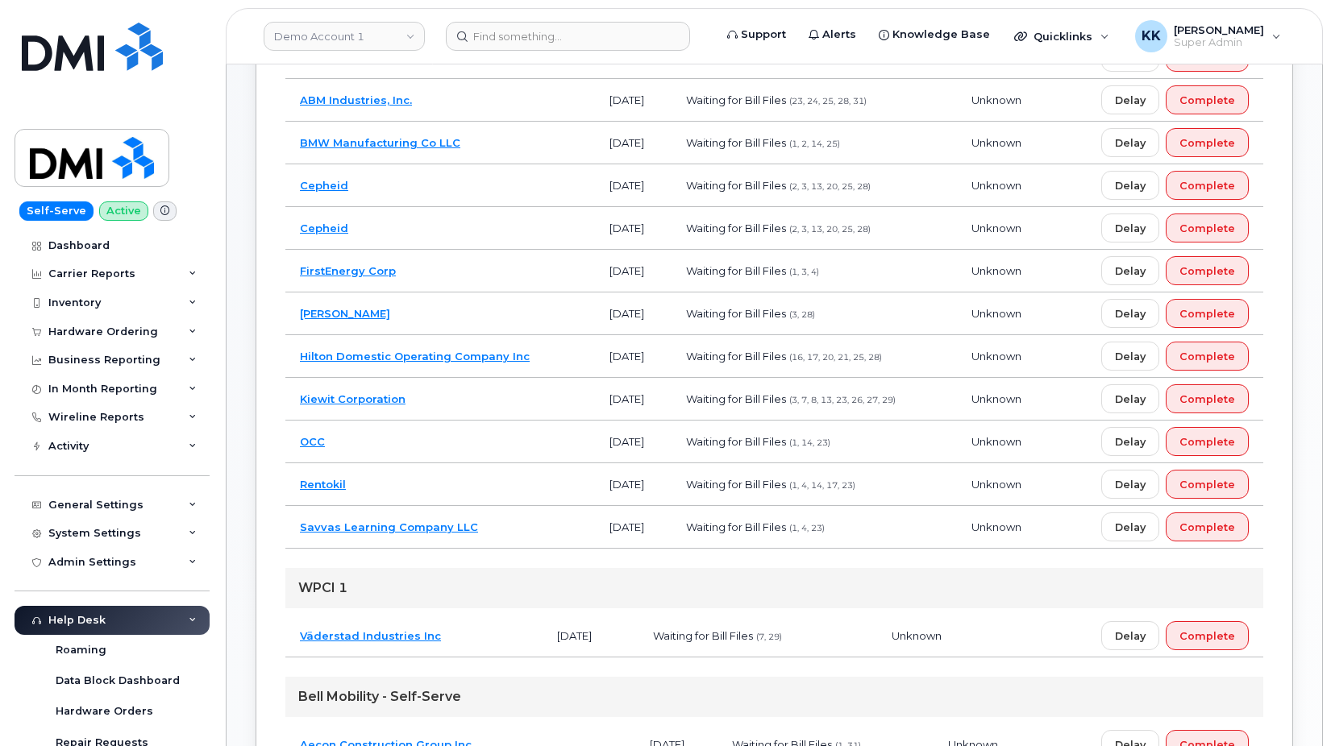
click at [453, 177] on td "Cepheid" at bounding box center [440, 185] width 310 height 43
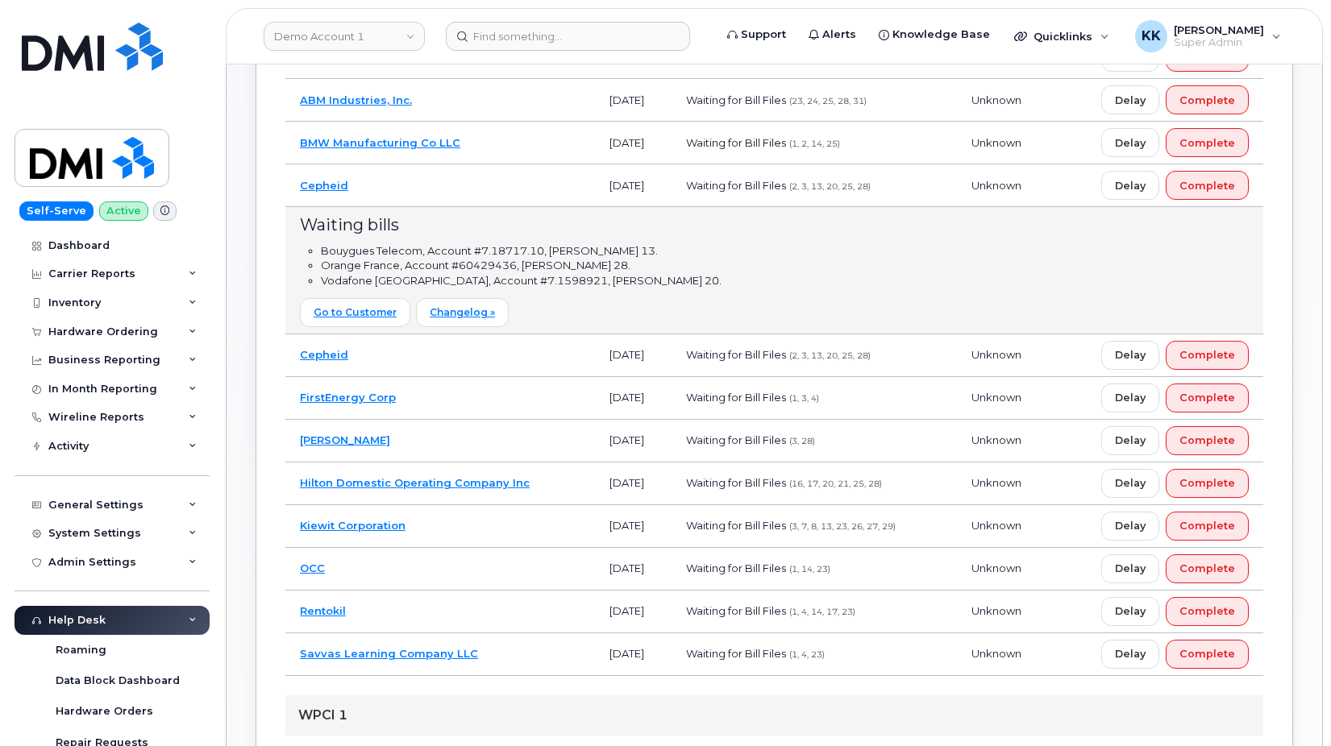
click at [433, 188] on td "Cepheid" at bounding box center [440, 185] width 310 height 43
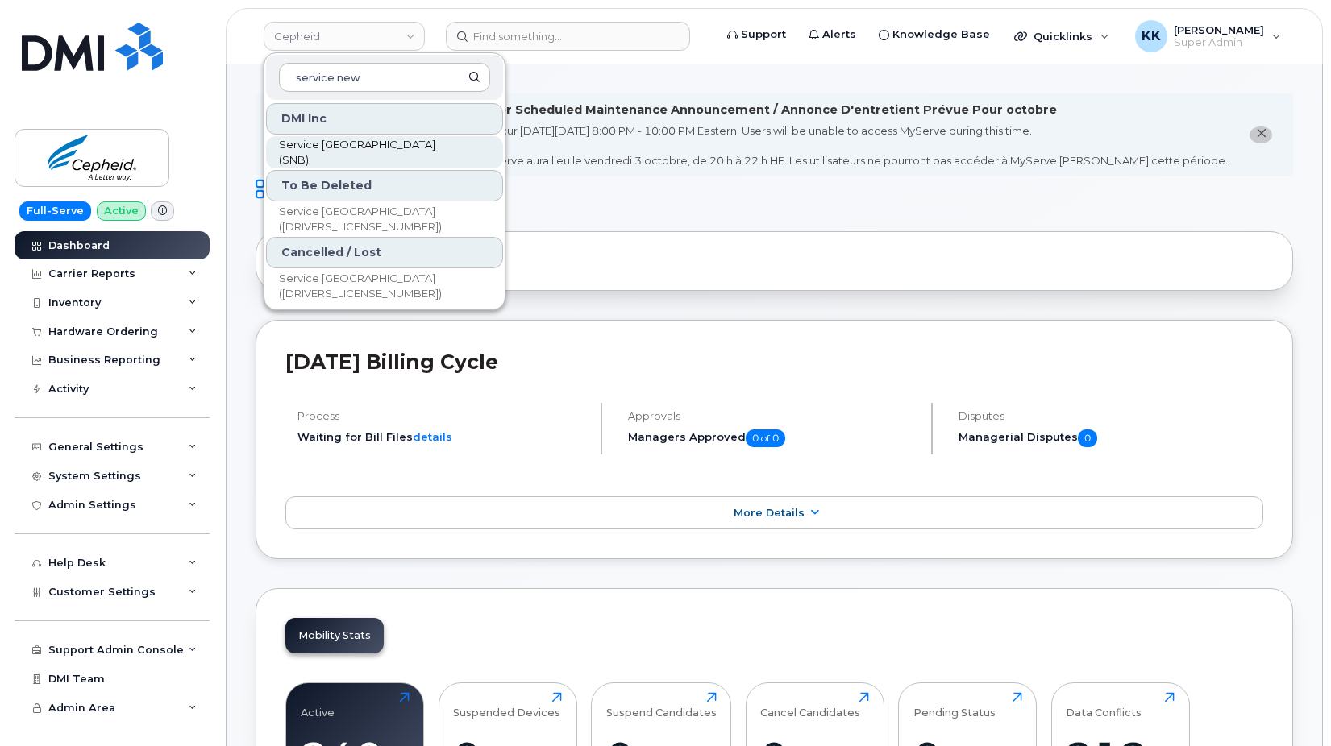
type input "service new"
click at [353, 149] on span "Service [GEOGRAPHIC_DATA] (SNB)" at bounding box center [371, 152] width 185 height 31
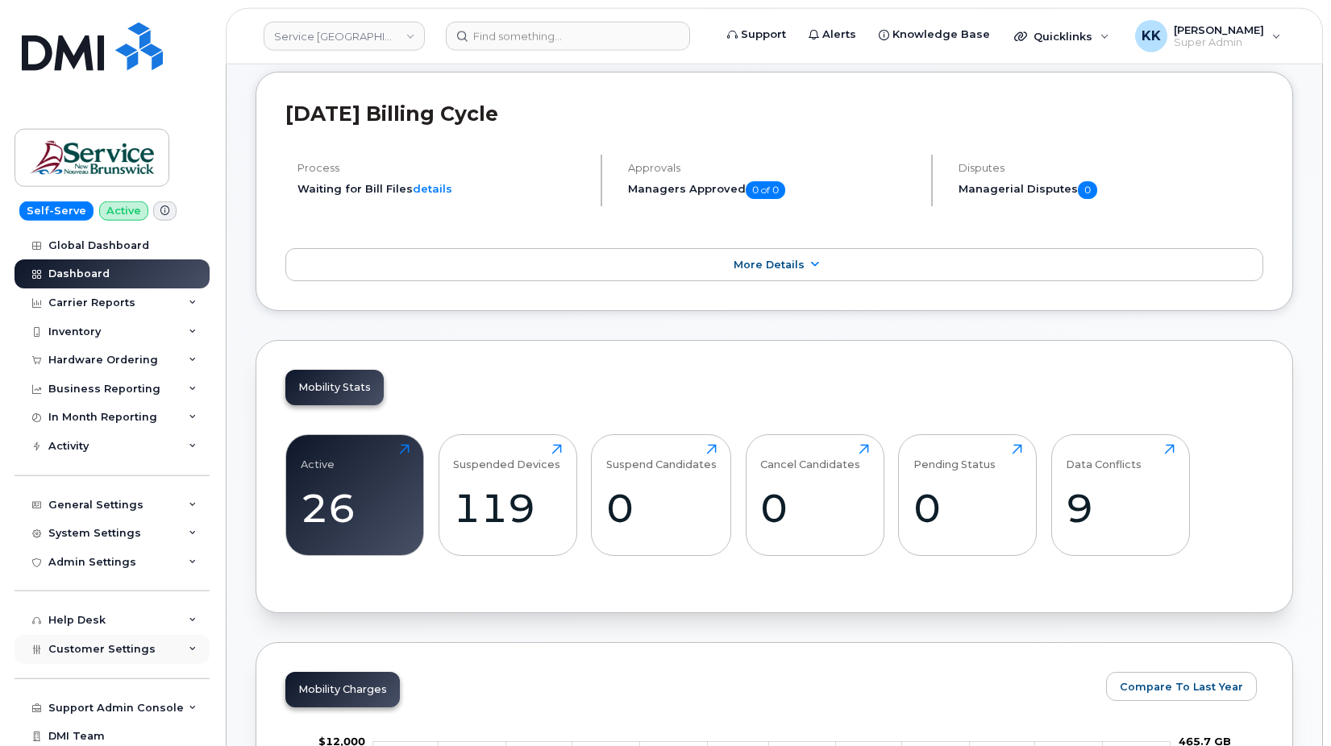
scroll to position [329, 0]
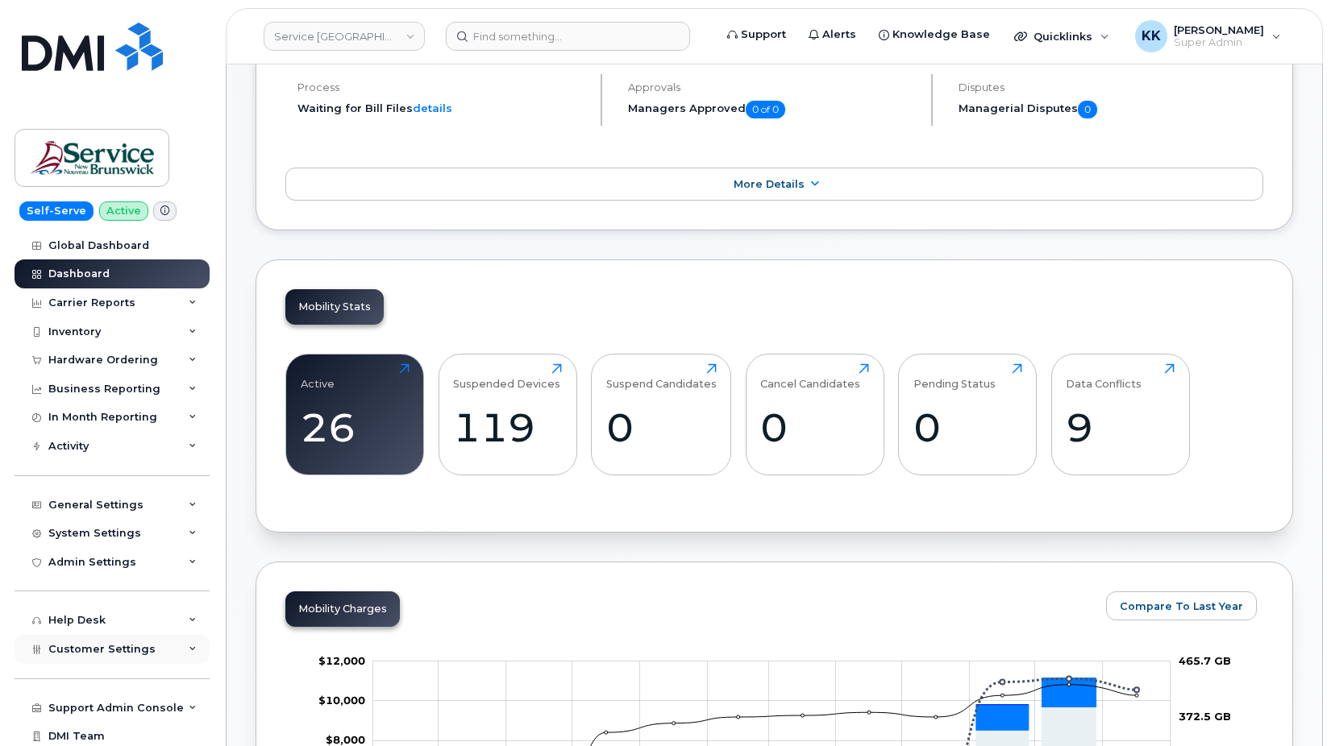
click at [120, 639] on div "Customer Settings" at bounding box center [112, 649] width 195 height 29
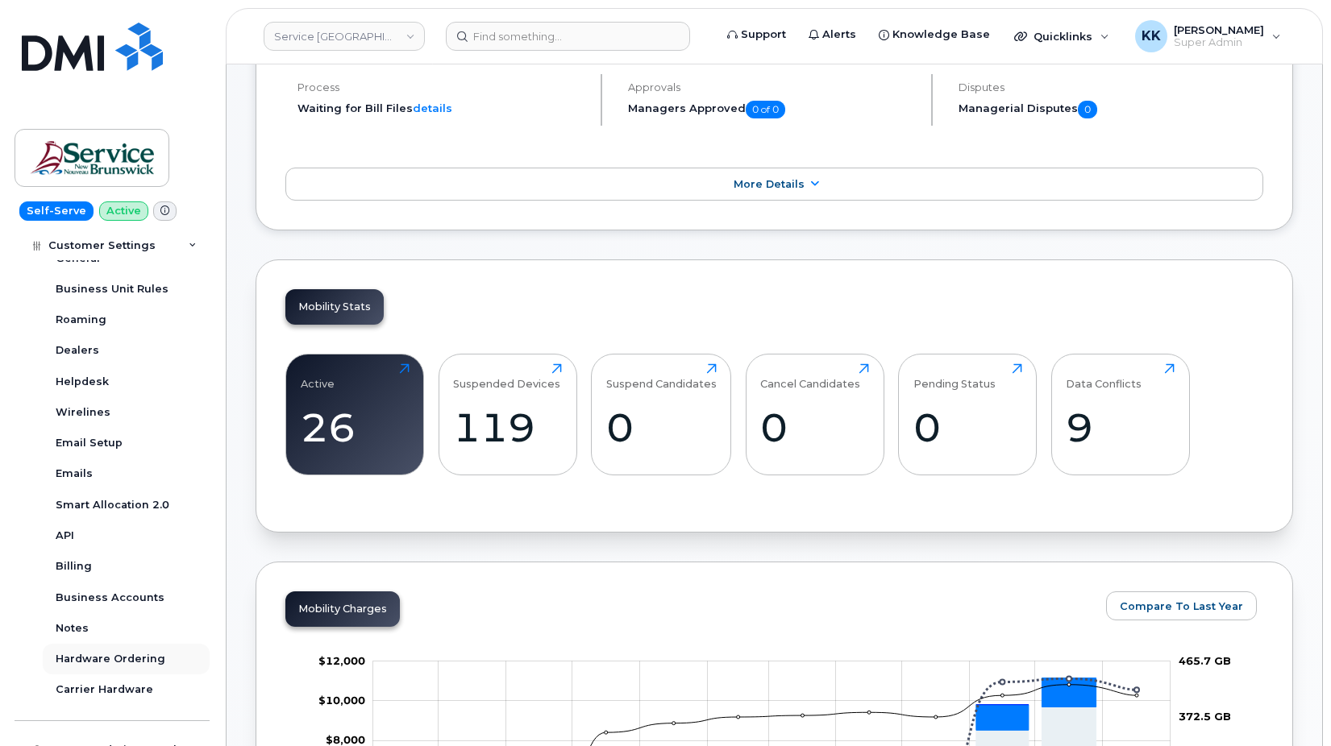
scroll to position [464, 0]
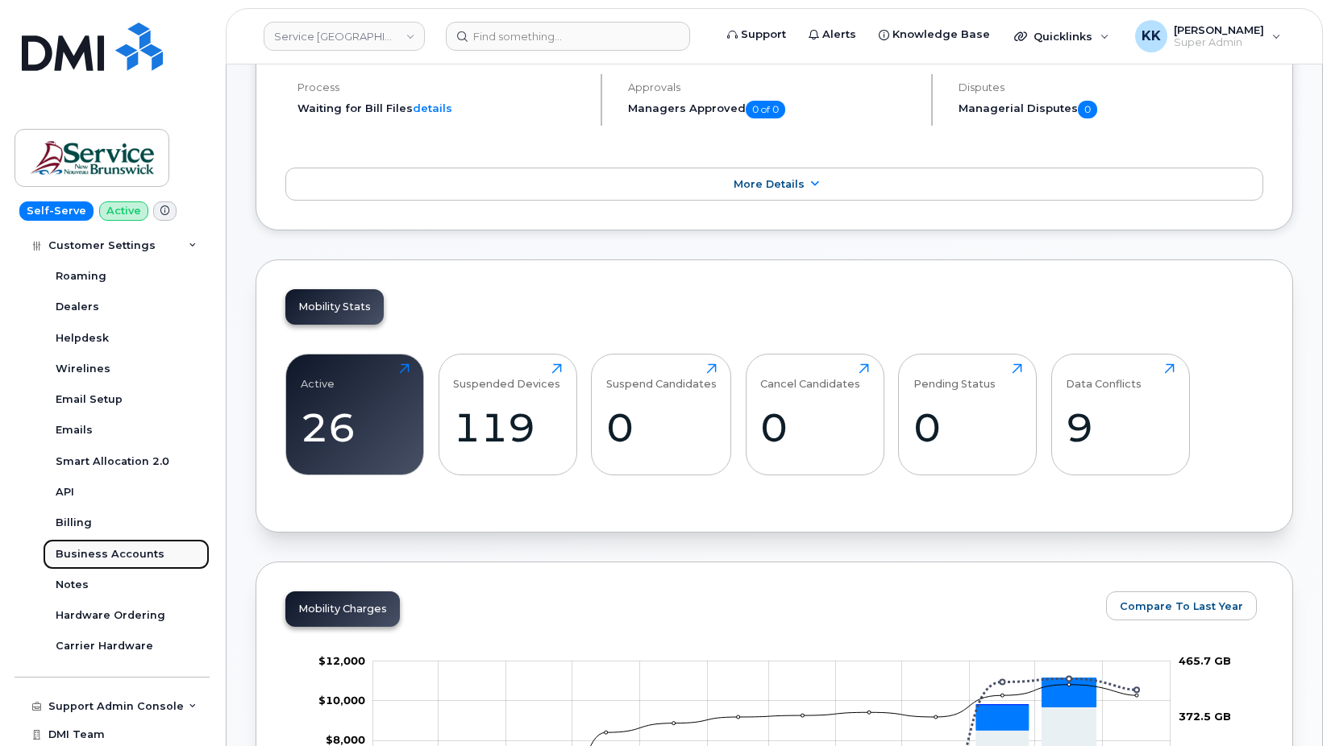
click at [116, 554] on div "Business Accounts" at bounding box center [110, 554] width 109 height 15
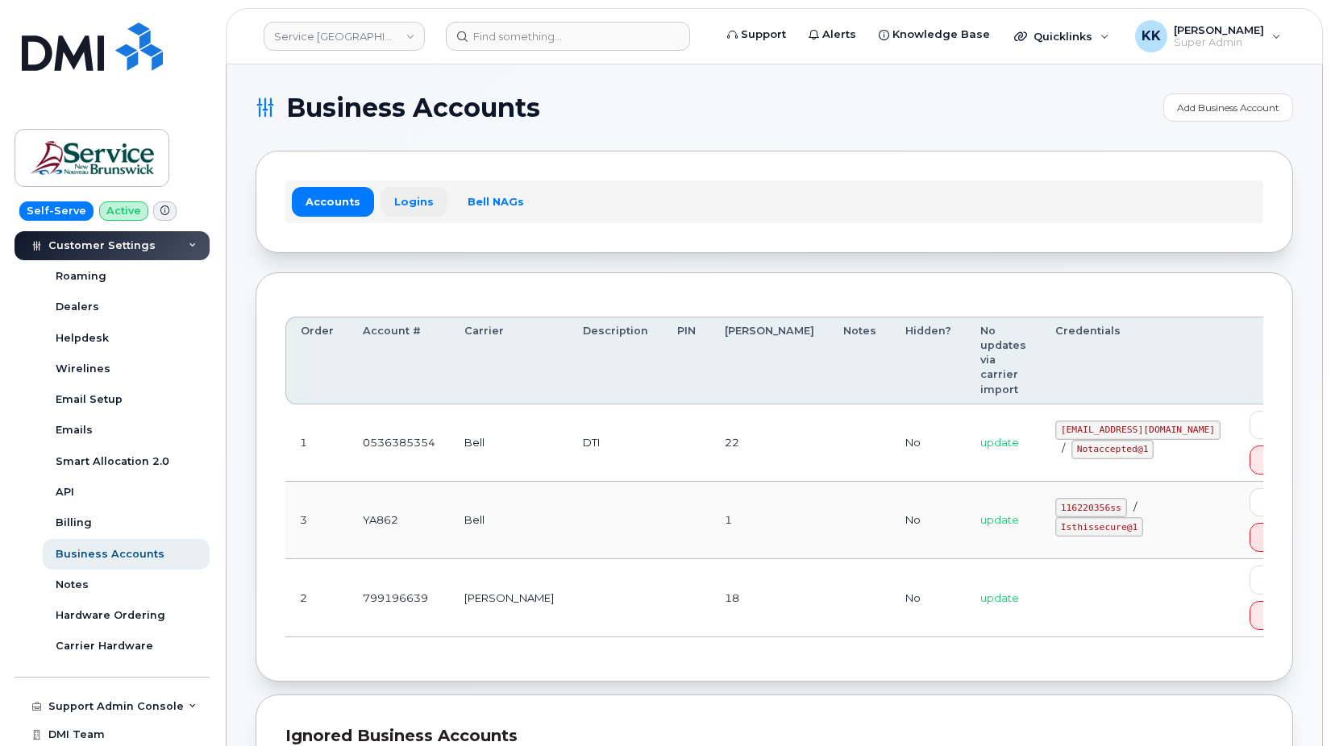
click at [405, 200] on link "Logins" at bounding box center [413, 201] width 67 height 29
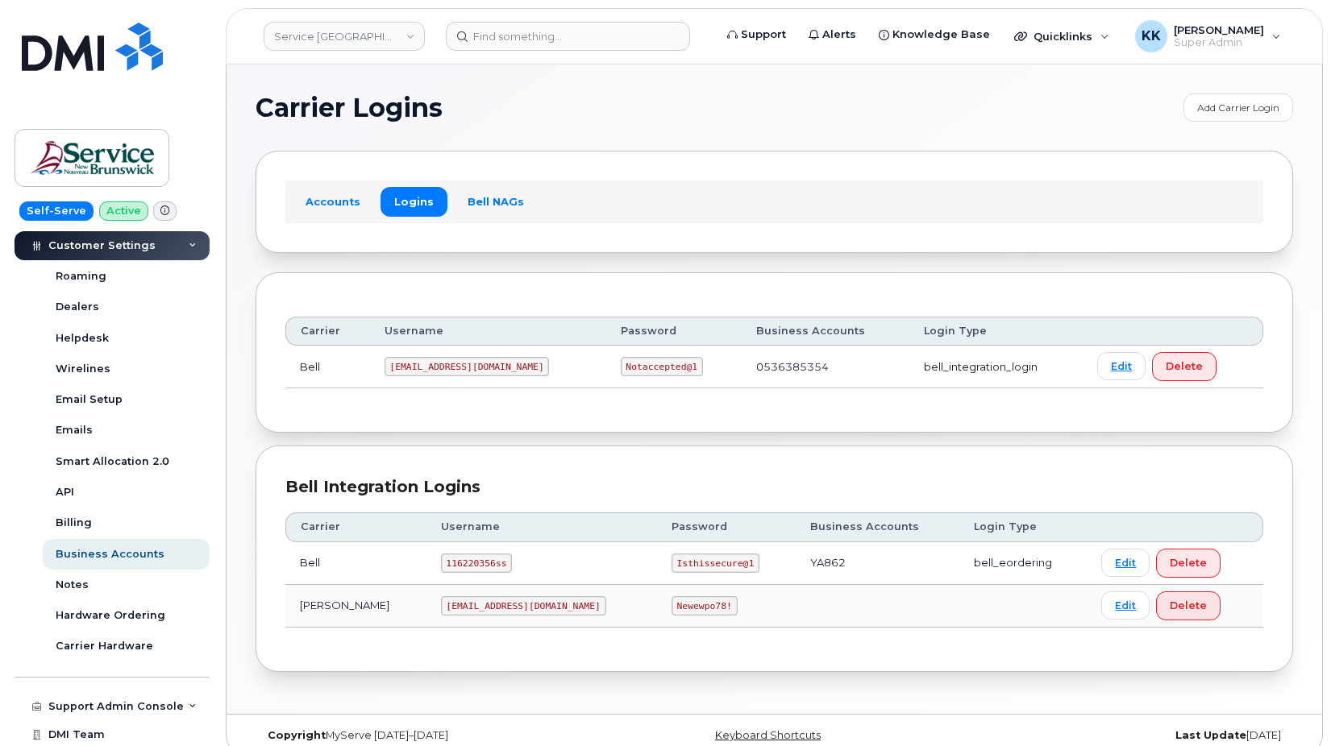
click at [441, 610] on code "ms-snb@dminc.com" at bounding box center [523, 605] width 165 height 19
click at [671, 608] on code "Newewpo78!" at bounding box center [704, 605] width 66 height 19
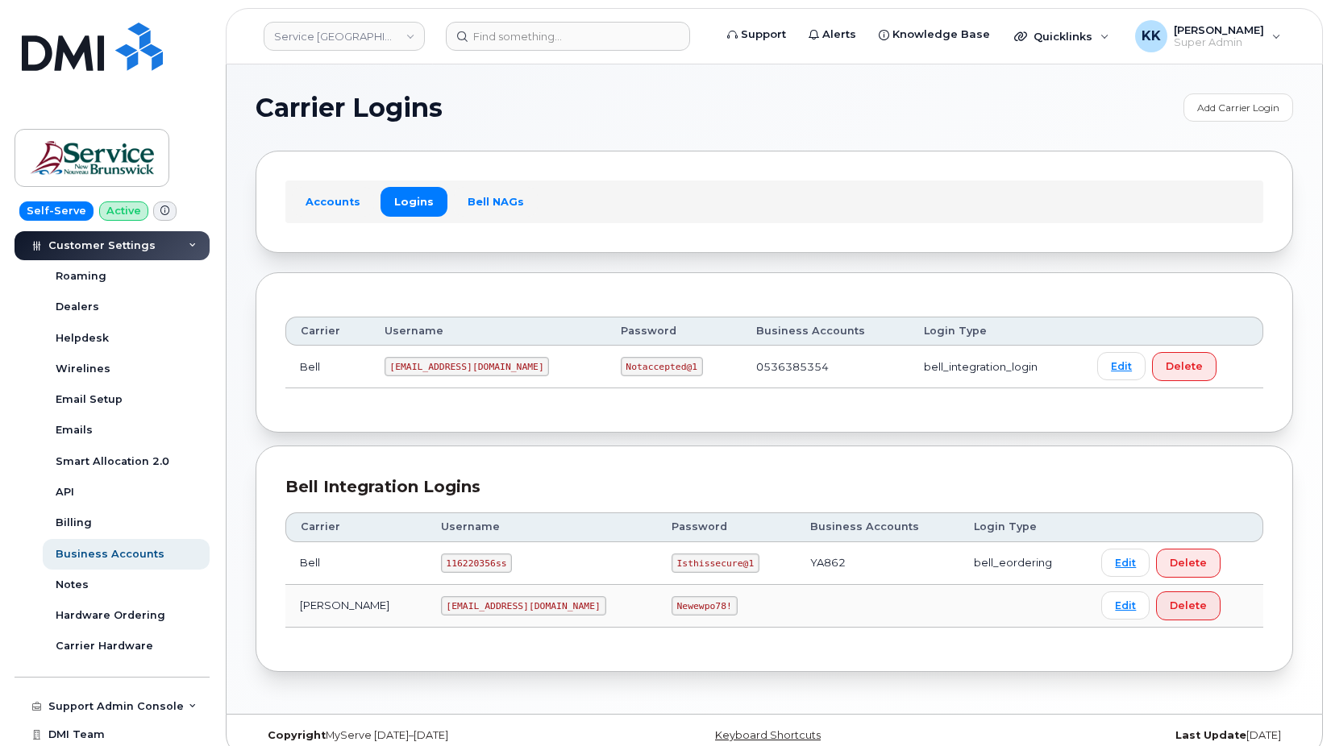
click at [671, 608] on code "Newewpo78!" at bounding box center [704, 605] width 66 height 19
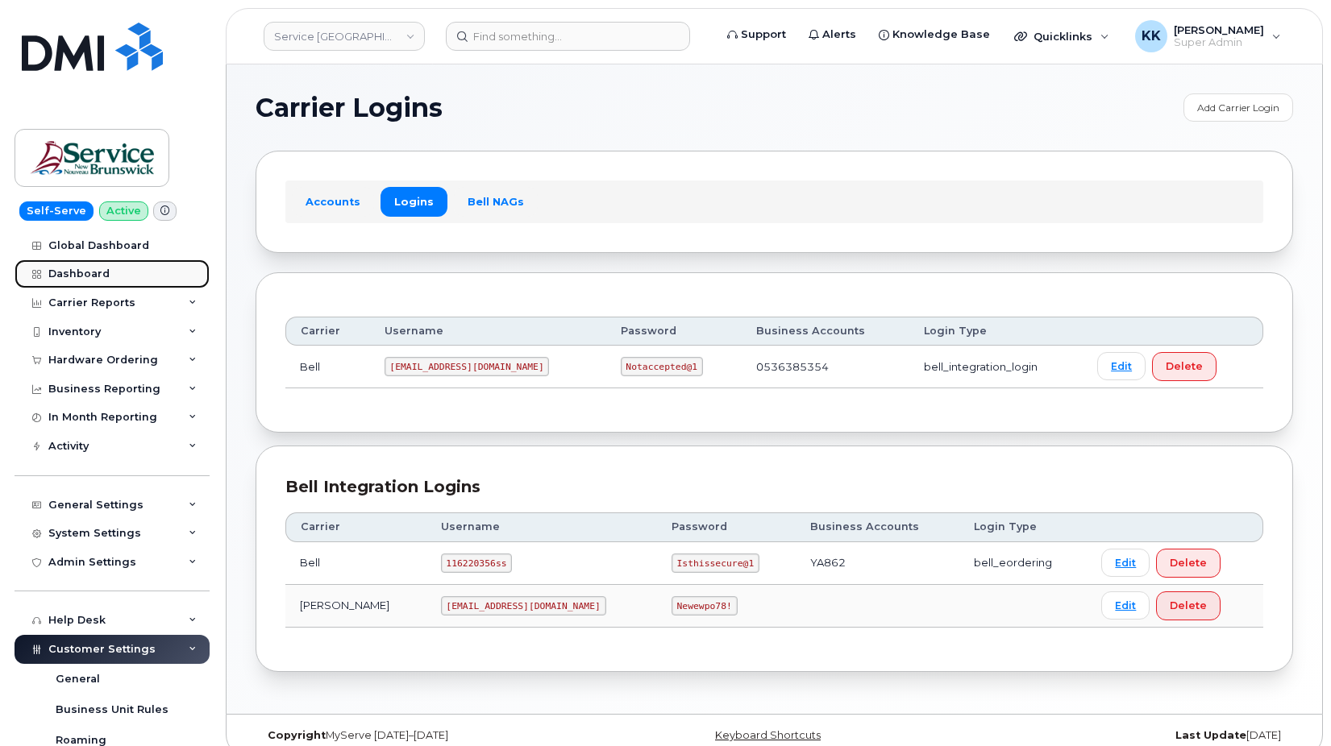
click at [76, 272] on div "Dashboard" at bounding box center [78, 274] width 61 height 13
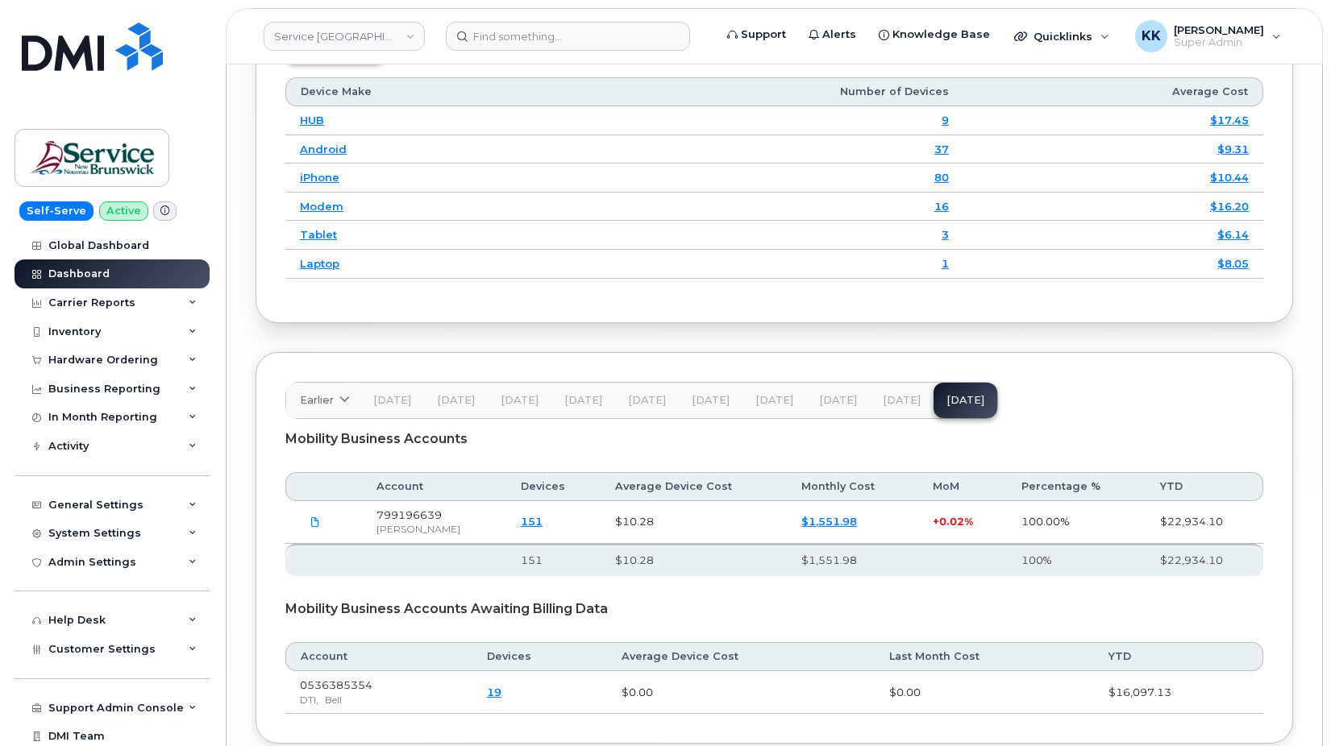
scroll to position [2346, 0]
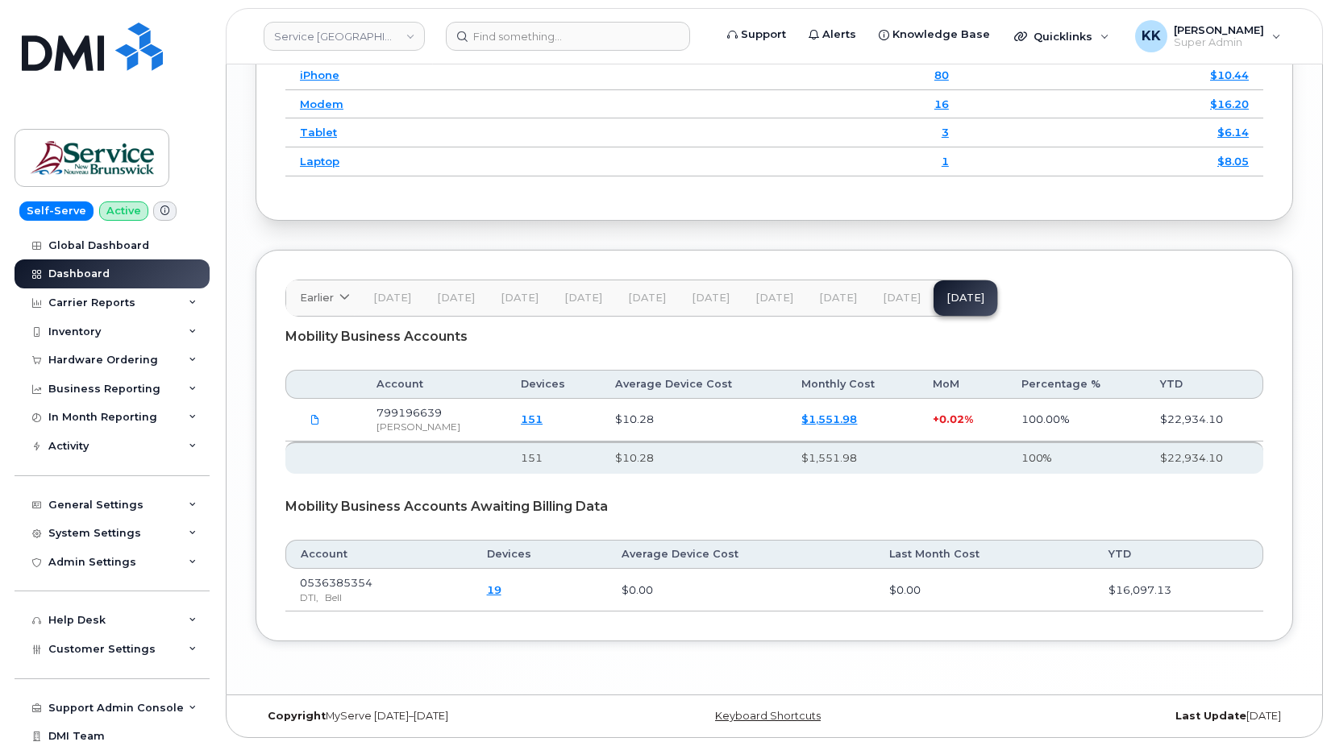
click at [806, 418] on link "$1,551.98" at bounding box center [829, 419] width 56 height 13
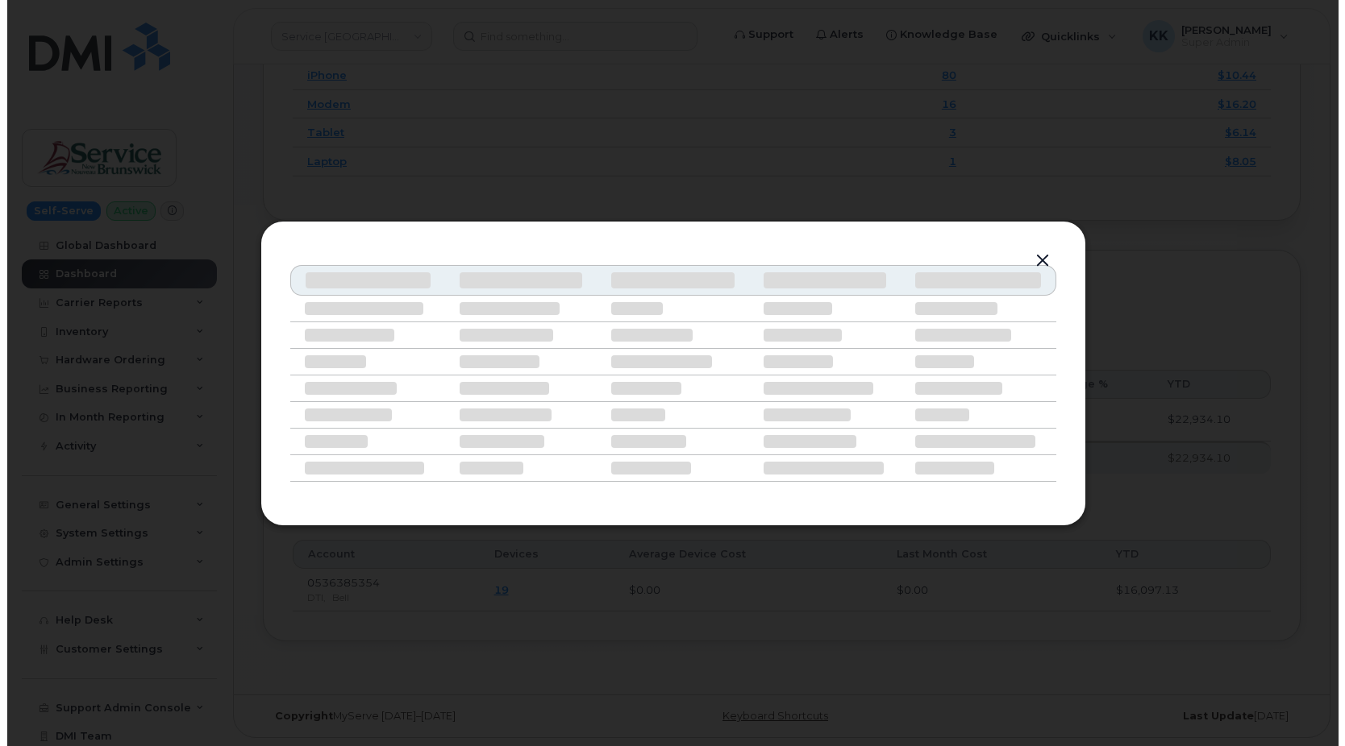
scroll to position [2324, 0]
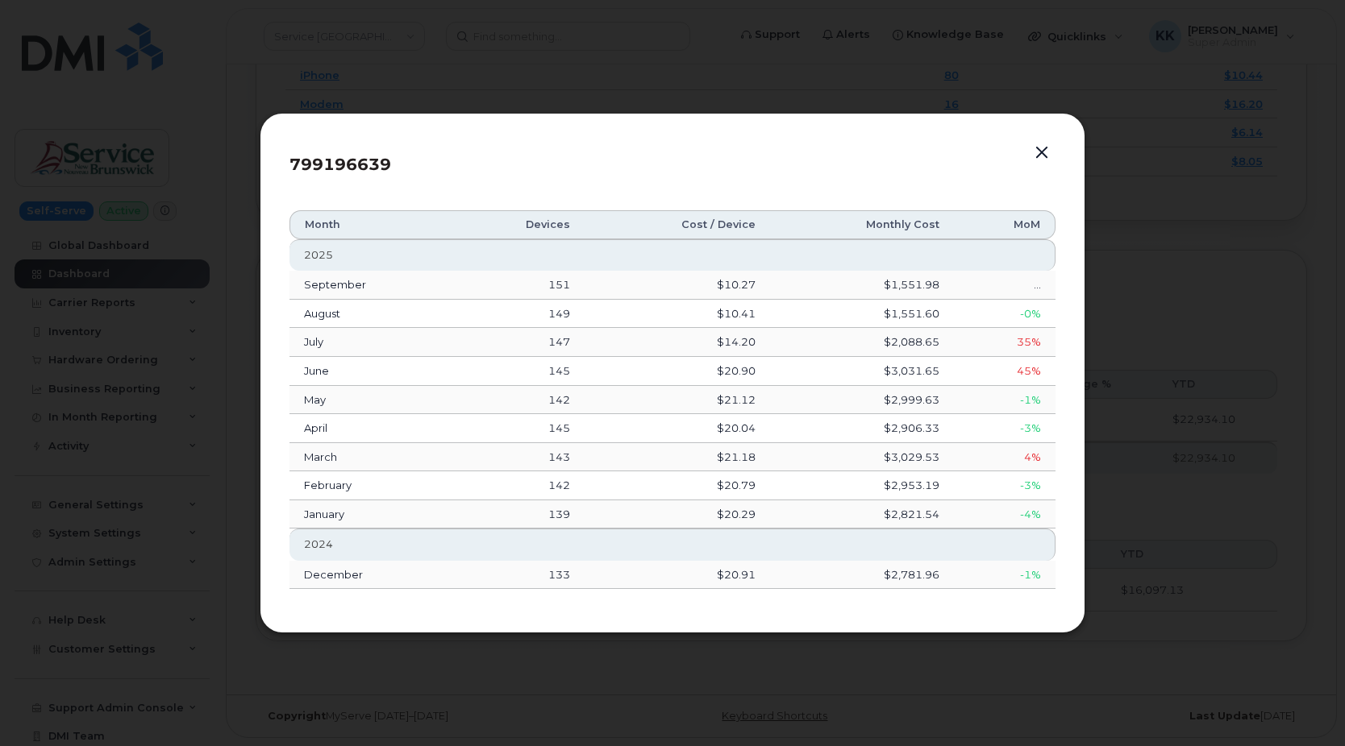
click at [1044, 152] on button "button" at bounding box center [1041, 153] width 24 height 23
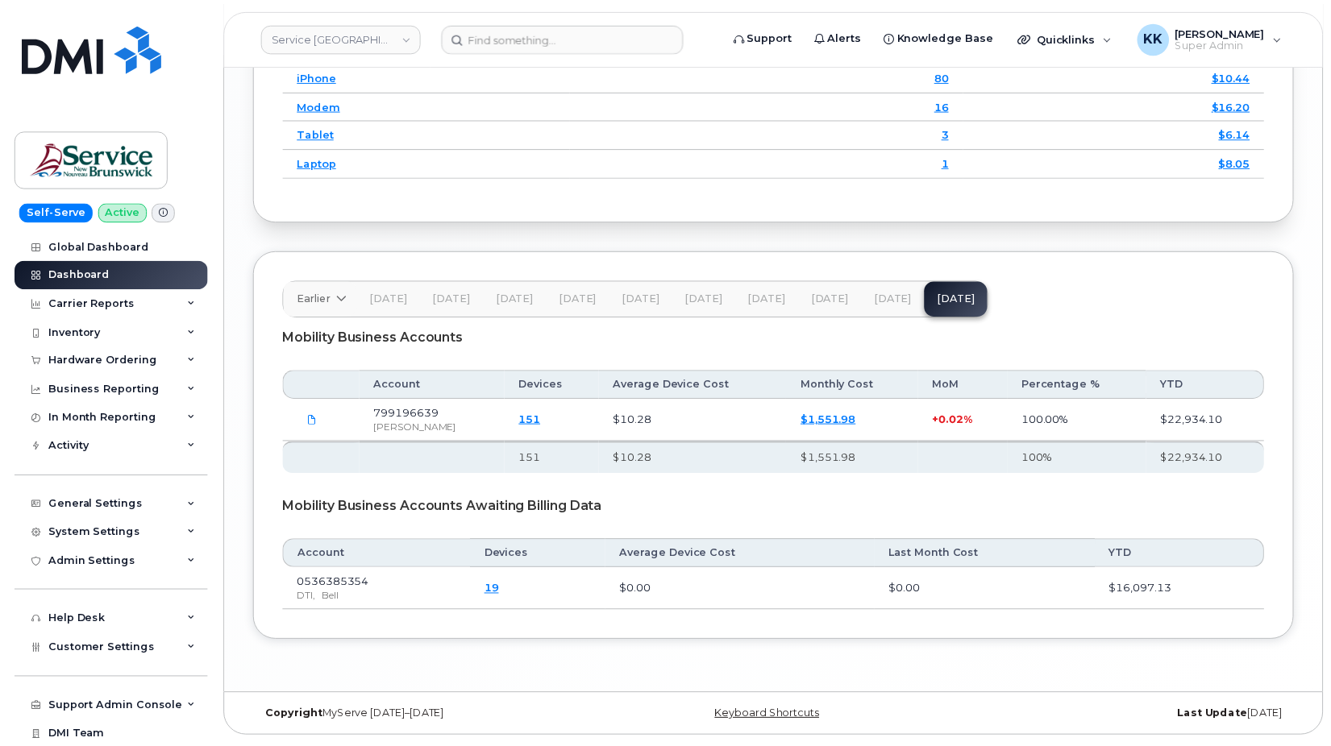
scroll to position [2346, 0]
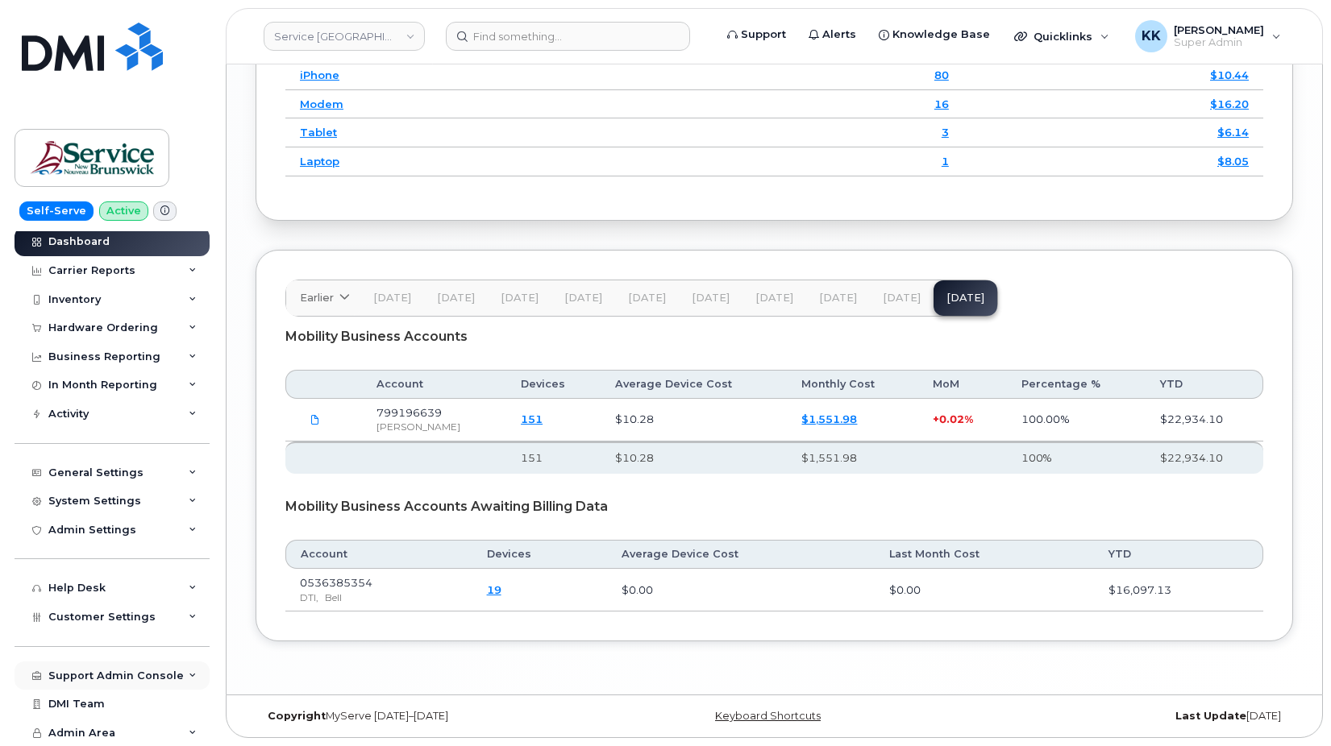
click at [94, 680] on div "Support Admin Console" at bounding box center [115, 676] width 135 height 13
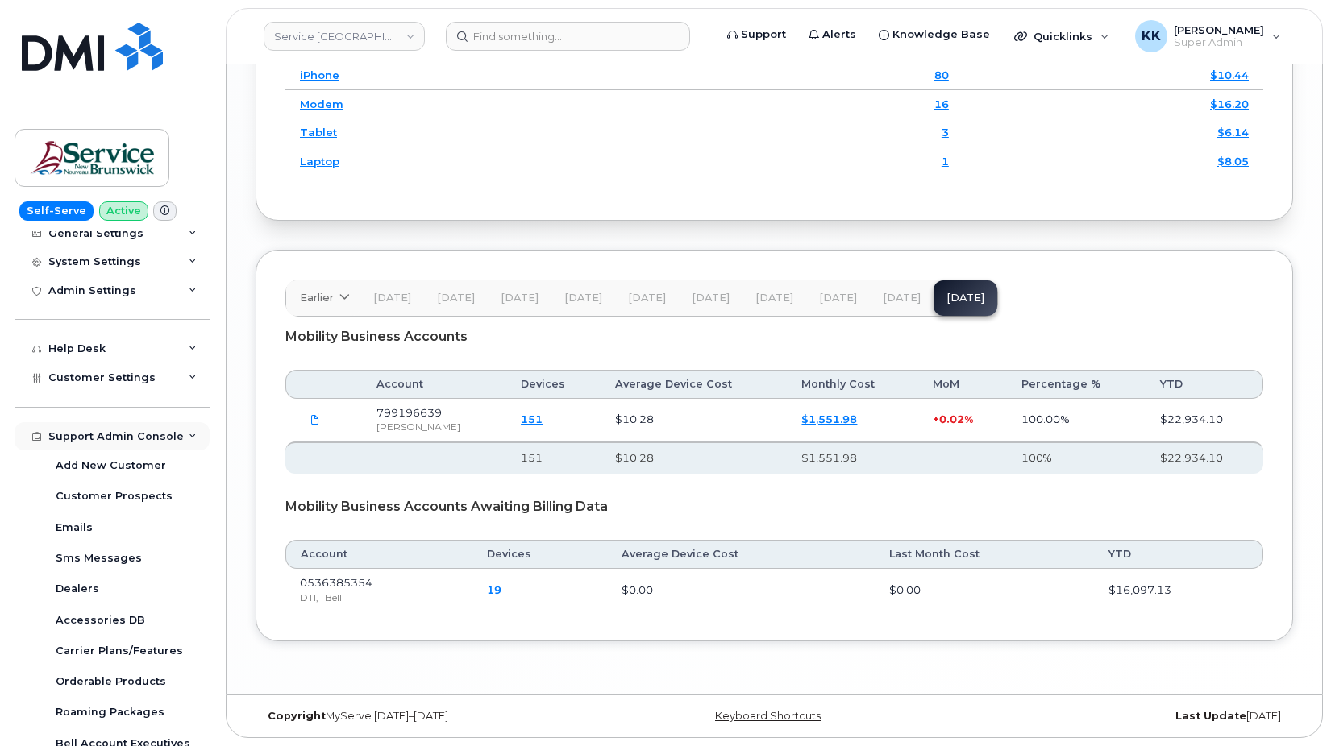
scroll to position [403, 0]
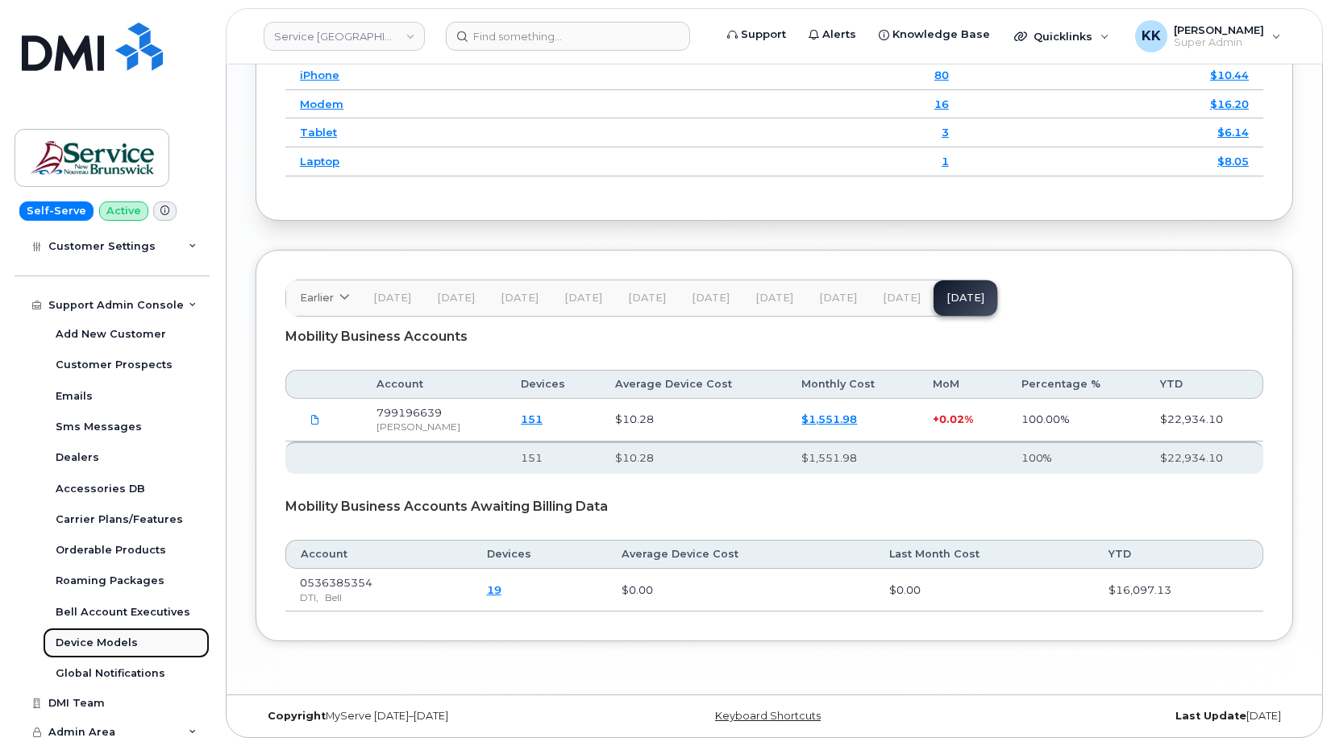
click at [99, 638] on div "Device Models" at bounding box center [97, 643] width 82 height 15
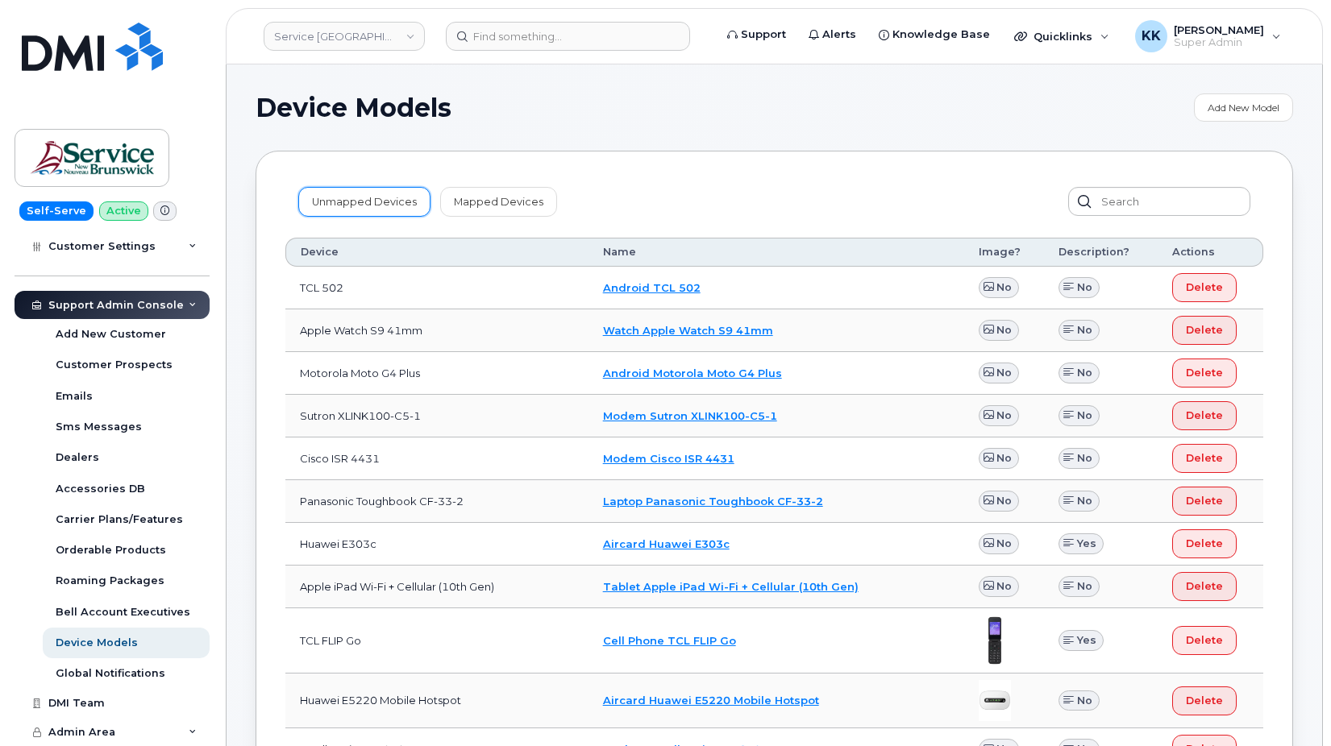
click at [386, 197] on link "Unmapped Devices" at bounding box center [364, 201] width 132 height 29
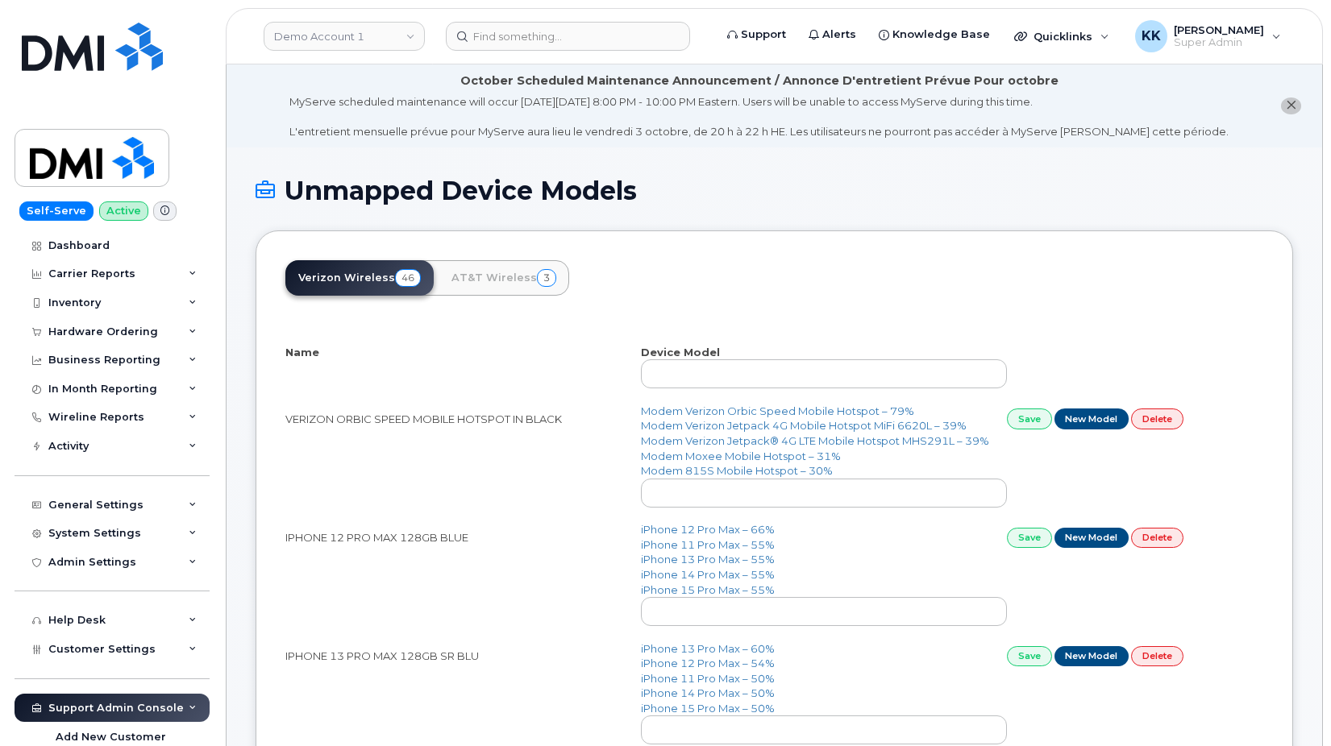
select select "25"
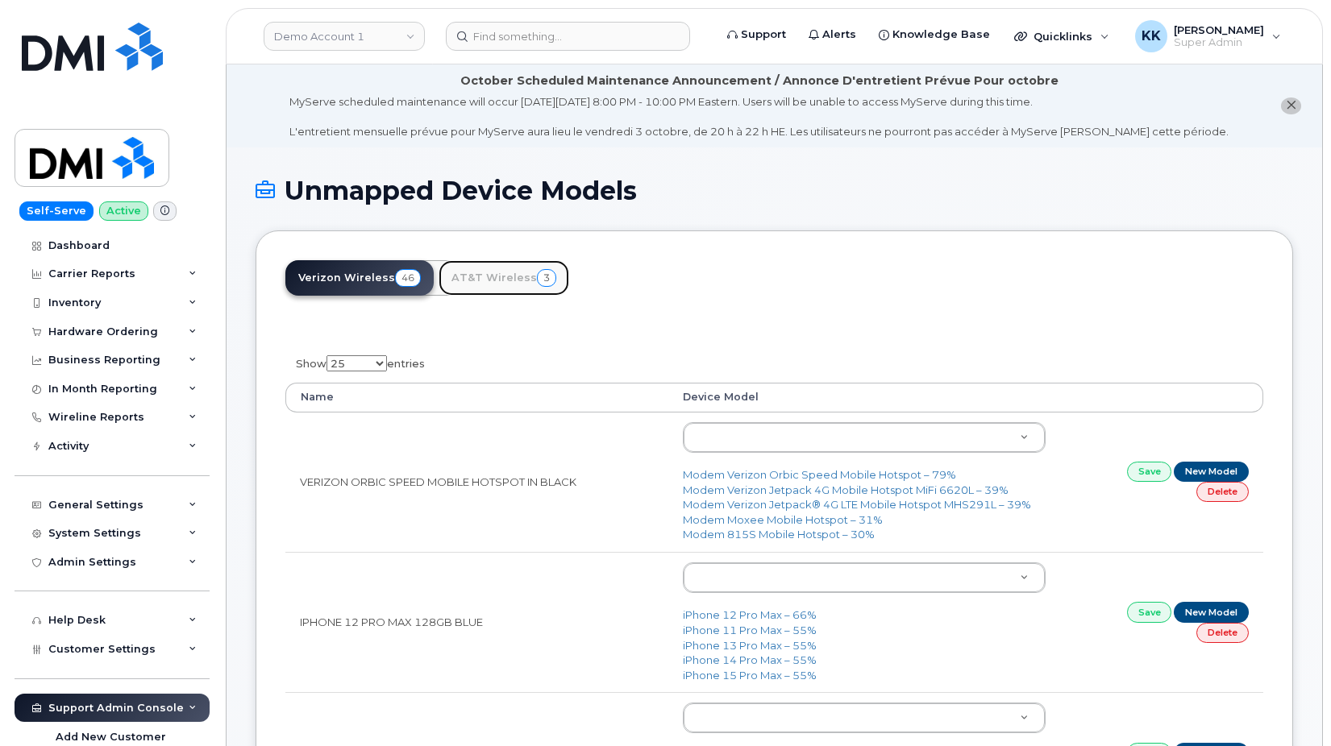
click at [516, 275] on link "AT&T Wireless 3" at bounding box center [504, 277] width 131 height 35
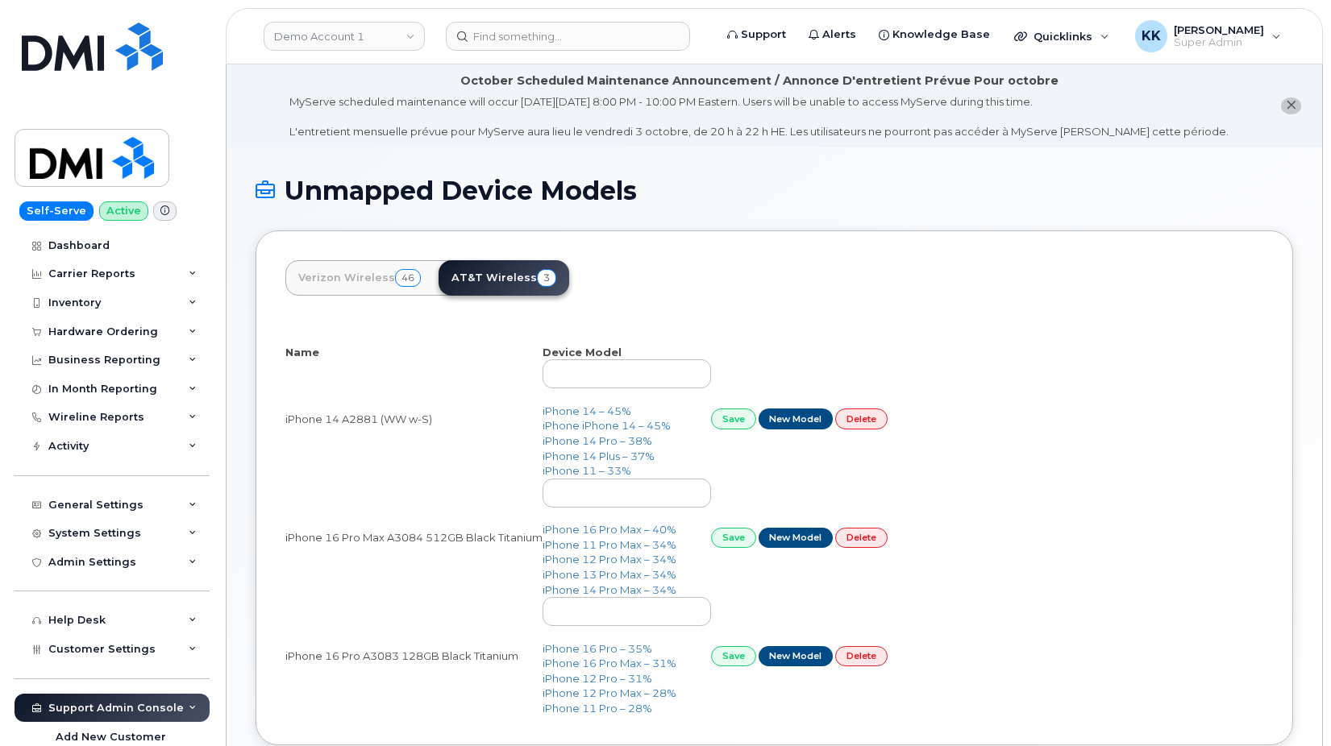
select select "25"
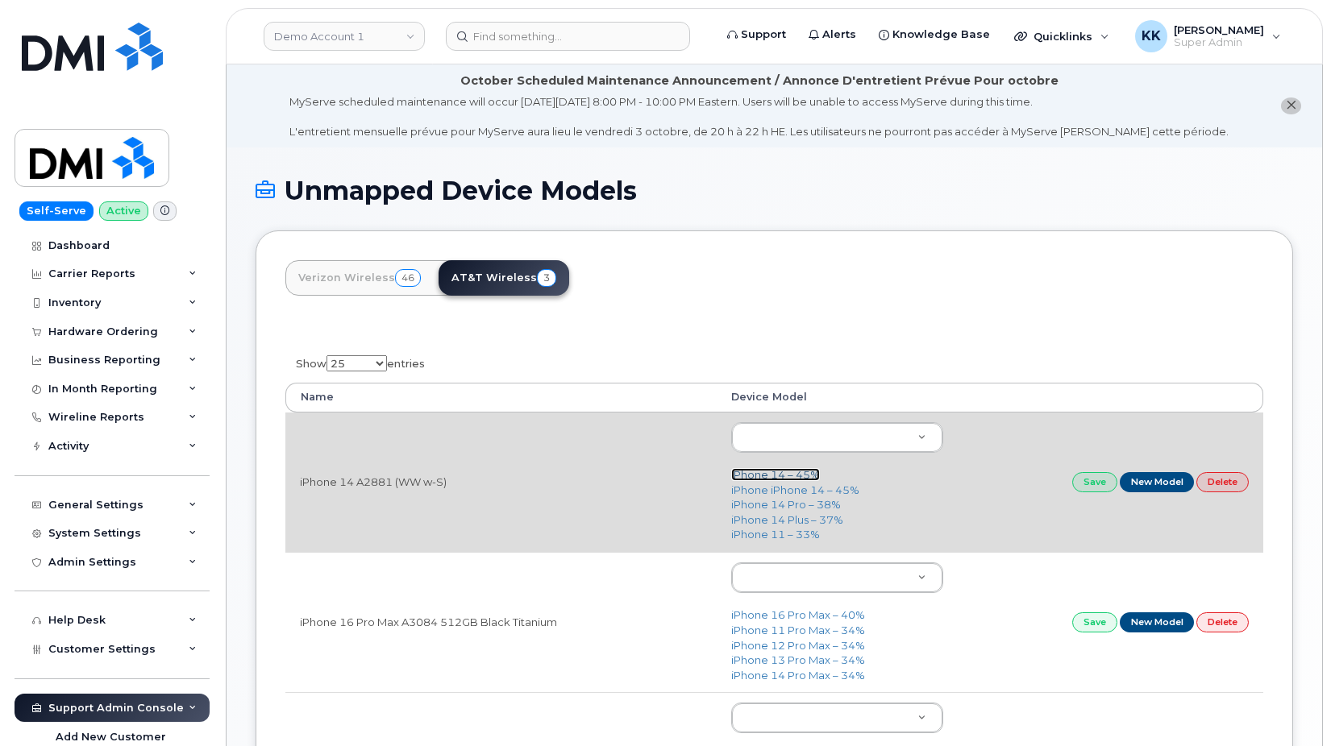
click at [774, 480] on link "iPhone 14 – 45%" at bounding box center [775, 474] width 89 height 13
type input "2778"
click at [1087, 484] on link "Save" at bounding box center [1094, 482] width 45 height 20
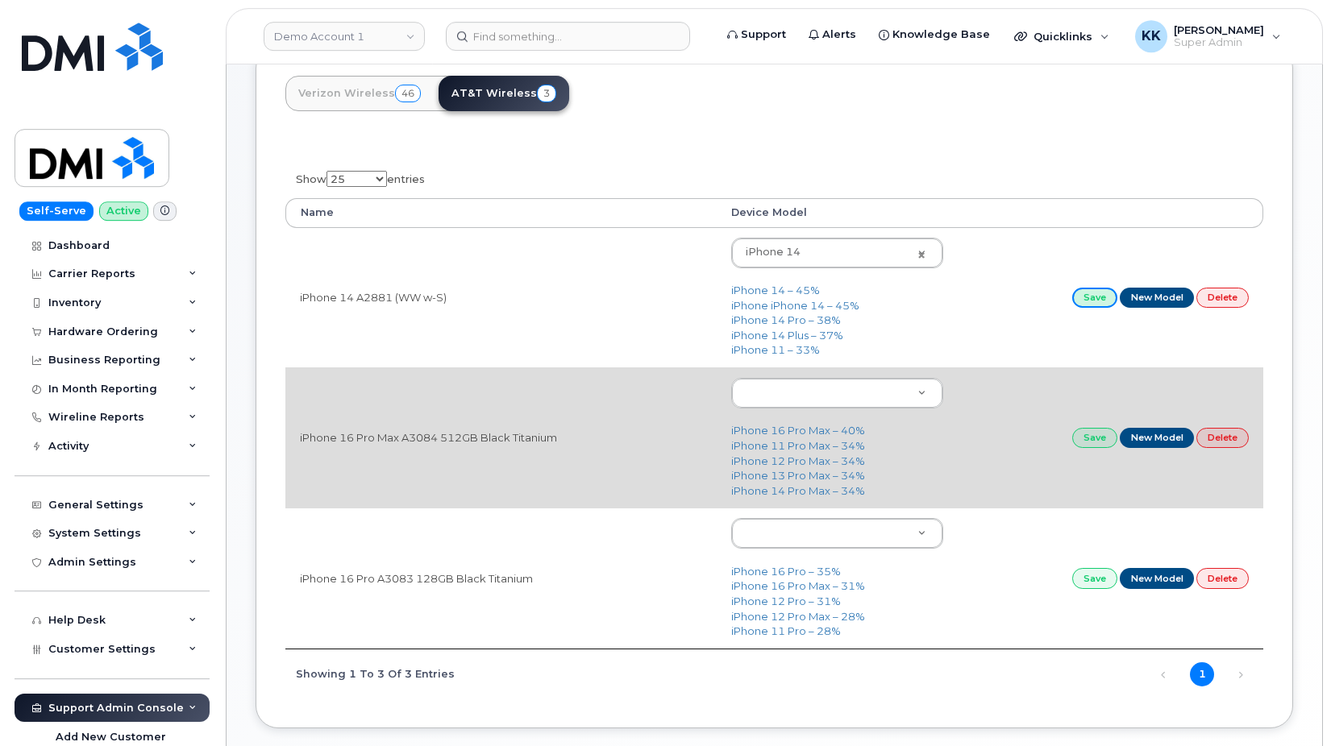
scroll to position [247, 0]
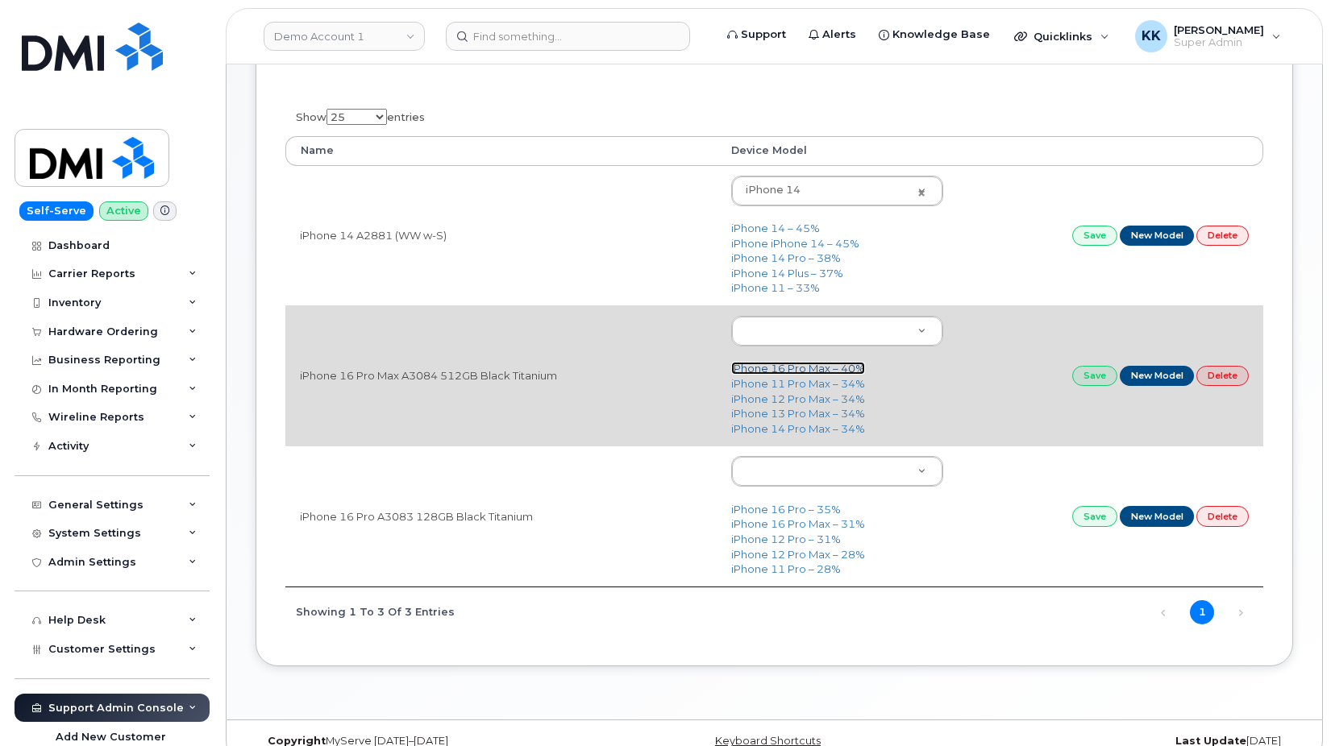
click at [783, 370] on link "iPhone 16 Pro Max – 40%" at bounding box center [798, 368] width 134 height 13
type input "3225"
click at [1083, 380] on link "Save" at bounding box center [1094, 376] width 45 height 20
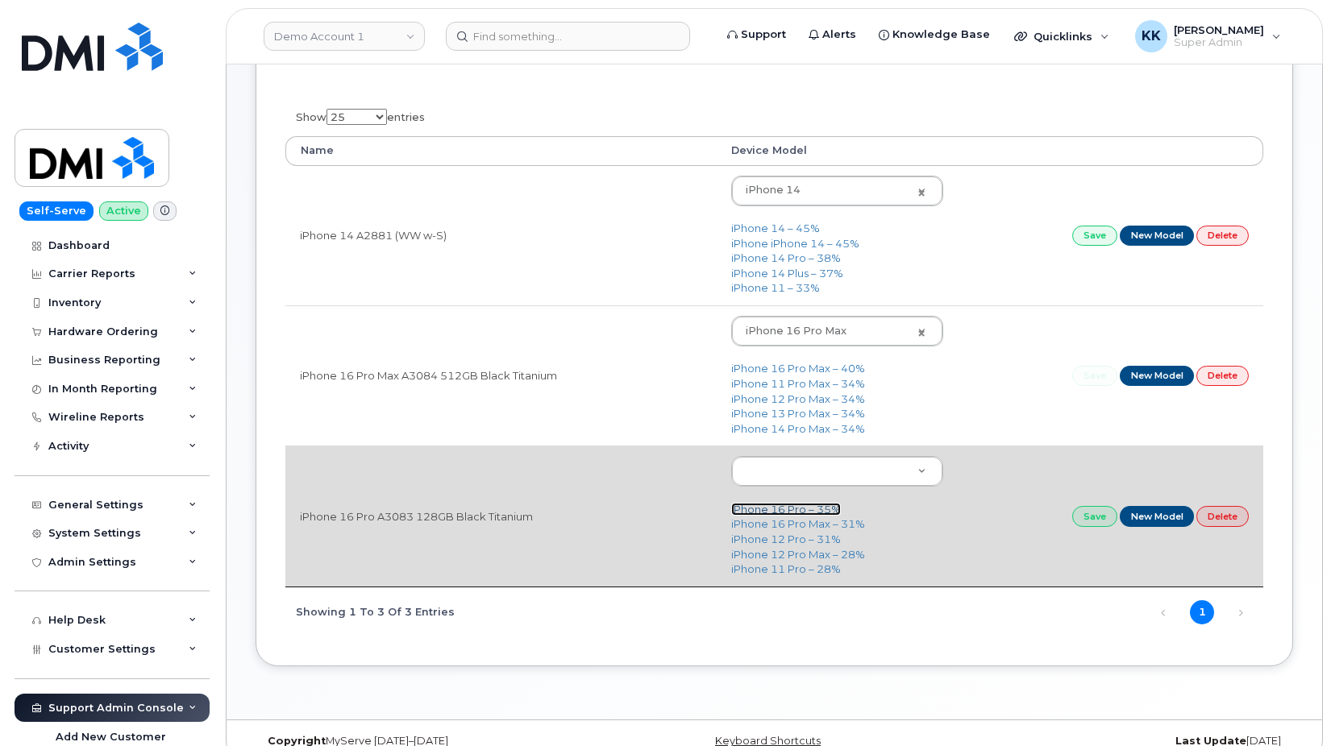
click at [779, 508] on link "iPhone 16 Pro – 35%" at bounding box center [786, 509] width 110 height 13
type input "3226"
click at [1095, 517] on link "Save" at bounding box center [1094, 516] width 45 height 20
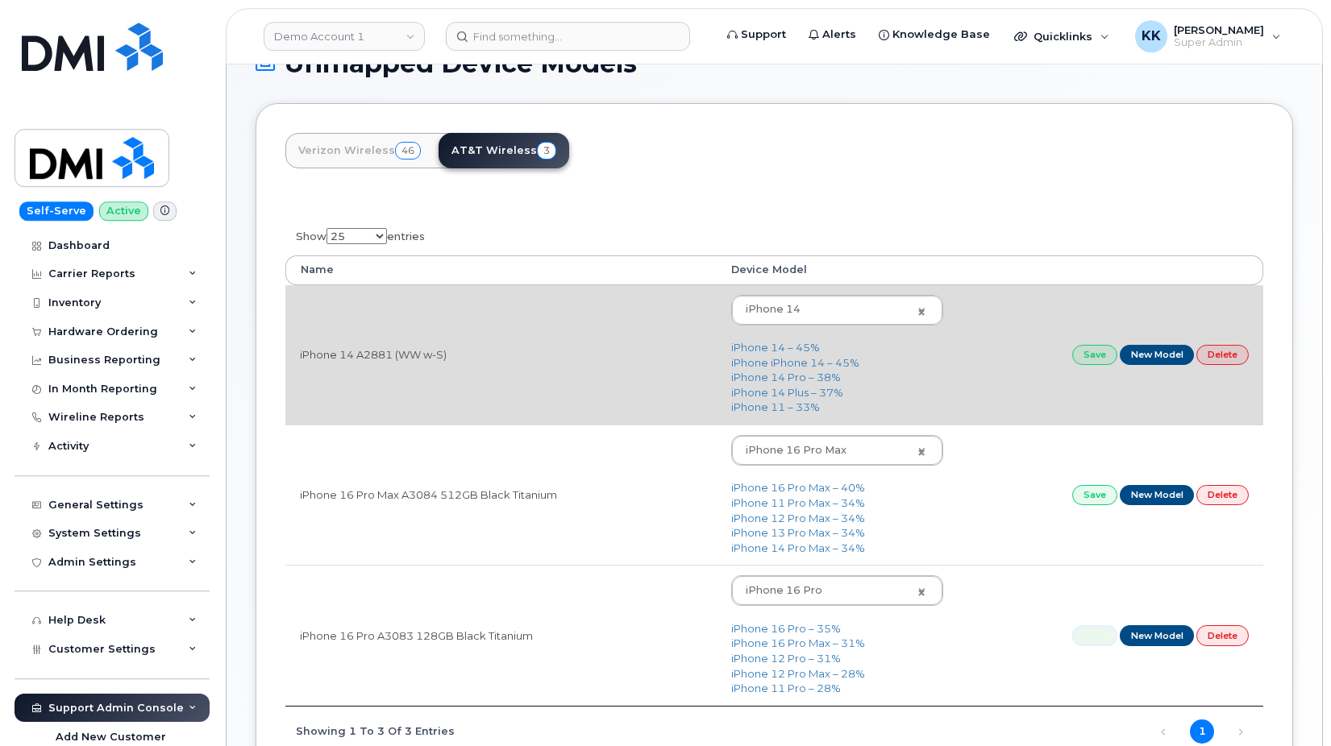
scroll to position [0, 0]
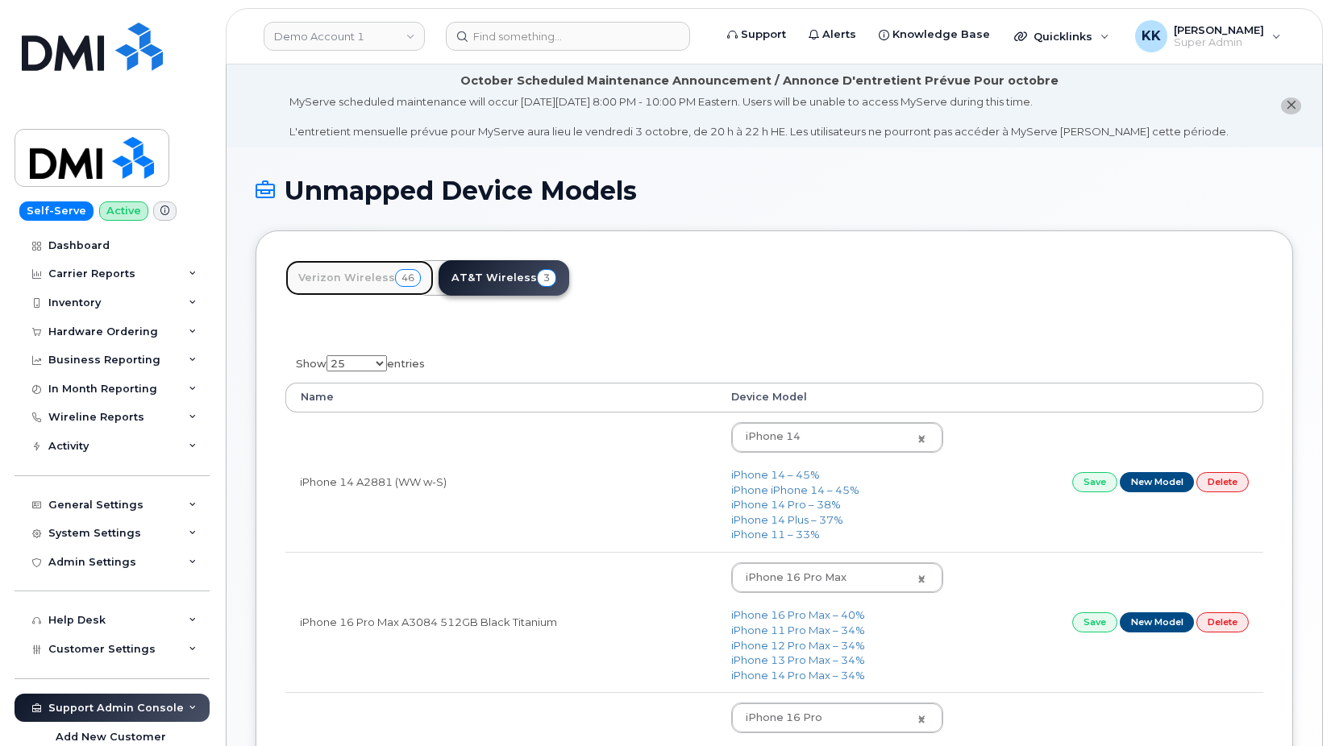
click at [362, 281] on link "Verizon Wireless 46" at bounding box center [359, 277] width 148 height 35
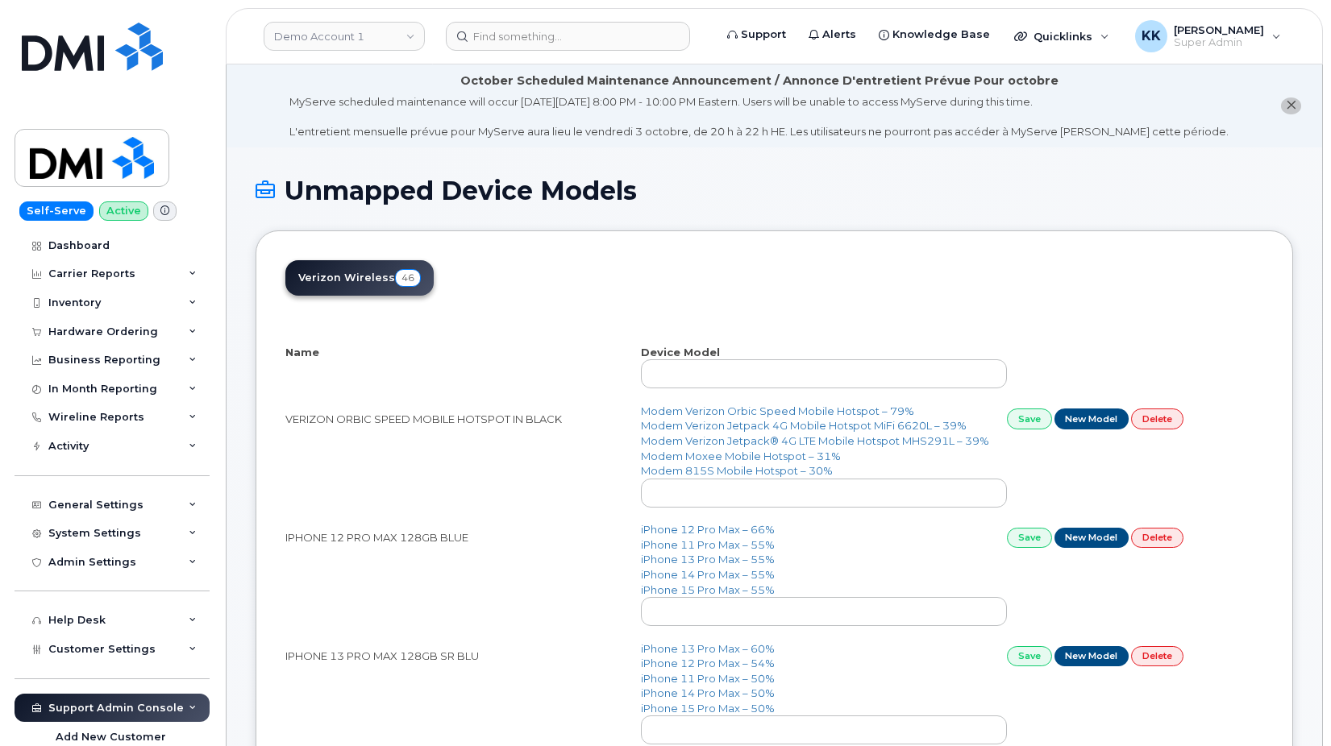
select select "25"
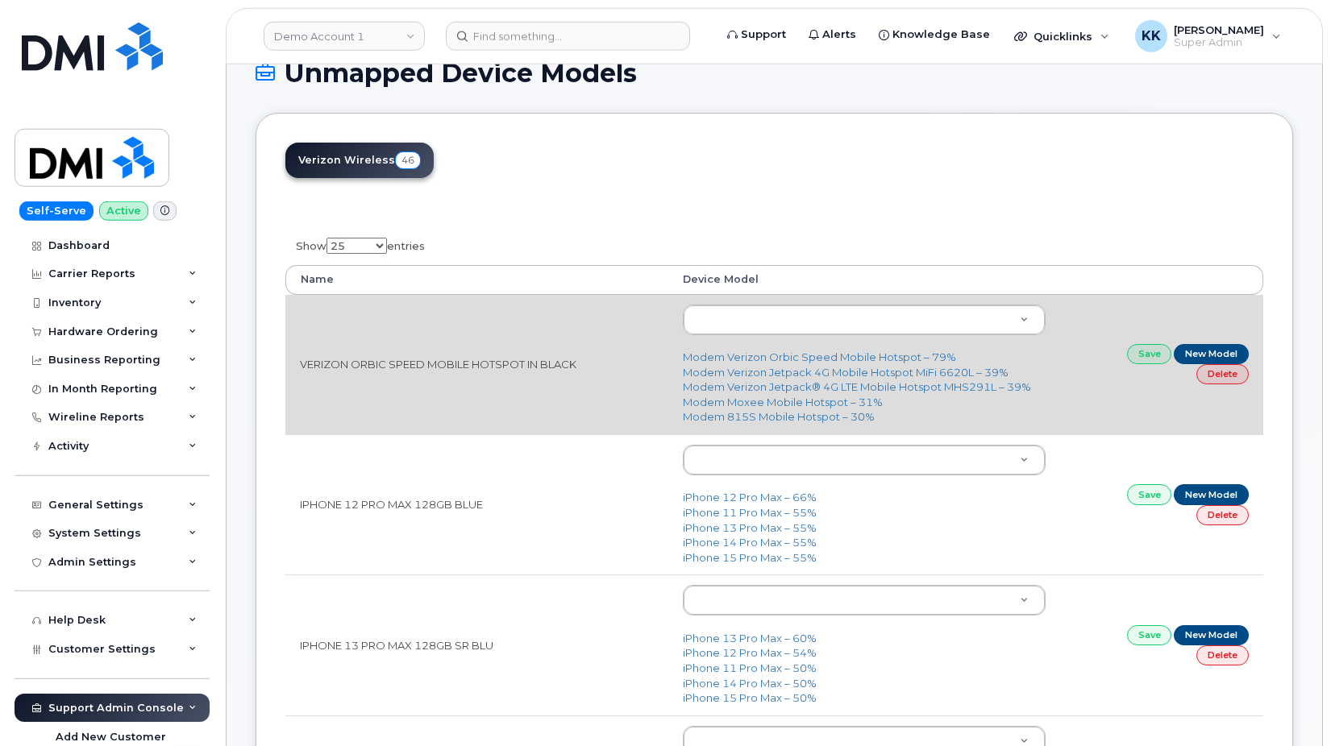
scroll to position [164, 0]
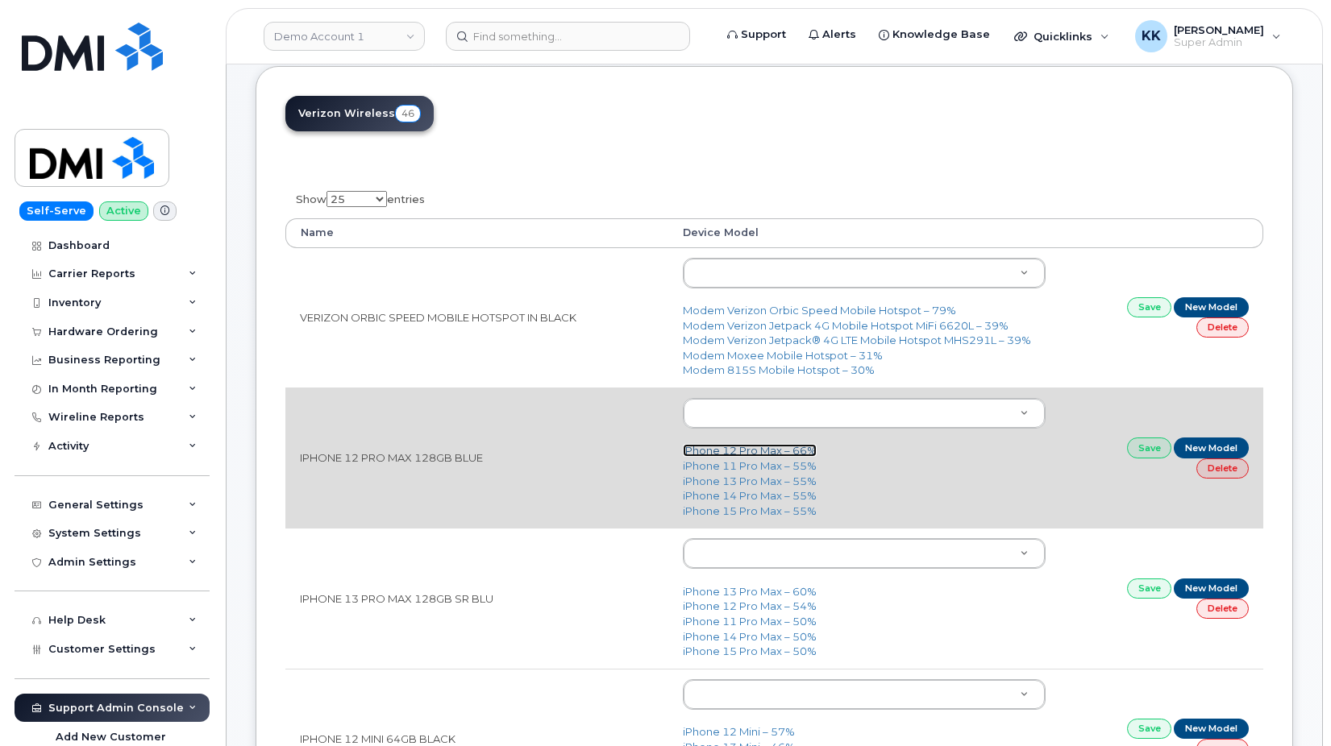
click at [762, 455] on link "iPhone 12 Pro Max – 66%" at bounding box center [750, 450] width 134 height 13
type input "2466"
click at [1138, 443] on link "Save" at bounding box center [1149, 448] width 45 height 20
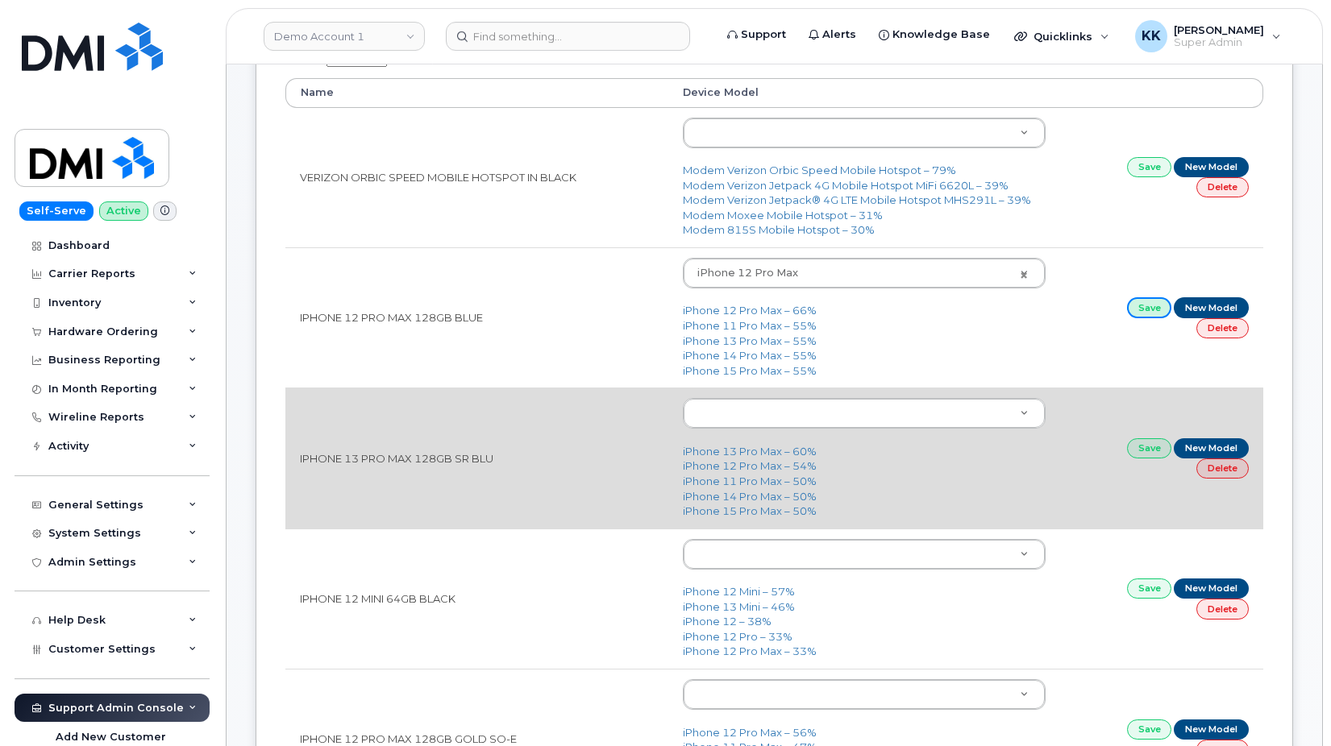
scroll to position [329, 0]
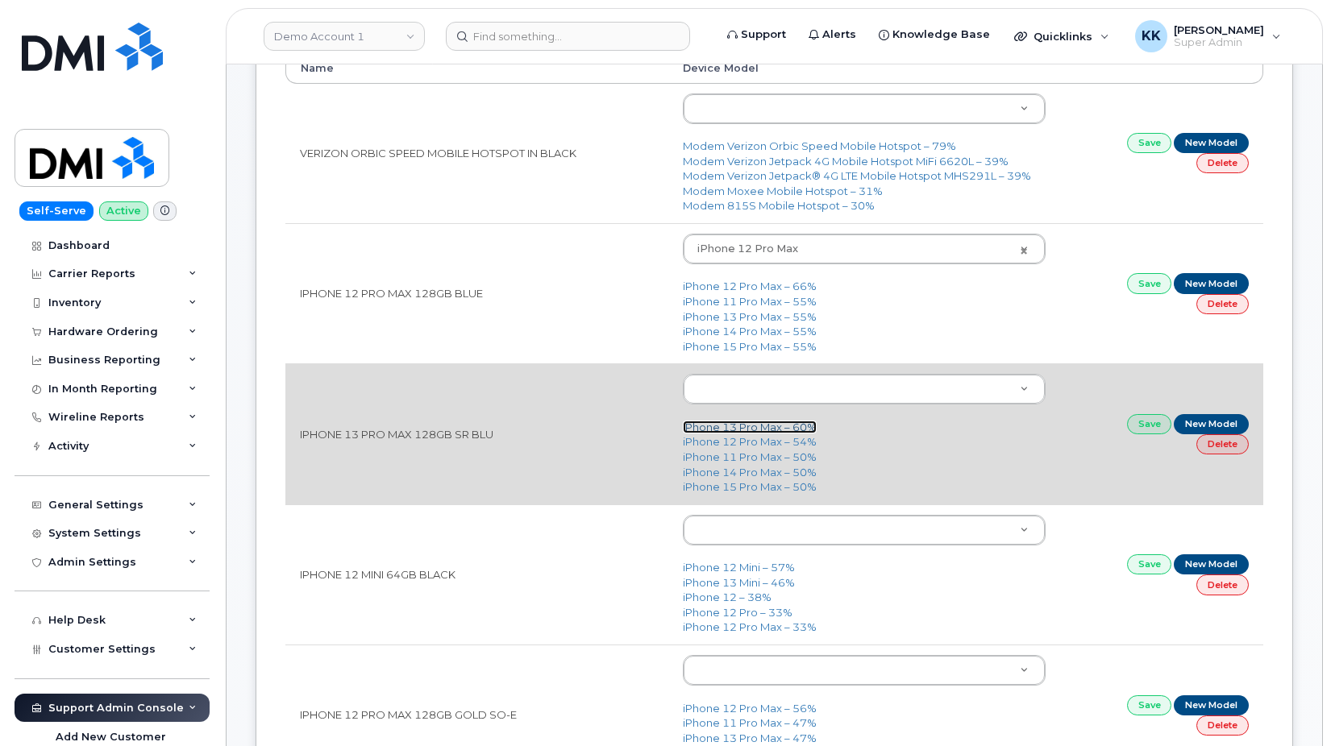
click at [771, 426] on link "iPhone 13 Pro Max – 60%" at bounding box center [750, 427] width 134 height 13
type input "2615"
click at [1129, 428] on link "Save" at bounding box center [1149, 424] width 45 height 20
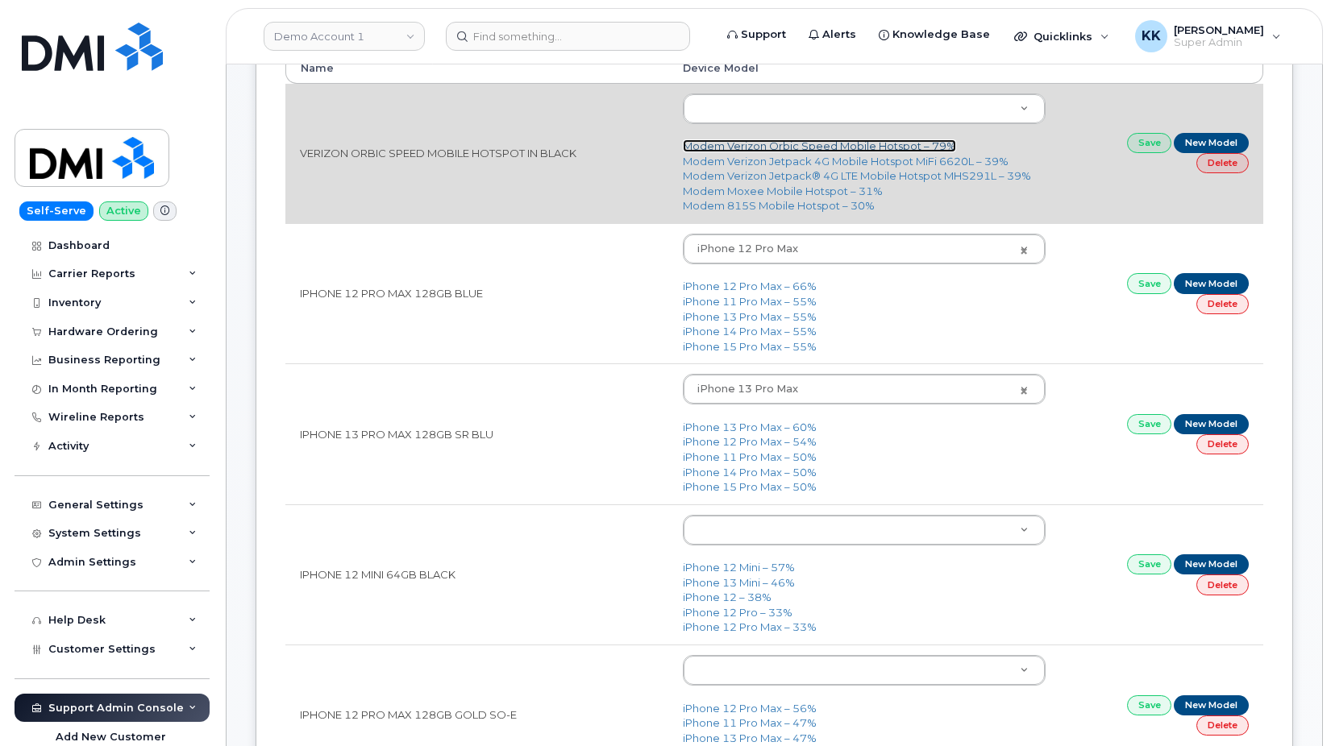
click at [812, 145] on link "Modem Verizon Orbic Speed Mobile Hotspot – 79%" at bounding box center [819, 145] width 273 height 13
type input "2540"
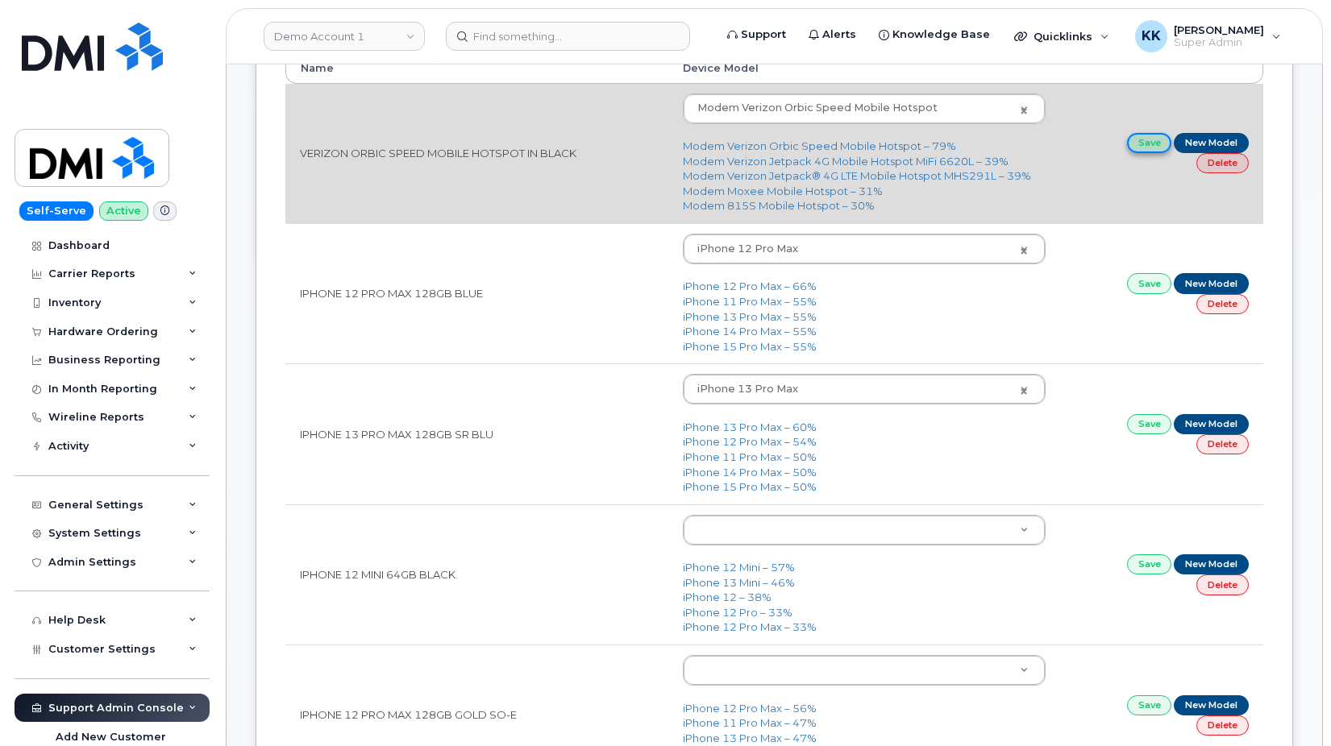
click at [1134, 143] on link "Save" at bounding box center [1149, 143] width 45 height 20
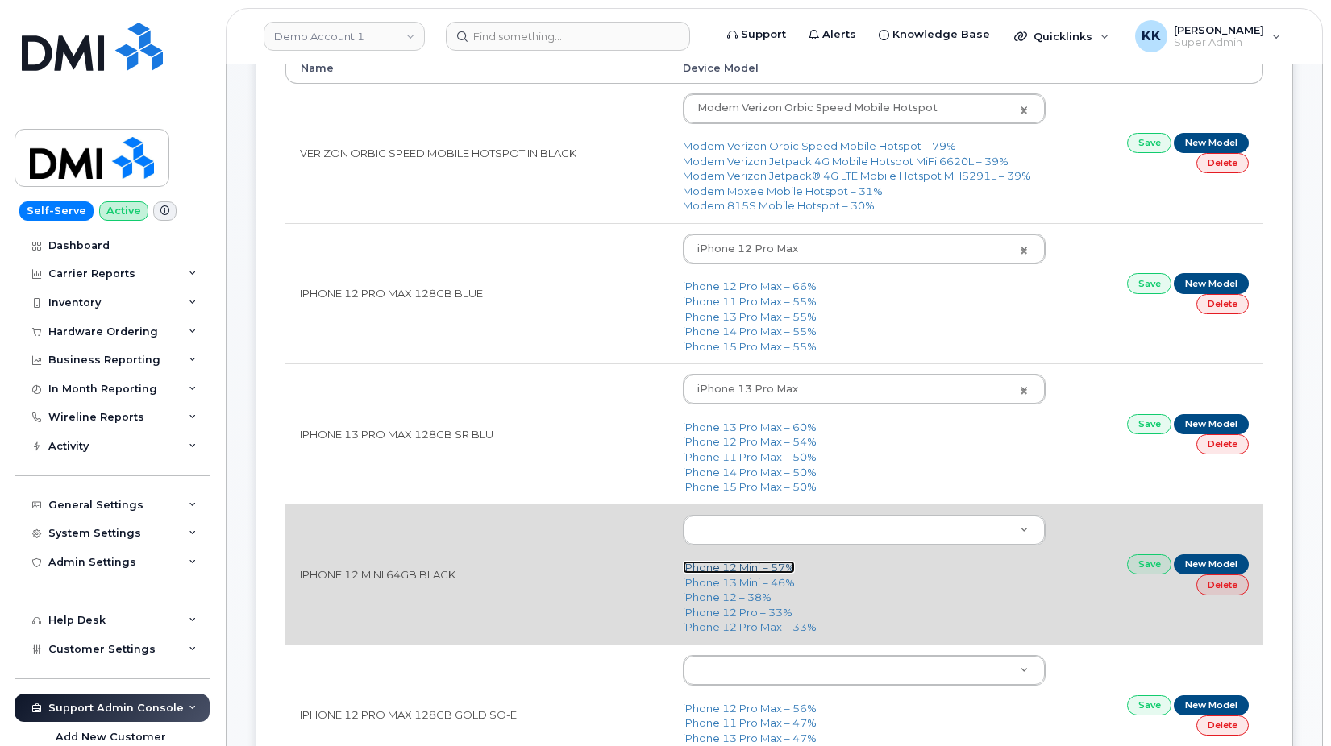
click at [753, 570] on link "iPhone 12 Mini – 57%" at bounding box center [739, 567] width 112 height 13
type input "2475"
click at [1149, 564] on link "Save" at bounding box center [1149, 565] width 45 height 20
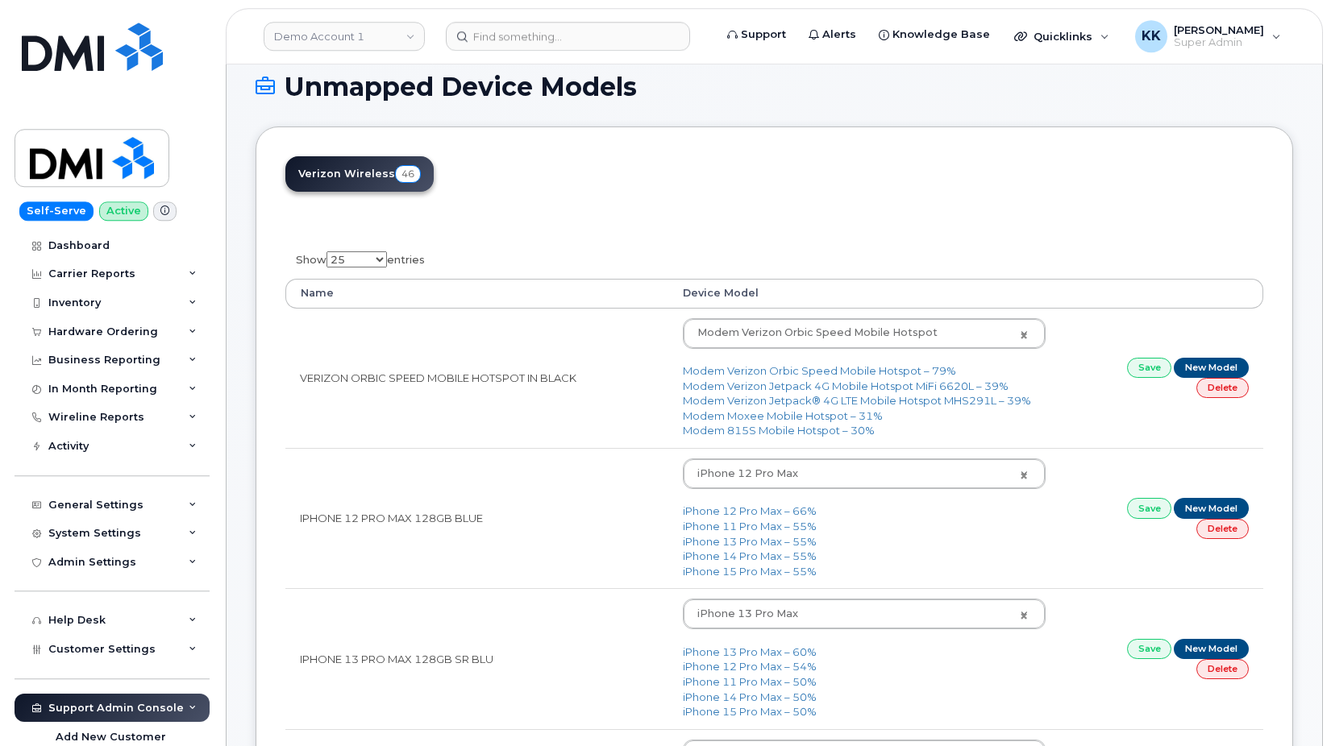
scroll to position [82, 0]
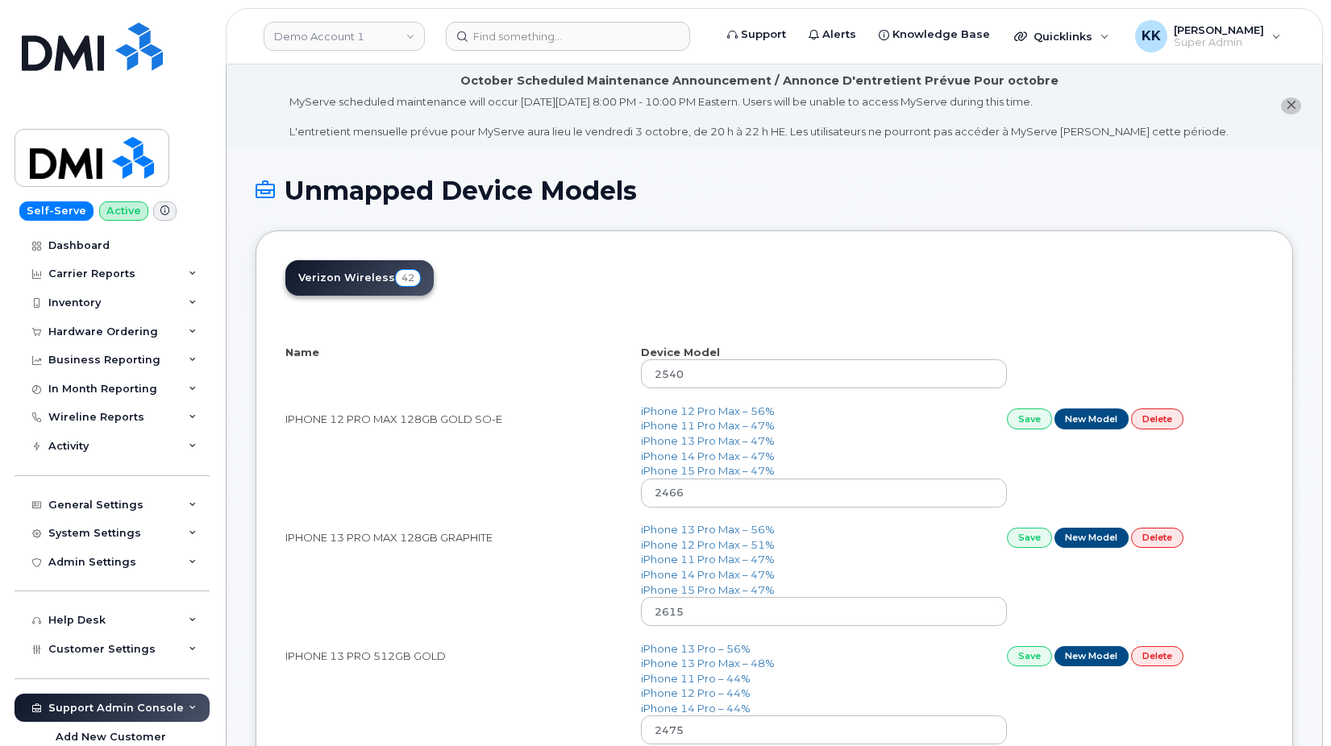
select select "25"
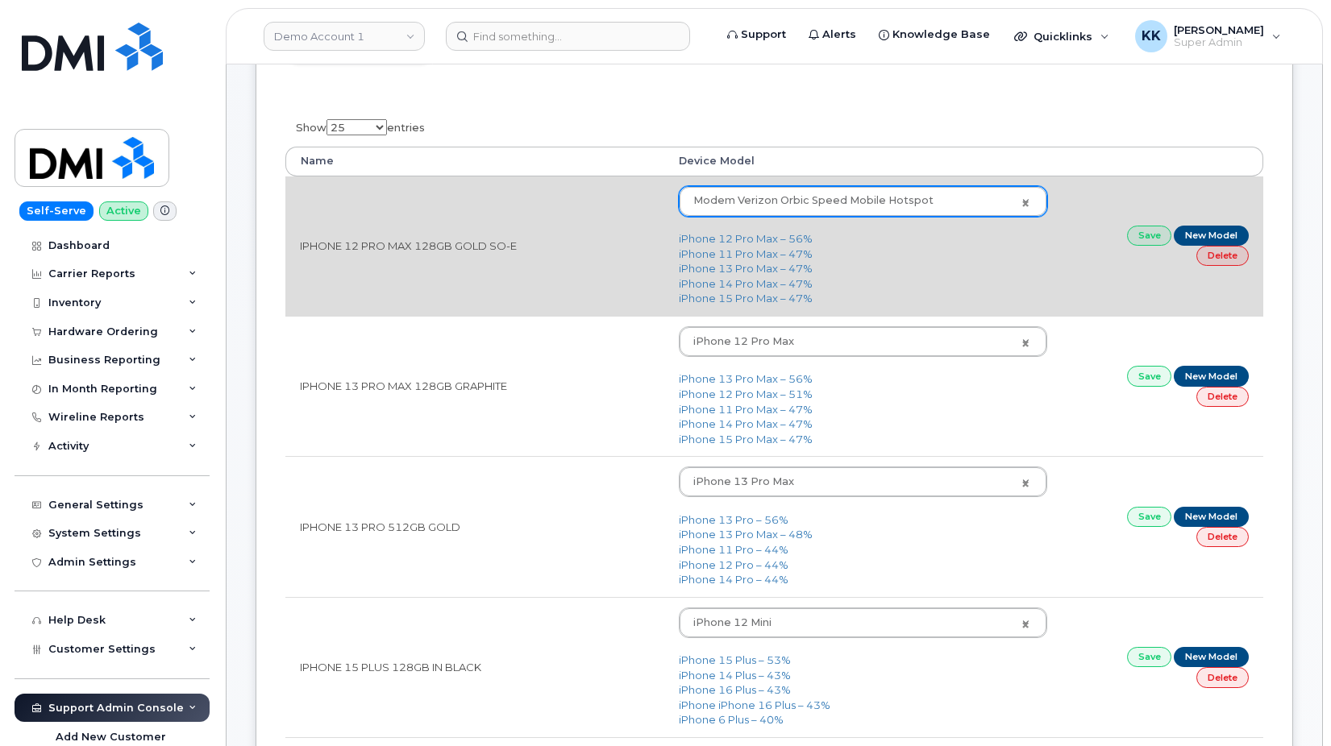
scroll to position [247, 0]
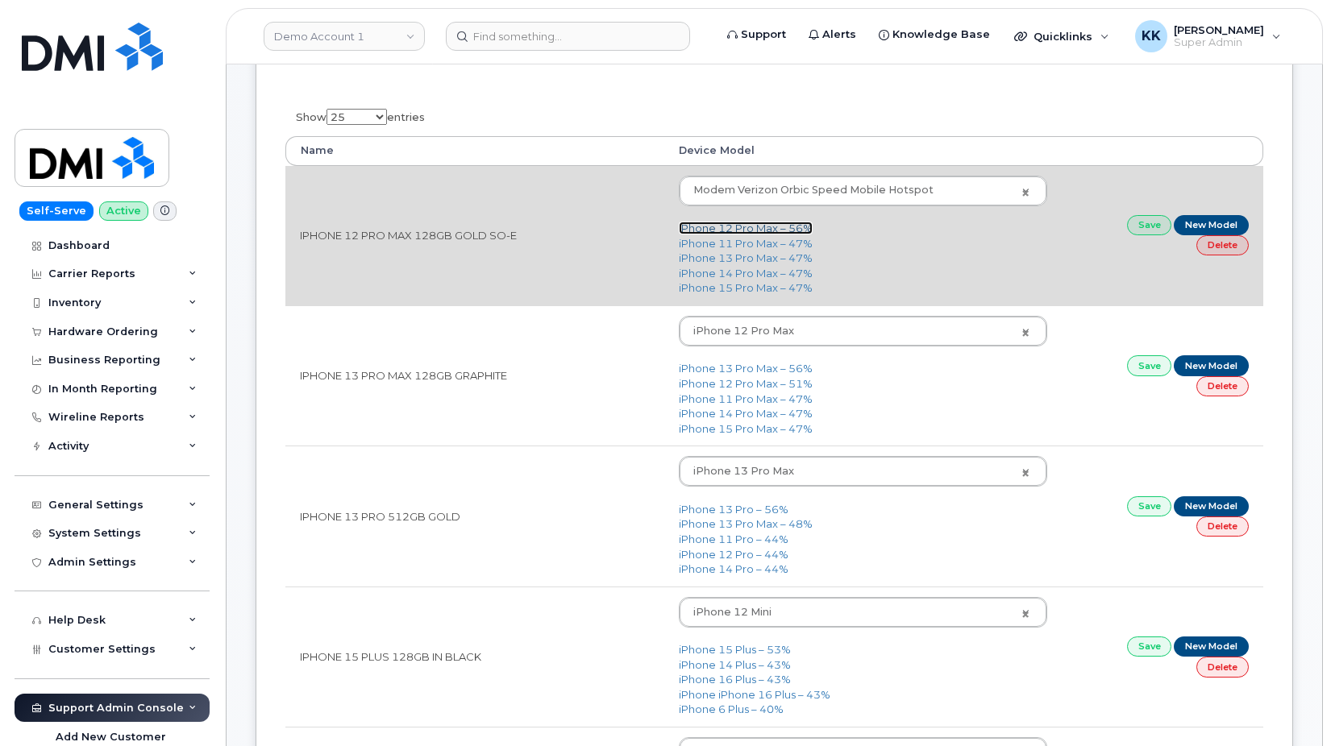
click at [767, 232] on link "iPhone 12 Pro Max – 56%" at bounding box center [746, 228] width 134 height 13
type input "2466"
click at [1137, 229] on link "Save" at bounding box center [1149, 225] width 45 height 20
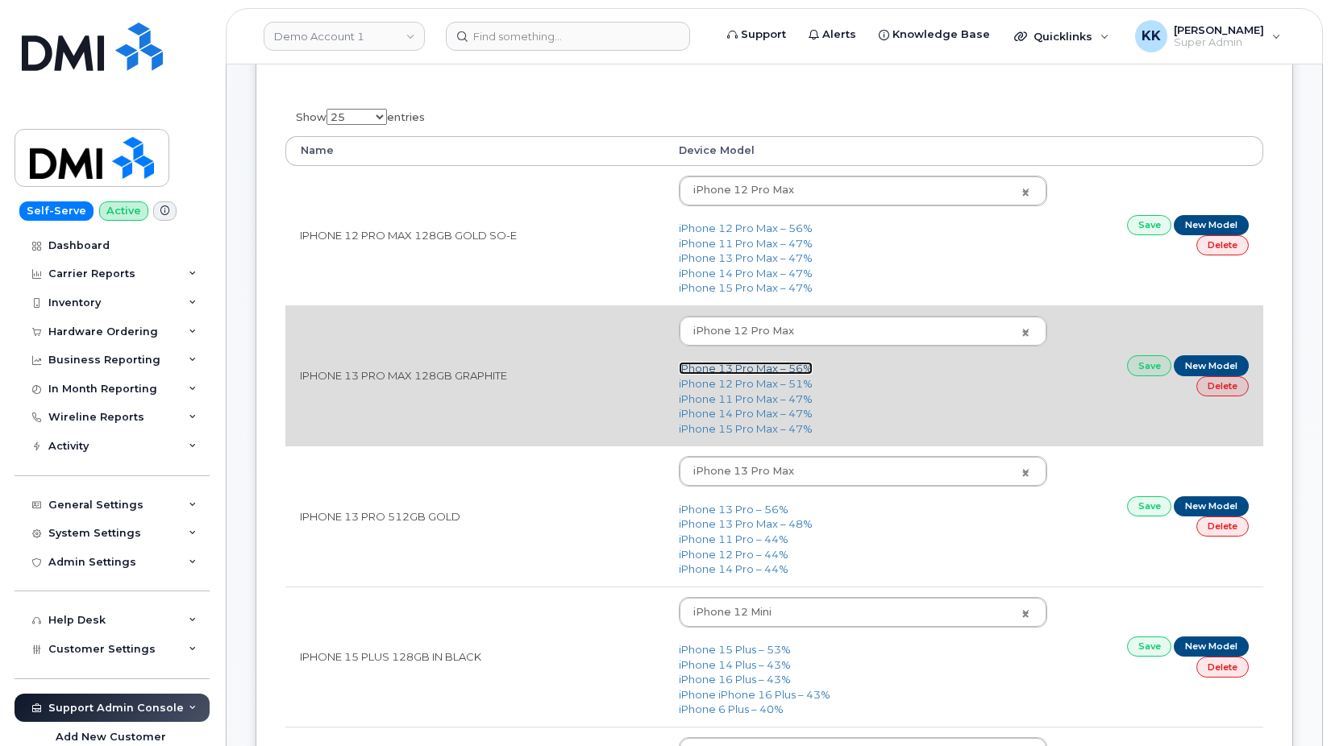
click at [719, 372] on link "iPhone 13 Pro Max – 56%" at bounding box center [746, 368] width 134 height 13
type input "2615"
click at [1141, 365] on link "Save" at bounding box center [1149, 365] width 45 height 20
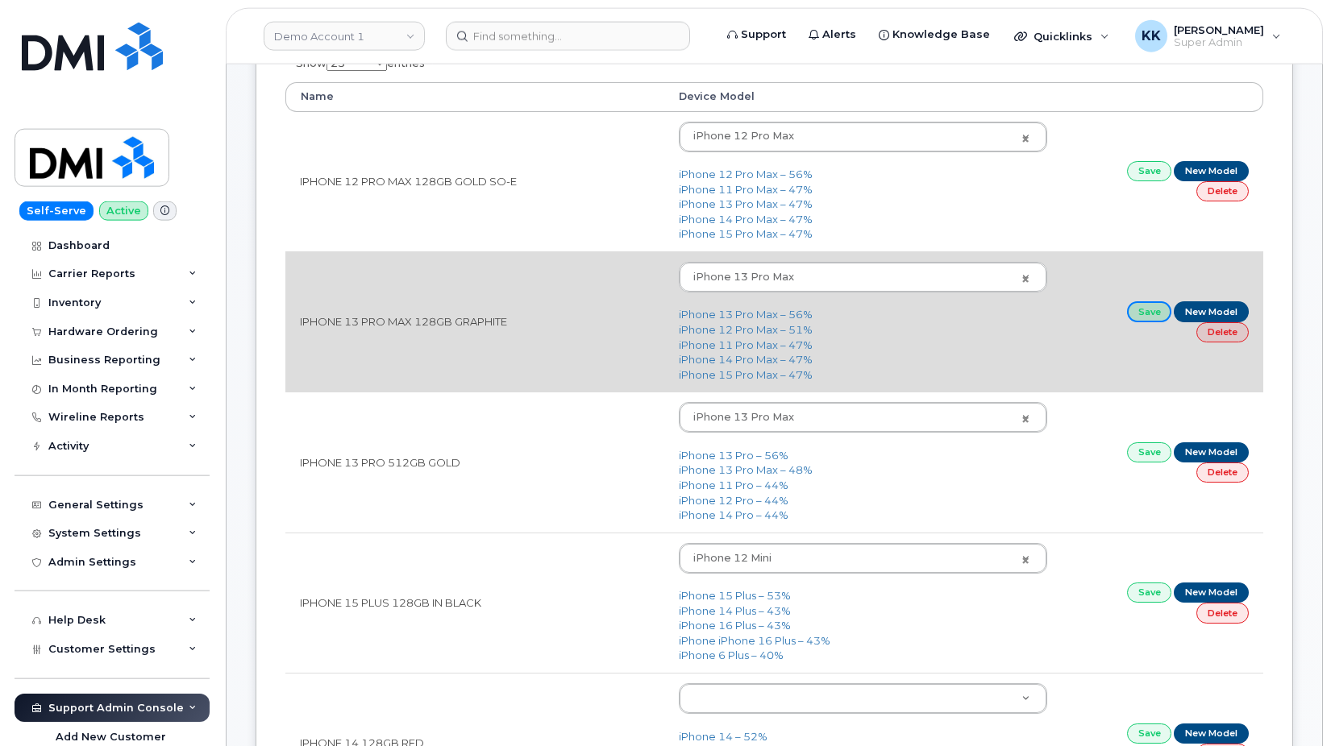
scroll to position [329, 0]
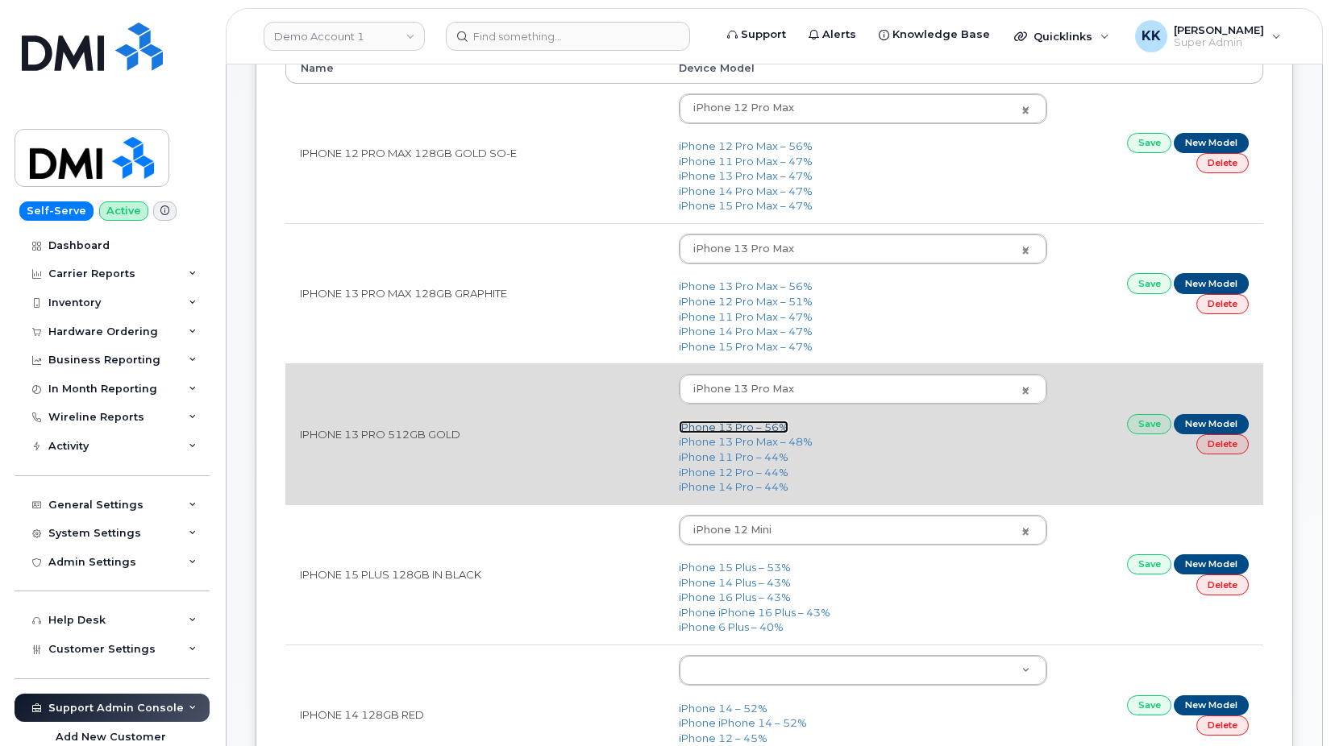
click at [740, 426] on link "iPhone 13 Pro – 56%" at bounding box center [734, 427] width 110 height 13
type input "2614"
click at [1140, 419] on link "Save" at bounding box center [1149, 424] width 45 height 20
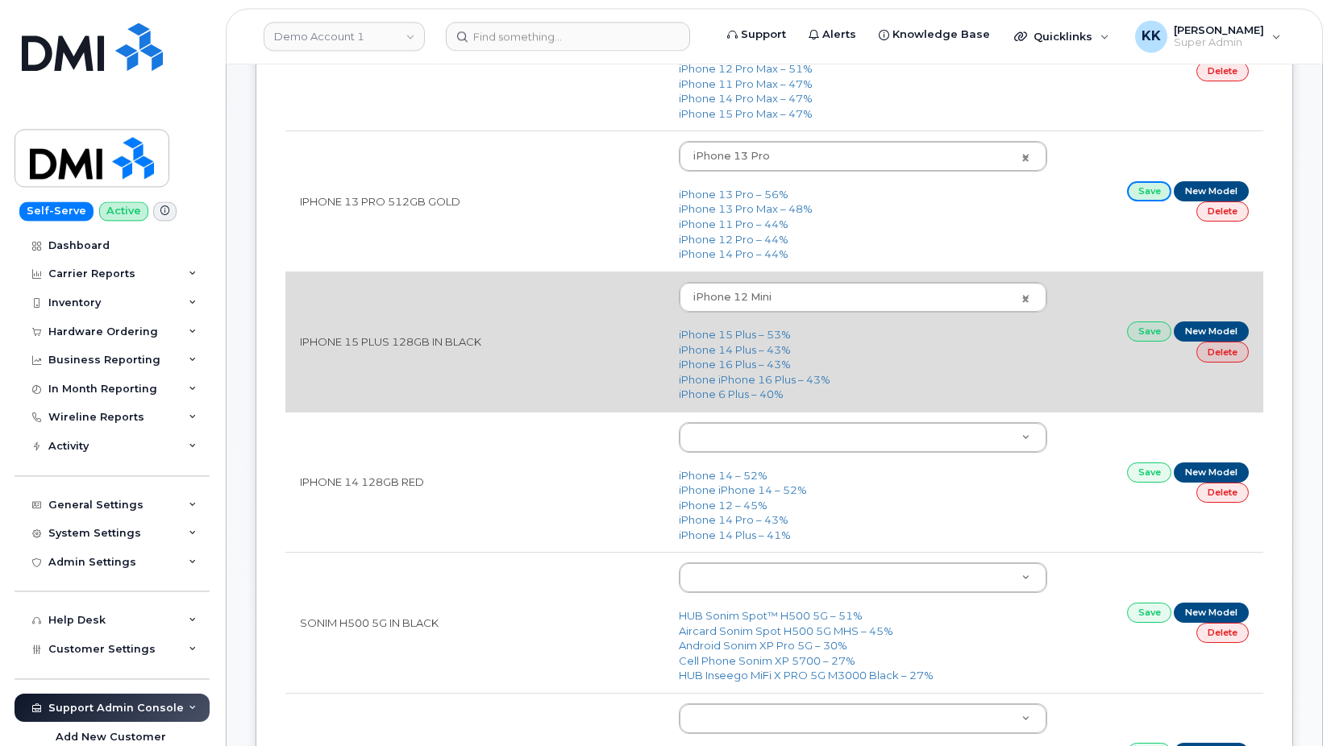
scroll to position [576, 0]
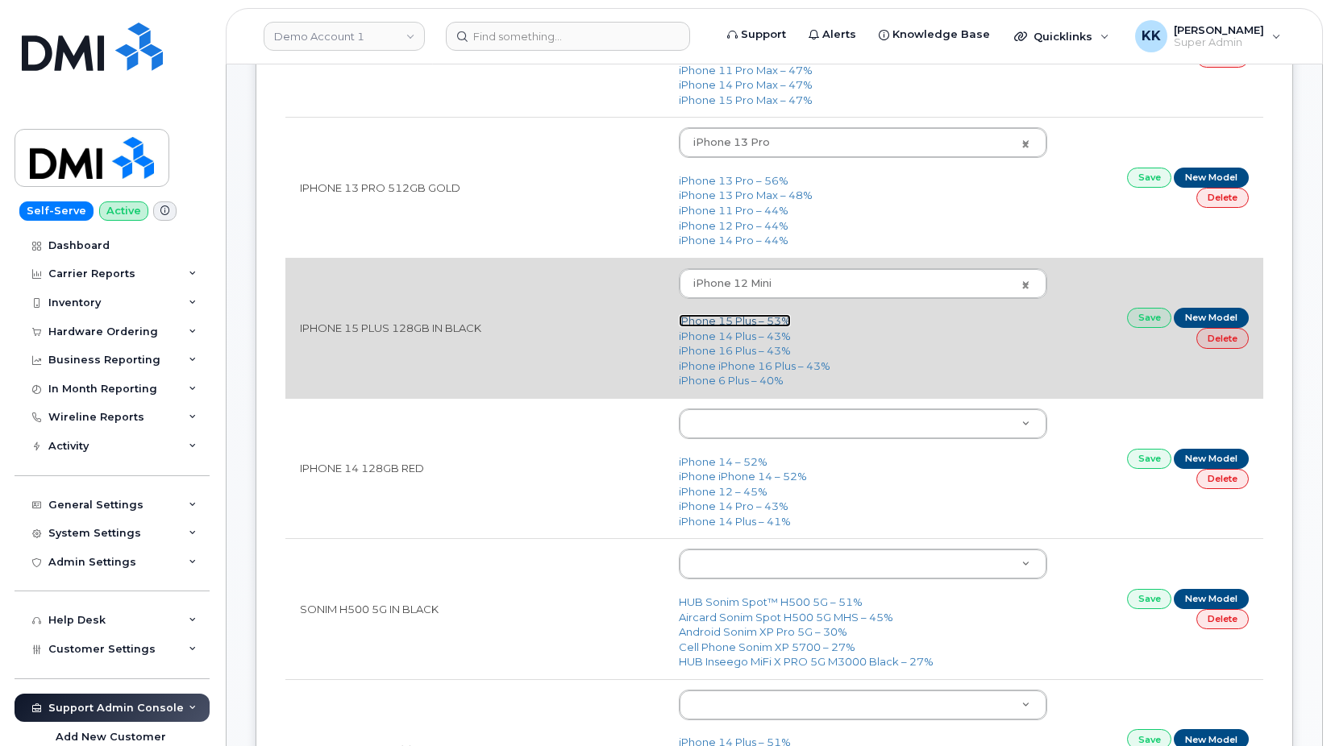
click at [727, 323] on link "iPhone 15 Plus – 53%" at bounding box center [735, 320] width 112 height 13
type input "3019"
click at [1136, 328] on link "Save" at bounding box center [1149, 318] width 45 height 20
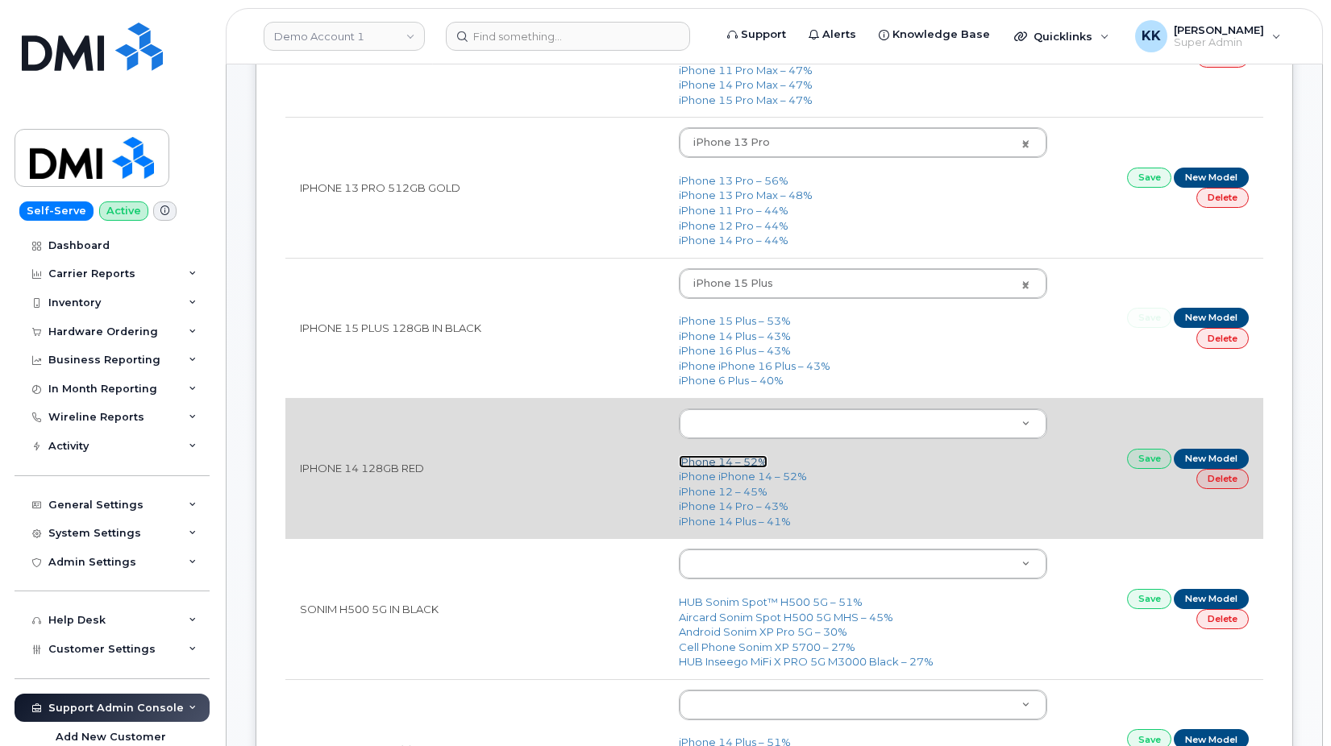
click at [714, 465] on link "iPhone 14 – 52%" at bounding box center [723, 461] width 89 height 13
type input "2778"
click at [1149, 461] on link "Save" at bounding box center [1149, 459] width 45 height 20
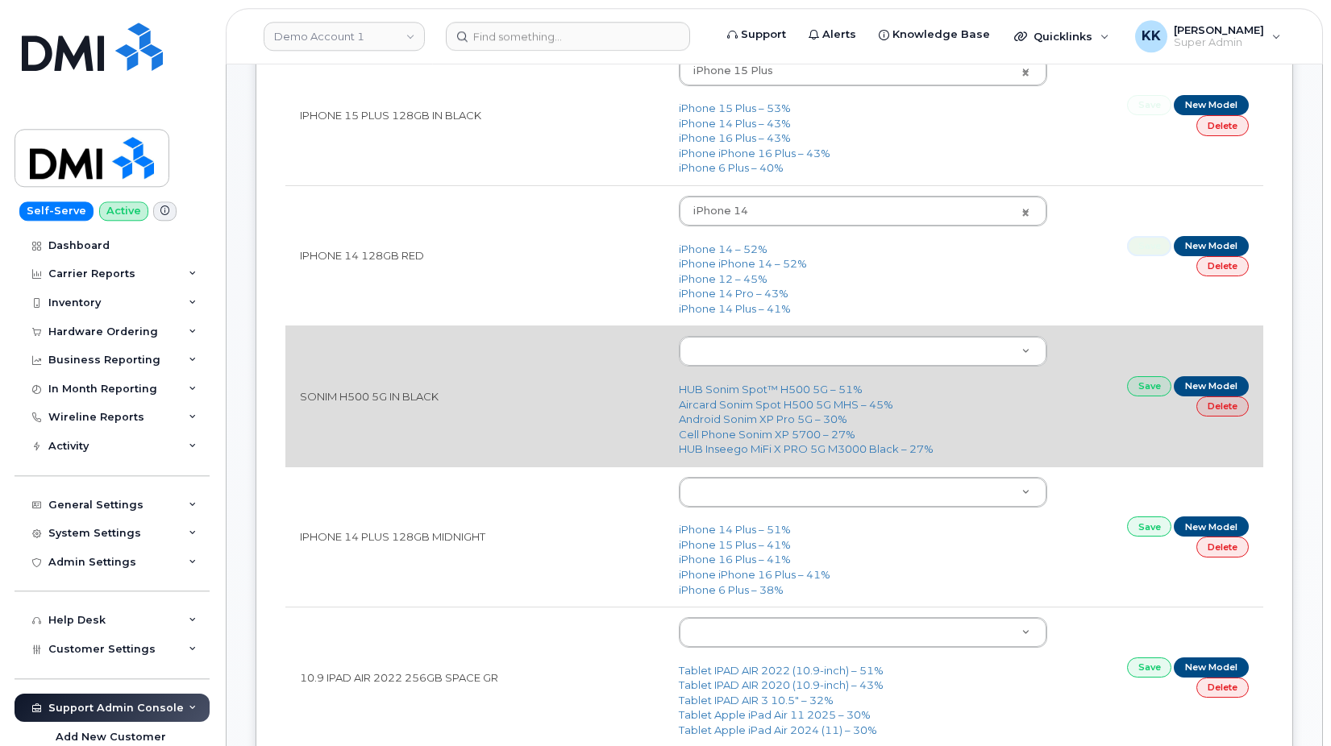
scroll to position [822, 0]
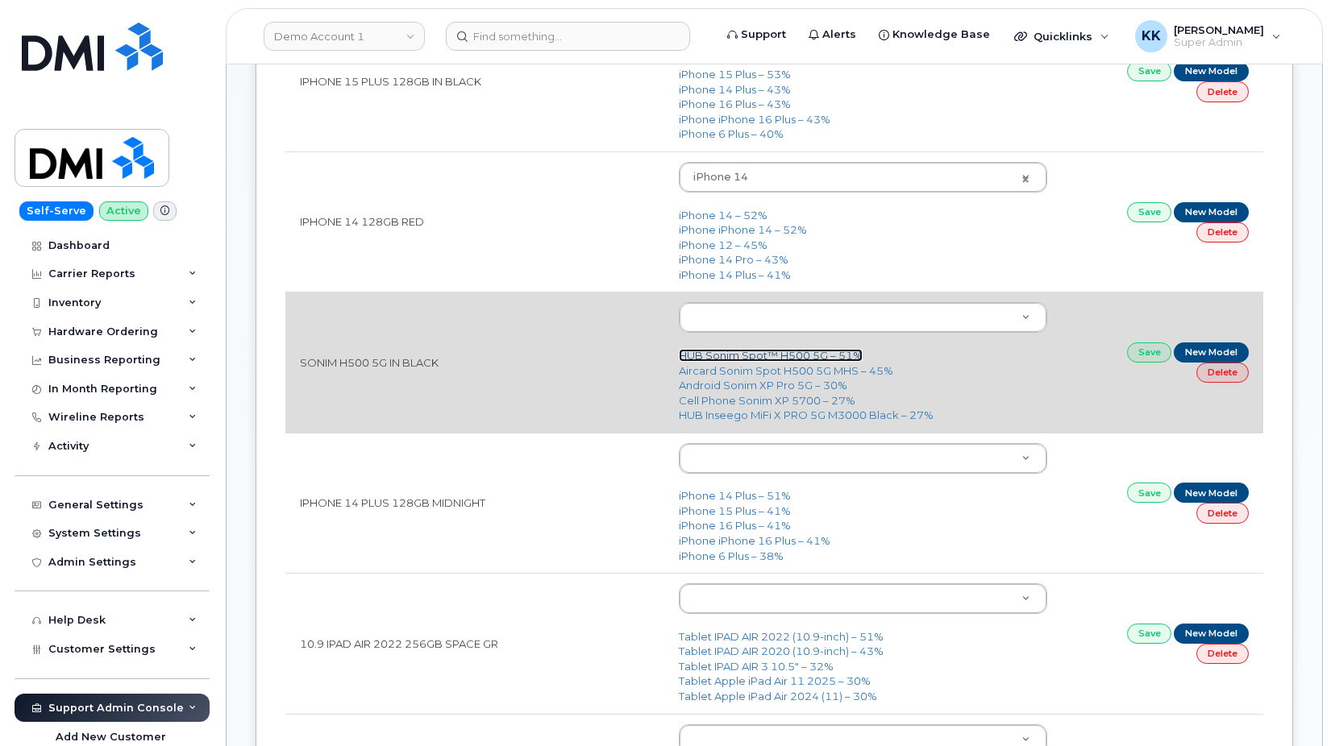
click at [713, 357] on link "HUB Sonim Spot™ H500 5G – 51%" at bounding box center [771, 355] width 184 height 13
type input "3223"
click at [1143, 360] on link "Save" at bounding box center [1149, 353] width 45 height 20
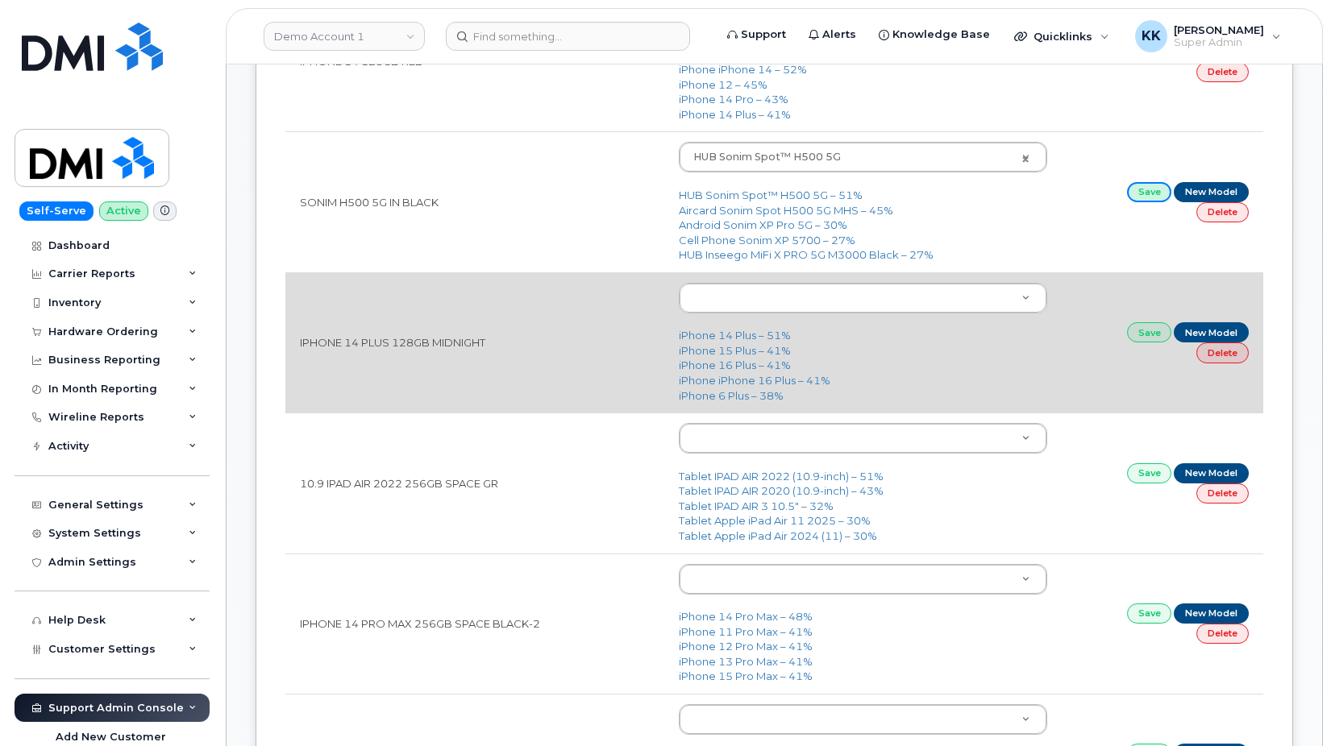
scroll to position [987, 0]
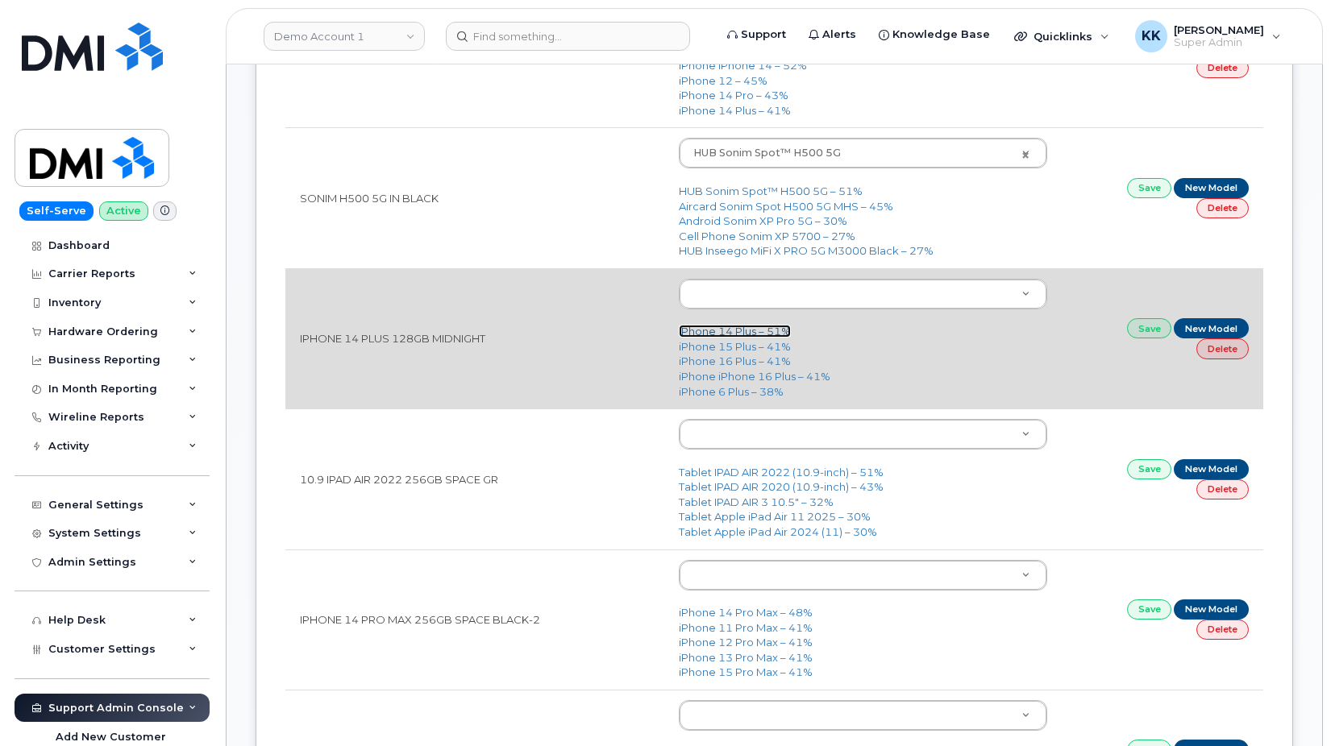
click at [745, 335] on link "iPhone 14 Plus – 51%" at bounding box center [735, 331] width 112 height 13
type input "2776"
click at [1144, 330] on link "Save" at bounding box center [1149, 328] width 45 height 20
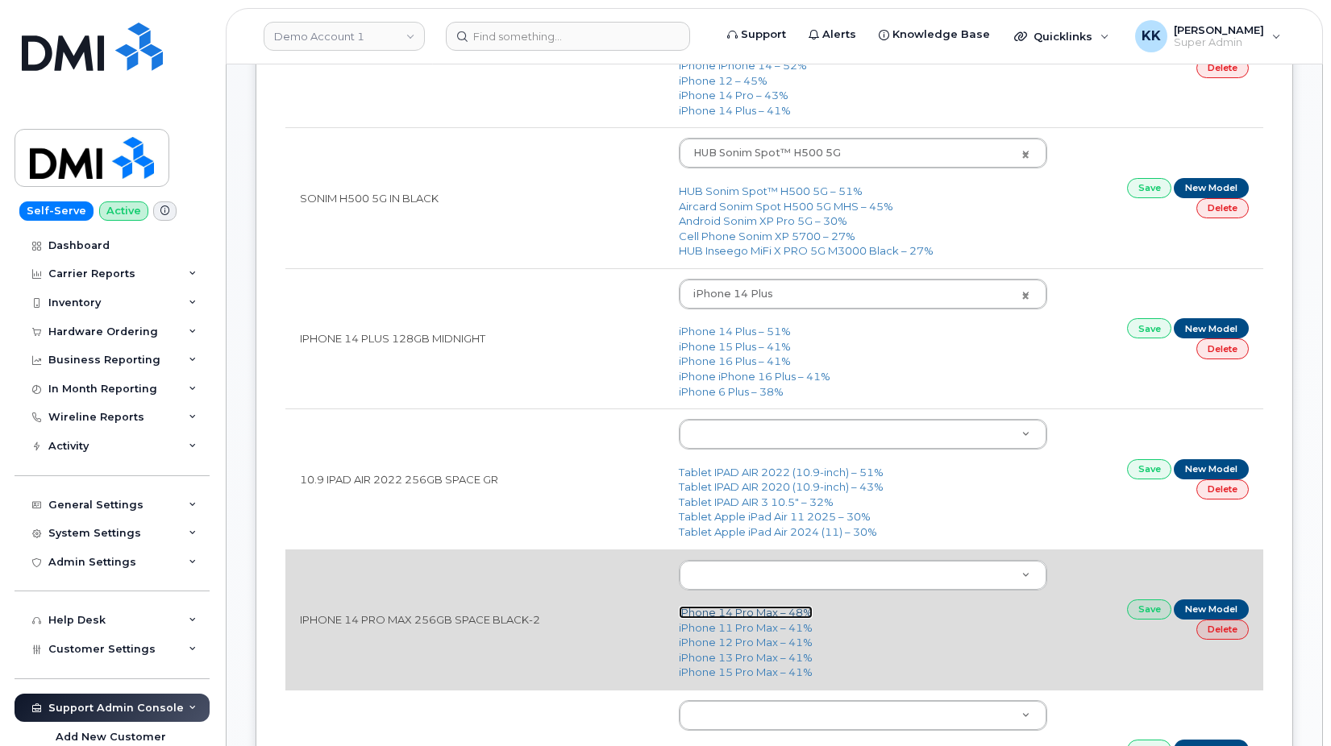
click at [765, 615] on link "iPhone 14 Pro Max – 48%" at bounding box center [746, 612] width 134 height 13
type input "2779"
click at [1145, 606] on link "Save" at bounding box center [1149, 610] width 45 height 20
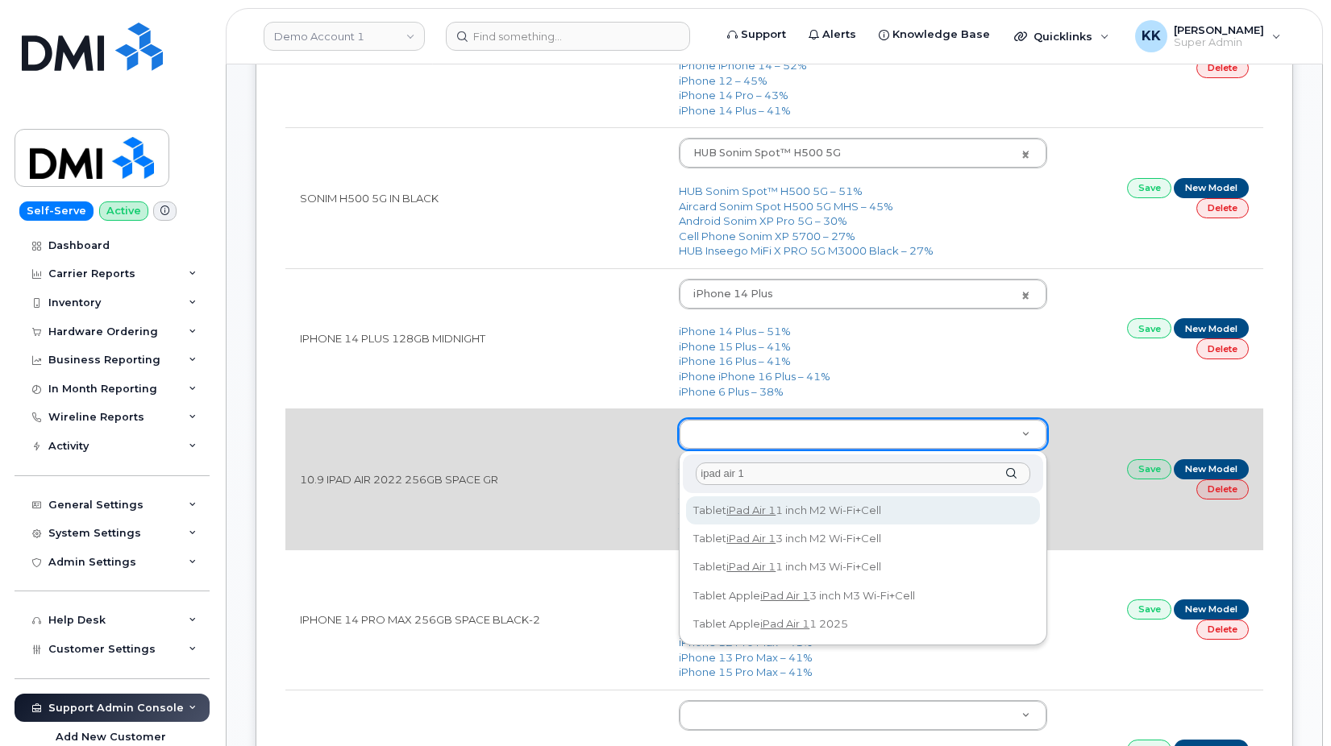
type input "ipad air"
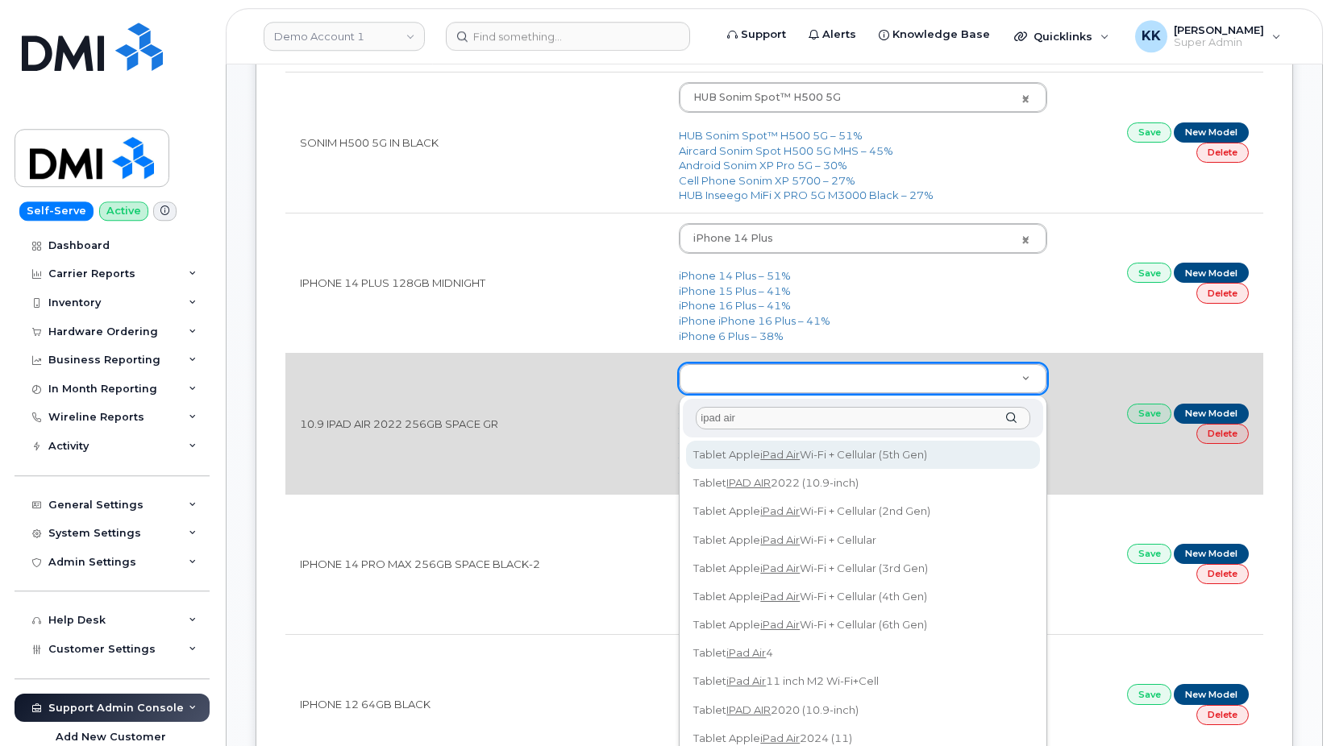
scroll to position [1069, 0]
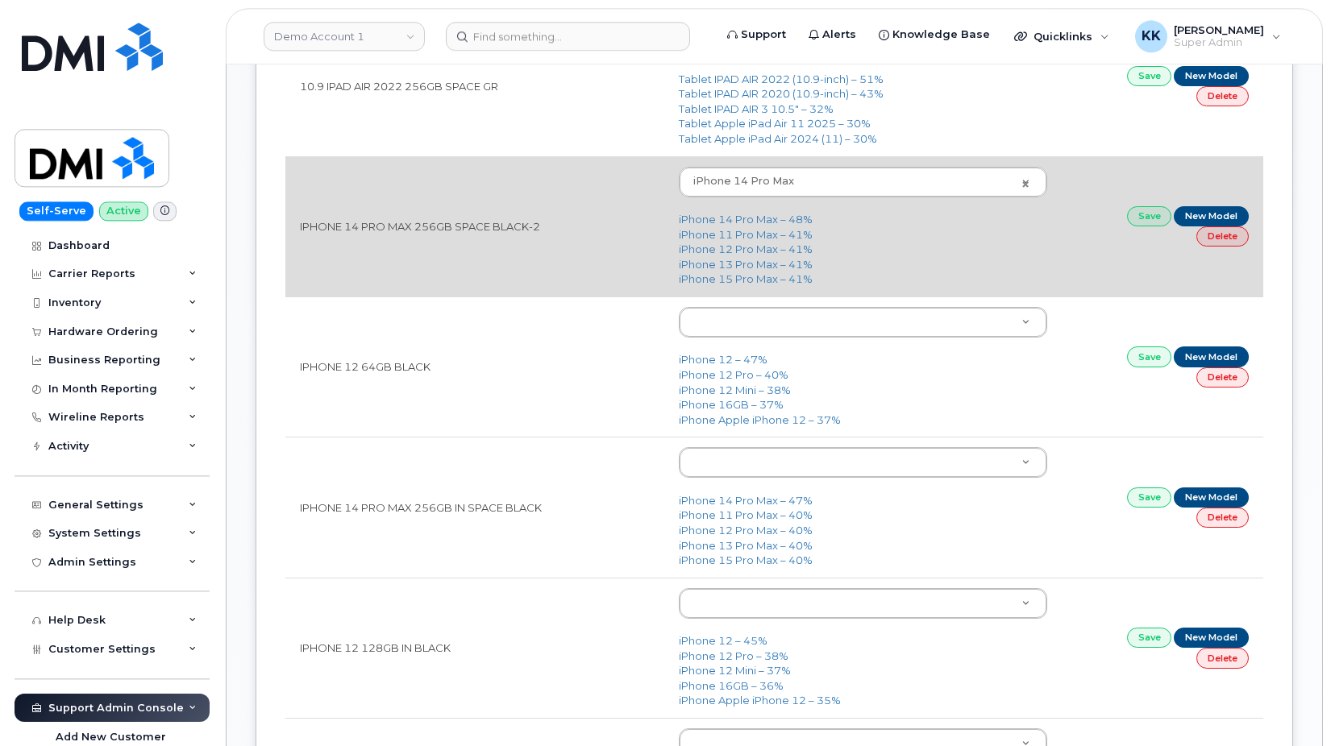
scroll to position [1398, 0]
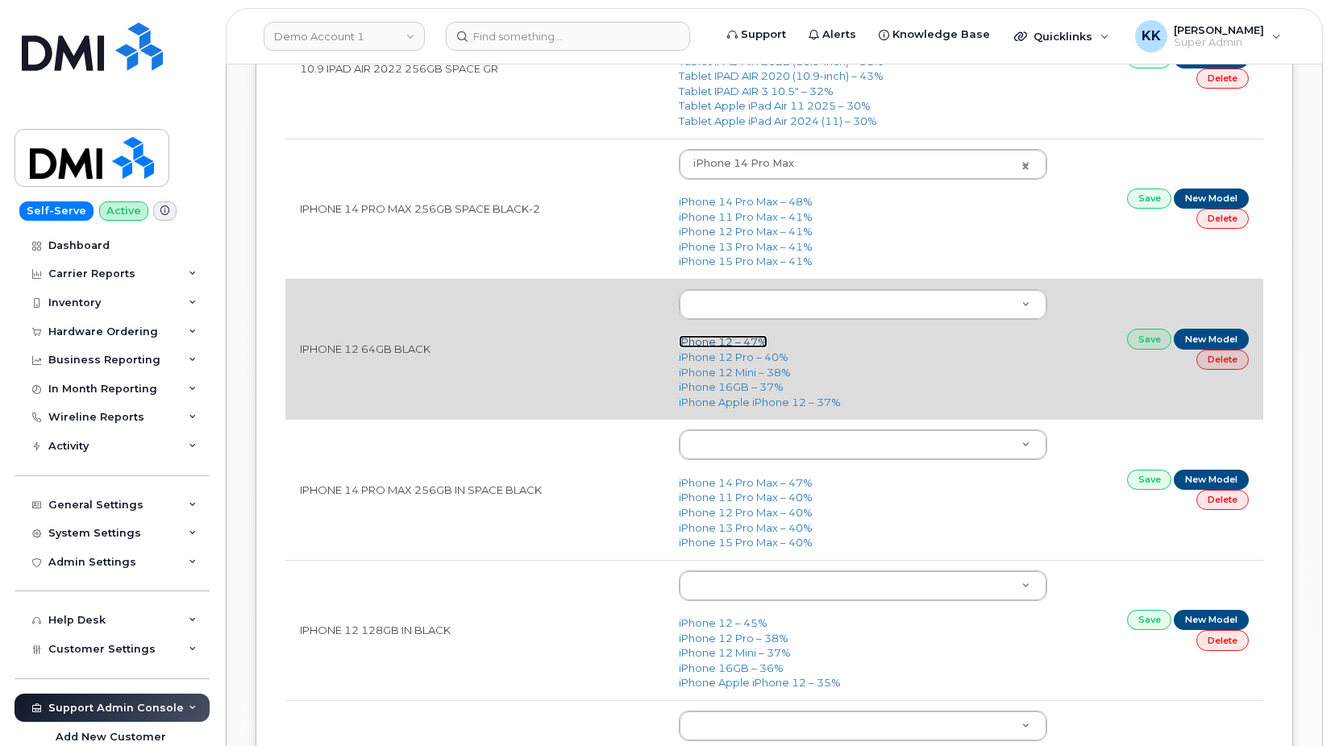
click at [749, 343] on link "iPhone 12 – 47%" at bounding box center [723, 341] width 89 height 13
type input "2435"
click at [1145, 347] on link "Save" at bounding box center [1149, 339] width 45 height 20
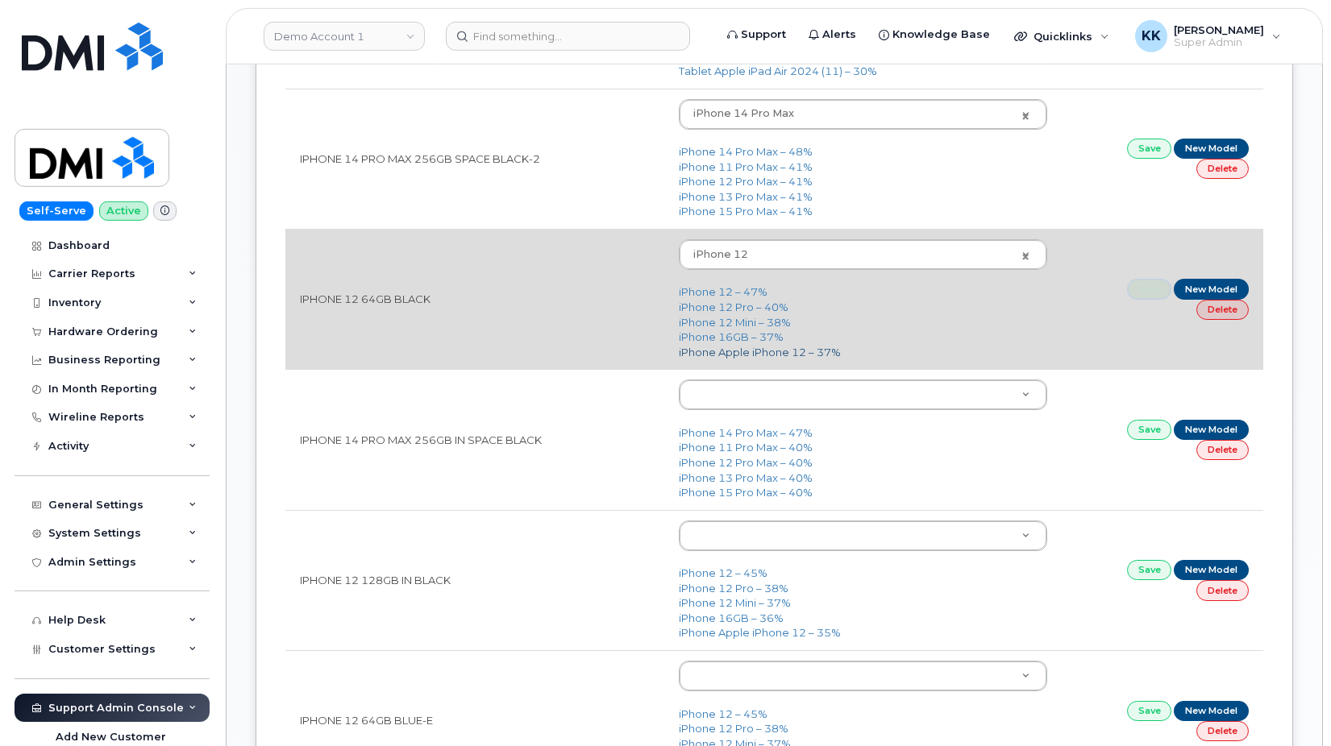
scroll to position [1480, 0]
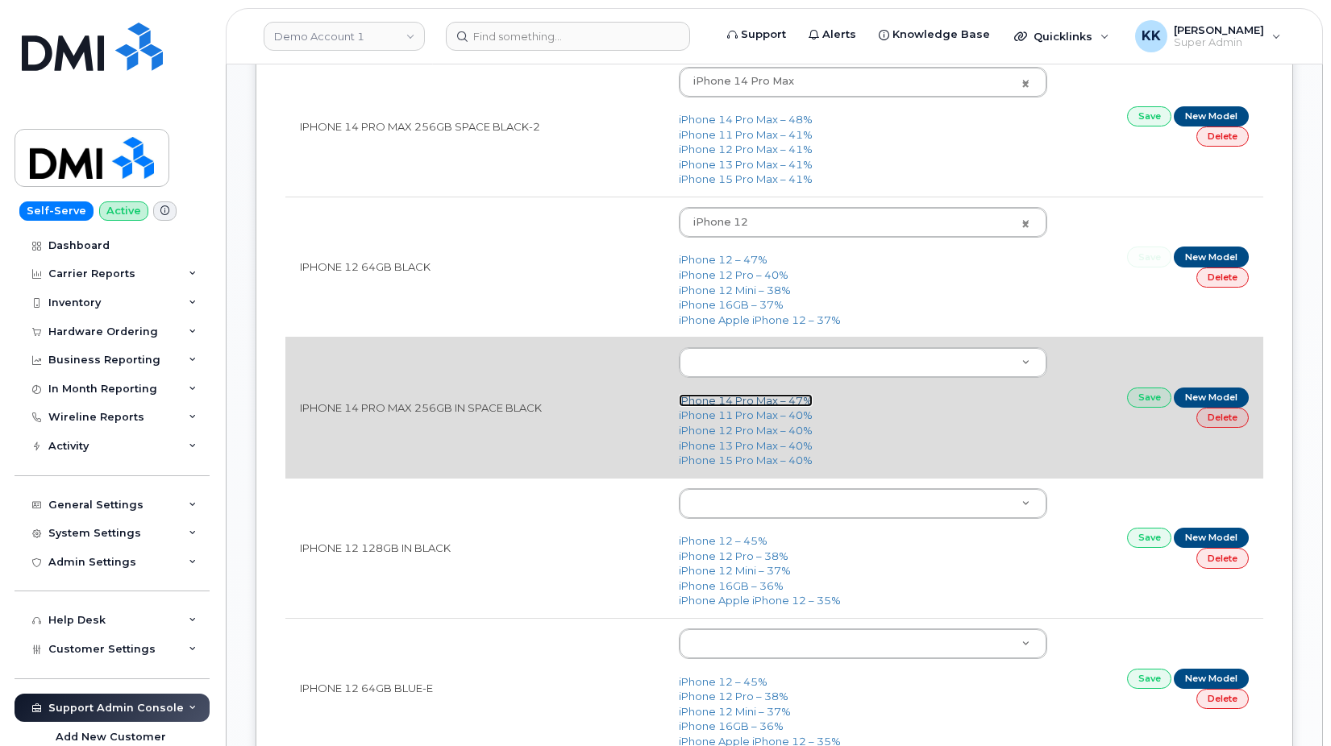
click at [761, 402] on link "iPhone 14 Pro Max – 47%" at bounding box center [746, 400] width 134 height 13
type input "2779"
click at [1144, 403] on link "Save" at bounding box center [1149, 398] width 45 height 20
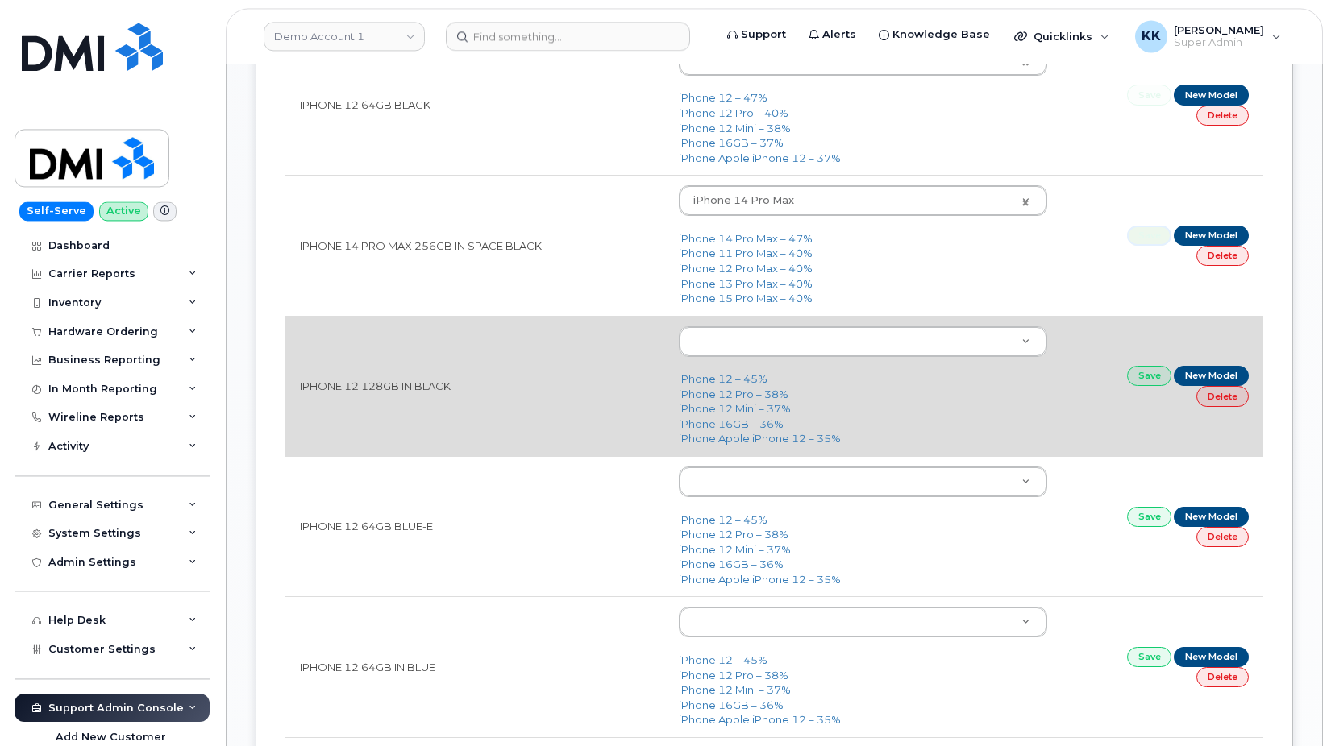
scroll to position [1644, 0]
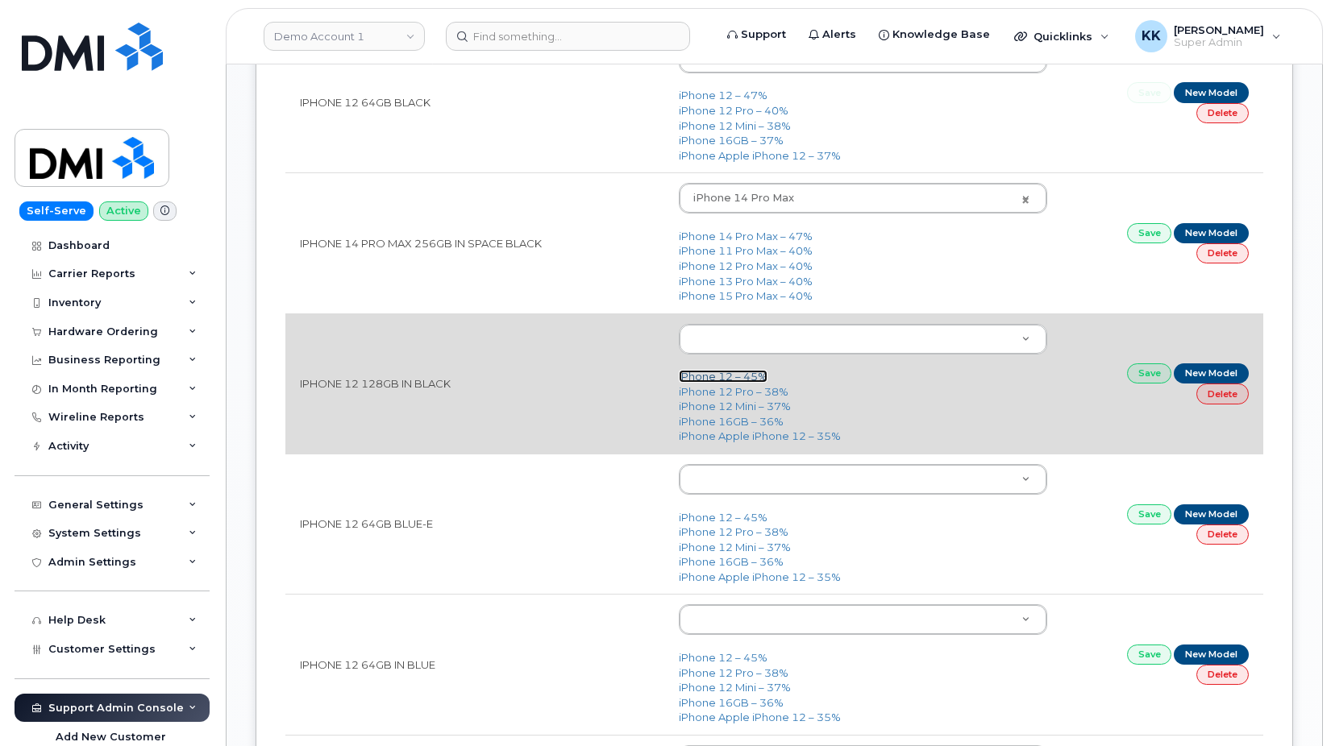
click at [710, 376] on link "iPhone 12 – 45%" at bounding box center [723, 376] width 89 height 13
type input "2435"
click at [1137, 381] on link "Save" at bounding box center [1149, 374] width 45 height 20
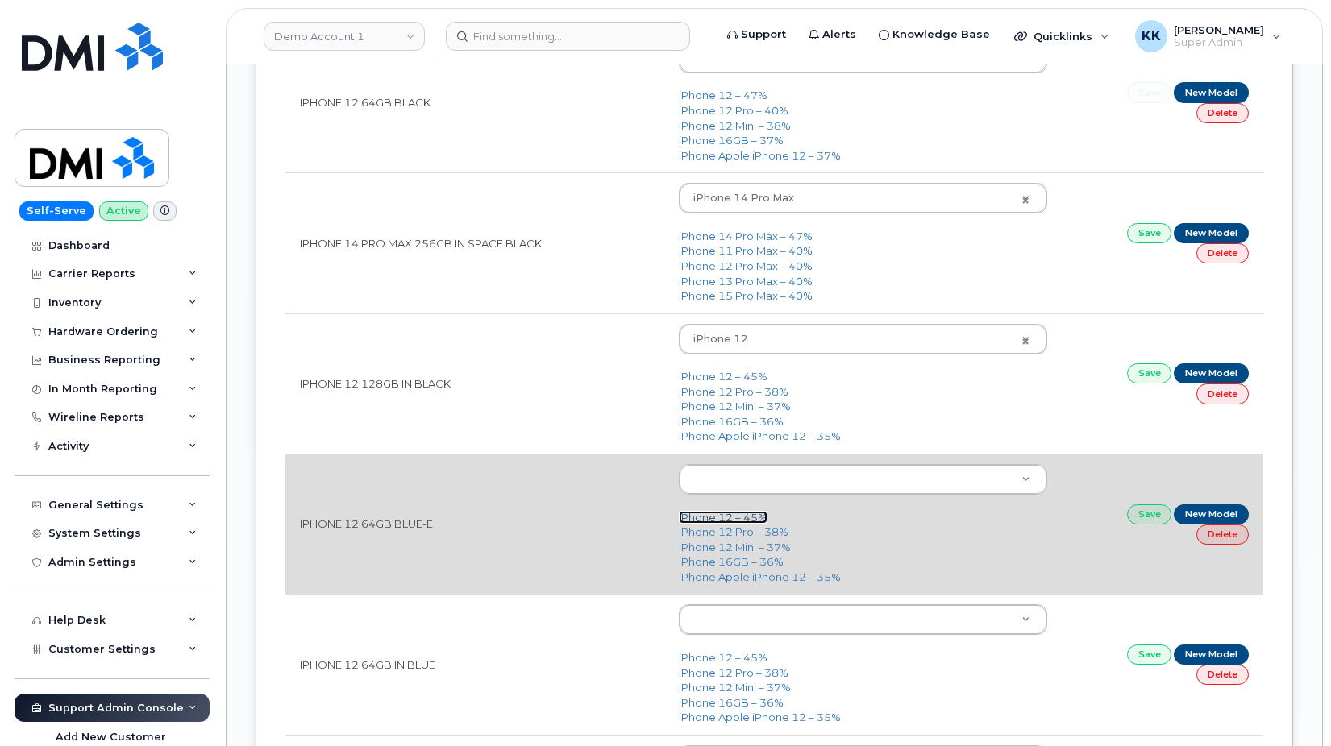
click at [731, 519] on link "iPhone 12 – 45%" at bounding box center [723, 517] width 89 height 13
type input "2435"
click at [1153, 511] on link "Save" at bounding box center [1149, 515] width 45 height 20
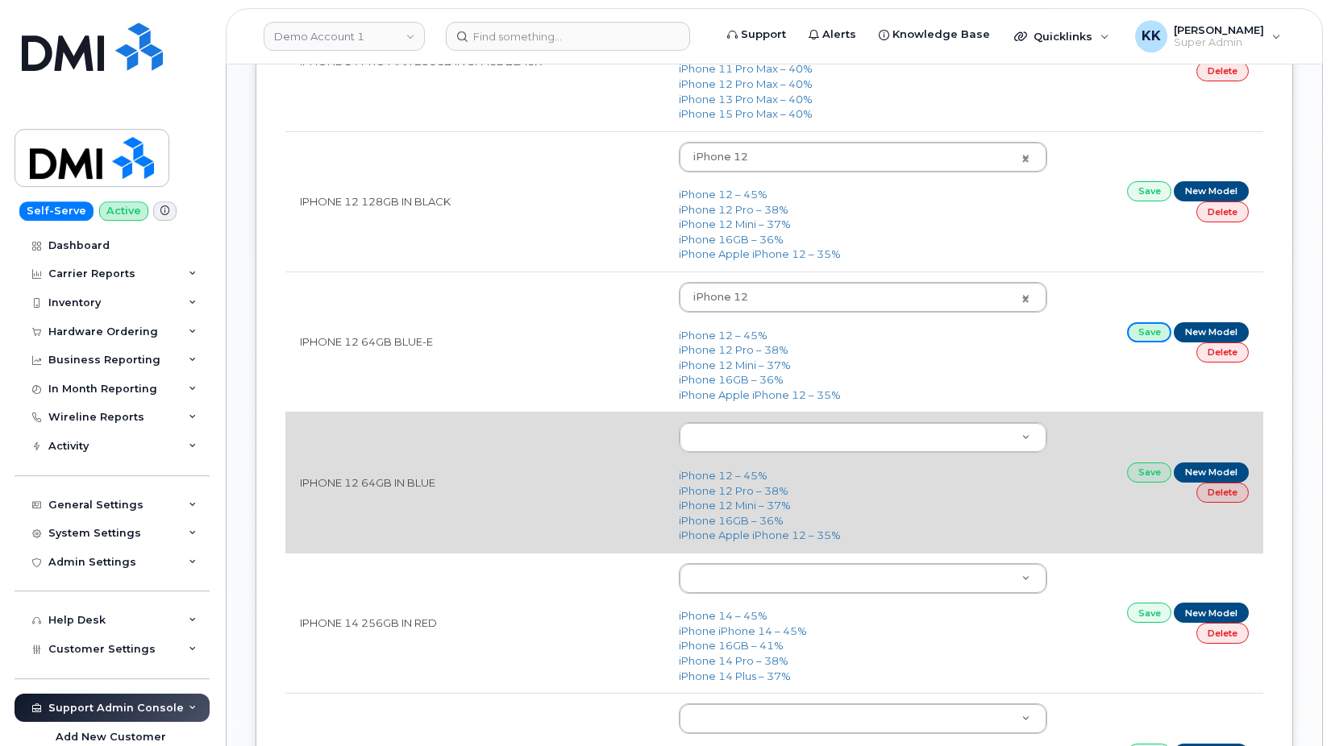
scroll to position [1891, 0]
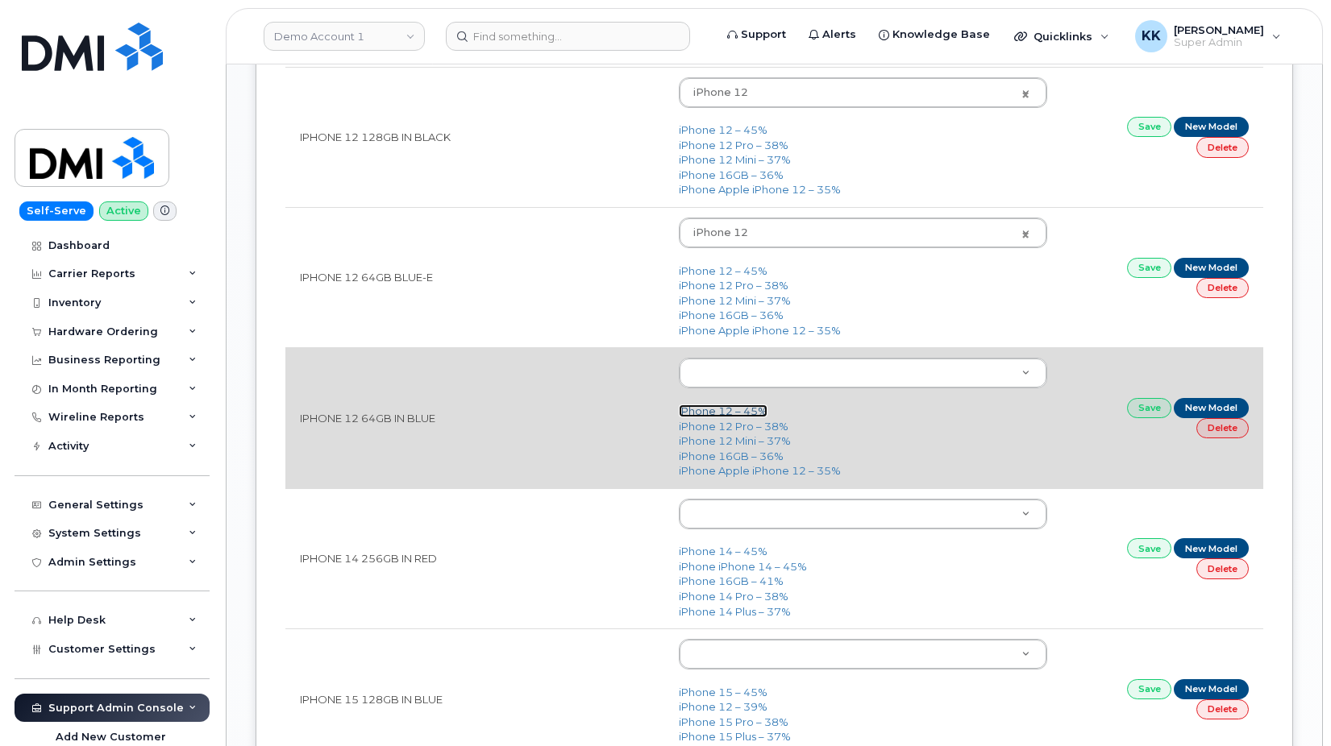
click at [719, 414] on link "iPhone 12 – 45%" at bounding box center [723, 411] width 89 height 13
type input "2435"
click at [1145, 408] on link "Save" at bounding box center [1149, 408] width 45 height 20
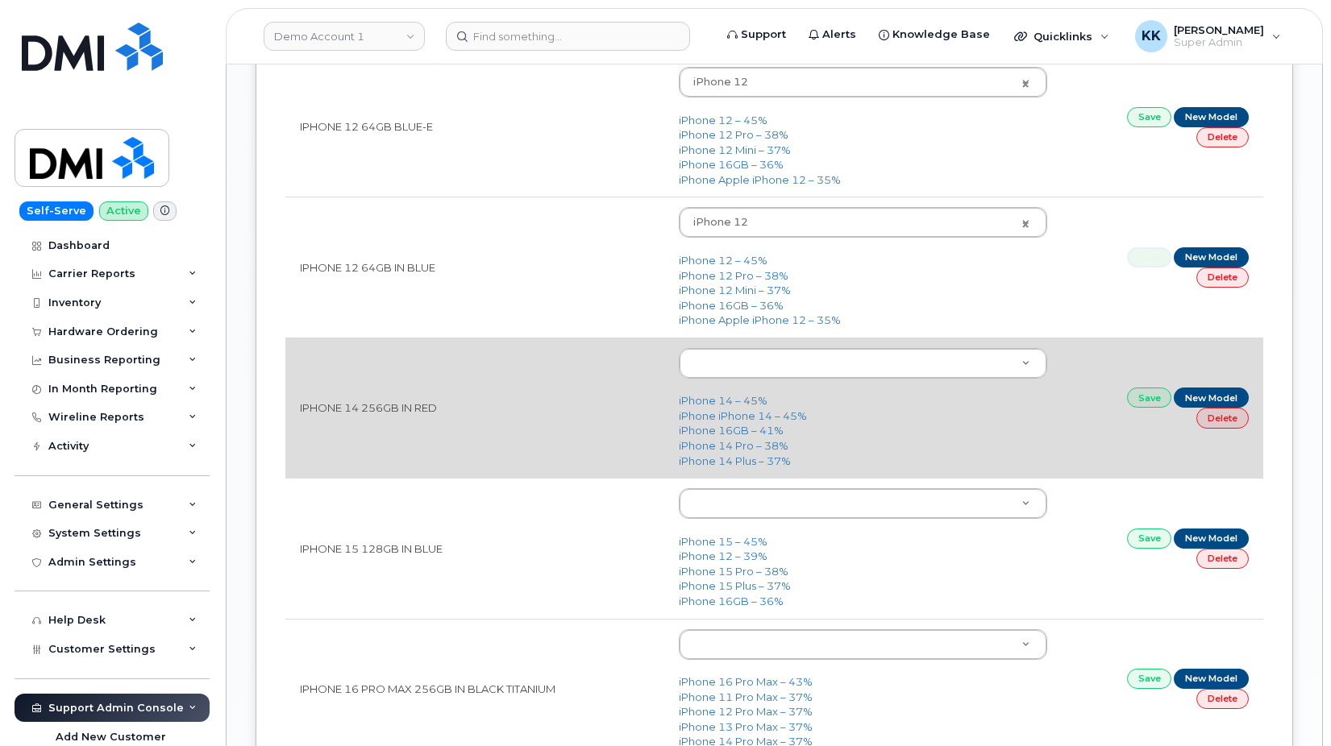
scroll to position [2055, 0]
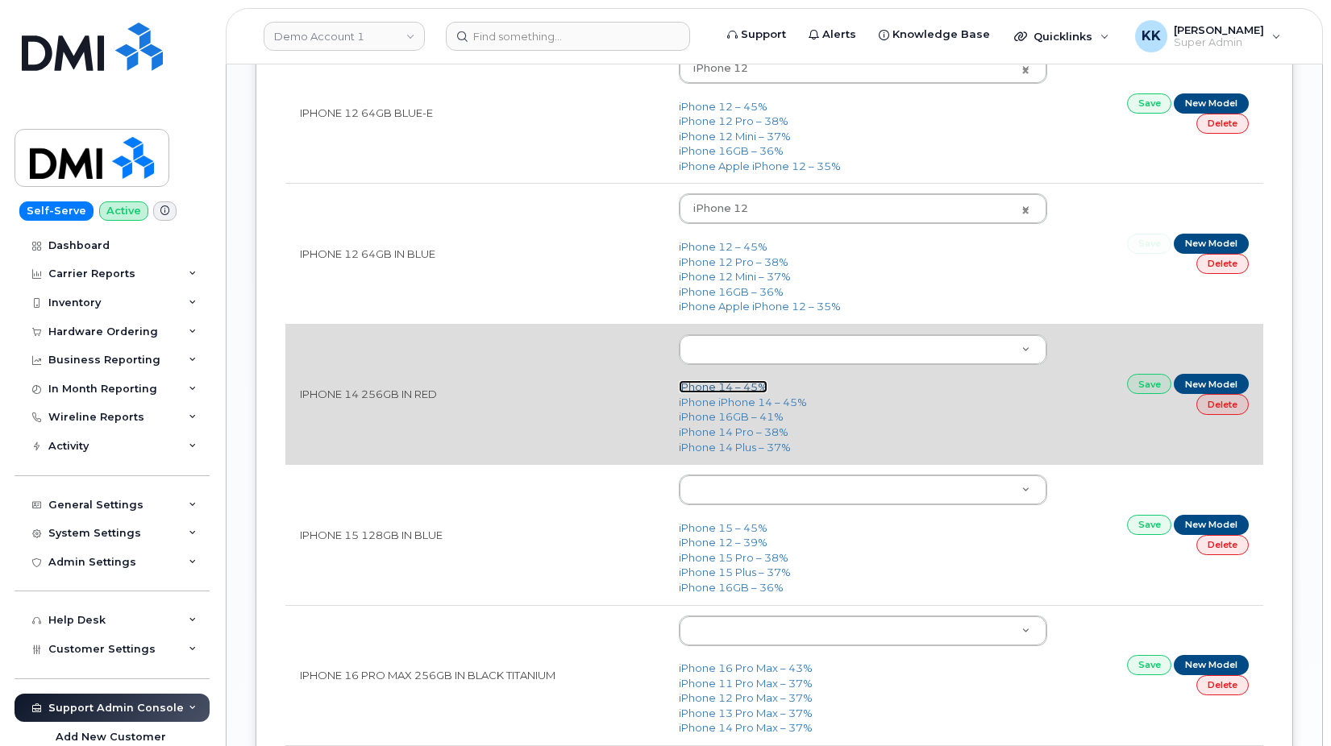
click at [732, 389] on link "iPhone 14 – 45%" at bounding box center [723, 386] width 89 height 13
type input "2778"
click at [1128, 388] on link "Save" at bounding box center [1149, 384] width 45 height 20
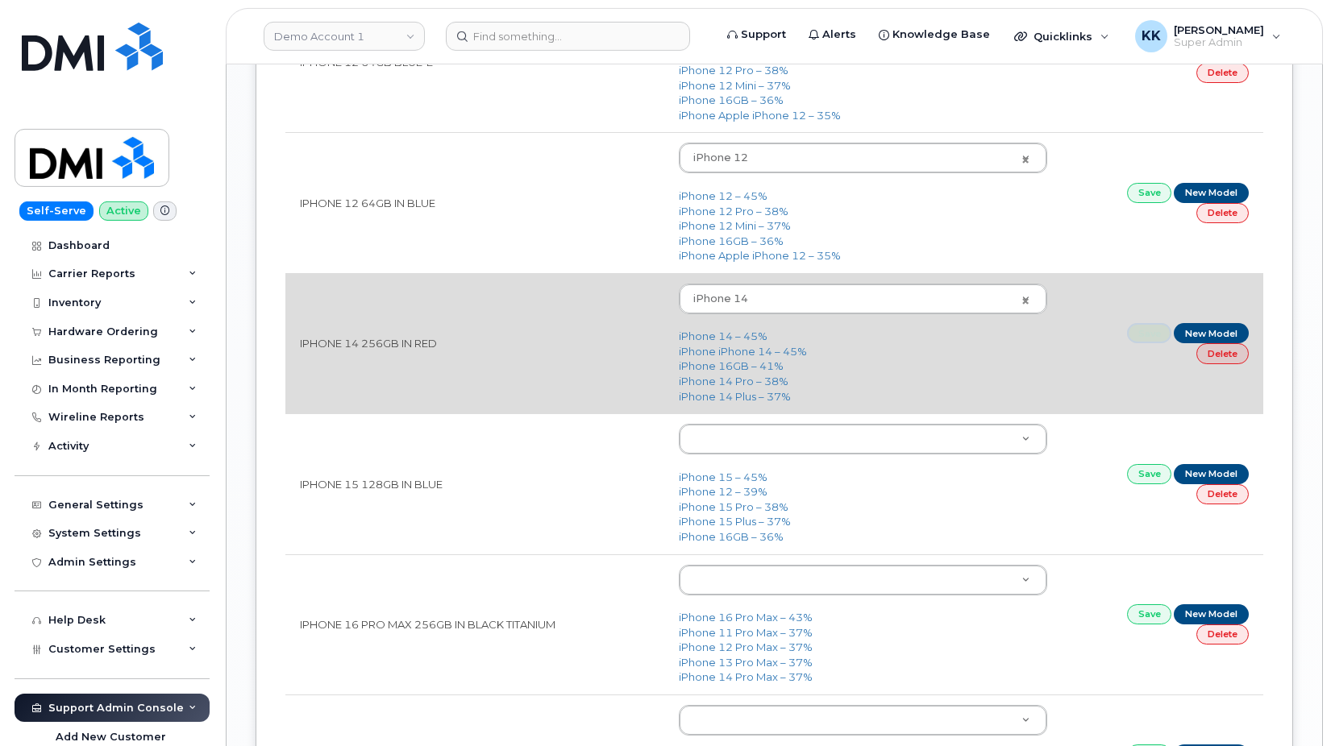
scroll to position [2138, 0]
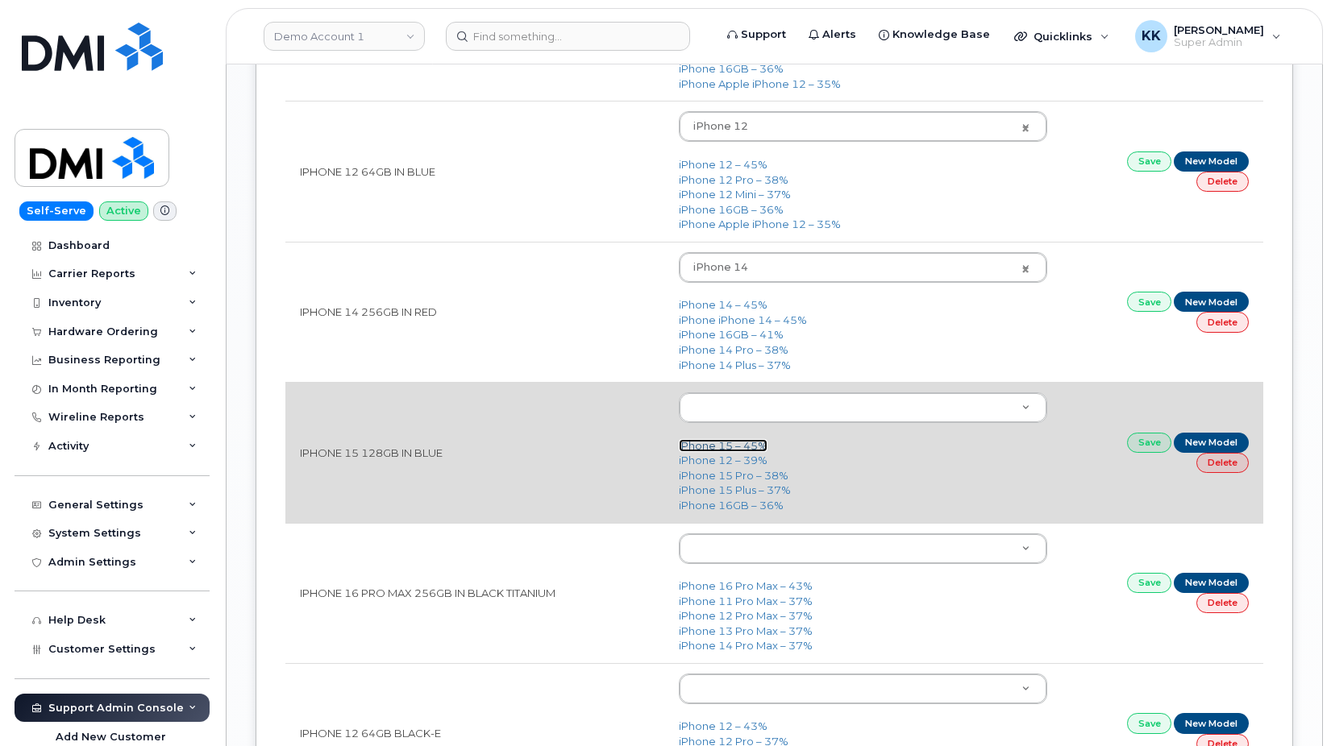
click at [735, 446] on link "iPhone 15 – 45%" at bounding box center [723, 445] width 89 height 13
type input "3031"
click at [1141, 447] on link "Save" at bounding box center [1149, 443] width 45 height 20
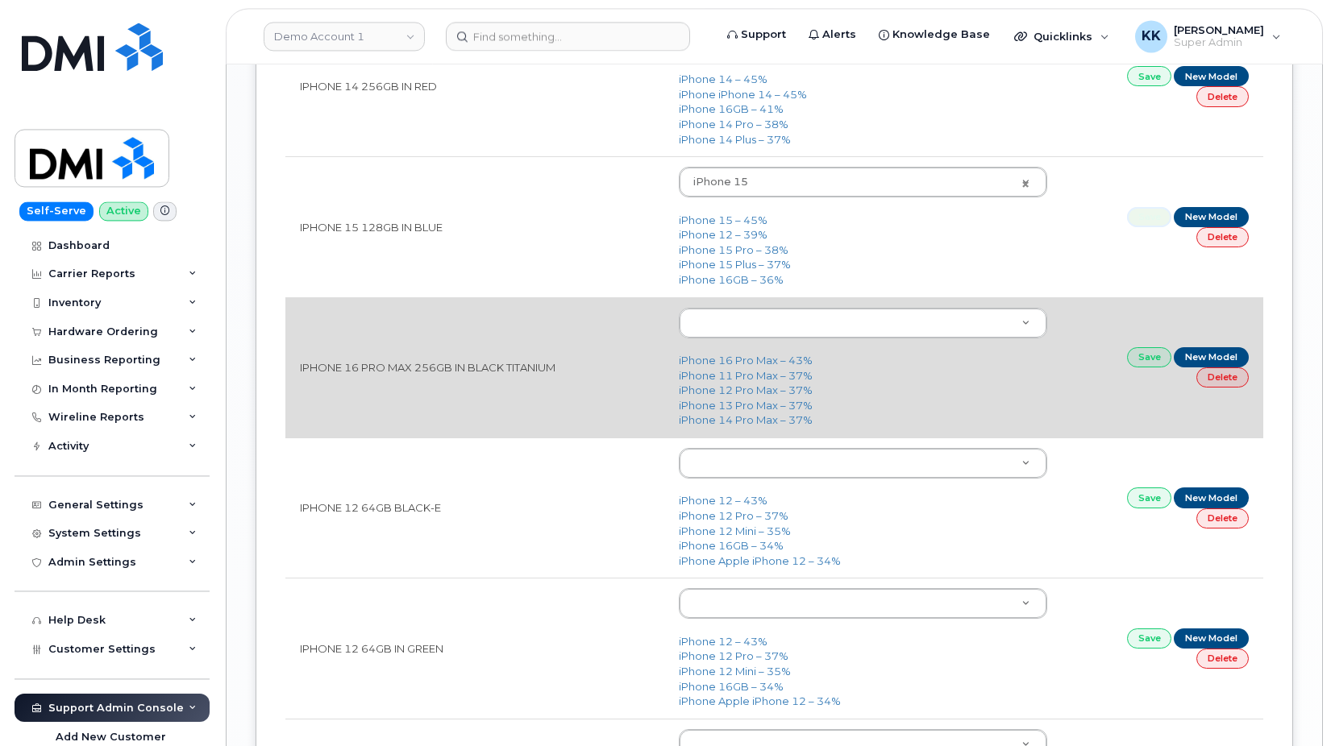
scroll to position [2384, 0]
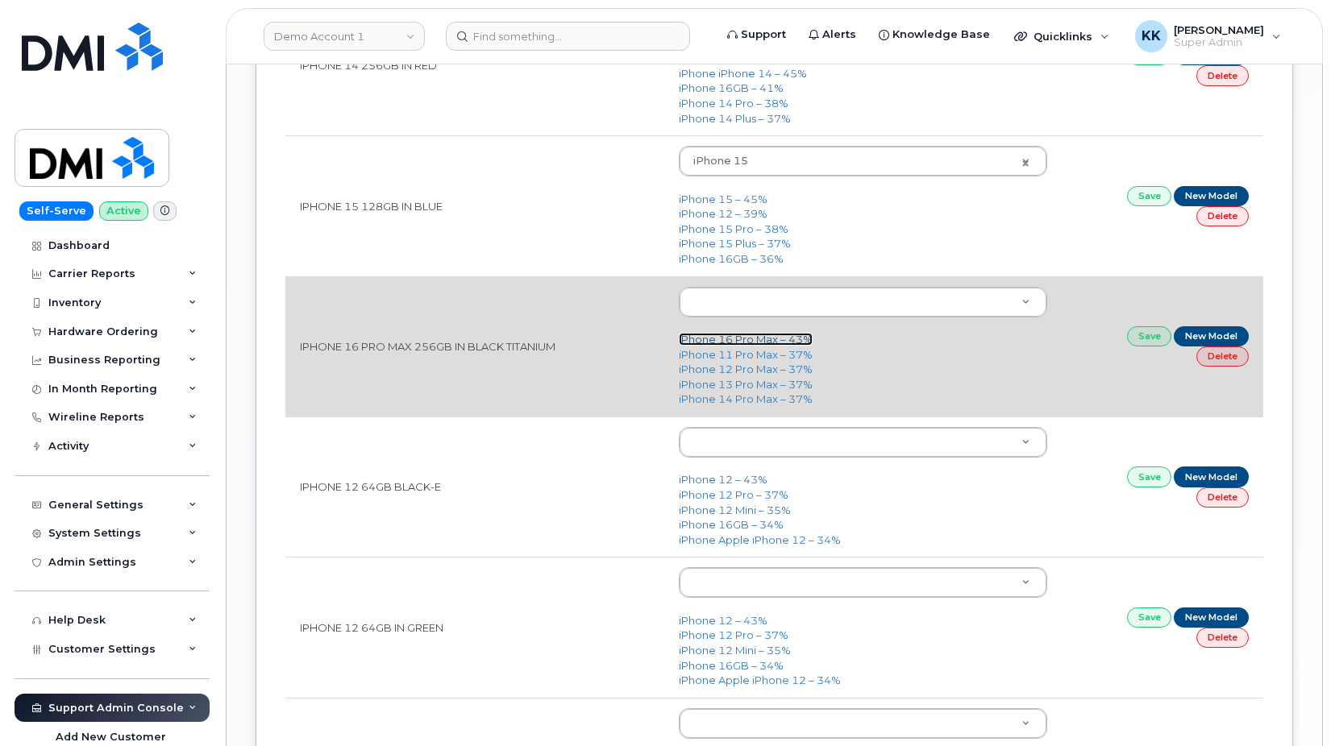
click at [745, 341] on link "iPhone 16 Pro Max – 43%" at bounding box center [746, 339] width 134 height 13
type input "3225"
click at [1137, 340] on link "Save" at bounding box center [1149, 336] width 45 height 20
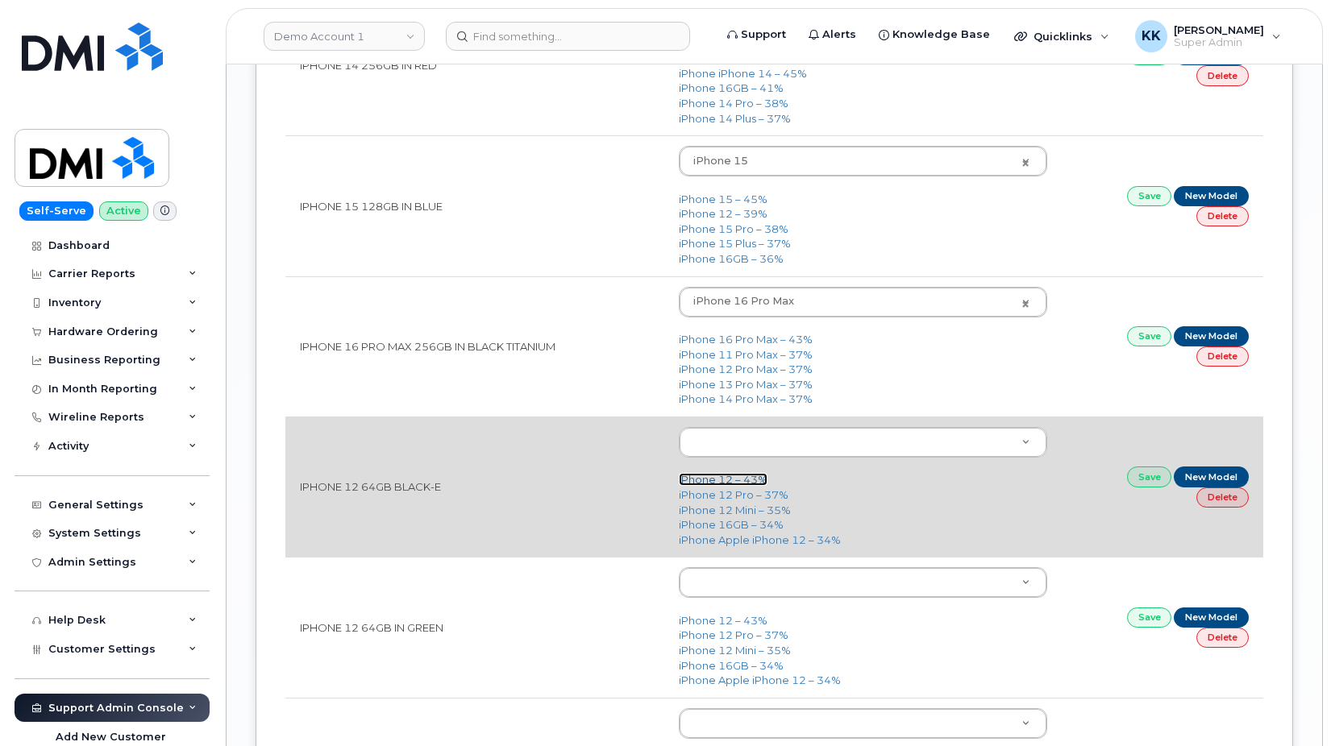
click at [724, 484] on link "iPhone 12 – 43%" at bounding box center [723, 479] width 89 height 13
type input "2435"
click at [1134, 476] on link "Save" at bounding box center [1149, 477] width 45 height 20
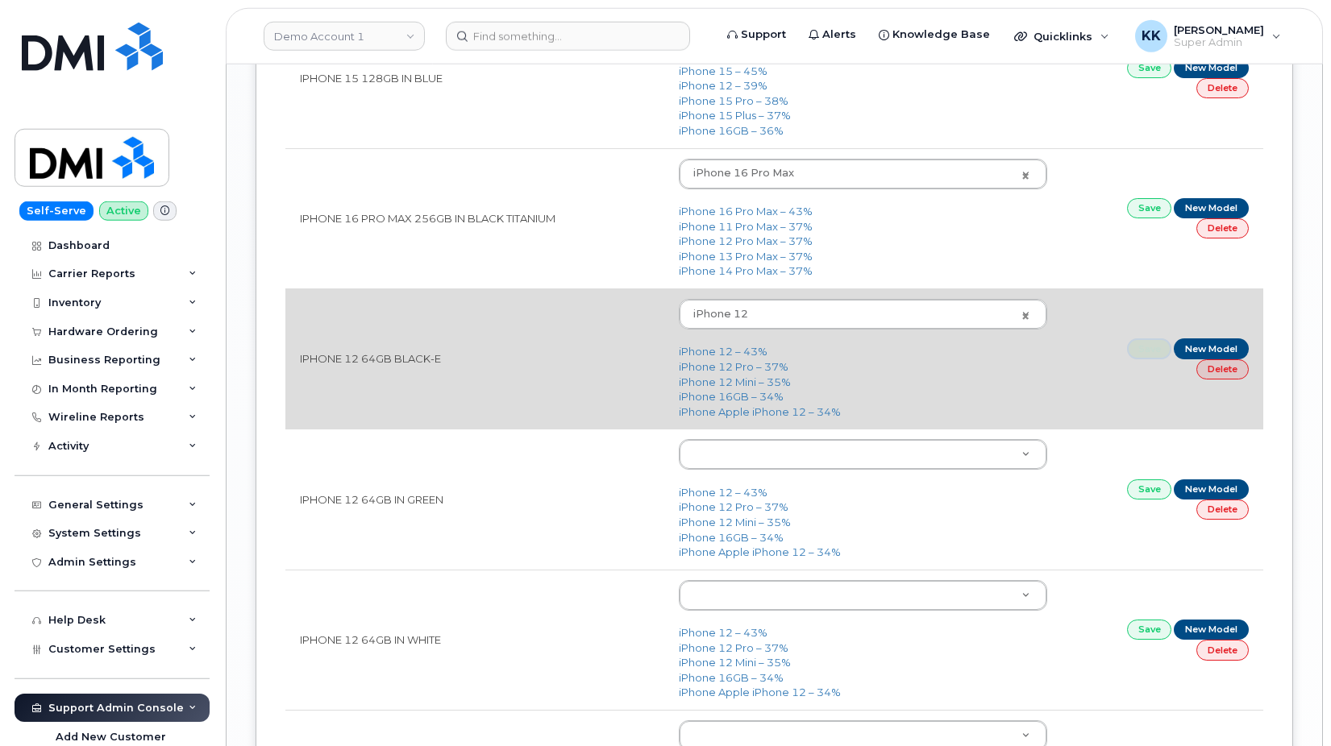
scroll to position [2549, 0]
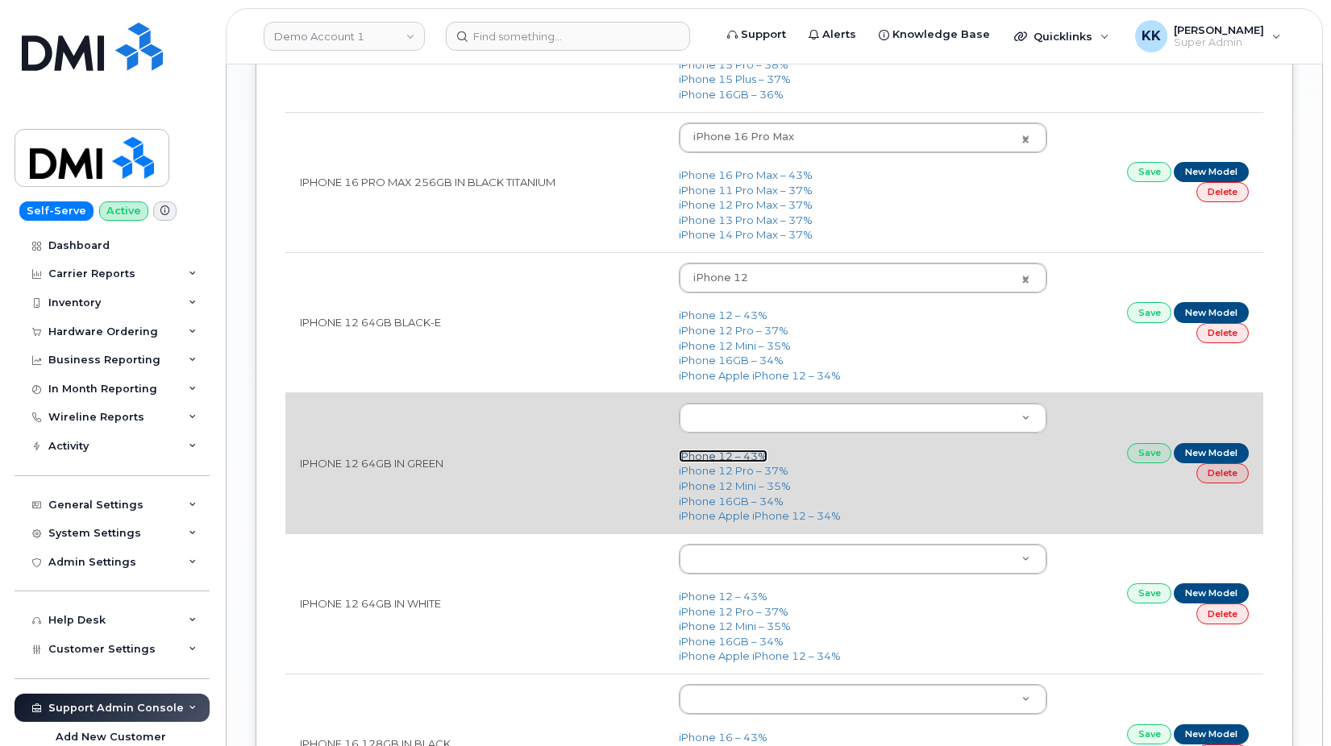
click at [718, 458] on link "iPhone 12 – 43%" at bounding box center [723, 456] width 89 height 13
type input "2435"
click at [1142, 455] on link "Save" at bounding box center [1149, 453] width 45 height 20
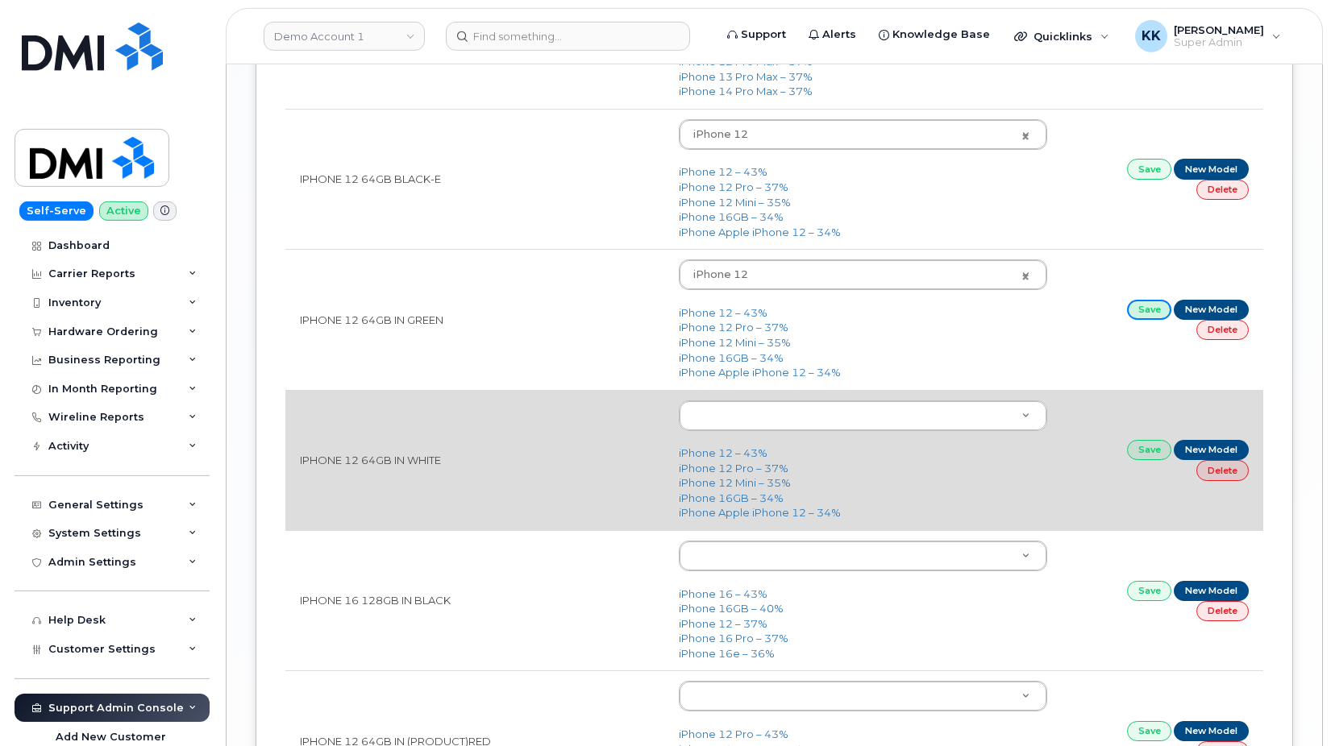
scroll to position [2713, 0]
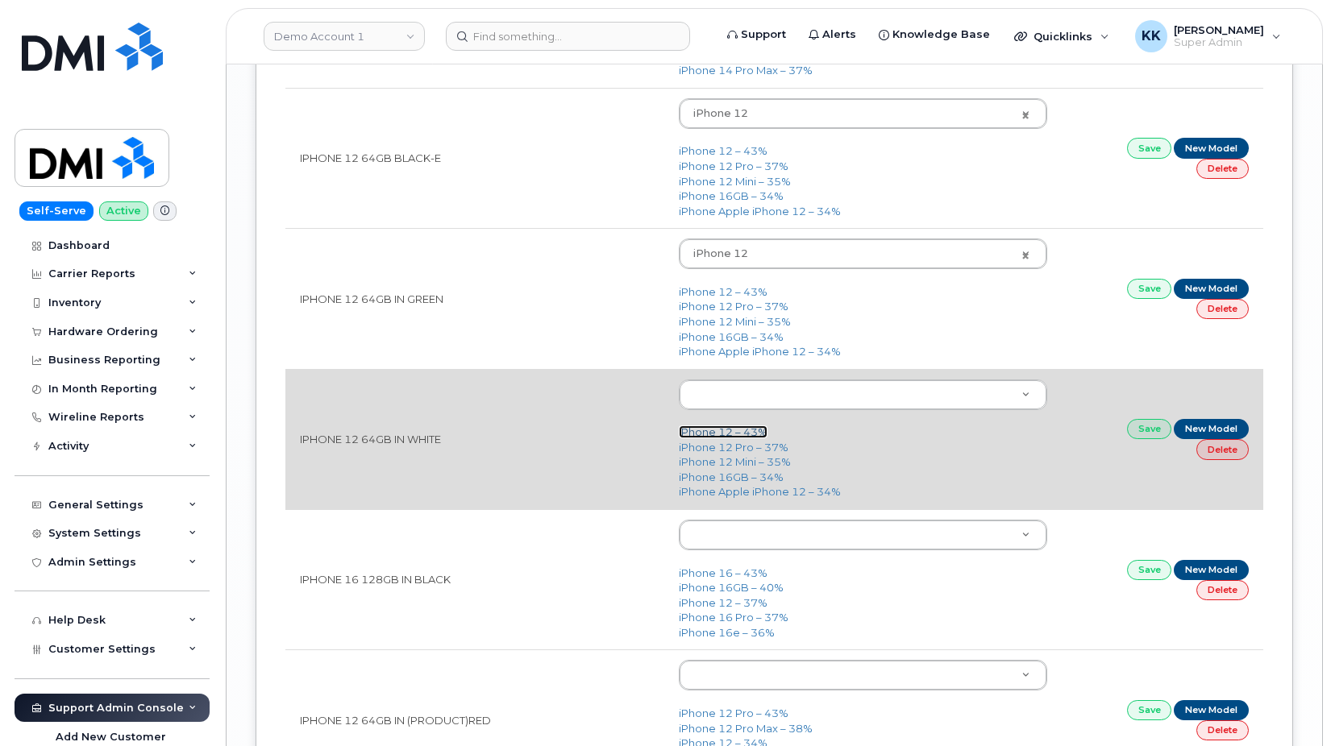
click at [720, 432] on link "iPhone 12 – 43%" at bounding box center [723, 432] width 89 height 13
type input "2435"
click at [1130, 430] on link "Save" at bounding box center [1149, 429] width 45 height 20
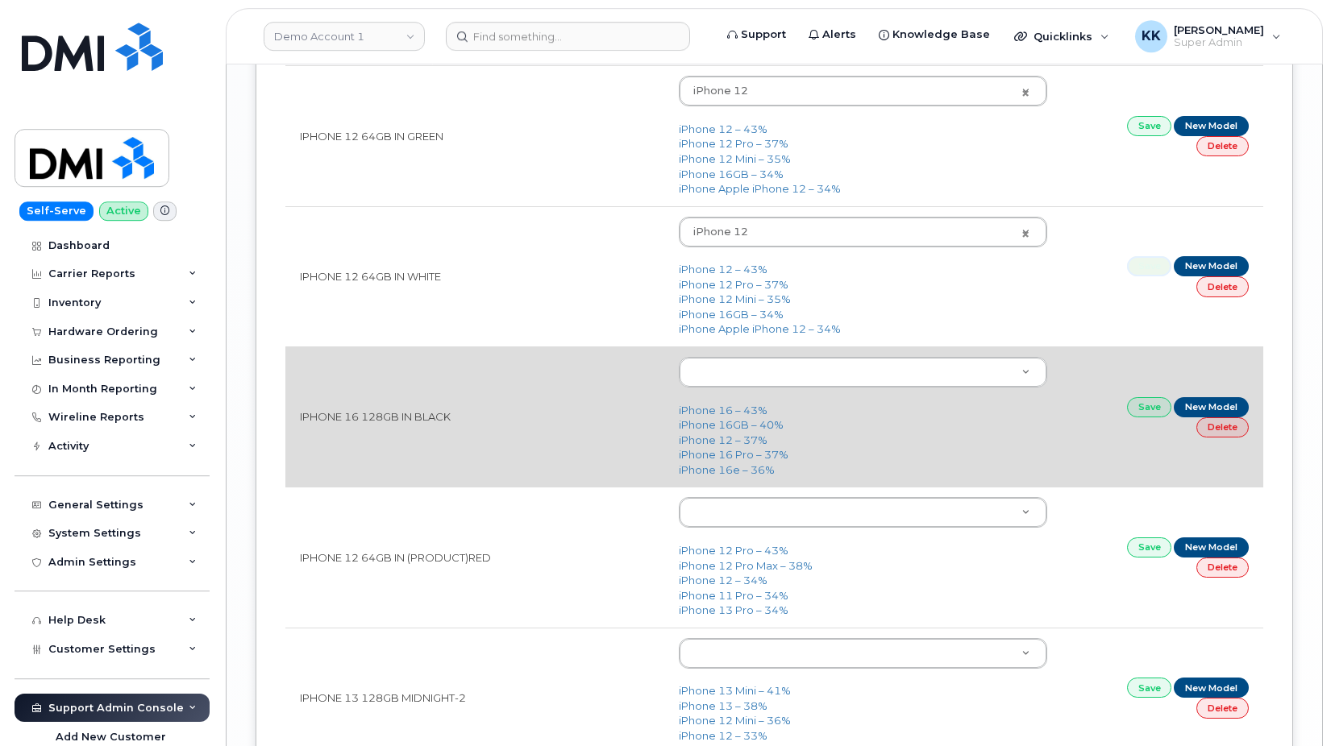
scroll to position [2878, 0]
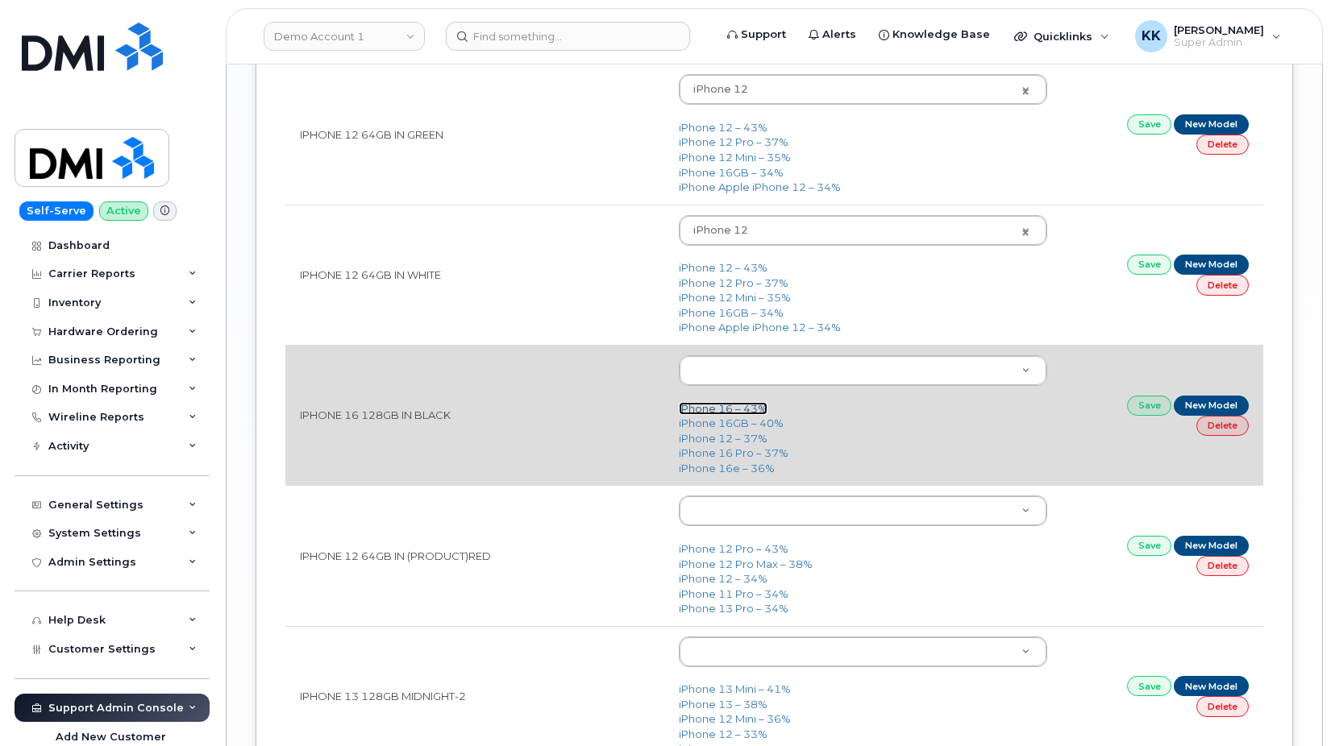
click at [730, 412] on link "iPhone 16 – 43%" at bounding box center [723, 408] width 89 height 13
type input "3224"
click at [1137, 410] on link "Save" at bounding box center [1149, 406] width 45 height 20
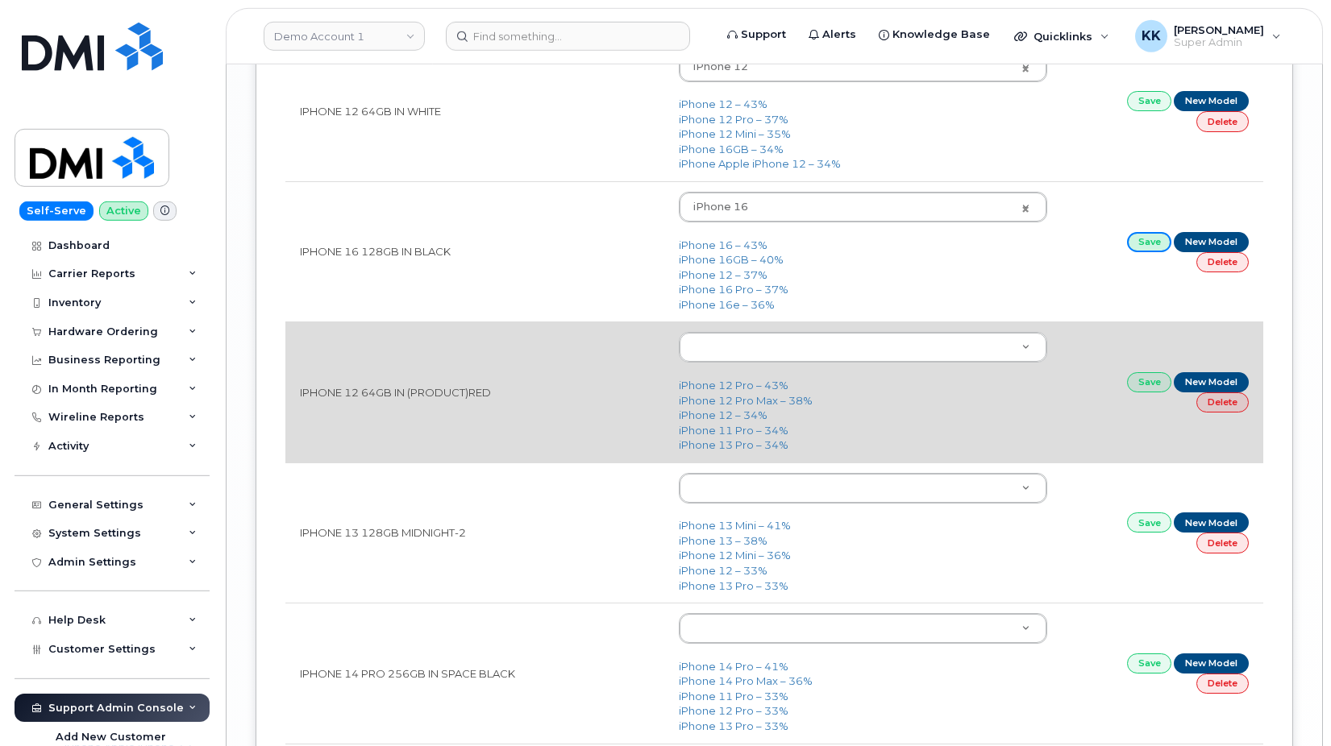
scroll to position [3042, 0]
click at [721, 418] on link "iPhone 12 – 34%" at bounding box center [723, 414] width 89 height 13
type input "2435"
click at [1133, 387] on link "Save" at bounding box center [1149, 382] width 45 height 20
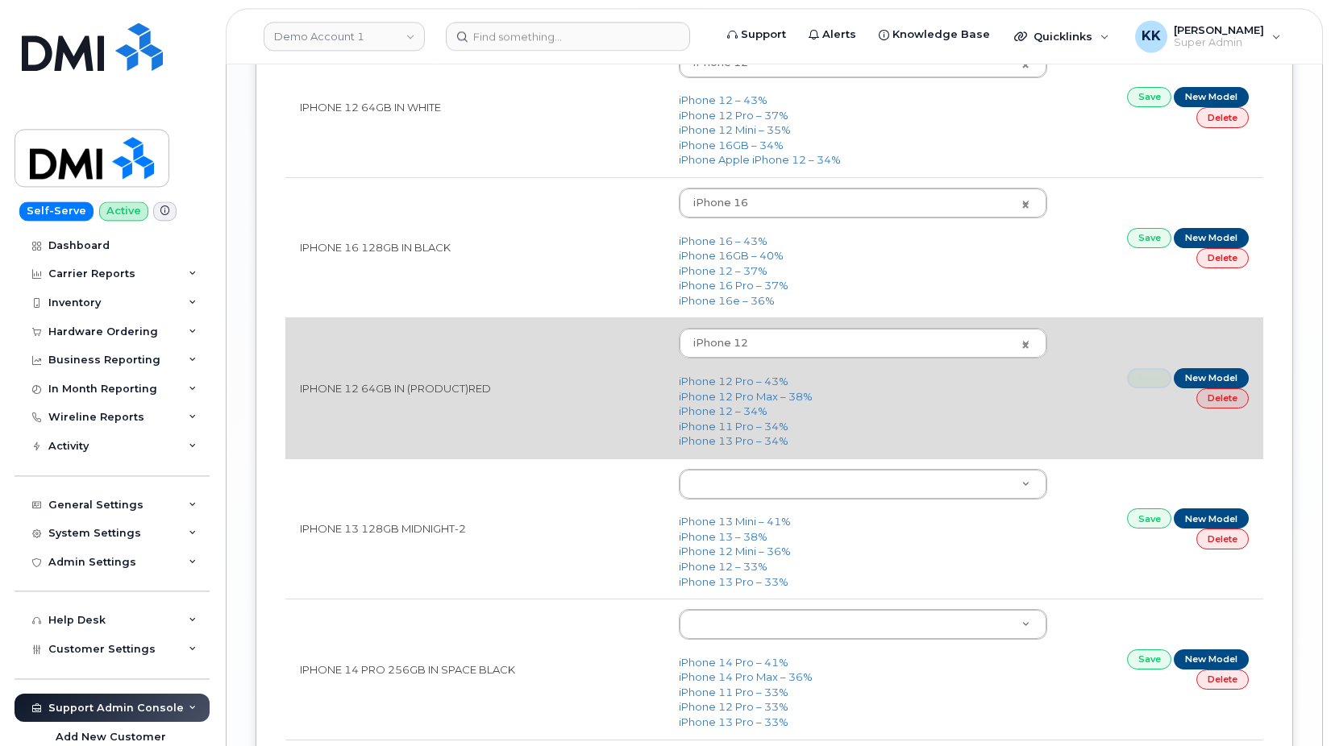
scroll to position [3124, 0]
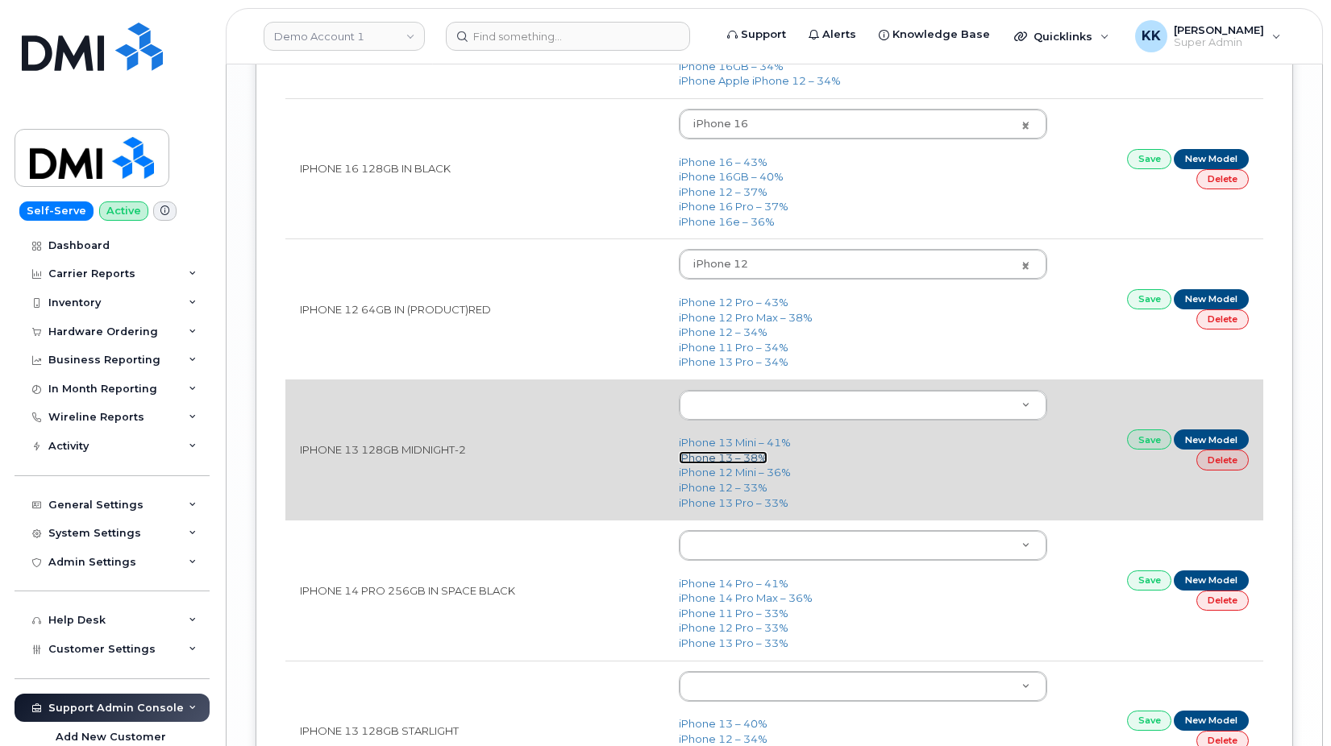
click at [749, 458] on link "iPhone 13 – 38%" at bounding box center [723, 457] width 89 height 13
type input "2612"
click at [1152, 443] on link "Save" at bounding box center [1149, 440] width 45 height 20
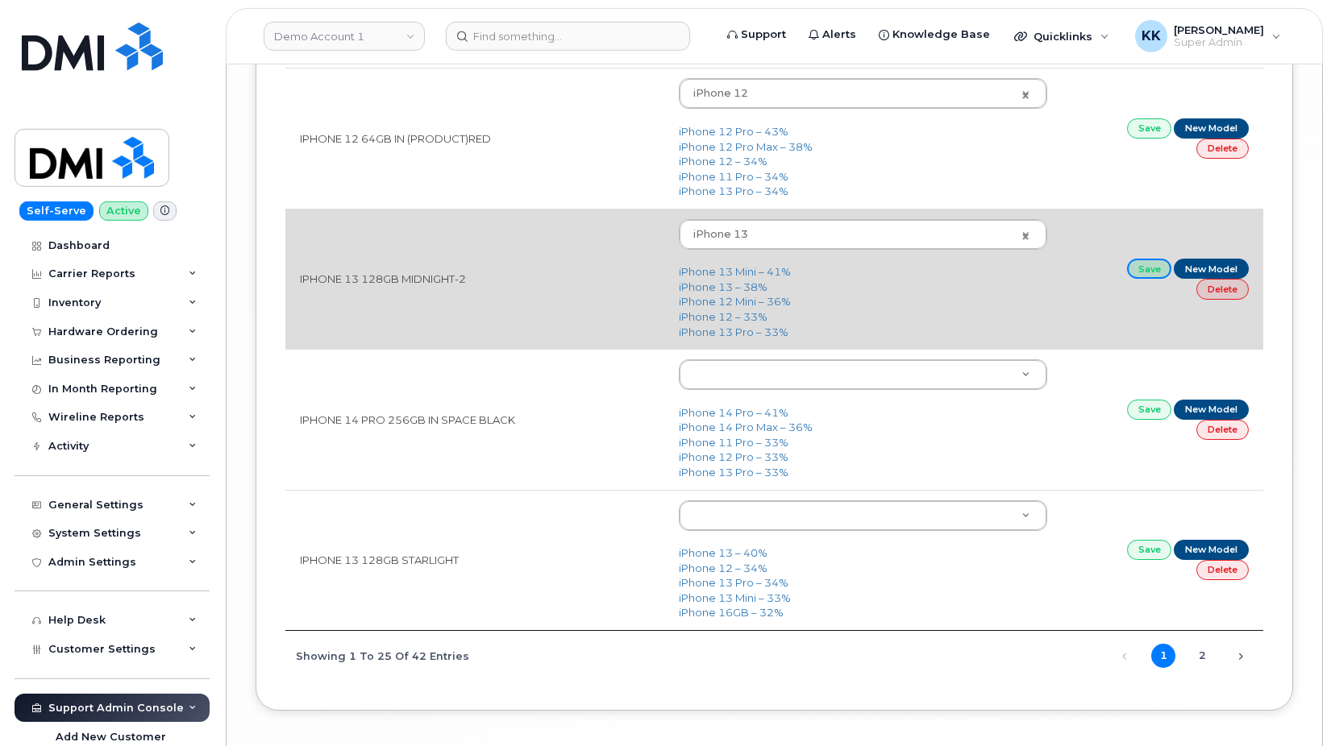
scroll to position [3367, 0]
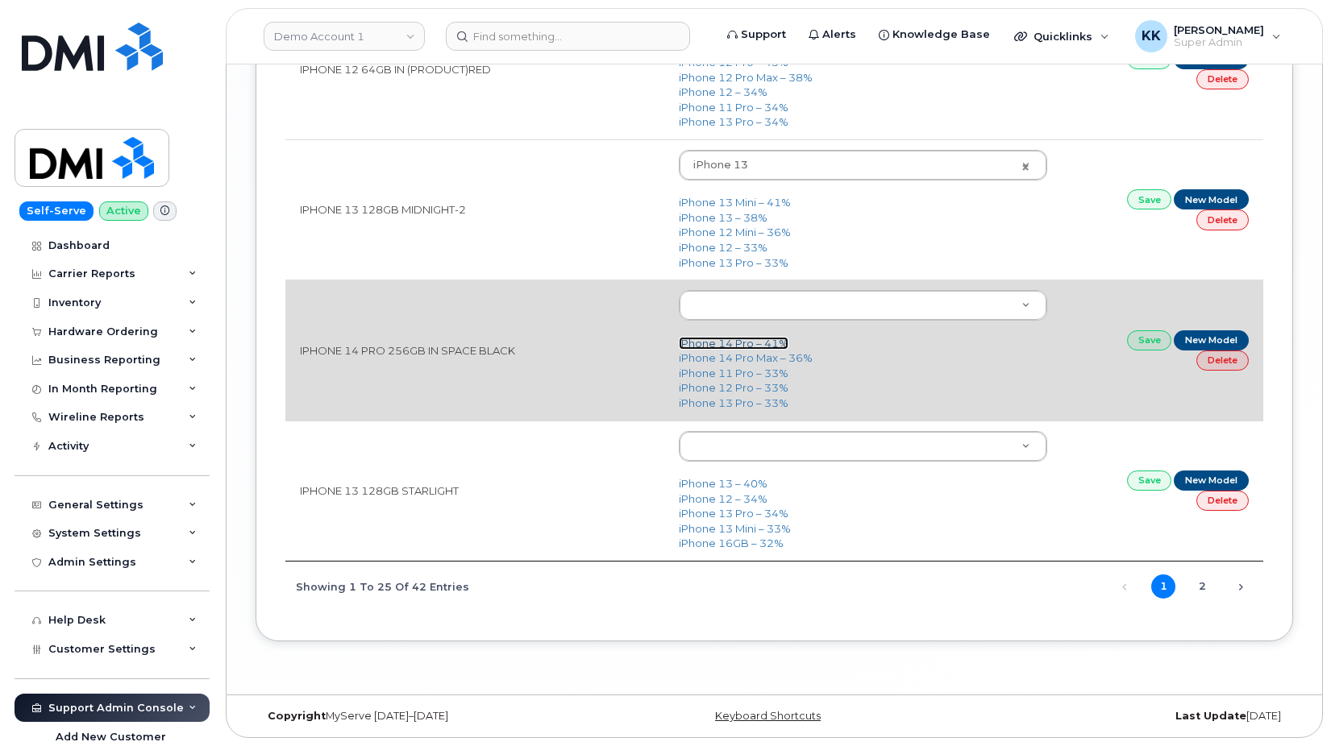
click at [746, 344] on link "iPhone 14 Pro – 41%" at bounding box center [734, 343] width 110 height 13
type input "2777"
click at [1137, 344] on link "Save" at bounding box center [1149, 340] width 45 height 20
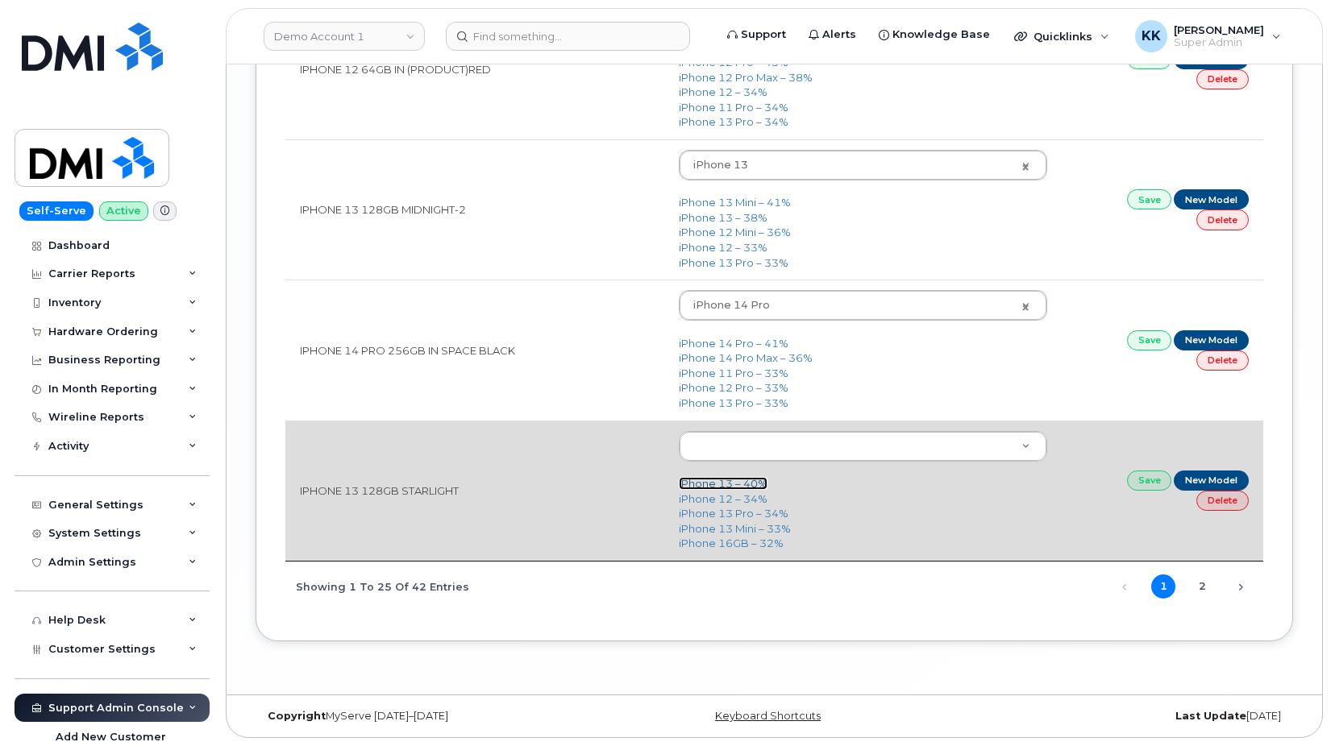
click at [721, 482] on link "iPhone 13 – 40%" at bounding box center [723, 483] width 89 height 13
type input "2612"
click at [1147, 480] on link "Save" at bounding box center [1149, 481] width 45 height 20
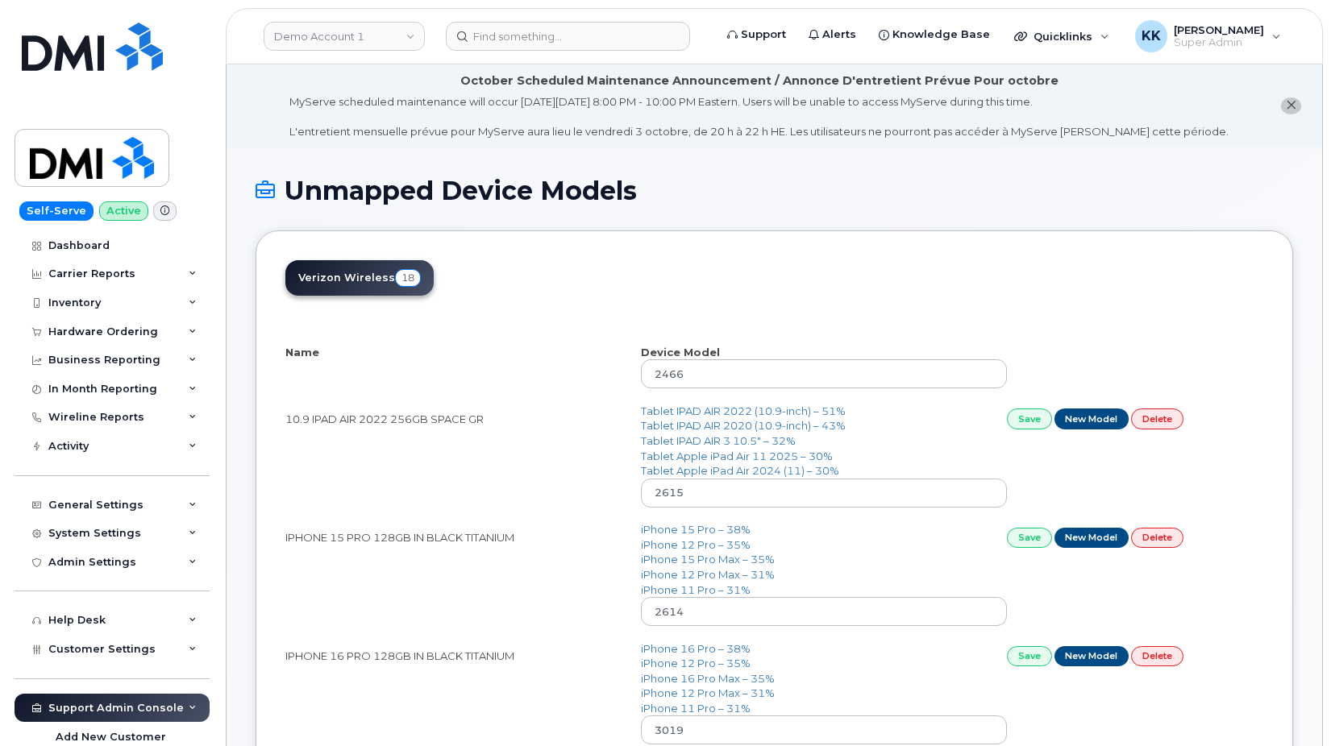
select select "25"
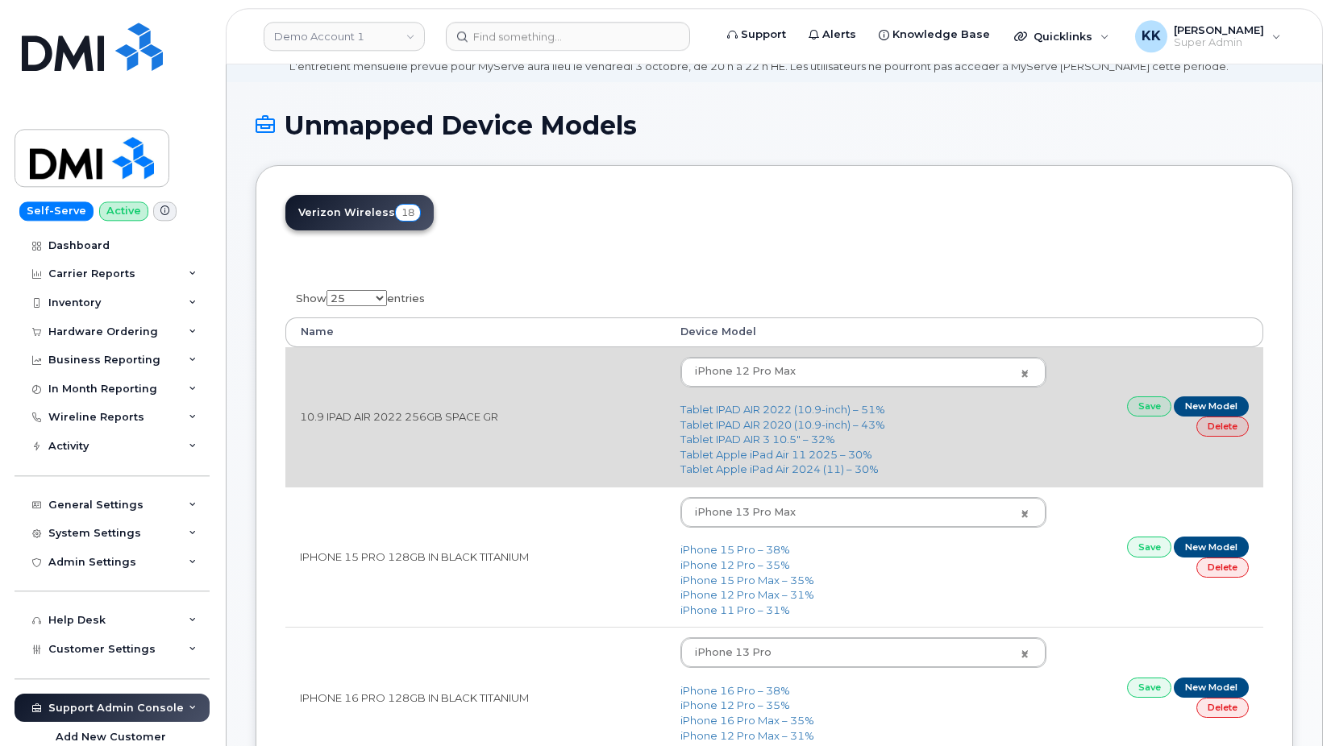
scroll to position [82, 0]
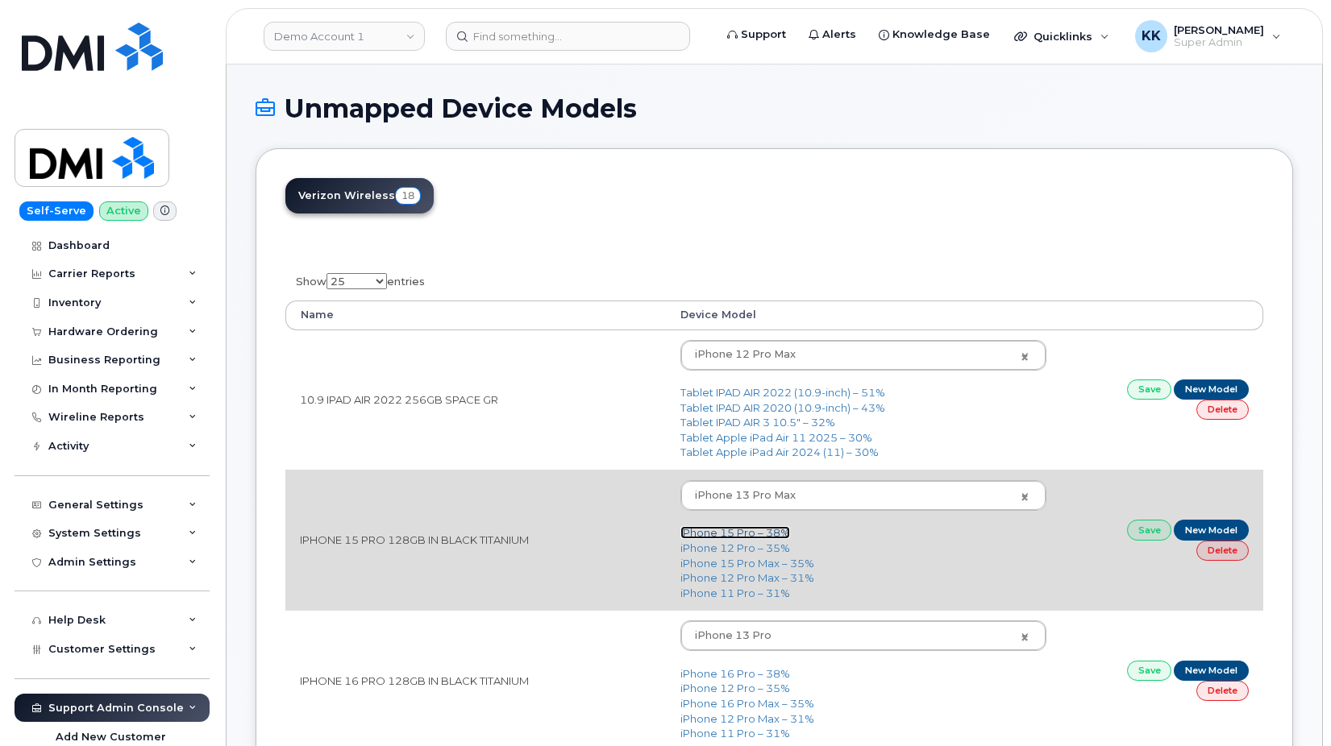
click at [733, 538] on link "iPhone 15 Pro – 38%" at bounding box center [735, 532] width 110 height 13
type input "3020"
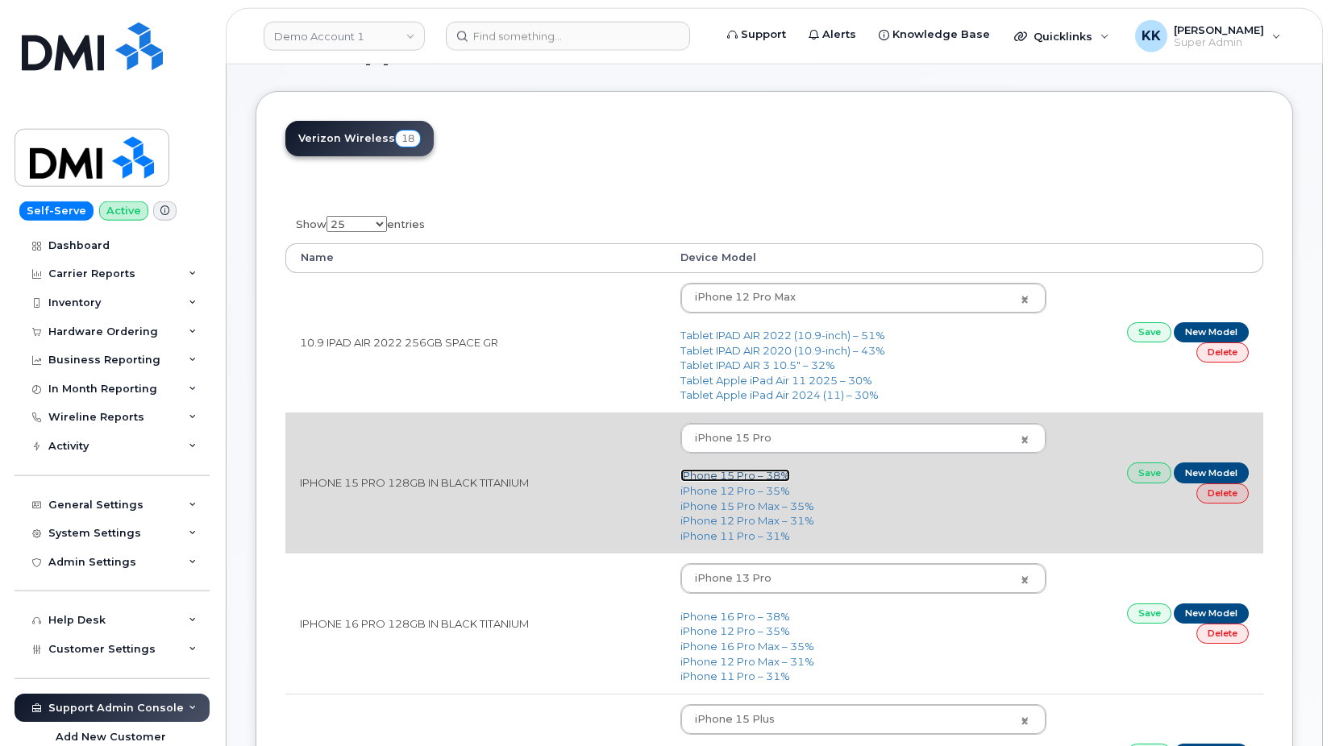
scroll to position [247, 0]
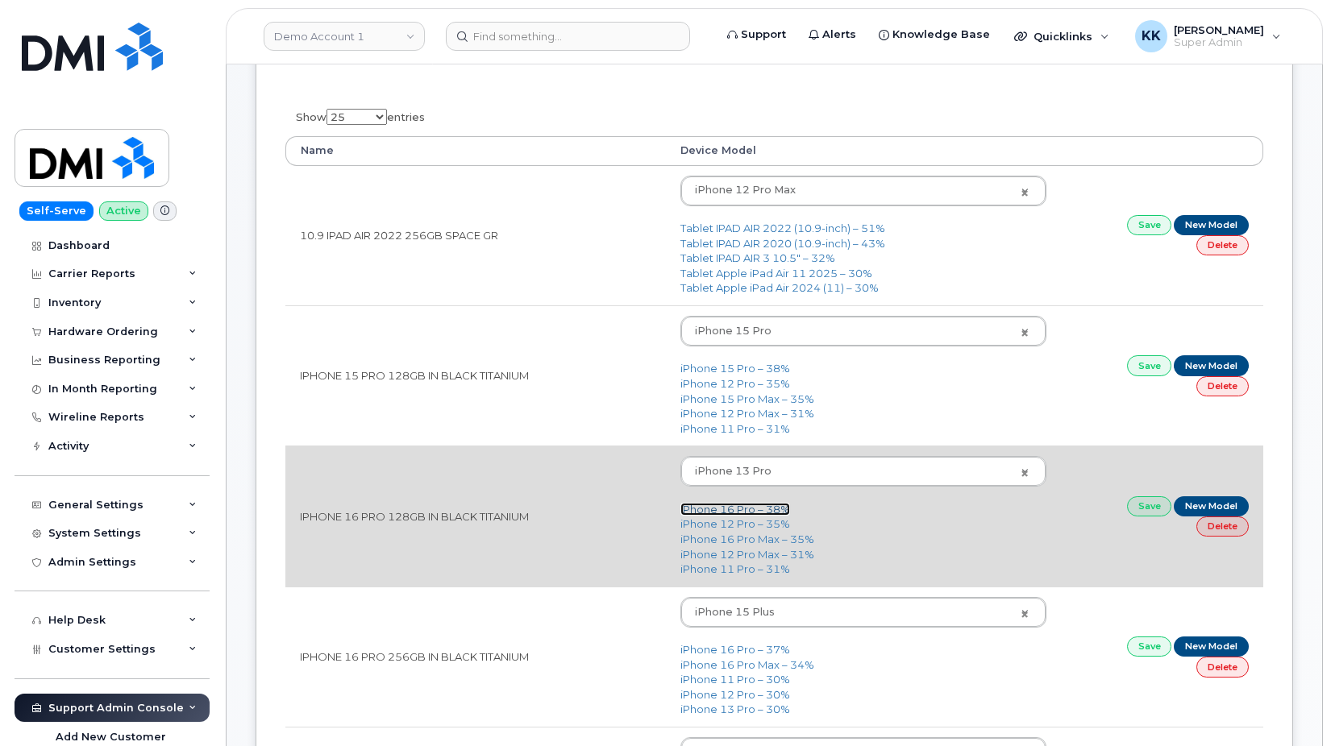
click at [739, 513] on link "iPhone 16 Pro – 38%" at bounding box center [735, 509] width 110 height 13
type input "3226"
click at [1145, 509] on link "Save" at bounding box center [1149, 507] width 45 height 20
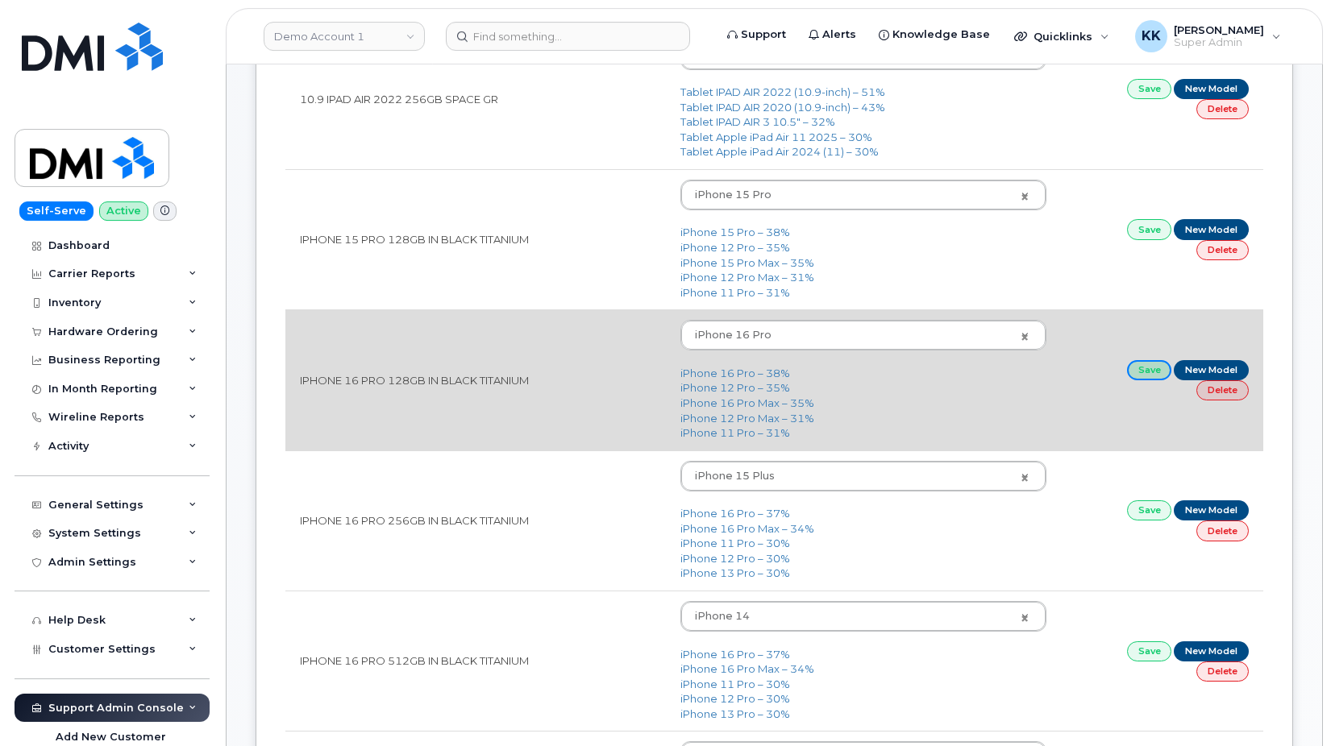
scroll to position [411, 0]
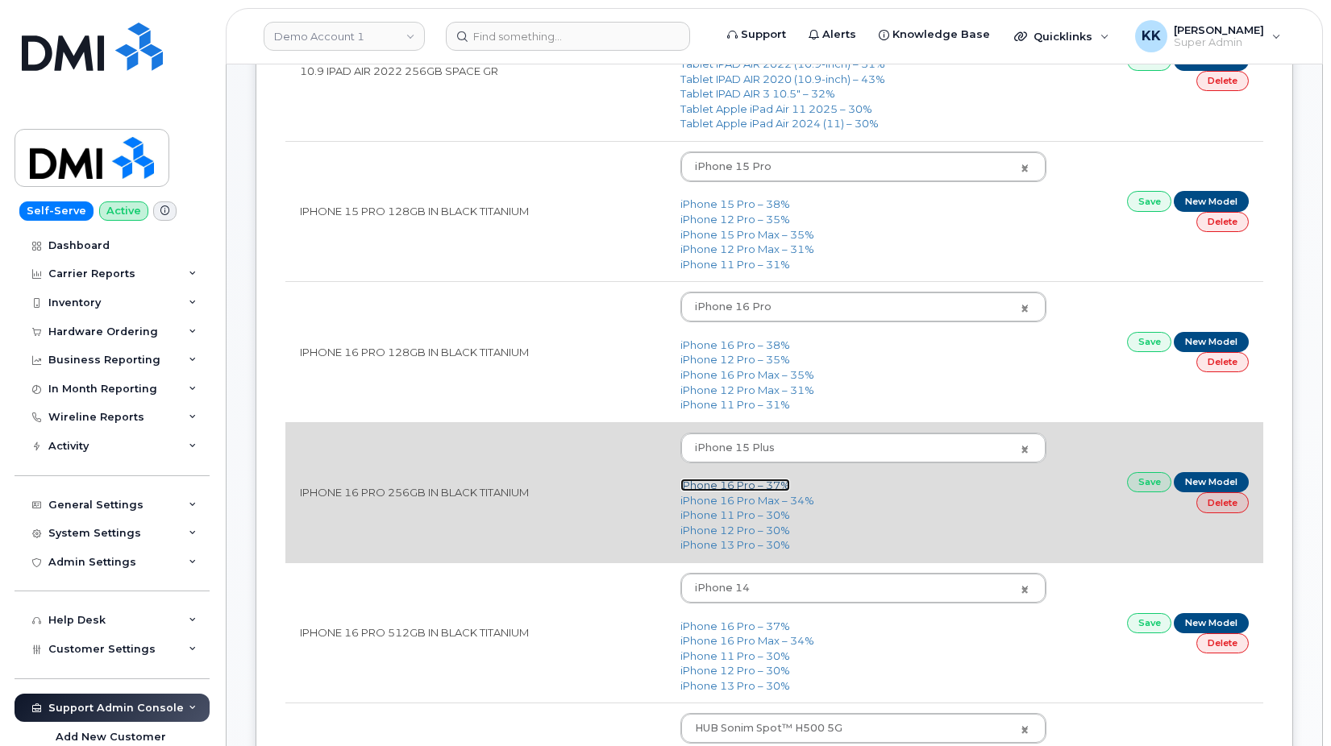
click at [727, 489] on link "iPhone 16 Pro – 37%" at bounding box center [735, 485] width 110 height 13
type input "3226"
click at [1141, 483] on link "Save" at bounding box center [1149, 482] width 45 height 20
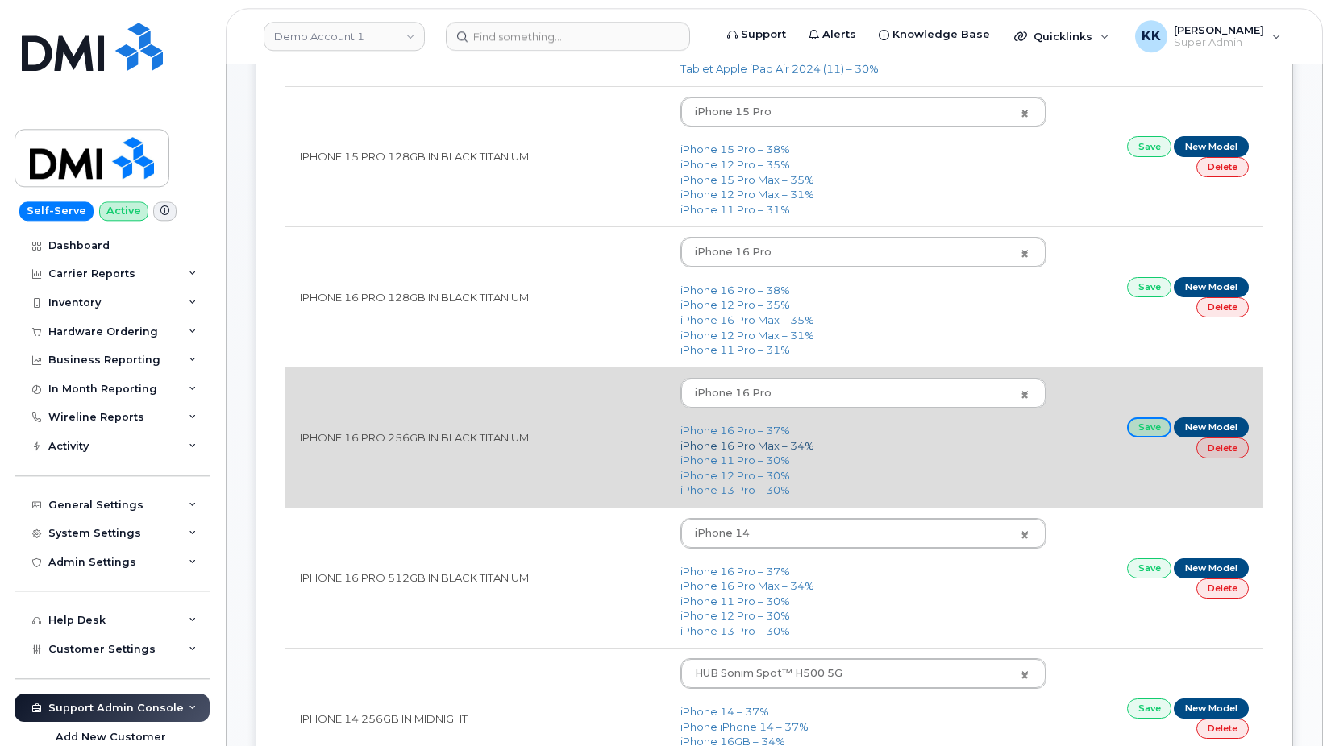
scroll to position [493, 0]
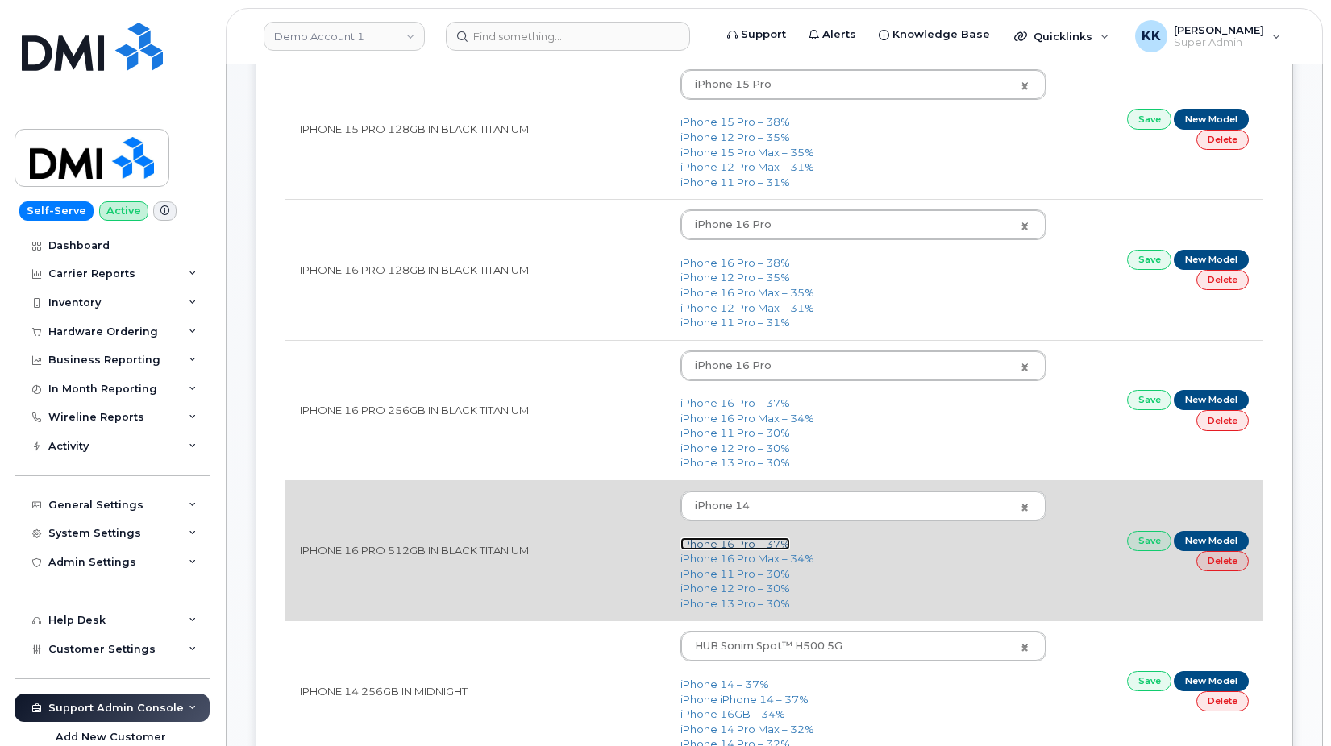
click at [760, 542] on link "iPhone 16 Pro – 37%" at bounding box center [735, 544] width 110 height 13
type input "3226"
click at [1142, 547] on link "Save" at bounding box center [1149, 541] width 45 height 20
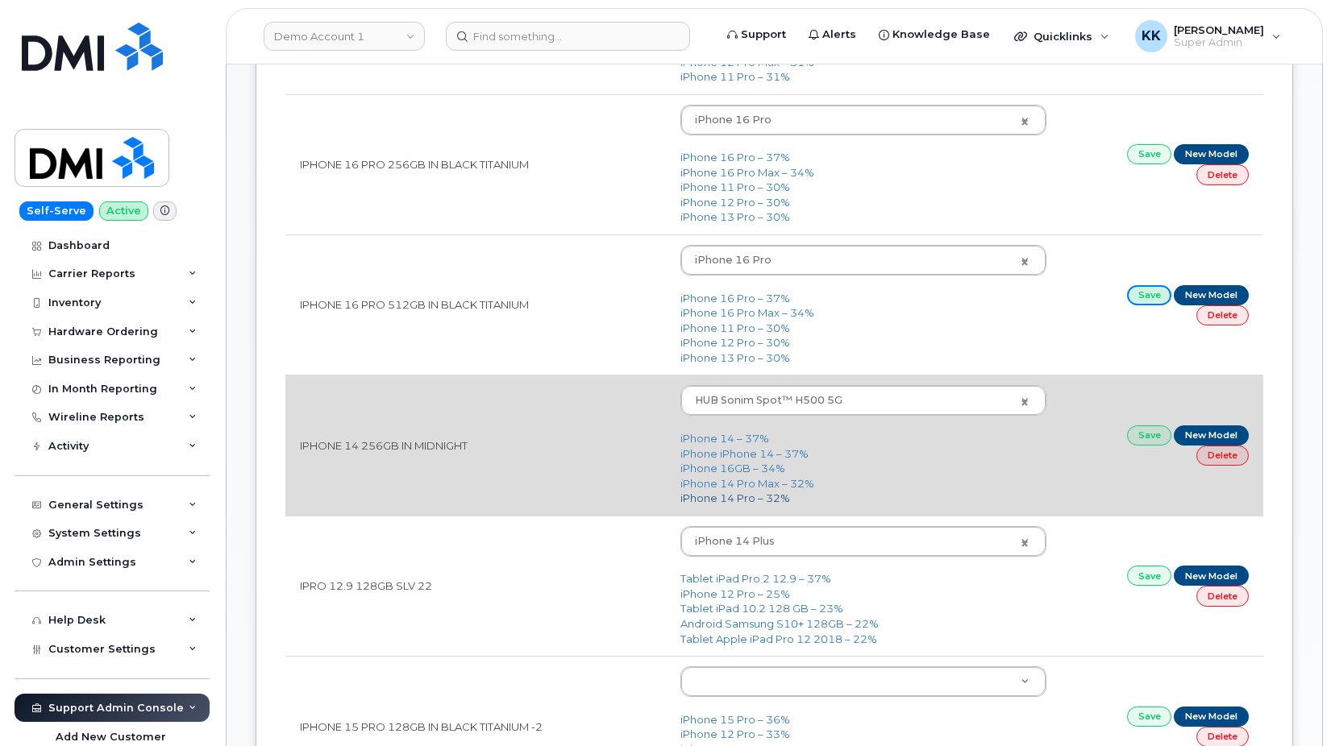
scroll to position [740, 0]
click at [722, 440] on link "iPhone 14 – 37%" at bounding box center [724, 437] width 89 height 13
type input "2778"
click at [1148, 430] on link "Save" at bounding box center [1149, 435] width 45 height 20
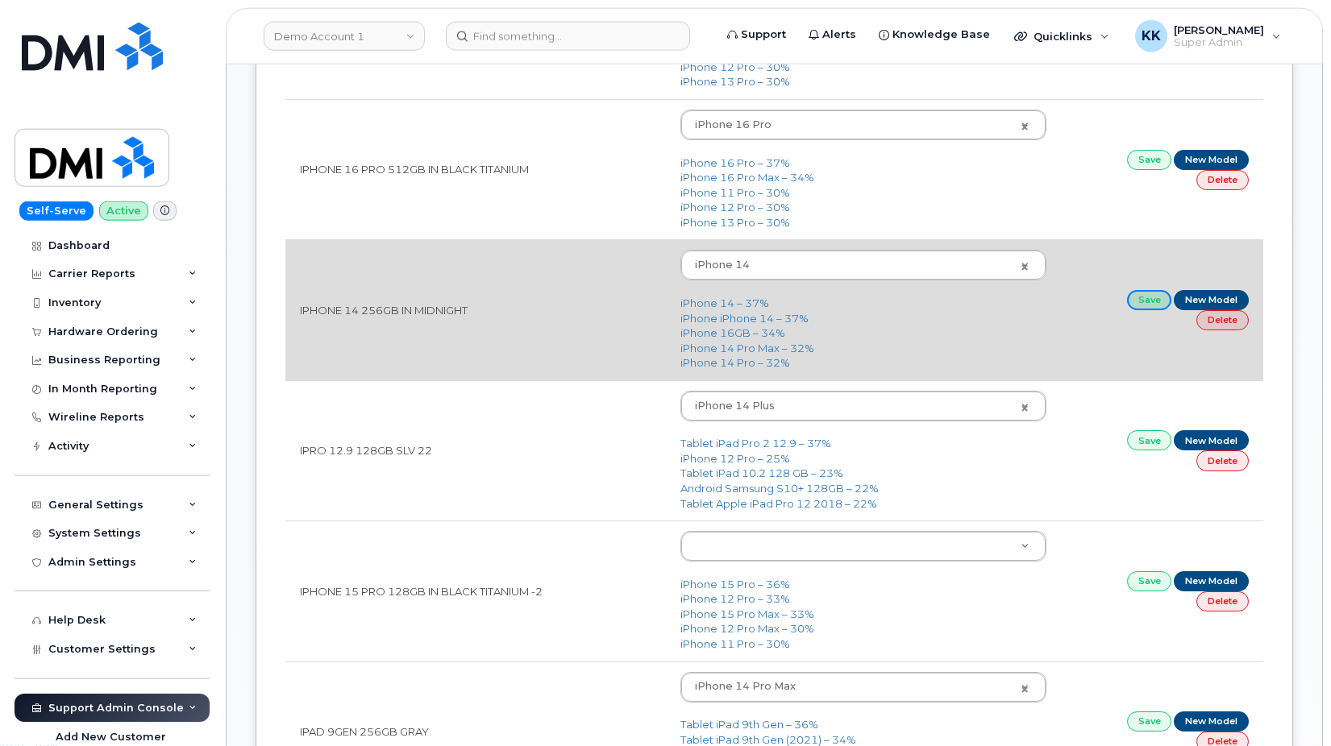
scroll to position [904, 0]
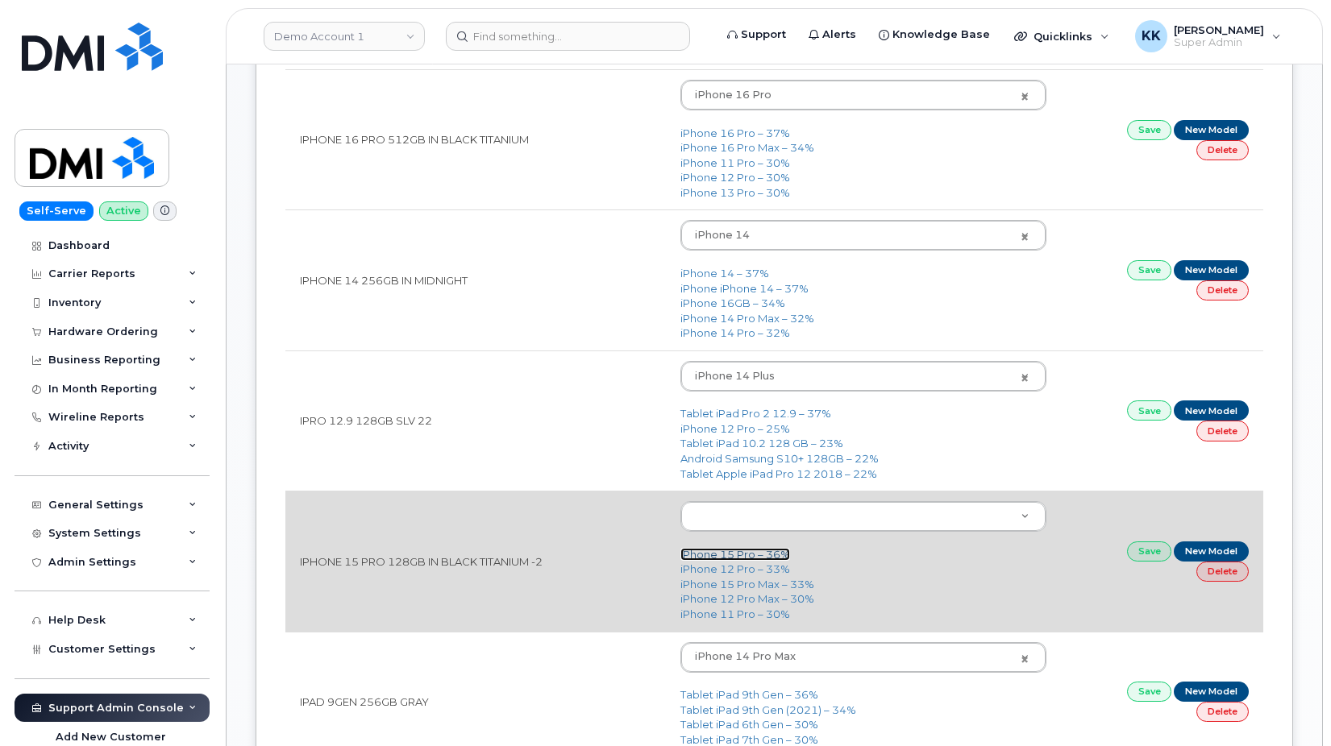
click at [728, 556] on link "iPhone 15 Pro – 36%" at bounding box center [735, 554] width 110 height 13
type input "3020"
click at [1150, 559] on link "Save" at bounding box center [1149, 552] width 45 height 20
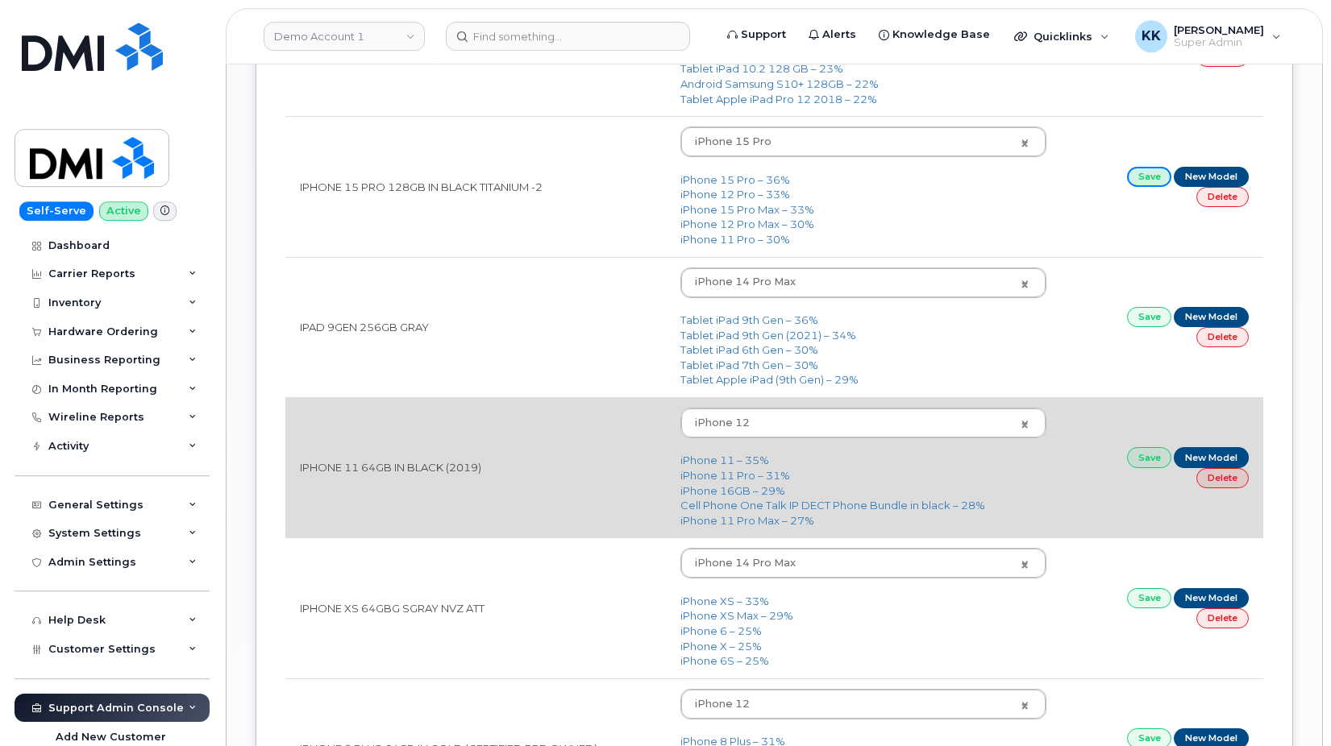
scroll to position [1316, 0]
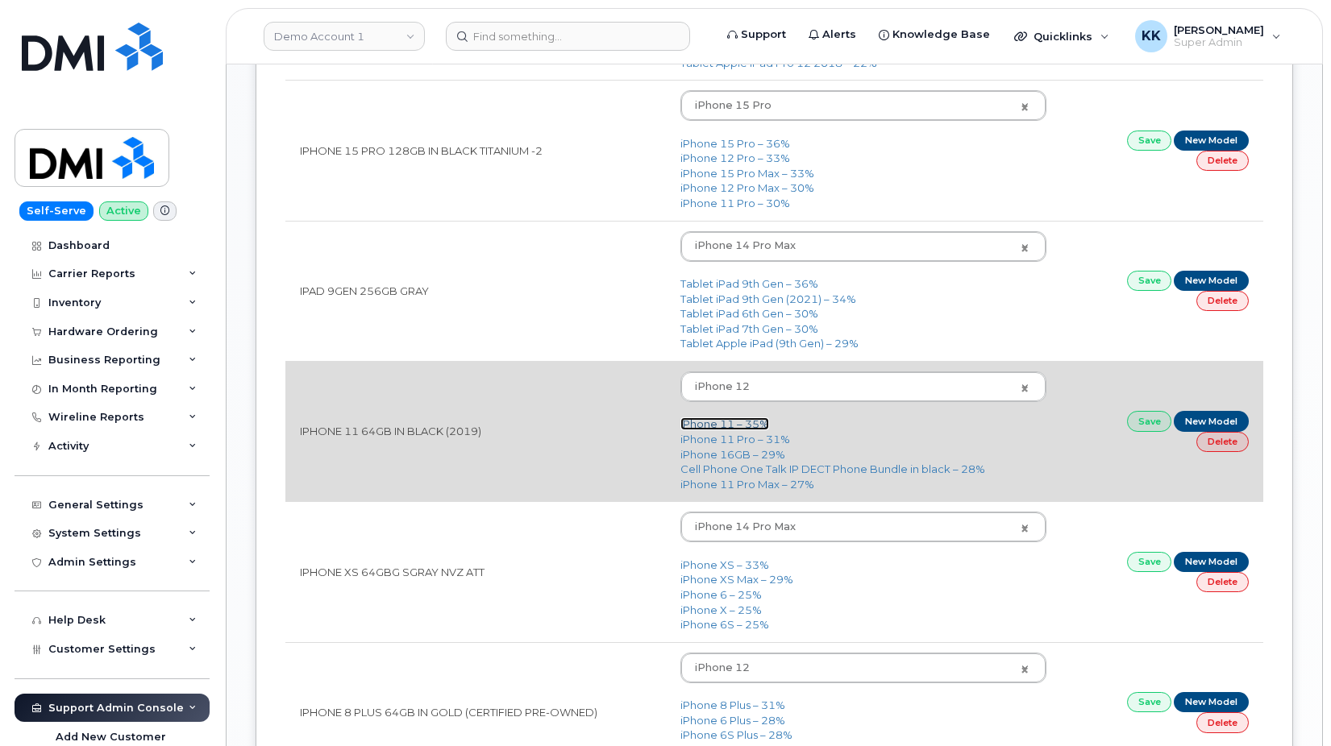
click at [706, 426] on link "iPhone 11 – 35%" at bounding box center [724, 424] width 89 height 13
type input "1698"
click at [1149, 430] on link "Save" at bounding box center [1149, 421] width 45 height 20
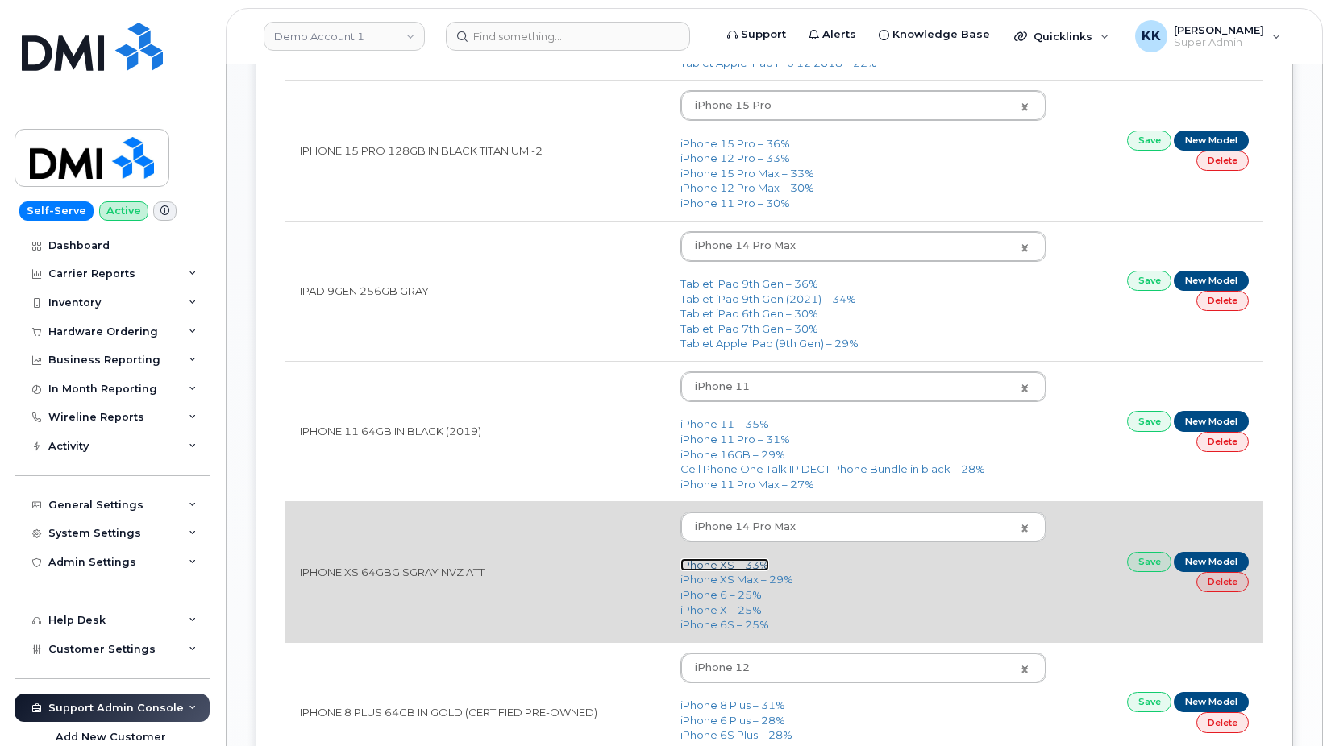
click at [714, 565] on link "iPhone XS – 33%" at bounding box center [724, 565] width 89 height 13
type input "1590"
click at [1150, 565] on link "Save" at bounding box center [1149, 562] width 45 height 20
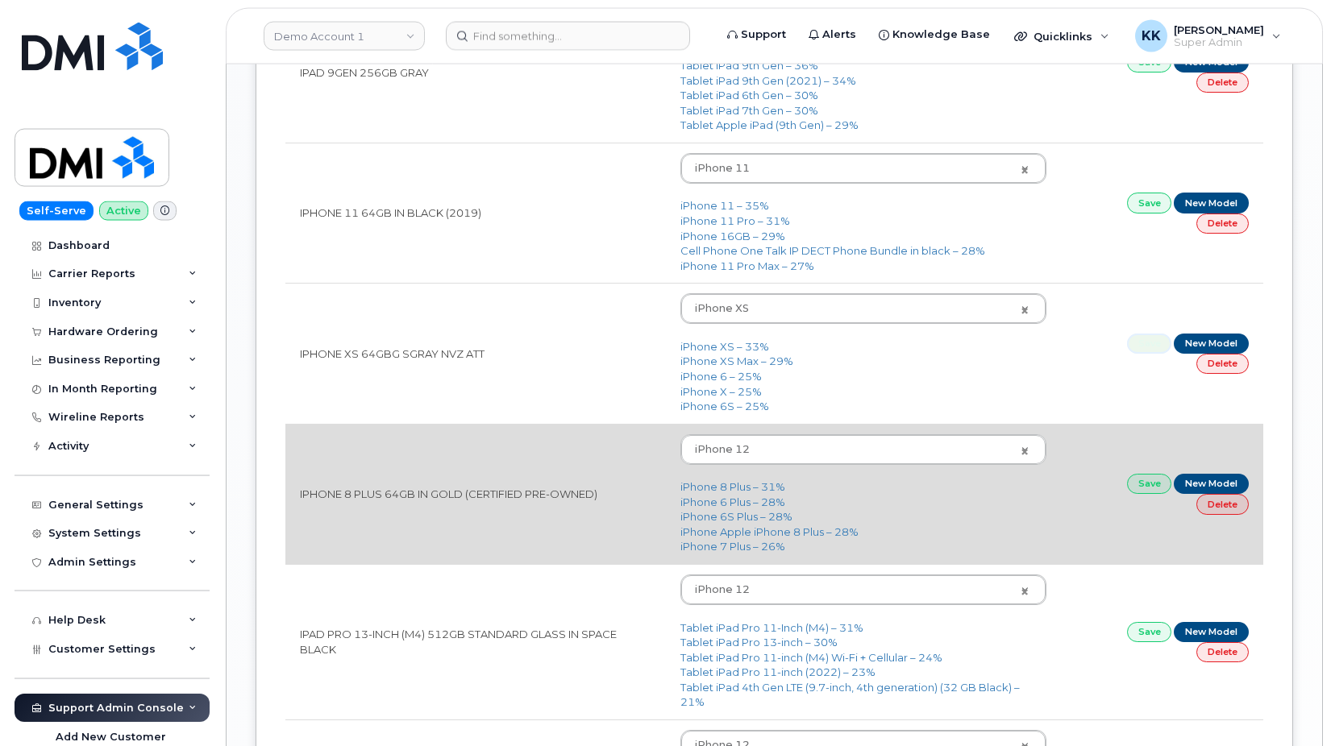
scroll to position [1562, 0]
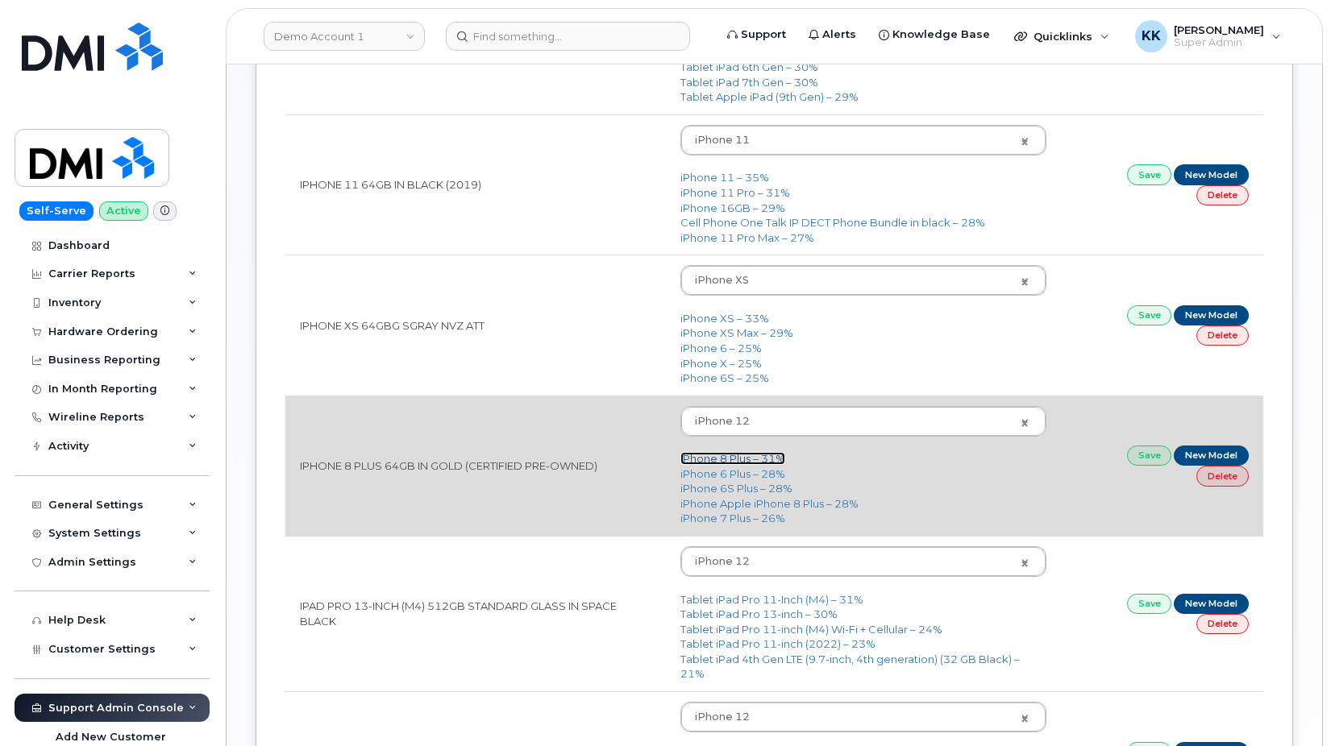
click at [692, 462] on link "iPhone 8 Plus – 31%" at bounding box center [732, 458] width 105 height 13
type input "1414"
click at [1147, 466] on link "Save" at bounding box center [1149, 456] width 45 height 20
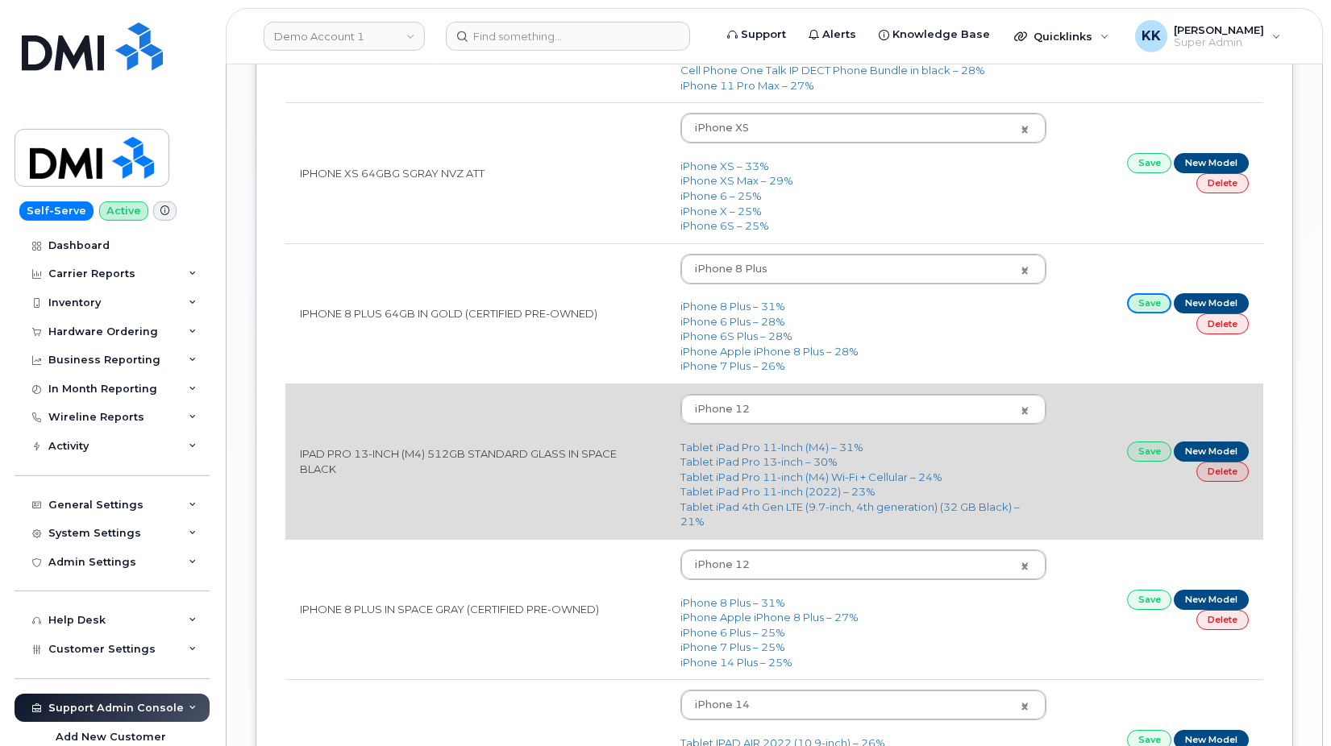
scroll to position [1727, 0]
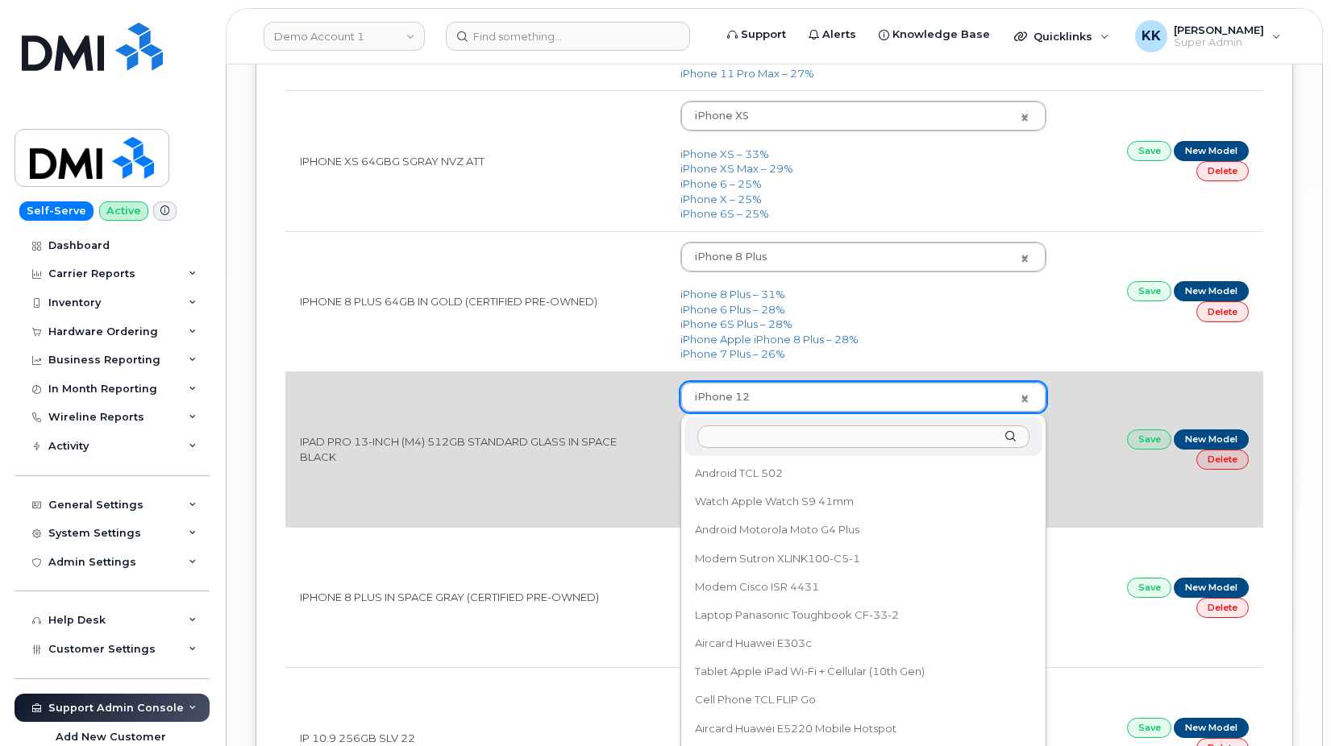
scroll to position [53618, 0]
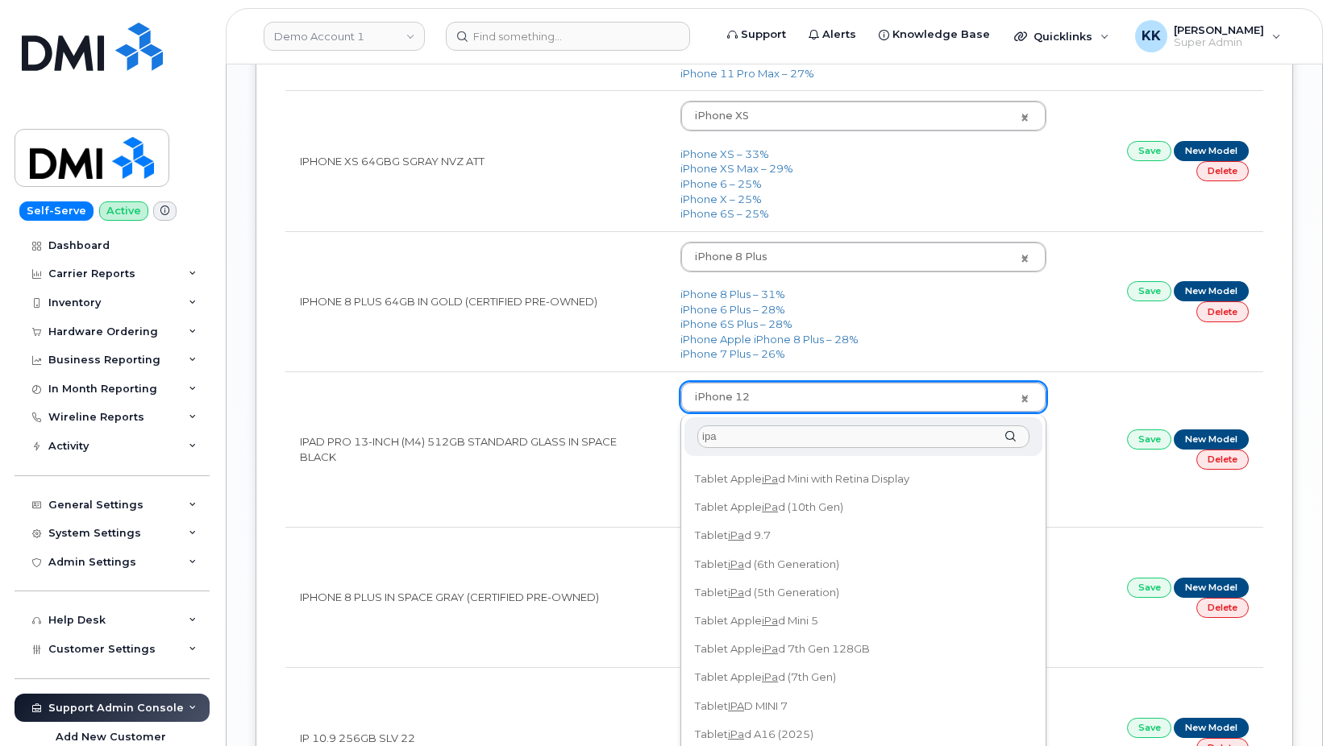
scroll to position [0, 0]
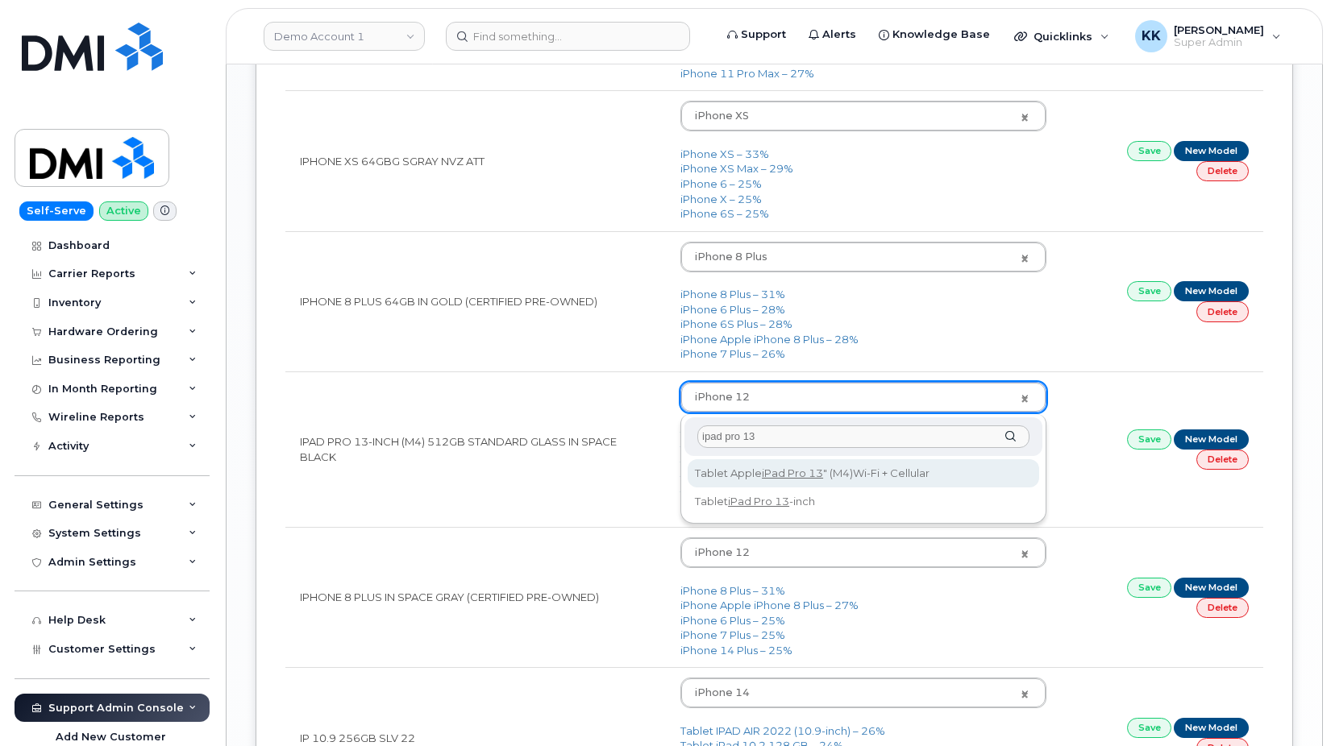
type input "ipad pro 13"
type input "3190"
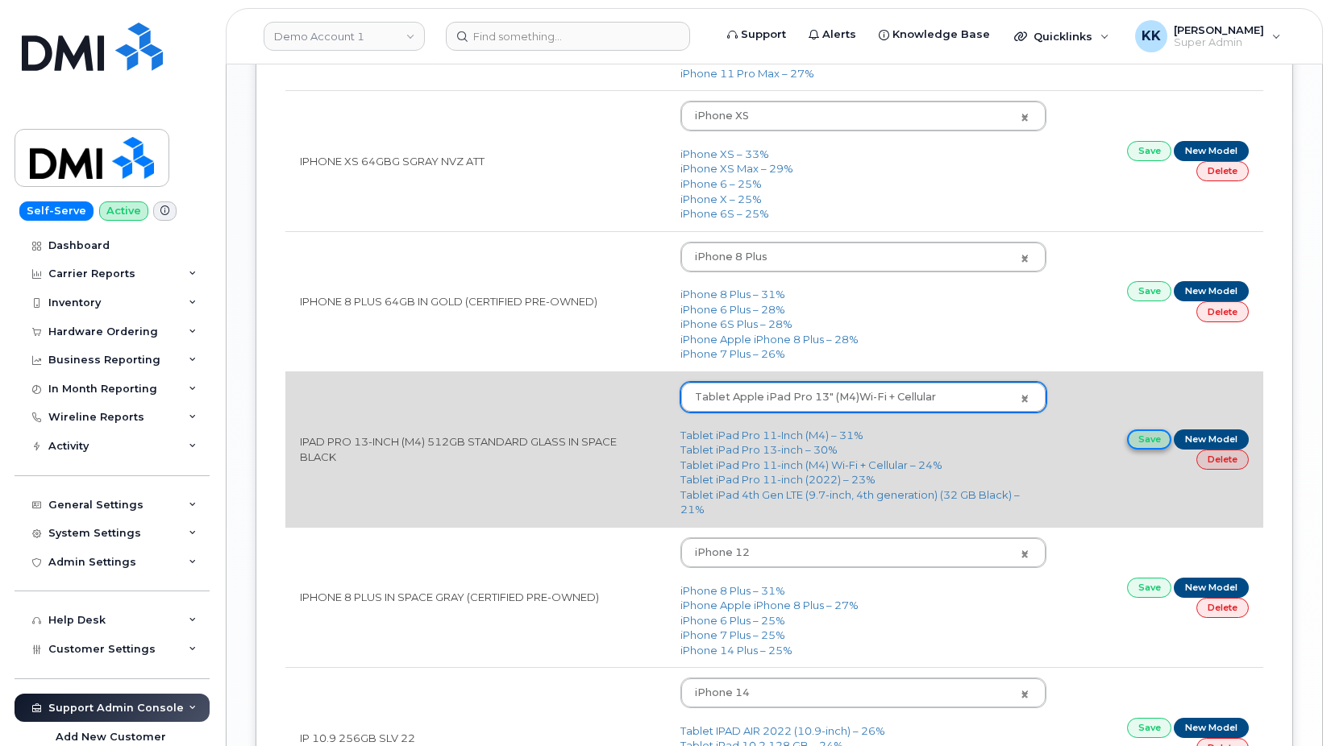
click at [1138, 444] on link "Save" at bounding box center [1149, 440] width 45 height 20
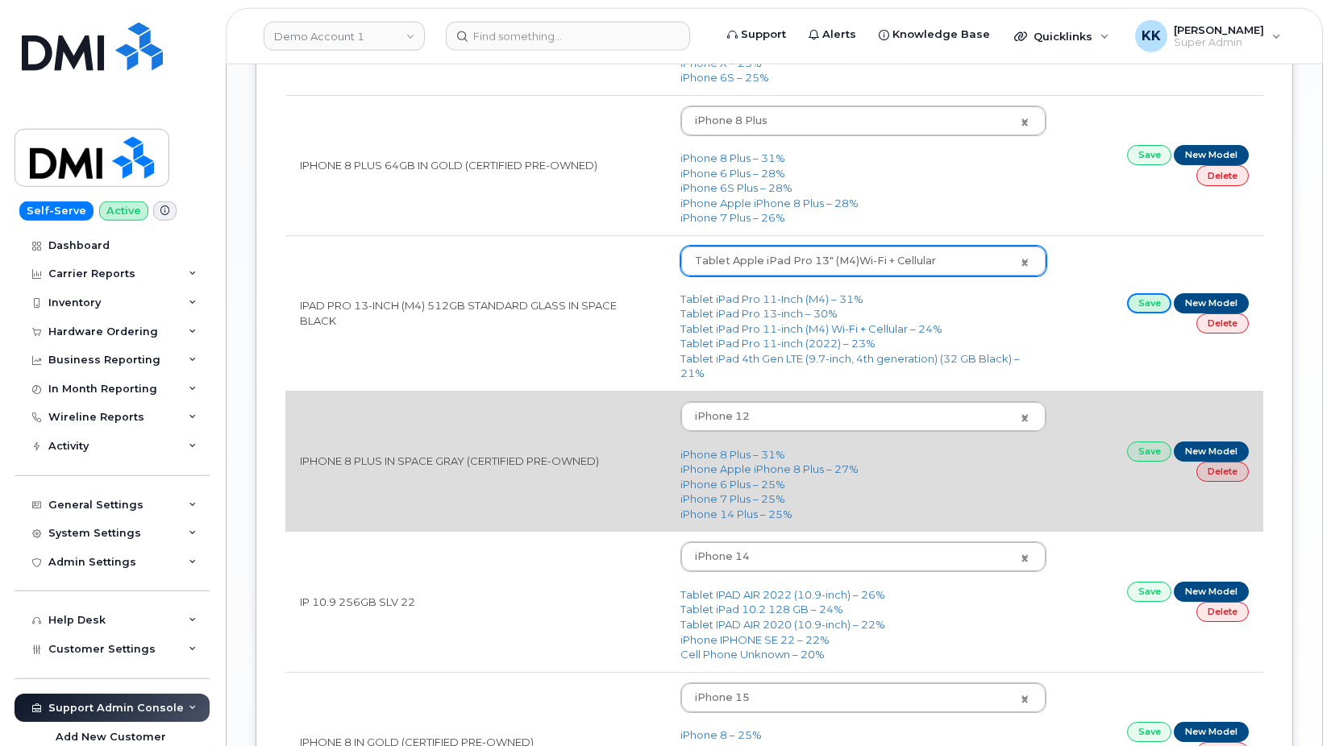
scroll to position [1891, 0]
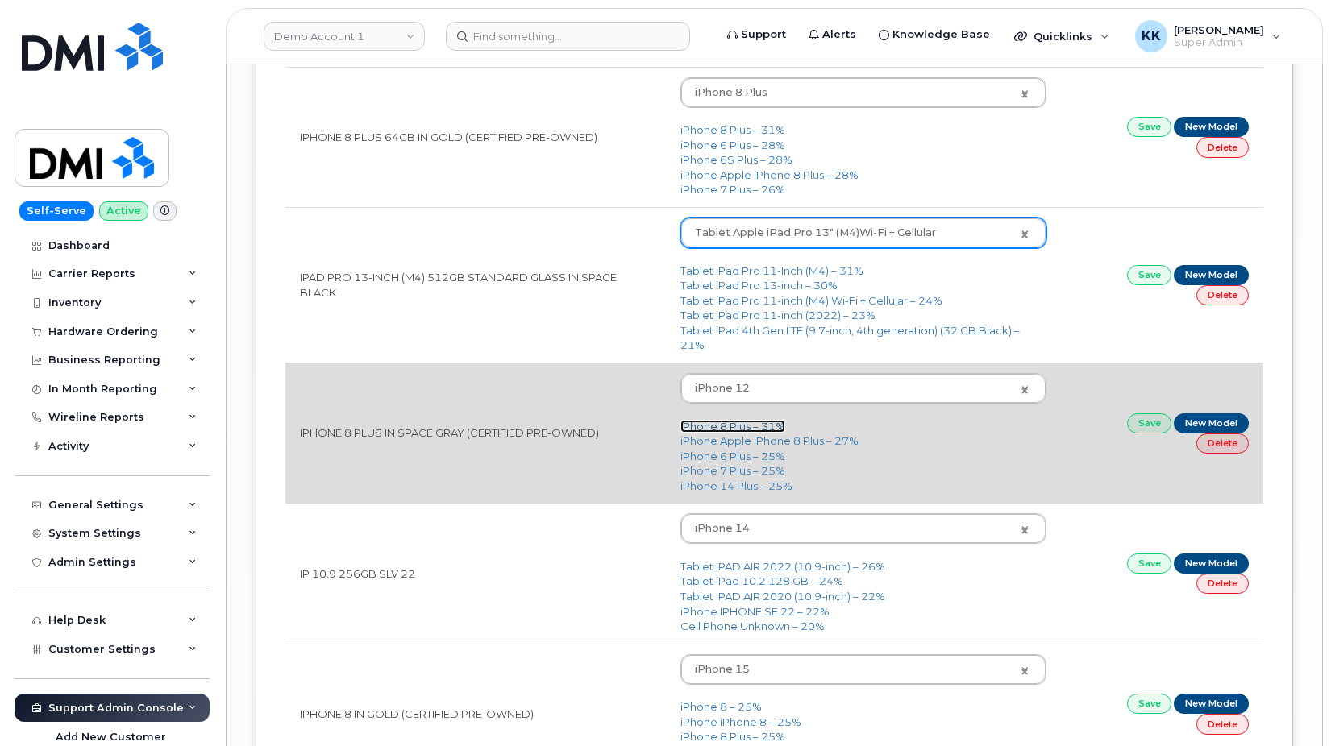
click at [729, 428] on link "iPhone 8 Plus – 31%" at bounding box center [732, 426] width 105 height 13
type input "1414"
click at [1139, 425] on link "Save" at bounding box center [1149, 424] width 45 height 20
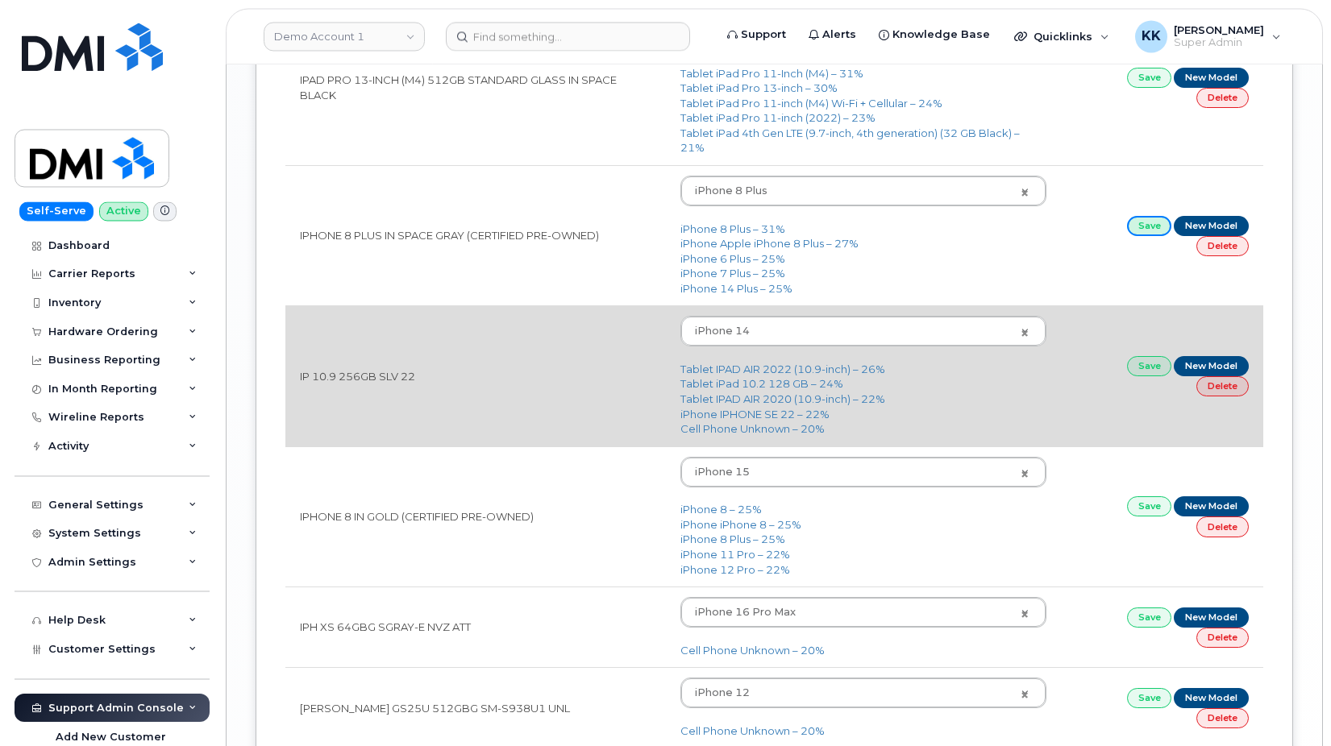
scroll to position [2138, 0]
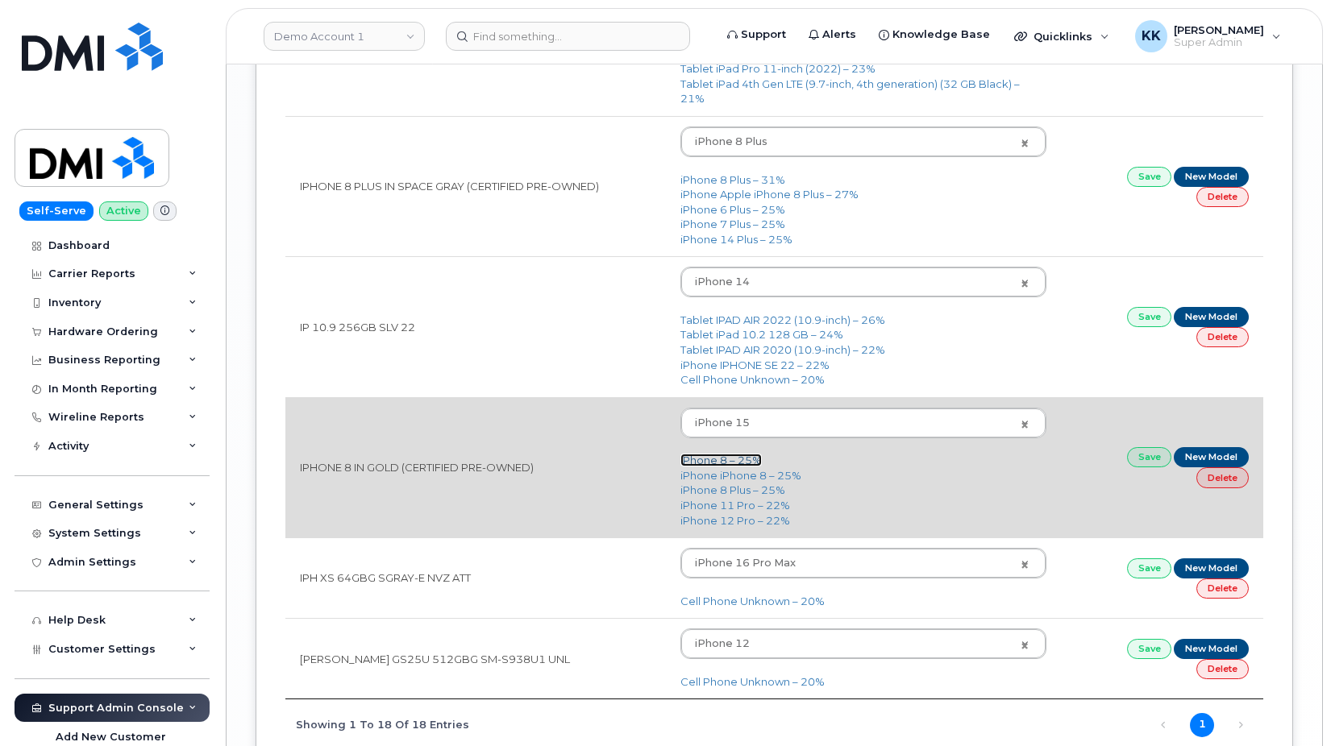
click at [717, 459] on link "iPhone 8 – 25%" at bounding box center [720, 460] width 81 height 13
type input "1420"
click at [1153, 463] on link "Save" at bounding box center [1149, 457] width 45 height 20
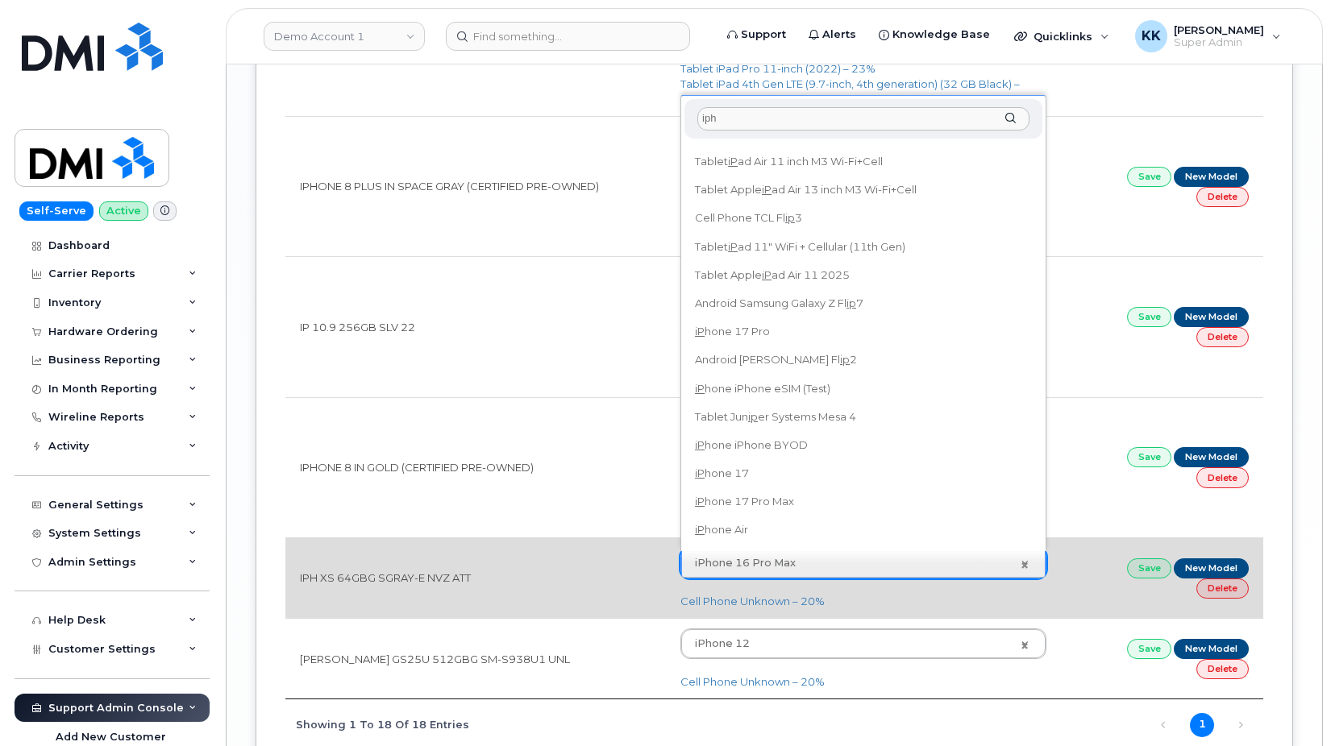
scroll to position [0, 0]
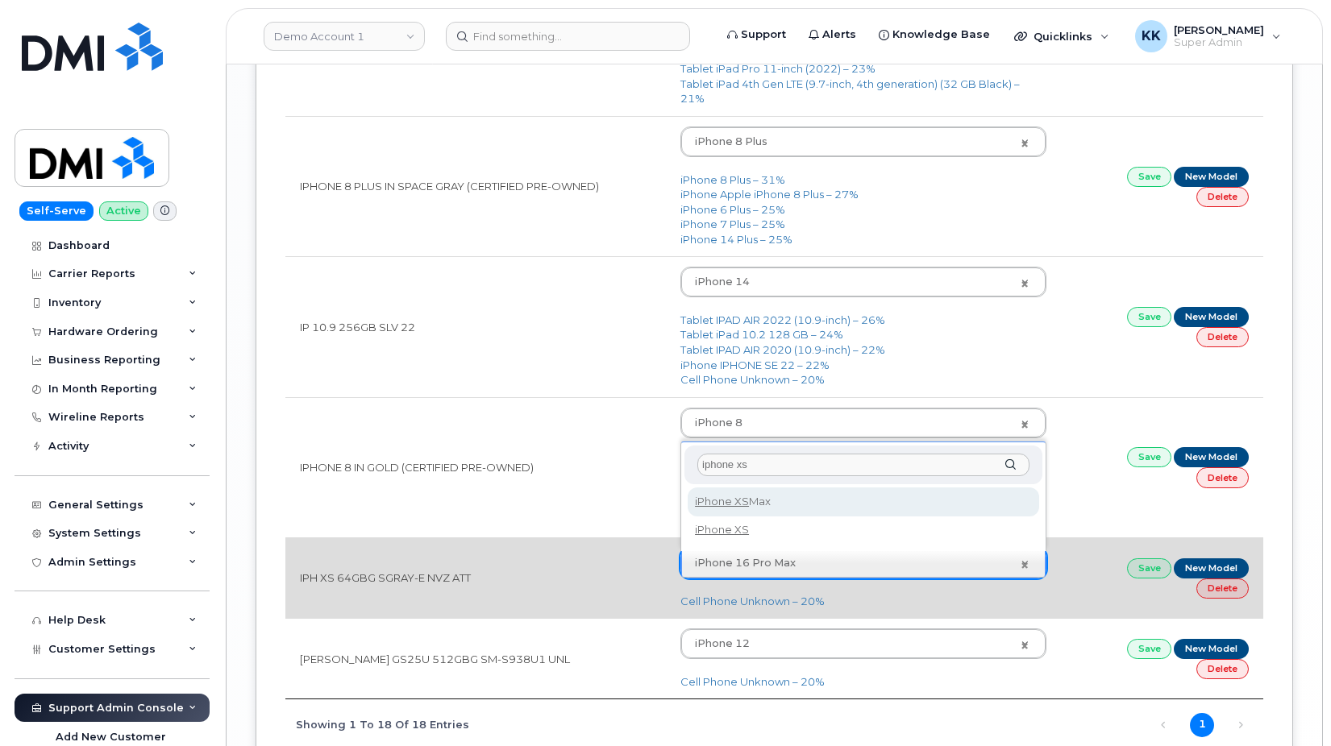
type input "iphone xs"
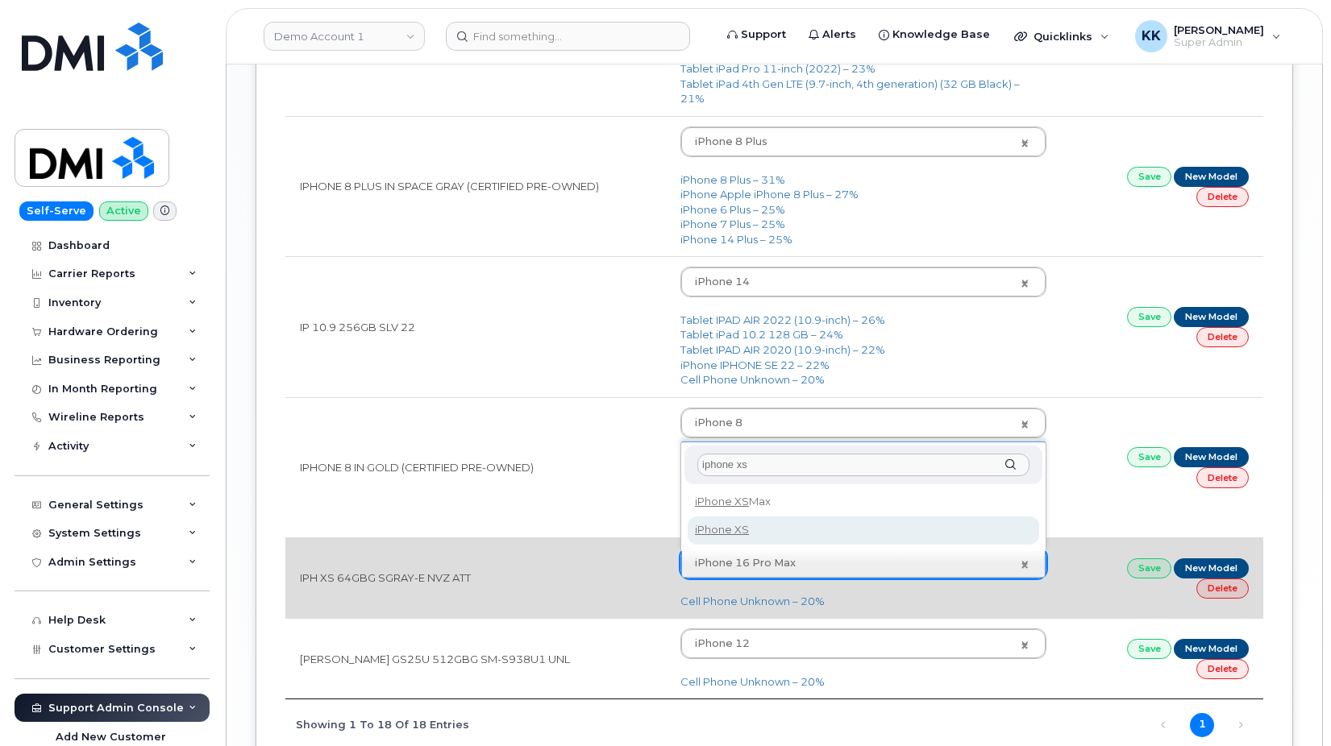
type input "1590"
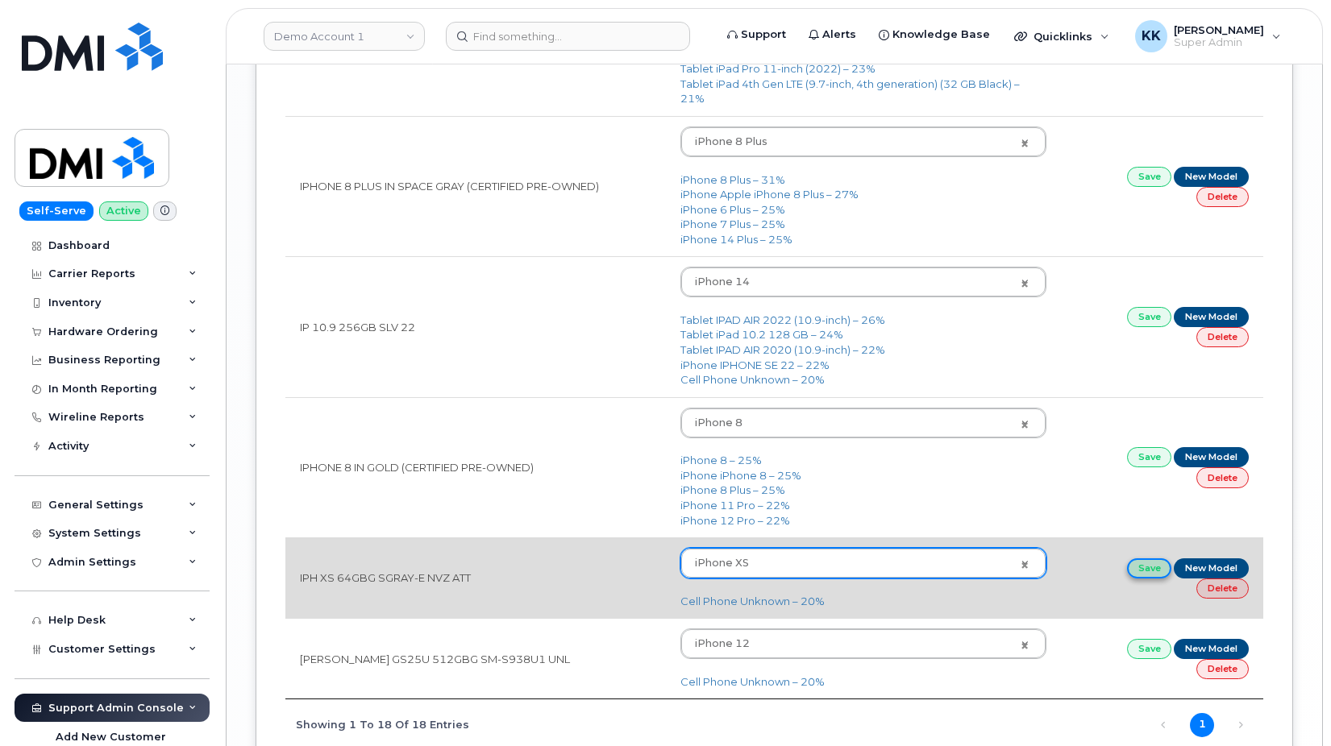
click at [1141, 572] on link "Save" at bounding box center [1149, 569] width 45 height 20
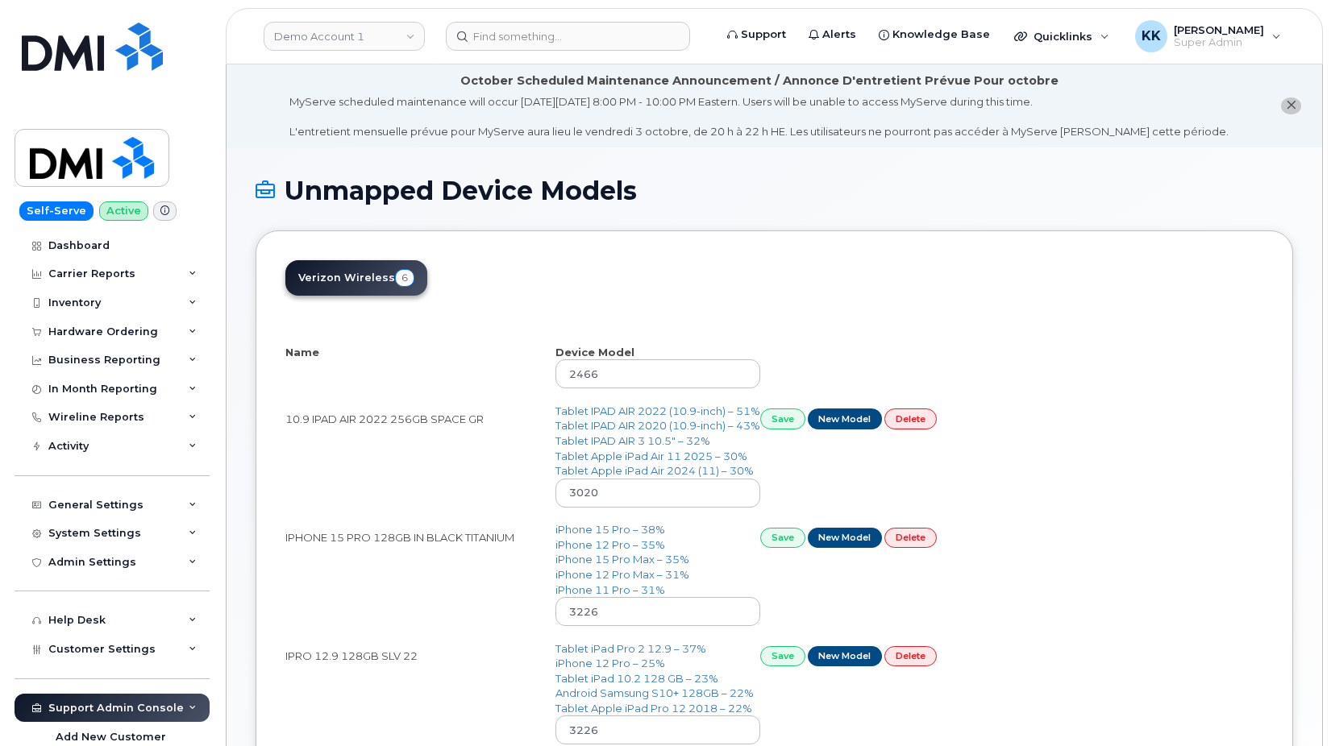
select select "25"
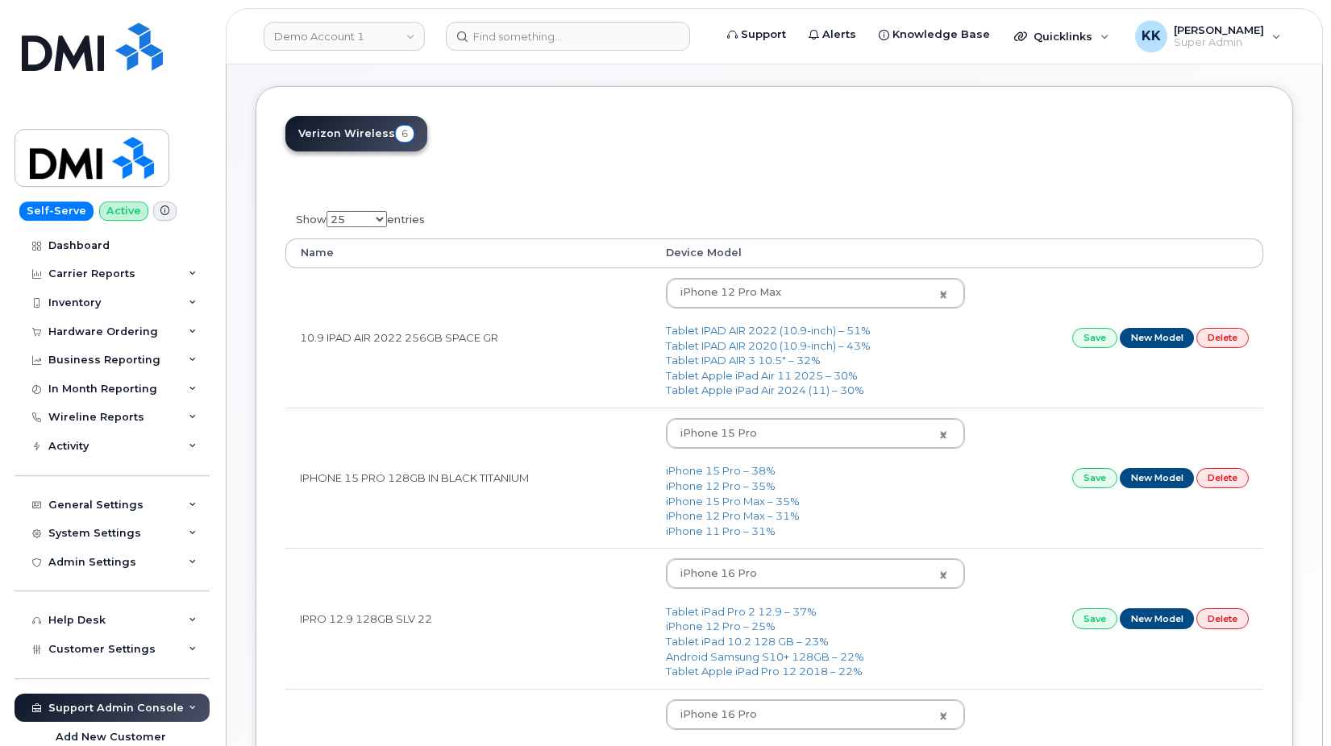
scroll to position [164, 0]
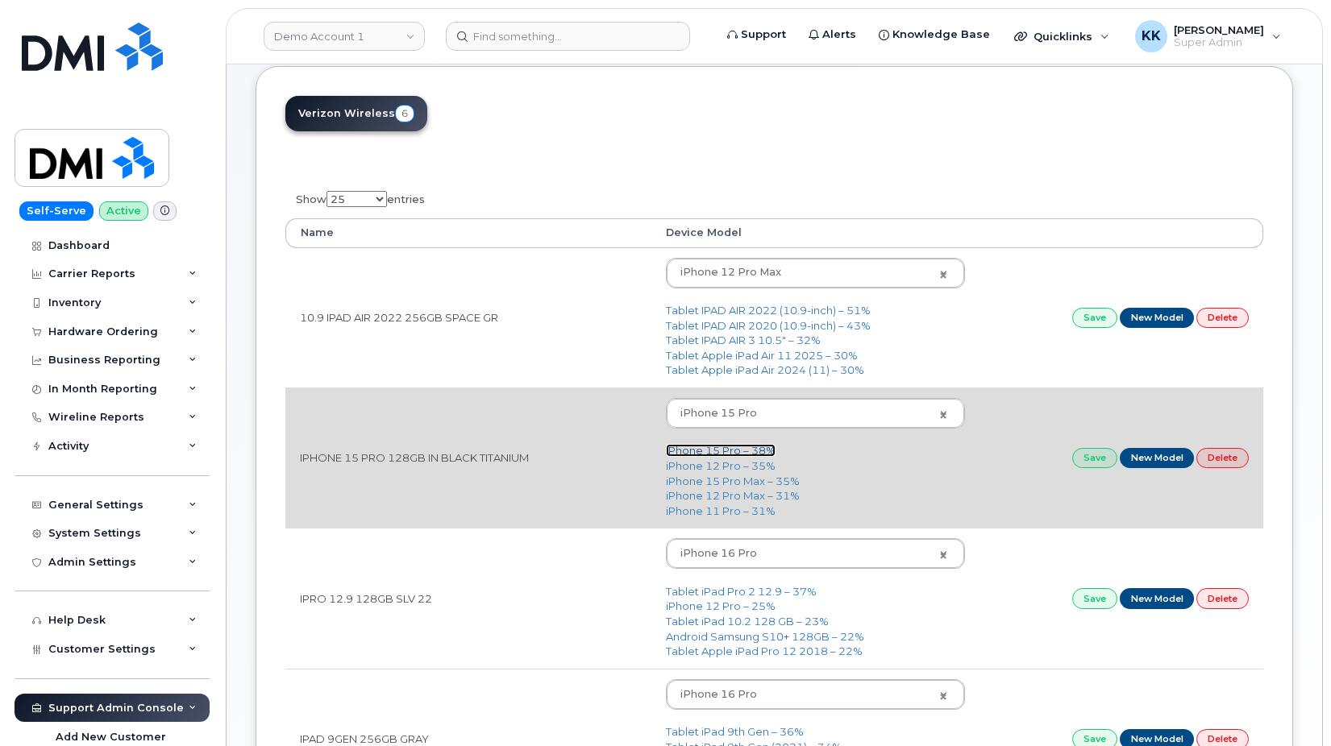
click at [708, 454] on link "iPhone 15 Pro – 38%" at bounding box center [721, 450] width 110 height 13
click at [1093, 461] on link "Save" at bounding box center [1094, 458] width 45 height 20
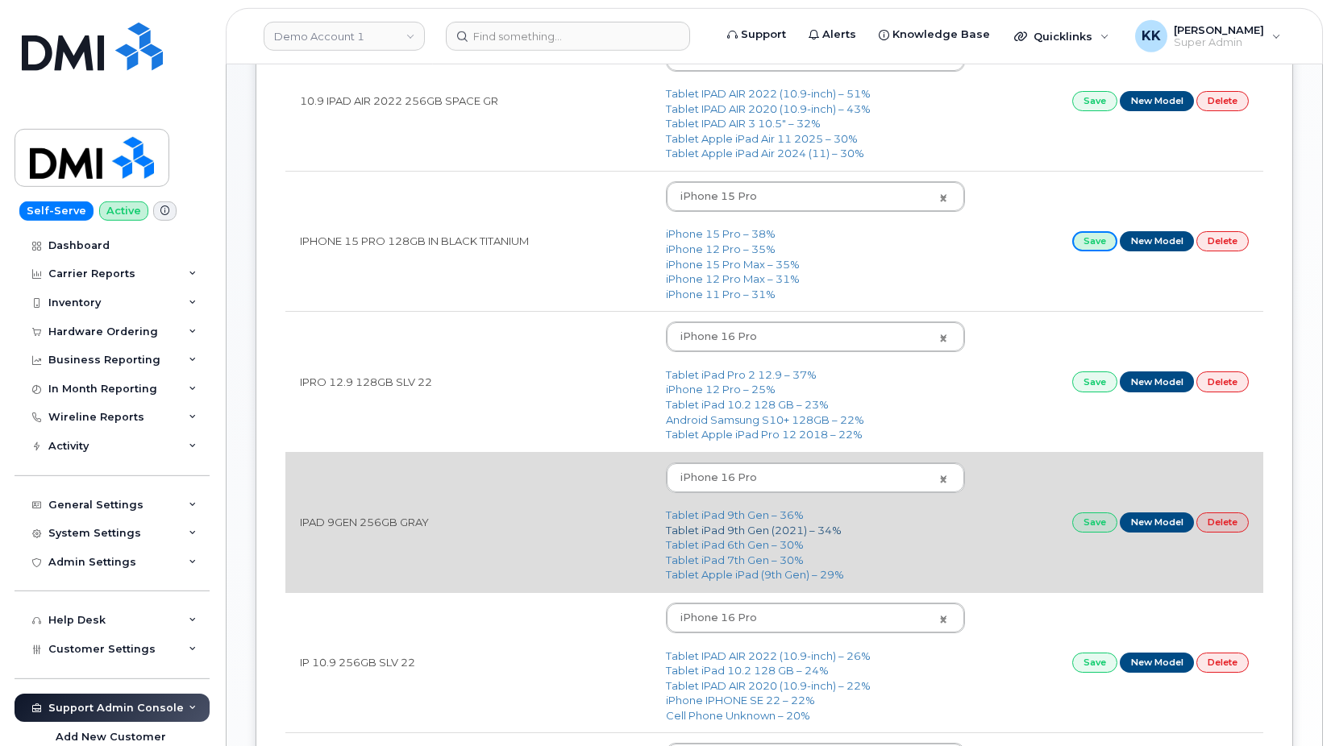
scroll to position [411, 0]
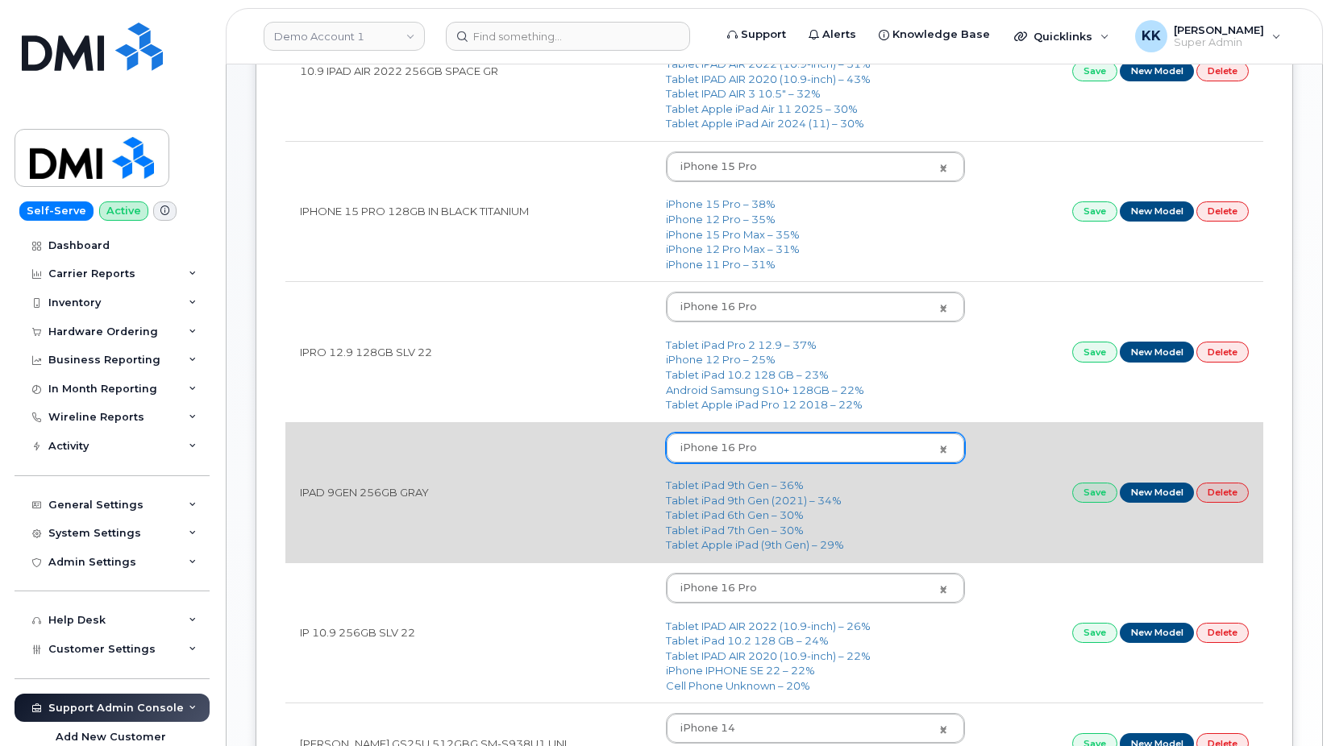
click at [731, 458] on body "Demo Account 1 Support Alerts Knowledge Base Quicklinks Suspend / Cancel Device…" at bounding box center [665, 279] width 1331 height 1380
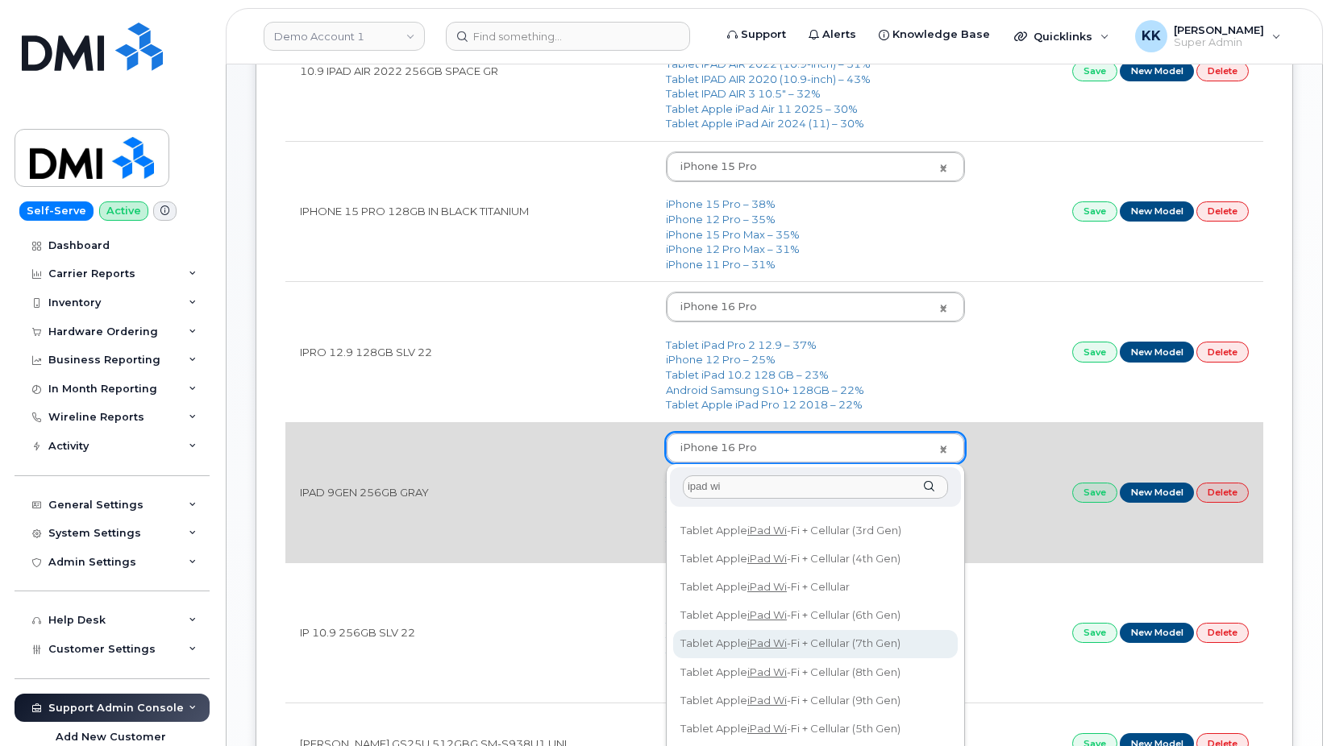
scroll to position [73, 0]
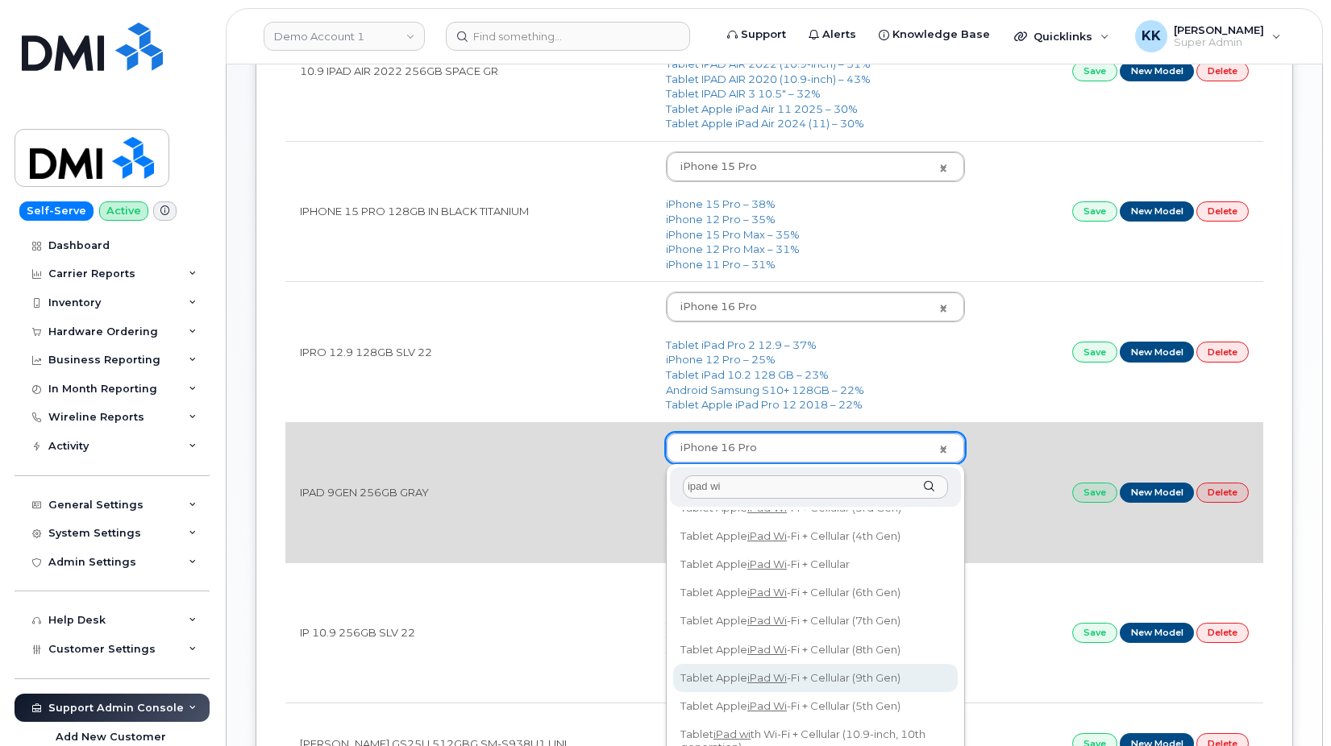
type input "ipad wi"
type input "3094"
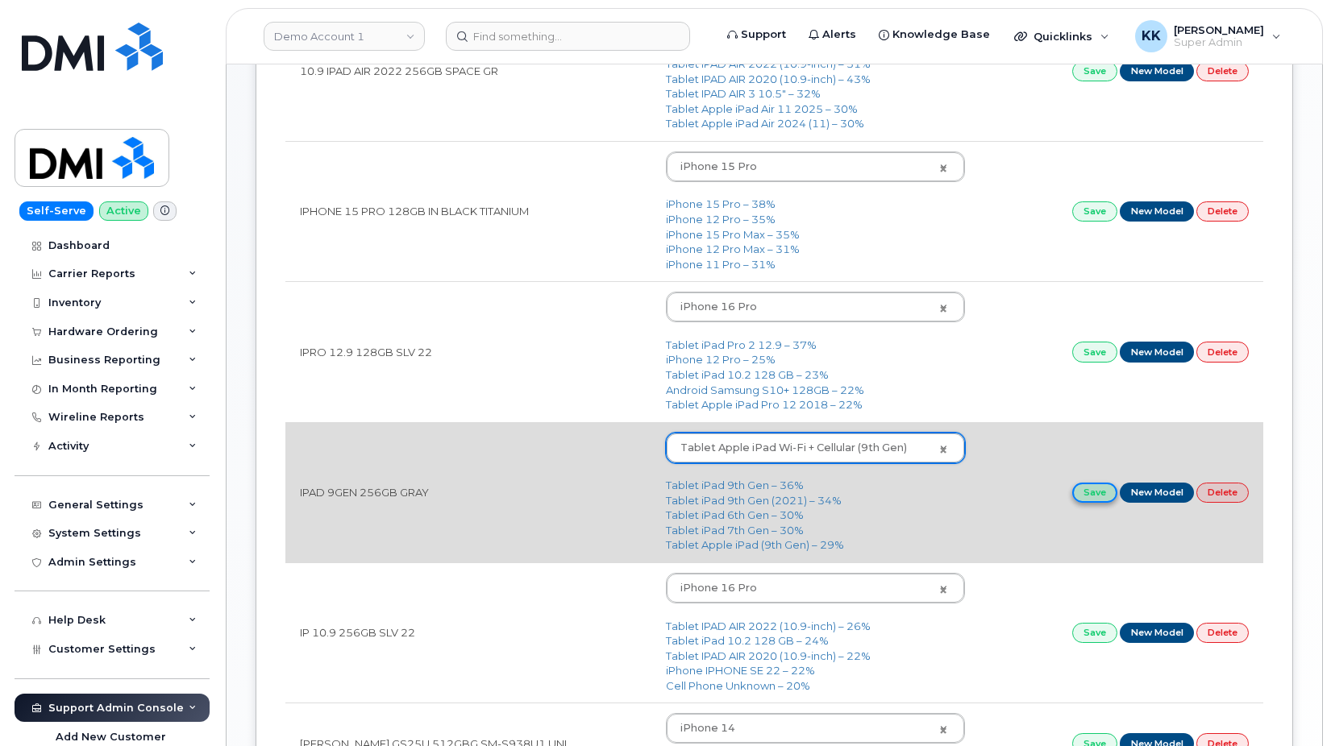
click at [1085, 501] on link "Save" at bounding box center [1094, 493] width 45 height 20
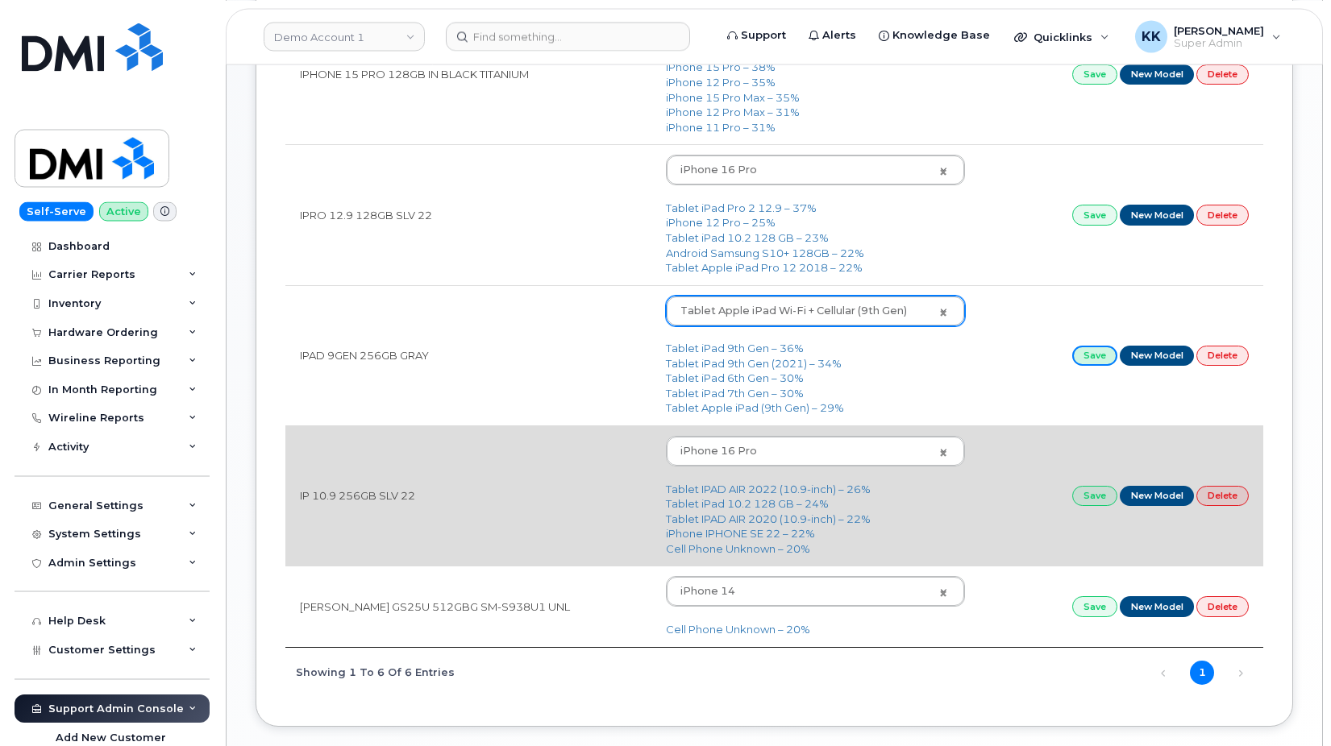
scroll to position [576, 0]
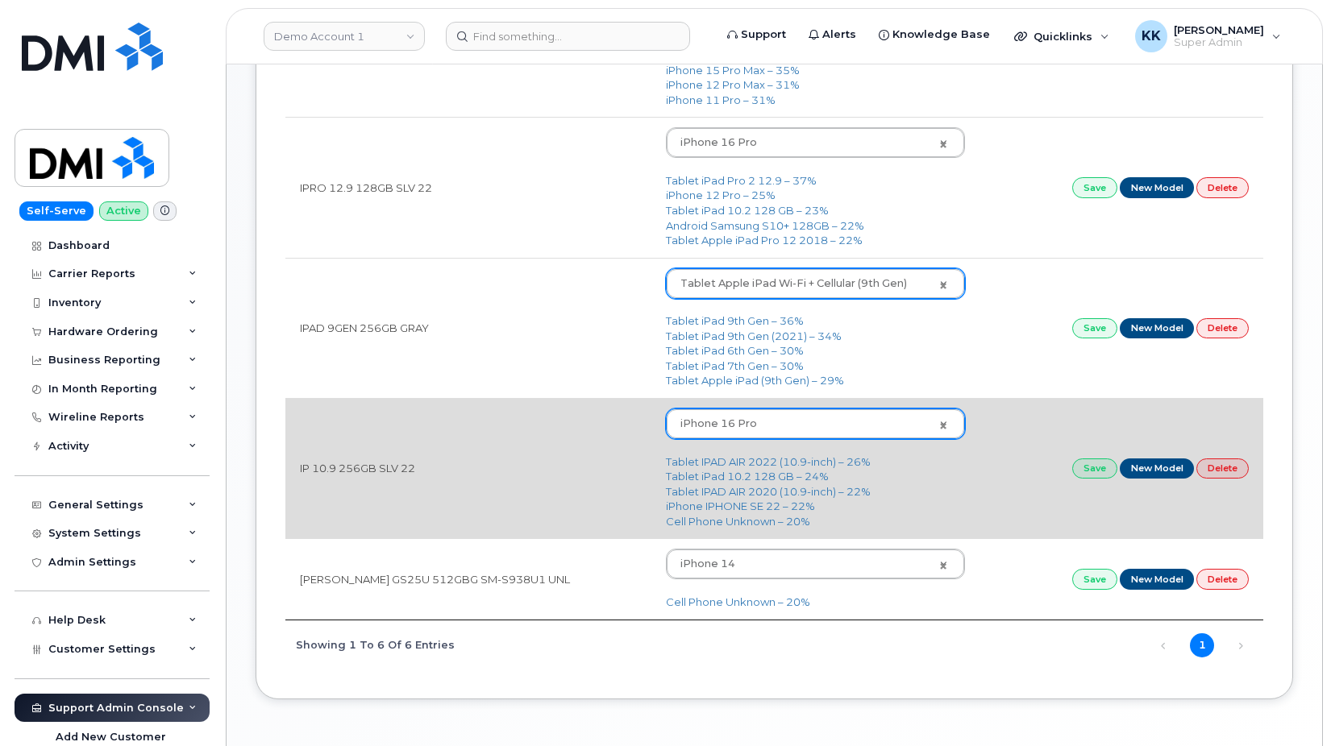
click at [723, 436] on body "Demo Account 1 Support Alerts Knowledge Base Quicklinks Suspend / Cancel Device…" at bounding box center [665, 114] width 1331 height 1380
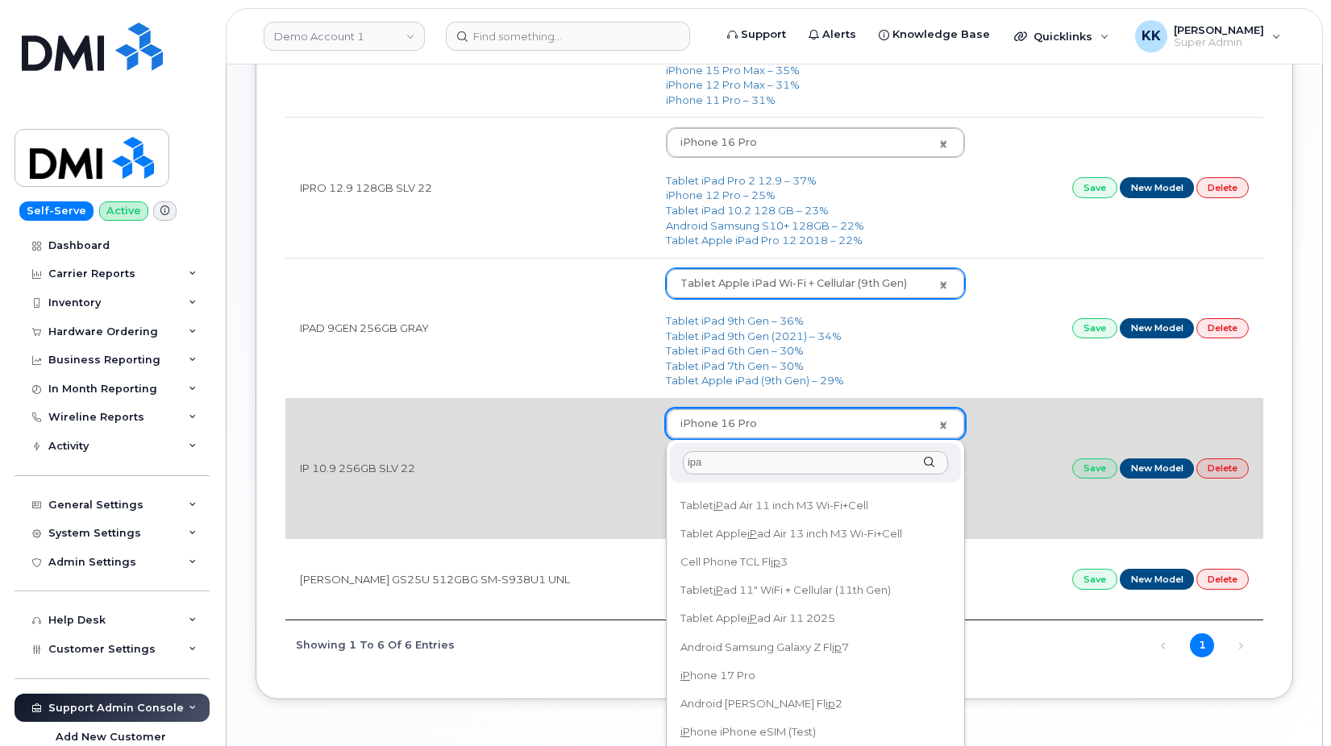
scroll to position [0, 0]
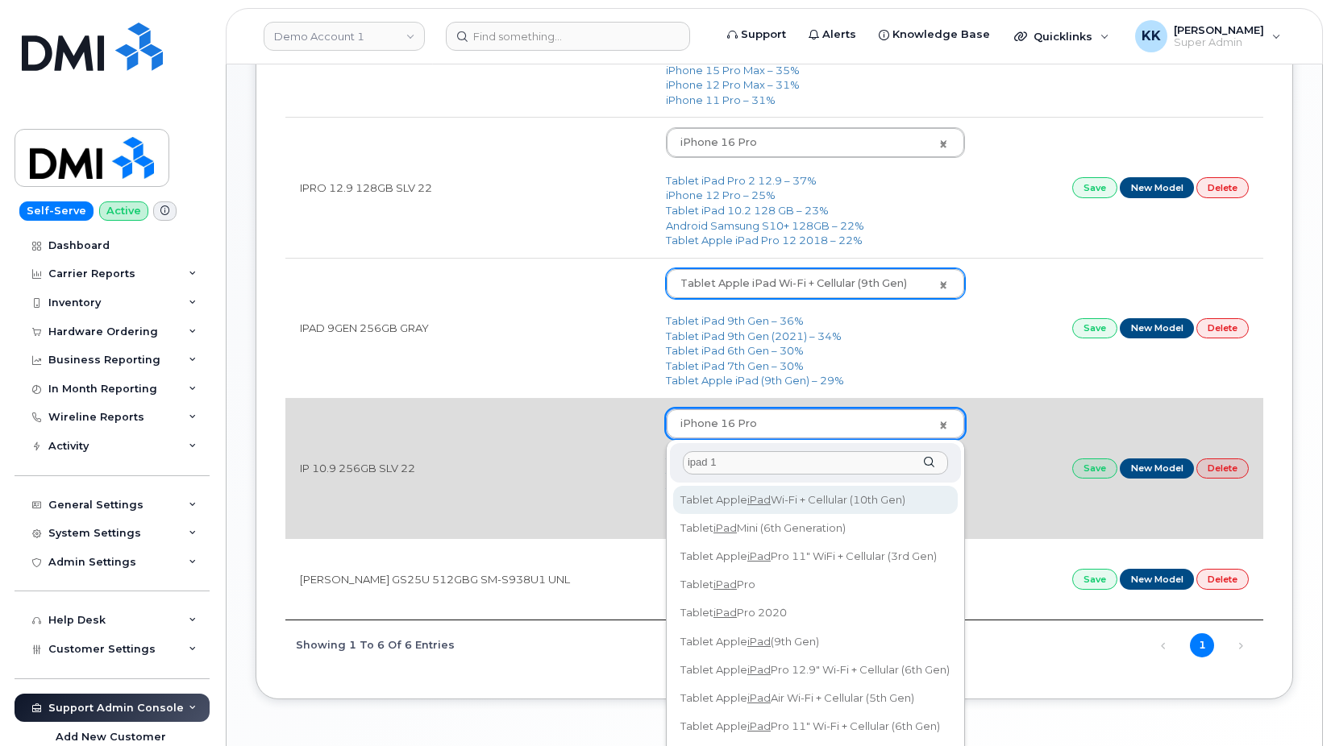
type input "ipad 10"
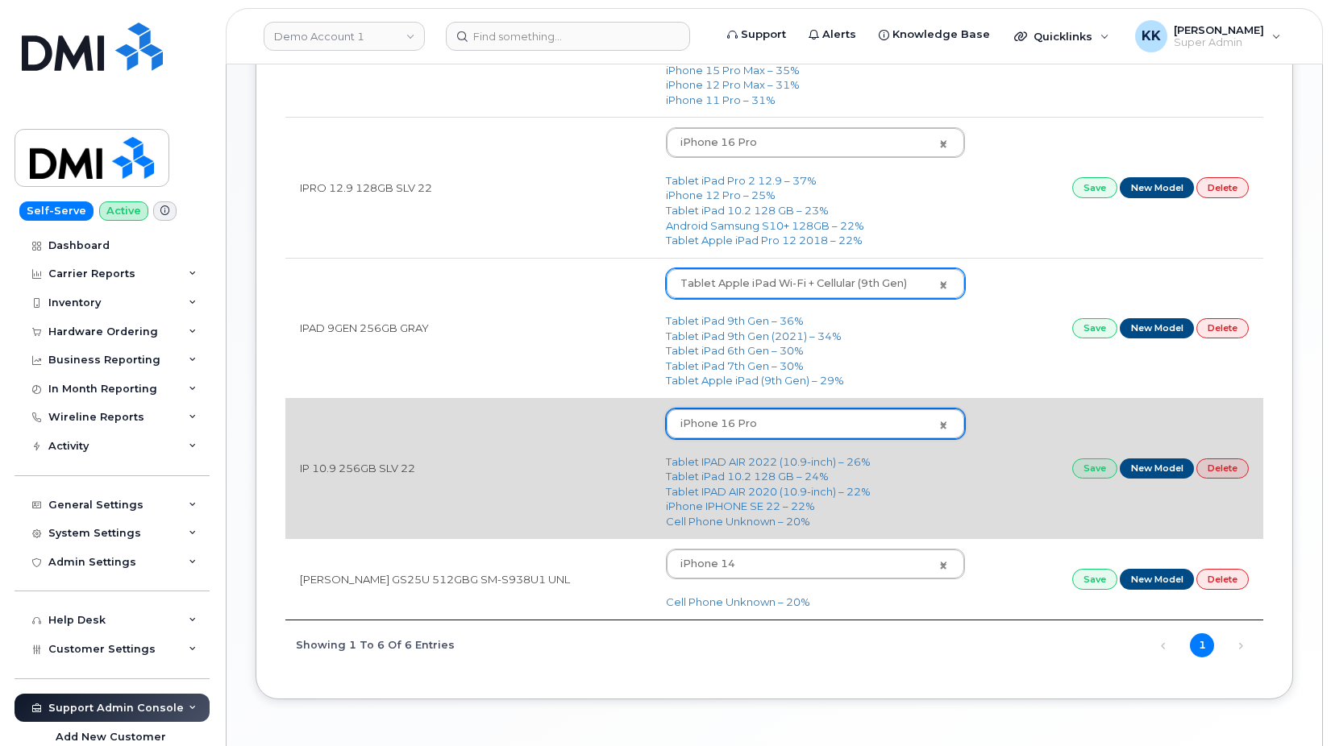
click at [644, 601] on body "Demo Account 1 Support Alerts Knowledge Base Quicklinks Suspend / Cancel Device…" at bounding box center [665, 114] width 1331 height 1380
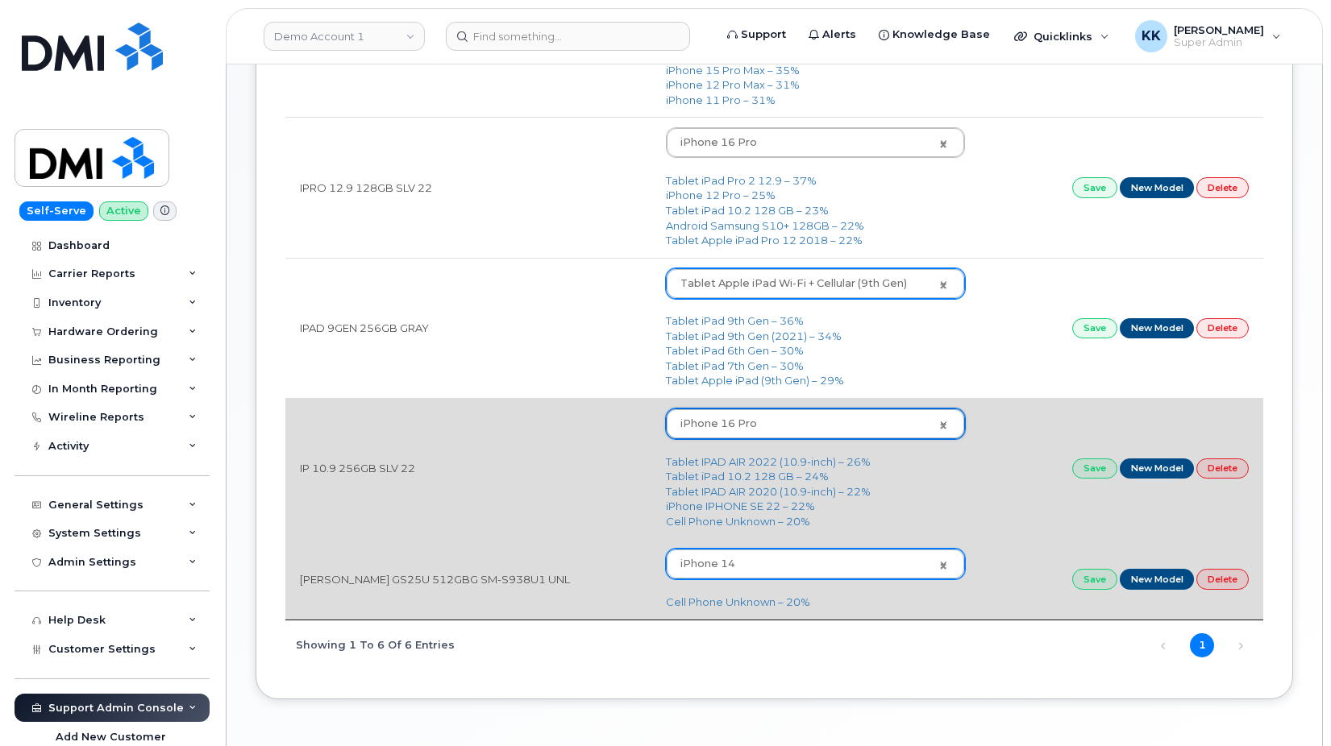
click at [702, 566] on body "Demo Account 1 Support Alerts Knowledge Base Quicklinks Suspend / Cancel Device…" at bounding box center [665, 114] width 1331 height 1380
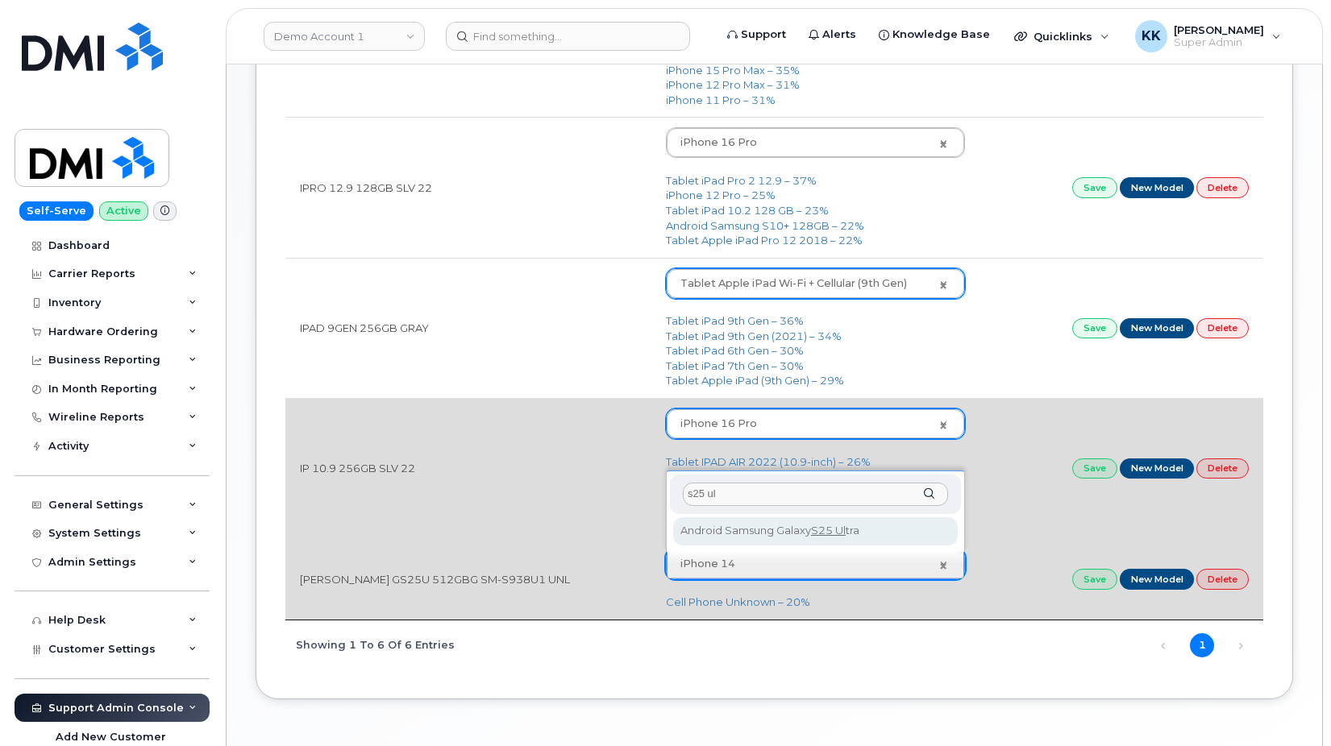
type input "s25 ul"
type input "3289"
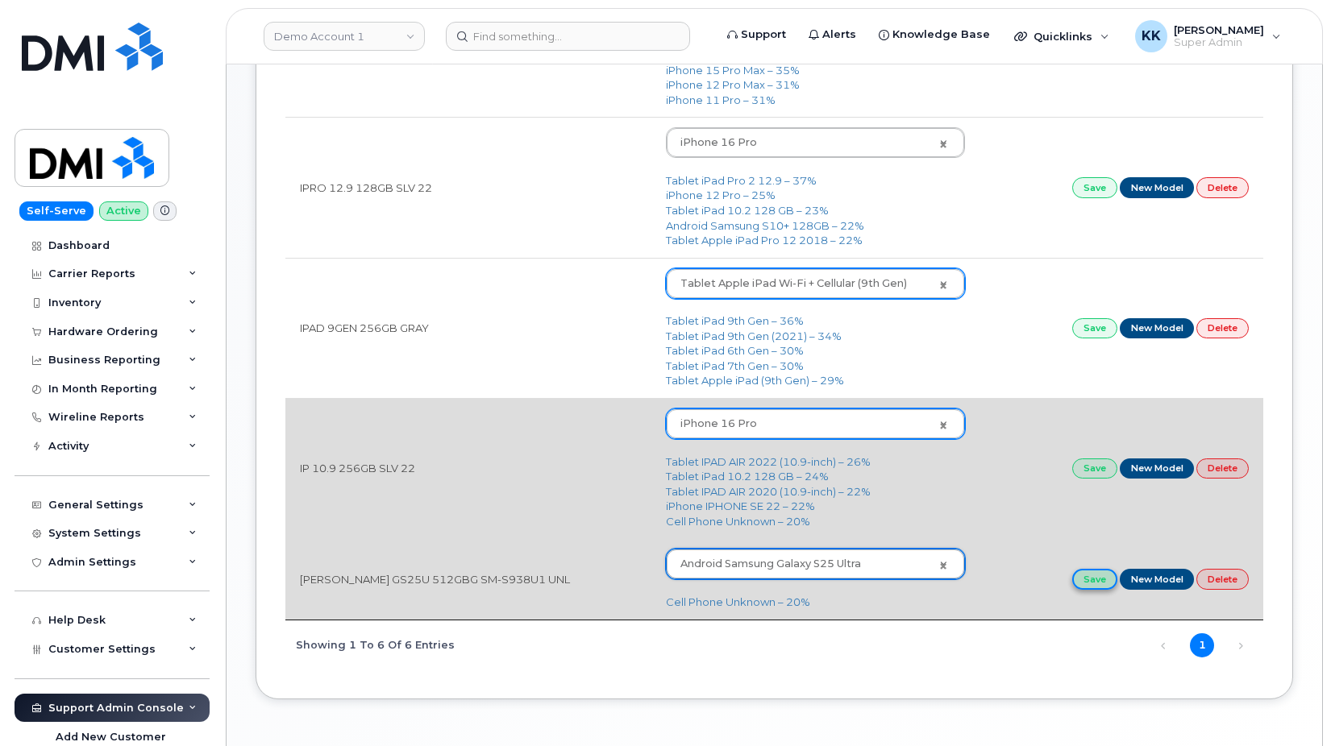
click at [1087, 584] on link "Save" at bounding box center [1094, 579] width 45 height 20
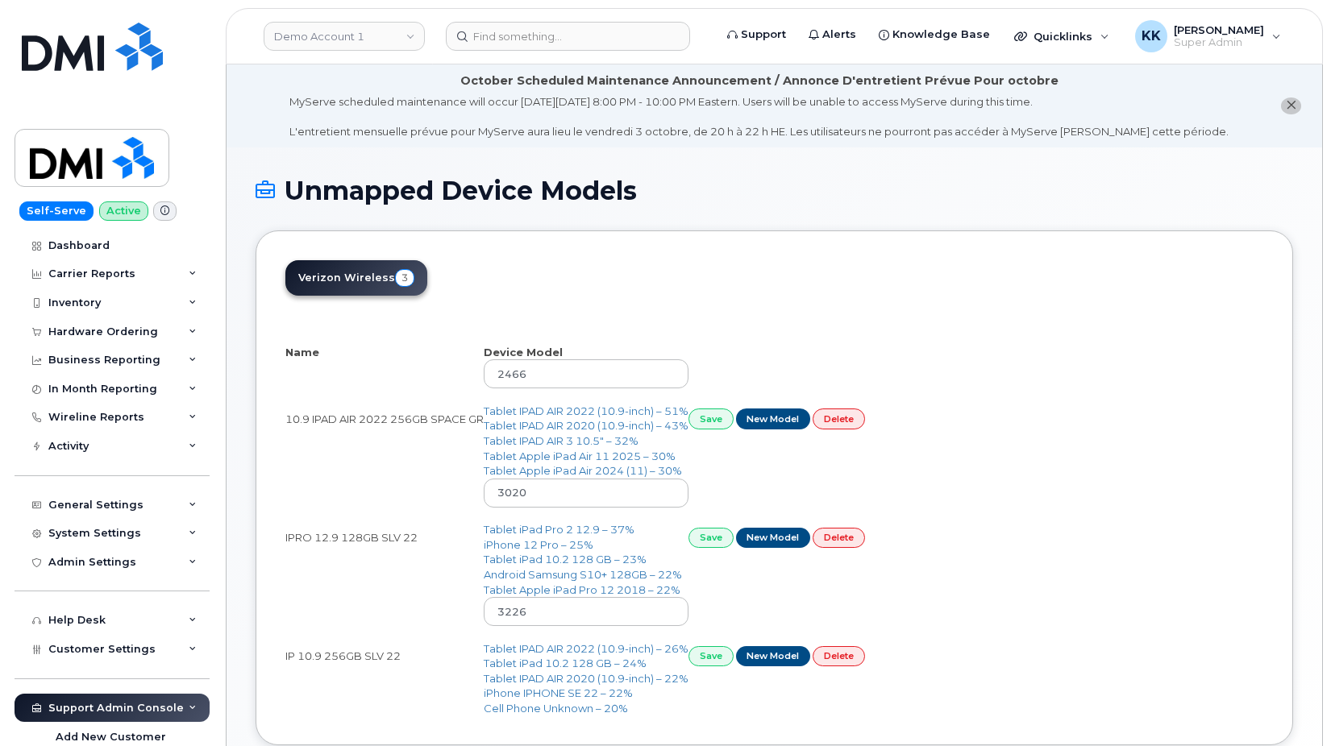
select select "25"
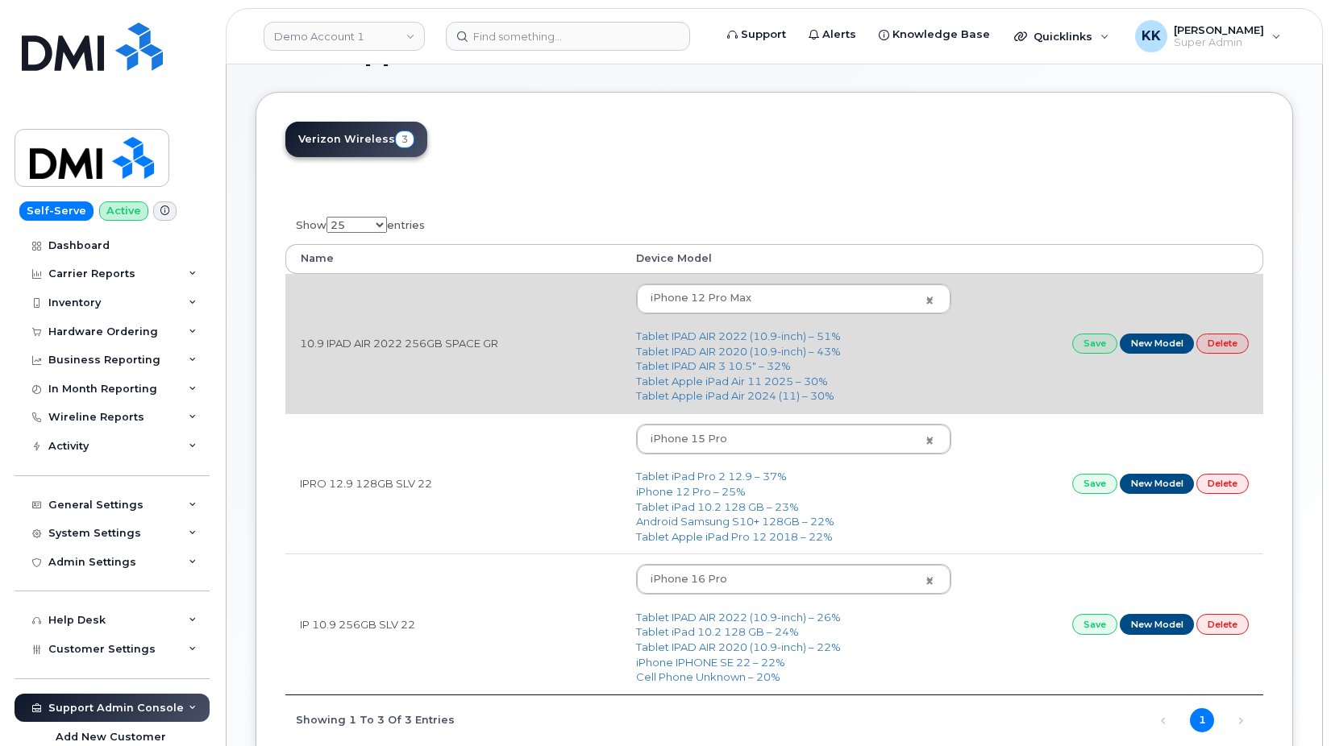
scroll to position [164, 0]
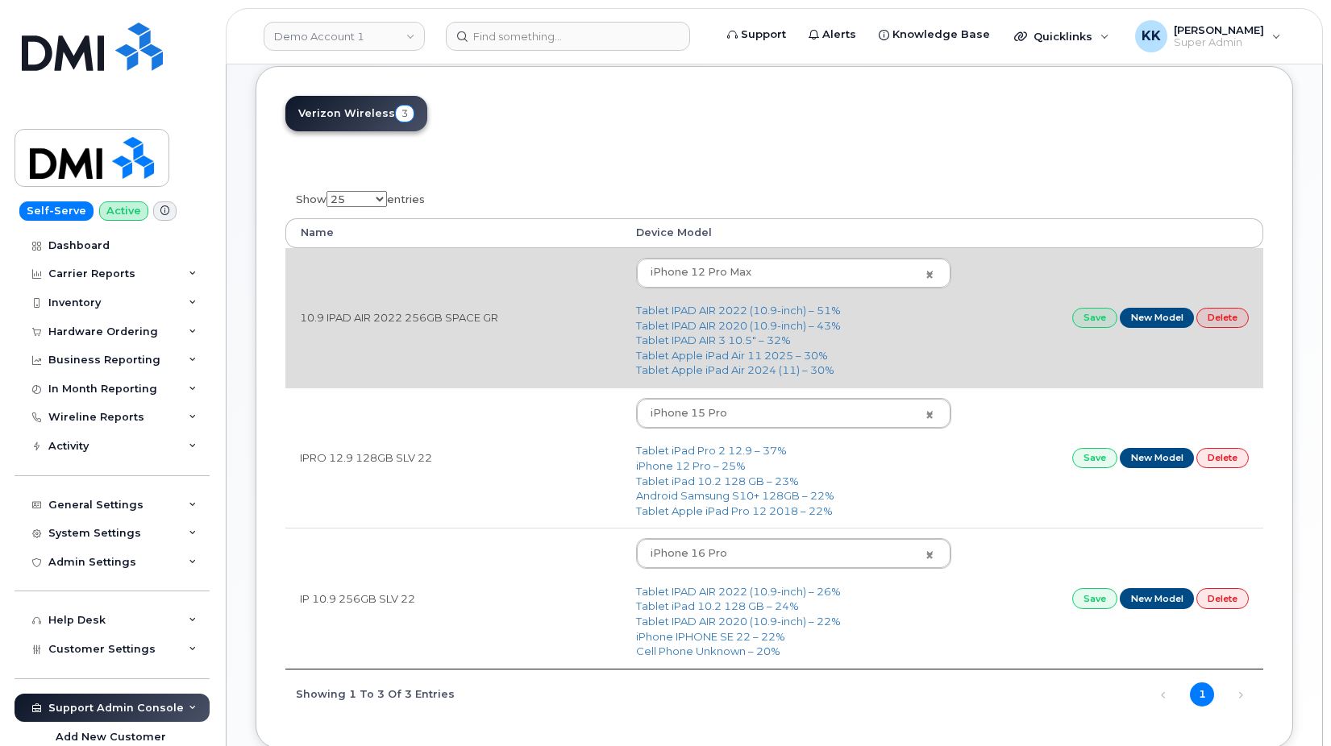
click at [384, 318] on td "10.9 IPAD AIR 2022 256GB SPACE GR" at bounding box center [453, 317] width 336 height 139
click at [798, 270] on body "Demo Account 1 Support Alerts Knowledge Base Quicklinks Suspend / Cancel Device…" at bounding box center [665, 345] width 1331 height 1018
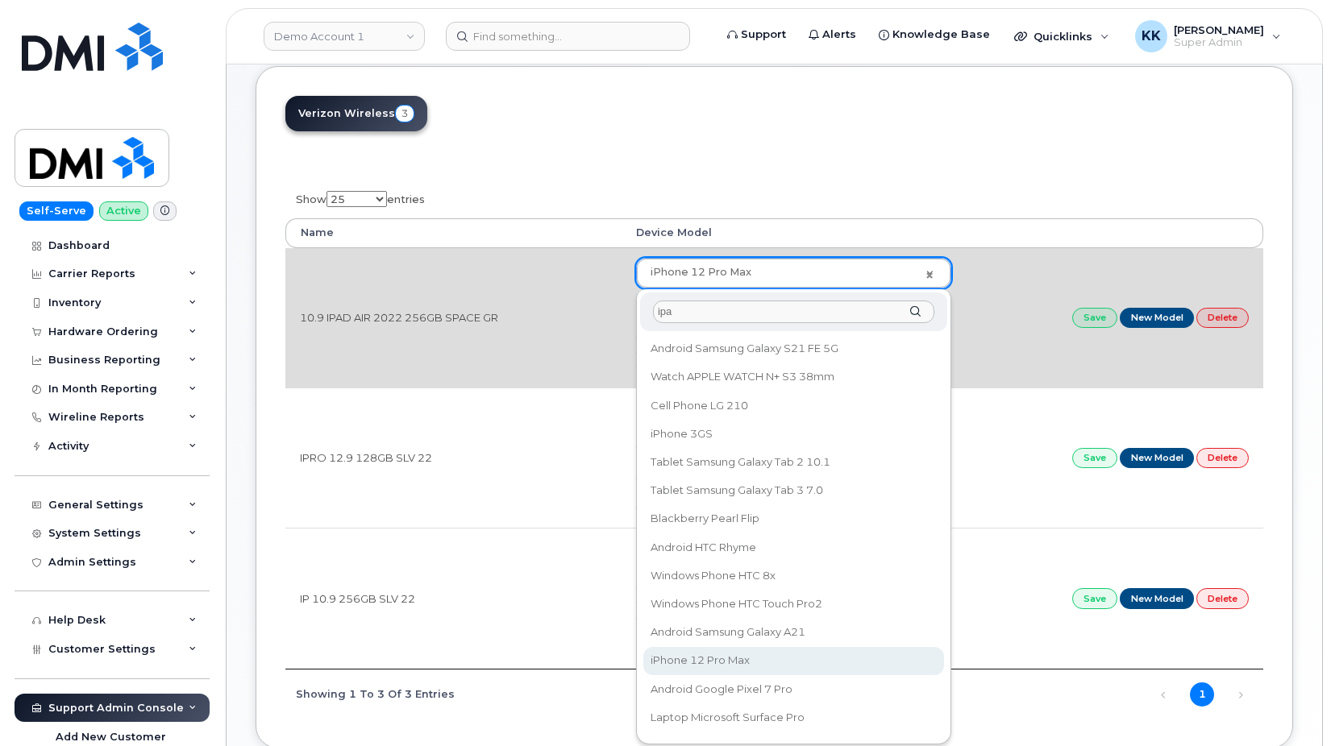
scroll to position [0, 0]
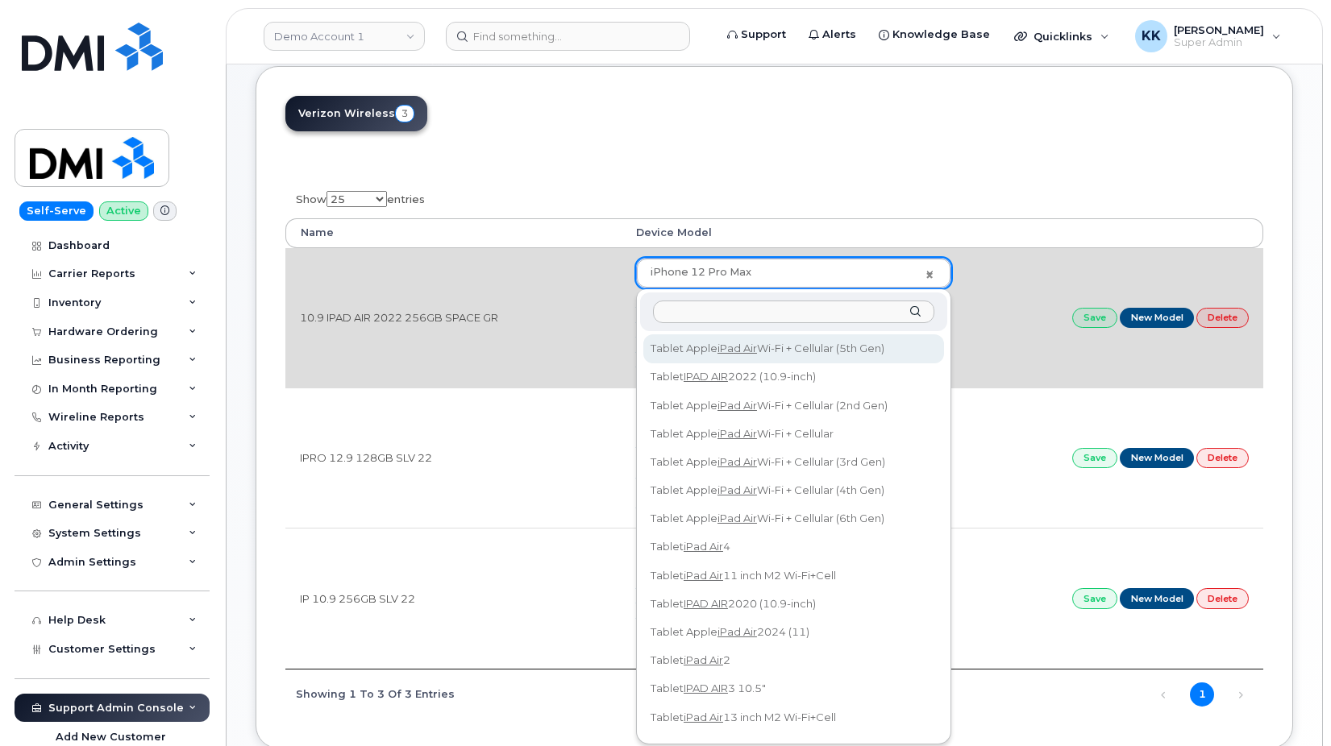
click at [405, 311] on body "Demo Account 1 Support Alerts Knowledge Base Quicklinks Suspend / Cancel Device…" at bounding box center [665, 345] width 1331 height 1018
click at [405, 311] on td "10.9 IPAD AIR 2022 256GB SPACE GR" at bounding box center [453, 317] width 336 height 139
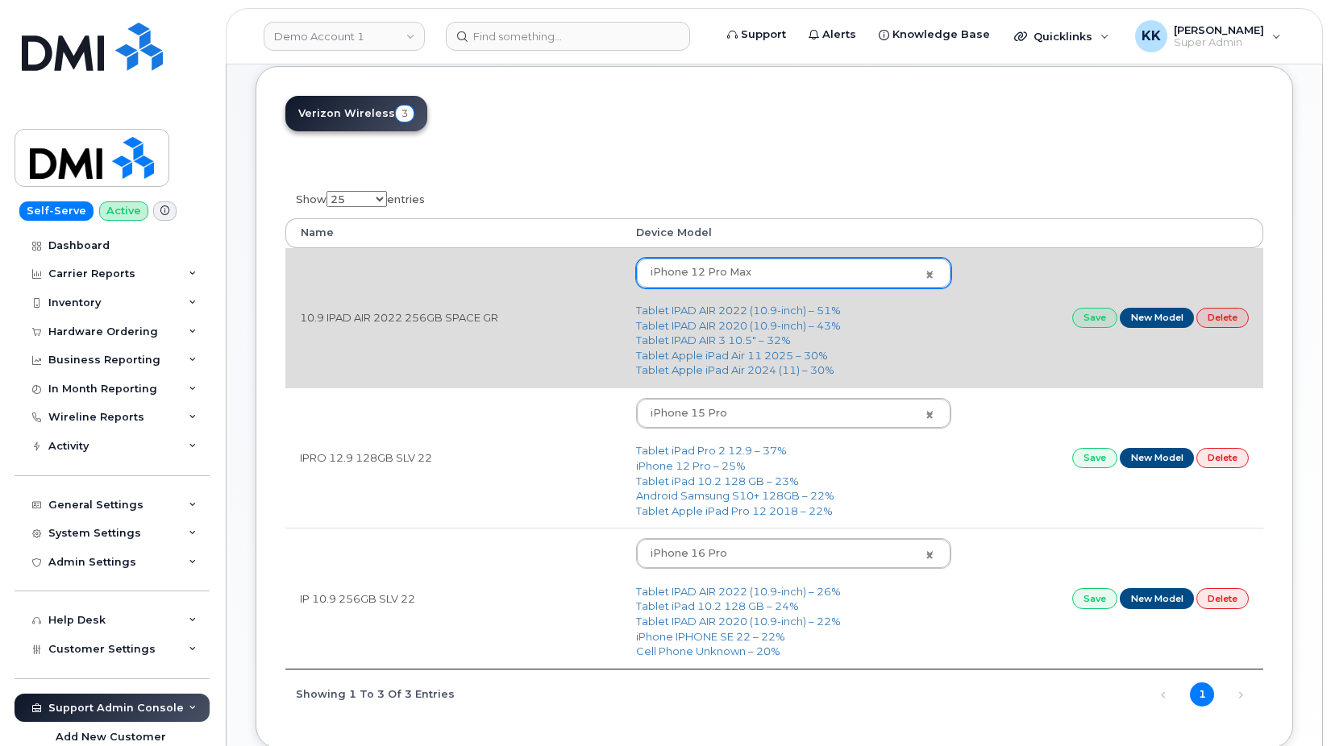
click at [405, 311] on td "10.9 IPAD AIR 2022 256GB SPACE GR" at bounding box center [453, 317] width 336 height 139
click at [687, 271] on body "Demo Account 1 Support Alerts Knowledge Base Quicklinks Suspend / Cancel Device…" at bounding box center [665, 345] width 1331 height 1018
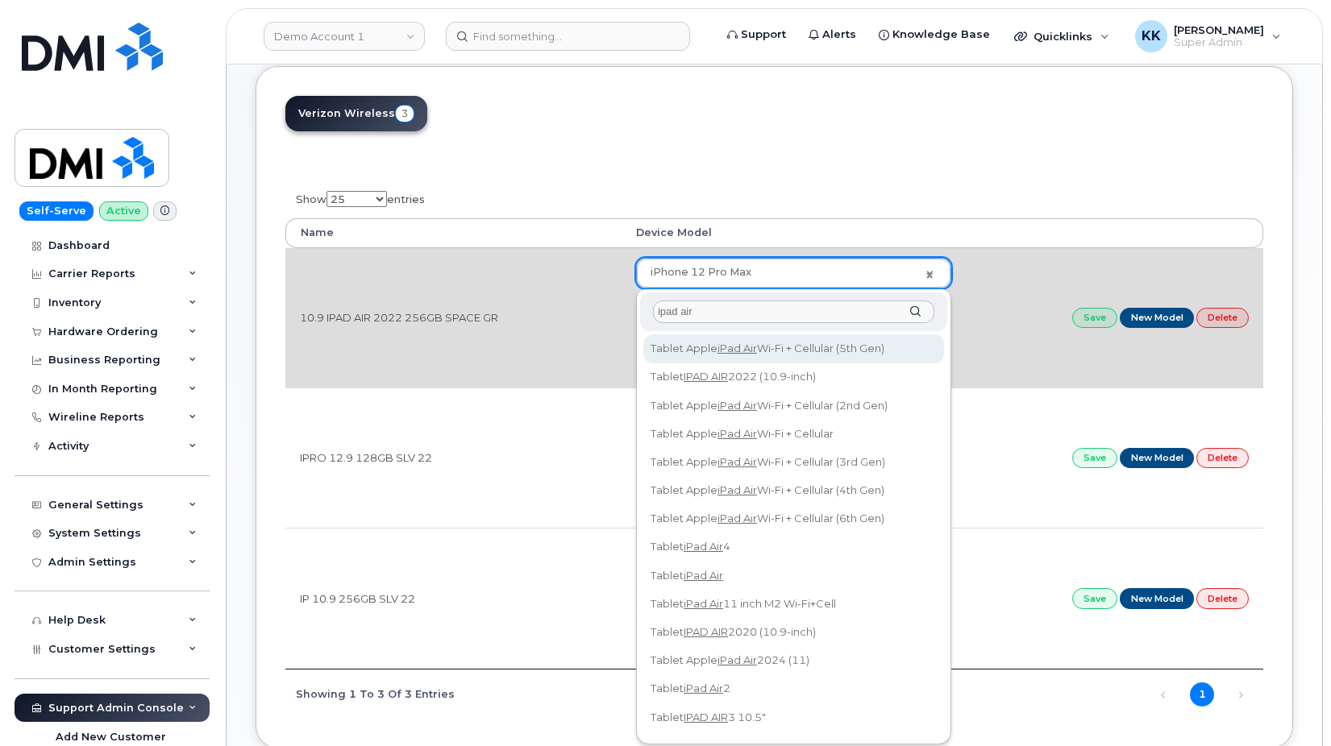
type input "ipad air"
type input "3083"
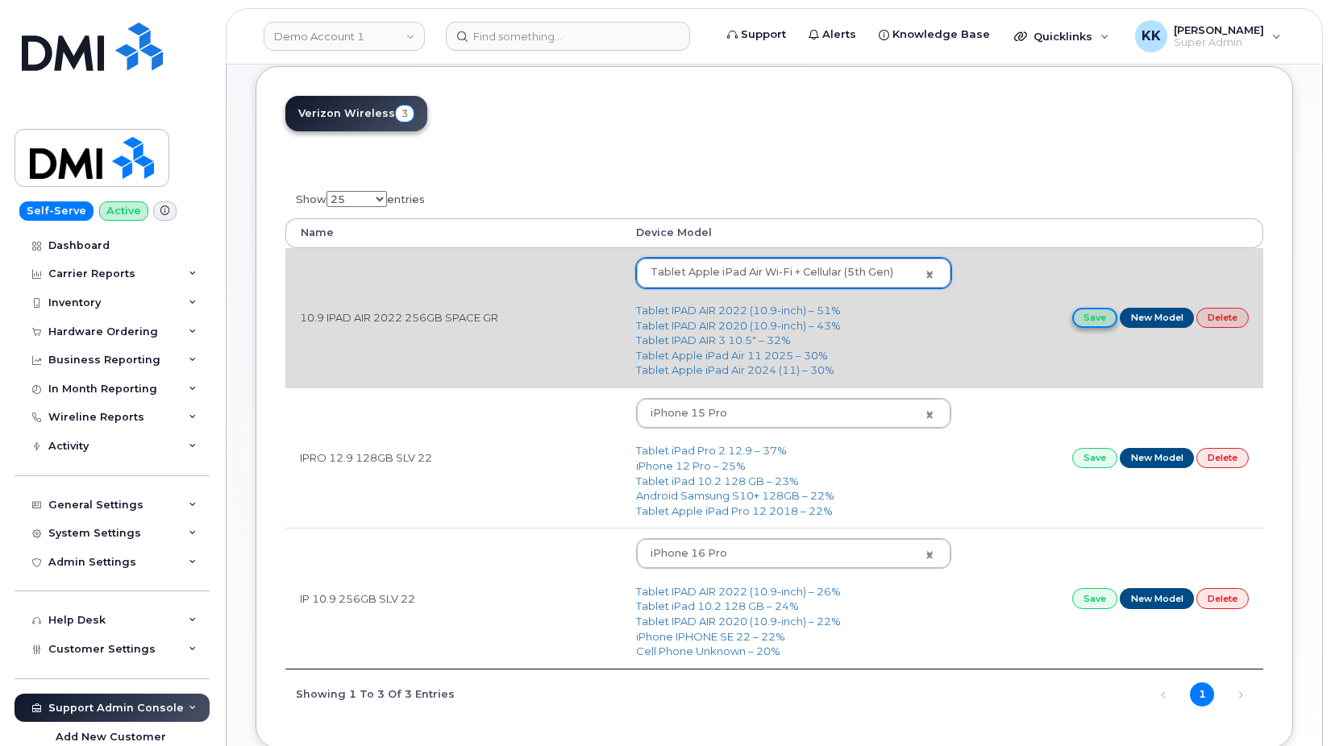
click at [1094, 319] on link "Save" at bounding box center [1094, 318] width 45 height 20
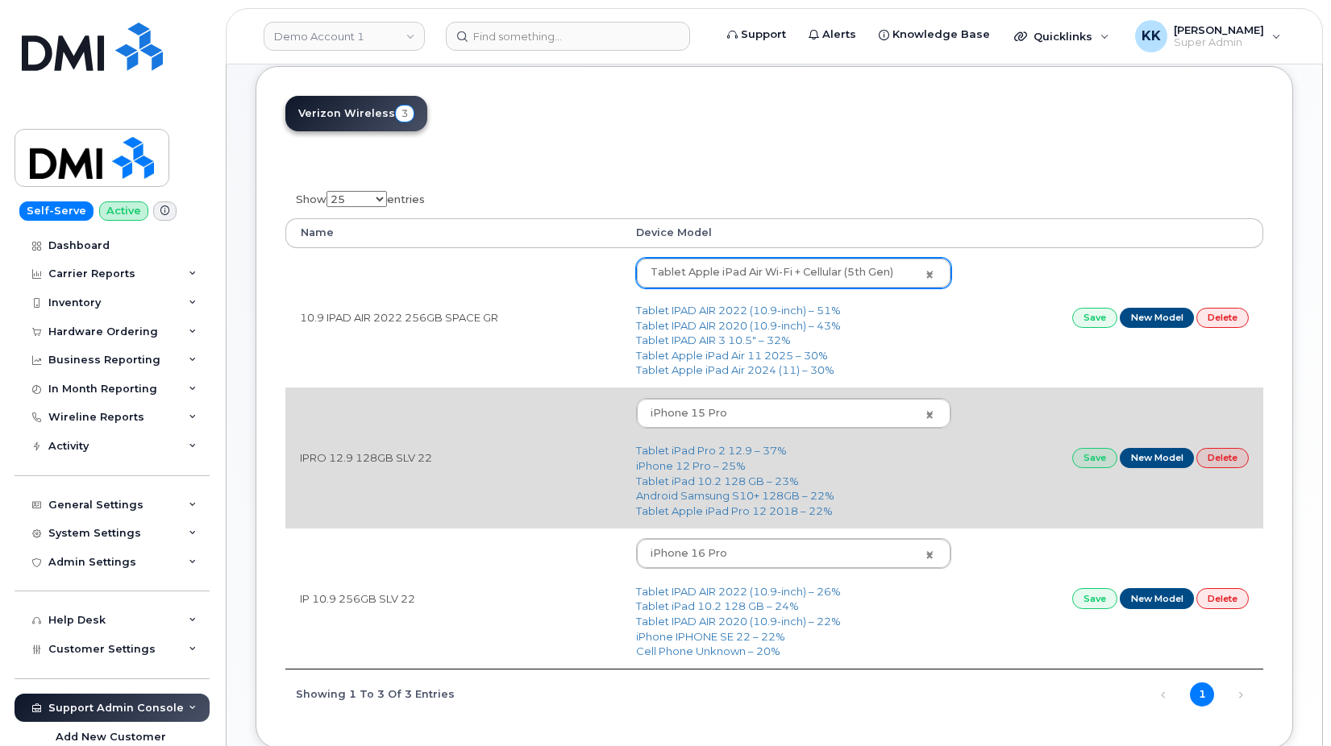
click at [367, 463] on td "IPRO 12.9 128GB SLV 22" at bounding box center [453, 458] width 336 height 140
click at [367, 462] on td "IPRO 12.9 128GB SLV 22" at bounding box center [453, 458] width 336 height 140
click at [663, 418] on body "Demo Account 1 Support Alerts Knowledge Base Quicklinks Suspend / Cancel Device…" at bounding box center [665, 345] width 1331 height 1018
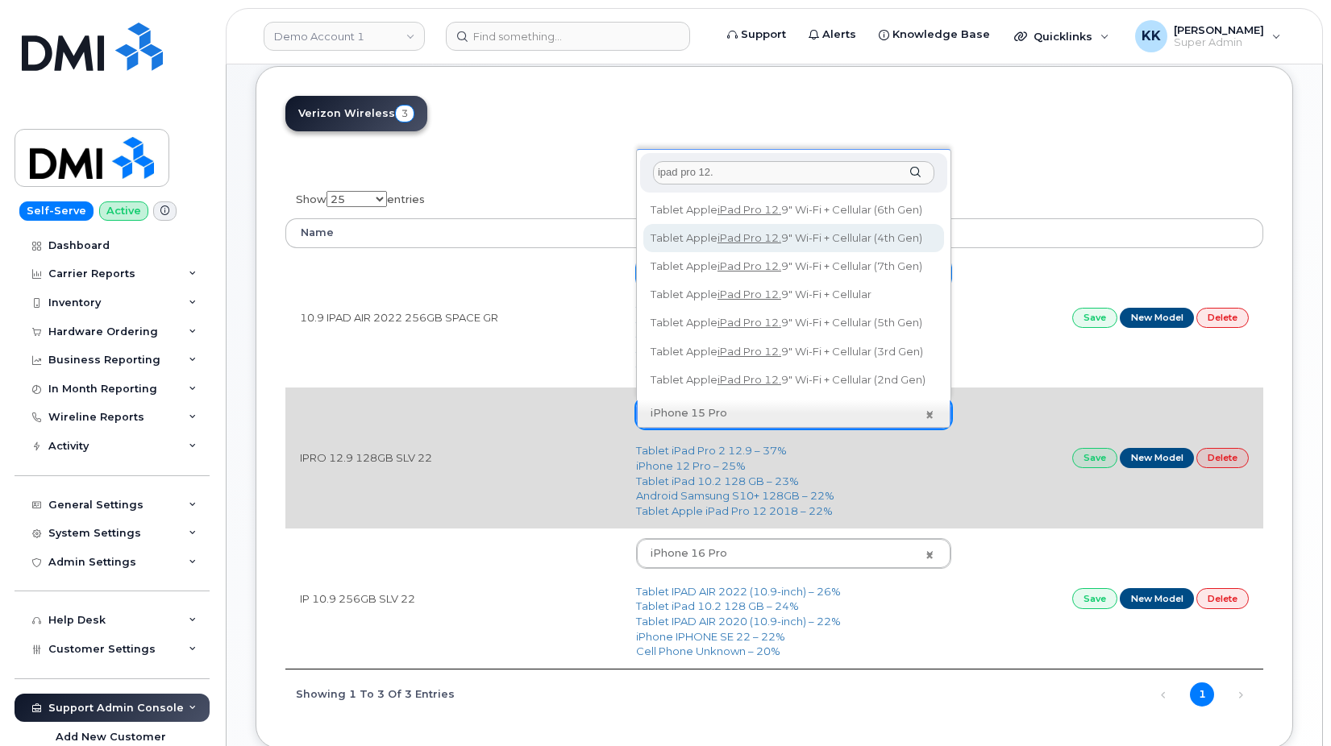
type input "ipad pro 12."
type input "2469"
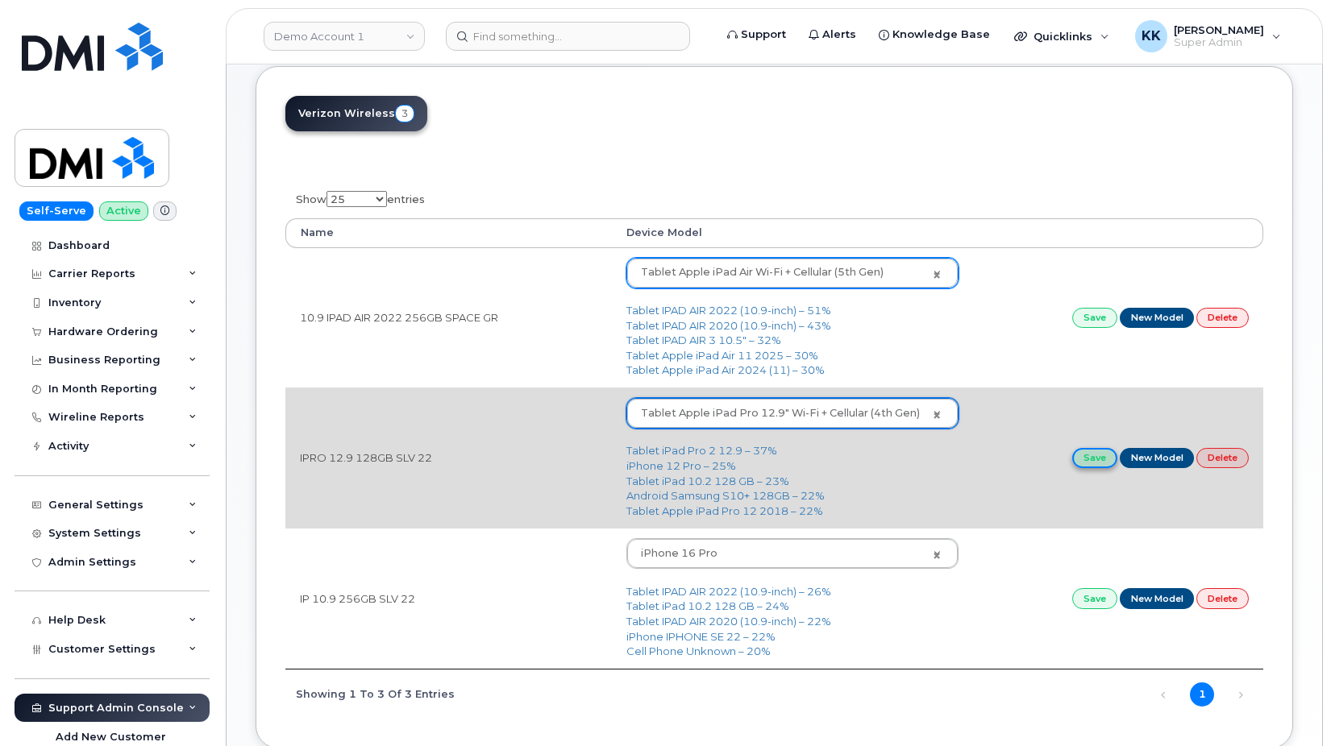
click at [1089, 457] on link "Save" at bounding box center [1094, 458] width 45 height 20
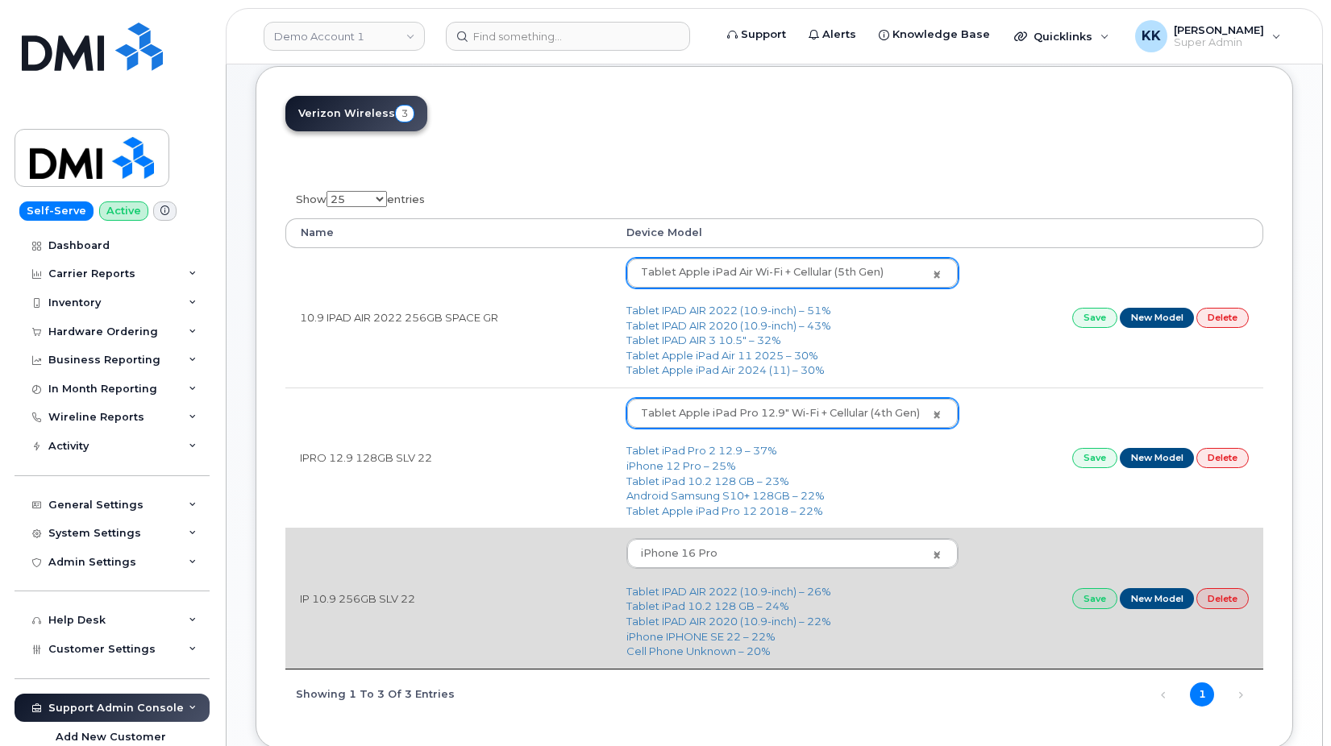
click at [341, 602] on td "IP 10.9 256GB SLV 22" at bounding box center [448, 598] width 326 height 140
click at [737, 559] on body "Demo Account 1 Support Alerts Knowledge Base Quicklinks Suspend / Cancel Device…" at bounding box center [665, 345] width 1331 height 1018
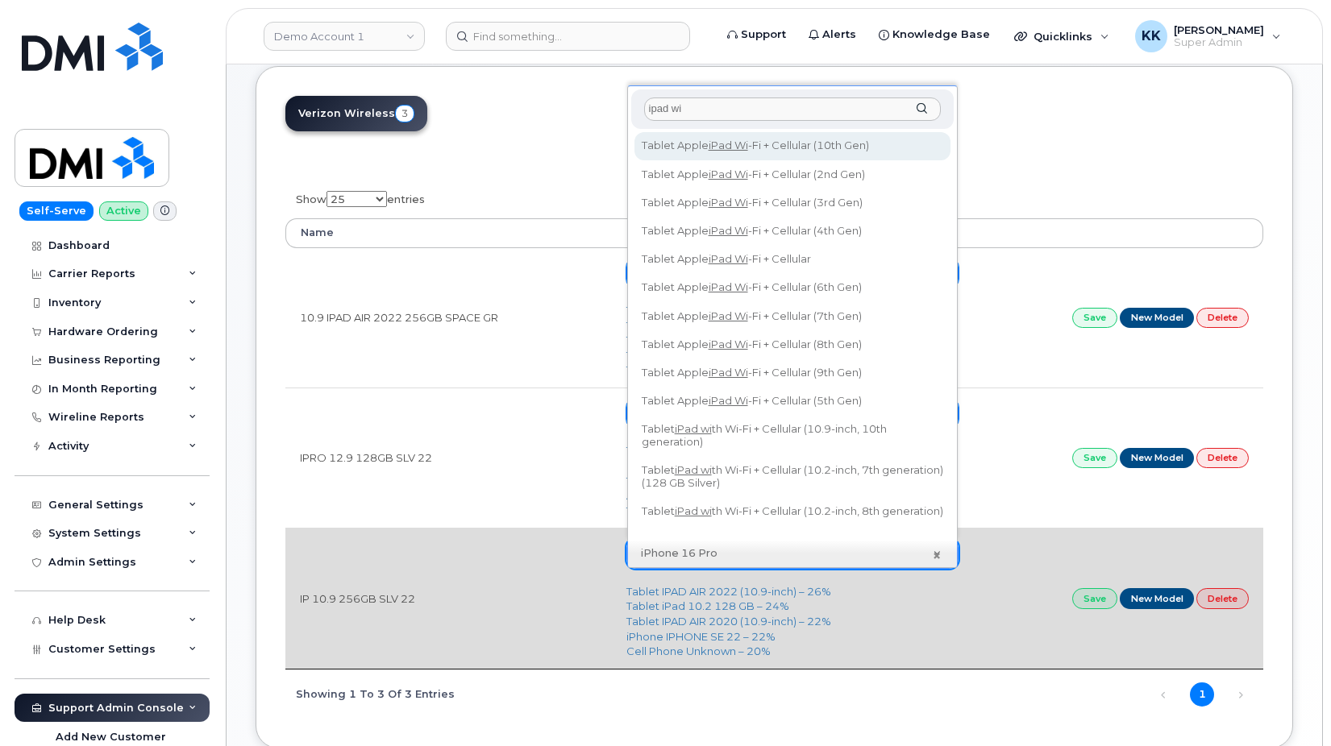
type input "ipad wi"
type input "3082"
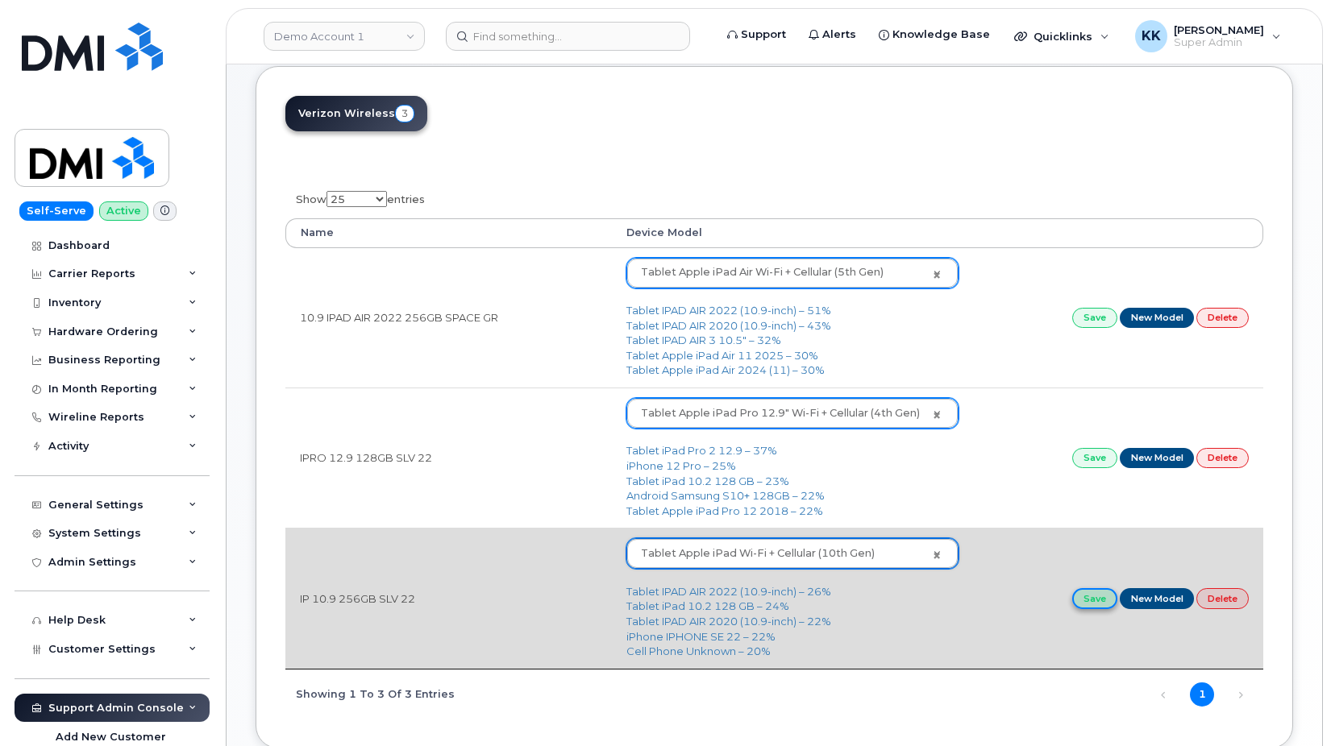
click at [1096, 604] on link "Save" at bounding box center [1094, 598] width 45 height 20
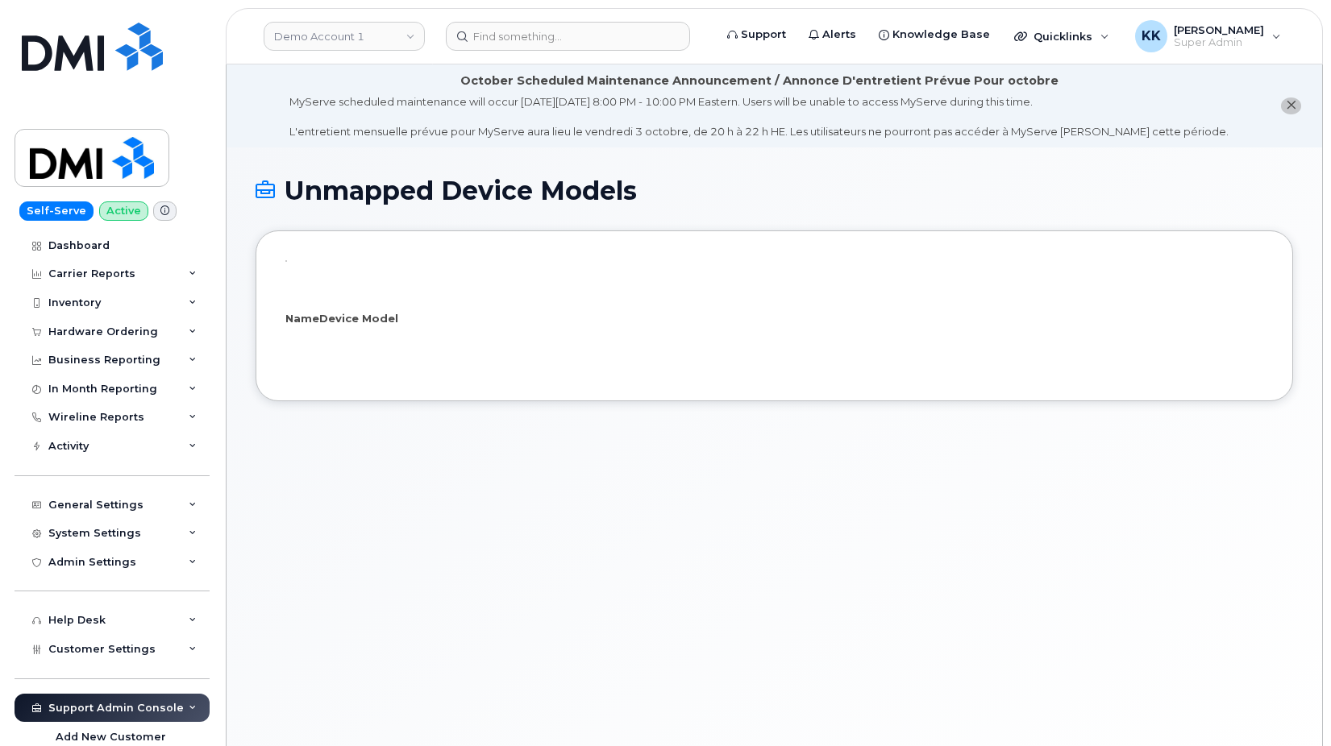
select select "25"
